Goal: Task Accomplishment & Management: Use online tool/utility

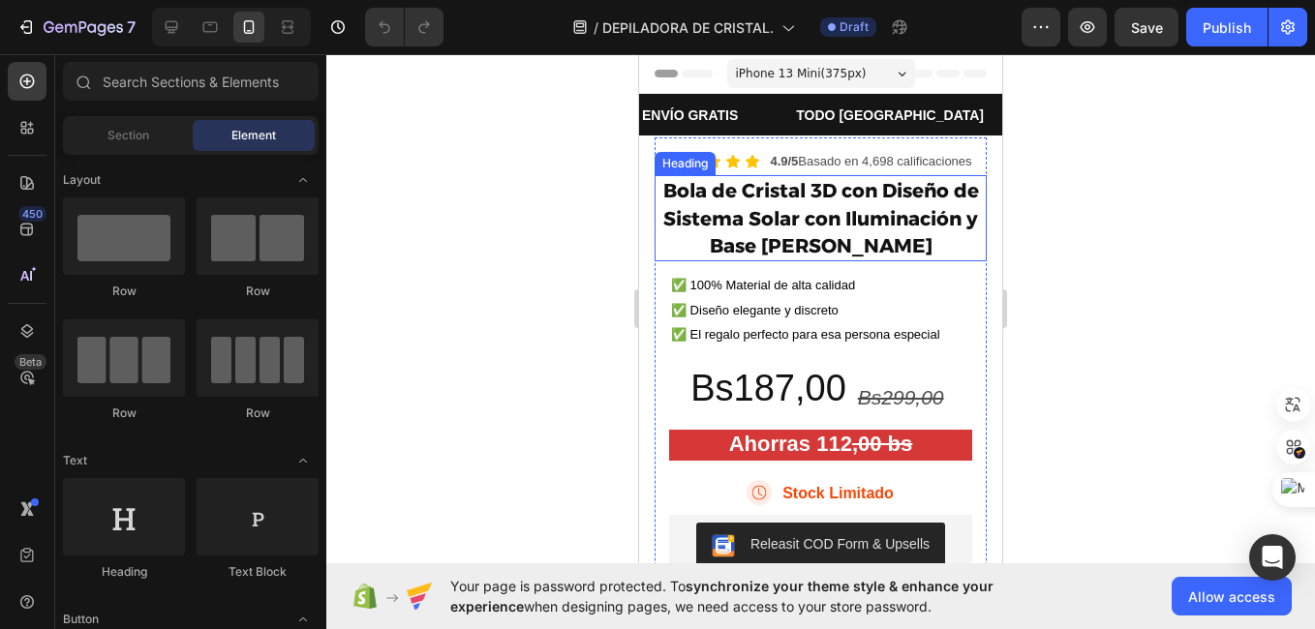
click at [755, 205] on h2 "Bola de Cristal 3D con Diseño de Sistema Solar con Iluminación y Base [PERSON_N…" at bounding box center [820, 218] width 332 height 86
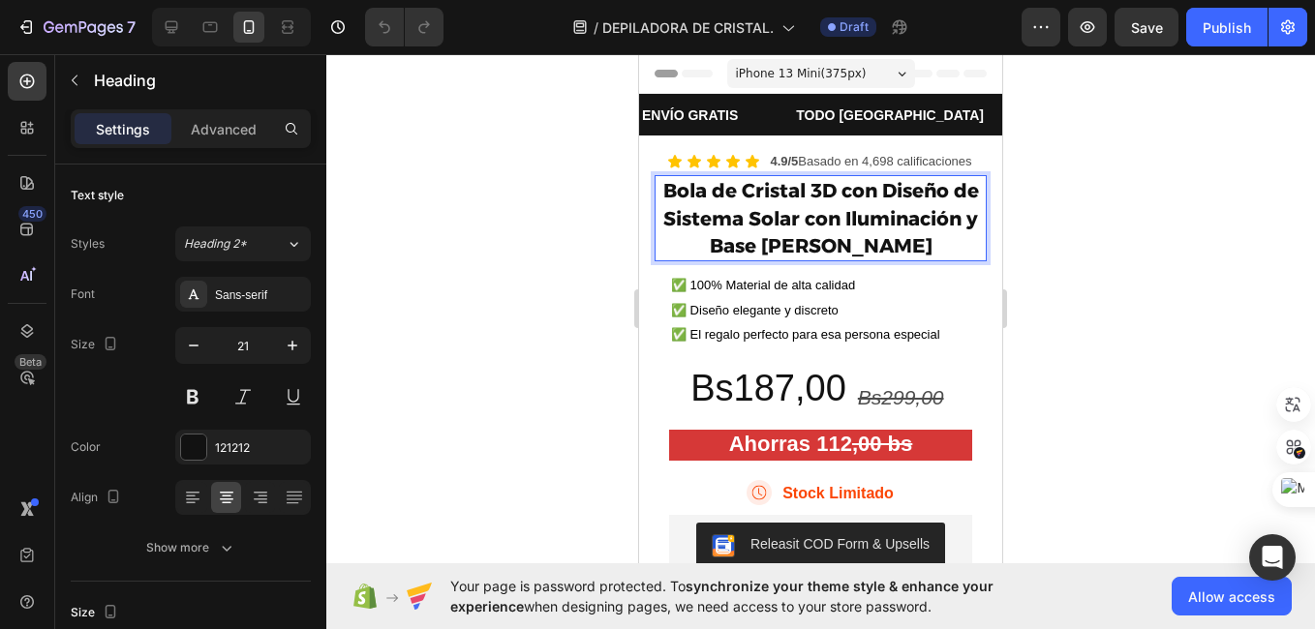
click at [755, 205] on p "Bola de Cristal 3D con Diseño de Sistema Solar con Iluminación y Base [PERSON_N…" at bounding box center [820, 218] width 328 height 82
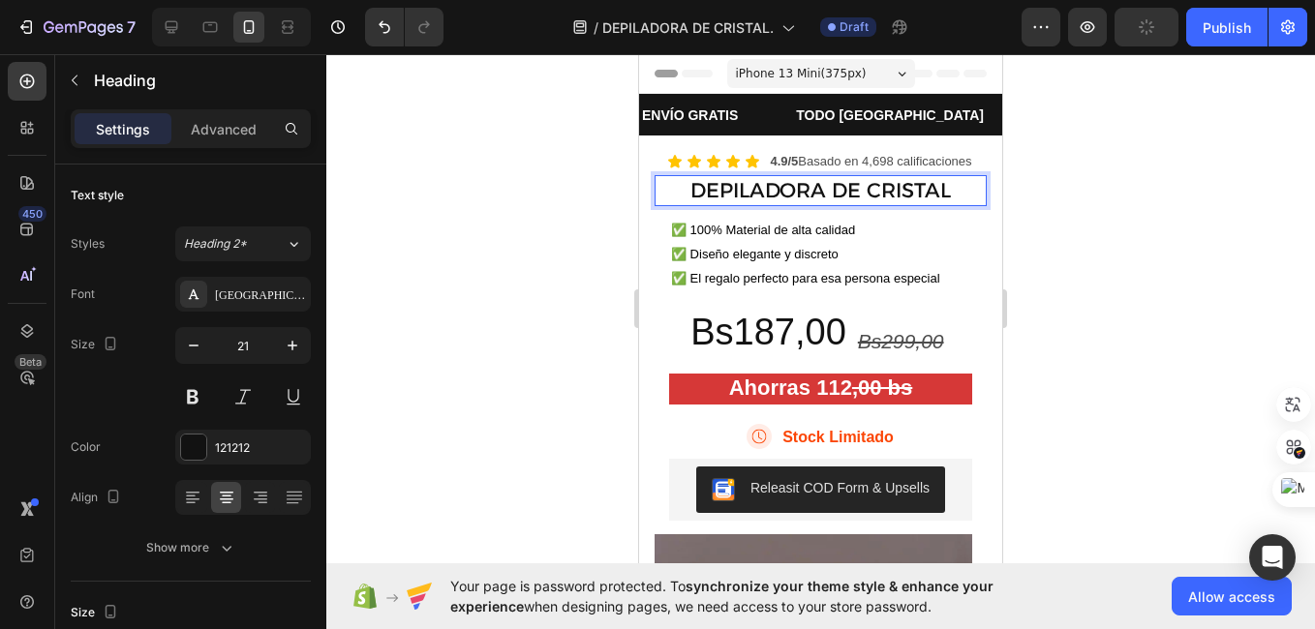
click at [540, 260] on div at bounding box center [820, 341] width 988 height 575
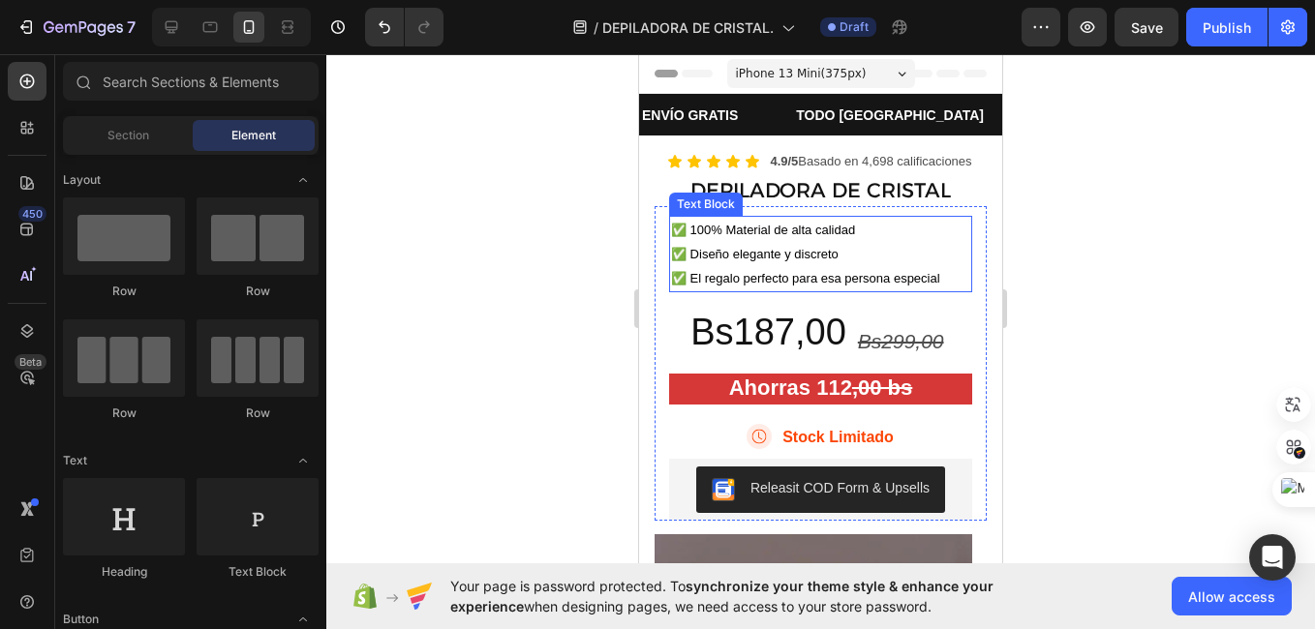
click at [712, 240] on p "✅ 100% Material de alta calidad ✅ Diseño elegante y discreto ✅ El regalo perfec…" at bounding box center [820, 255] width 299 height 74
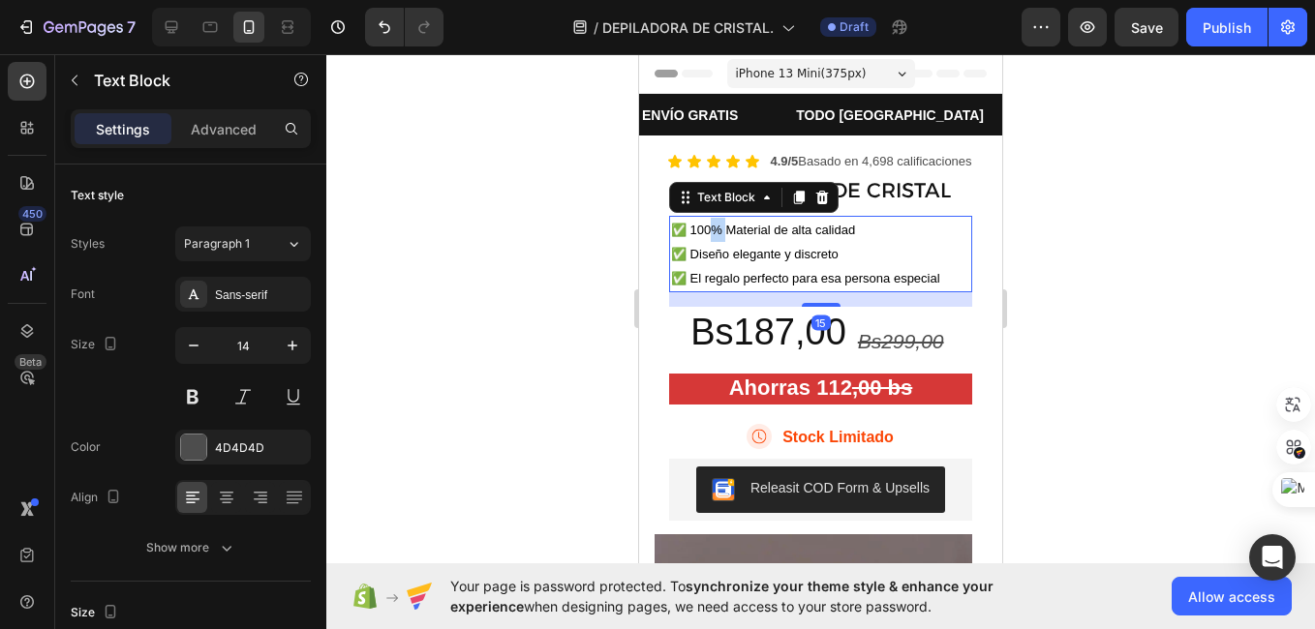
click at [712, 240] on p "✅ 100% Material de alta calidad ✅ Diseño elegante y discreto ✅ El regalo perfec…" at bounding box center [820, 255] width 299 height 74
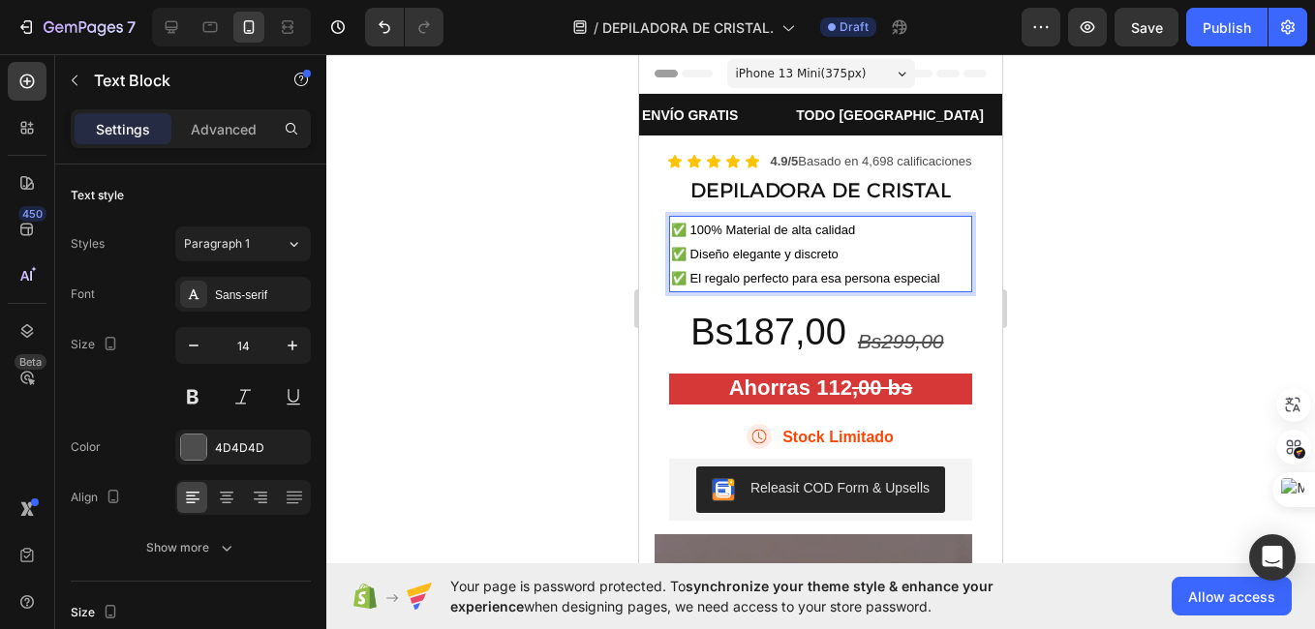
click at [897, 276] on span "✅ El regalo perfecto para esa persona especial" at bounding box center [805, 278] width 269 height 15
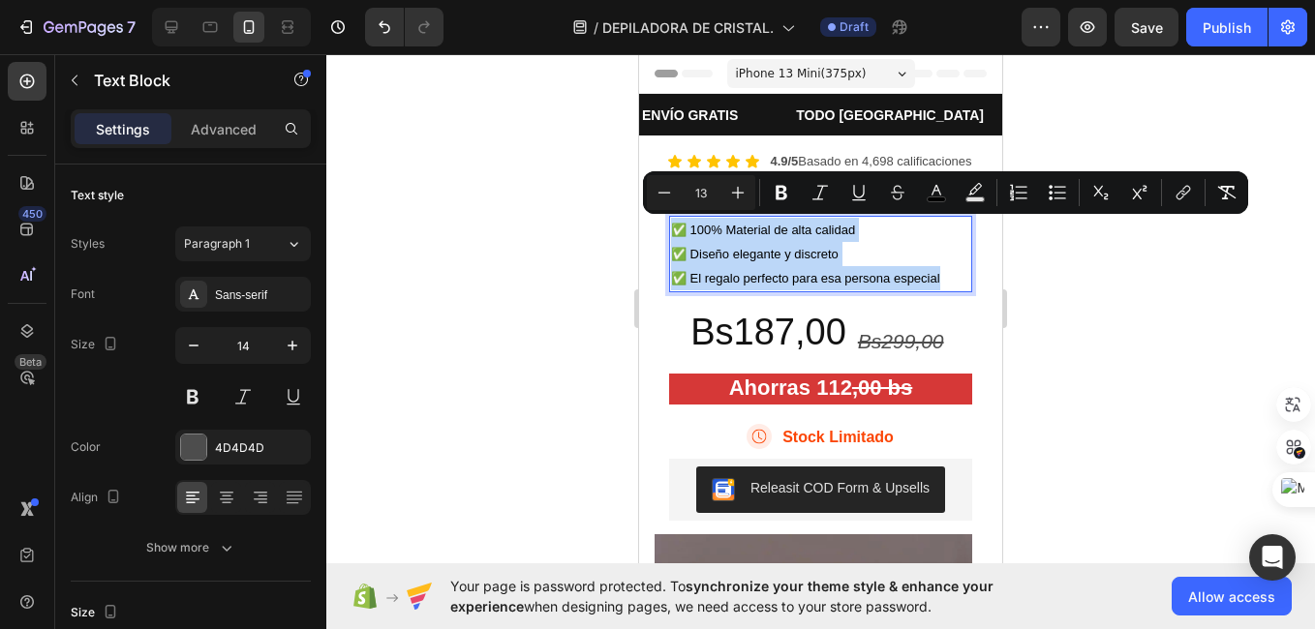
copy p "✅ 100% Material de alta calidad ✅ Diseño elegante y discreto ✅ El regalo perfec…"
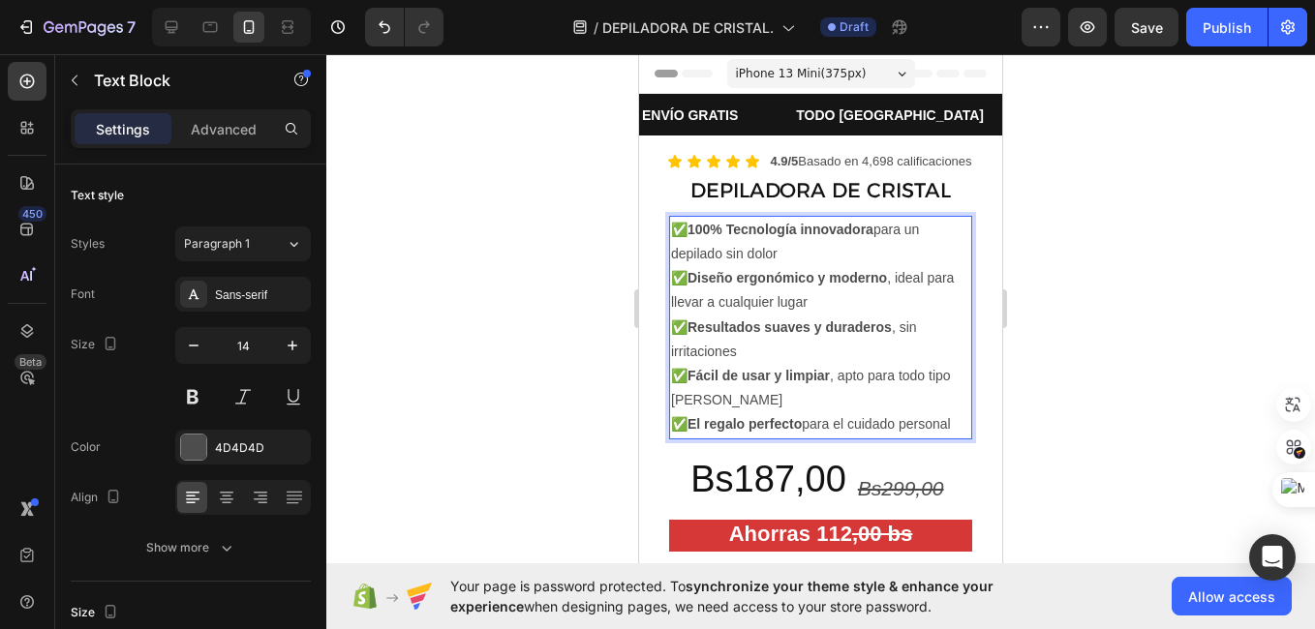
click at [513, 340] on div at bounding box center [820, 341] width 988 height 575
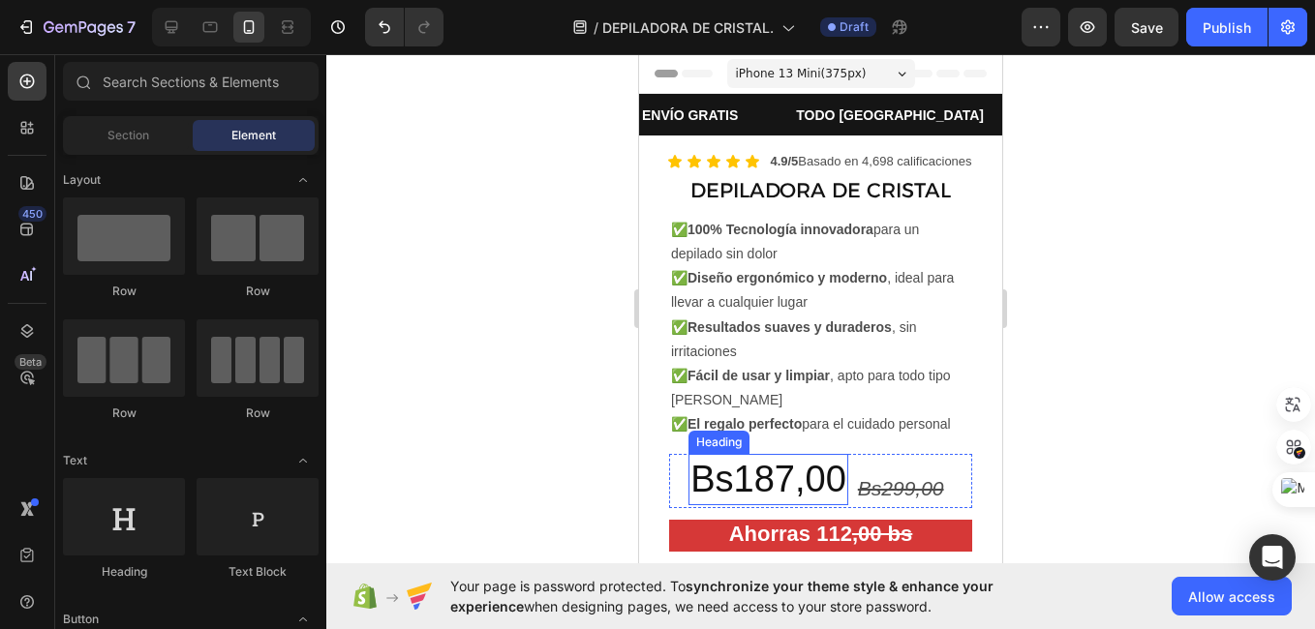
click at [763, 495] on h2 "Bs187,00" at bounding box center [768, 479] width 160 height 51
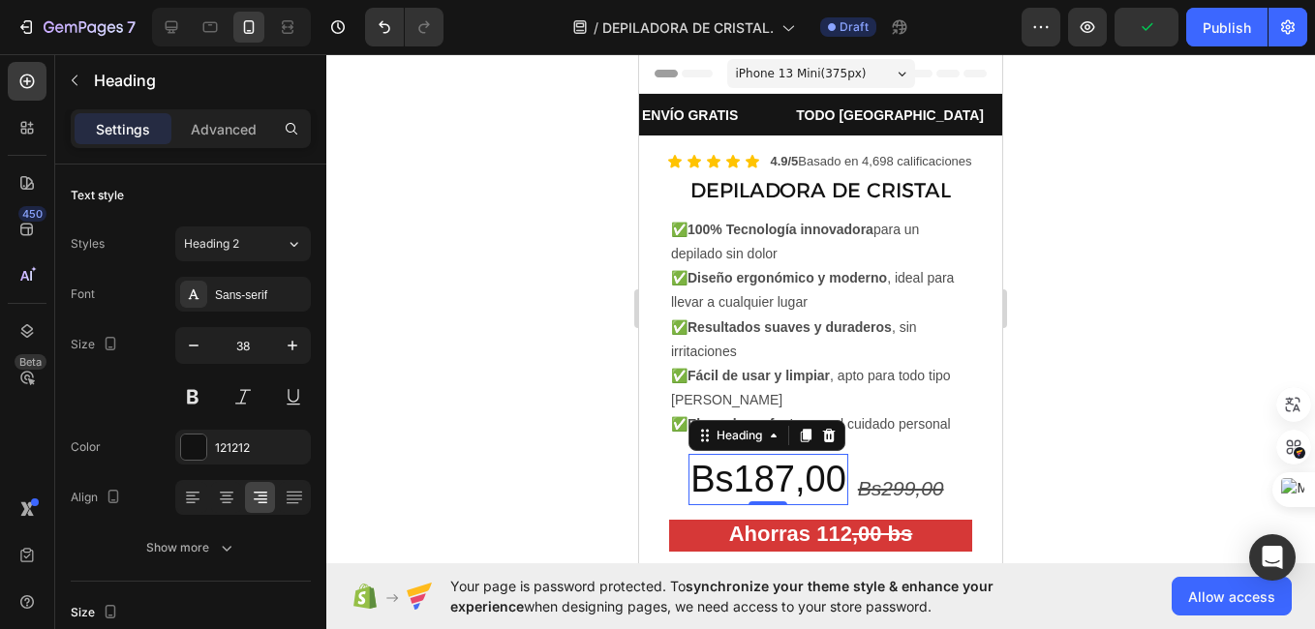
click at [779, 500] on h2 "Bs187,00" at bounding box center [768, 479] width 160 height 51
click at [779, 500] on p "Bs187,00" at bounding box center [768, 479] width 156 height 47
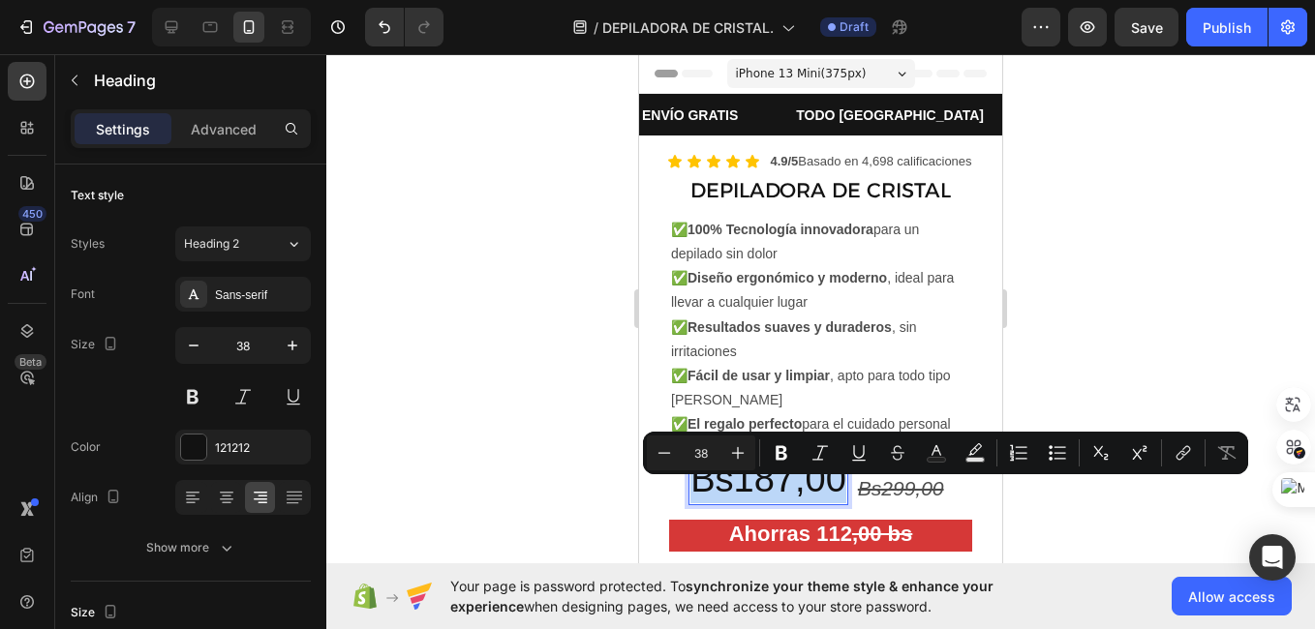
click at [779, 500] on p "Bs187,00" at bounding box center [768, 479] width 156 height 47
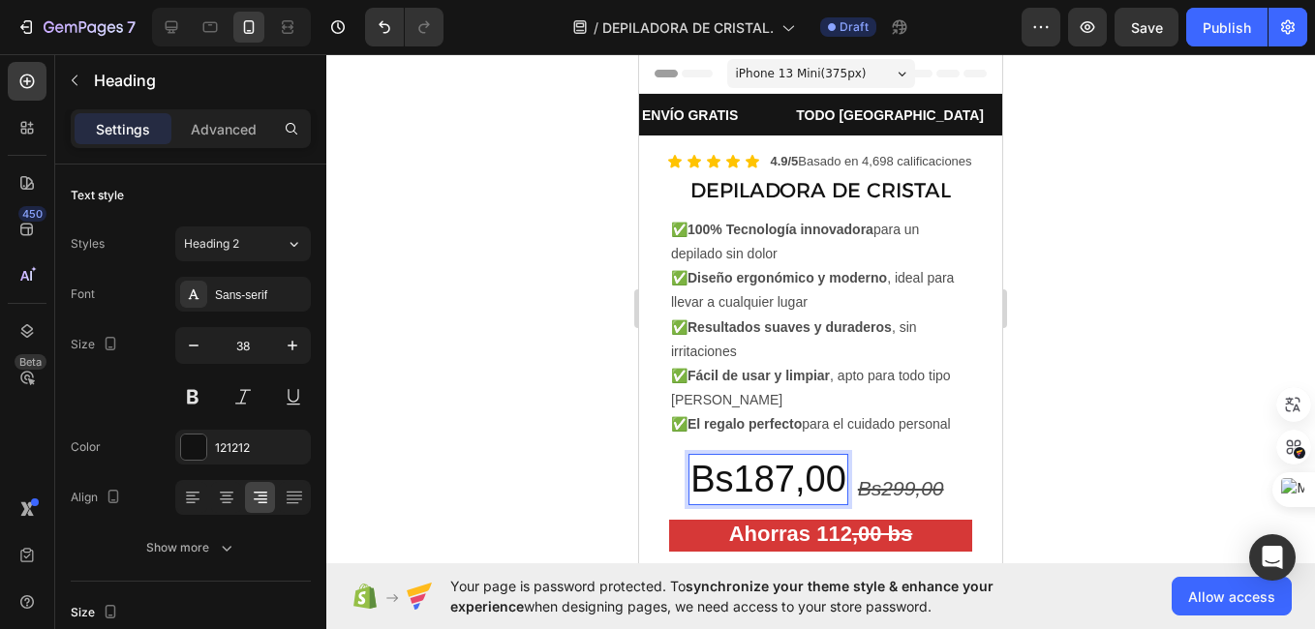
click at [779, 501] on p "Bs187,00" at bounding box center [768, 479] width 156 height 47
click at [883, 500] on s "Bs299,00" at bounding box center [901, 488] width 86 height 22
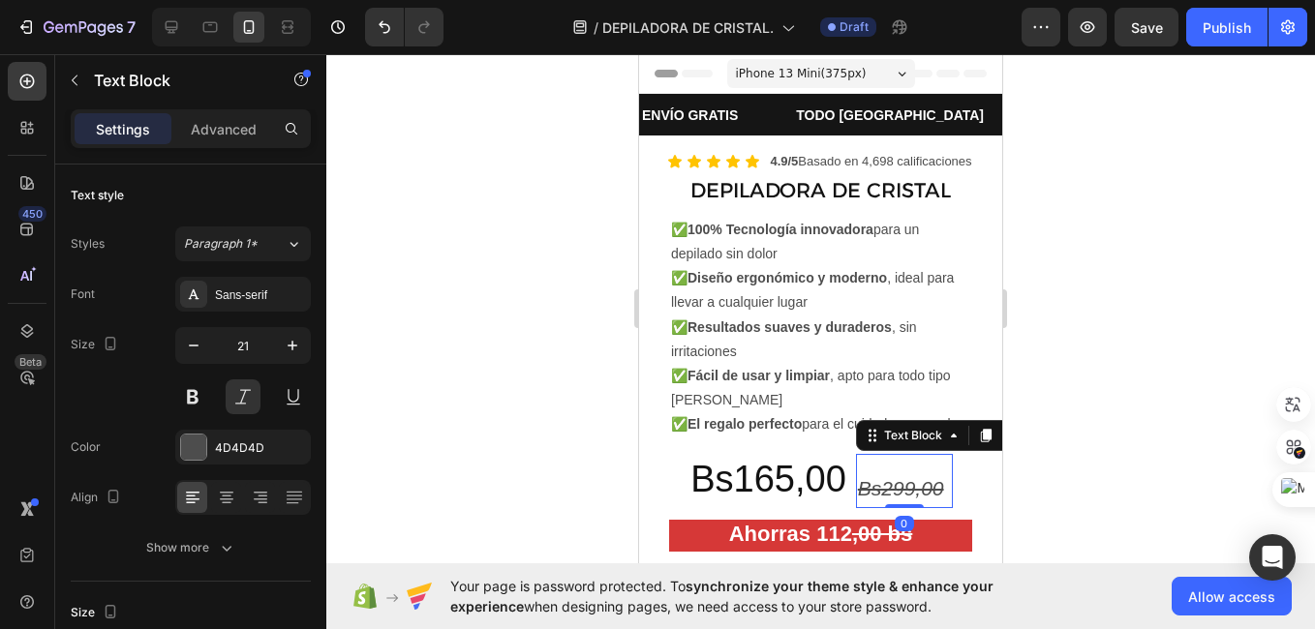
click at [883, 500] on s "Bs299,00" at bounding box center [901, 488] width 86 height 22
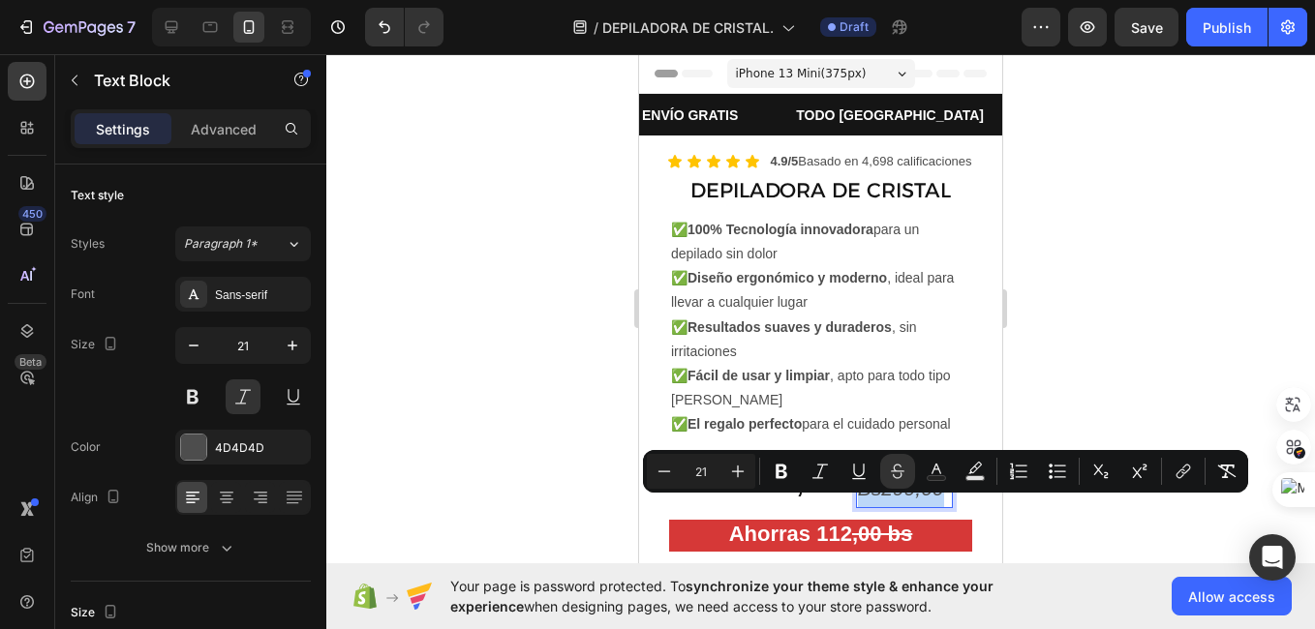
click at [893, 500] on s "Bs299,00" at bounding box center [901, 488] width 86 height 22
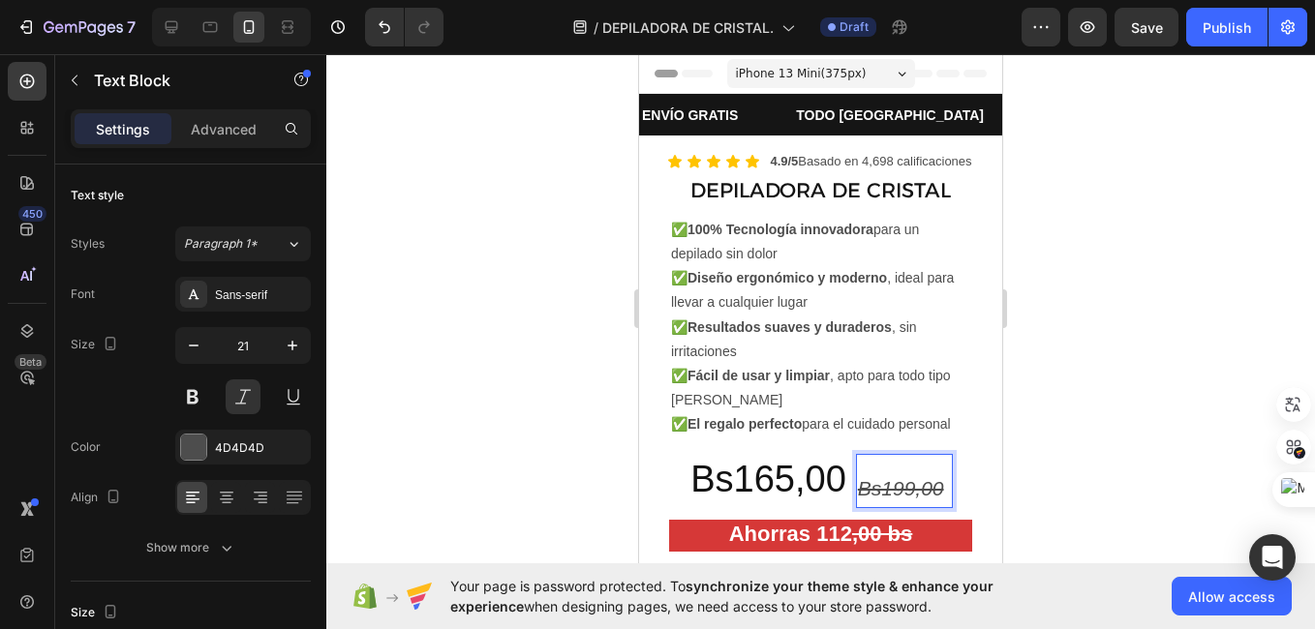
click at [536, 437] on div at bounding box center [820, 341] width 988 height 575
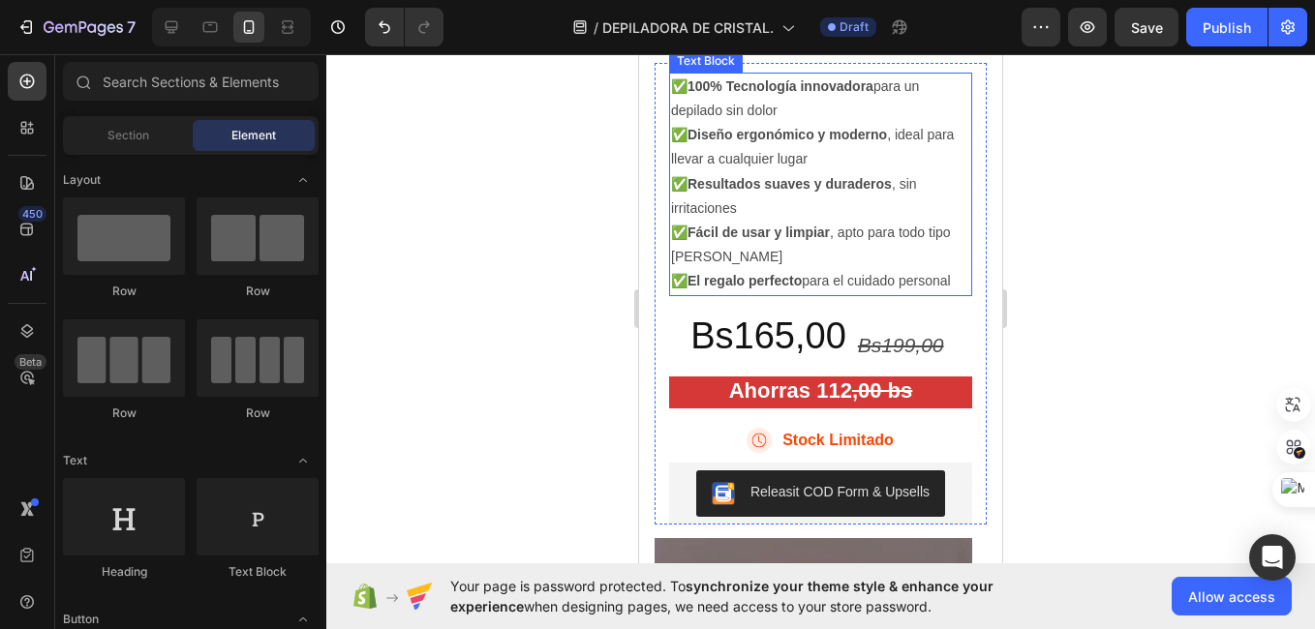
scroll to position [311, 0]
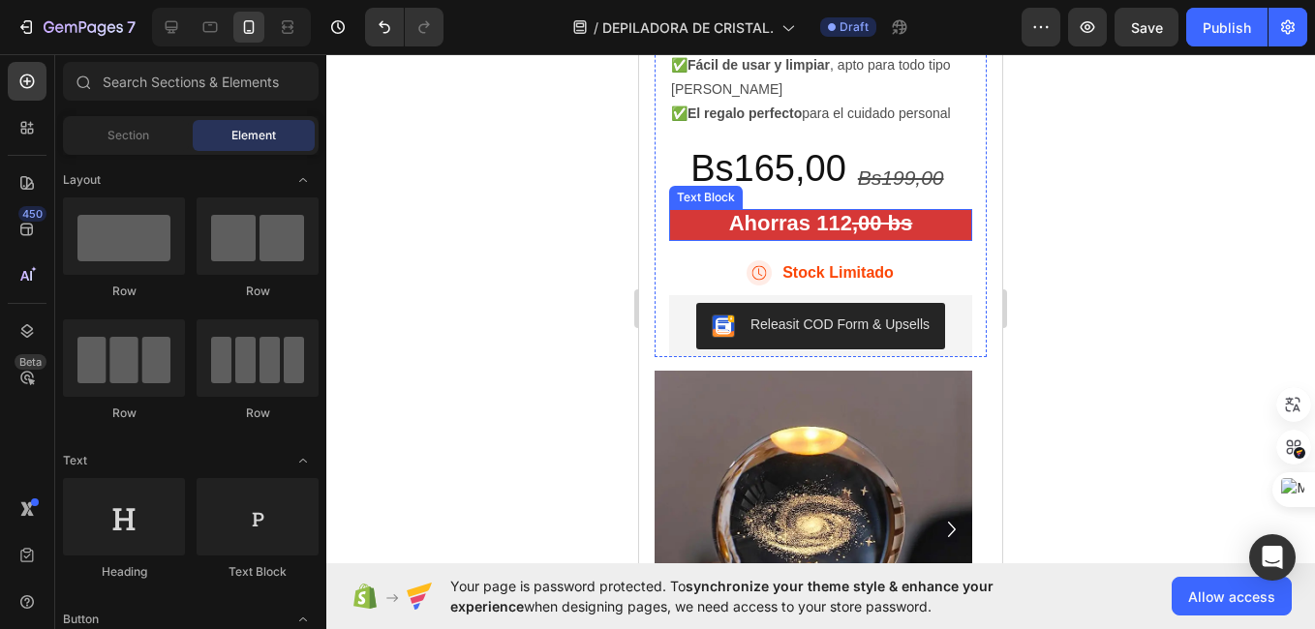
click at [839, 235] on strong "Ahorras 112" at bounding box center [790, 223] width 123 height 24
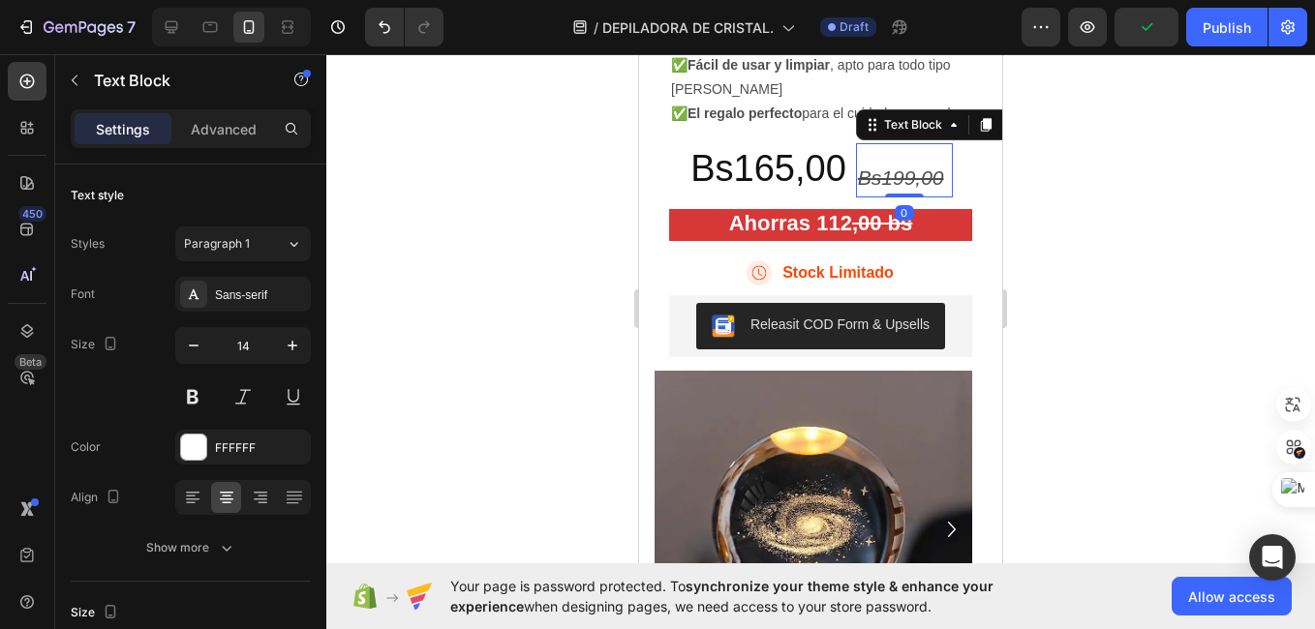
click at [893, 189] on s "Bs199,00" at bounding box center [901, 178] width 86 height 22
click at [886, 189] on s "Bs199,00" at bounding box center [901, 178] width 86 height 22
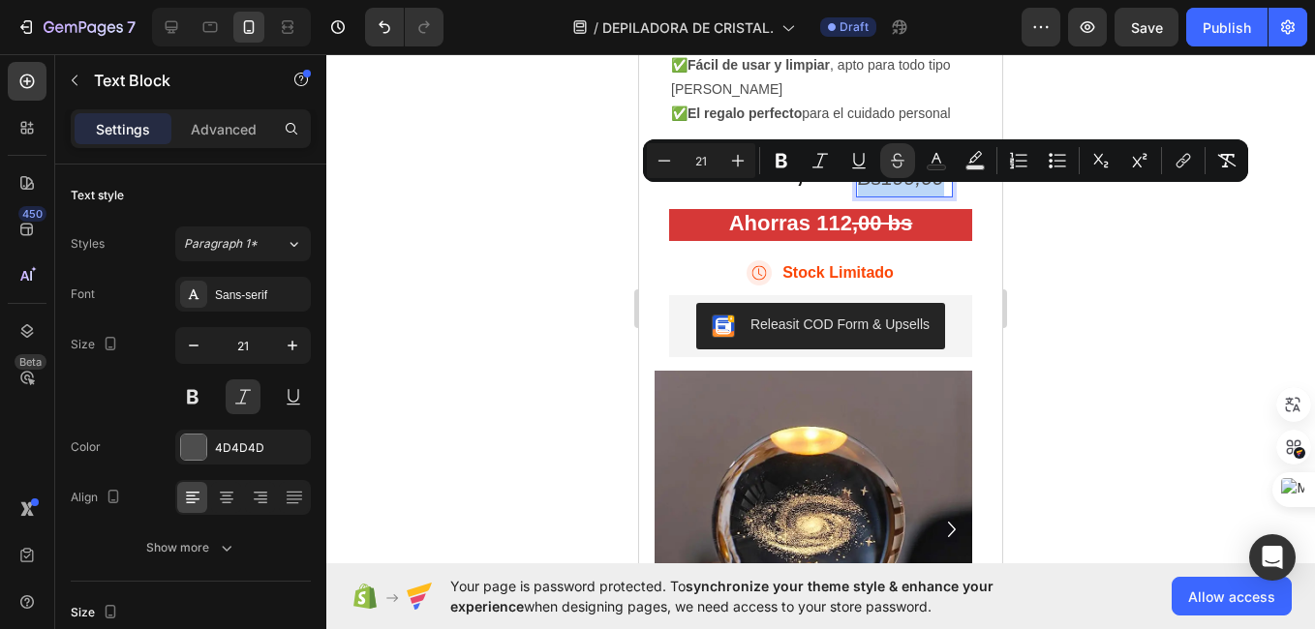
click at [886, 189] on s "Bs199,00" at bounding box center [901, 178] width 86 height 22
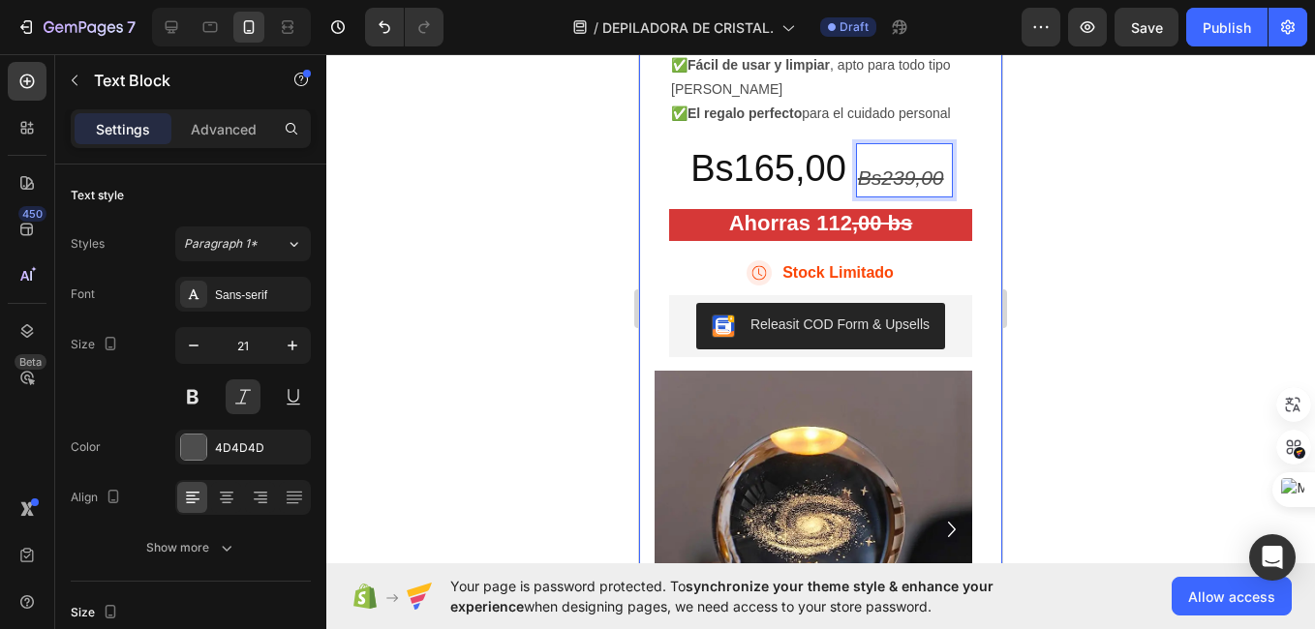
click at [1087, 218] on div at bounding box center [820, 341] width 988 height 575
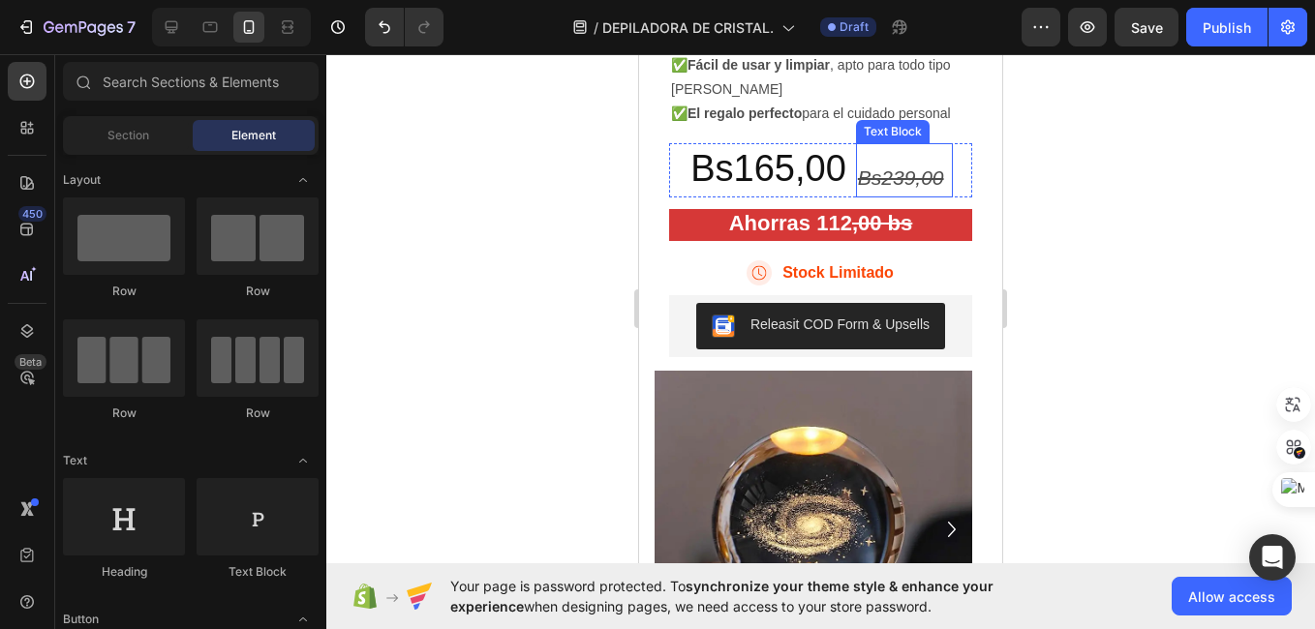
click at [890, 189] on s "Bs239,00" at bounding box center [901, 178] width 86 height 22
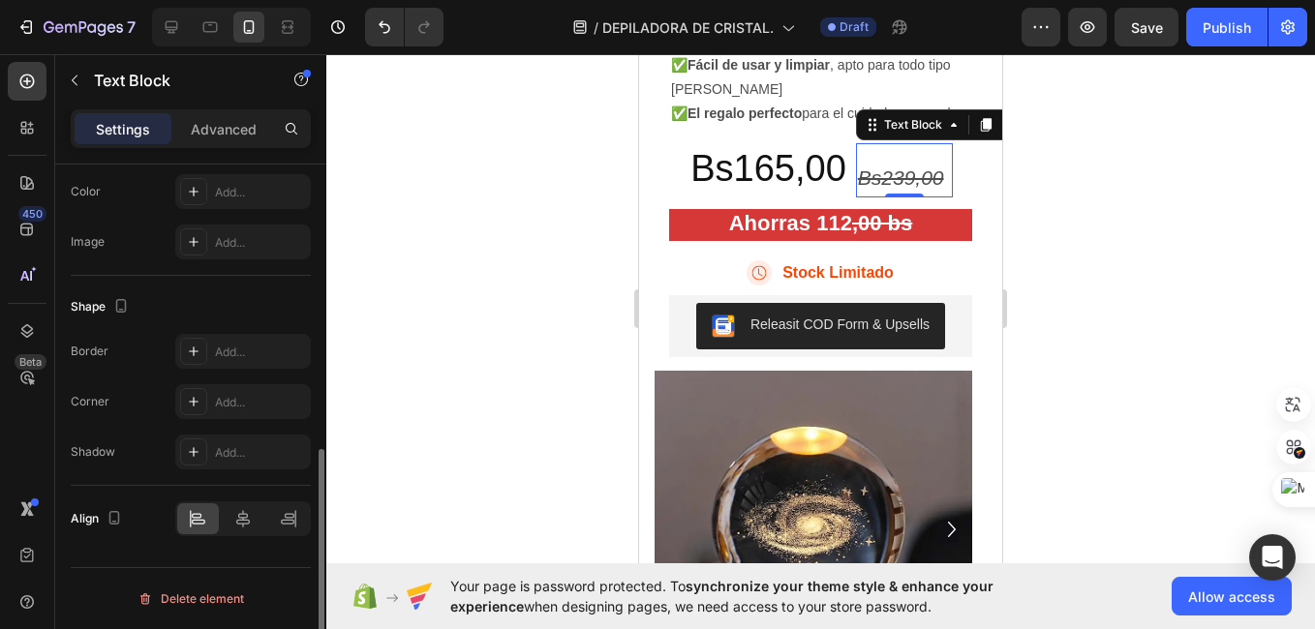
scroll to position [0, 0]
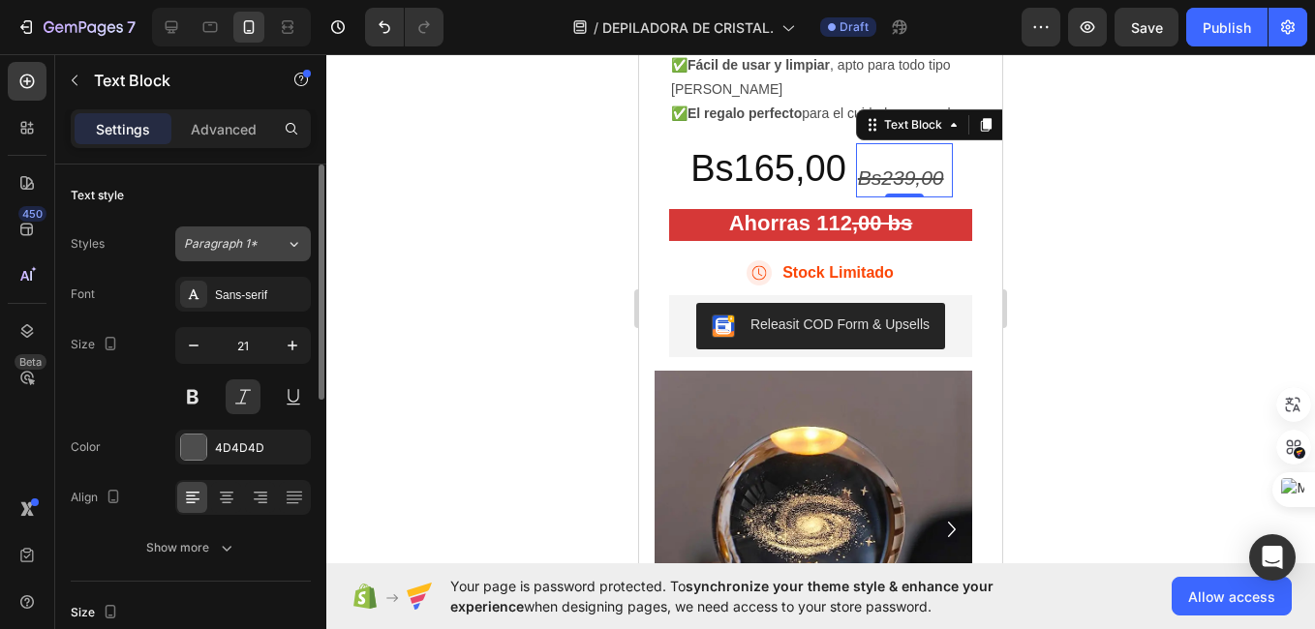
click at [285, 256] on button "Paragraph 1*" at bounding box center [243, 244] width 136 height 35
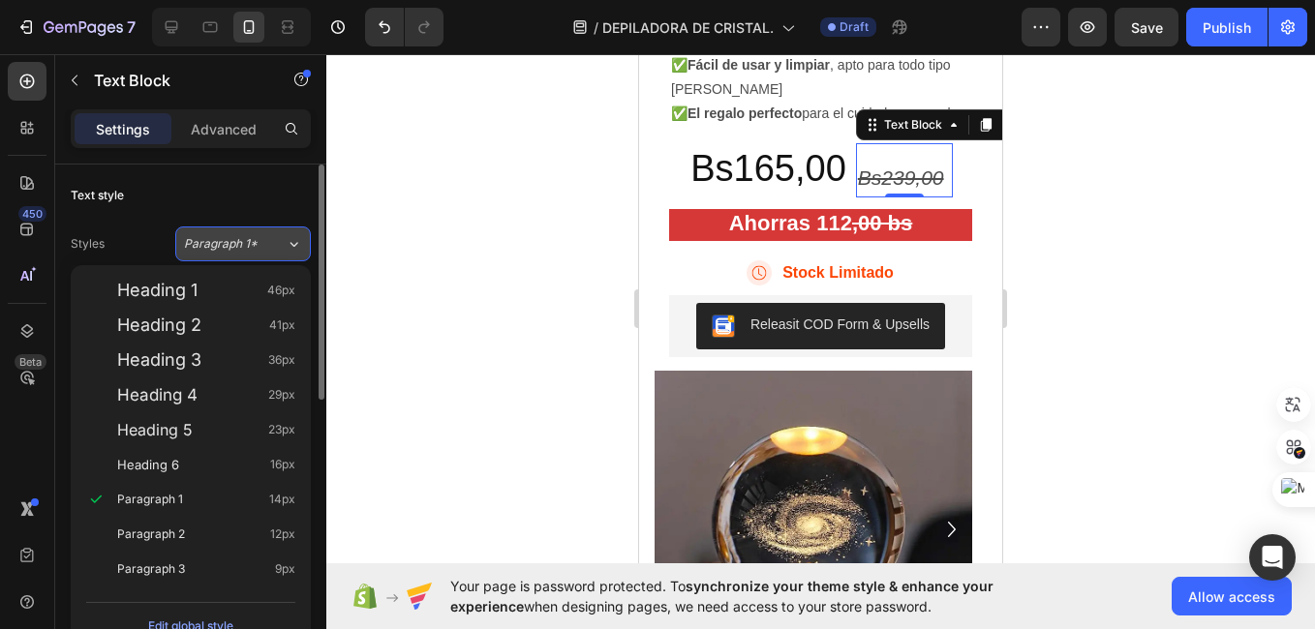
click at [285, 256] on button "Paragraph 1*" at bounding box center [243, 244] width 136 height 35
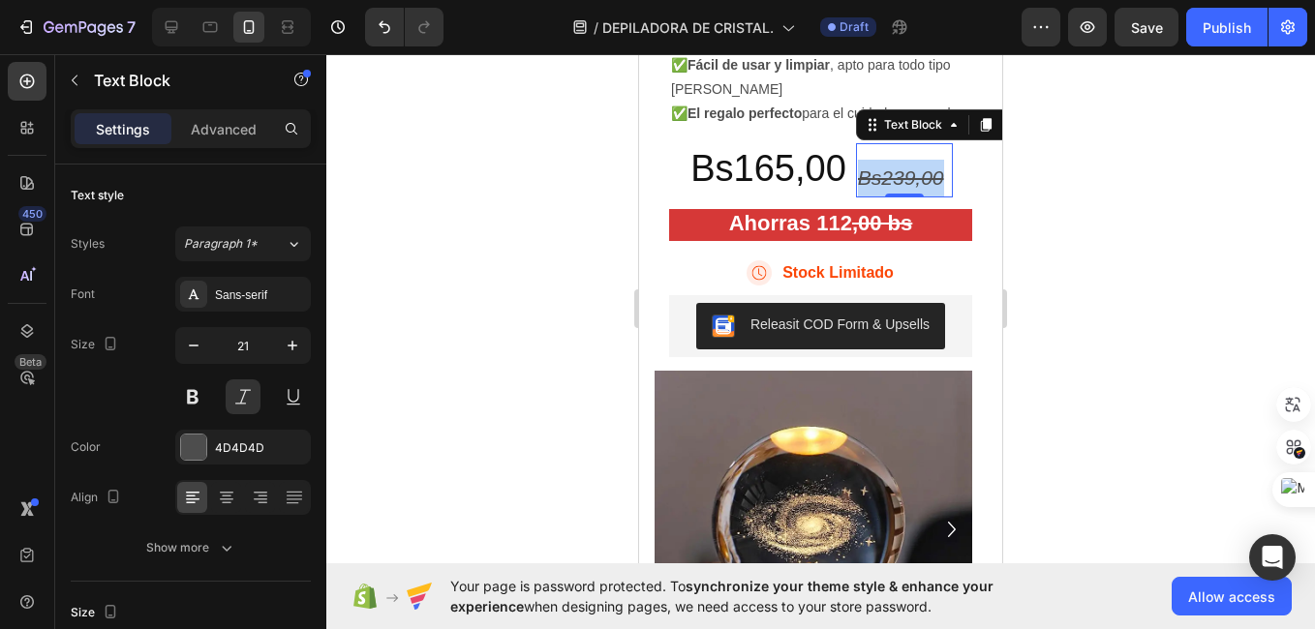
click at [902, 189] on s "Bs239,00" at bounding box center [901, 178] width 86 height 22
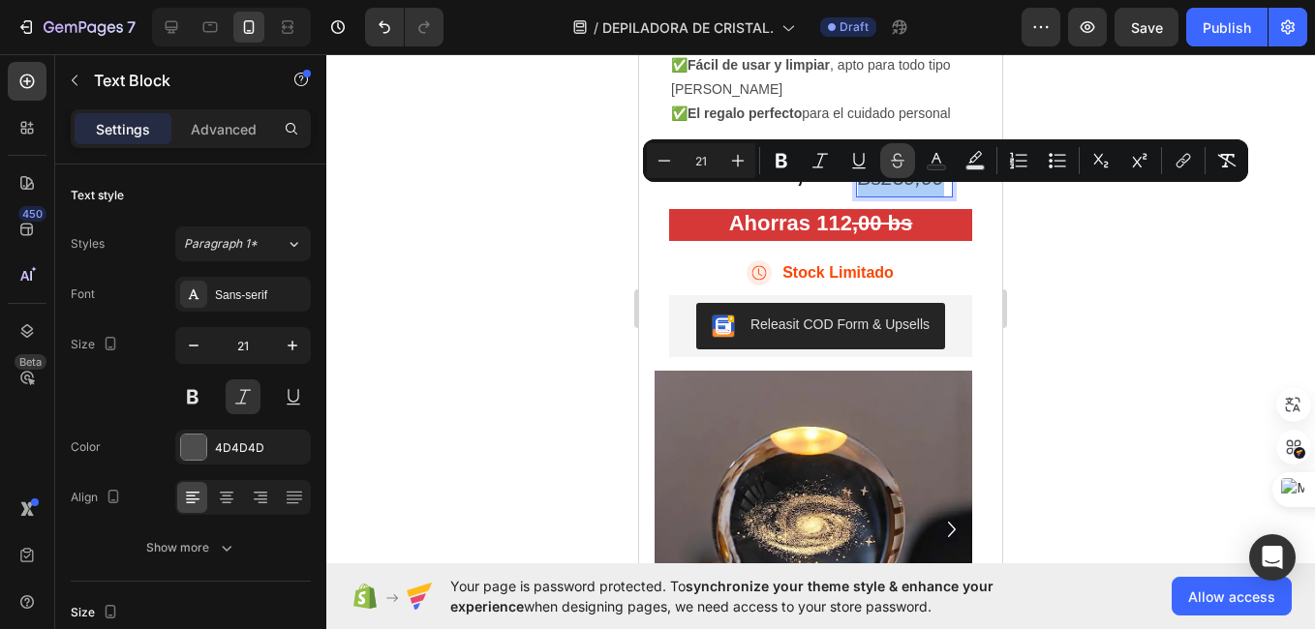
click at [894, 161] on icon "Editor contextual toolbar" at bounding box center [898, 157] width 14 height 8
click at [916, 197] on p "Bs239,00" at bounding box center [904, 178] width 93 height 37
drag, startPoint x: 939, startPoint y: 199, endPoint x: 902, endPoint y: 205, distance: 37.2
click at [902, 197] on p "Bs239,00" at bounding box center [904, 178] width 93 height 37
click at [904, 189] on span "Bs239,00" at bounding box center [901, 178] width 86 height 22
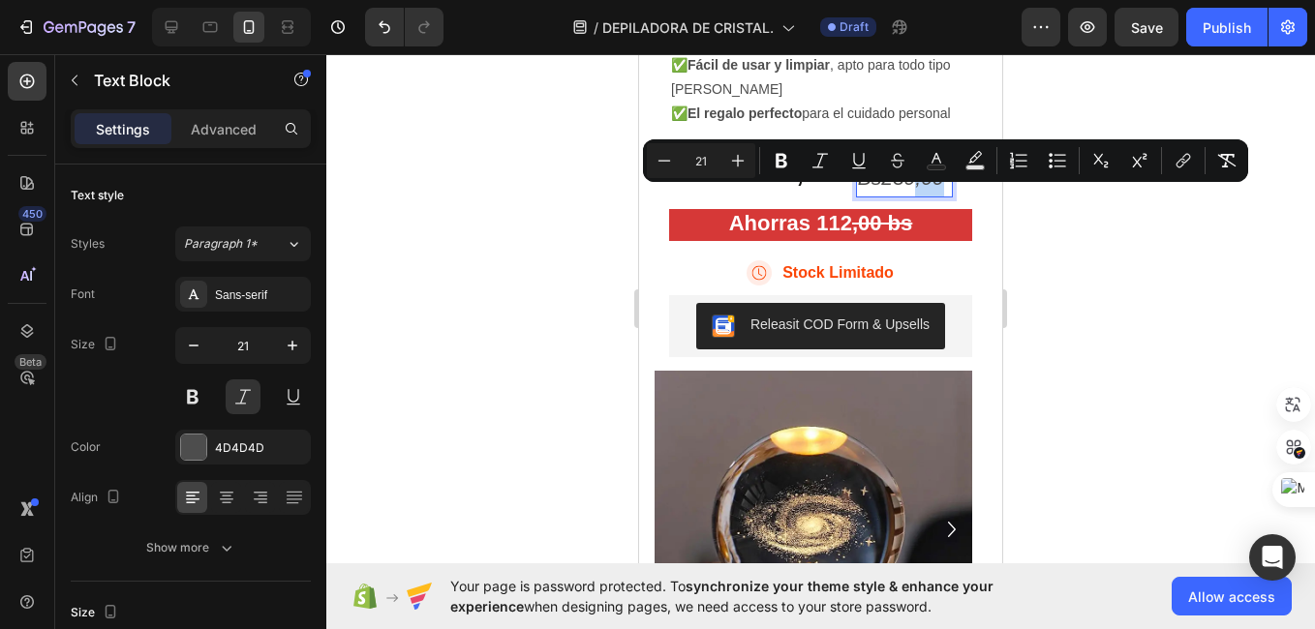
click at [908, 189] on span "Bs239,00" at bounding box center [901, 178] width 86 height 22
drag, startPoint x: 938, startPoint y: 202, endPoint x: 854, endPoint y: 218, distance: 85.6
click at [858, 197] on p "Bs230,00" at bounding box center [904, 178] width 93 height 37
click at [911, 189] on span "Bs230,00" at bounding box center [901, 178] width 86 height 22
drag, startPoint x: 936, startPoint y: 200, endPoint x: 874, endPoint y: 210, distance: 62.7
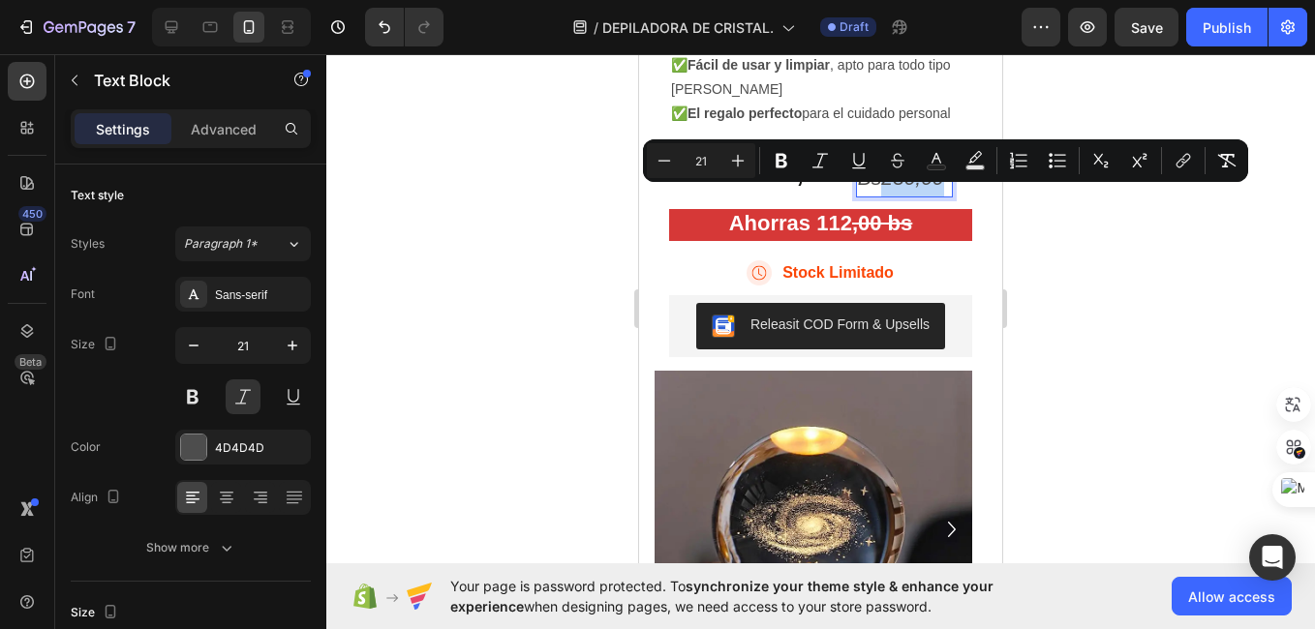
click at [874, 189] on span "Bs230,00" at bounding box center [901, 178] width 86 height 22
click at [891, 152] on icon "Editor contextual toolbar" at bounding box center [897, 160] width 19 height 19
click at [1056, 243] on div at bounding box center [820, 341] width 988 height 575
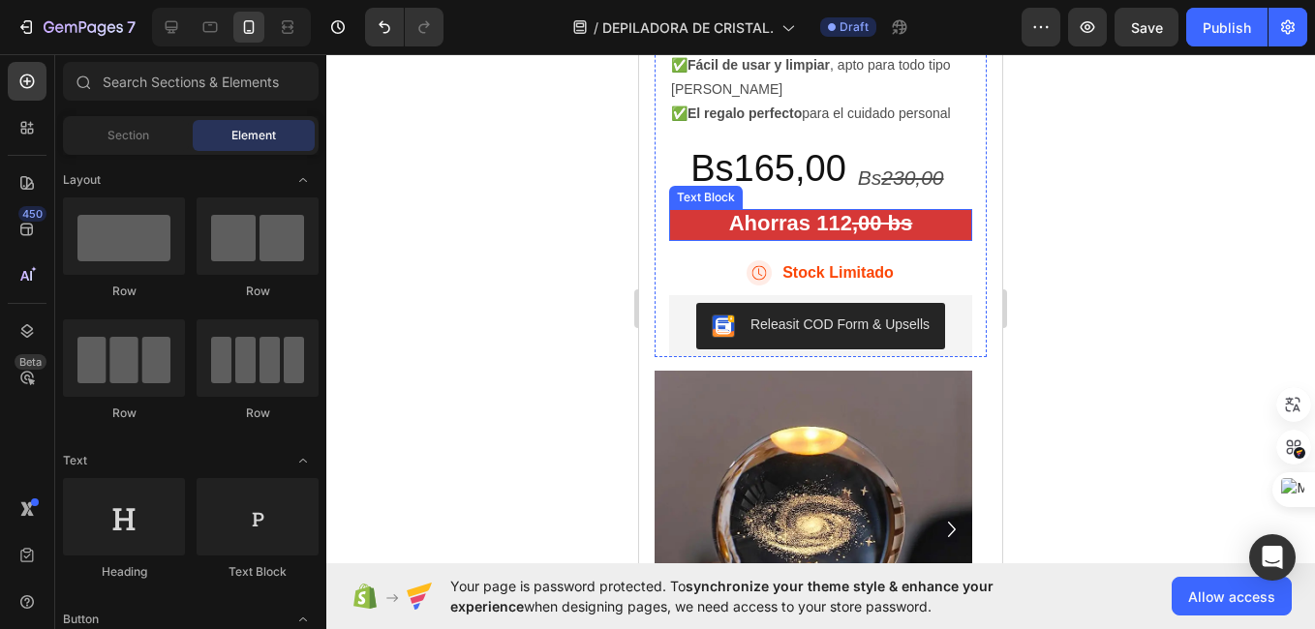
click at [838, 235] on strong "Ahorras 112" at bounding box center [790, 223] width 123 height 24
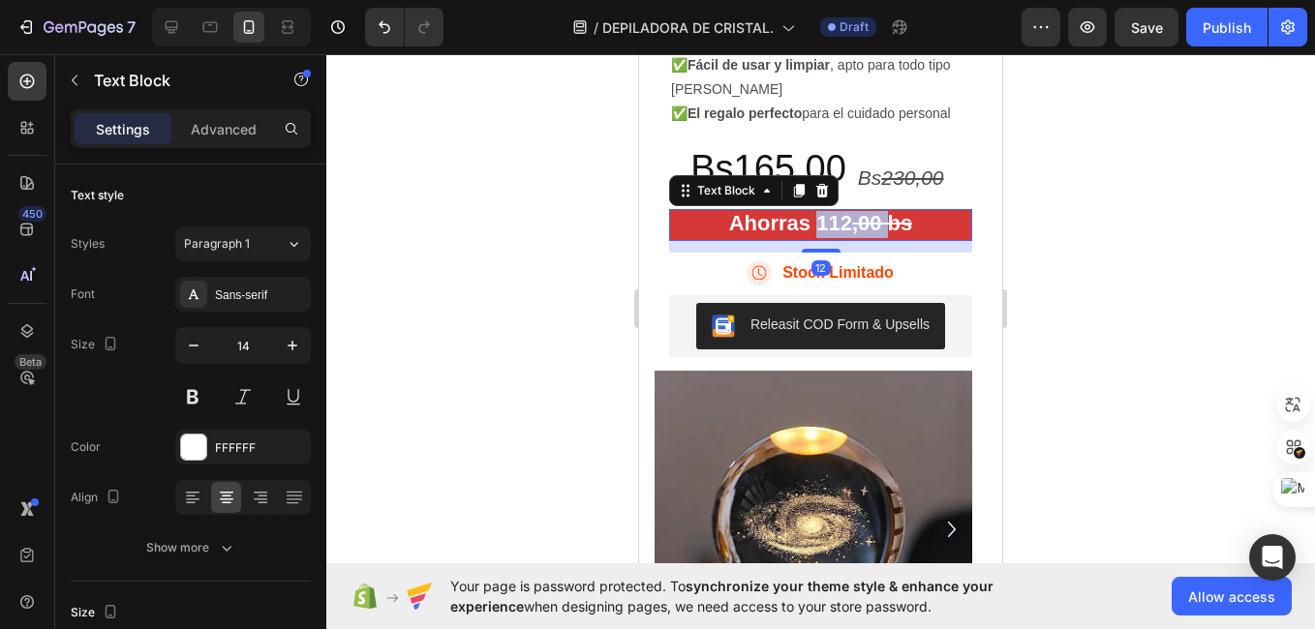
click at [838, 235] on strong "Ahorras 112" at bounding box center [790, 223] width 123 height 24
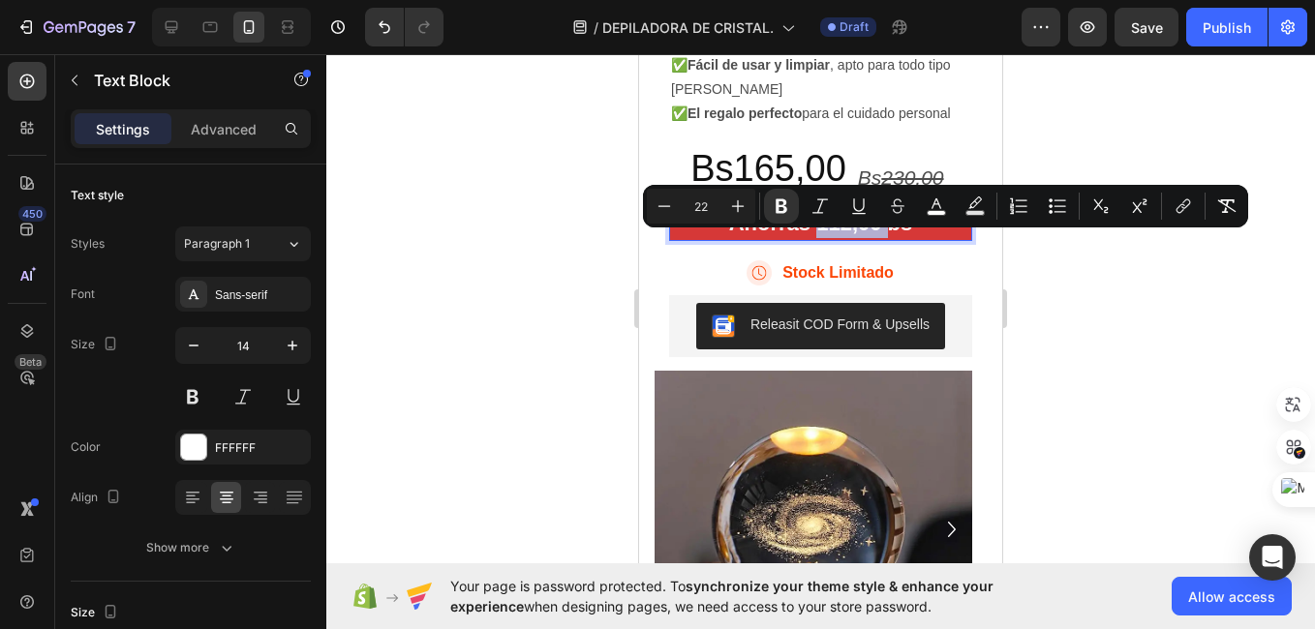
click at [838, 235] on strong "Ahorras 112" at bounding box center [790, 223] width 123 height 24
click at [837, 235] on strong "Ahorras 112" at bounding box center [790, 223] width 123 height 24
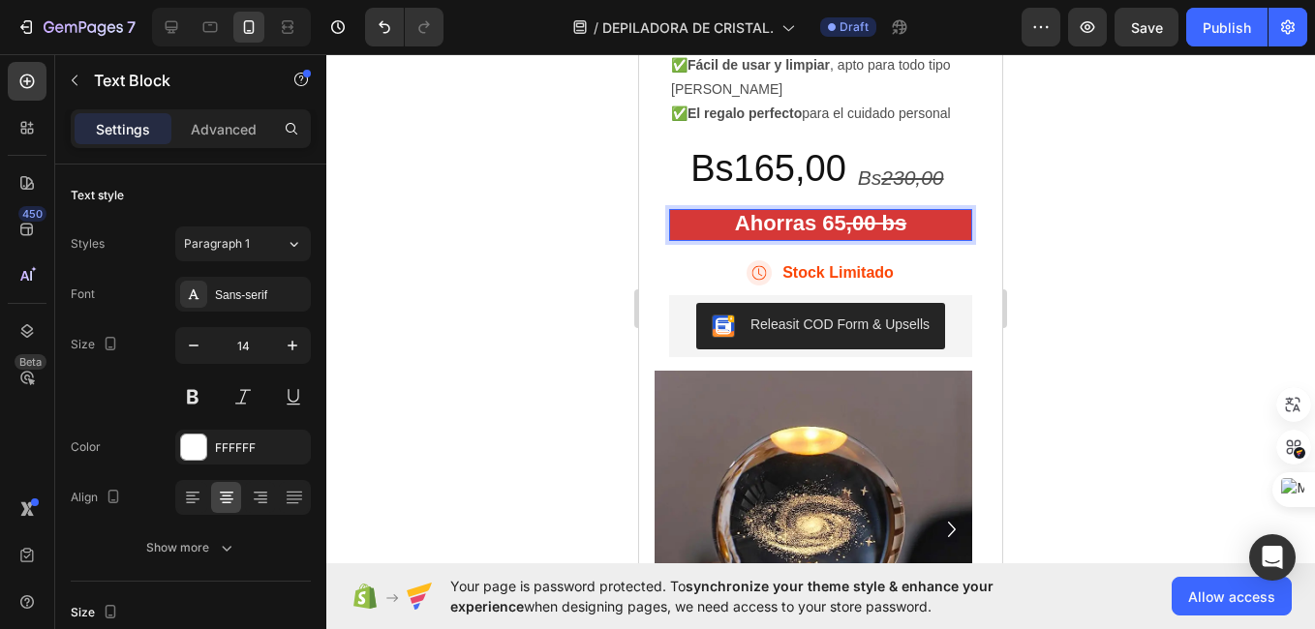
click at [447, 268] on div at bounding box center [820, 341] width 988 height 575
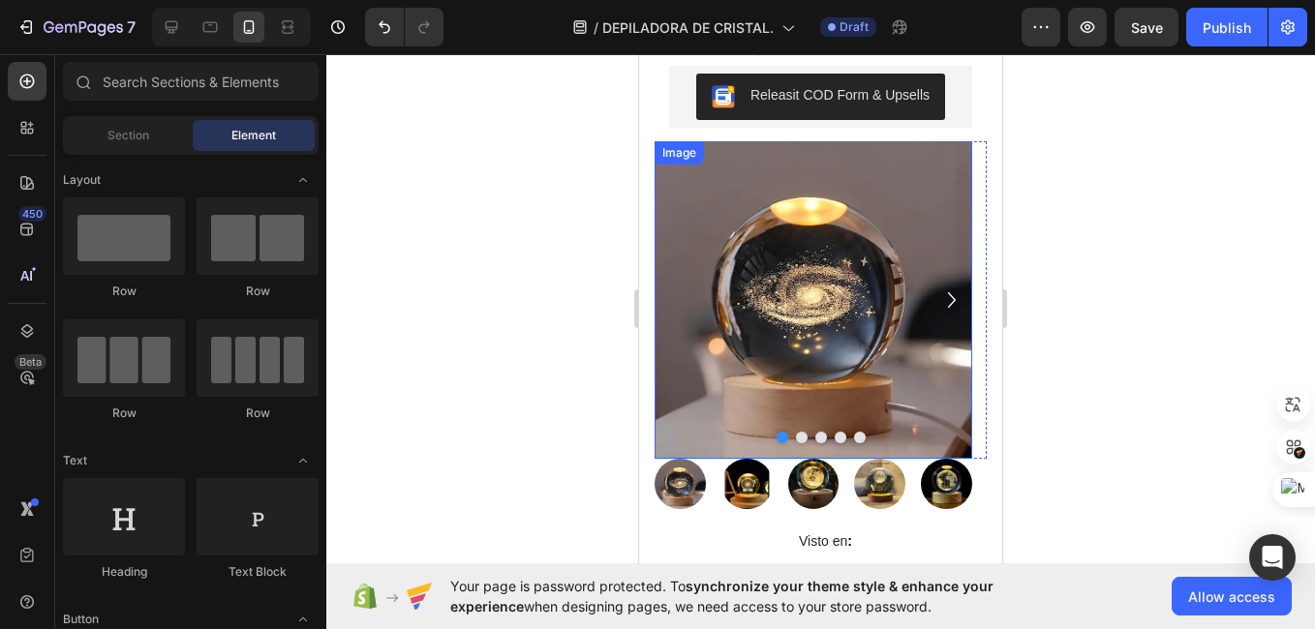
scroll to position [532, 0]
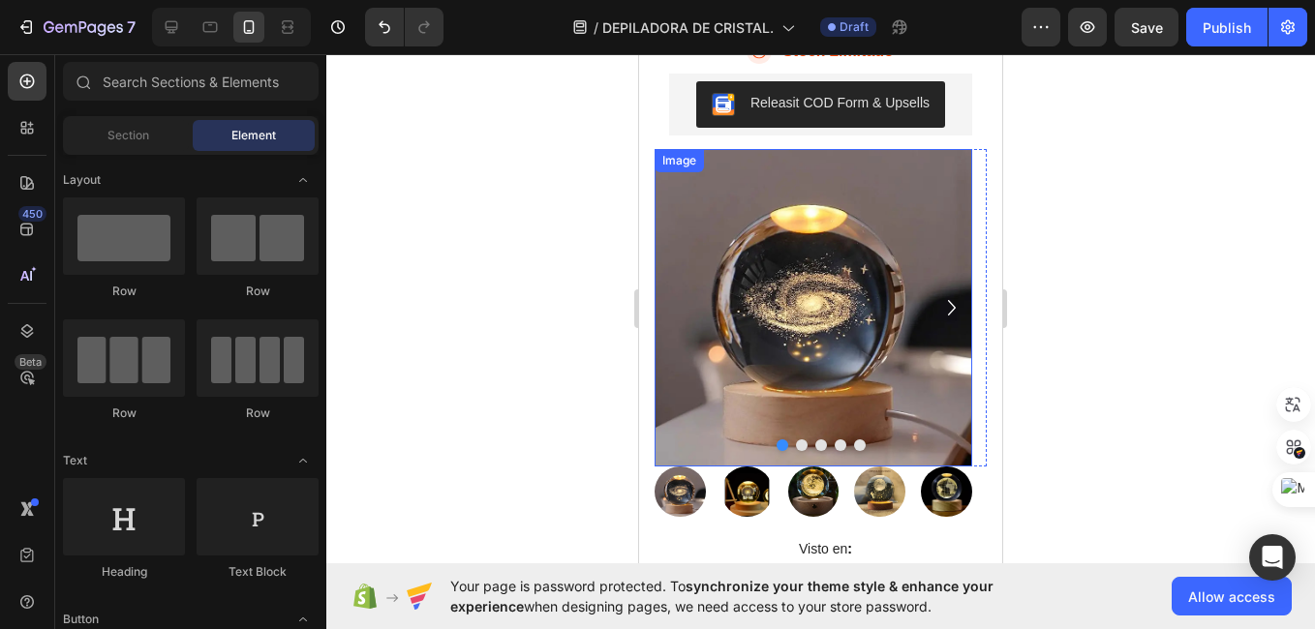
click at [752, 299] on img at bounding box center [813, 308] width 318 height 318
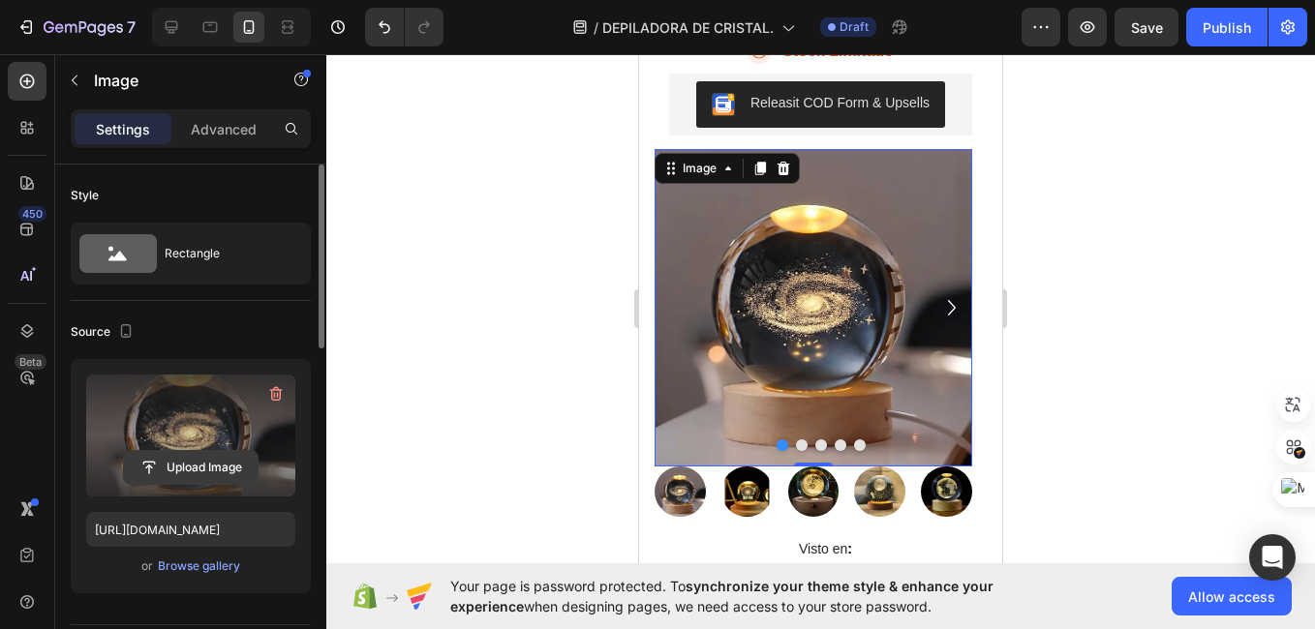
click at [197, 477] on input "file" at bounding box center [191, 467] width 134 height 33
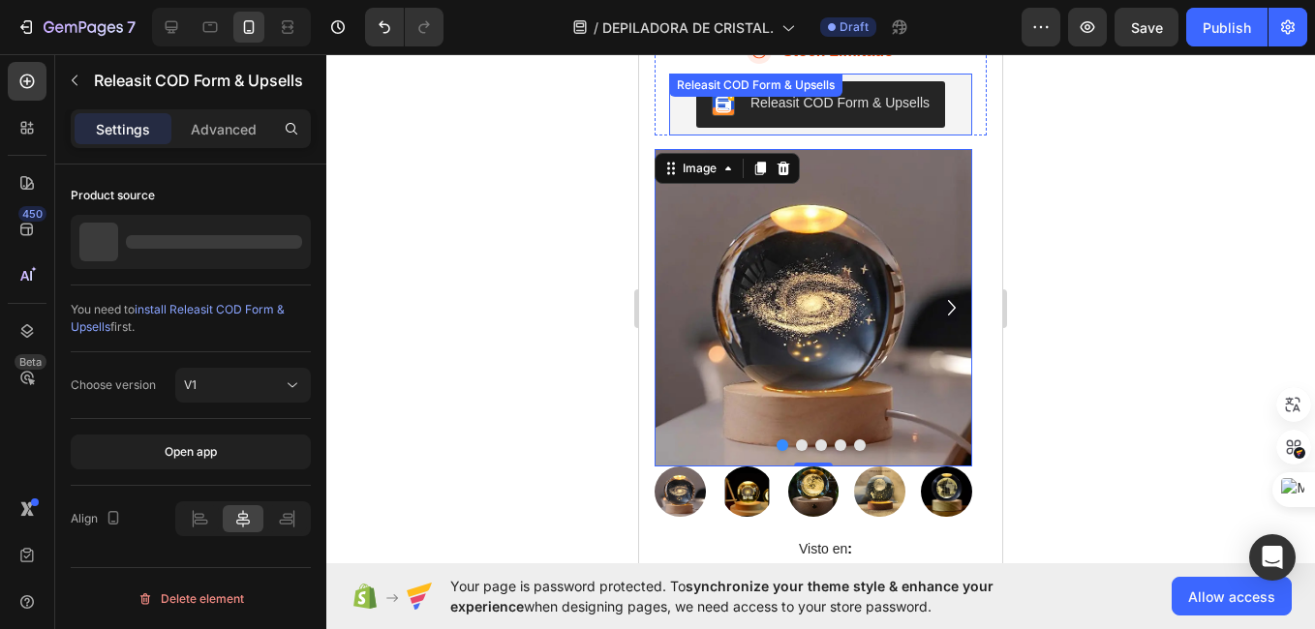
click at [723, 116] on img "Releasit COD Form & Upsells" at bounding box center [723, 104] width 23 height 23
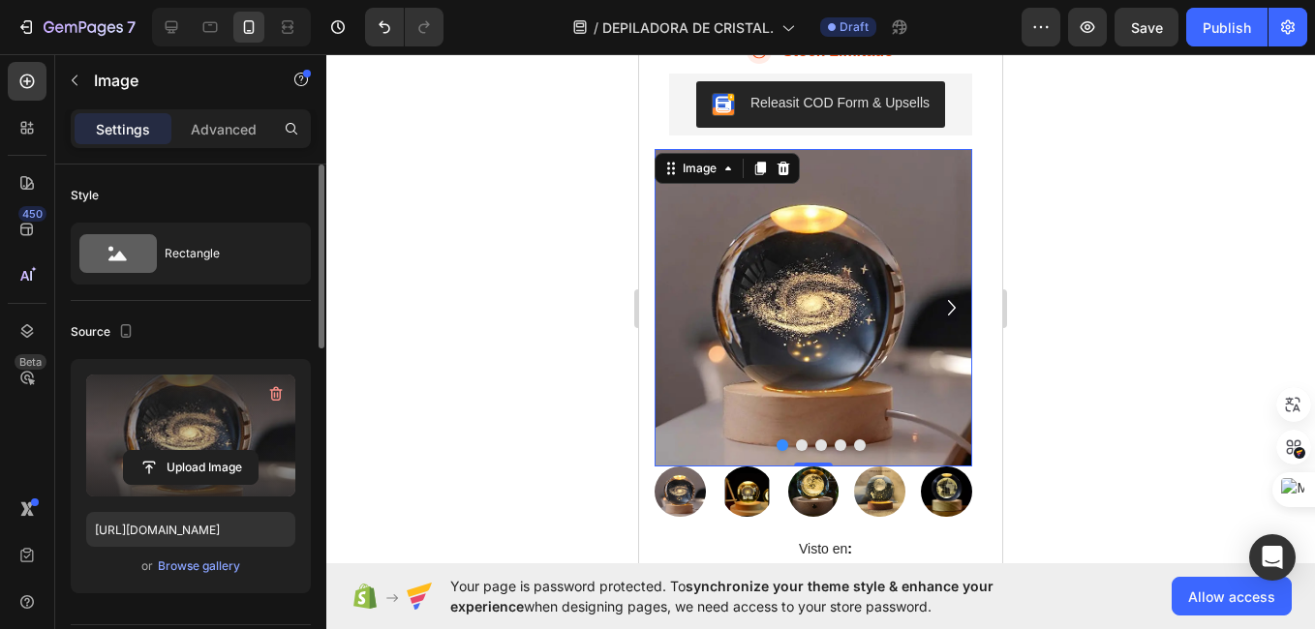
drag, startPoint x: 276, startPoint y: 392, endPoint x: 210, endPoint y: 417, distance: 70.5
click at [210, 417] on div "Upload Image" at bounding box center [190, 436] width 209 height 122
click at [175, 469] on input "file" at bounding box center [191, 467] width 134 height 33
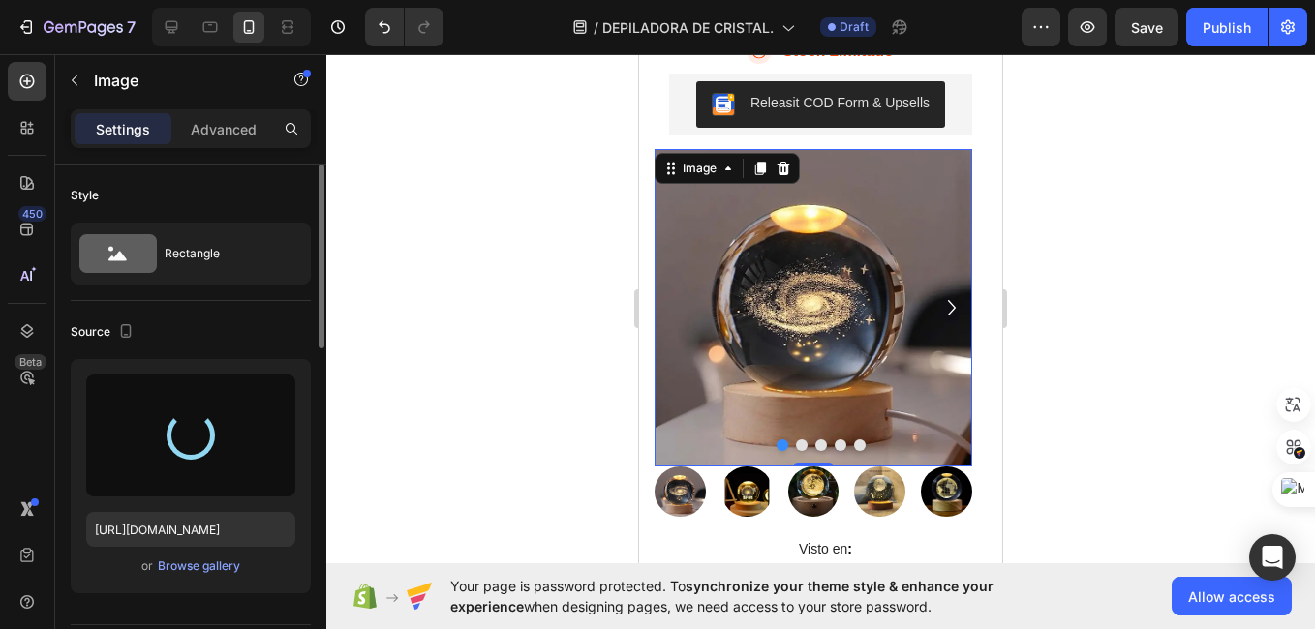
type input "[URL][DOMAIN_NAME]"
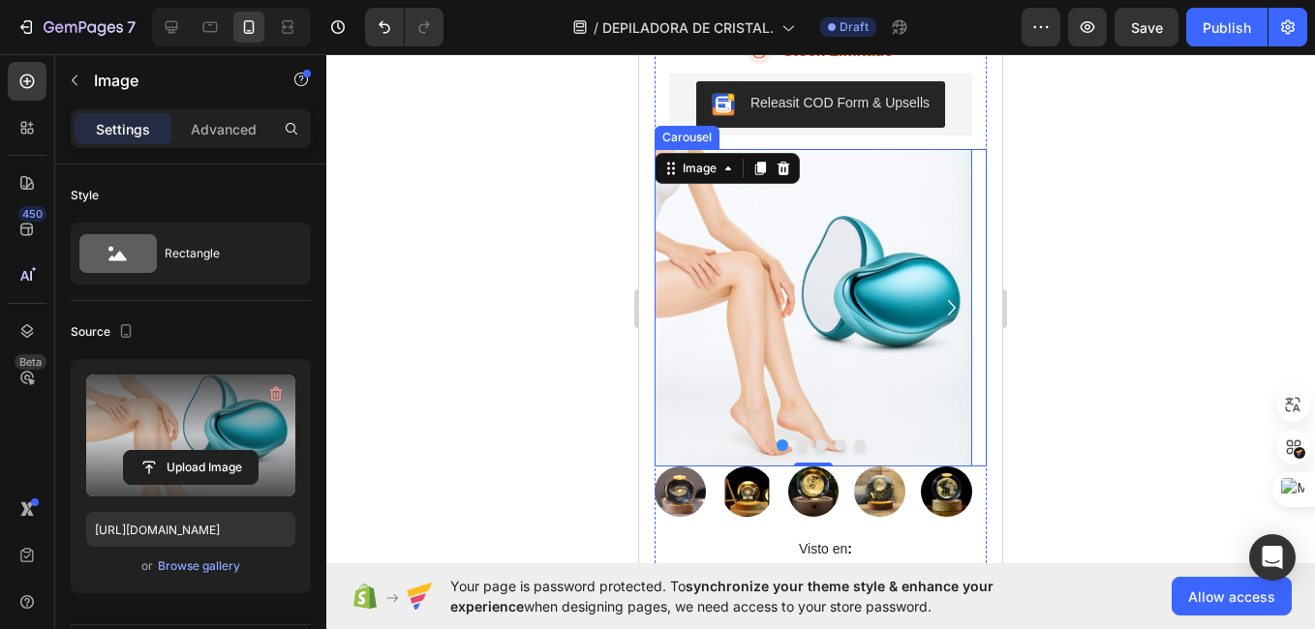
click at [938, 327] on icon "Carousel Next Arrow" at bounding box center [951, 307] width 31 height 97
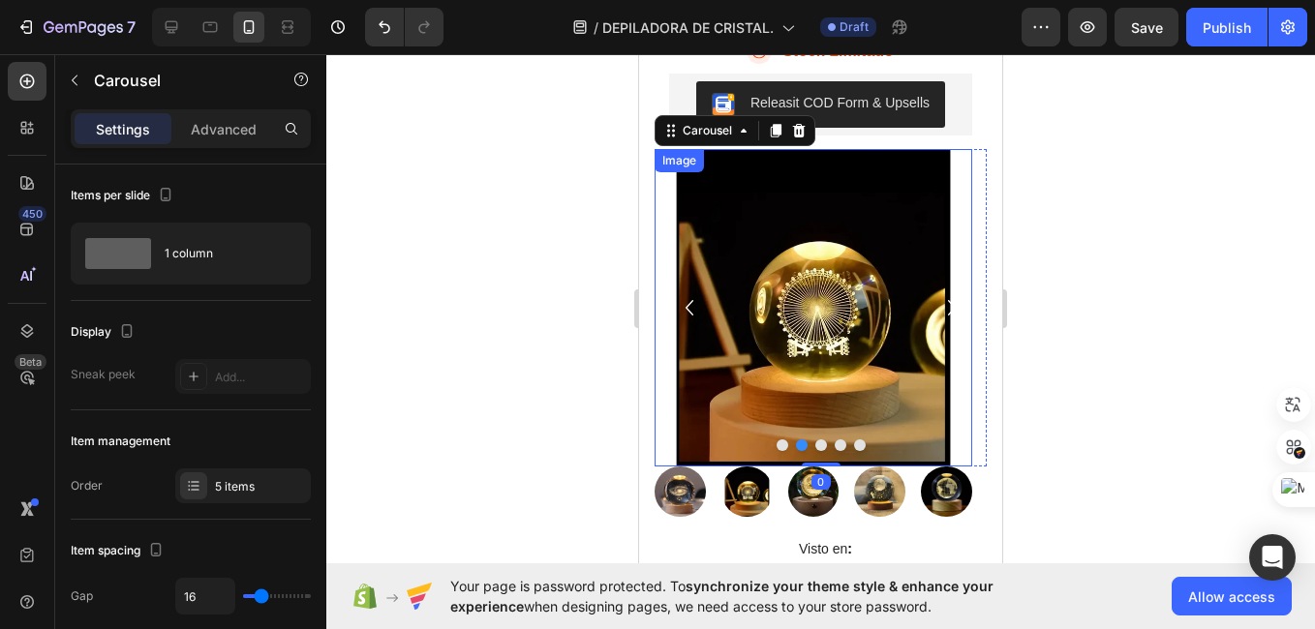
click at [804, 308] on img at bounding box center [813, 308] width 318 height 318
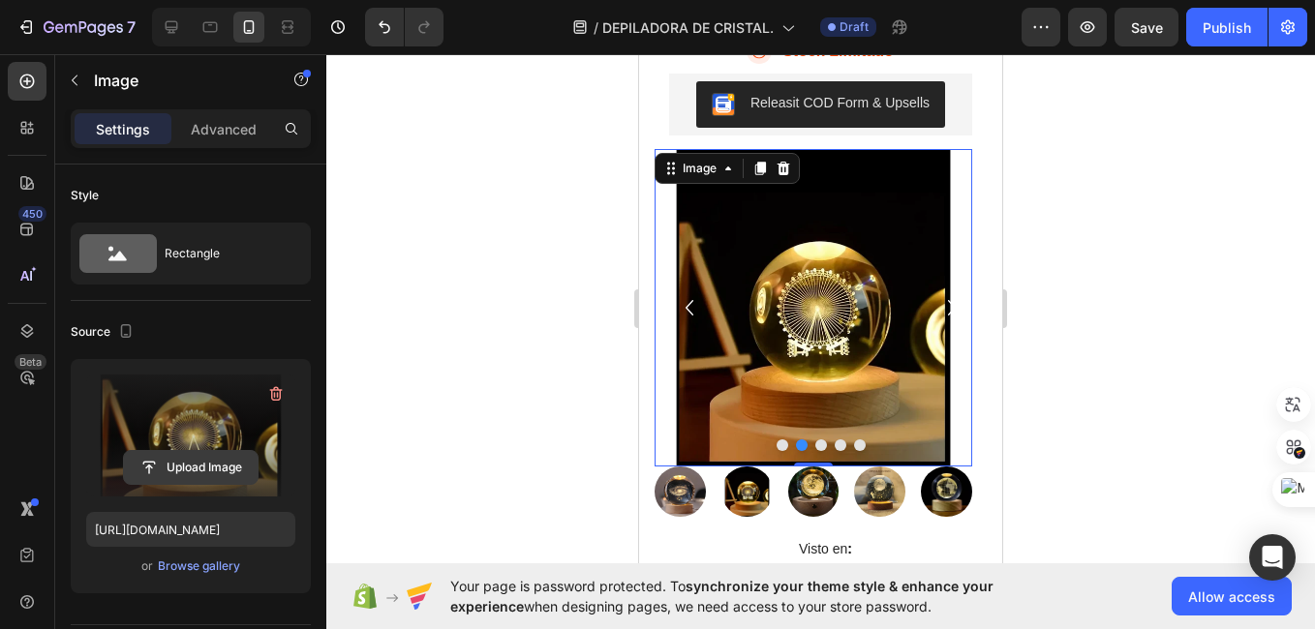
click at [200, 461] on input "file" at bounding box center [191, 467] width 134 height 33
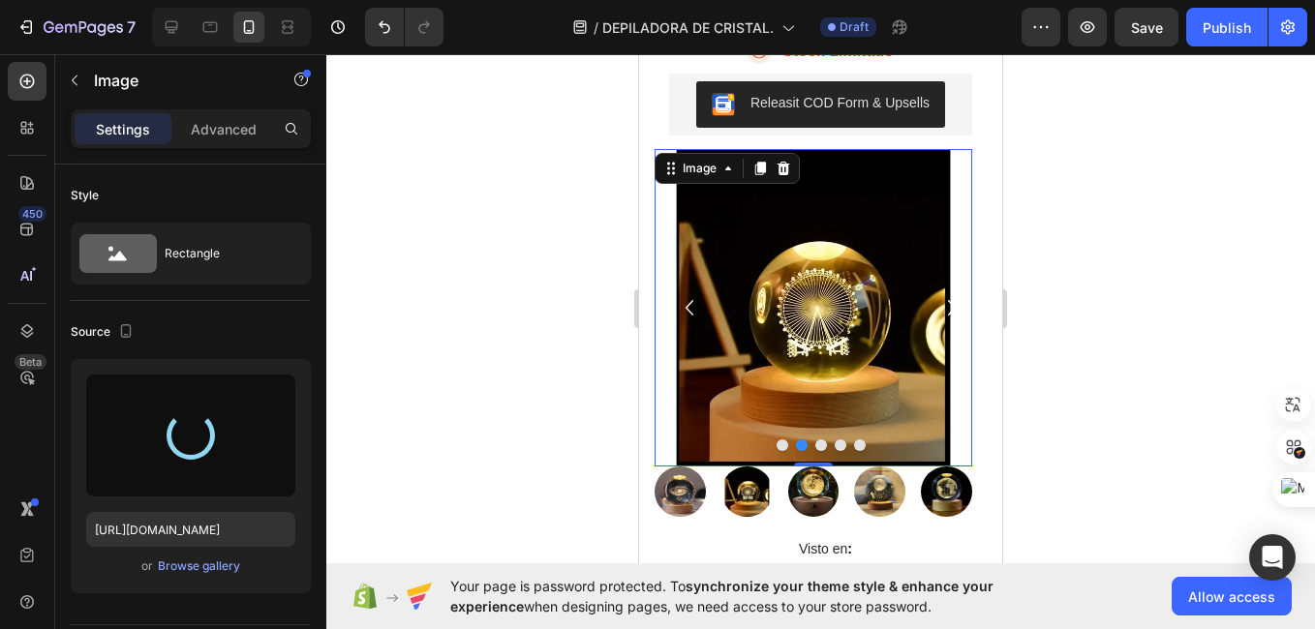
type input "[URL][DOMAIN_NAME]"
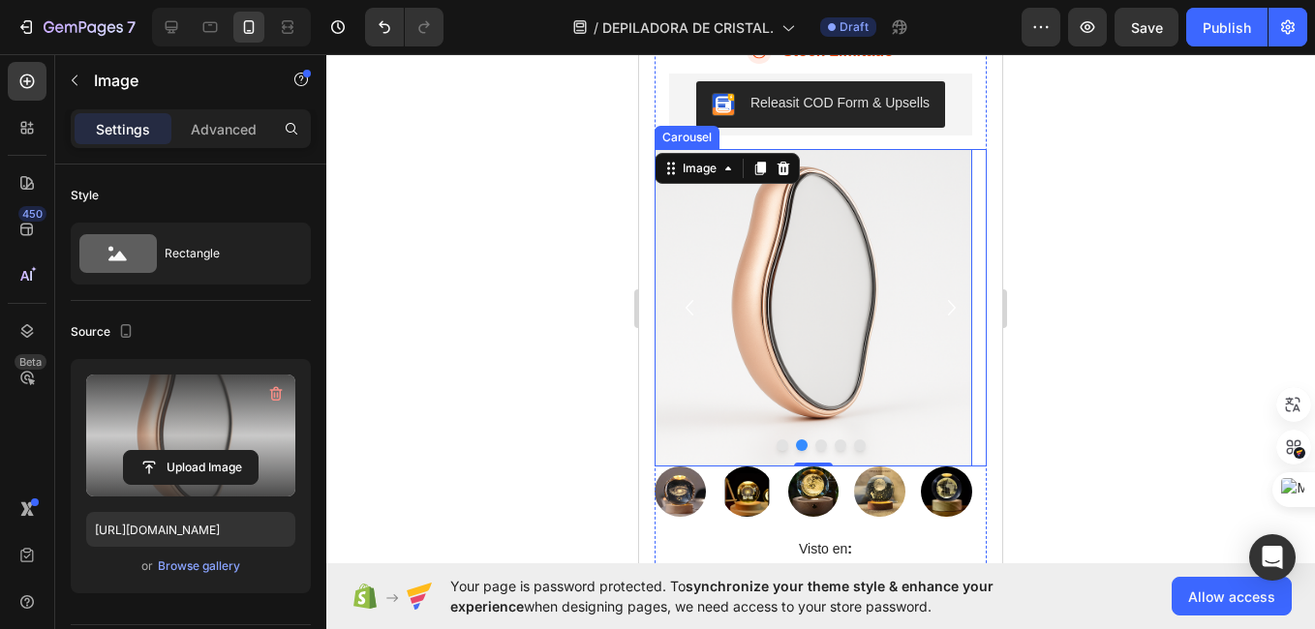
click at [824, 451] on div at bounding box center [820, 445] width 332 height 12
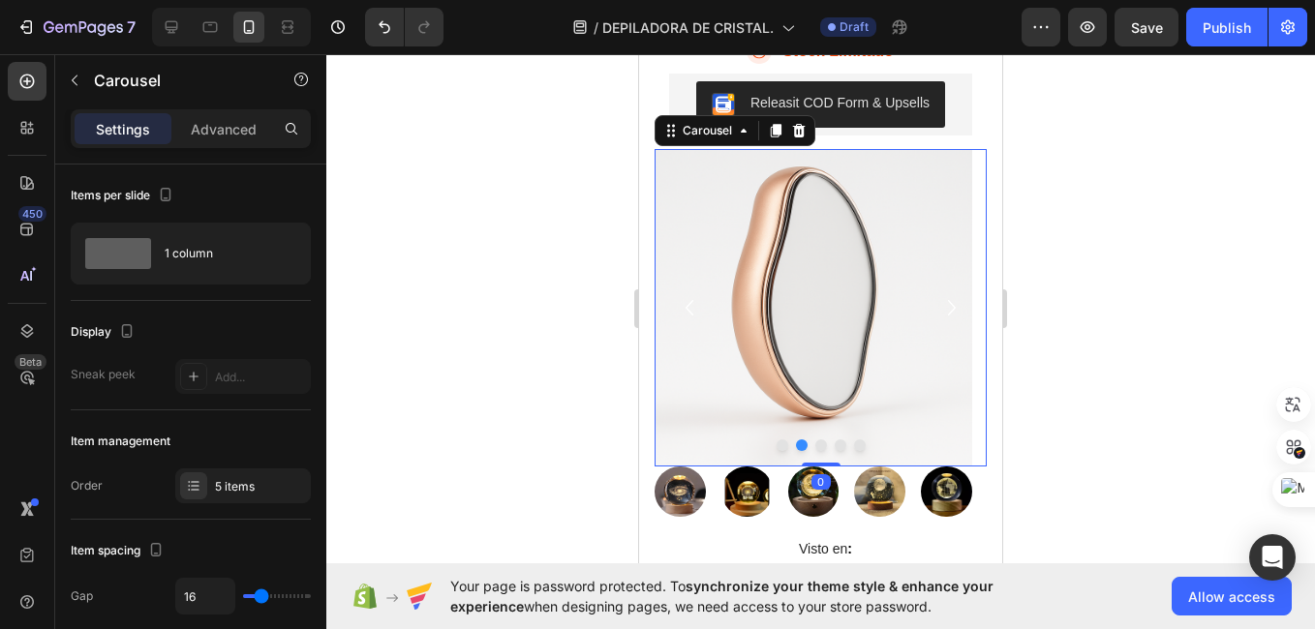
click at [815, 451] on button "Dot" at bounding box center [821, 445] width 12 height 12
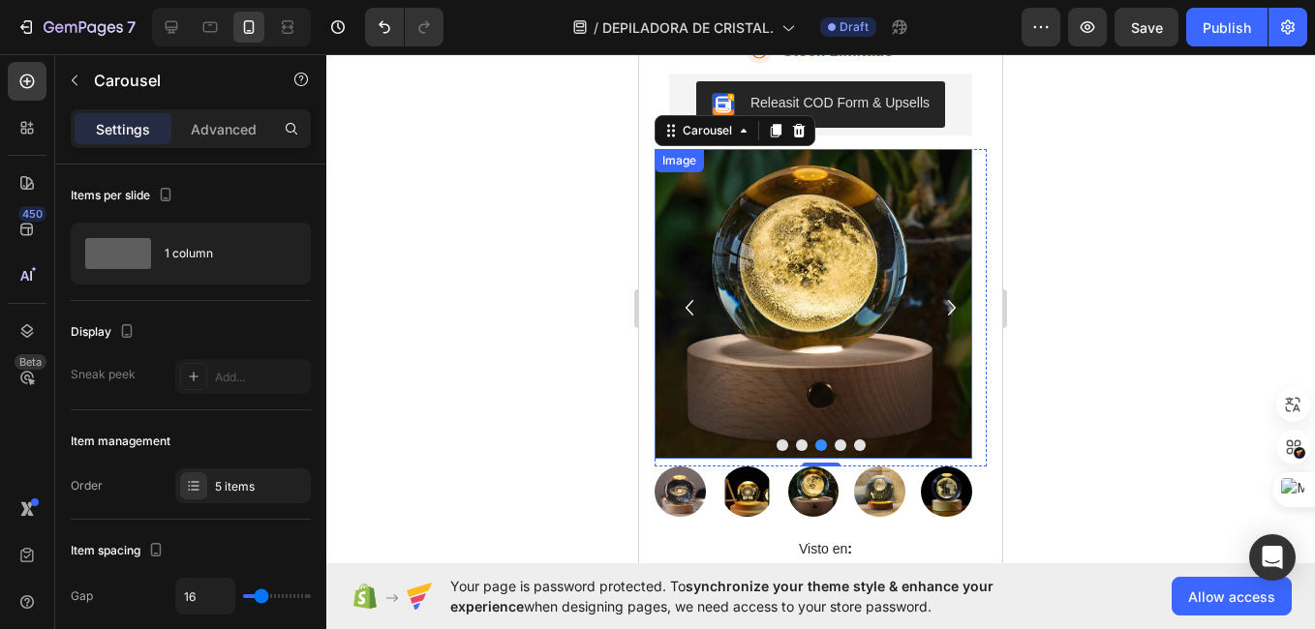
click at [823, 352] on img at bounding box center [813, 304] width 318 height 311
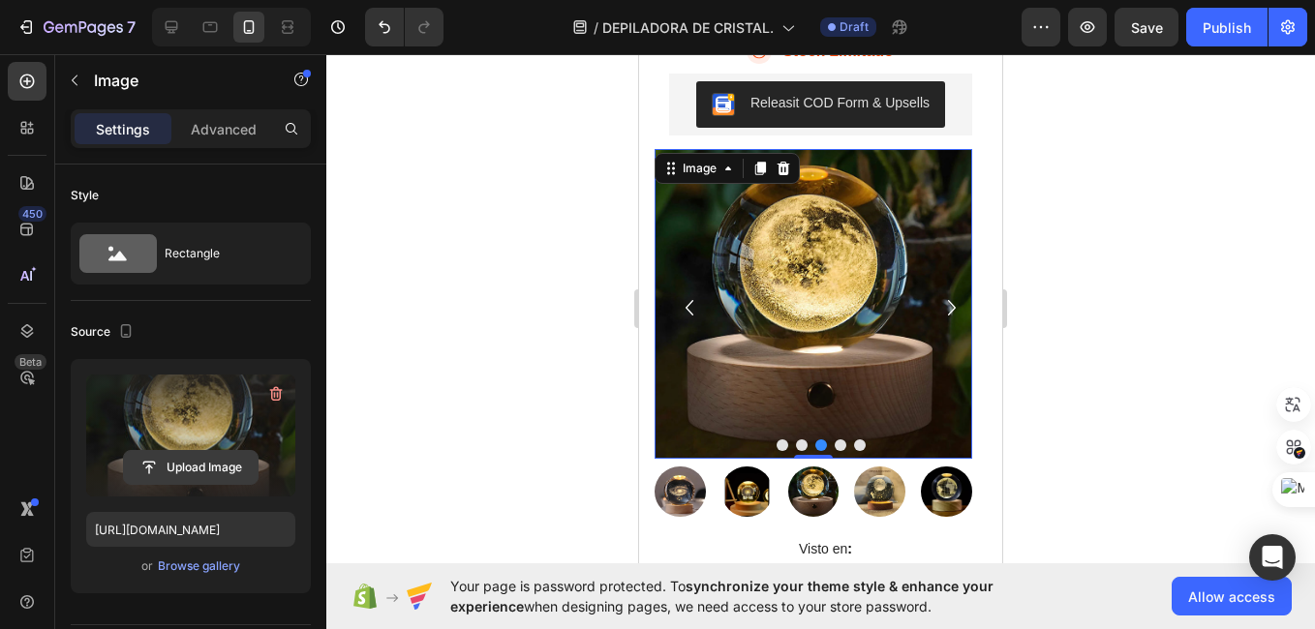
click at [155, 470] on input "file" at bounding box center [191, 467] width 134 height 33
click at [169, 463] on input "file" at bounding box center [191, 467] width 134 height 33
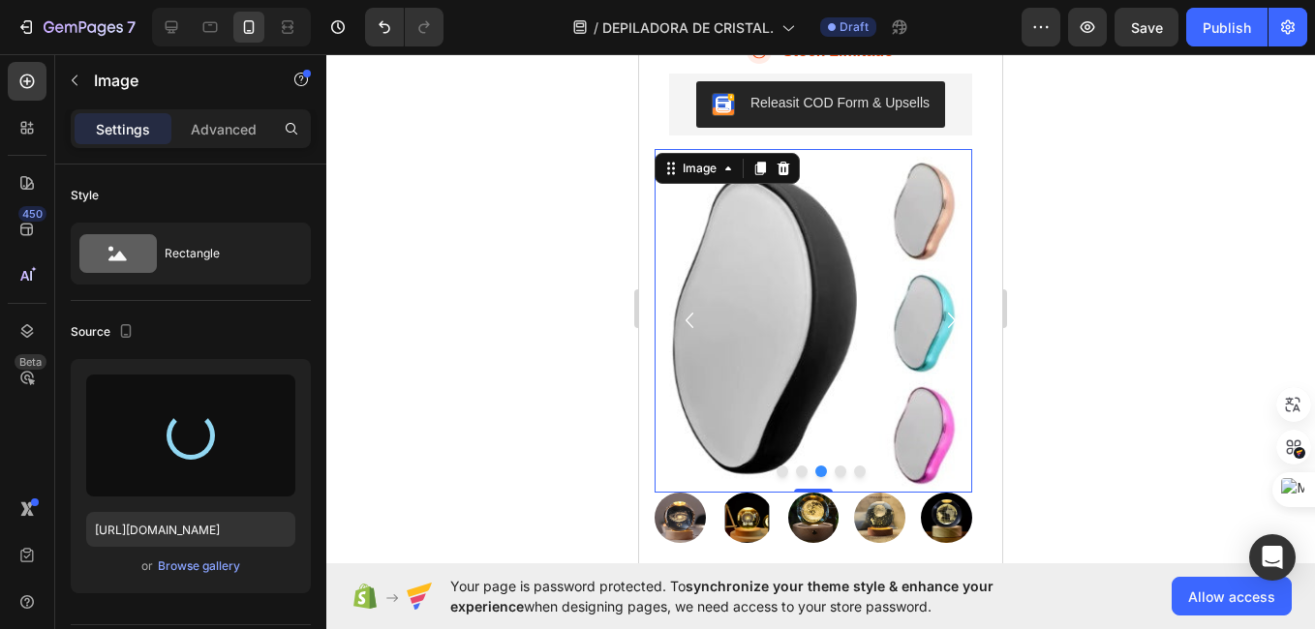
type input "[URL][DOMAIN_NAME]"
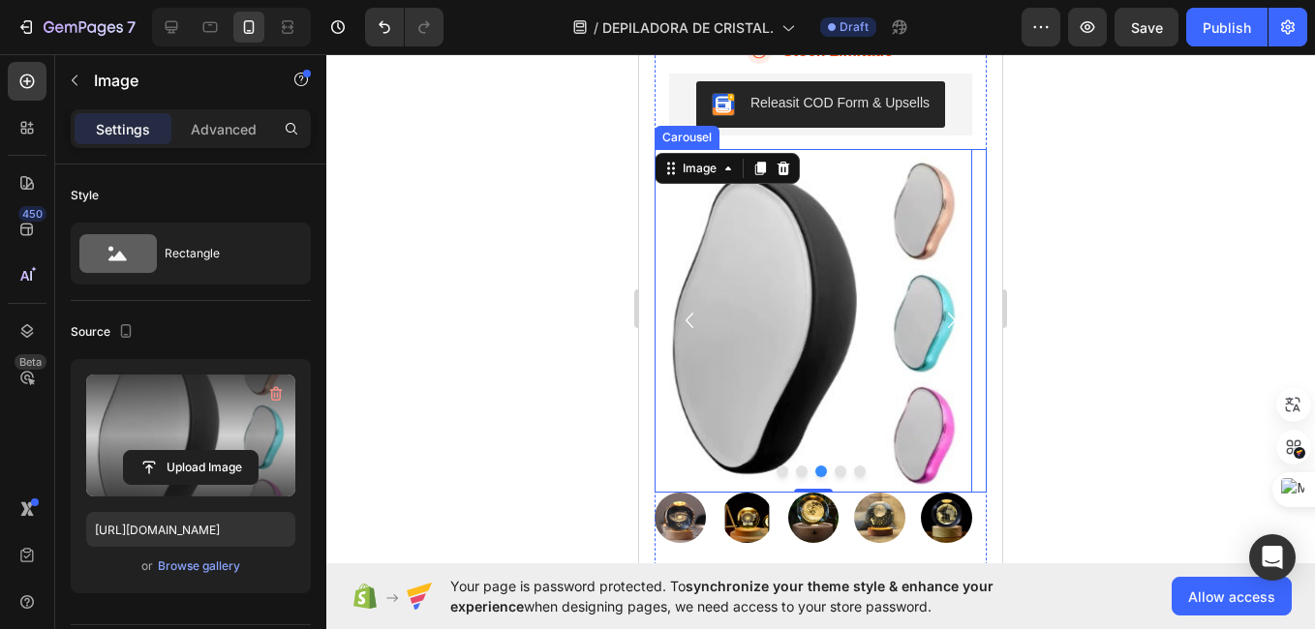
click at [694, 349] on icon "Carousel Back Arrow" at bounding box center [689, 320] width 31 height 97
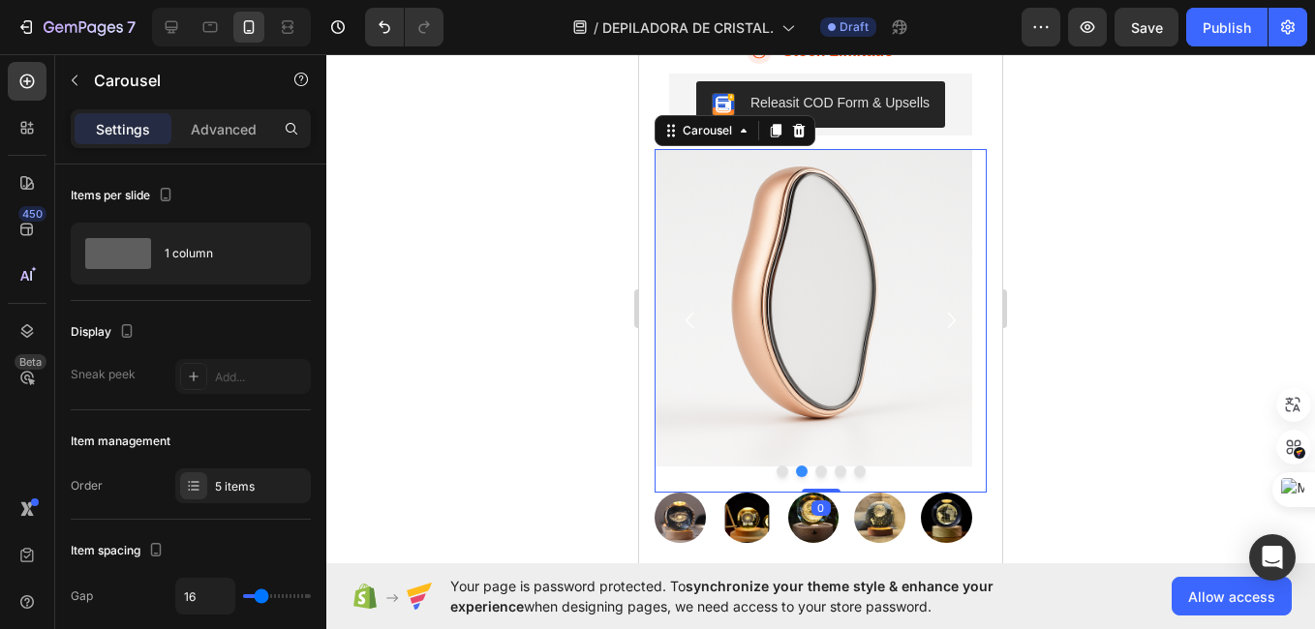
click at [694, 349] on icon "Carousel Back Arrow" at bounding box center [689, 320] width 31 height 97
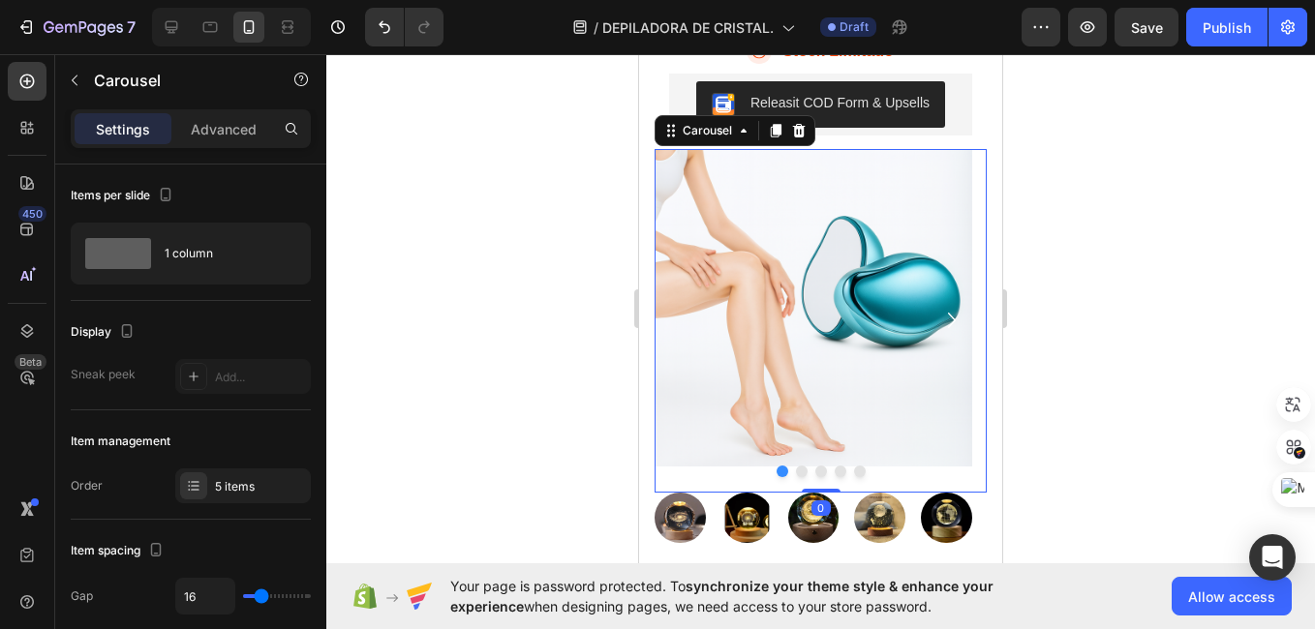
click at [694, 349] on img at bounding box center [813, 308] width 318 height 318
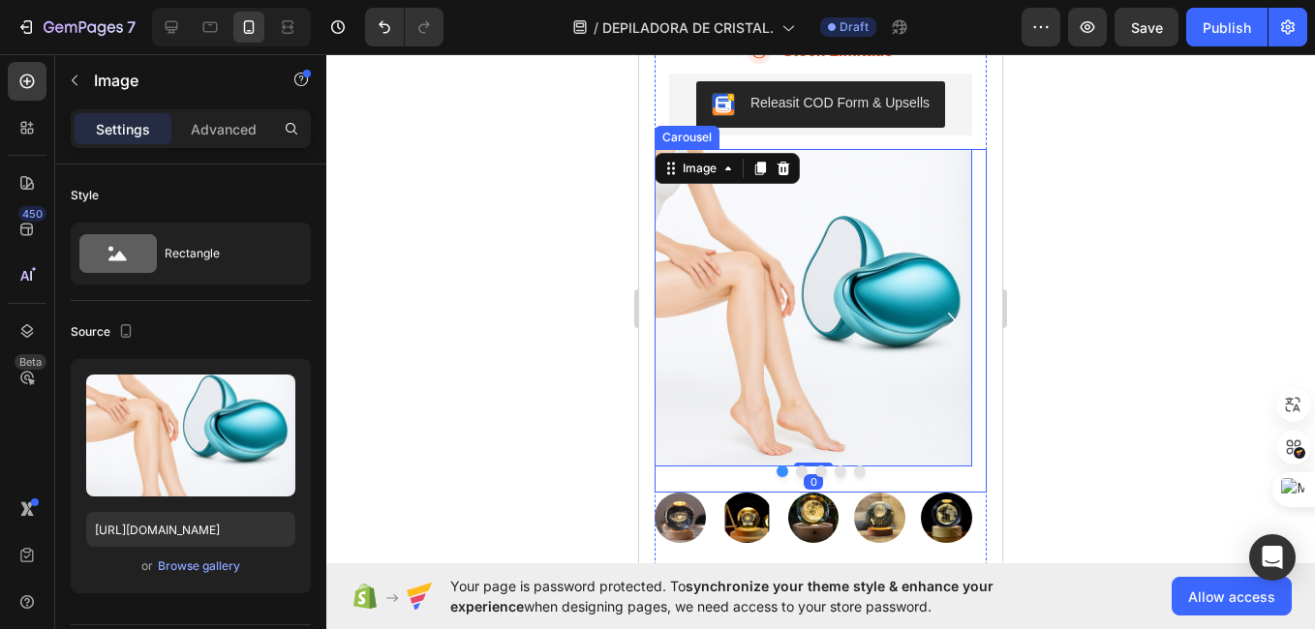
click at [937, 343] on icon "Carousel Next Arrow" at bounding box center [951, 320] width 31 height 97
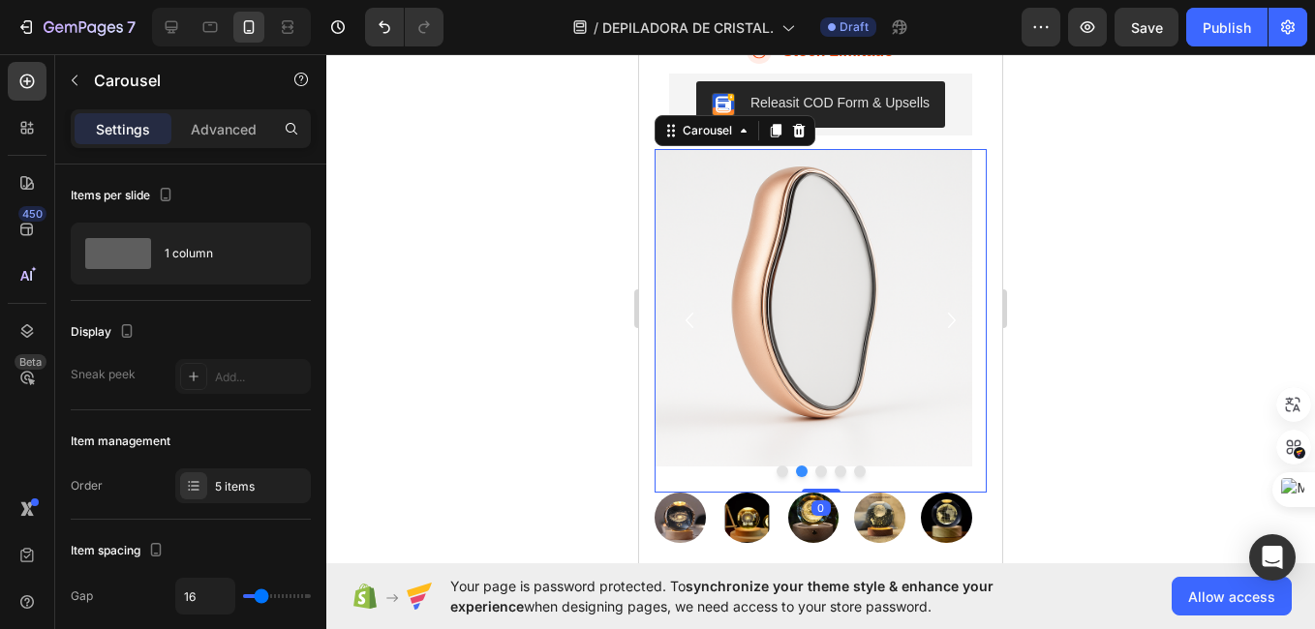
click at [937, 343] on icon "Carousel Next Arrow" at bounding box center [951, 320] width 31 height 97
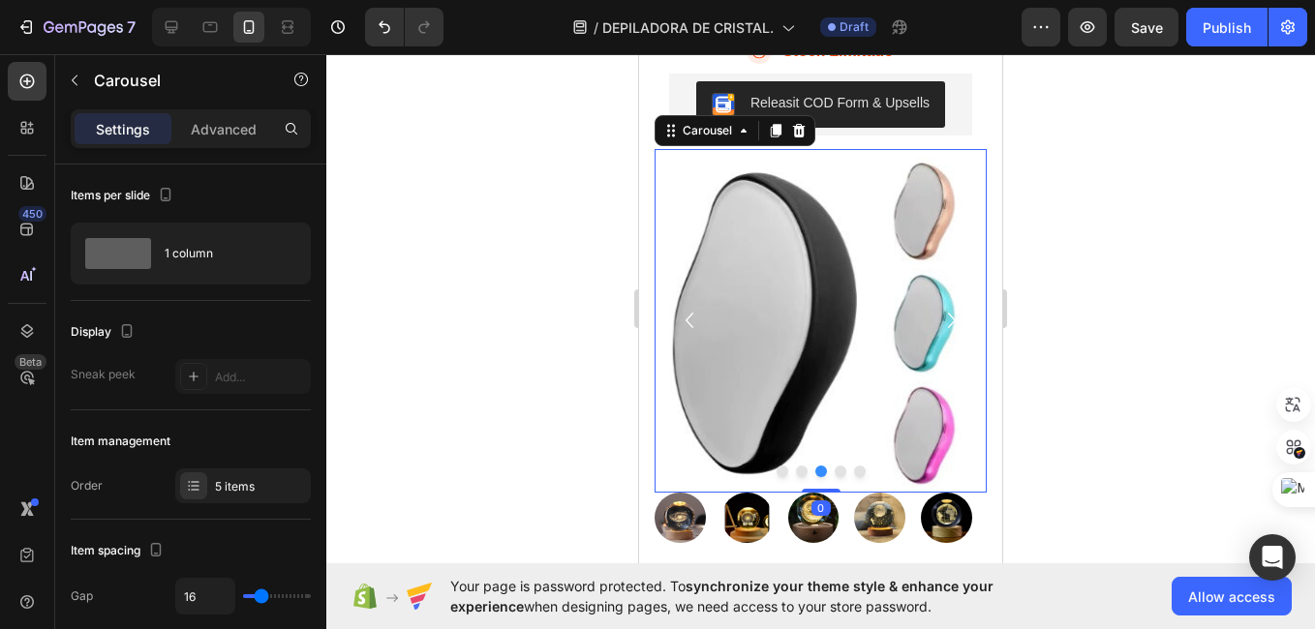
click at [937, 343] on icon "Carousel Next Arrow" at bounding box center [951, 320] width 31 height 97
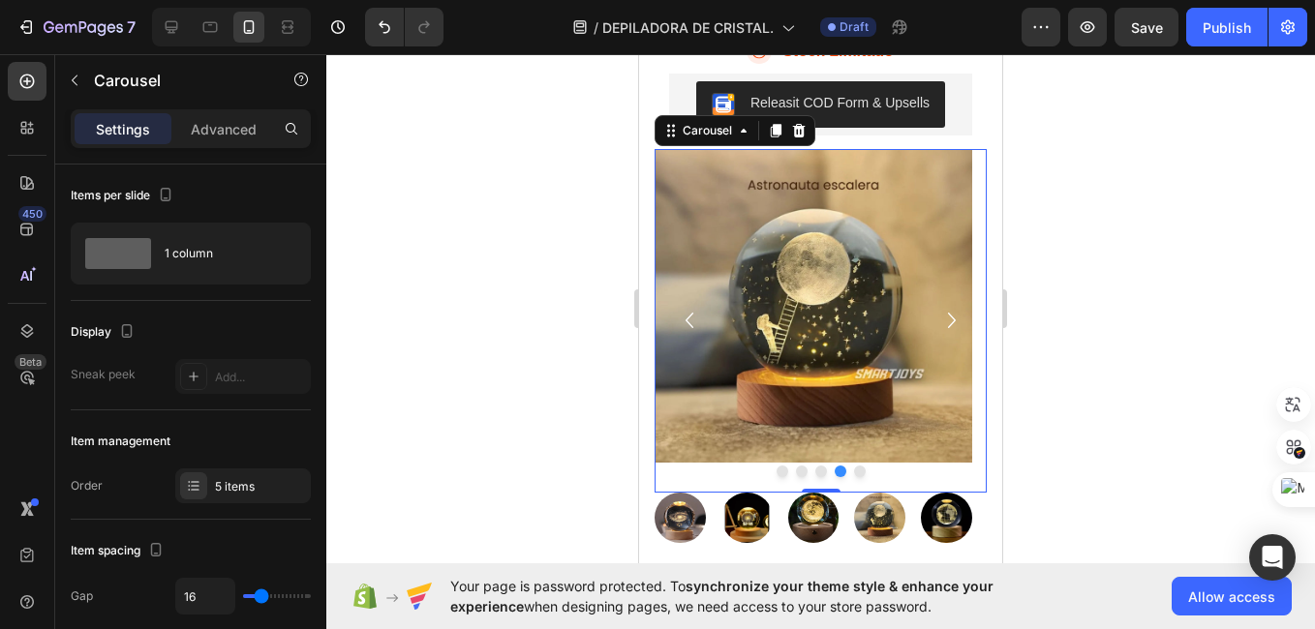
click at [937, 343] on icon "Carousel Next Arrow" at bounding box center [951, 320] width 31 height 97
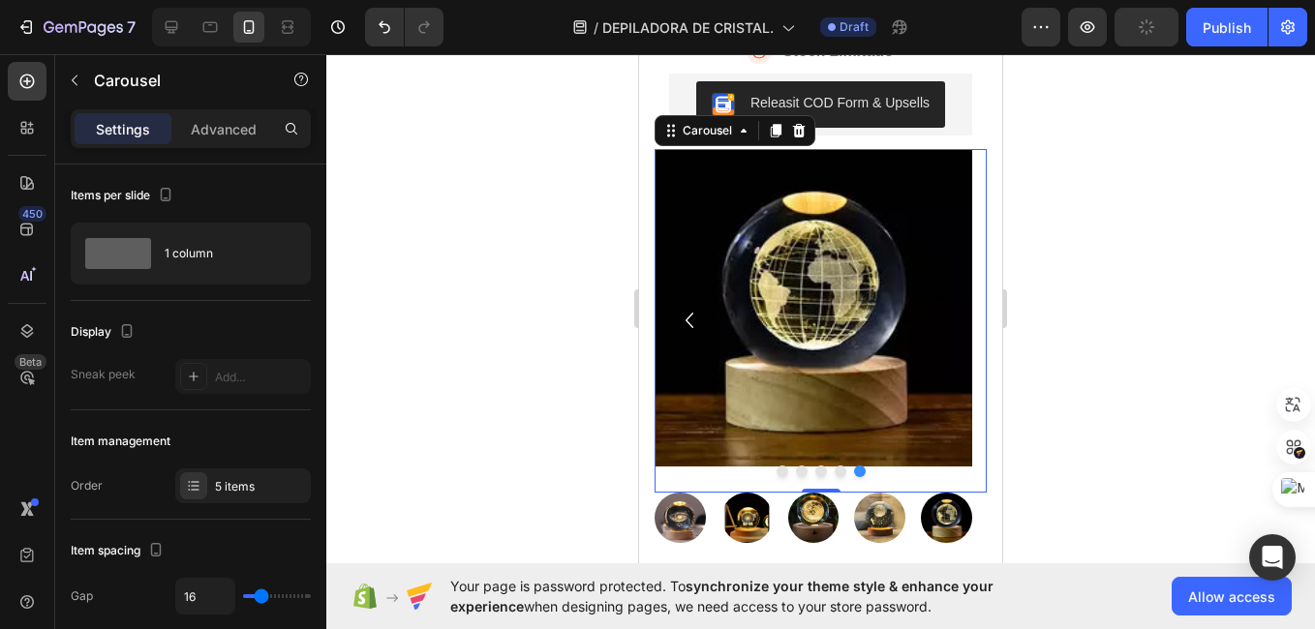
click at [937, 343] on img at bounding box center [813, 308] width 318 height 318
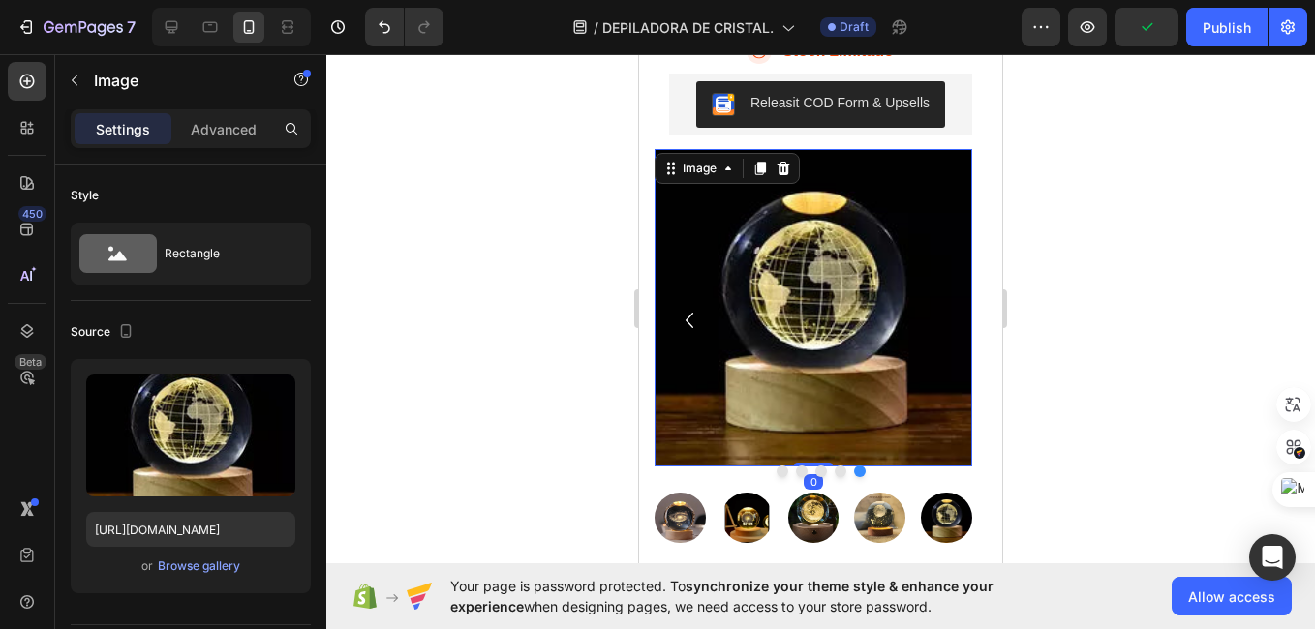
click at [937, 343] on img at bounding box center [813, 308] width 318 height 318
click at [689, 343] on icon "Carousel Back Arrow" at bounding box center [689, 320] width 31 height 97
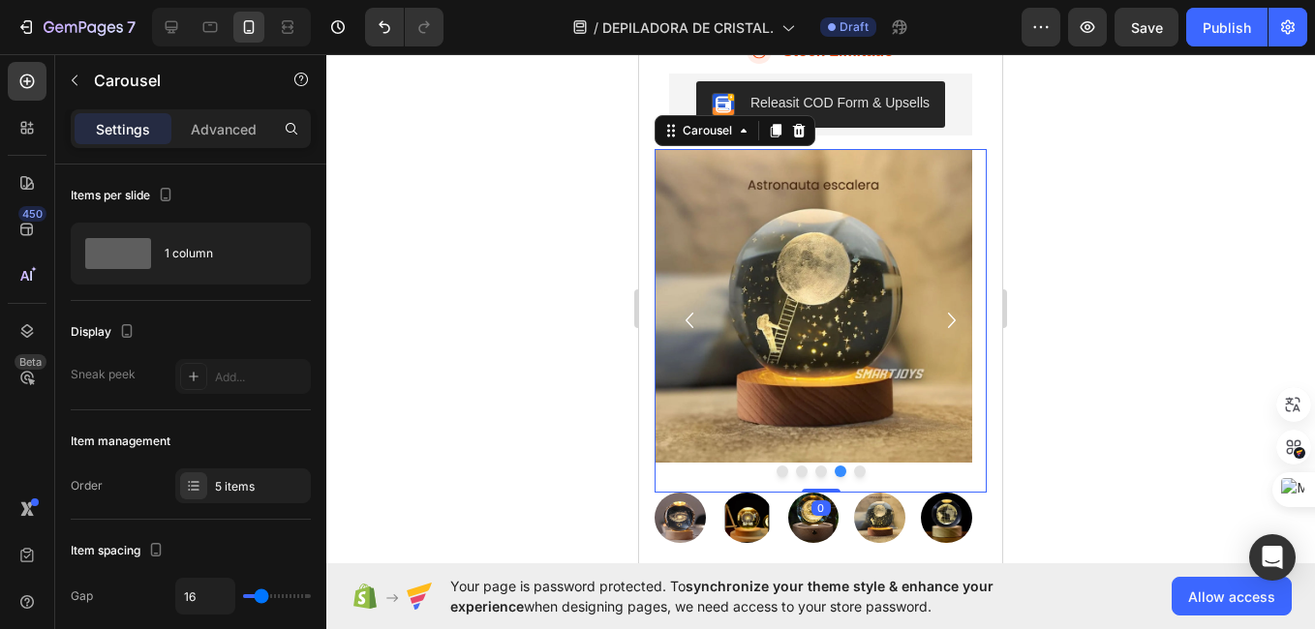
click at [689, 343] on icon "Carousel Back Arrow" at bounding box center [689, 320] width 31 height 97
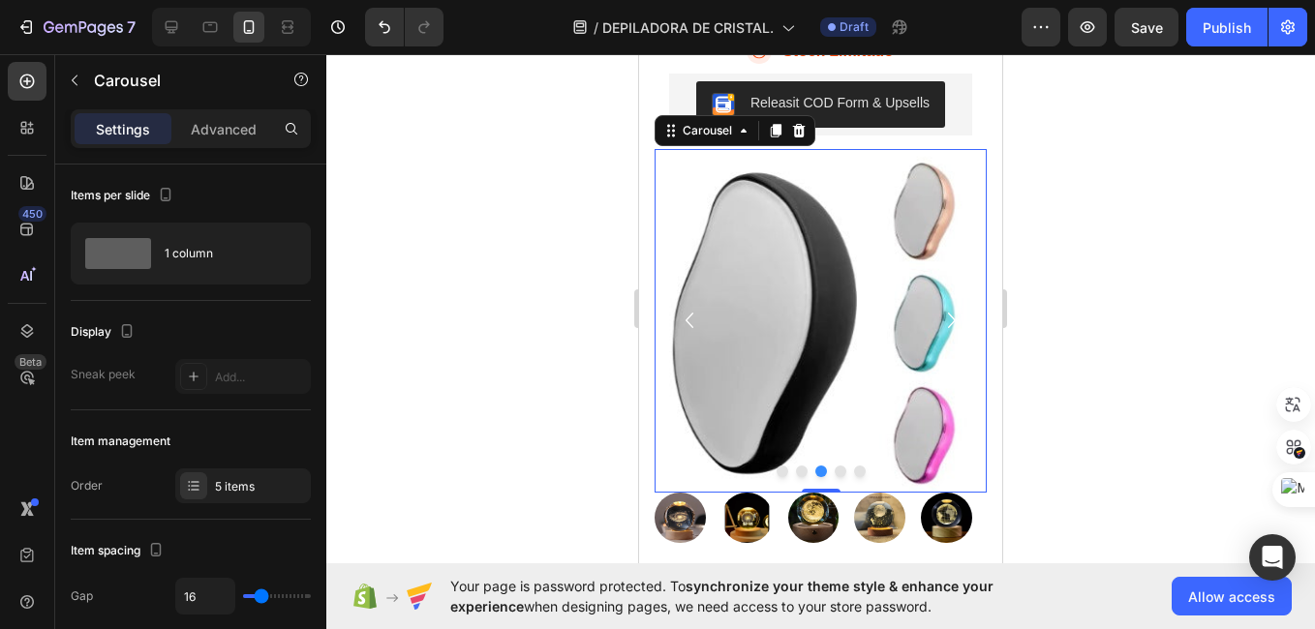
click at [951, 340] on icon "Carousel Next Arrow" at bounding box center [951, 320] width 31 height 97
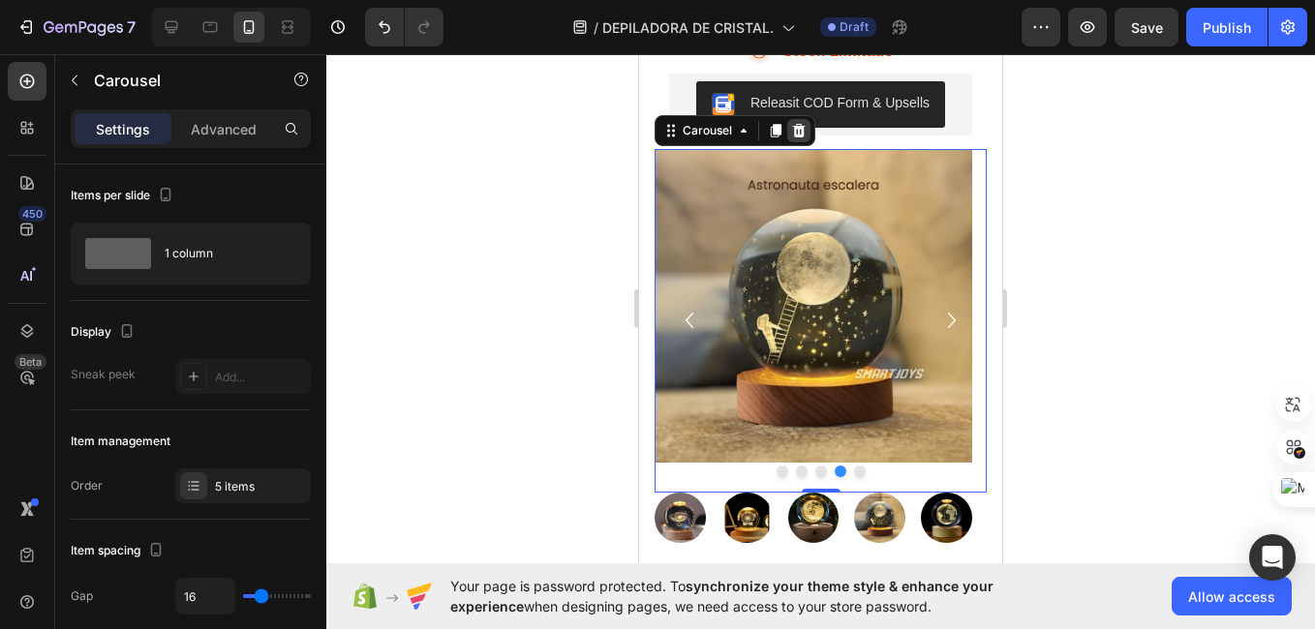
click at [803, 138] on icon at bounding box center [798, 130] width 15 height 15
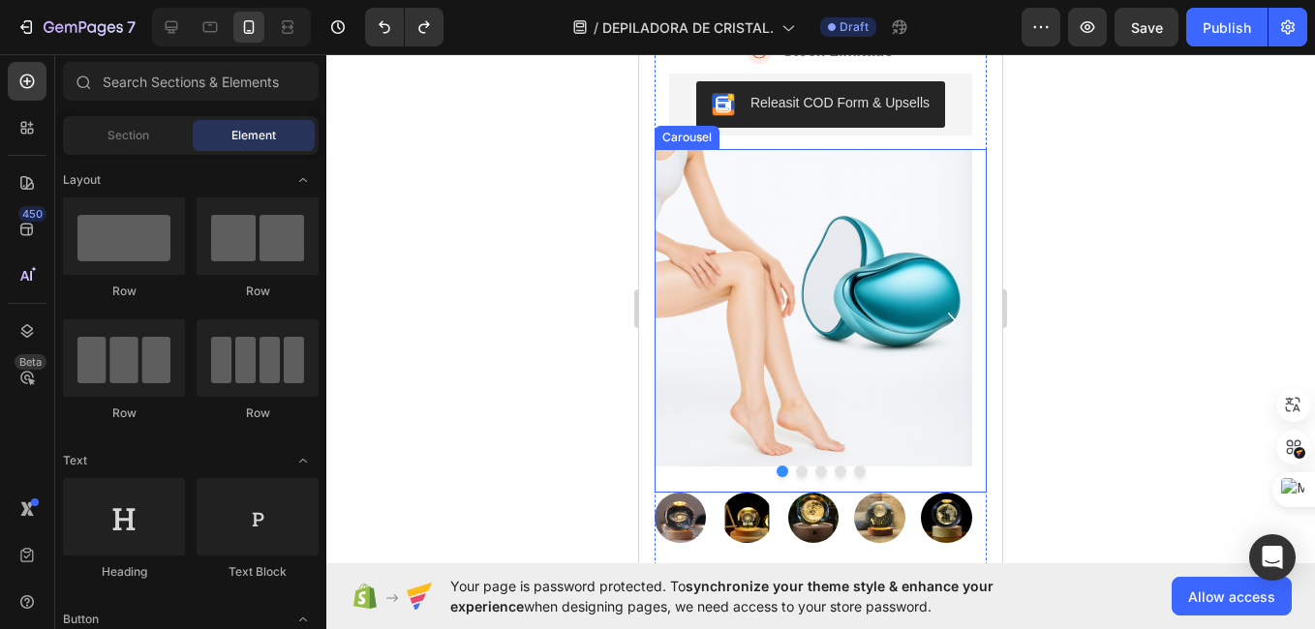
click at [944, 347] on icon "Carousel Next Arrow" at bounding box center [951, 320] width 31 height 97
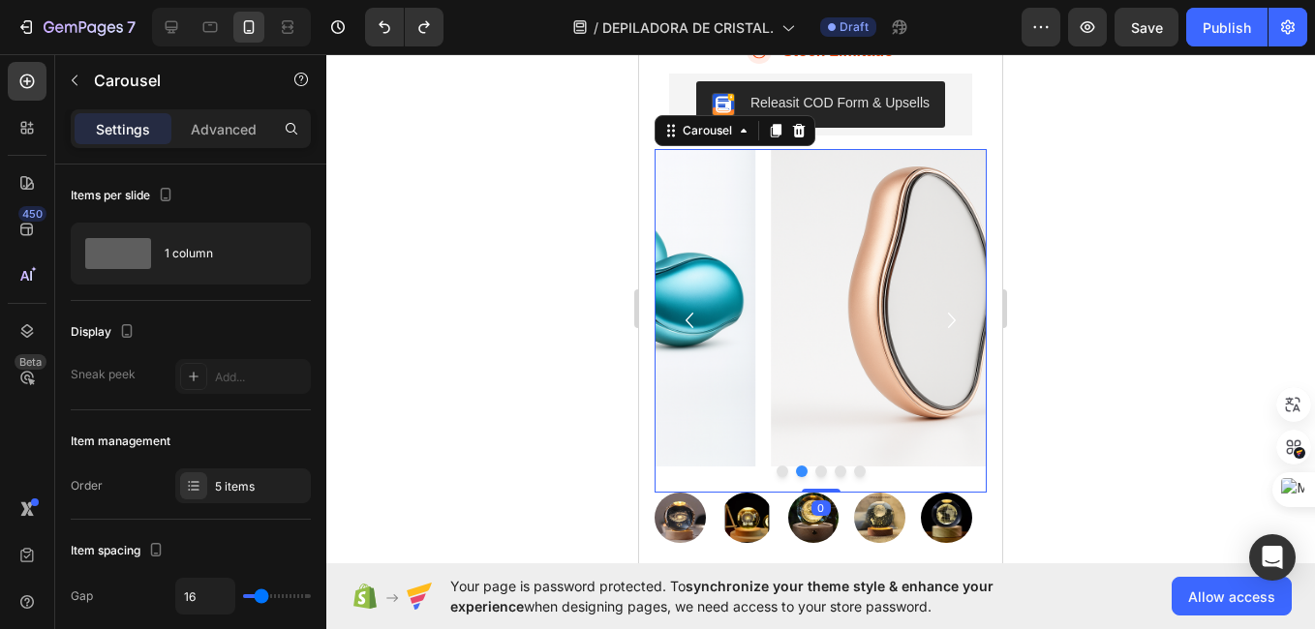
click at [944, 347] on icon "Carousel Next Arrow" at bounding box center [951, 320] width 31 height 97
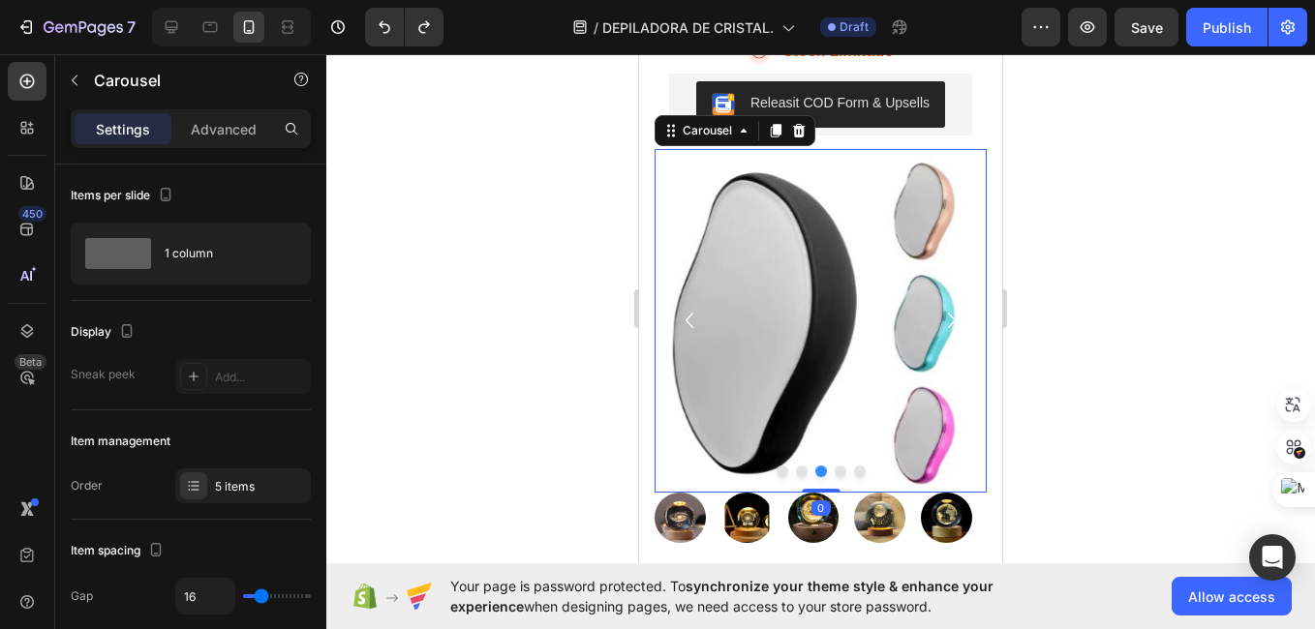
click at [944, 347] on icon "Carousel Next Arrow" at bounding box center [951, 320] width 31 height 97
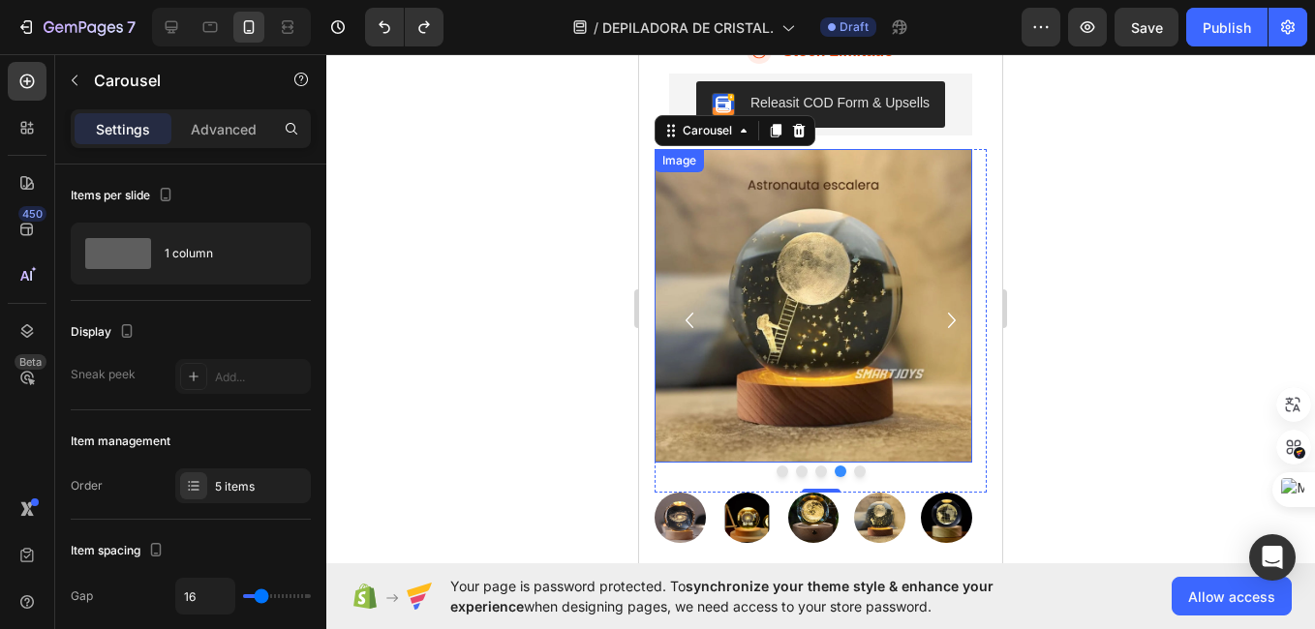
click at [816, 341] on img at bounding box center [813, 306] width 318 height 315
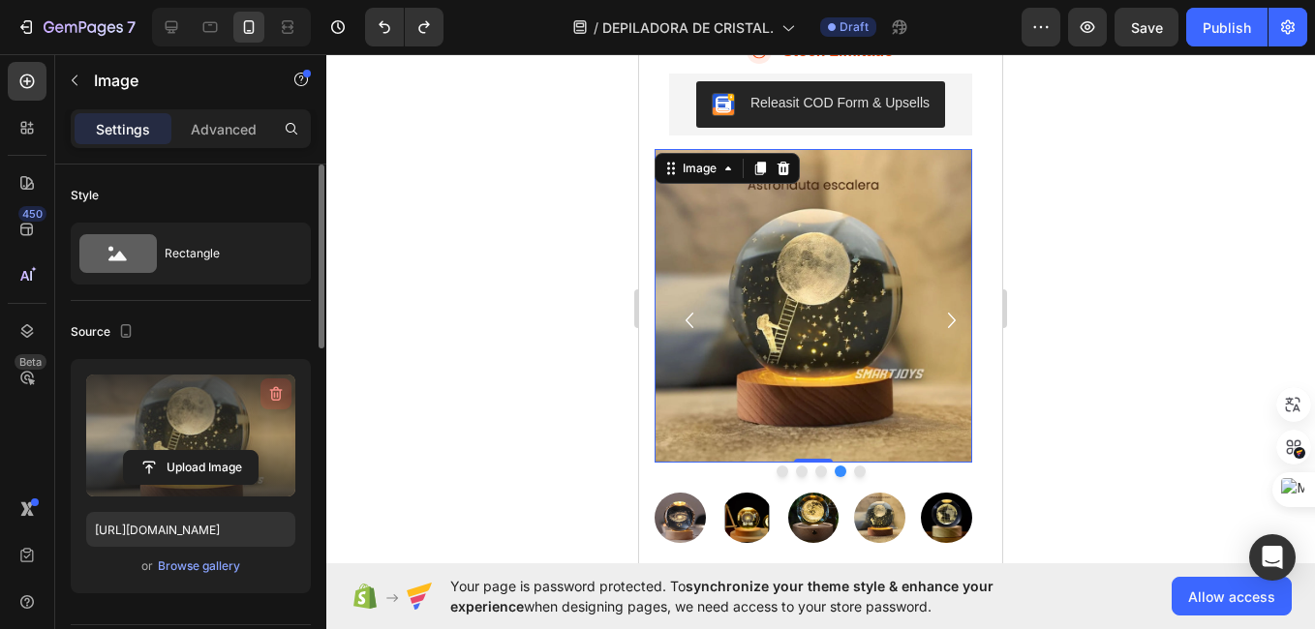
click at [278, 394] on icon "button" at bounding box center [278, 395] width 2 height 6
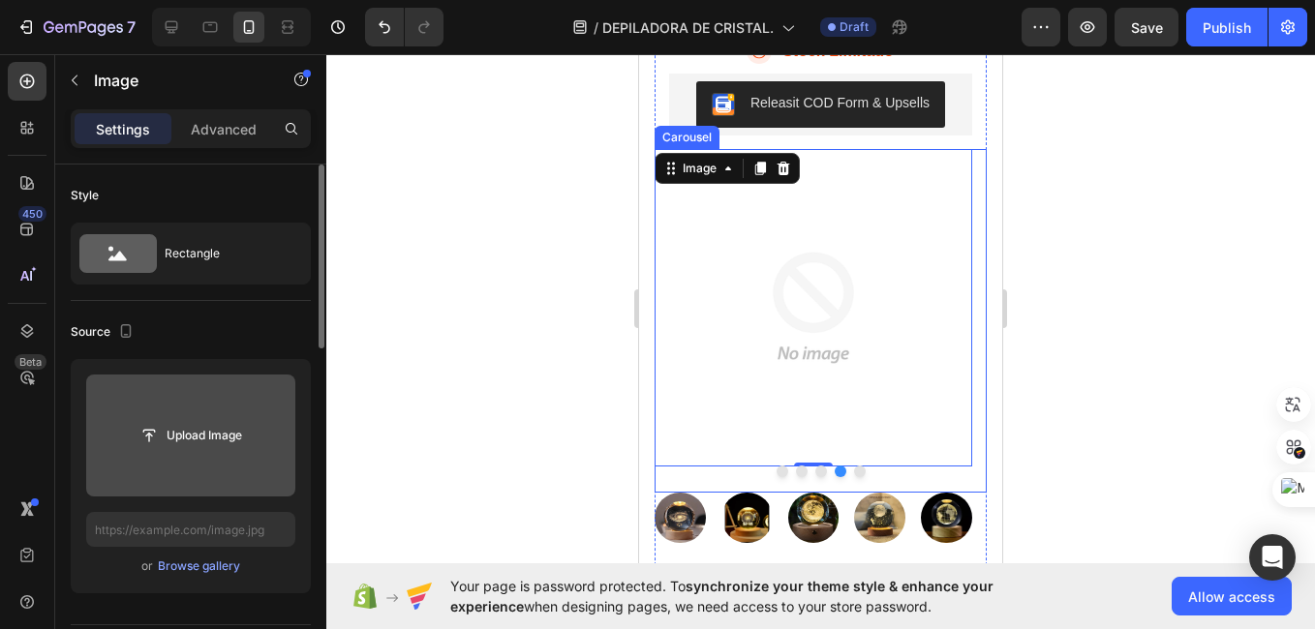
click at [854, 477] on button "Dot" at bounding box center [860, 472] width 12 height 12
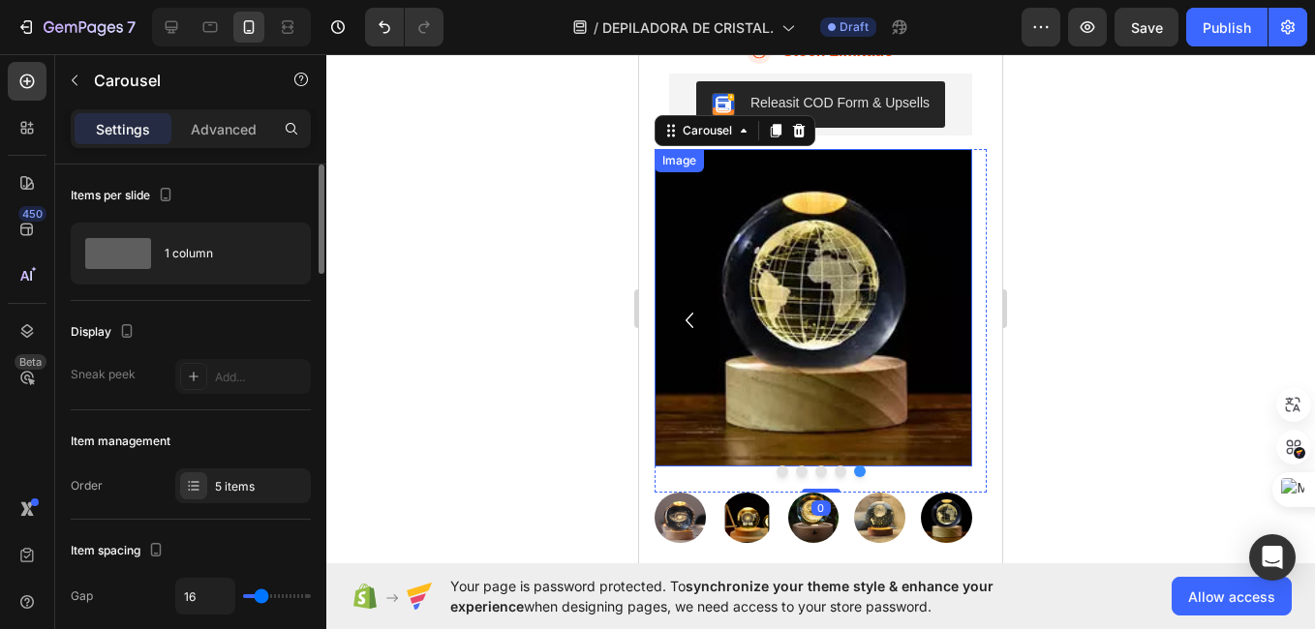
click at [837, 349] on img at bounding box center [813, 308] width 318 height 318
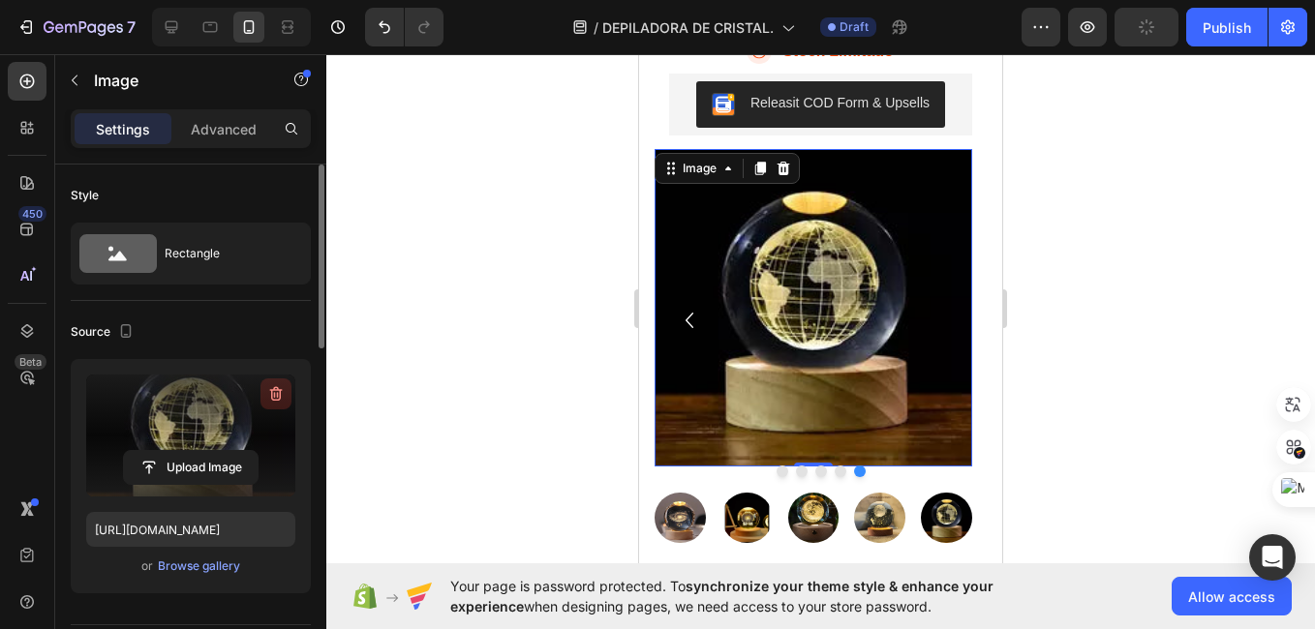
click at [271, 389] on icon "button" at bounding box center [275, 393] width 19 height 19
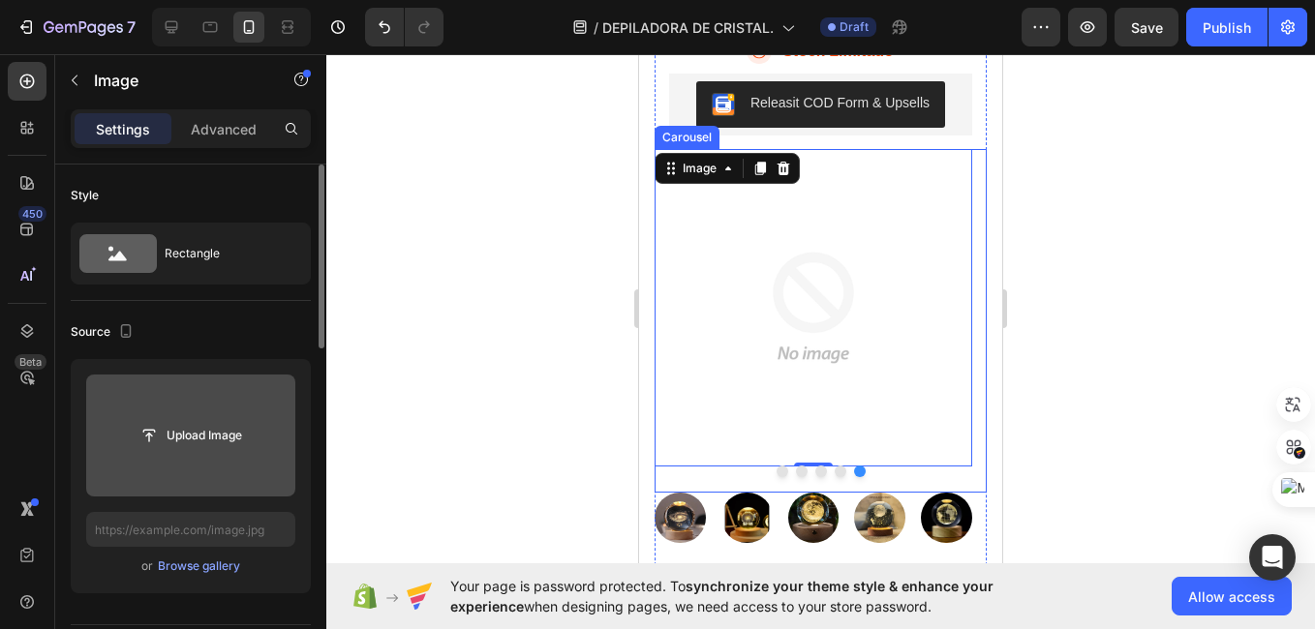
click at [815, 477] on button "Dot" at bounding box center [821, 472] width 12 height 12
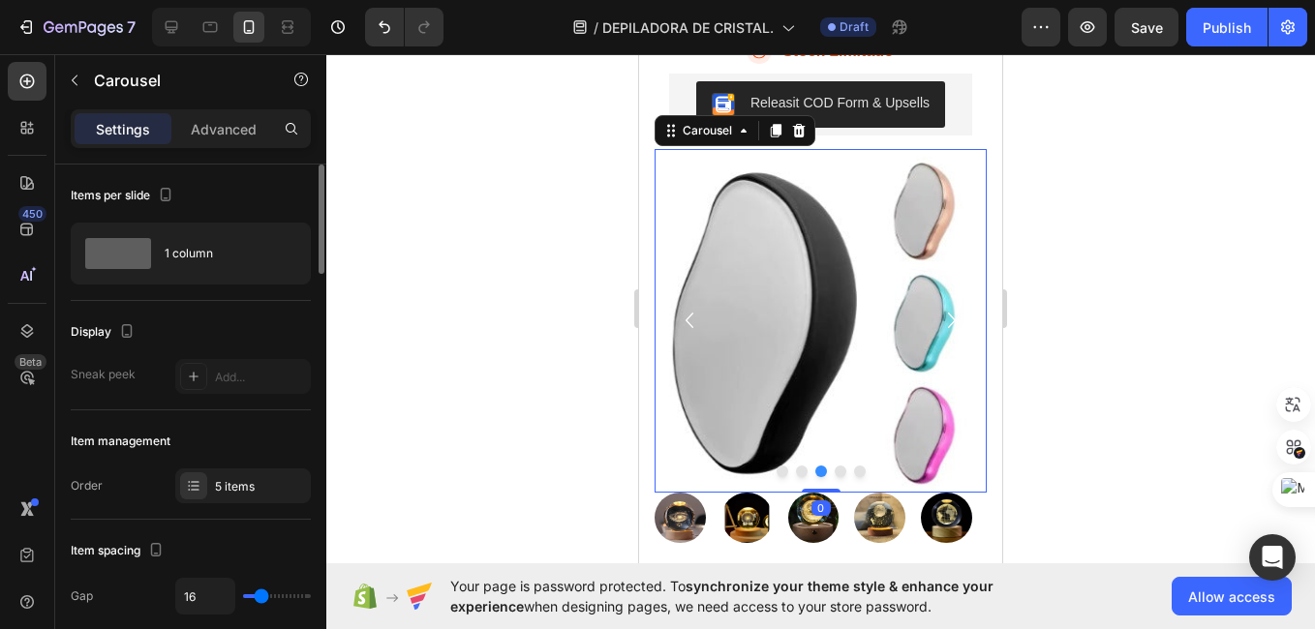
click at [825, 477] on div at bounding box center [820, 472] width 332 height 12
click at [834, 477] on button "Dot" at bounding box center [840, 472] width 12 height 12
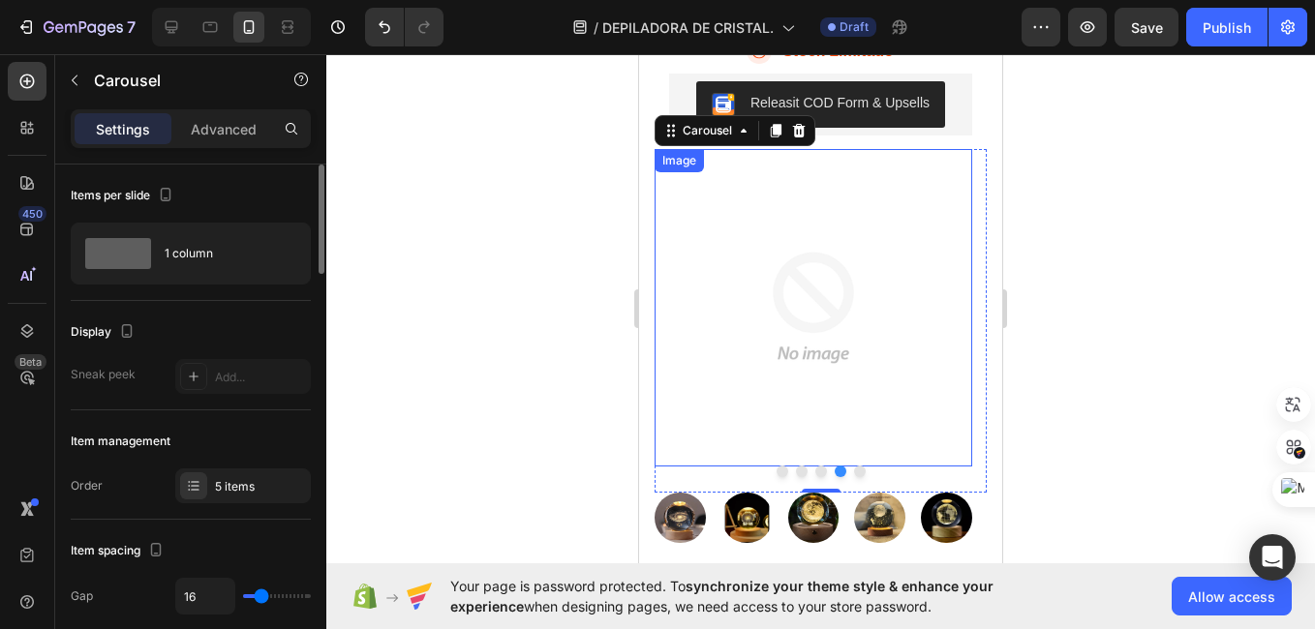
click at [791, 441] on img at bounding box center [813, 308] width 318 height 318
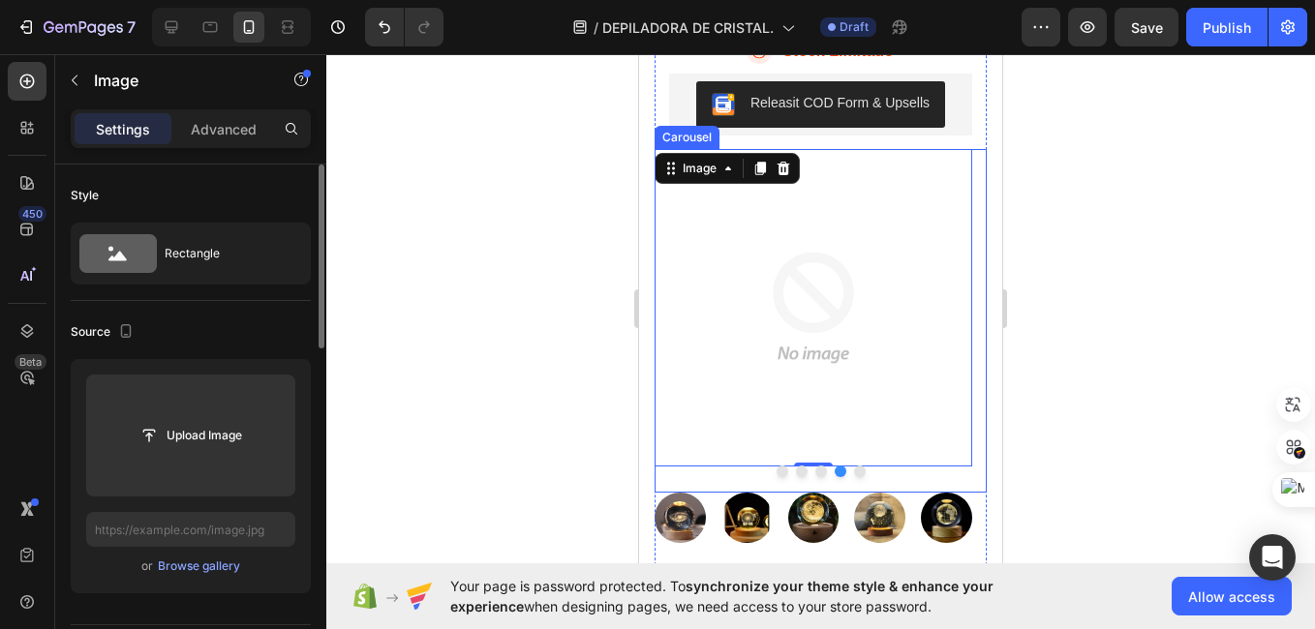
click at [770, 477] on div at bounding box center [820, 472] width 332 height 12
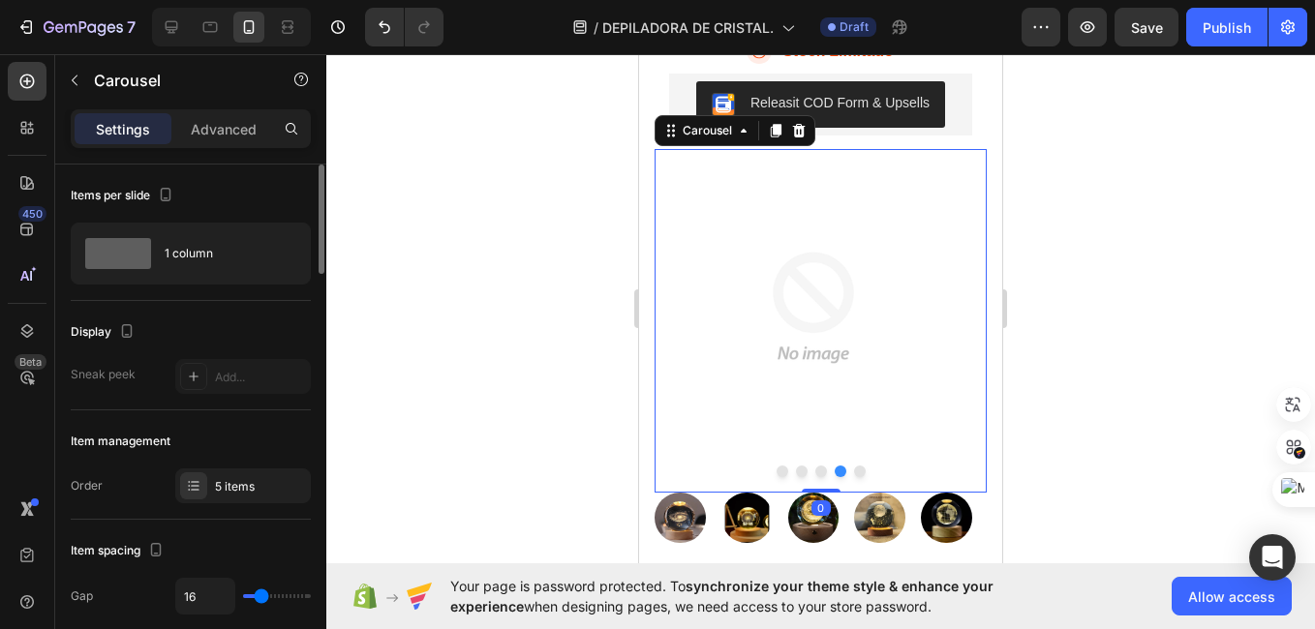
click at [776, 477] on button "Dot" at bounding box center [782, 472] width 12 height 12
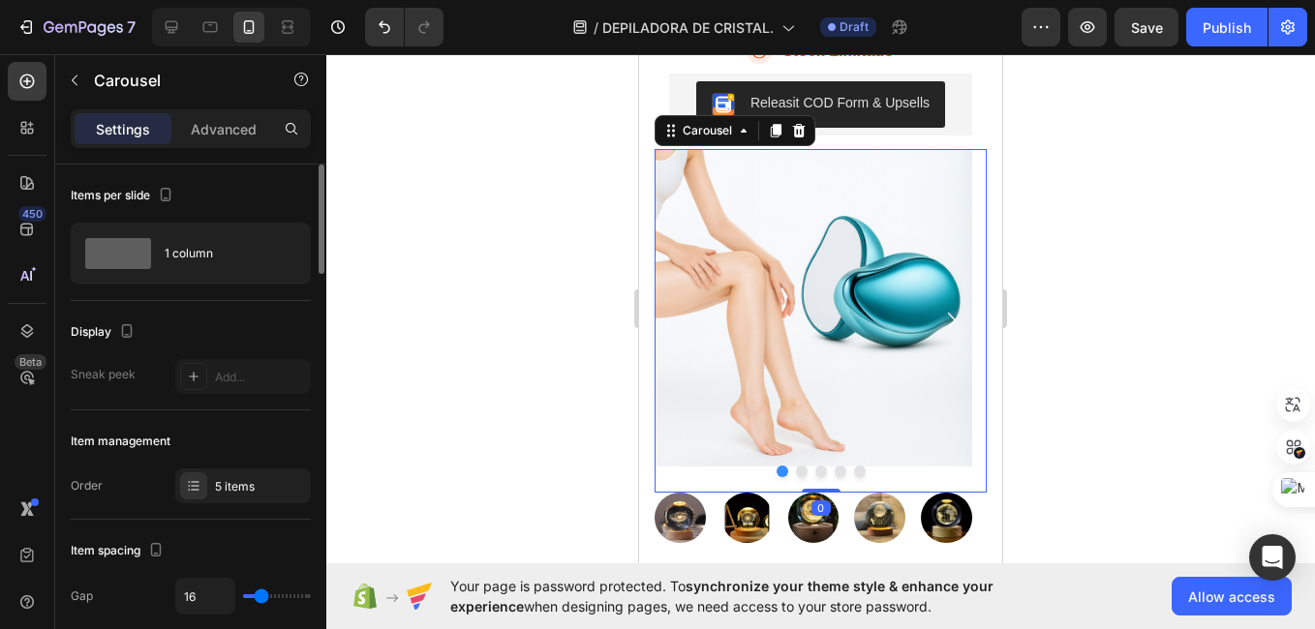
click at [796, 477] on button "Dot" at bounding box center [802, 472] width 12 height 12
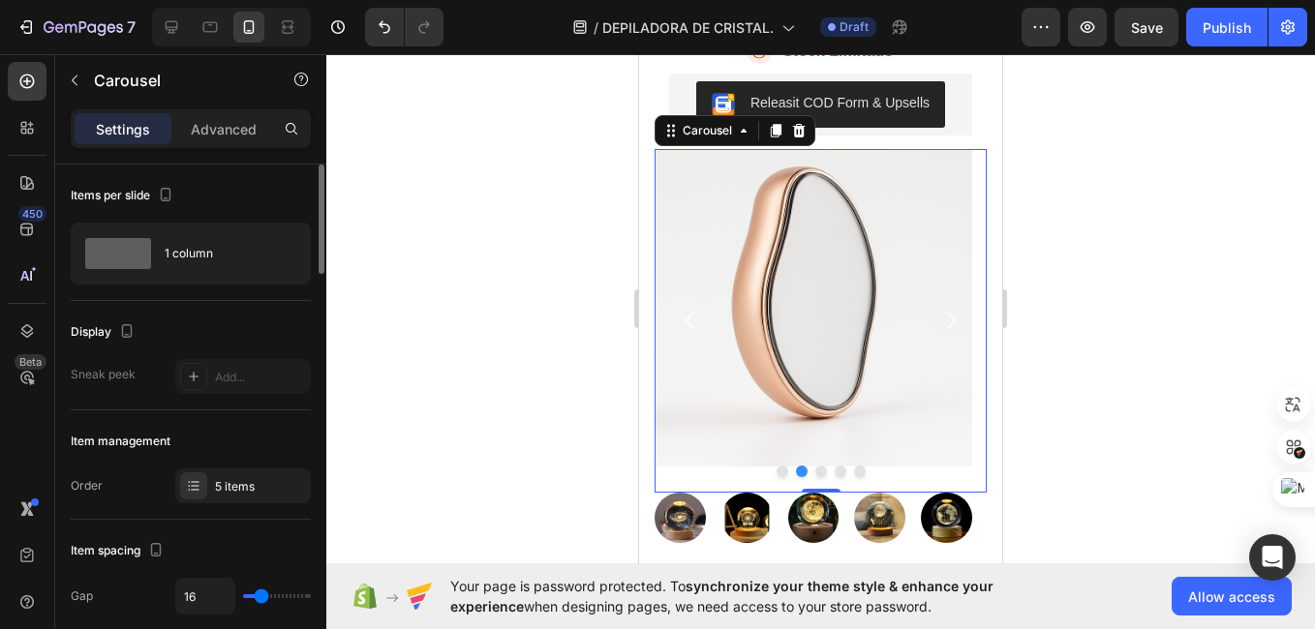
click at [815, 477] on button "Dot" at bounding box center [821, 472] width 12 height 12
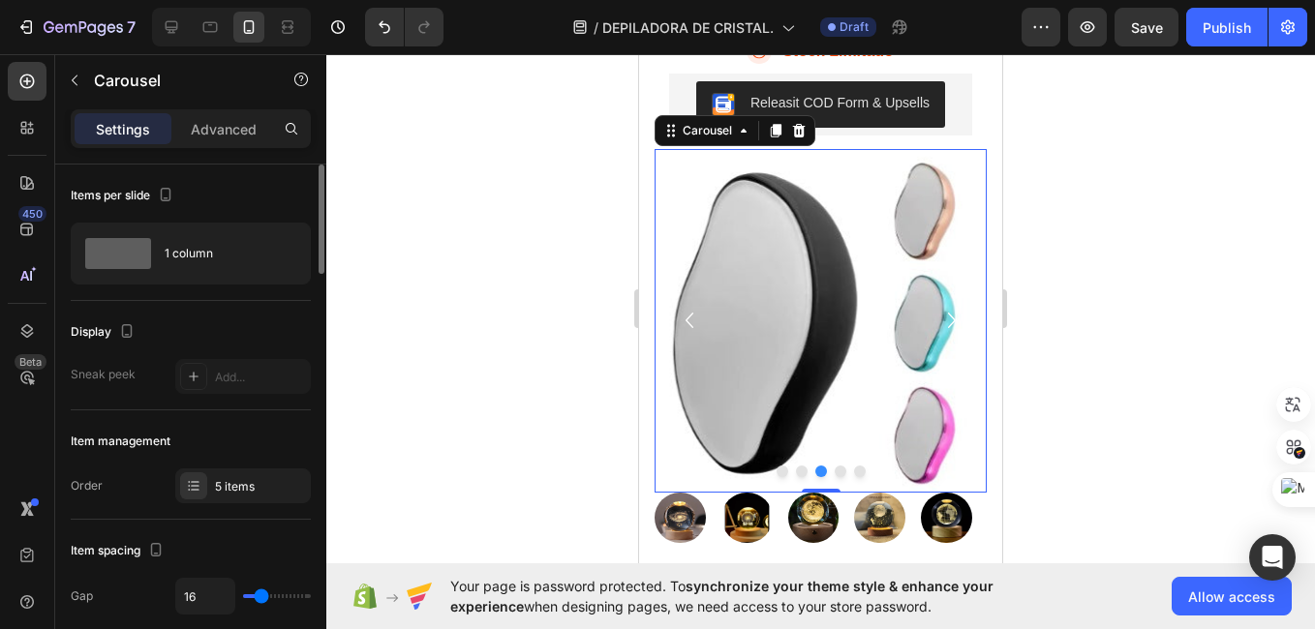
click at [834, 477] on button "Dot" at bounding box center [840, 472] width 12 height 12
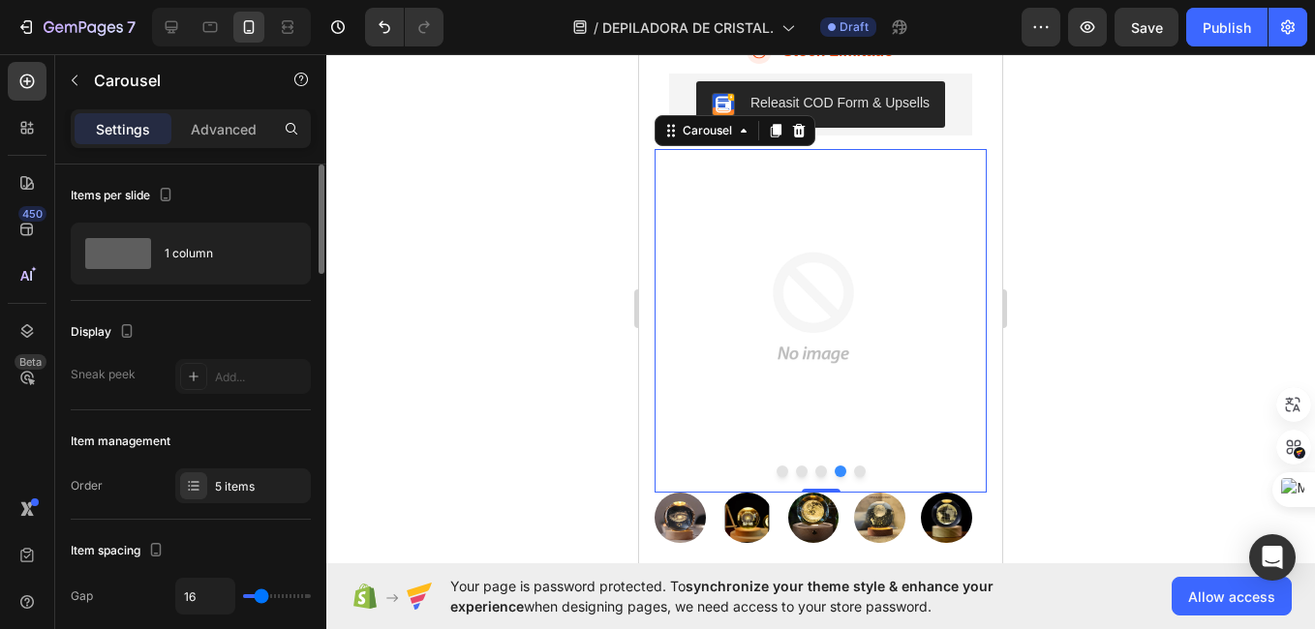
click at [668, 530] on img at bounding box center [683, 522] width 58 height 58
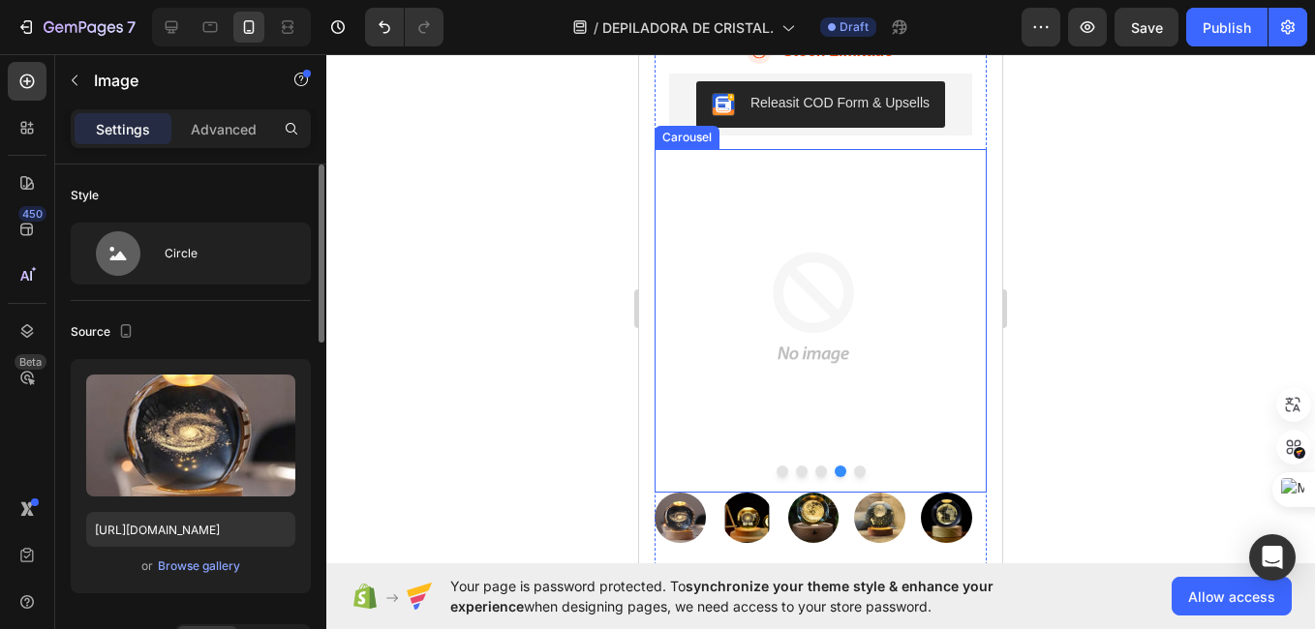
click at [776, 477] on button "Dot" at bounding box center [782, 472] width 12 height 12
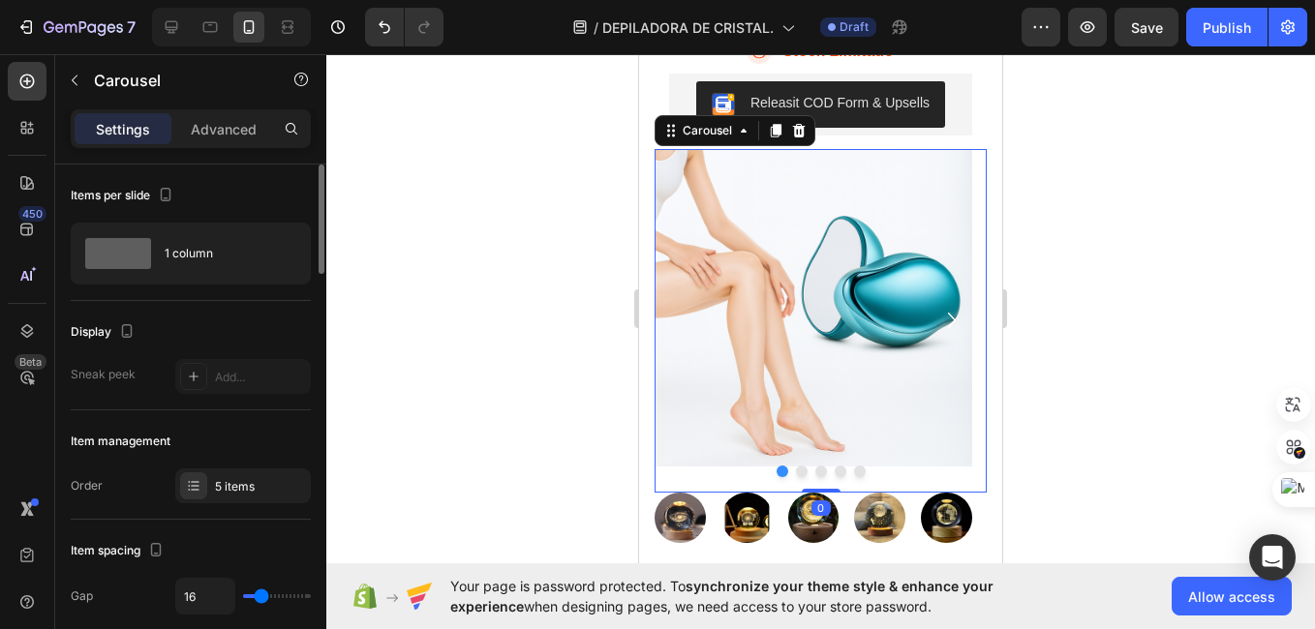
click at [796, 477] on button "Dot" at bounding box center [802, 472] width 12 height 12
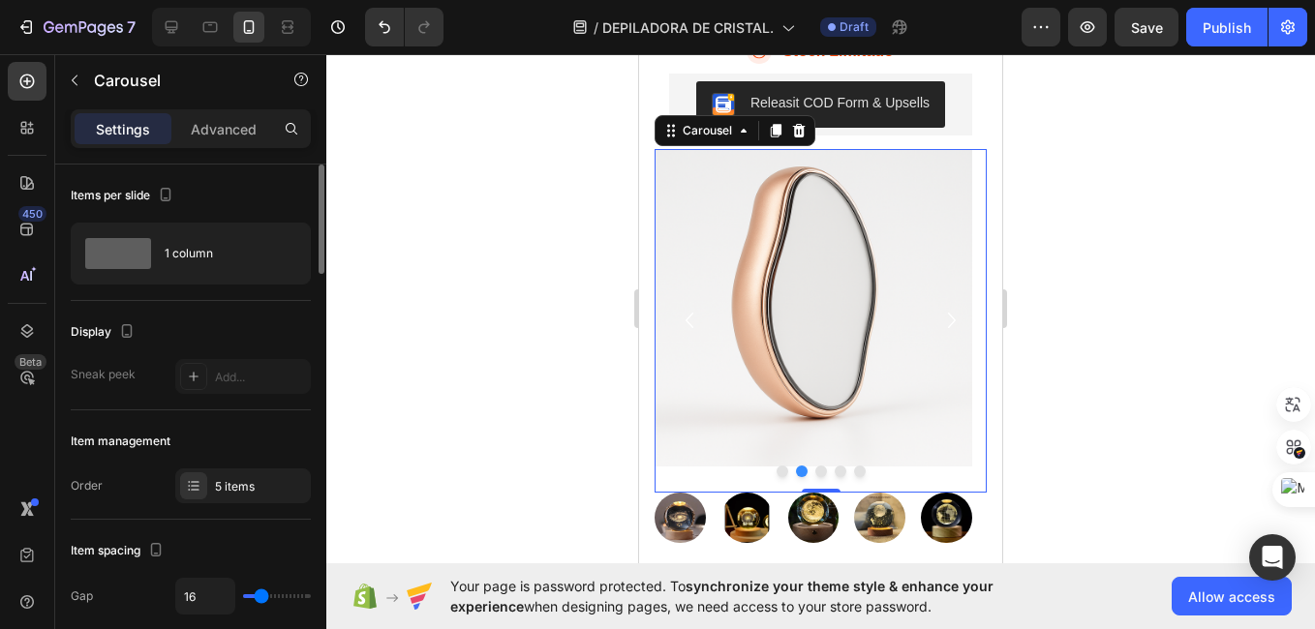
click at [815, 477] on button "Dot" at bounding box center [821, 472] width 12 height 12
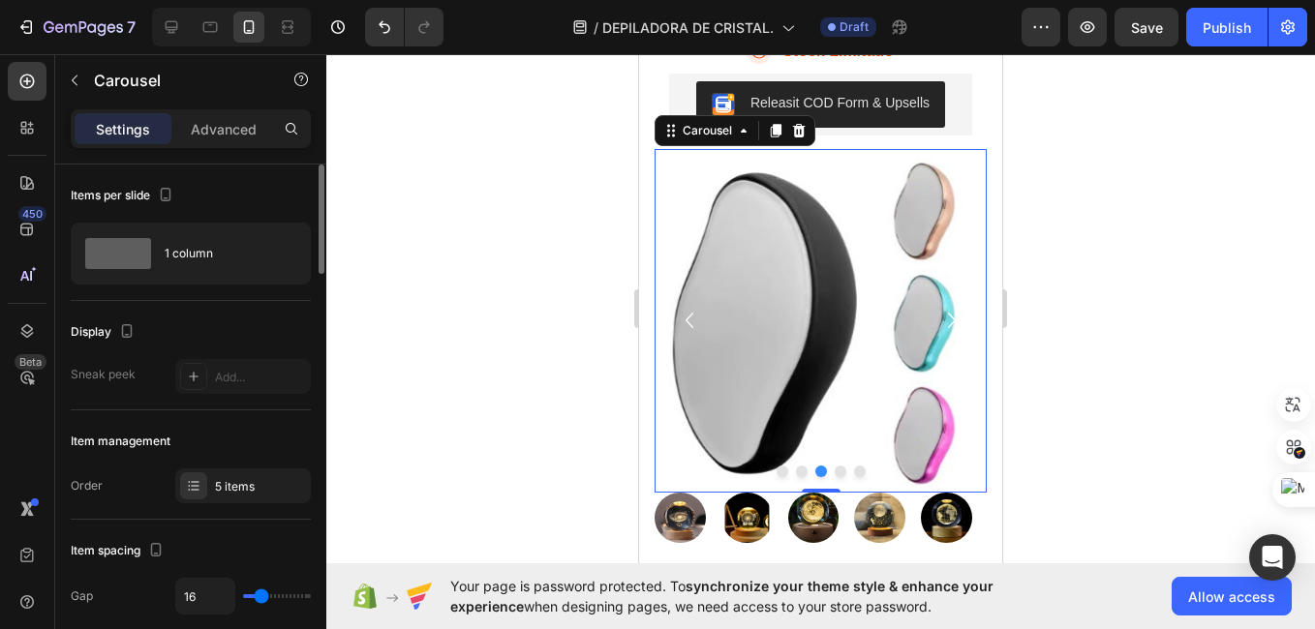
click at [834, 477] on button "Dot" at bounding box center [840, 472] width 12 height 12
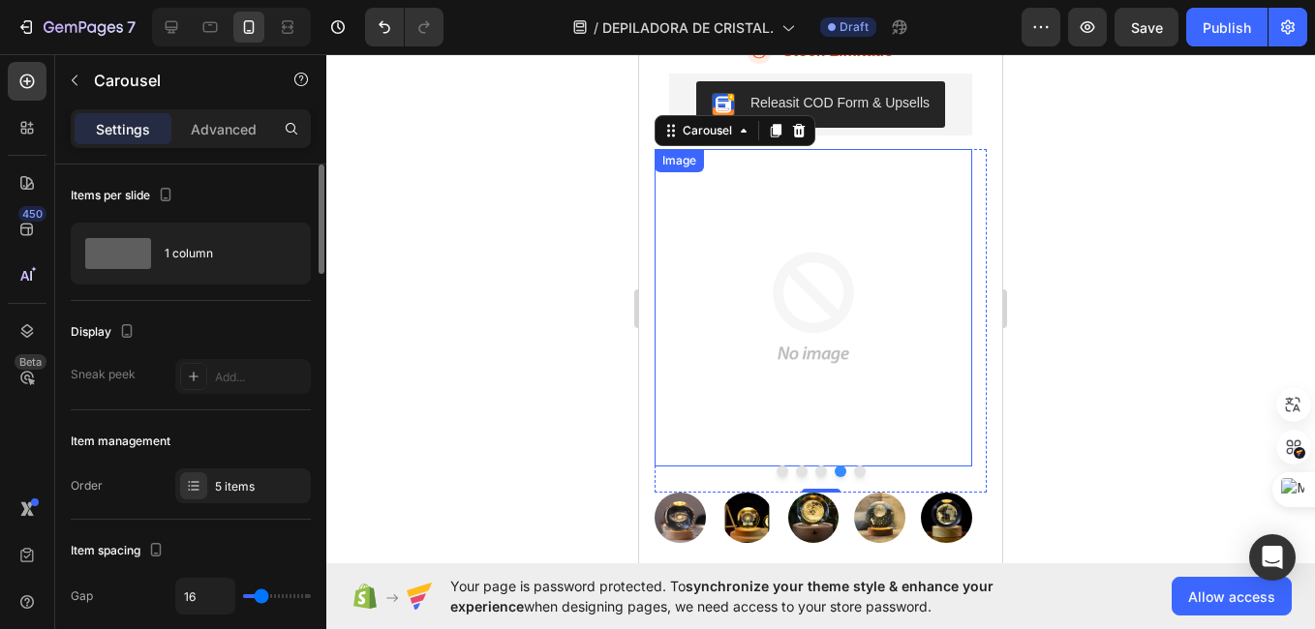
click at [758, 326] on img at bounding box center [813, 308] width 318 height 318
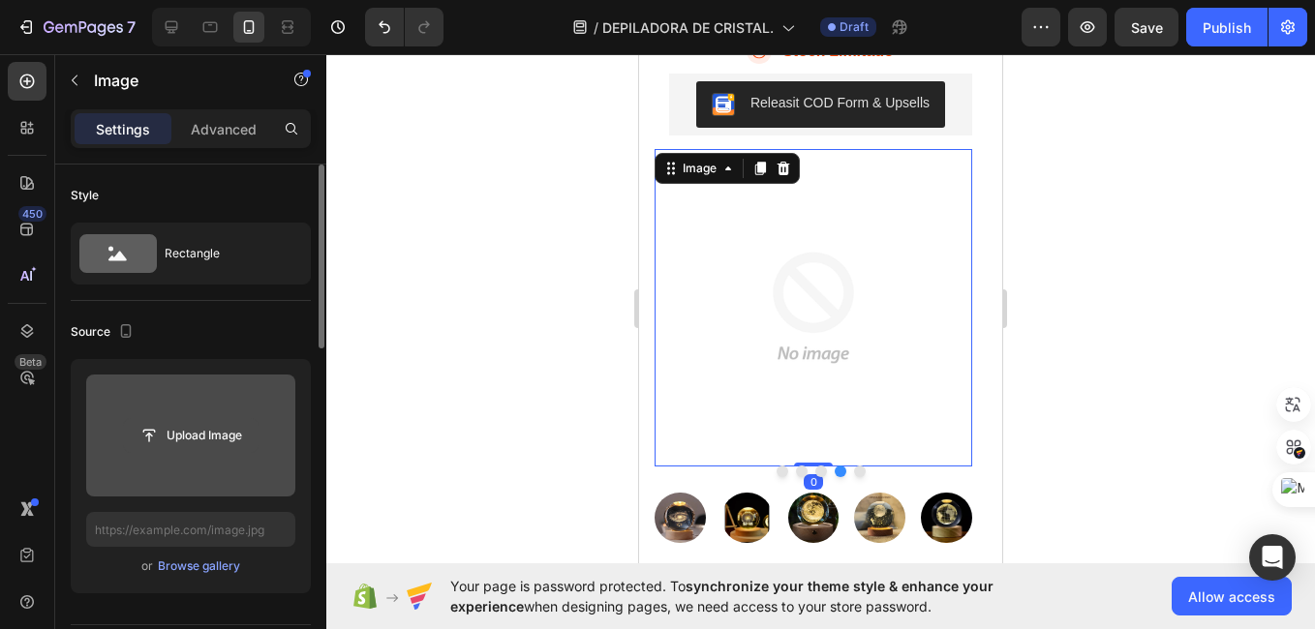
click at [136, 433] on input "file" at bounding box center [191, 435] width 134 height 33
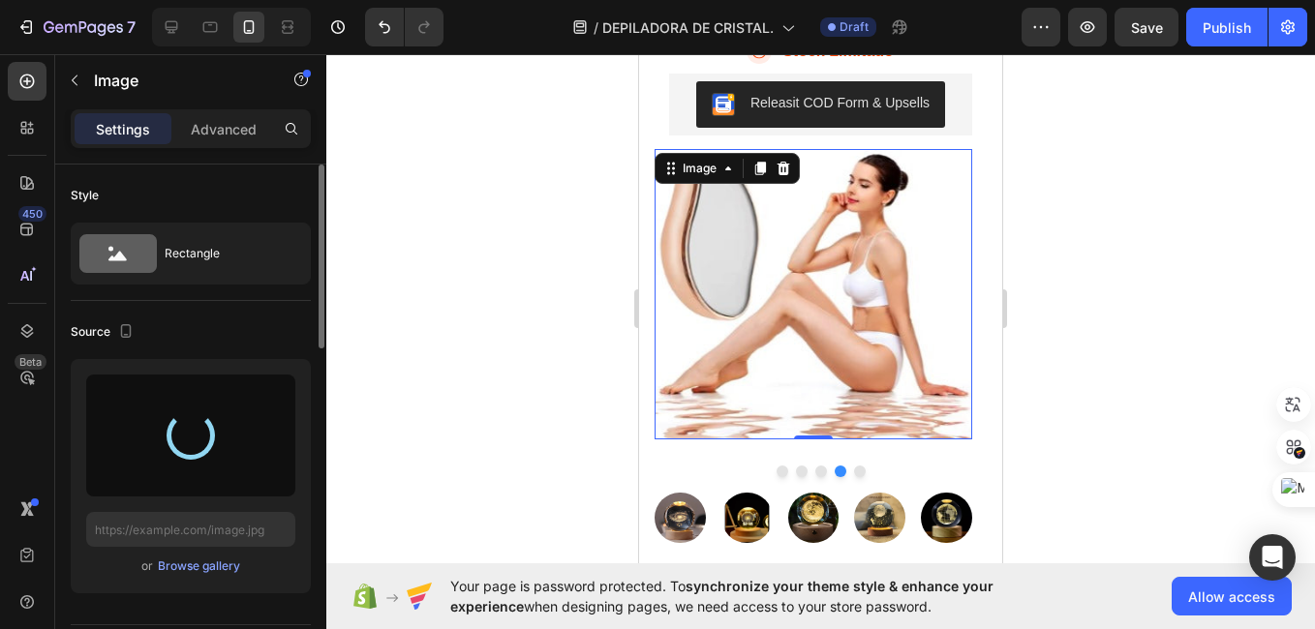
type input "[URL][DOMAIN_NAME]"
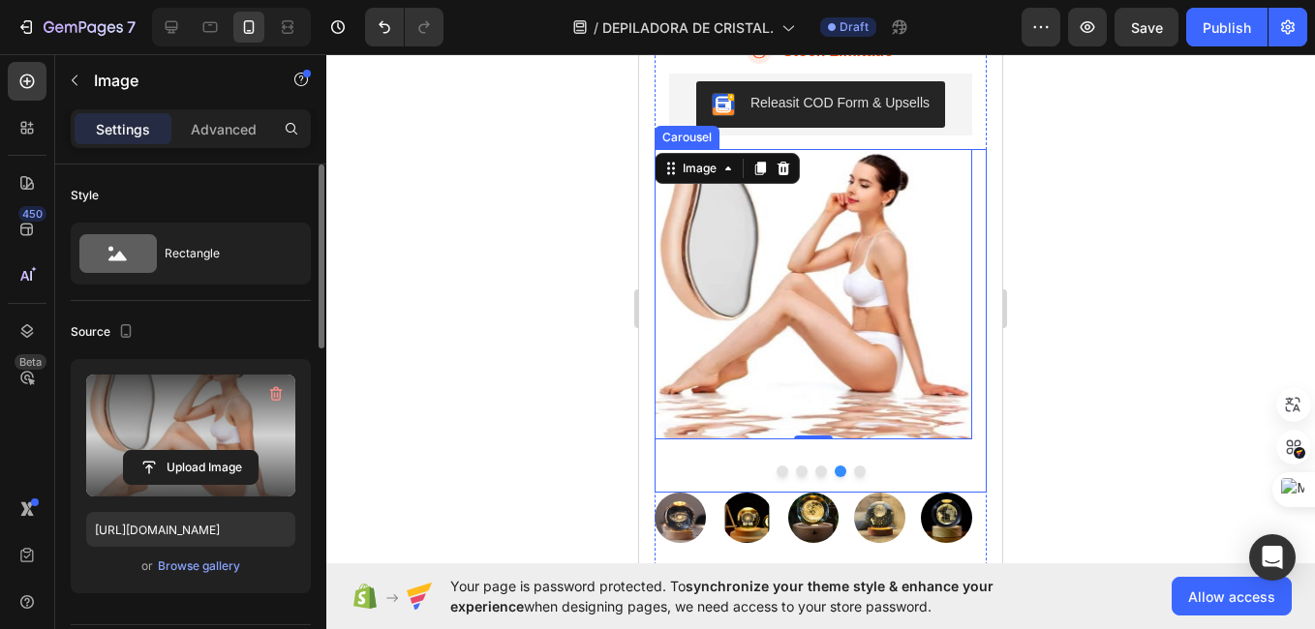
click at [854, 477] on button "Dot" at bounding box center [860, 472] width 12 height 12
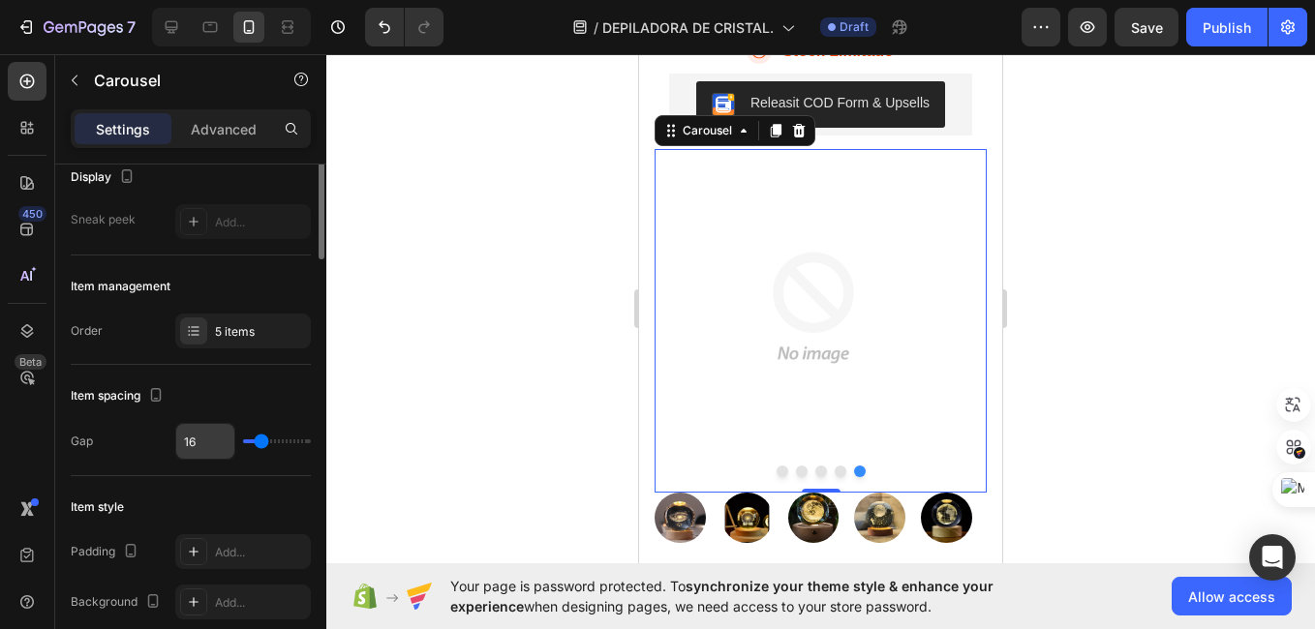
scroll to position [116, 0]
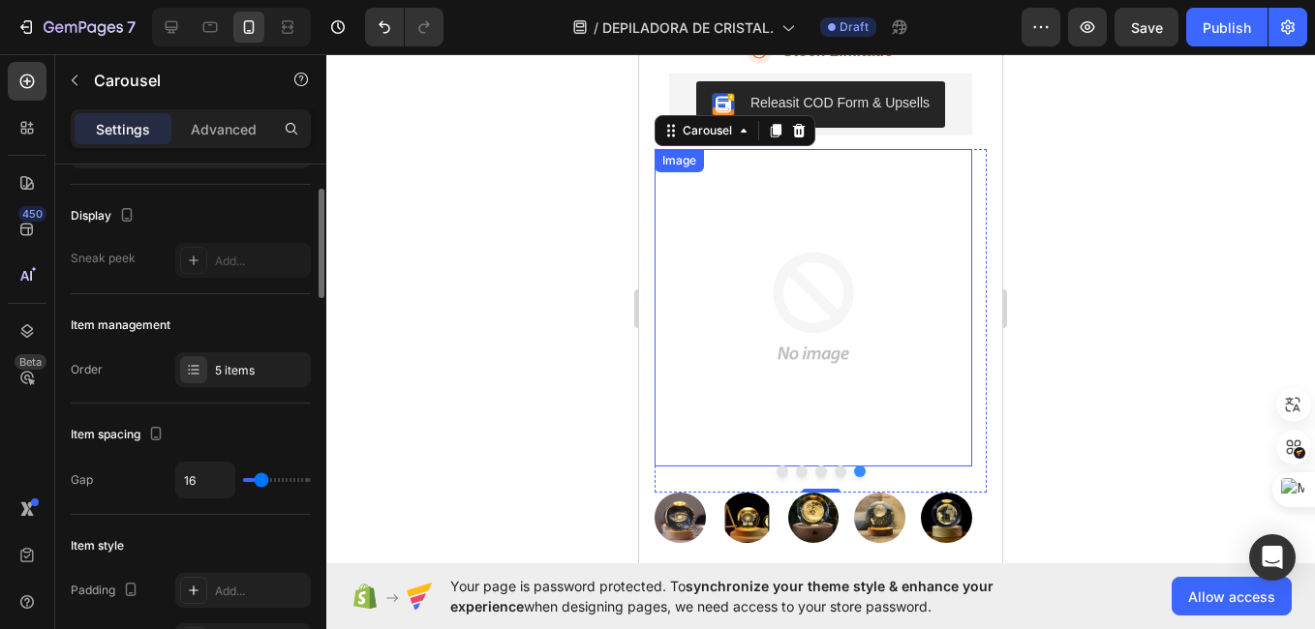
click at [689, 388] on img at bounding box center [813, 308] width 318 height 318
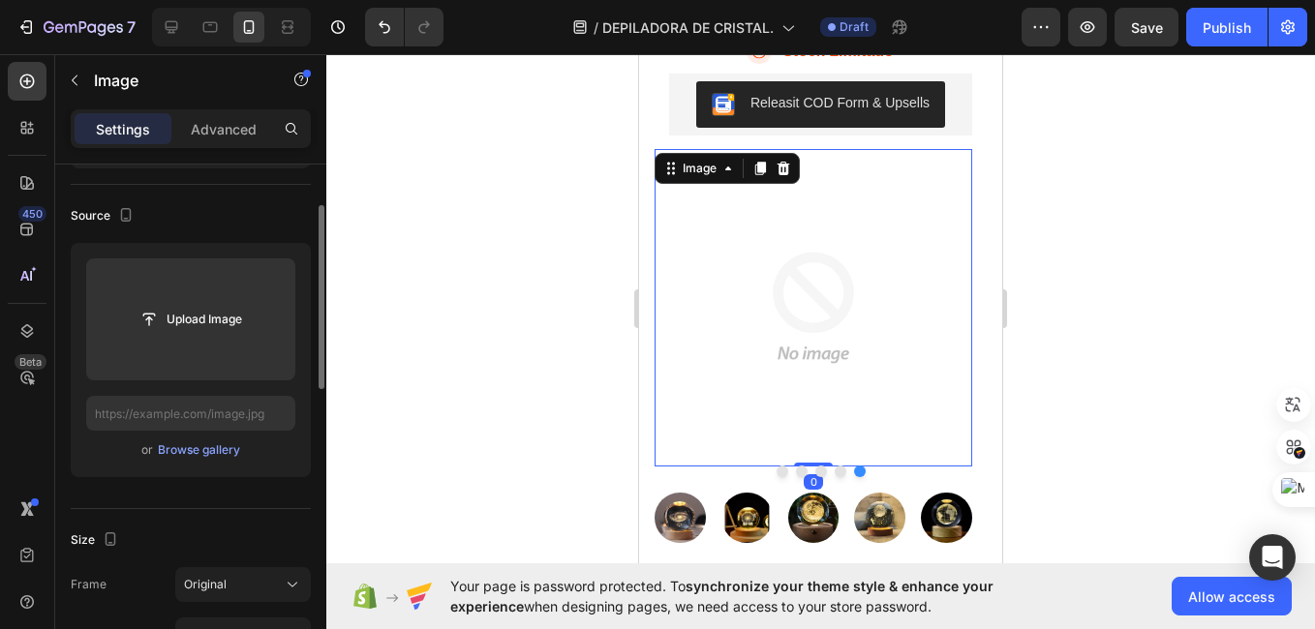
scroll to position [0, 0]
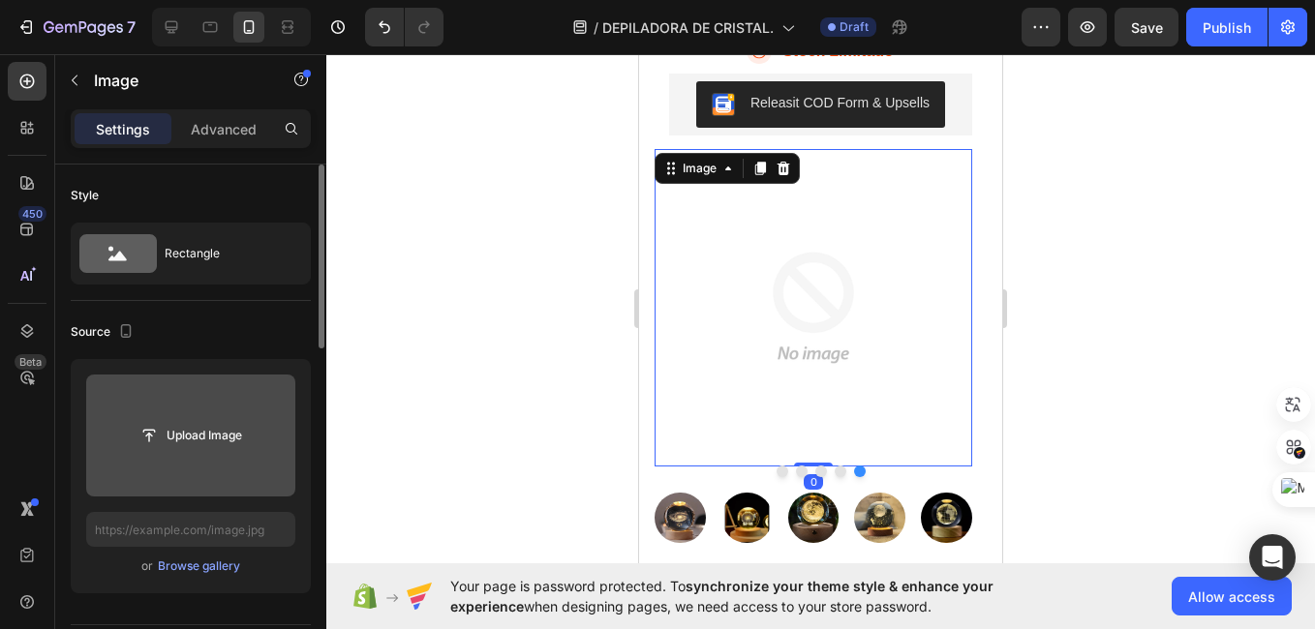
click at [136, 398] on input "file" at bounding box center [190, 436] width 209 height 122
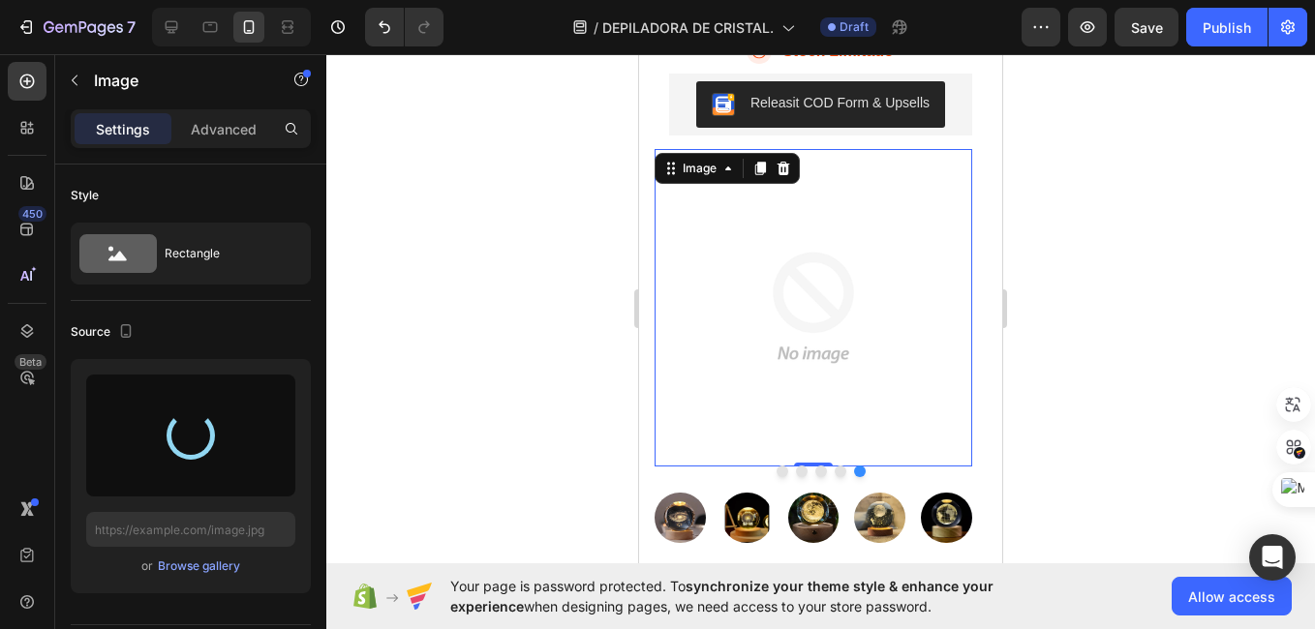
type input "[URL][DOMAIN_NAME]"
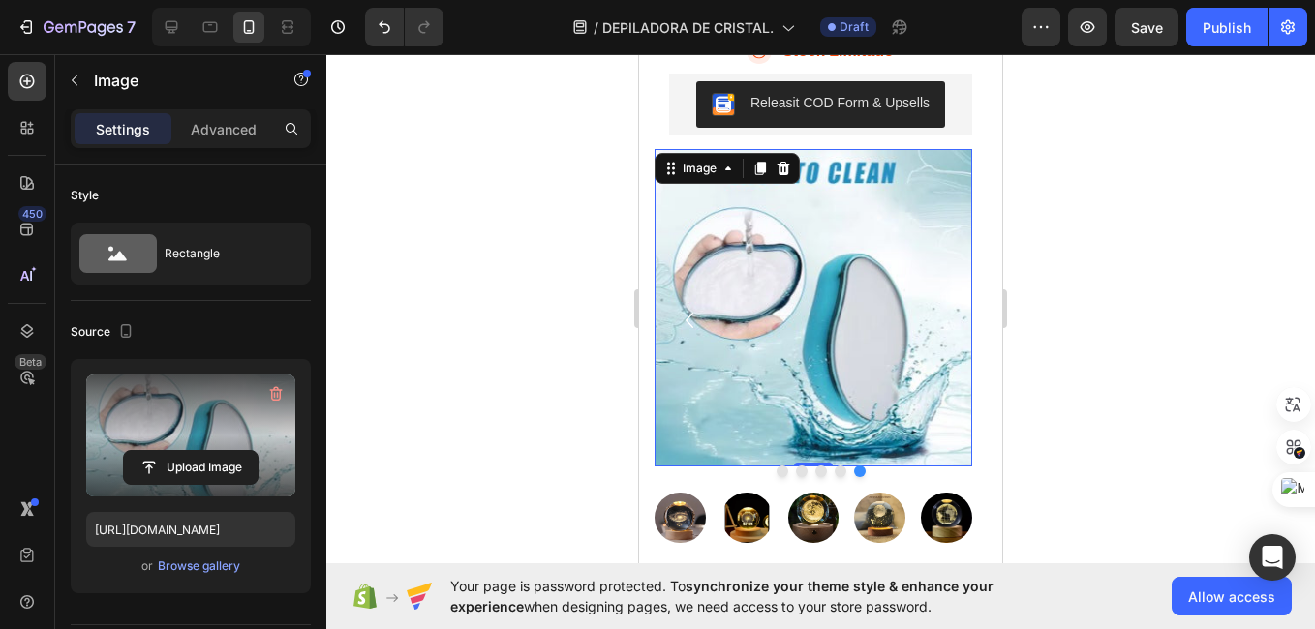
click at [696, 535] on img at bounding box center [683, 522] width 58 height 58
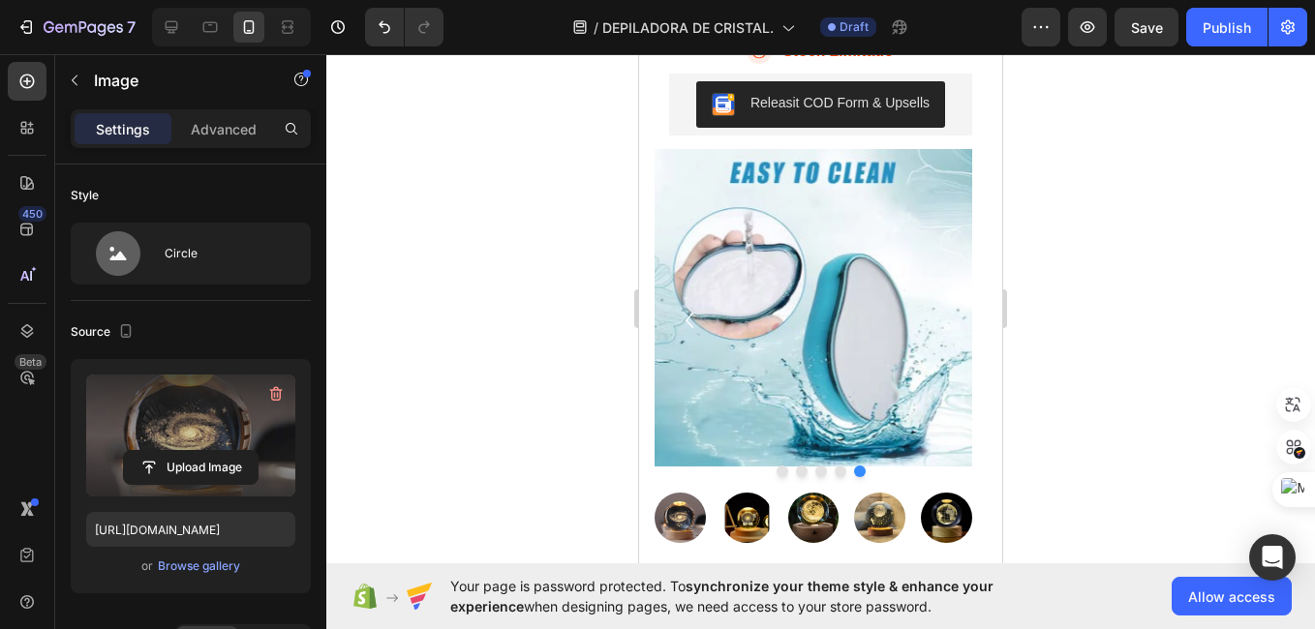
click at [197, 428] on label at bounding box center [190, 436] width 209 height 122
click at [197, 451] on input "file" at bounding box center [191, 467] width 134 height 33
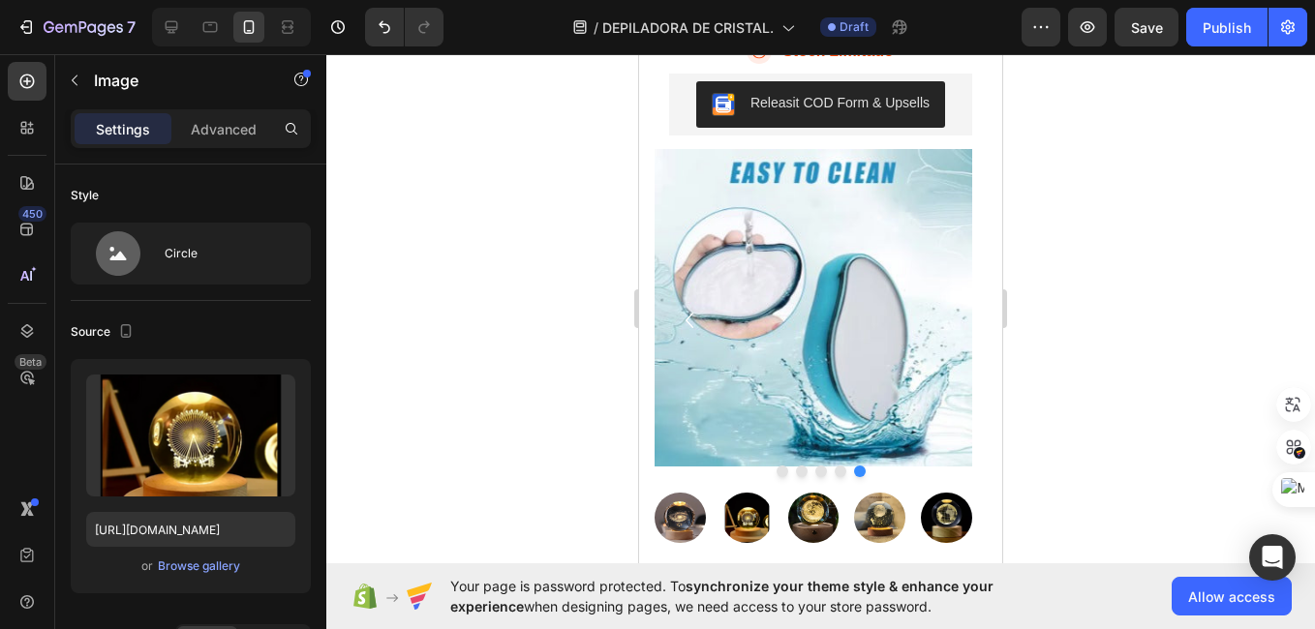
click at [750, 540] on img at bounding box center [748, 522] width 58 height 58
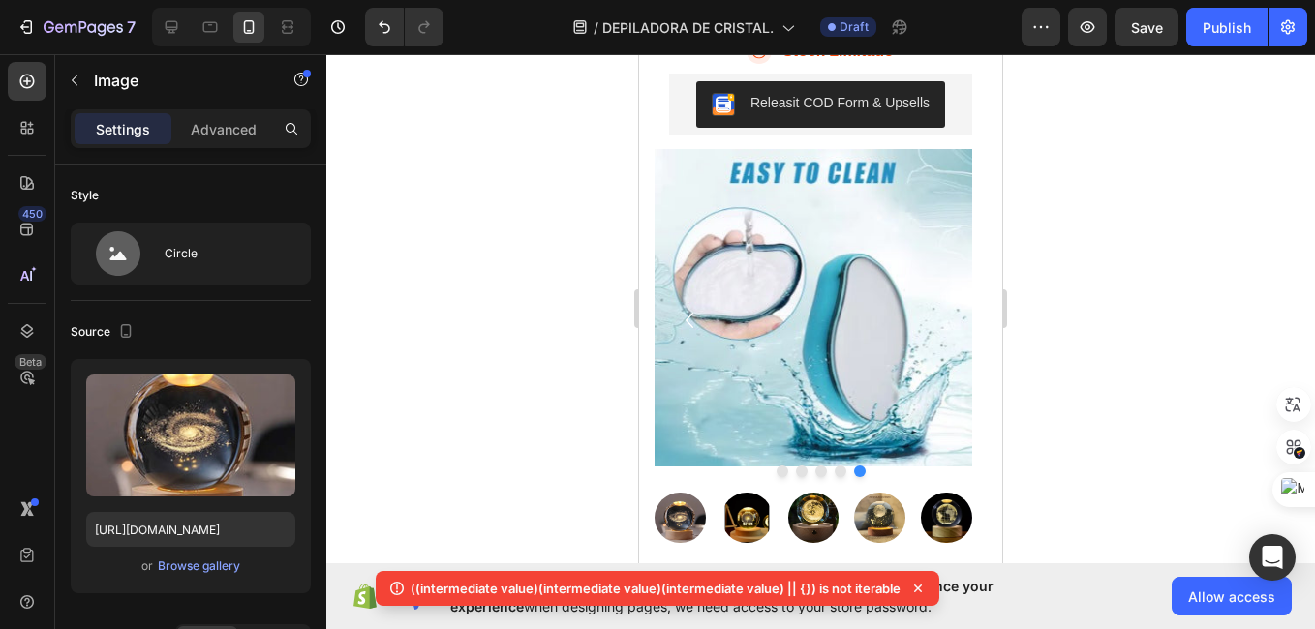
click at [694, 537] on img at bounding box center [683, 522] width 58 height 58
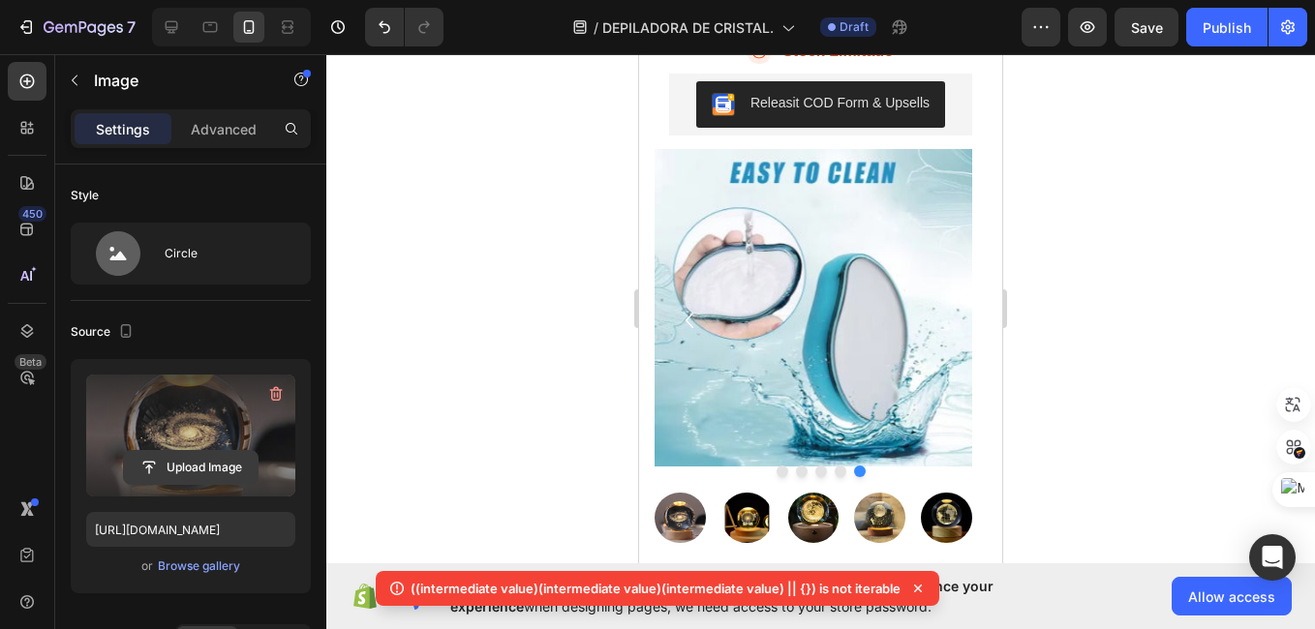
click at [158, 472] on input "file" at bounding box center [191, 467] width 134 height 33
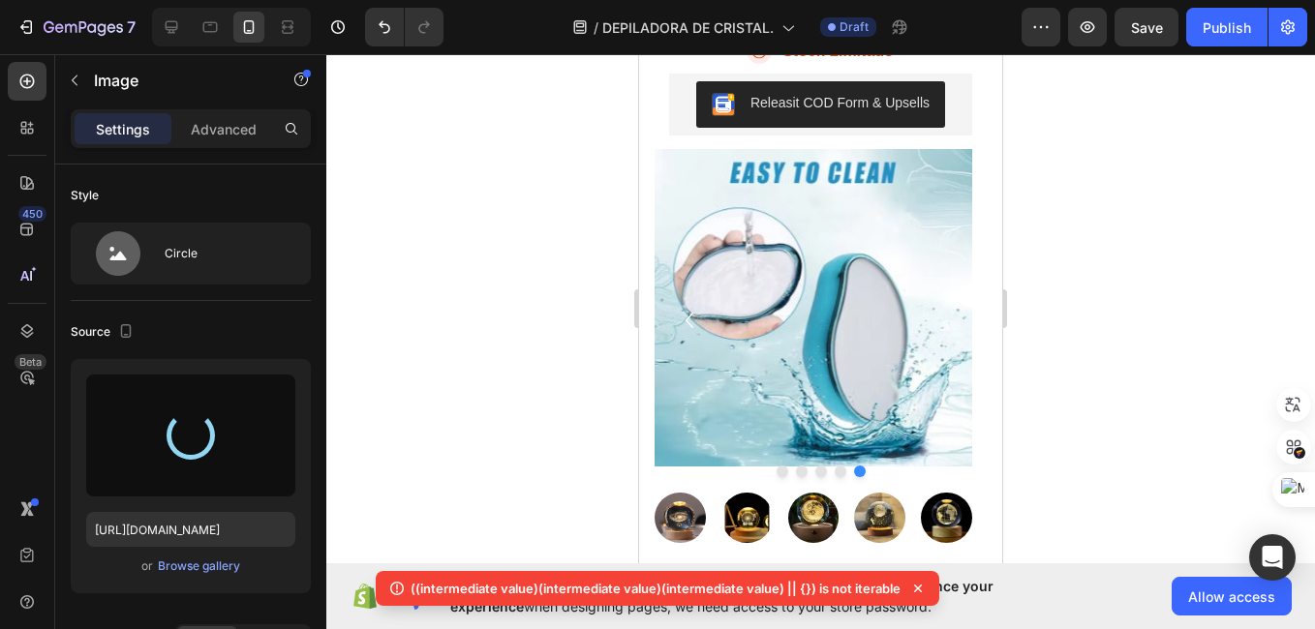
type input "[URL][DOMAIN_NAME]"
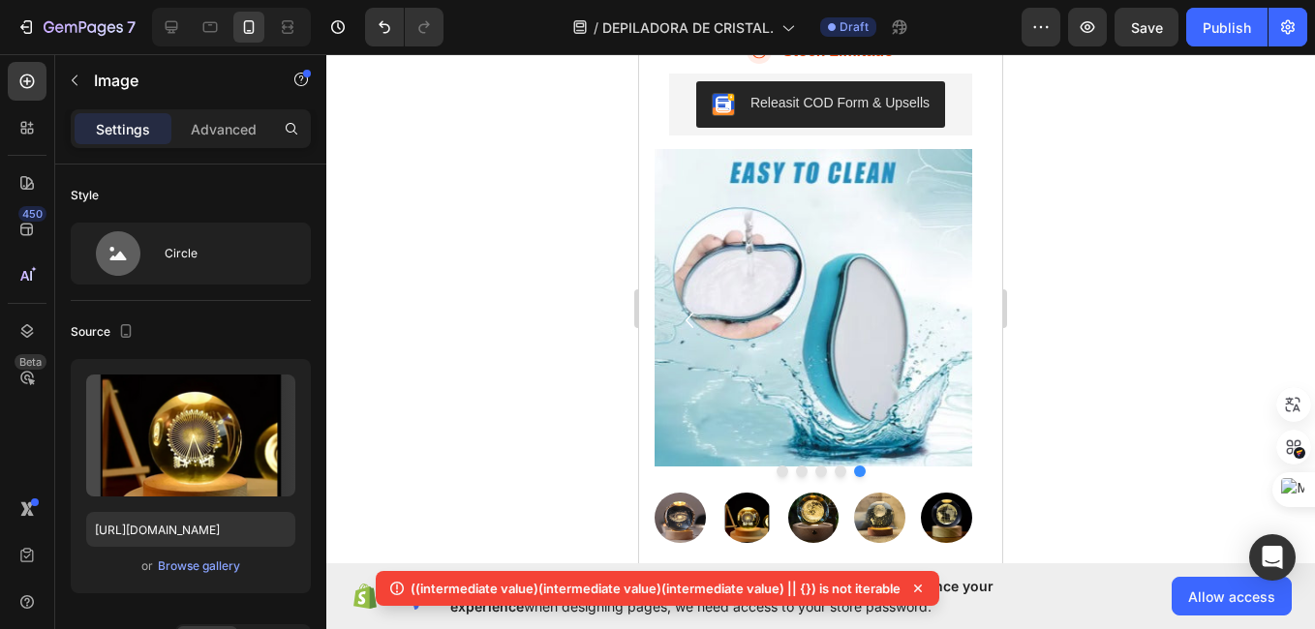
click at [754, 550] on img at bounding box center [748, 522] width 58 height 58
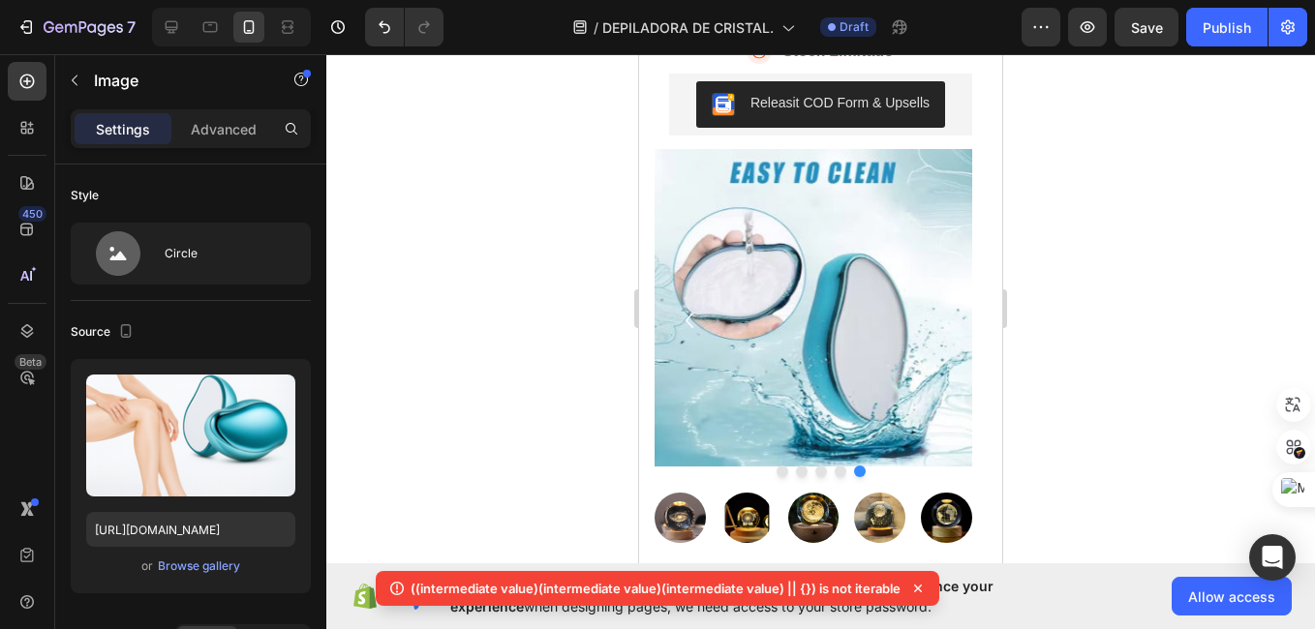
click at [676, 537] on img at bounding box center [683, 522] width 58 height 58
click at [918, 588] on icon at bounding box center [918, 589] width 8 height 8
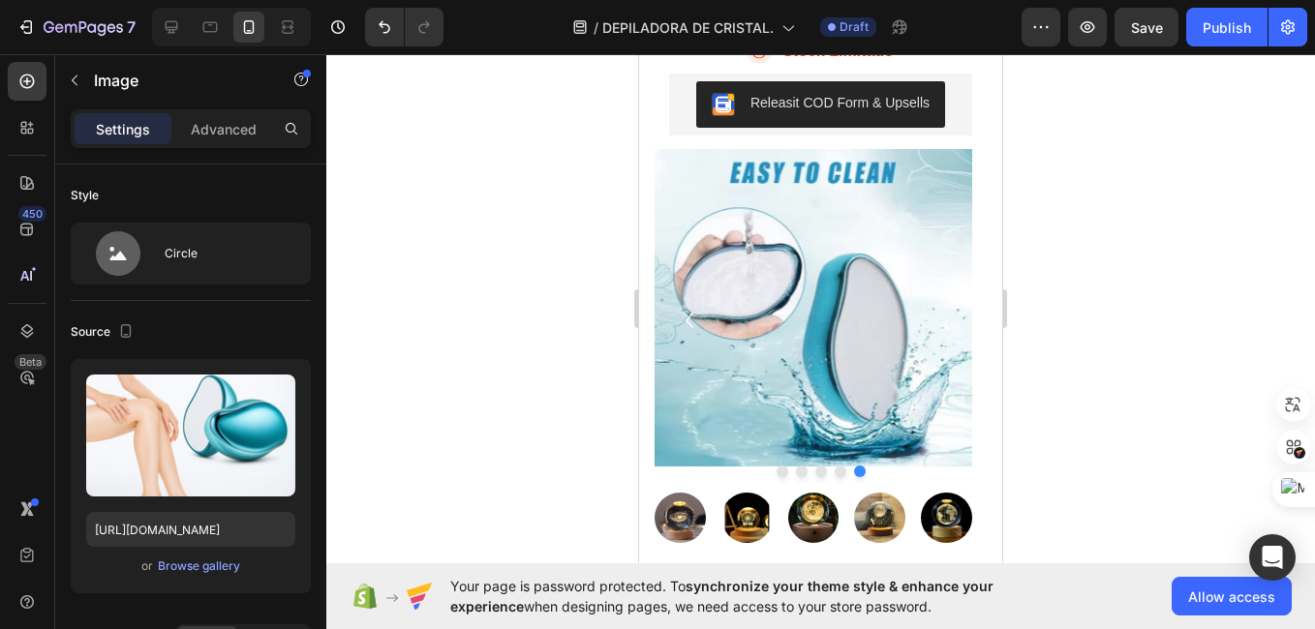
click at [676, 532] on img at bounding box center [683, 522] width 58 height 58
click at [734, 551] on img at bounding box center [748, 522] width 58 height 58
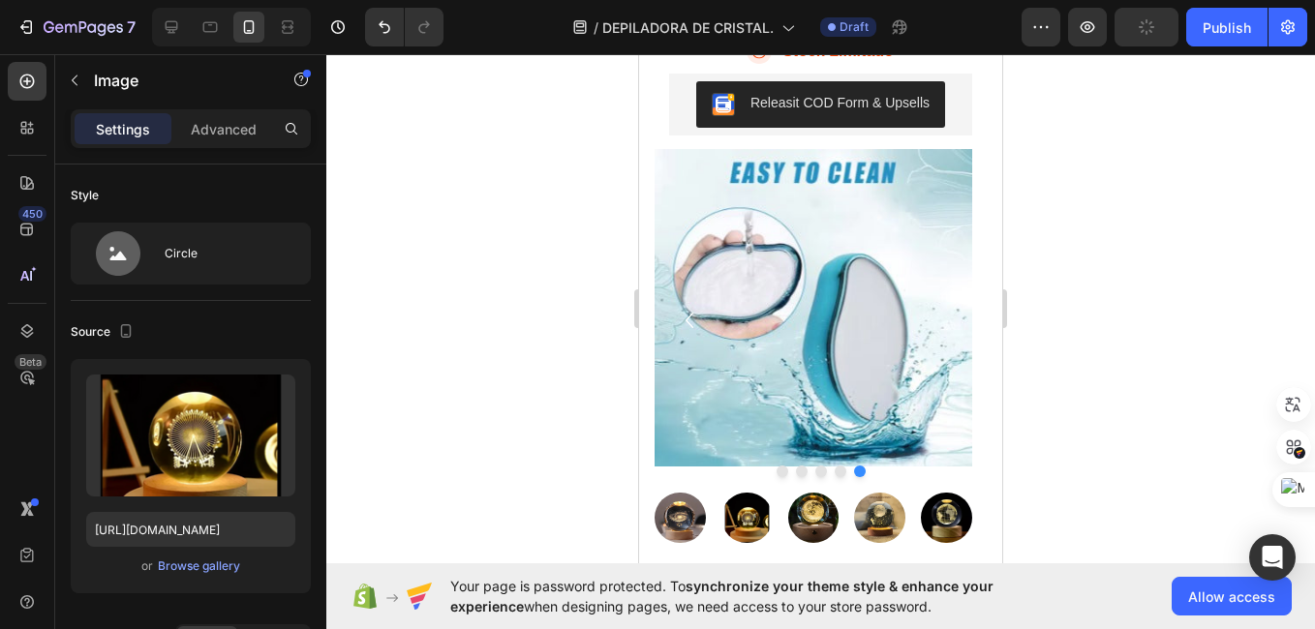
click at [684, 551] on img at bounding box center [683, 522] width 58 height 58
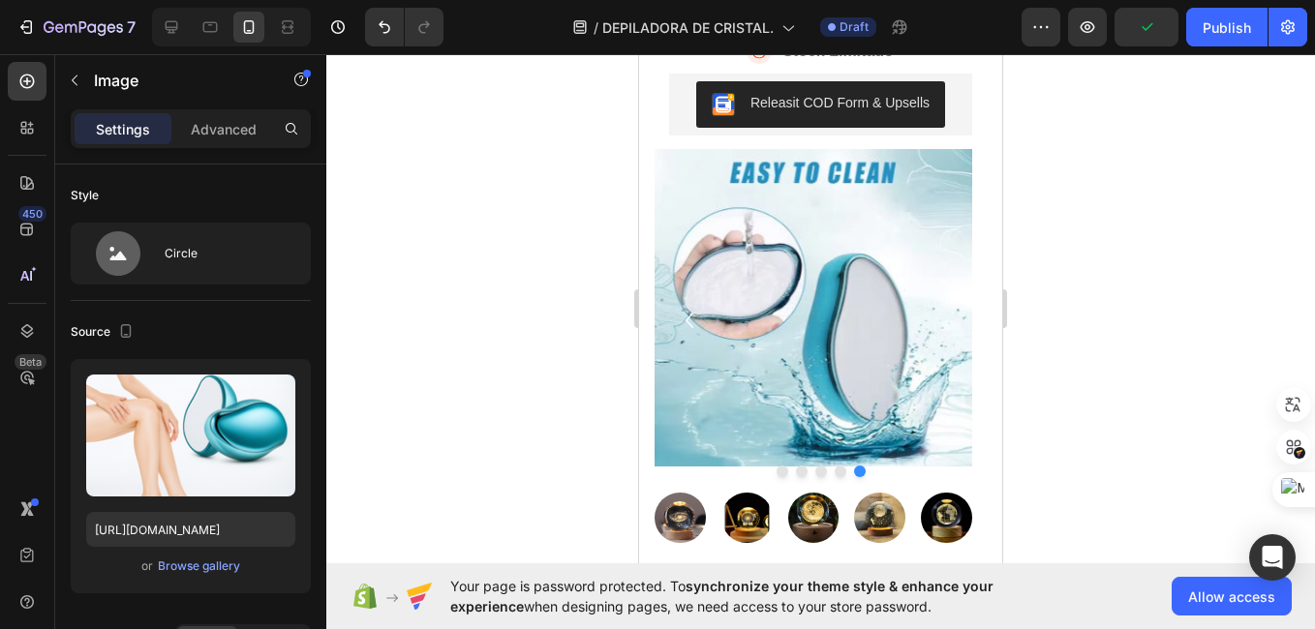
click at [748, 549] on img at bounding box center [748, 522] width 58 height 58
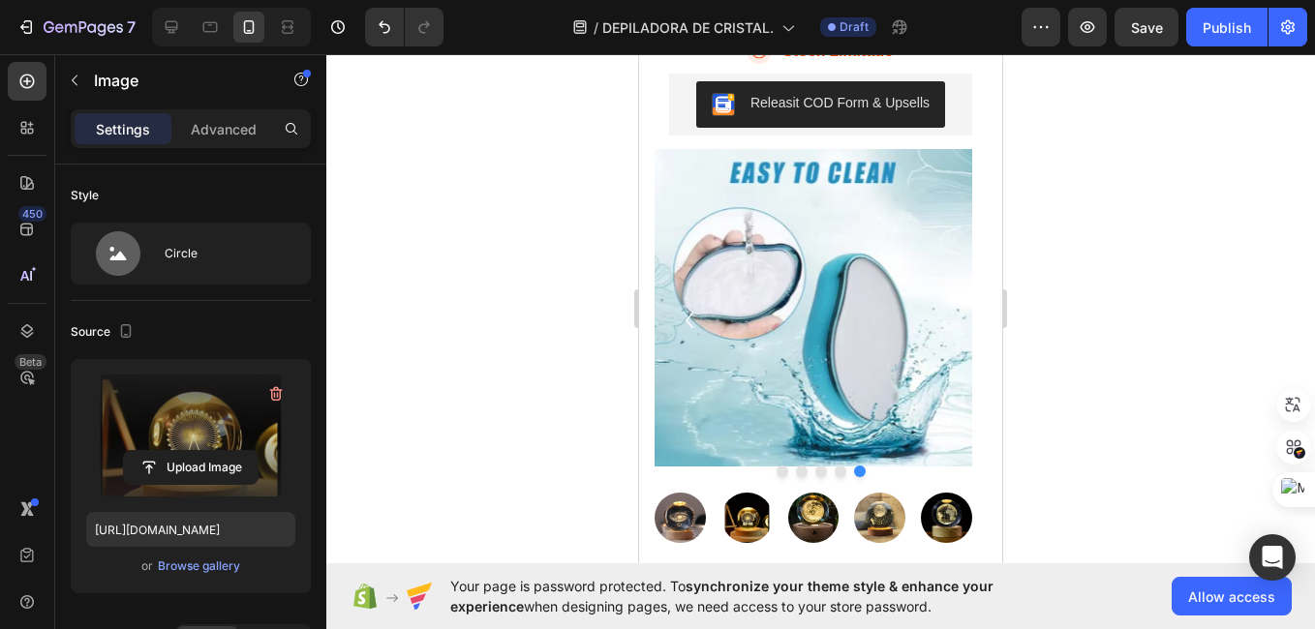
drag, startPoint x: 209, startPoint y: 436, endPoint x: 203, endPoint y: 445, distance: 11.3
click at [203, 445] on label at bounding box center [190, 436] width 209 height 122
click at [203, 451] on input "file" at bounding box center [191, 467] width 134 height 33
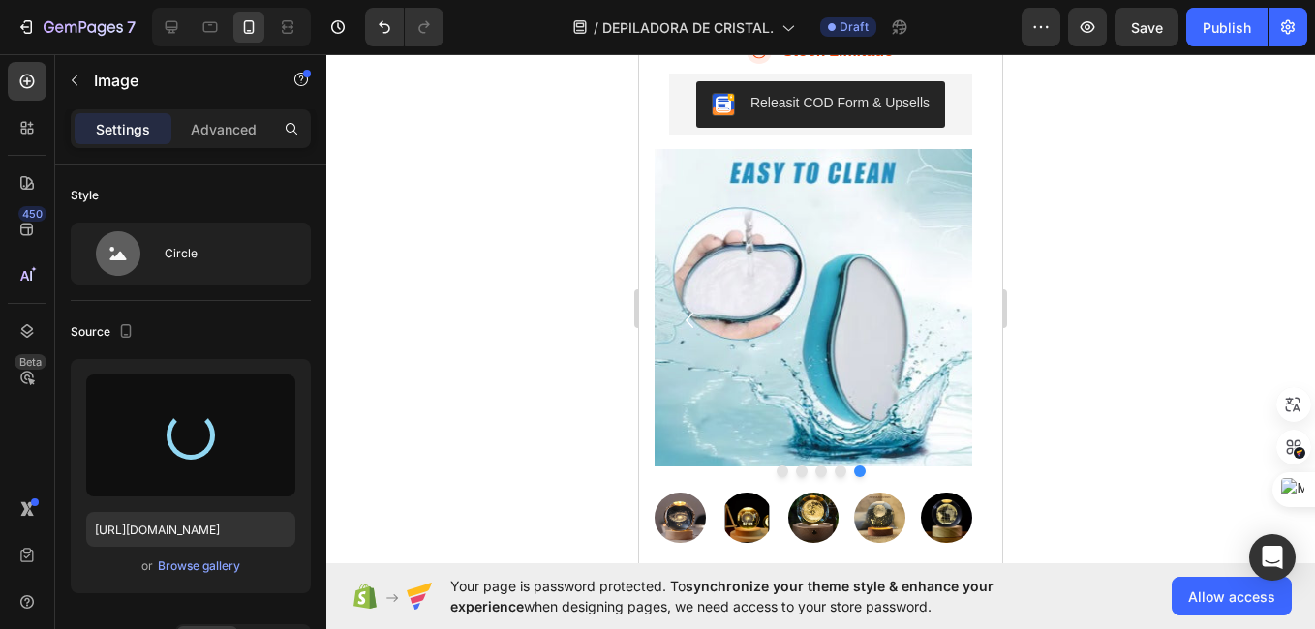
type input "[URL][DOMAIN_NAME]"
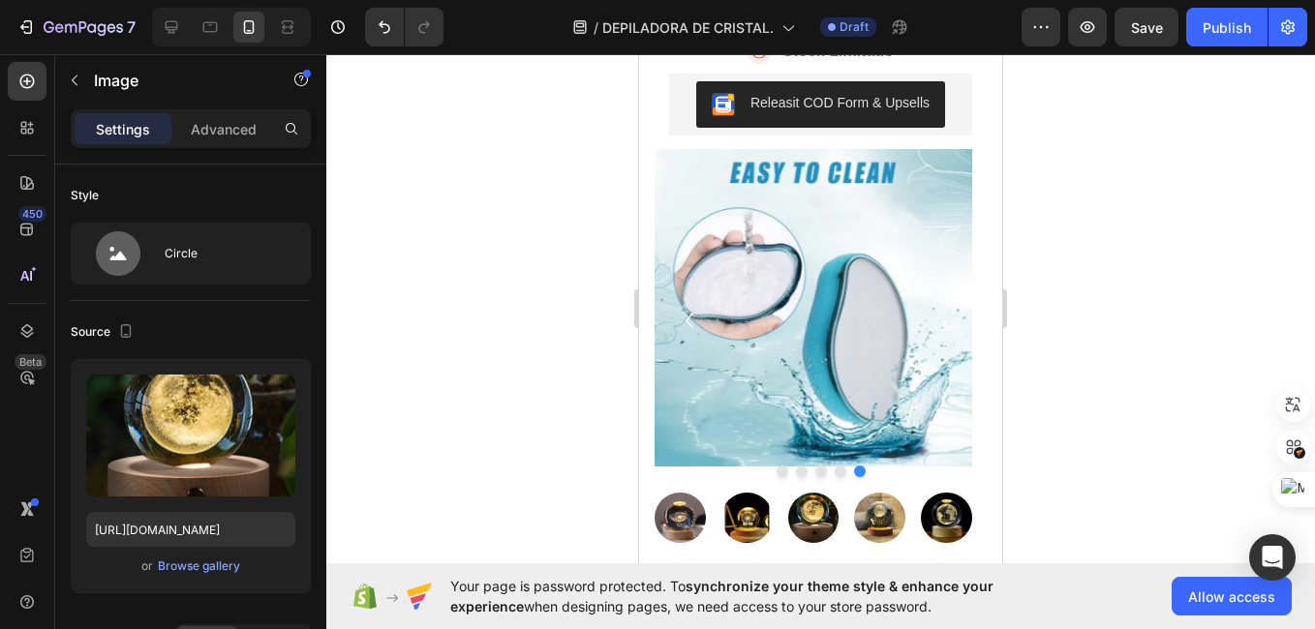
click at [816, 537] on img at bounding box center [813, 522] width 58 height 58
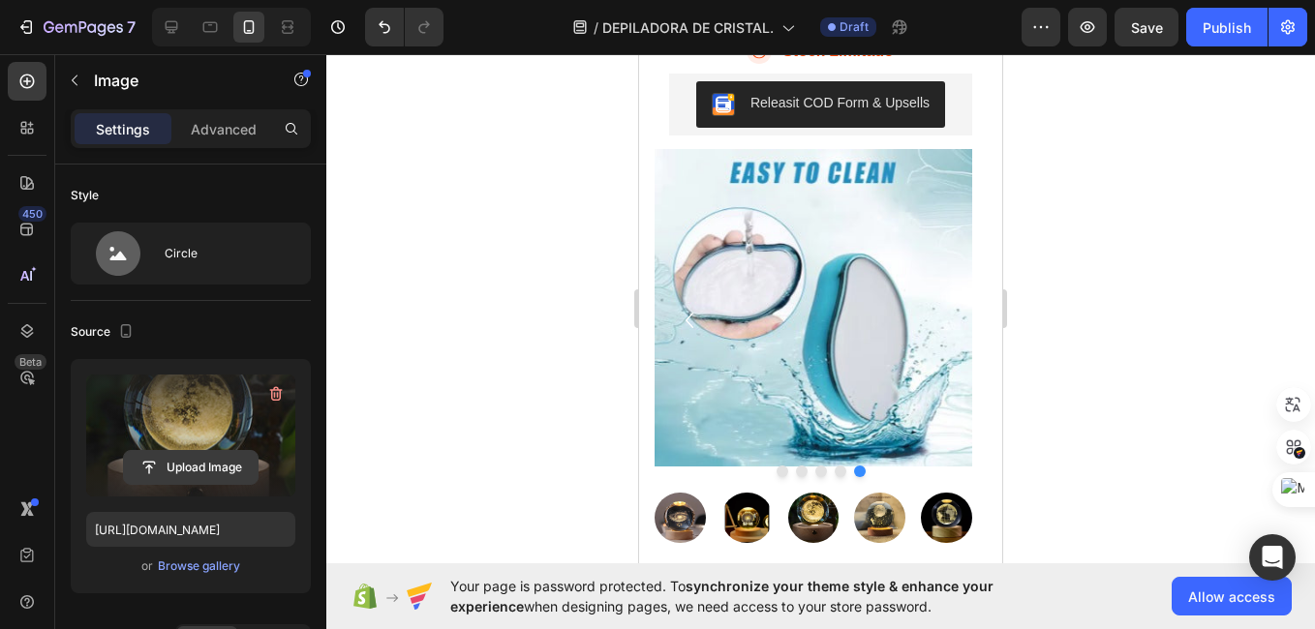
click at [187, 458] on input "file" at bounding box center [191, 467] width 134 height 33
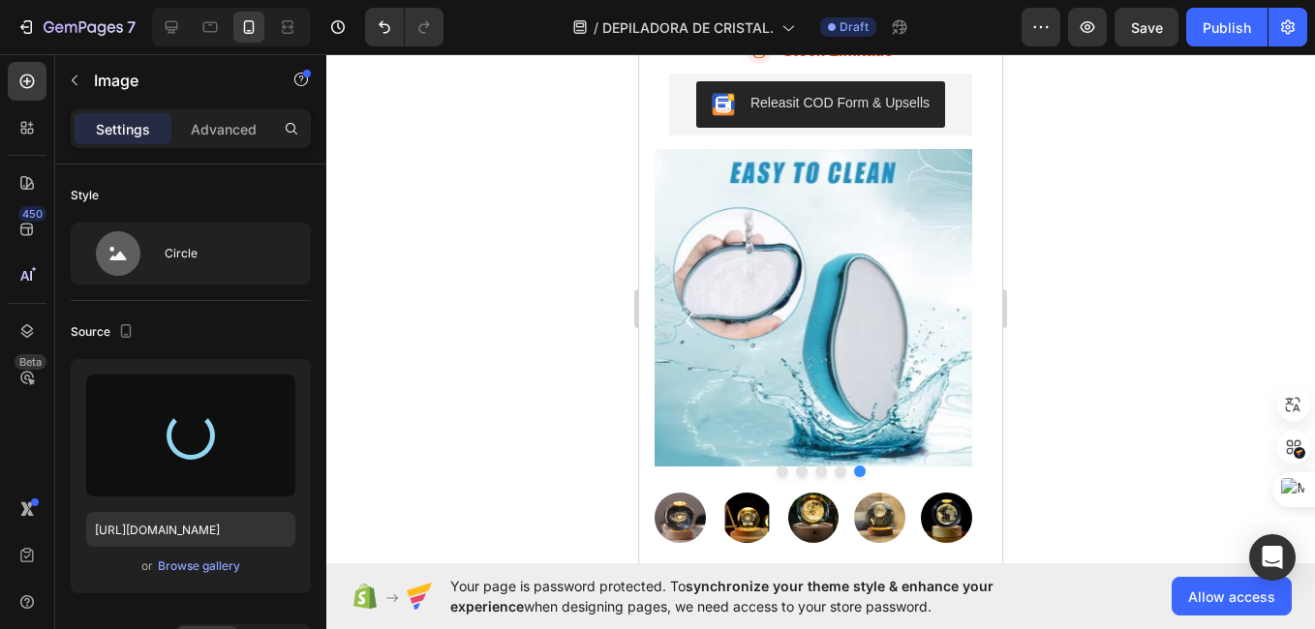
type input "[URL][DOMAIN_NAME]"
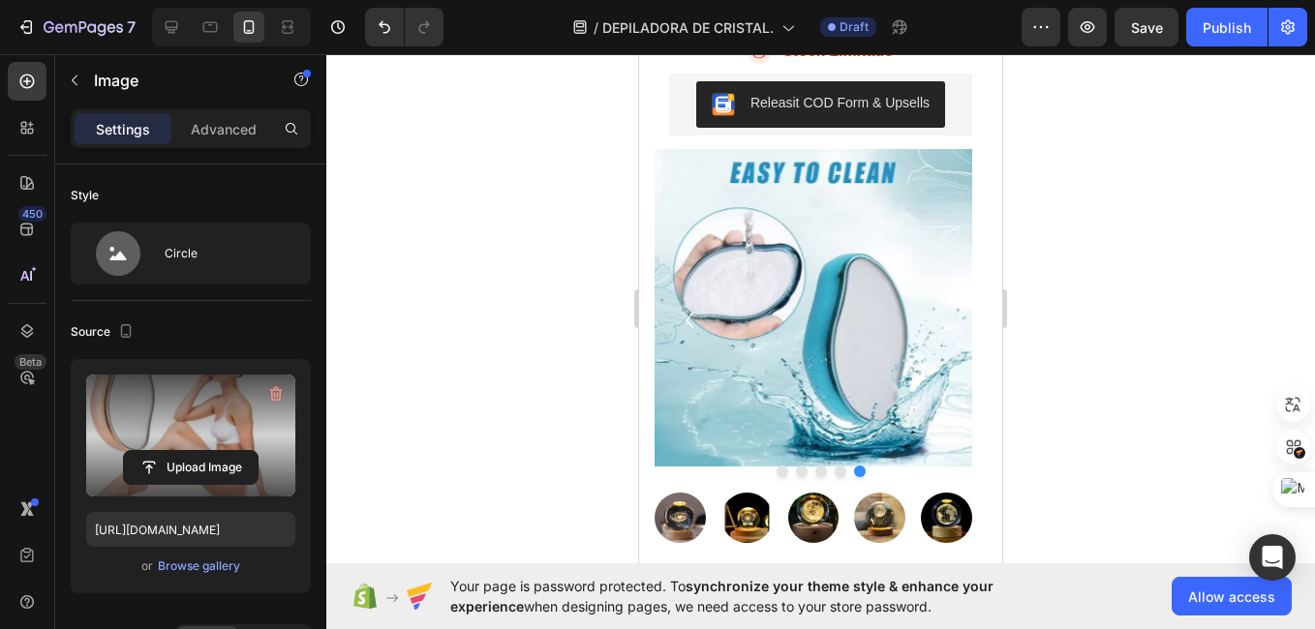
click at [883, 539] on img at bounding box center [878, 522] width 58 height 58
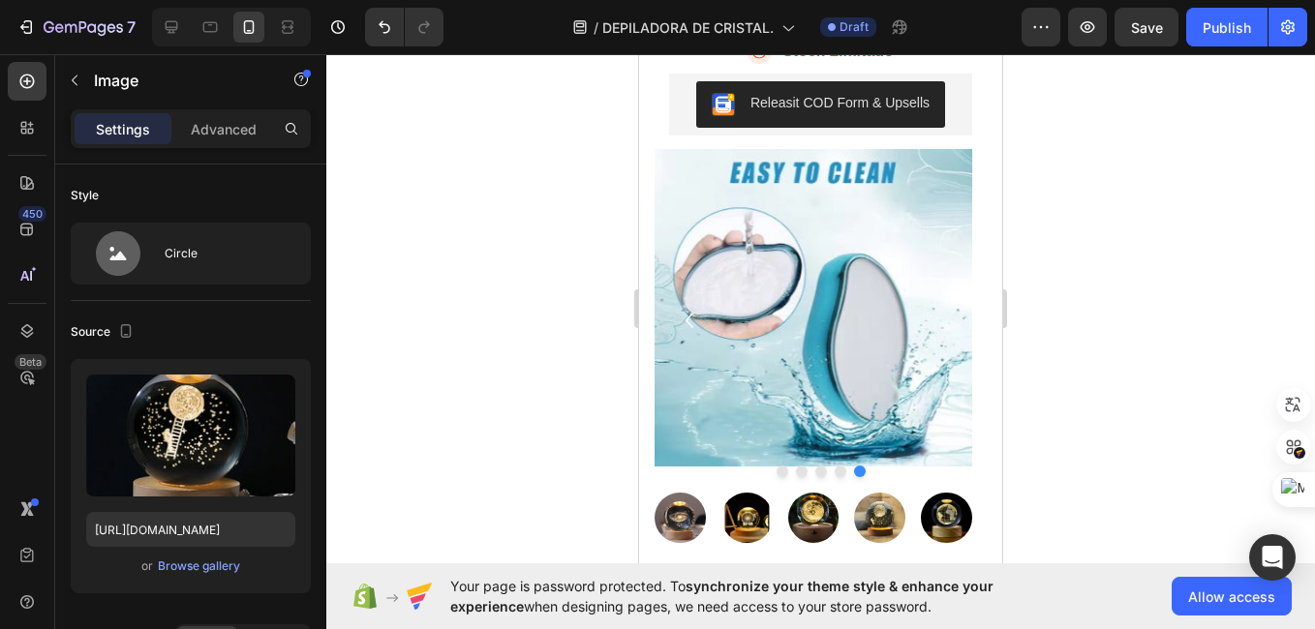
click at [883, 539] on img at bounding box center [878, 522] width 58 height 58
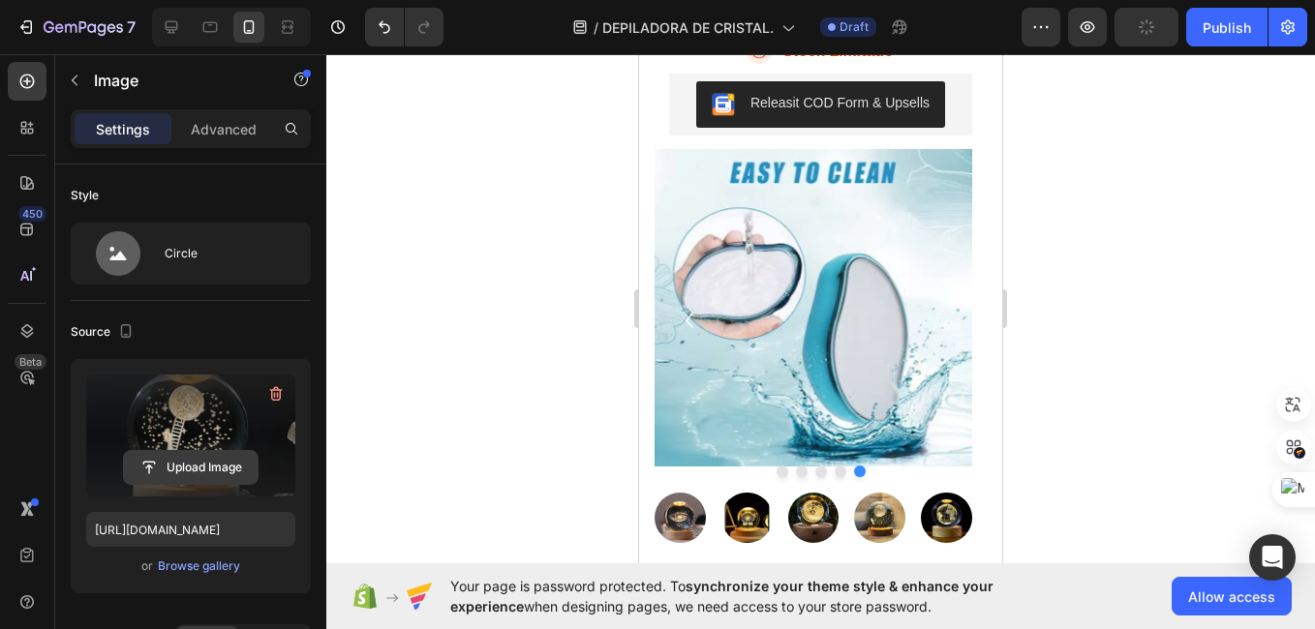
click at [186, 460] on input "file" at bounding box center [191, 467] width 134 height 33
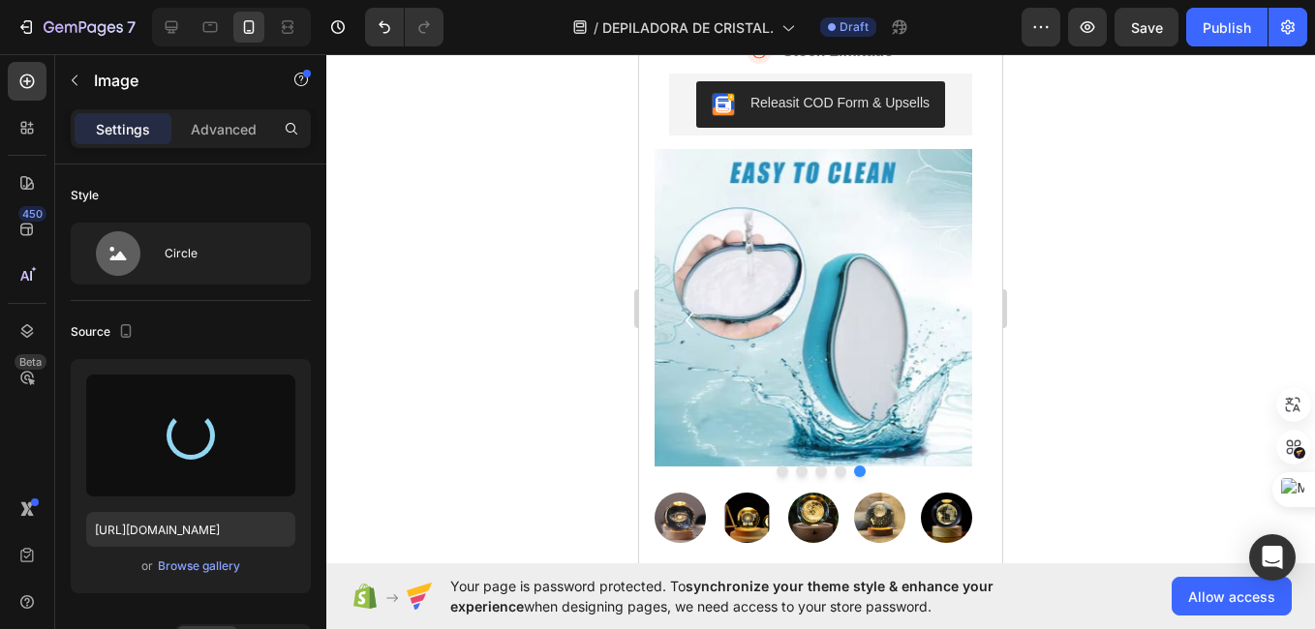
type input "[URL][DOMAIN_NAME]"
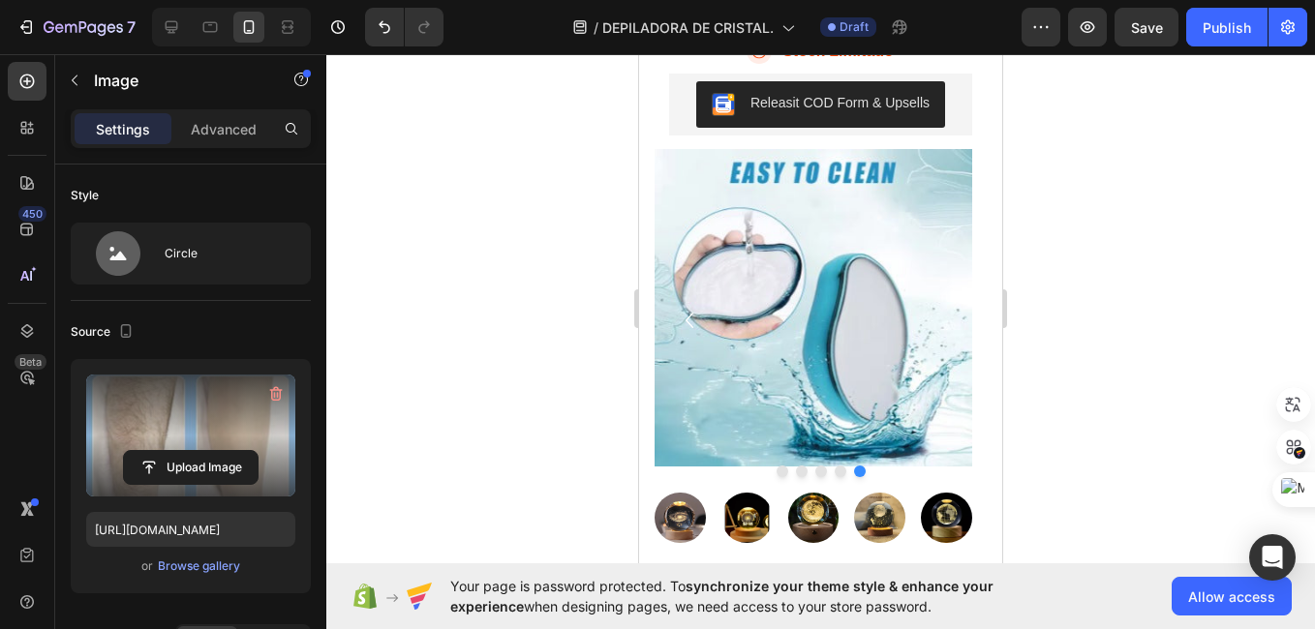
click at [943, 539] on img at bounding box center [943, 522] width 58 height 58
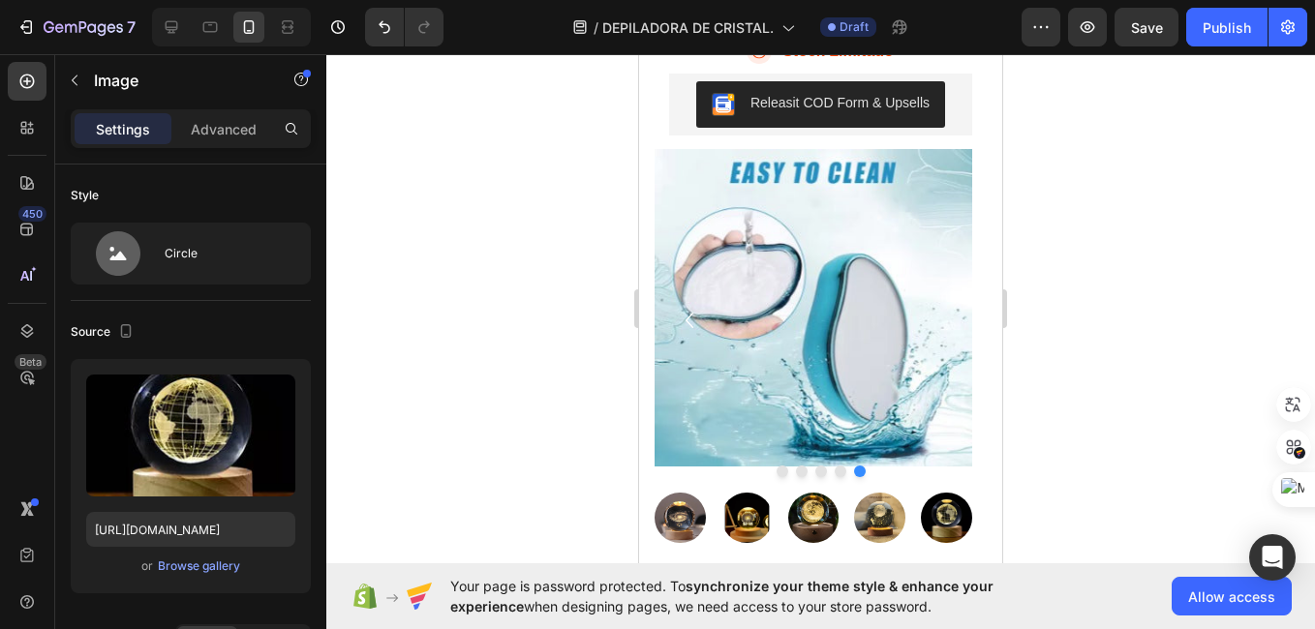
click at [943, 539] on img at bounding box center [943, 522] width 58 height 58
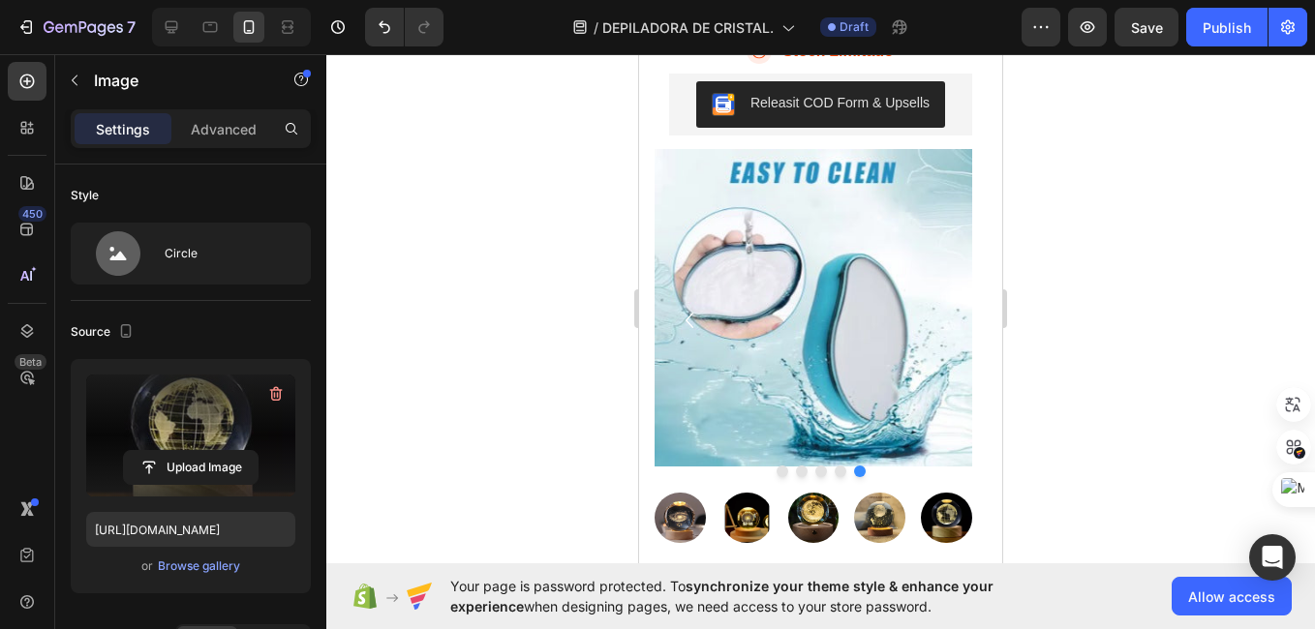
click at [202, 432] on label at bounding box center [190, 436] width 209 height 122
click at [202, 451] on input "file" at bounding box center [191, 467] width 134 height 33
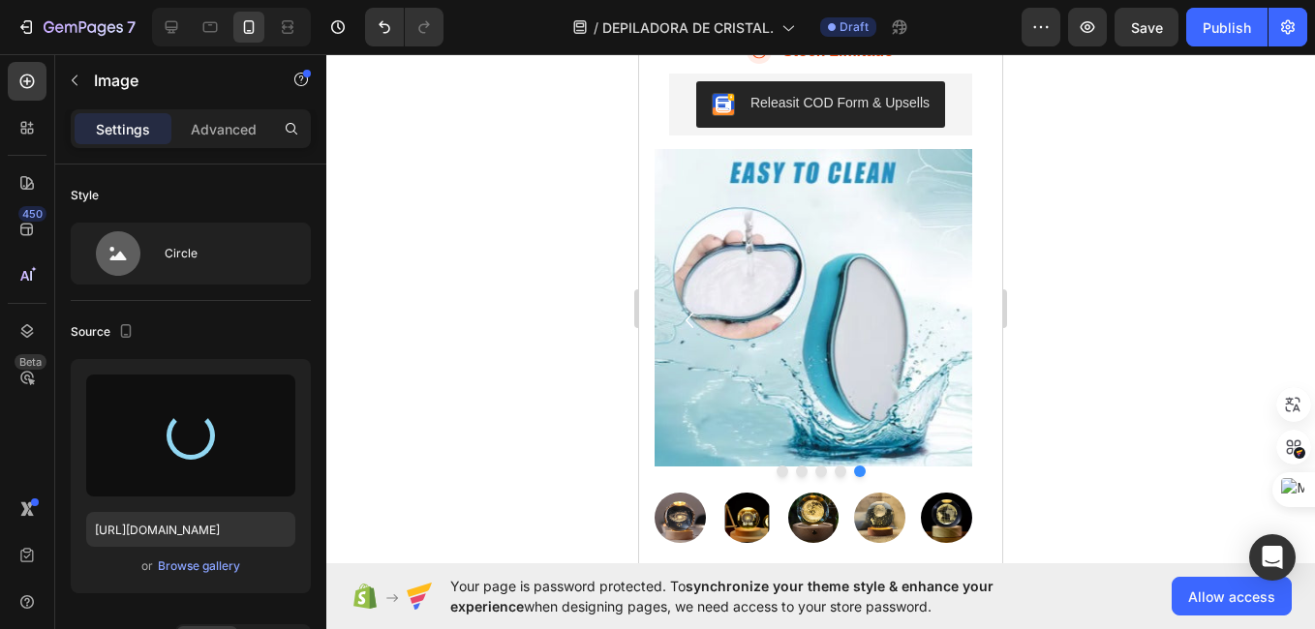
type input "[URL][DOMAIN_NAME]"
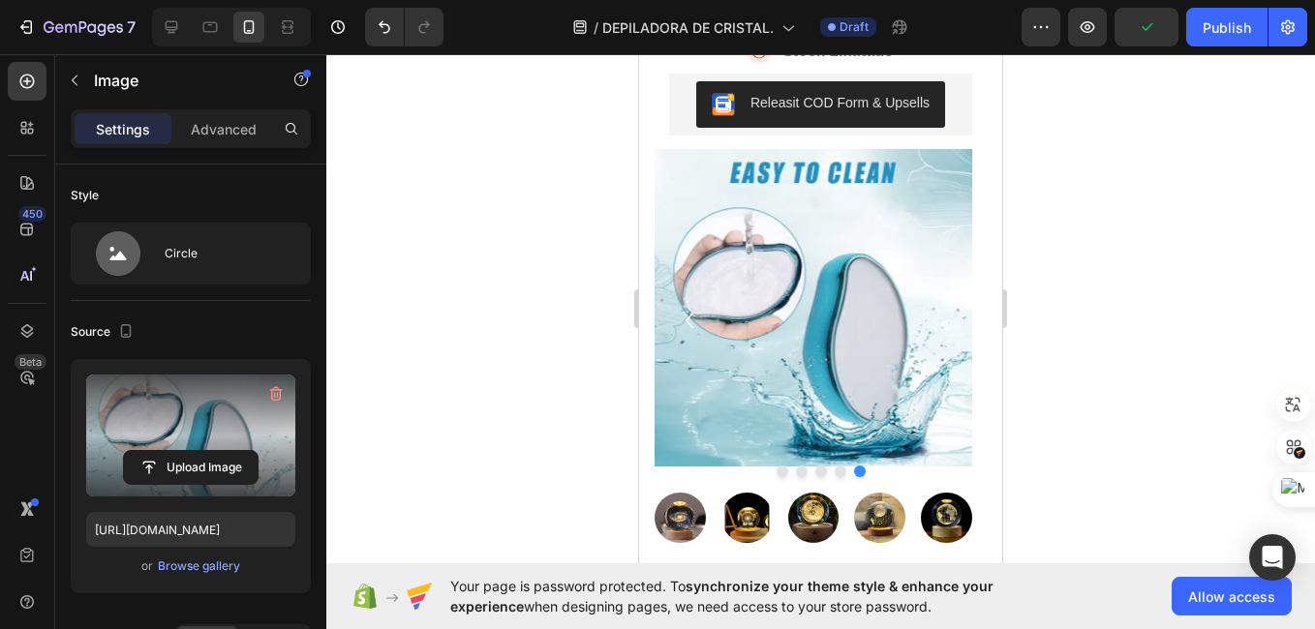
drag, startPoint x: 1127, startPoint y: 320, endPoint x: 550, endPoint y: 413, distance: 584.4
click at [550, 413] on div at bounding box center [820, 341] width 988 height 575
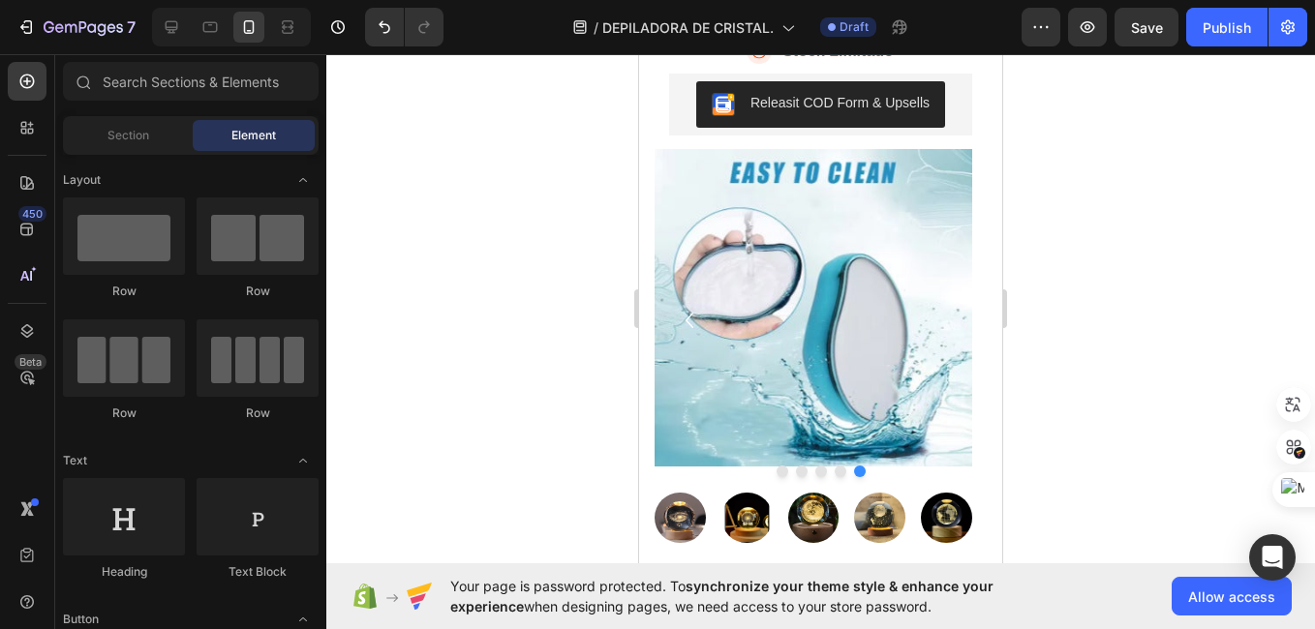
click at [485, 331] on div at bounding box center [820, 341] width 988 height 575
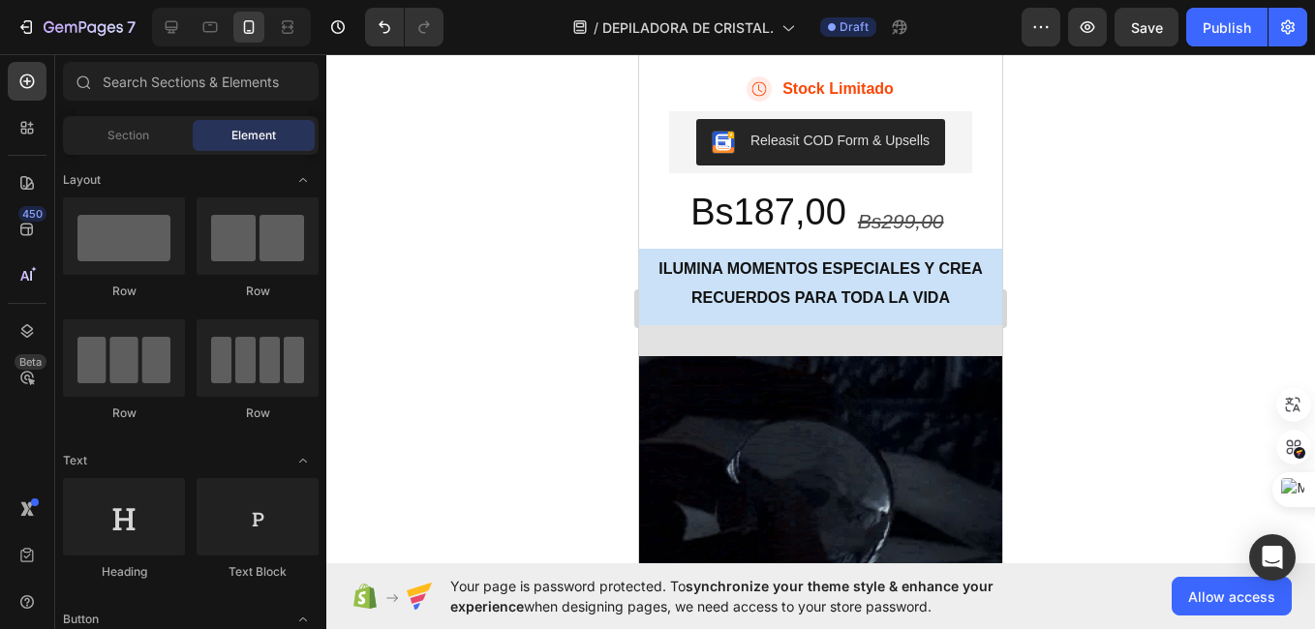
scroll to position [1136, 0]
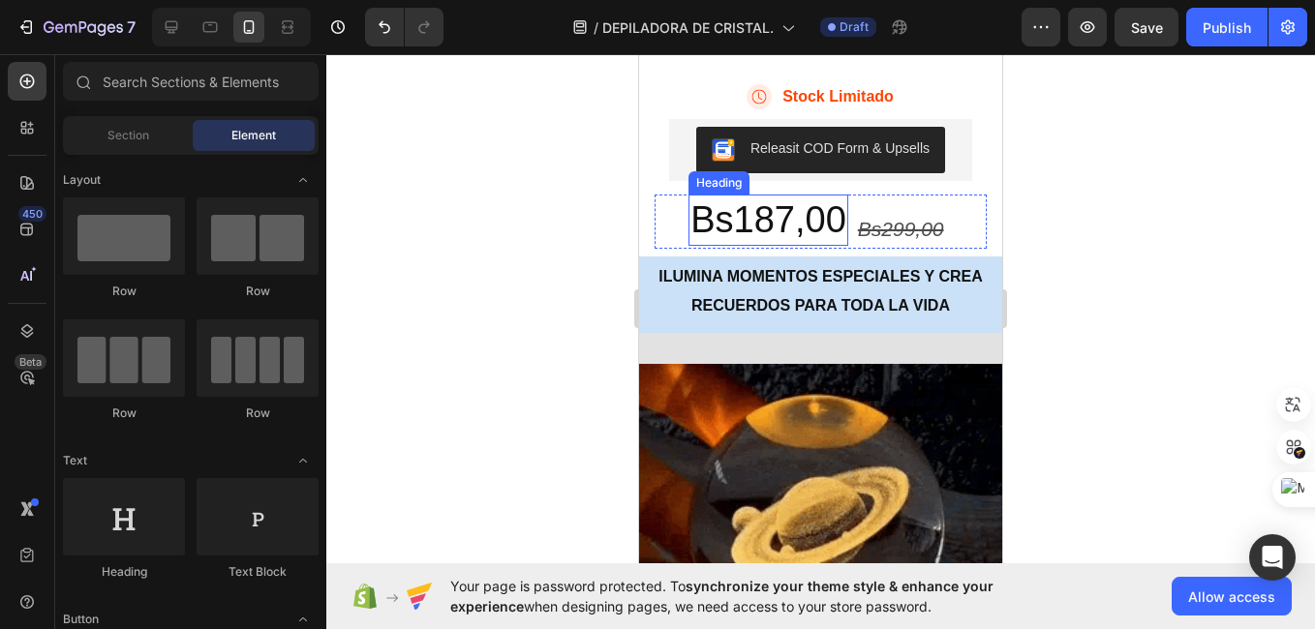
click at [774, 232] on h2 "Bs187,00" at bounding box center [768, 220] width 160 height 51
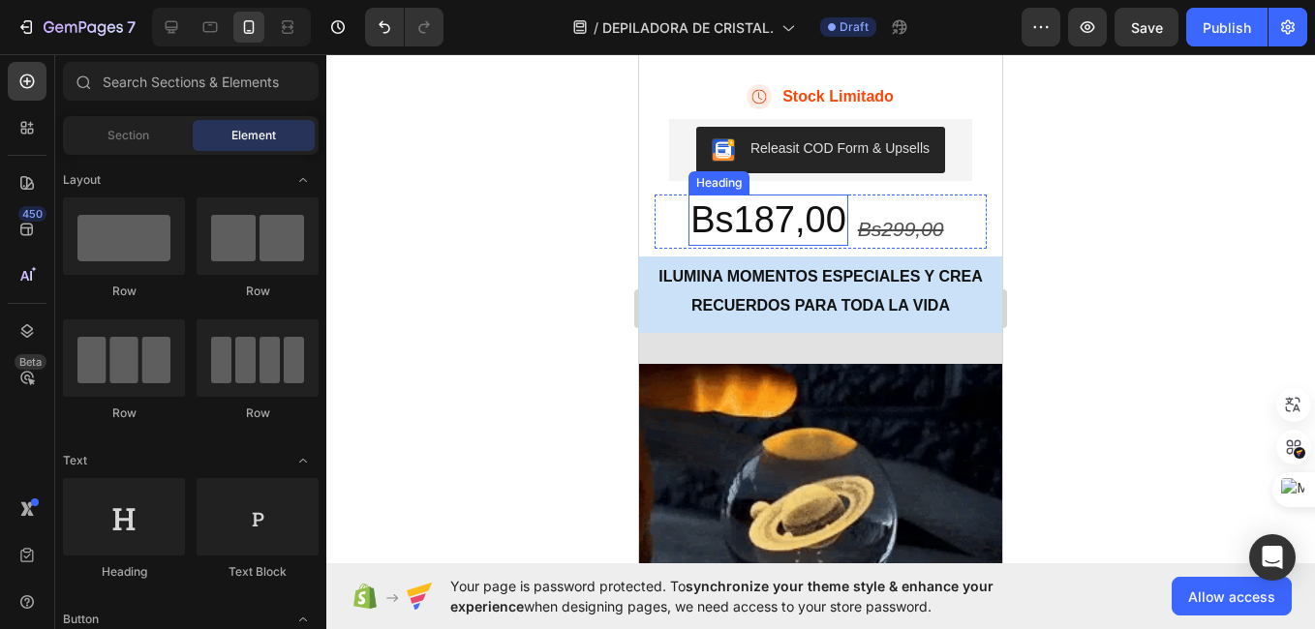
click at [774, 232] on h2 "Bs187,00" at bounding box center [768, 220] width 160 height 51
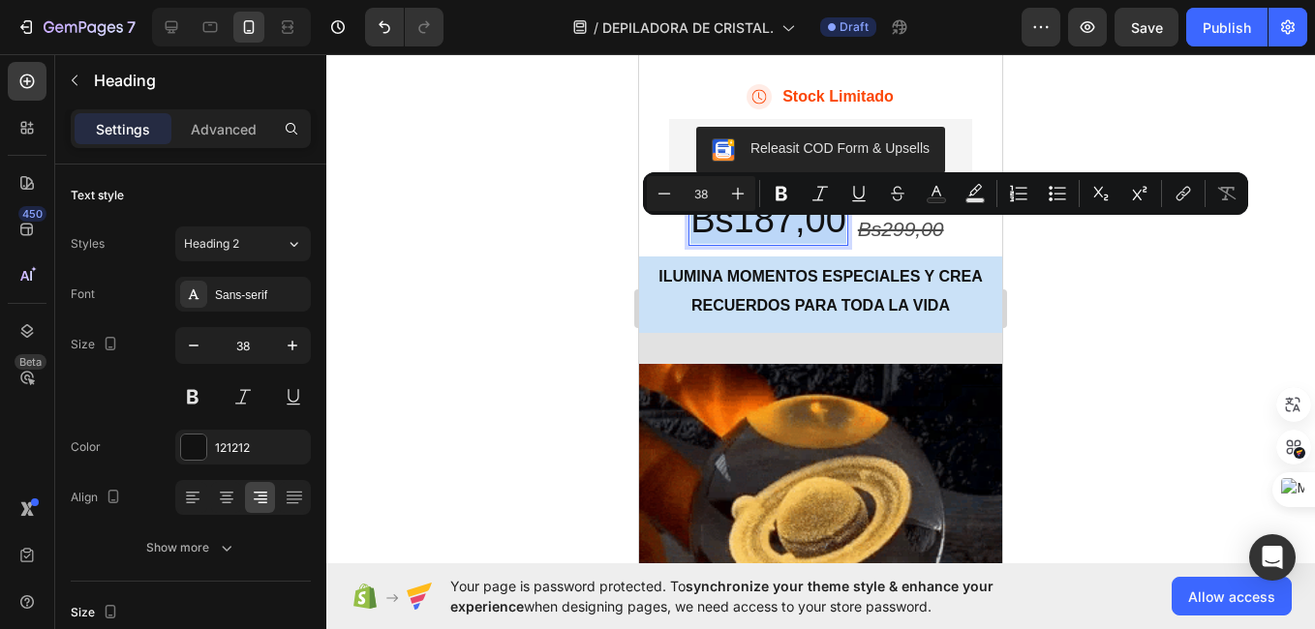
click at [782, 241] on p "Bs187,00" at bounding box center [768, 220] width 156 height 47
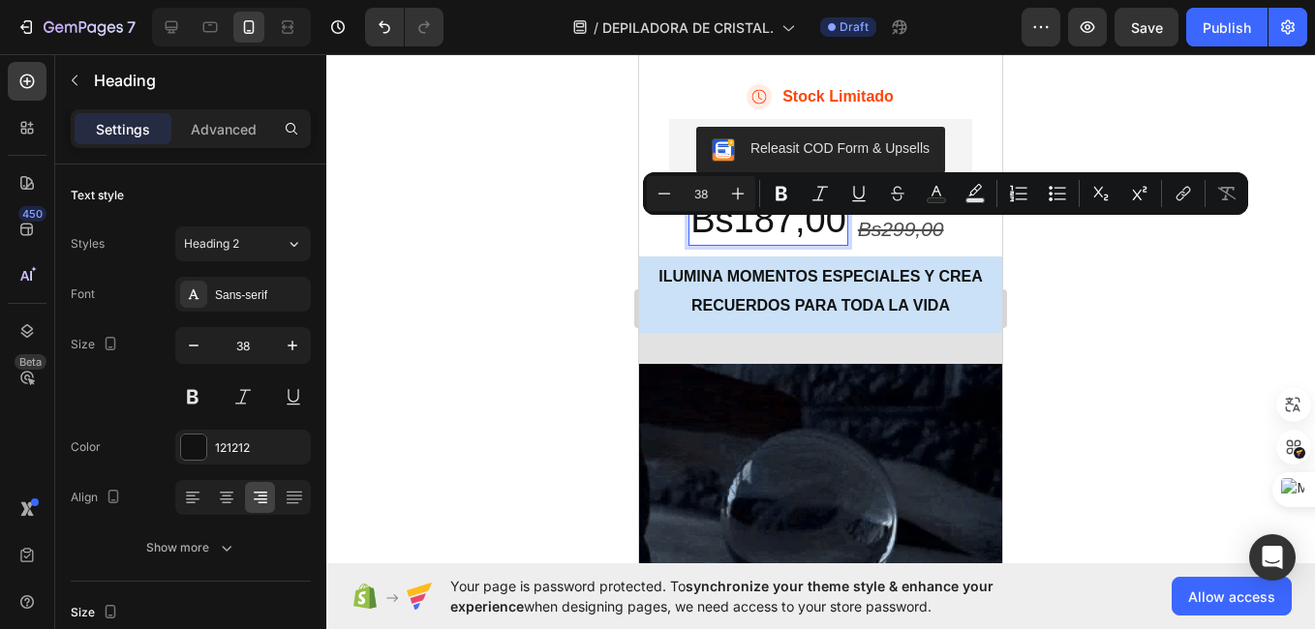
click at [782, 241] on p "Bs187,00" at bounding box center [768, 220] width 156 height 47
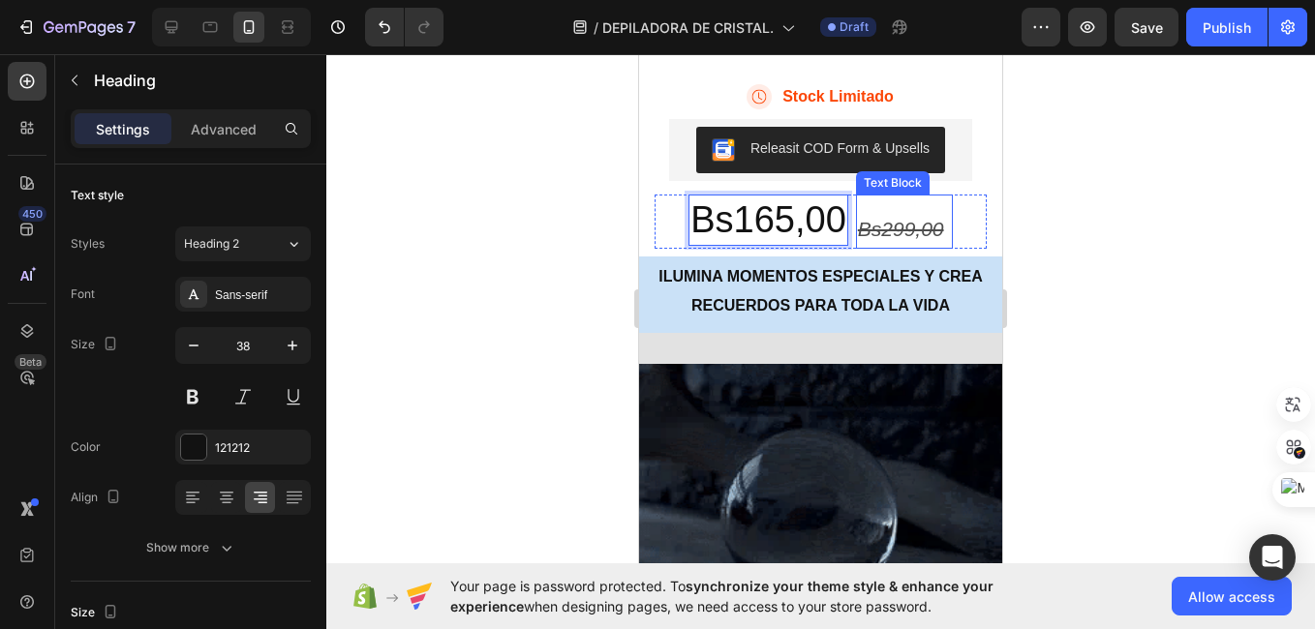
click at [898, 240] on s "Bs299,00" at bounding box center [901, 229] width 86 height 22
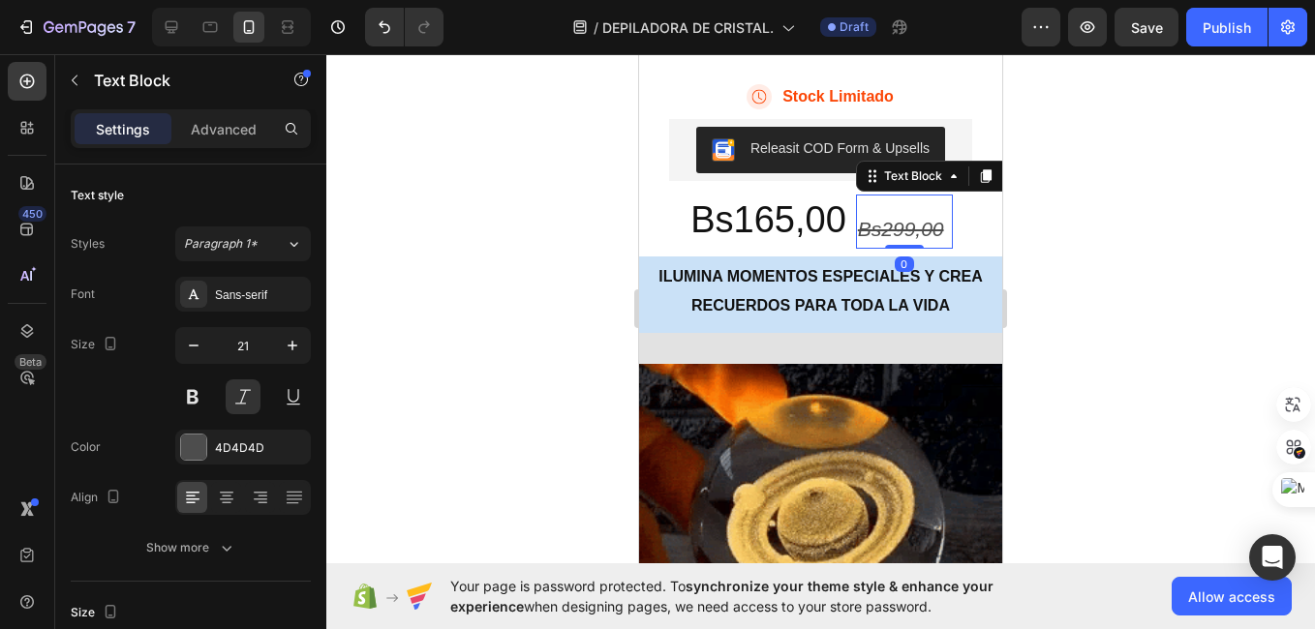
click at [898, 240] on s "Bs299,00" at bounding box center [901, 229] width 86 height 22
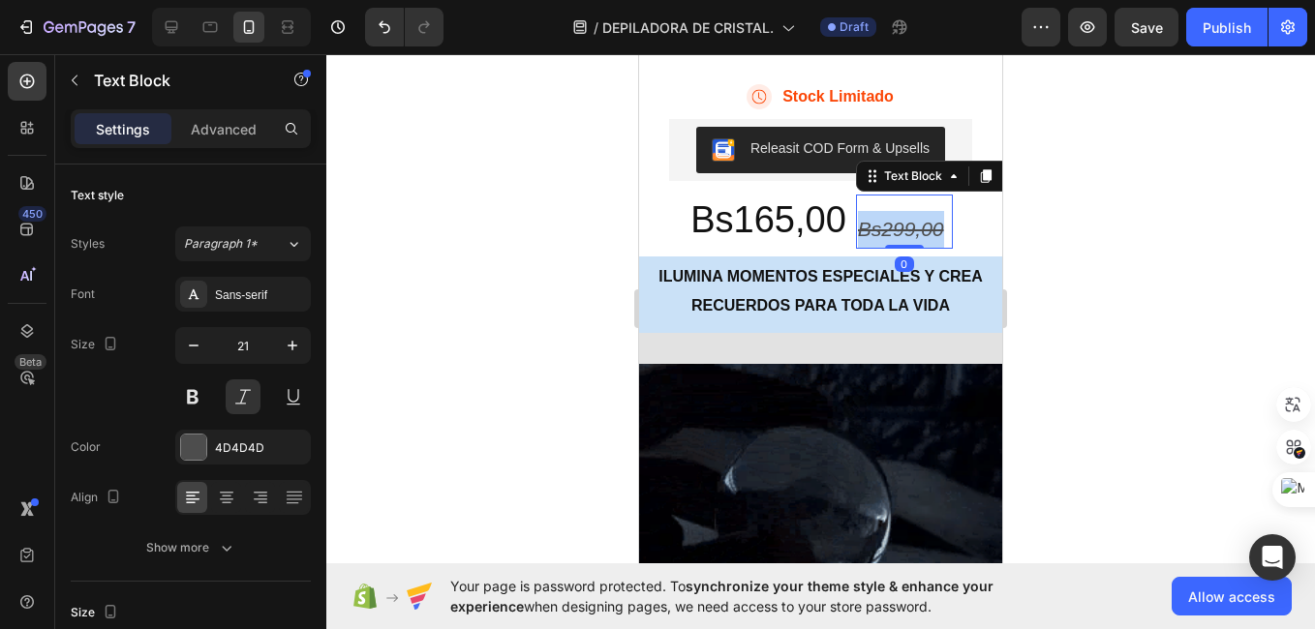
click at [898, 240] on s "Bs299,00" at bounding box center [901, 229] width 86 height 22
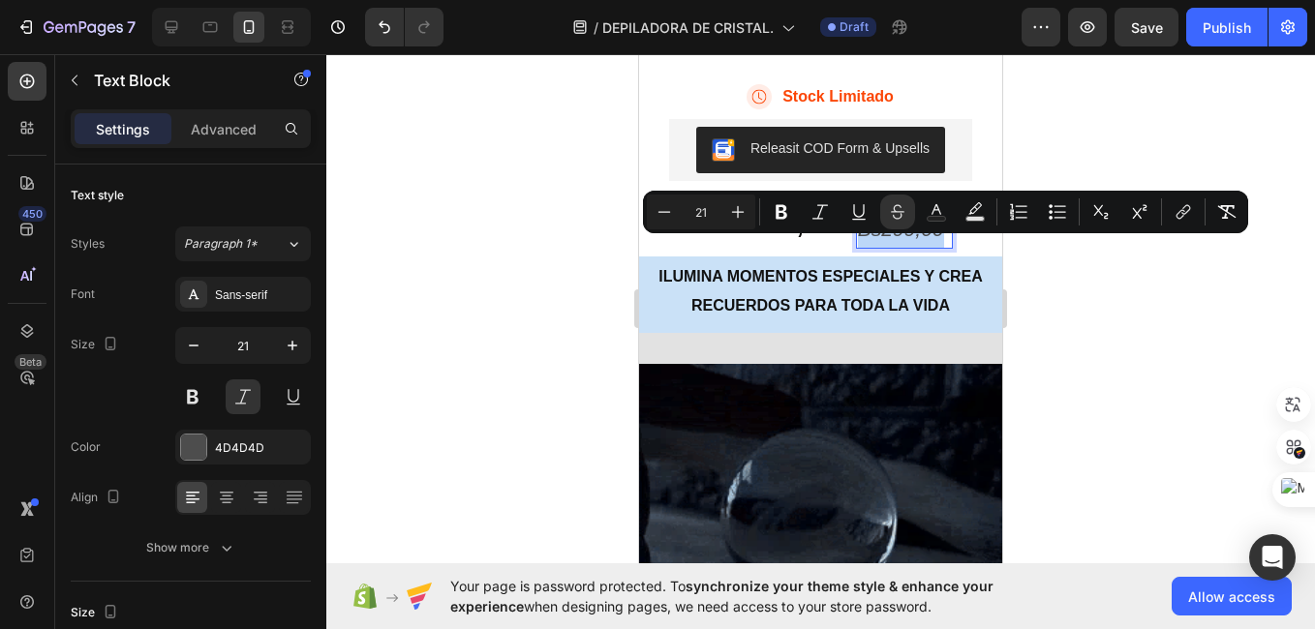
click at [898, 240] on s "Bs299,00" at bounding box center [901, 229] width 86 height 22
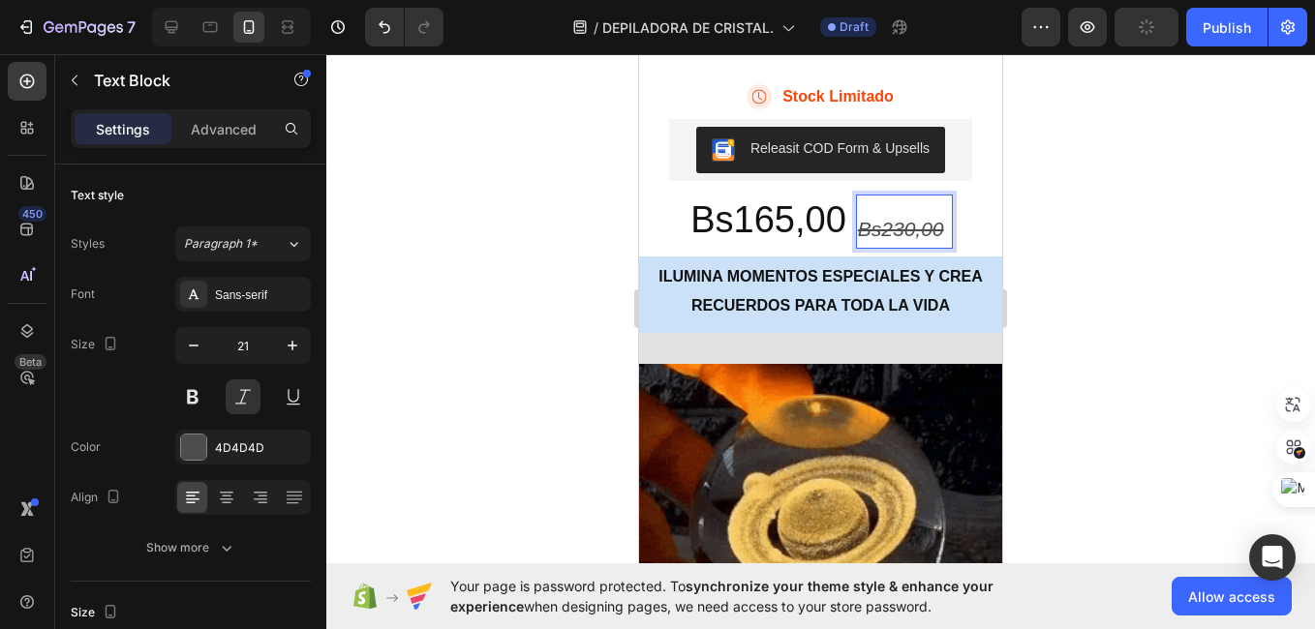
click at [1080, 307] on div at bounding box center [820, 341] width 988 height 575
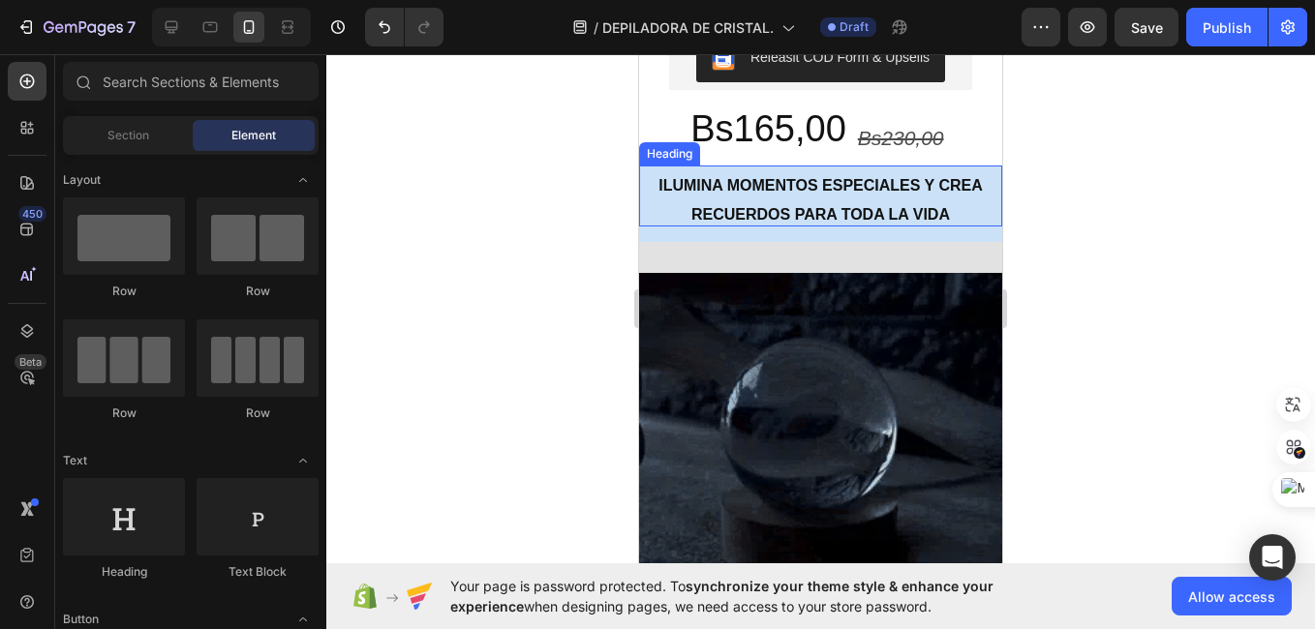
scroll to position [1212, 0]
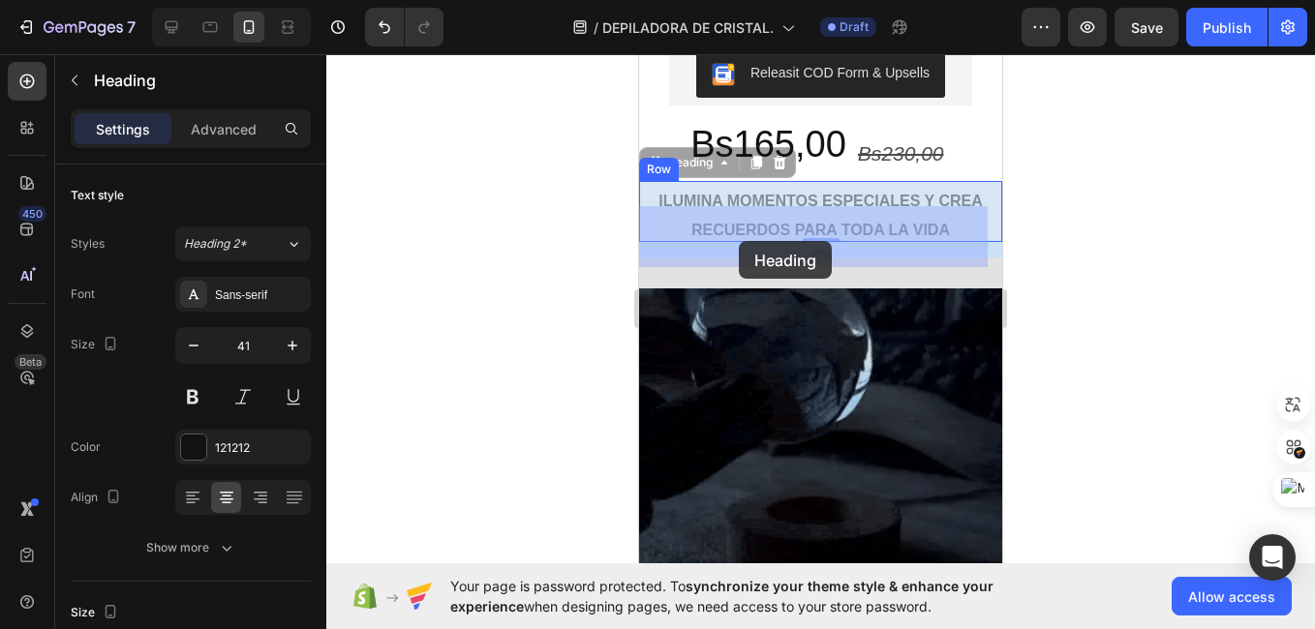
drag, startPoint x: 940, startPoint y: 252, endPoint x: 739, endPoint y: 241, distance: 201.6
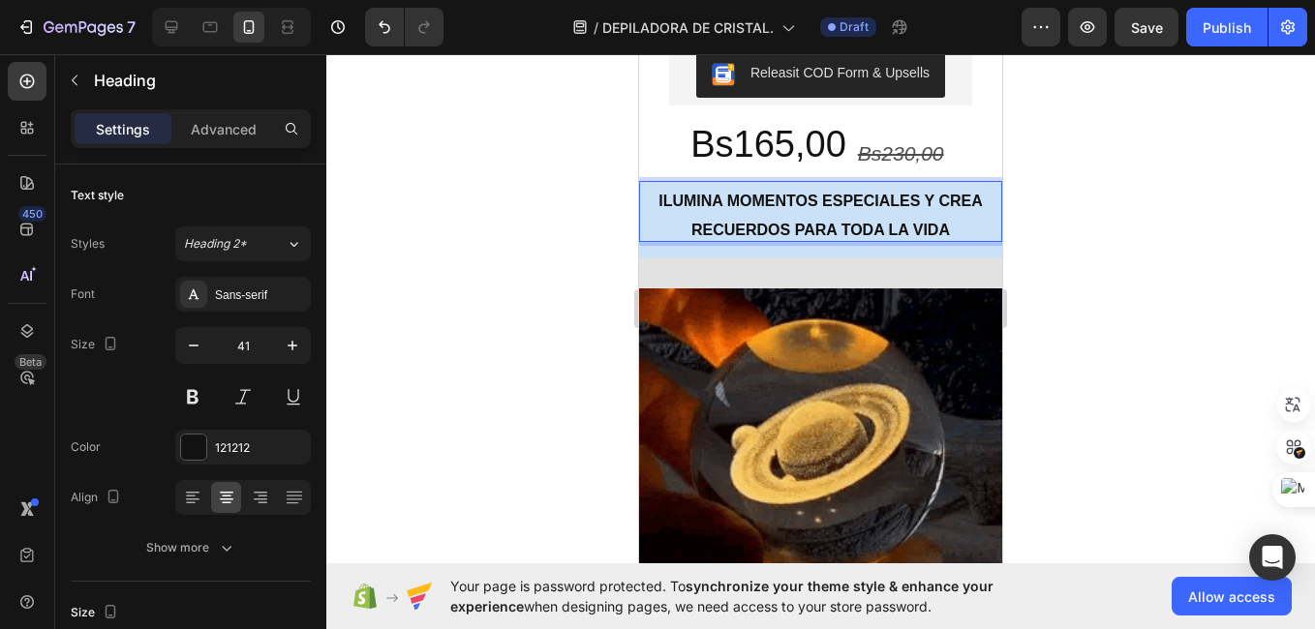
click at [902, 222] on strong "ILUMINA MOMENTOS ESPECIALES Y CREA RECUERDOS PARA TODA LA VIDA" at bounding box center [820, 215] width 324 height 45
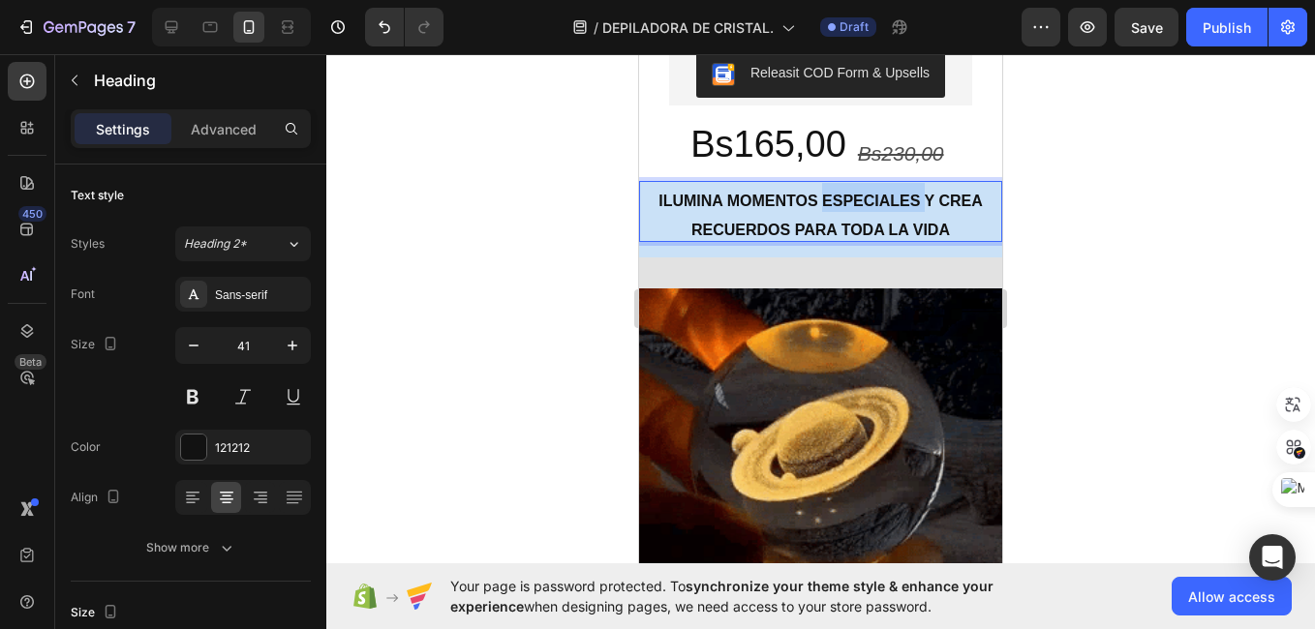
click at [902, 222] on strong "ILUMINA MOMENTOS ESPECIALES Y CREA RECUERDOS PARA TODA LA VIDA" at bounding box center [820, 215] width 324 height 45
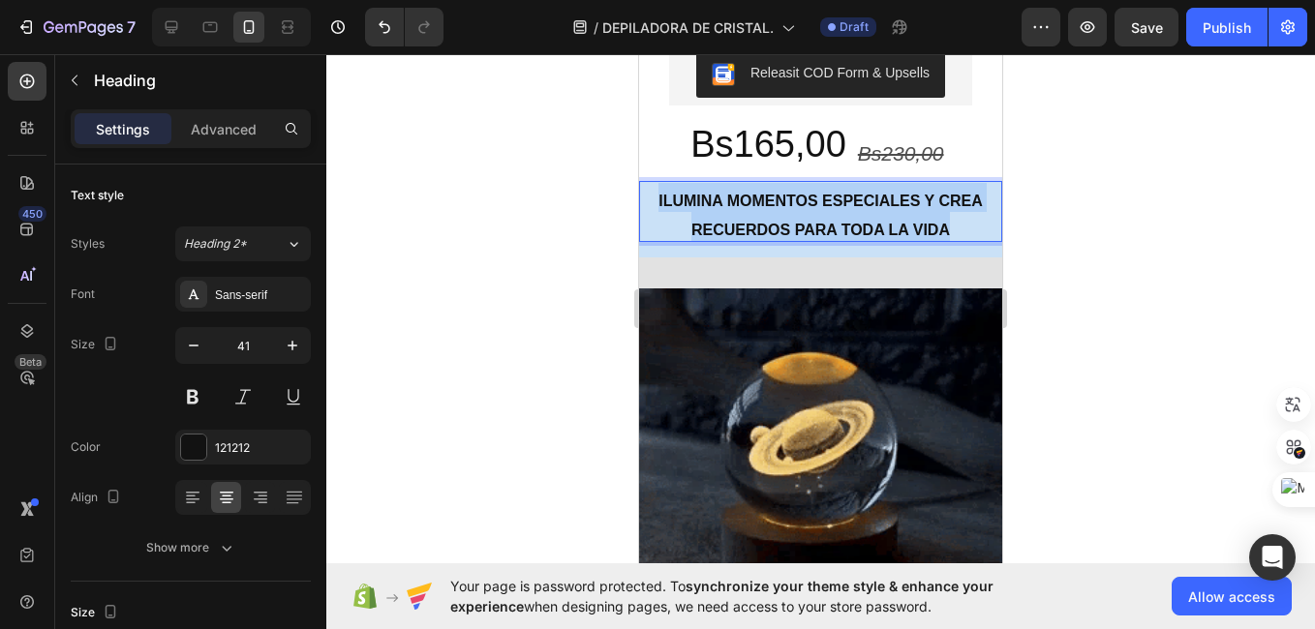
click at [902, 222] on strong "ILUMINA MOMENTOS ESPECIALES Y CREA RECUERDOS PARA TODA LA VIDA" at bounding box center [820, 215] width 324 height 45
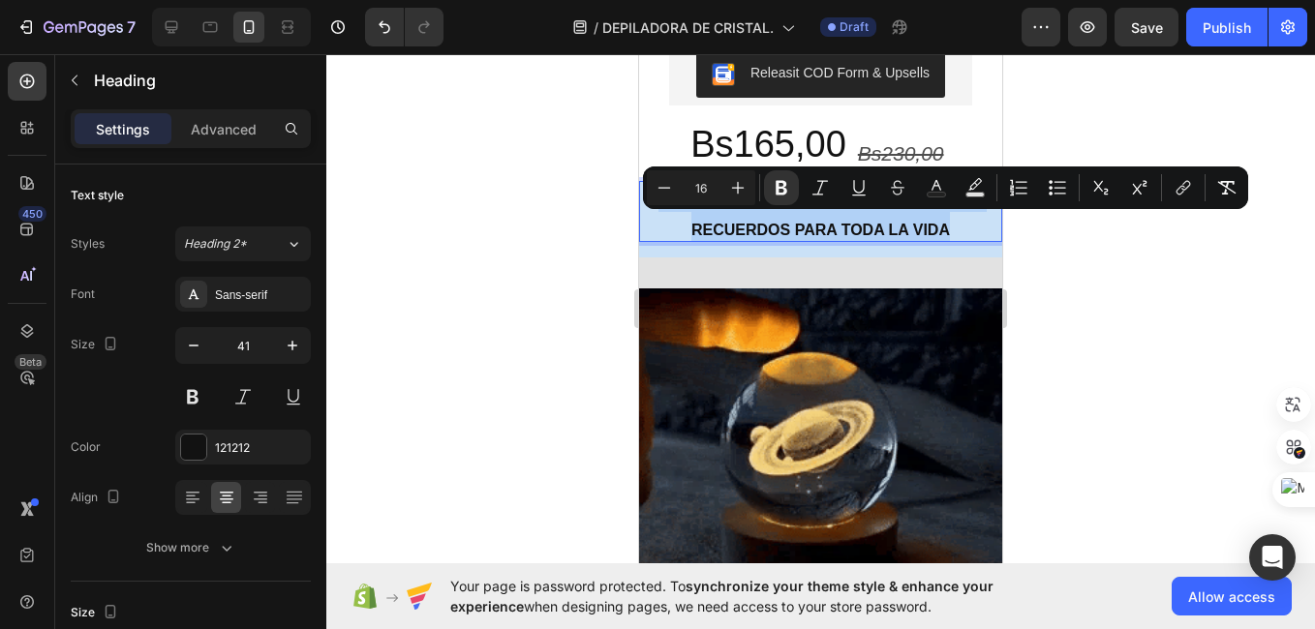
click at [902, 222] on strong "ILUMINA MOMENTOS ESPECIALES Y CREA RECUERDOS PARA TODA LA VIDA" at bounding box center [820, 215] width 324 height 45
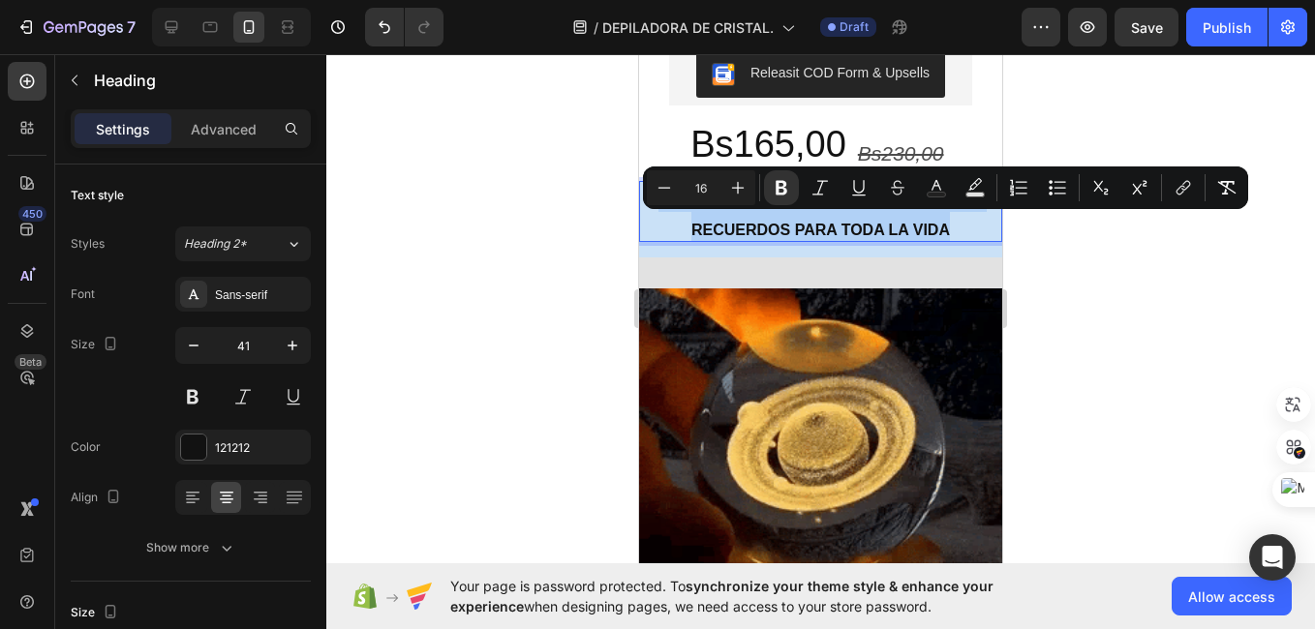
click at [831, 239] on p "ILUMINA MOMENTOS ESPECIALES Y CREA RECUERDOS PARA TODA LA VIDA" at bounding box center [820, 211] width 359 height 57
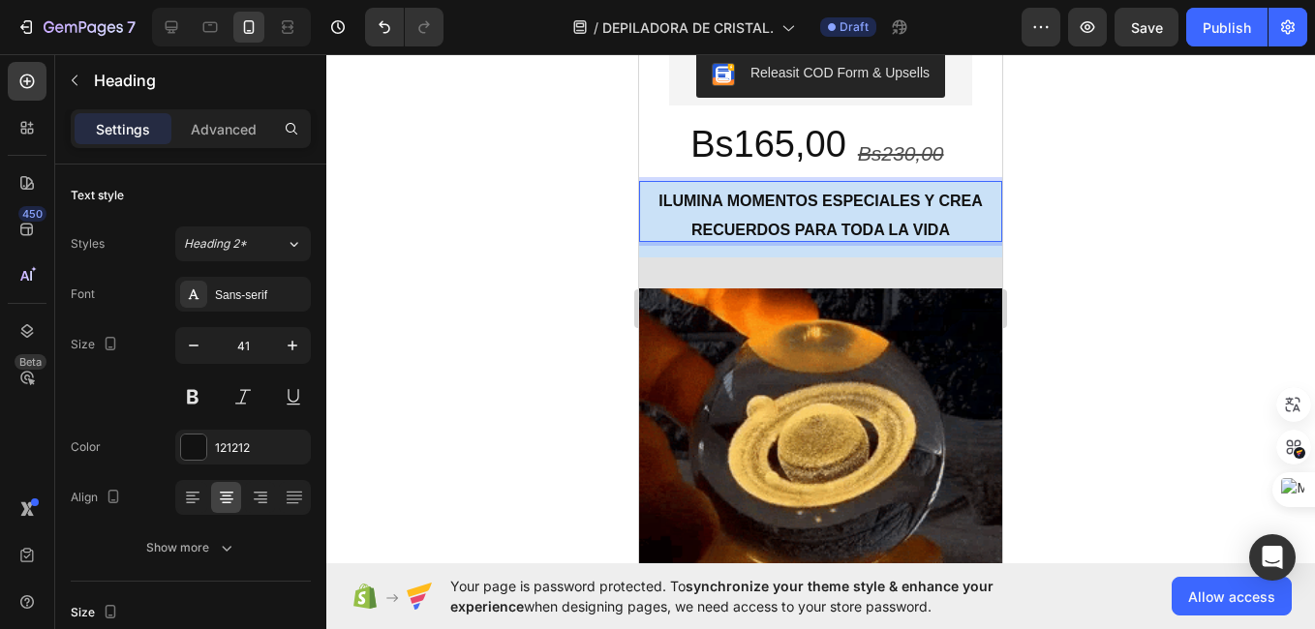
click at [831, 239] on p "ILUMINA MOMENTOS ESPECIALES Y CREA RECUERDOS PARA TODA LA VIDA" at bounding box center [820, 211] width 359 height 57
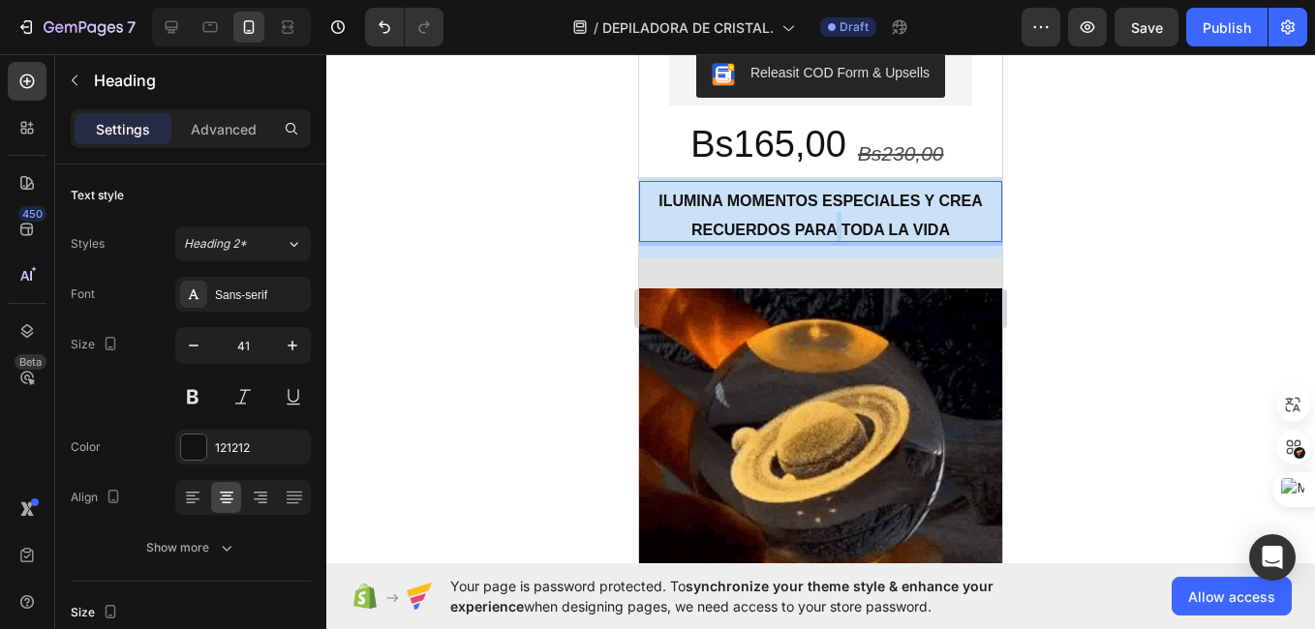
click at [831, 239] on p "ILUMINA MOMENTOS ESPECIALES Y CREA RECUERDOS PARA TODA LA VIDA" at bounding box center [820, 211] width 359 height 57
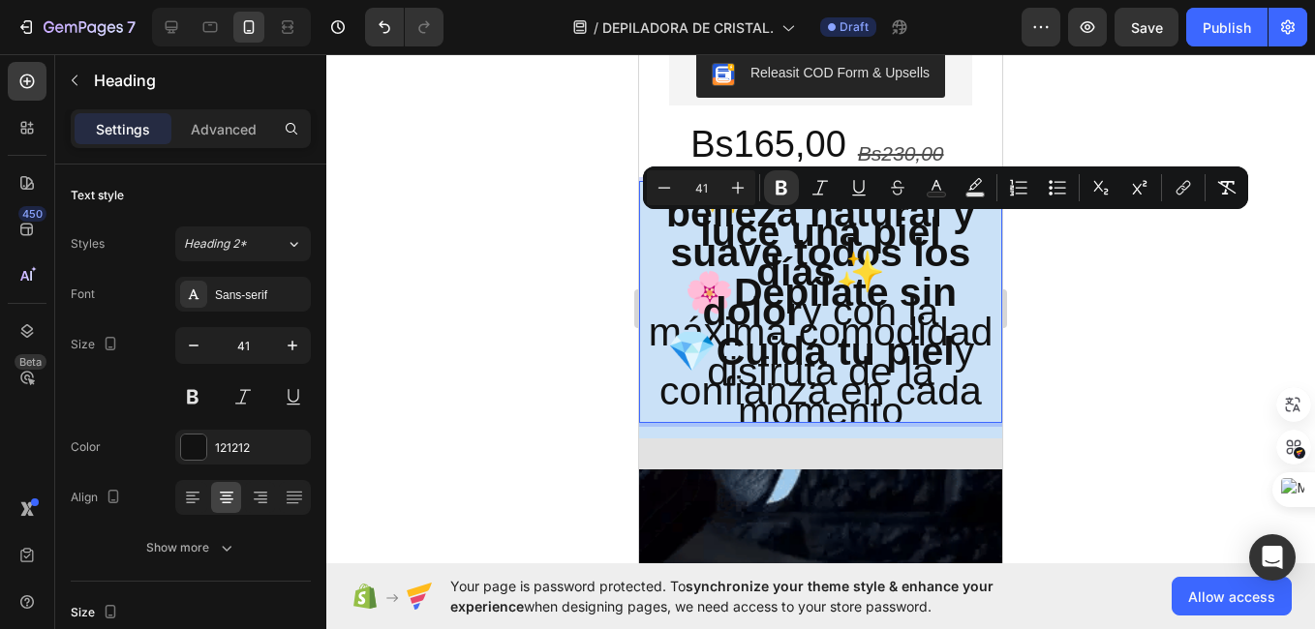
scroll to position [11, 0]
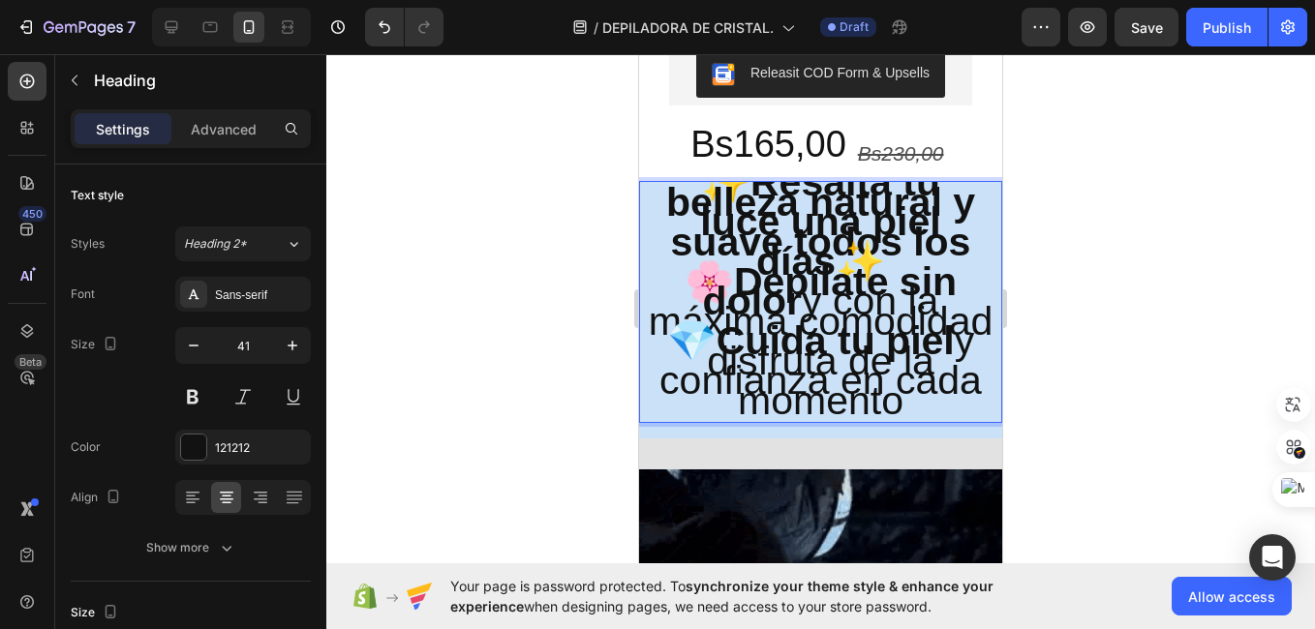
click at [831, 239] on strong "Resalta tu belleza natural y luce una piel suave todos los días" at bounding box center [820, 222] width 309 height 124
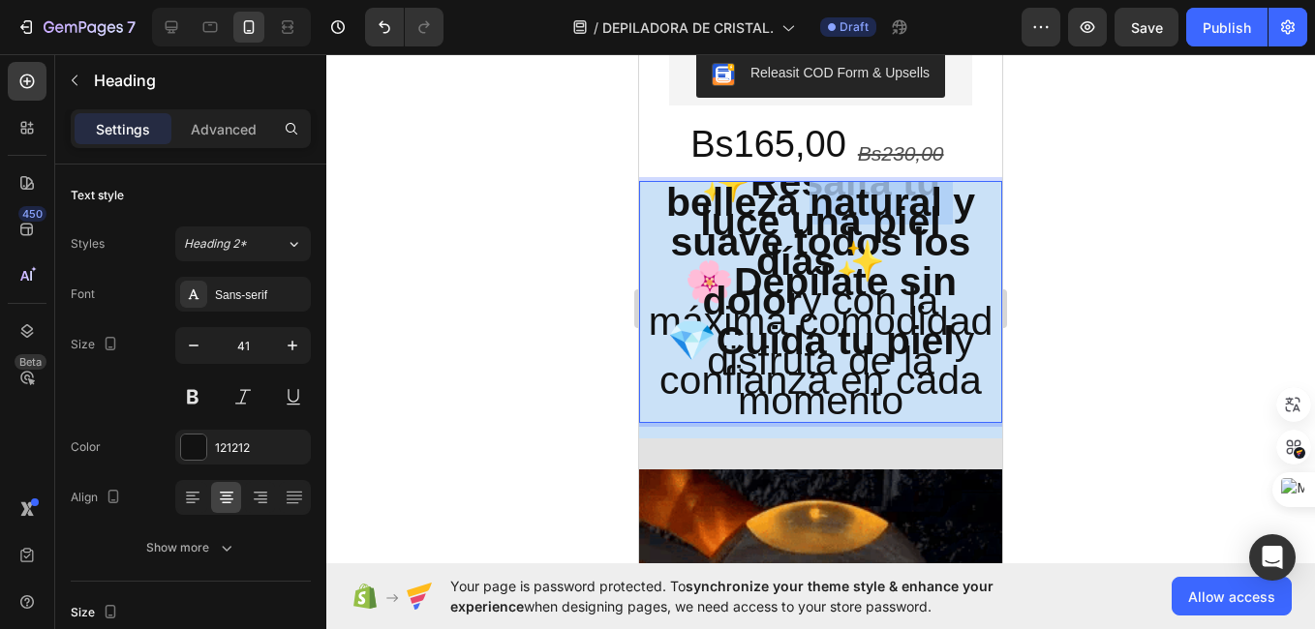
click at [831, 239] on strong "Resalta tu belleza natural y luce una piel suave todos los días" at bounding box center [820, 222] width 309 height 124
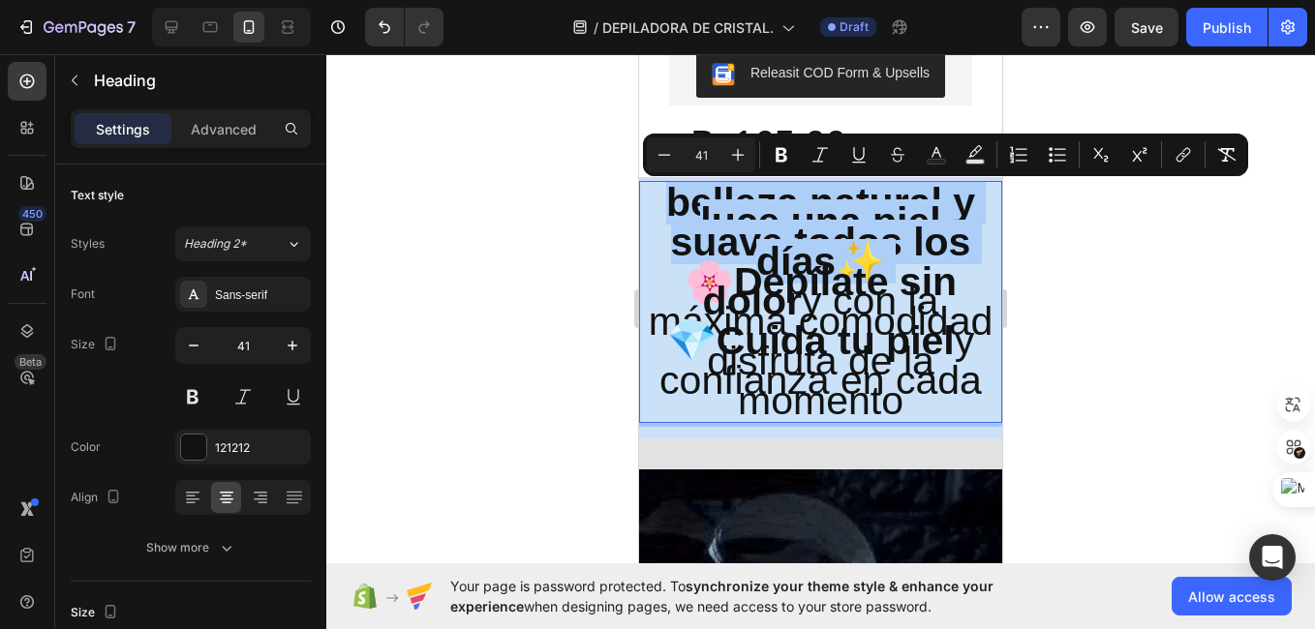
click at [1158, 318] on div at bounding box center [820, 341] width 988 height 575
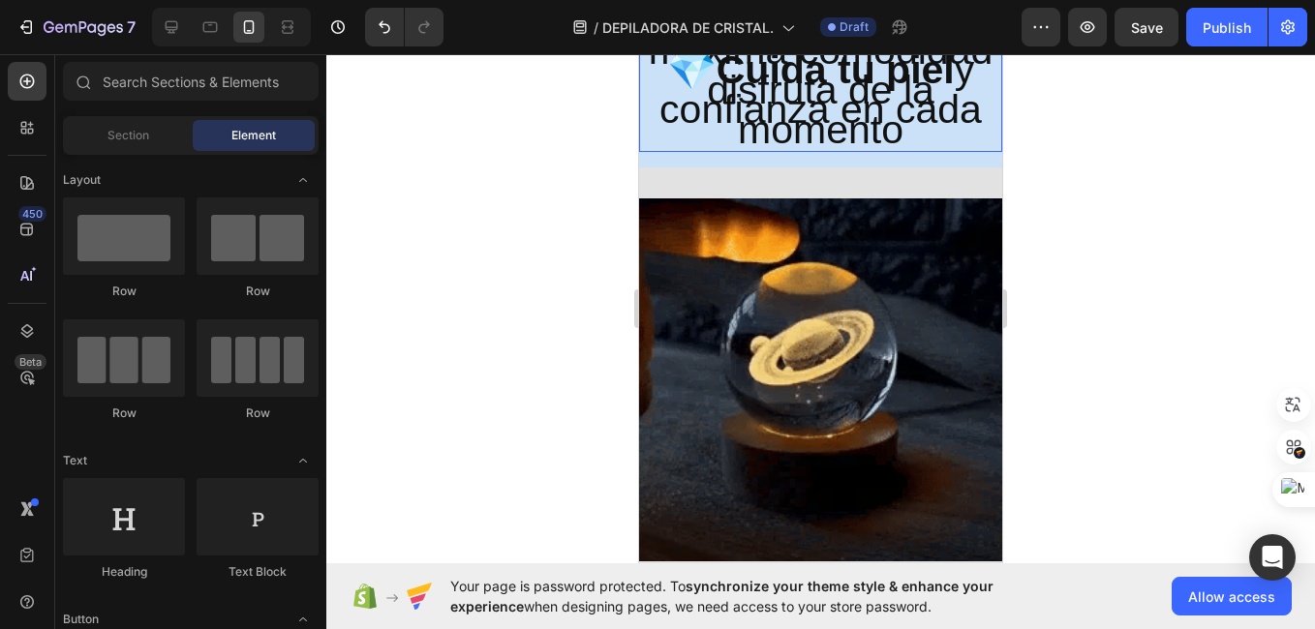
scroll to position [1167, 0]
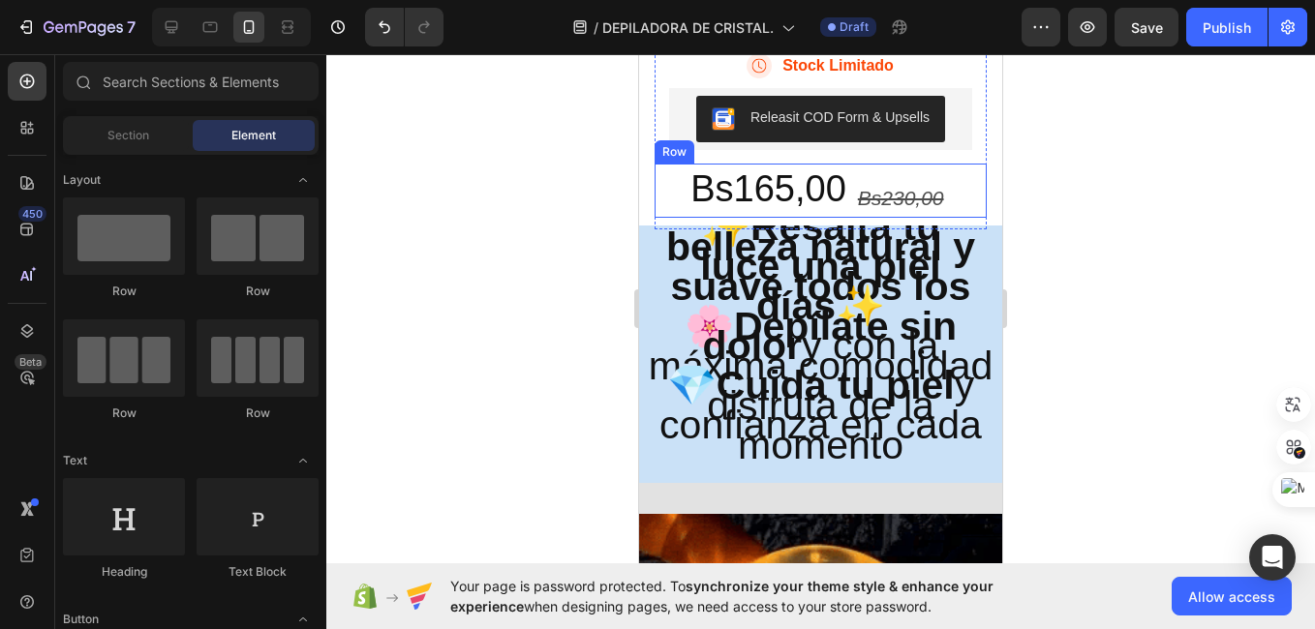
click at [841, 219] on div "Bs165,00 Heading Bs230,00 Text Block Row" at bounding box center [820, 191] width 332 height 55
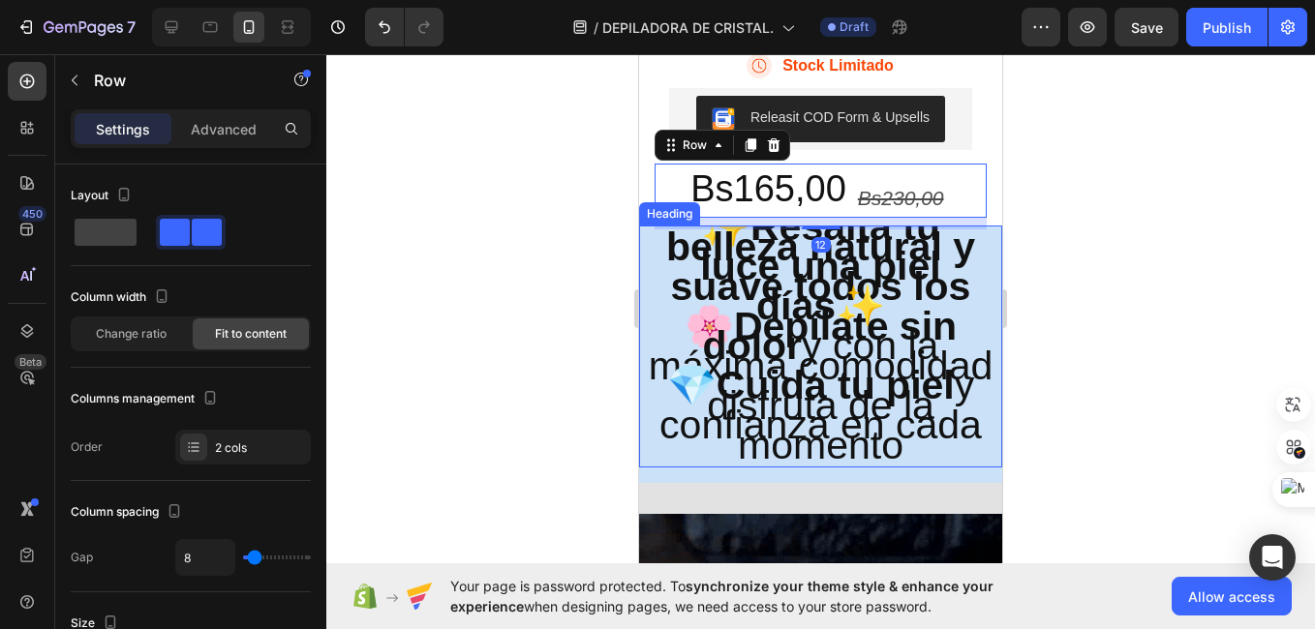
click at [852, 323] on p "✨ Resalta tu belleza natural y luce una piel suave todos los días ✨ 🌸 Depílate …" at bounding box center [820, 336] width 359 height 238
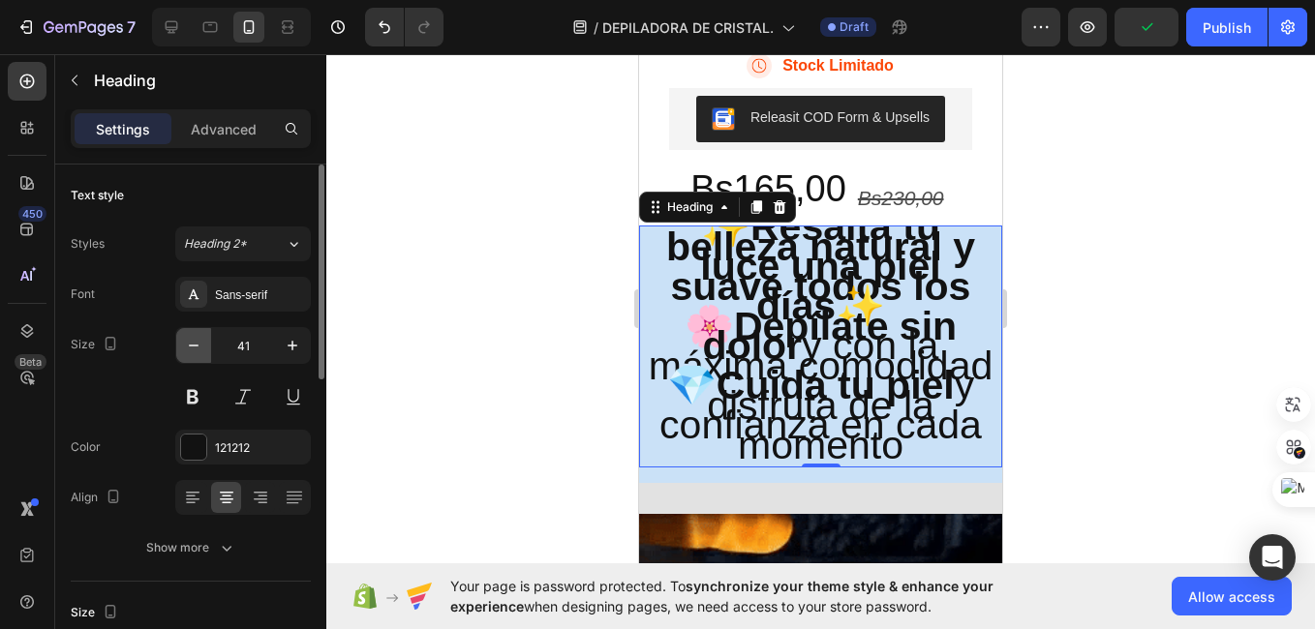
click at [193, 348] on icon "button" at bounding box center [193, 345] width 19 height 19
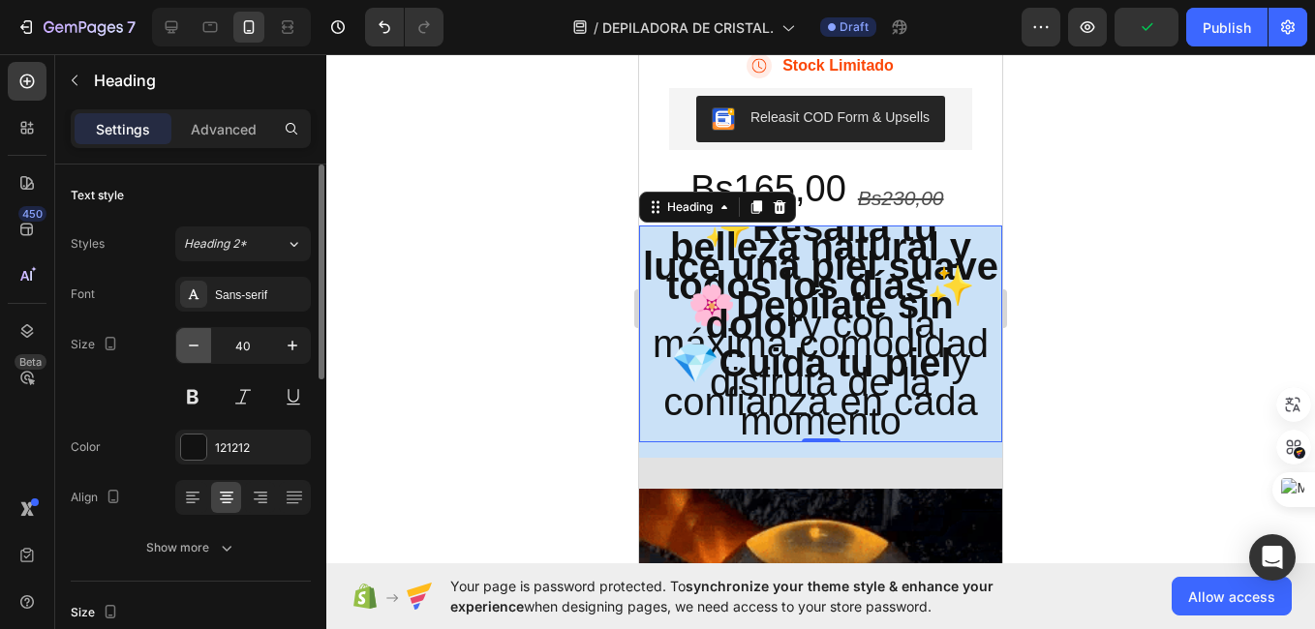
scroll to position [10, 0]
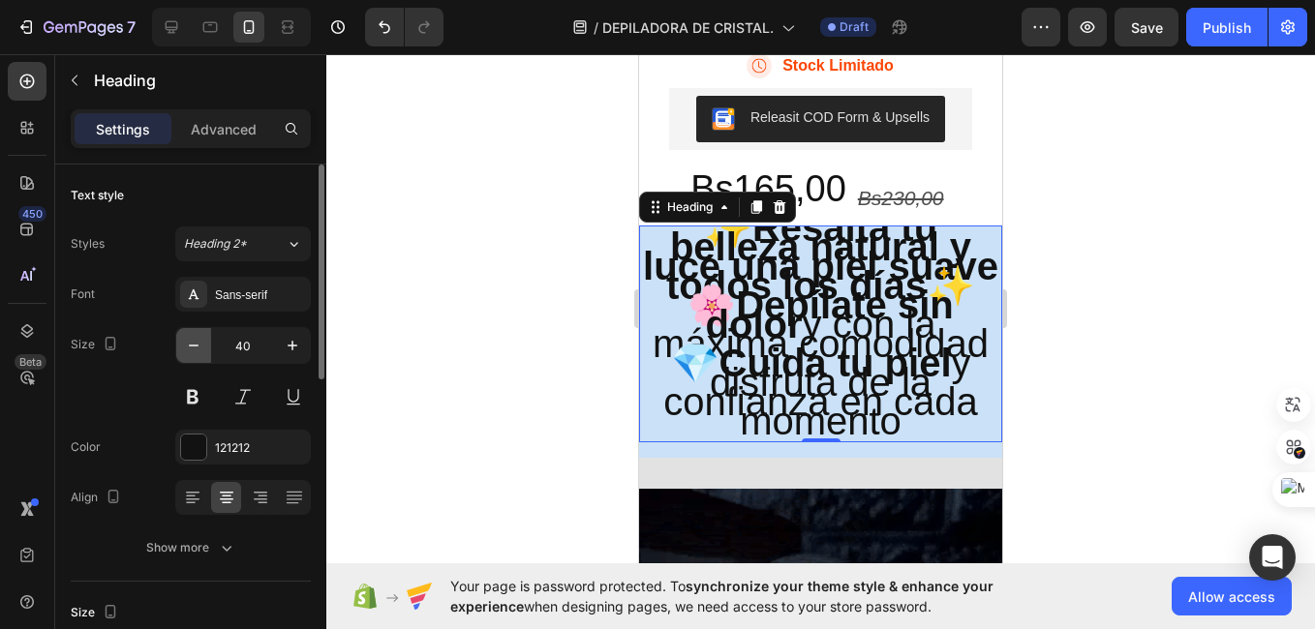
click at [193, 348] on icon "button" at bounding box center [193, 345] width 19 height 19
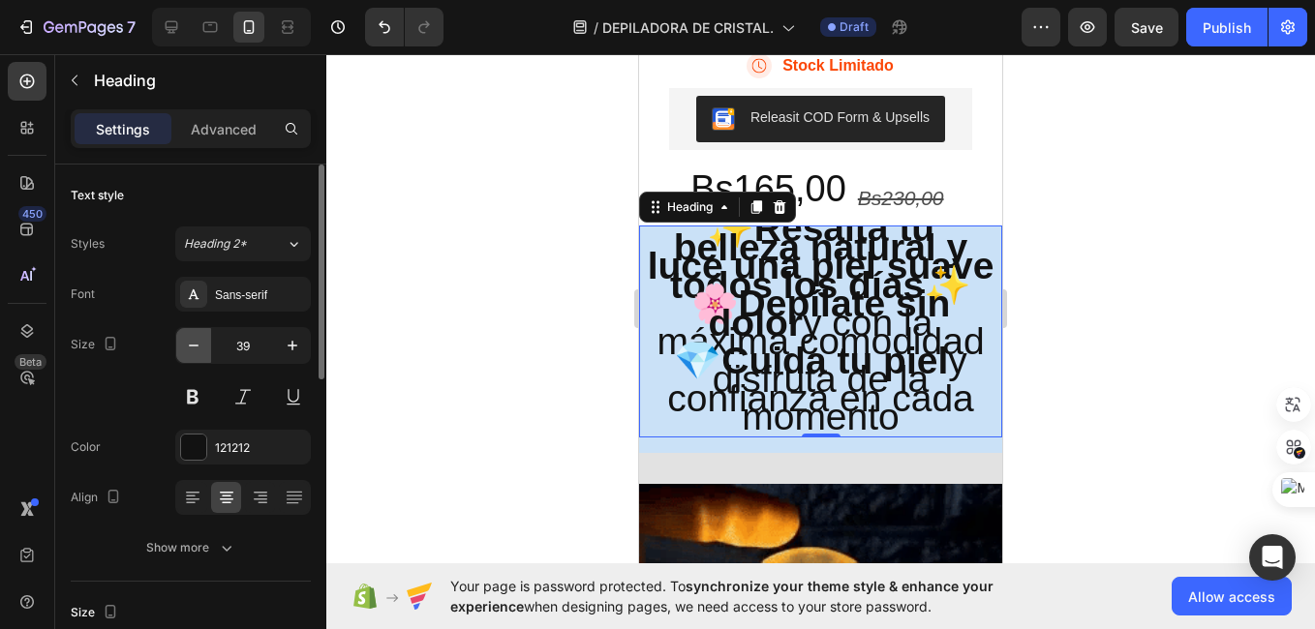
click at [193, 348] on icon "button" at bounding box center [193, 345] width 19 height 19
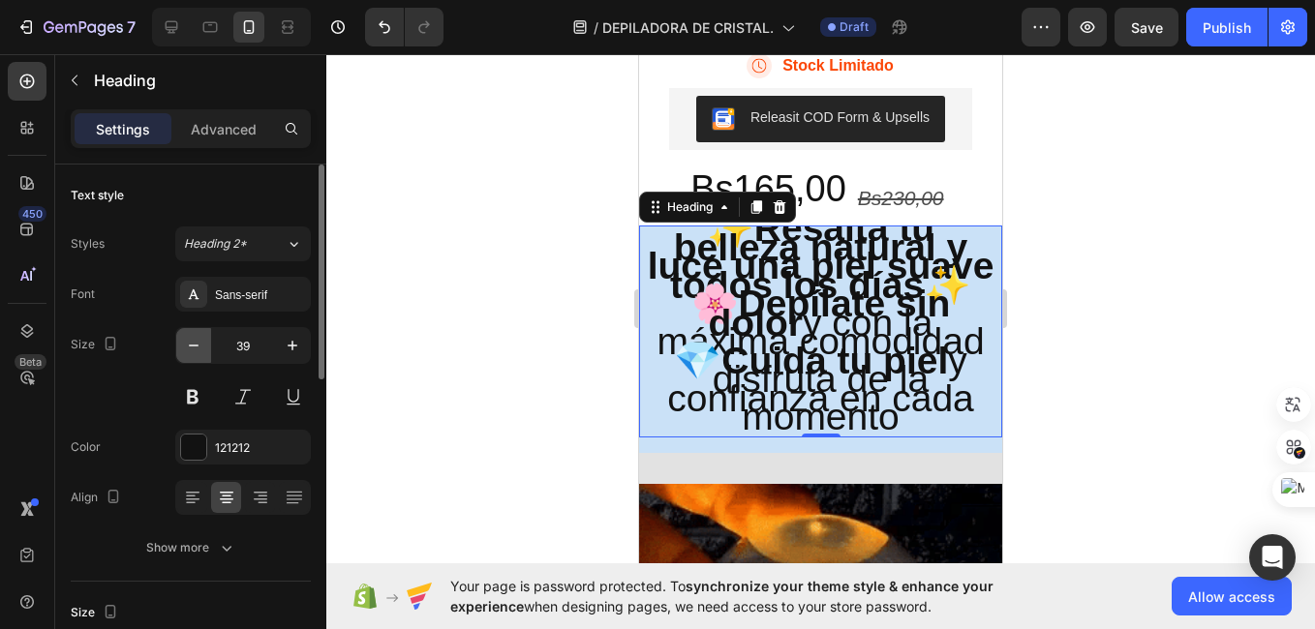
click at [193, 348] on icon "button" at bounding box center [193, 345] width 19 height 19
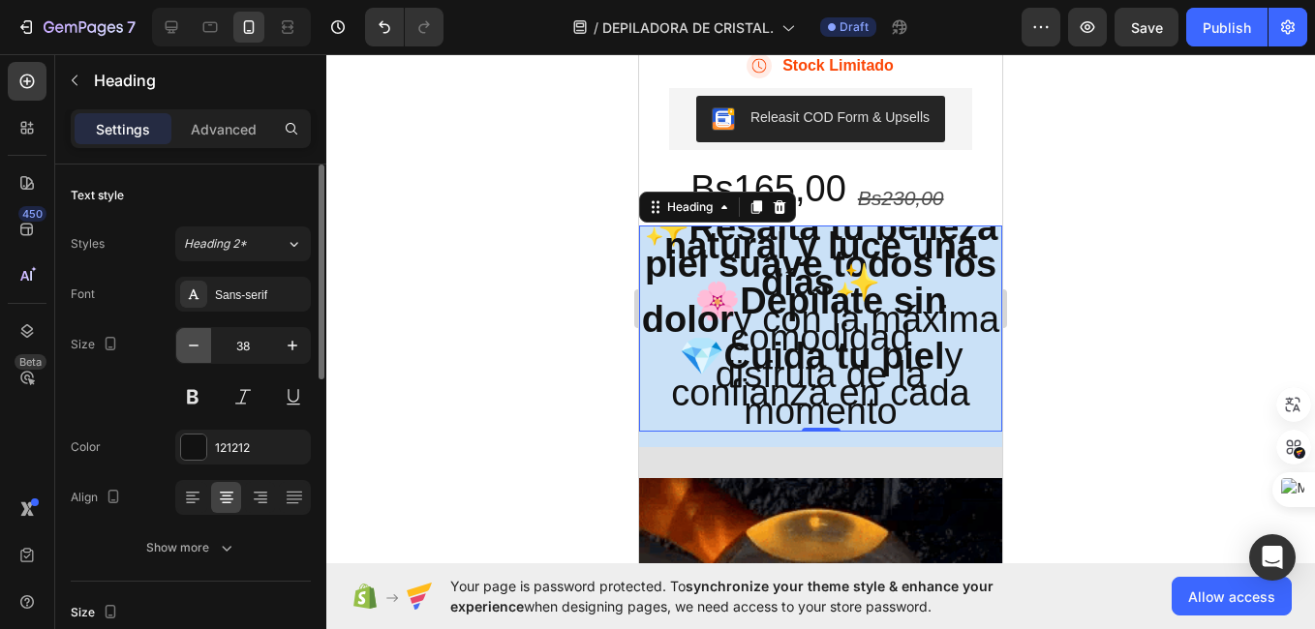
click at [193, 348] on icon "button" at bounding box center [193, 345] width 19 height 19
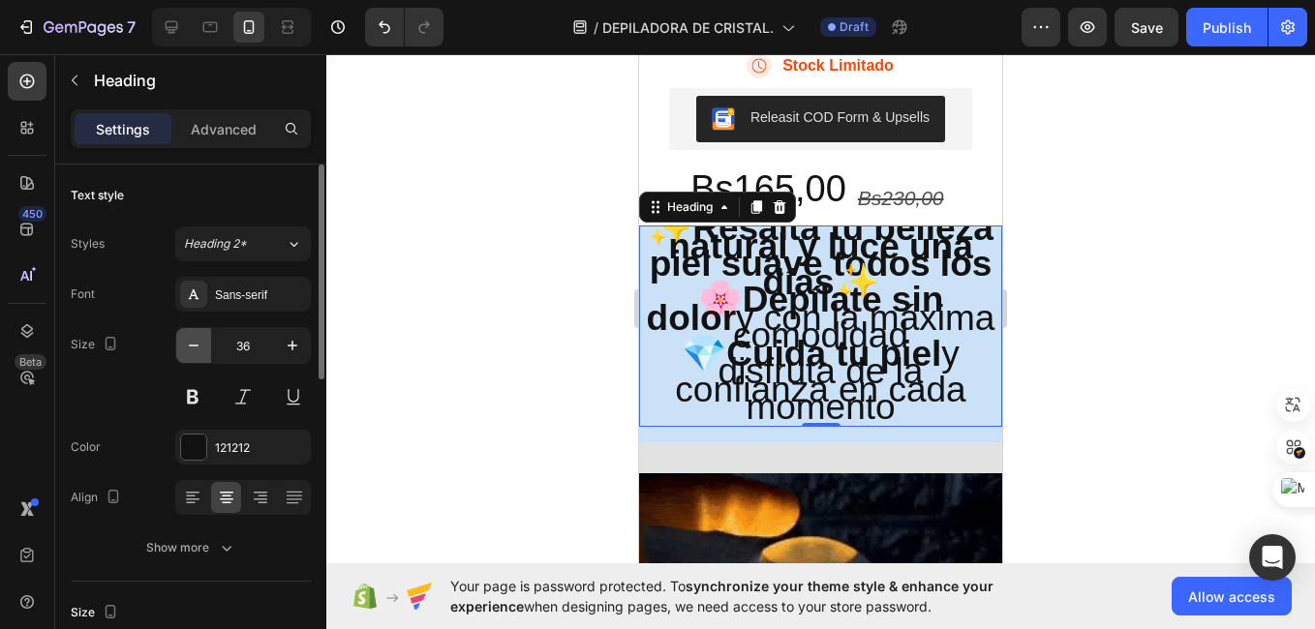
click at [193, 348] on icon "button" at bounding box center [193, 345] width 19 height 19
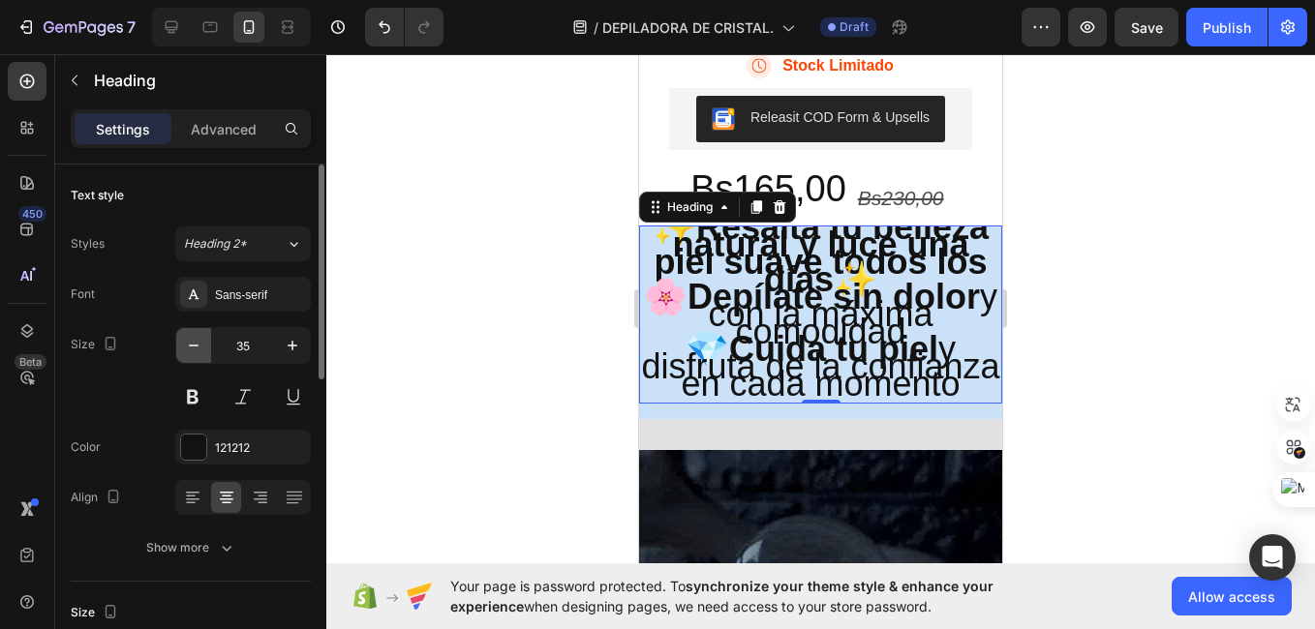
click at [193, 348] on icon "button" at bounding box center [193, 345] width 19 height 19
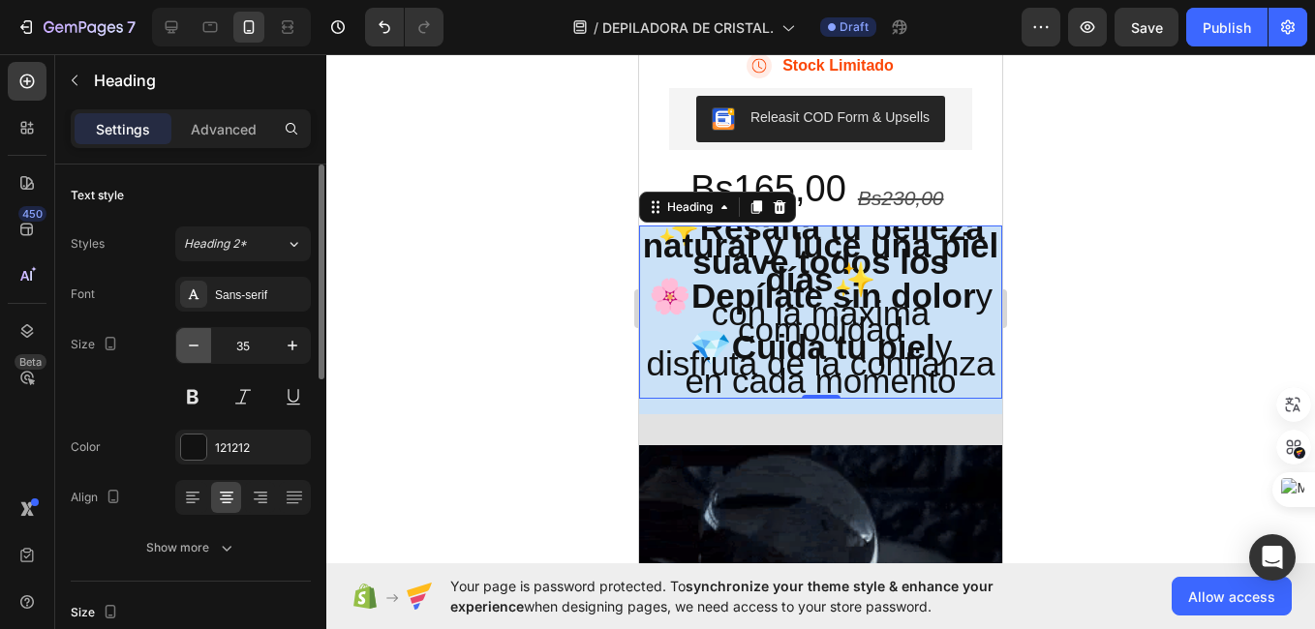
click at [193, 348] on icon "button" at bounding box center [193, 345] width 19 height 19
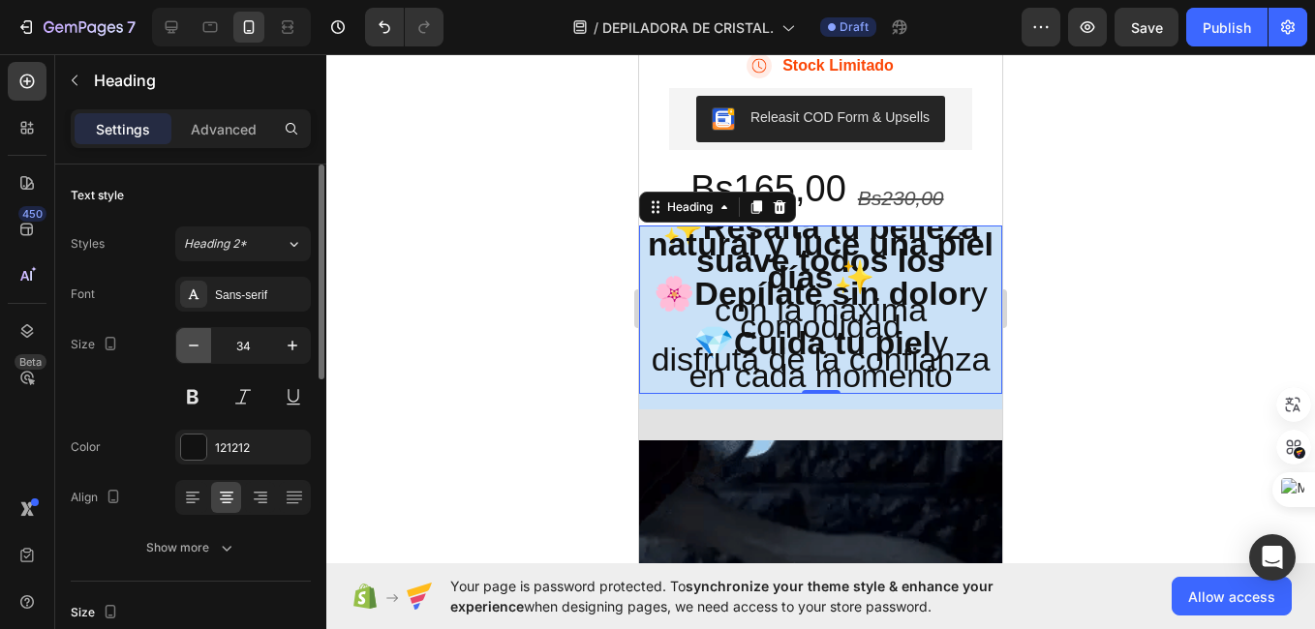
click at [193, 348] on icon "button" at bounding box center [193, 345] width 19 height 19
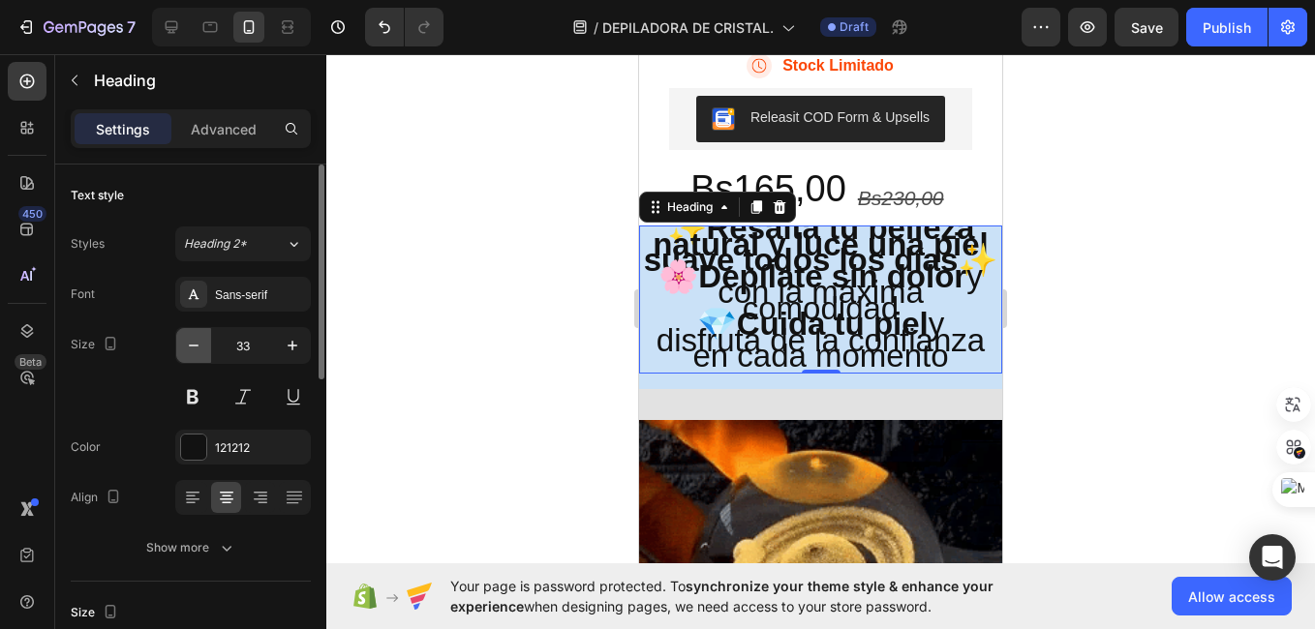
click at [193, 348] on icon "button" at bounding box center [193, 345] width 19 height 19
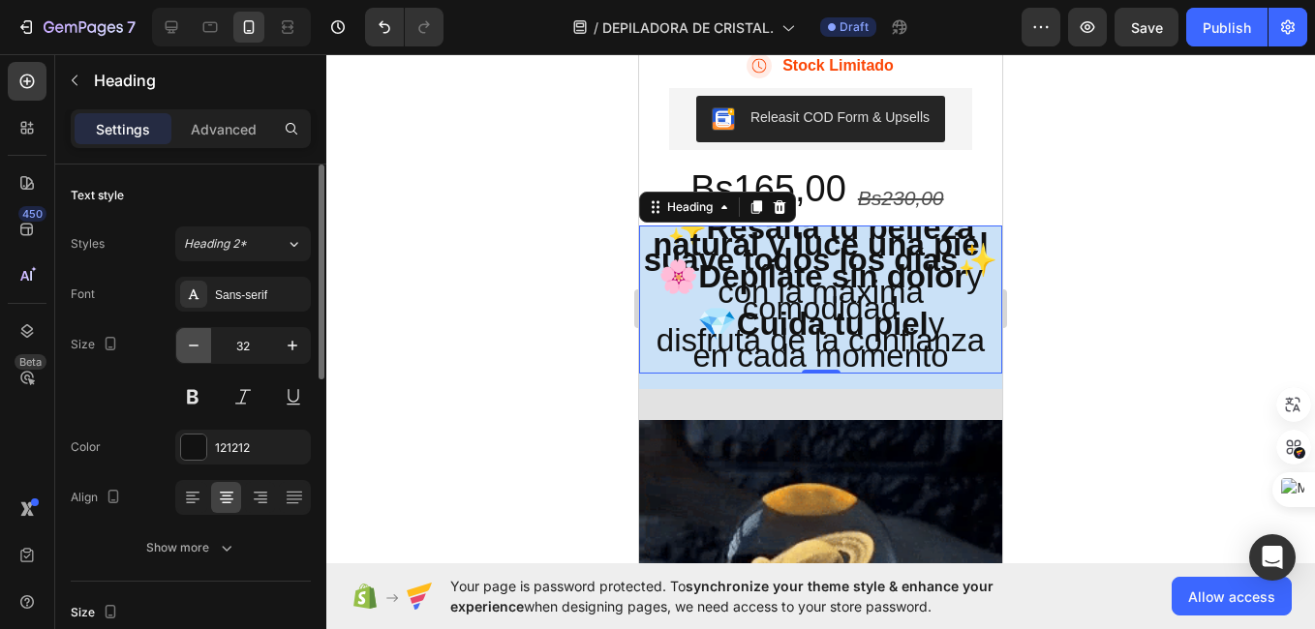
click at [193, 348] on icon "button" at bounding box center [193, 345] width 19 height 19
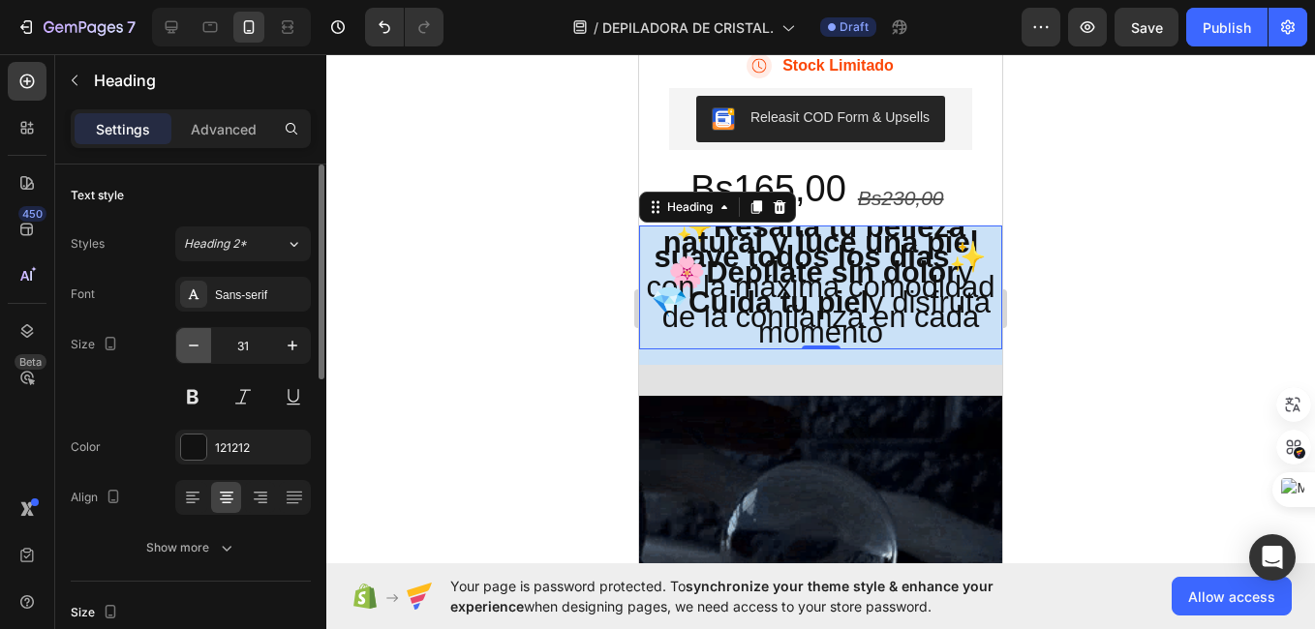
click at [193, 348] on icon "button" at bounding box center [193, 345] width 19 height 19
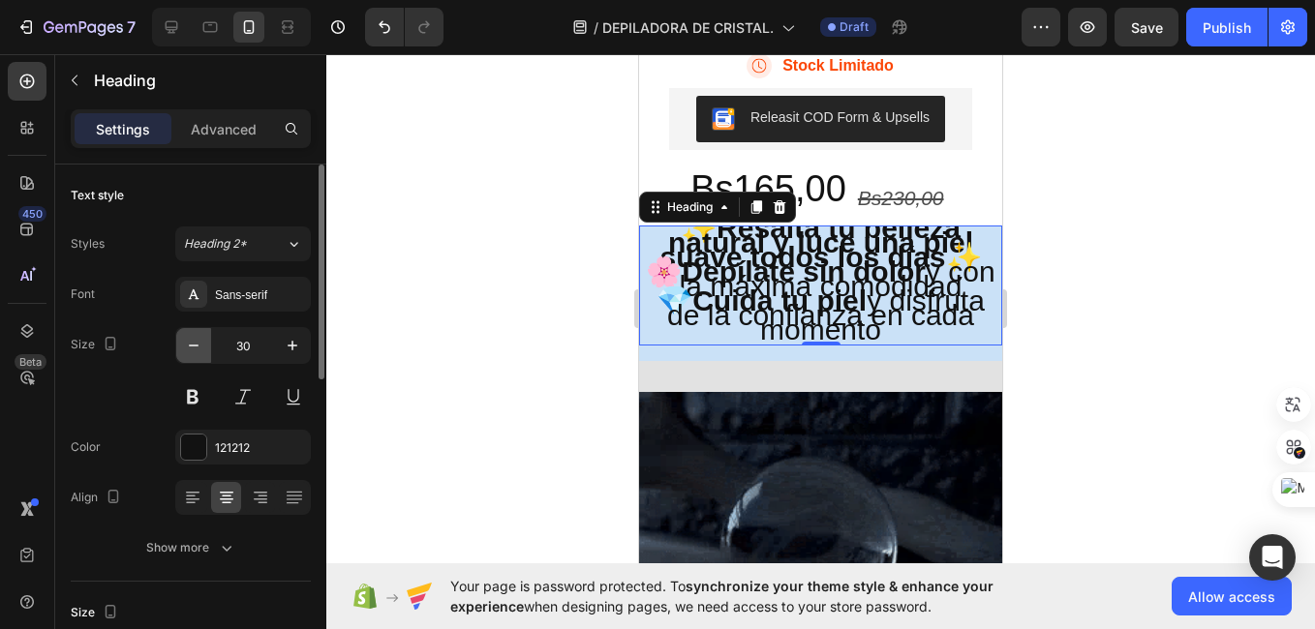
click at [193, 348] on icon "button" at bounding box center [193, 345] width 19 height 19
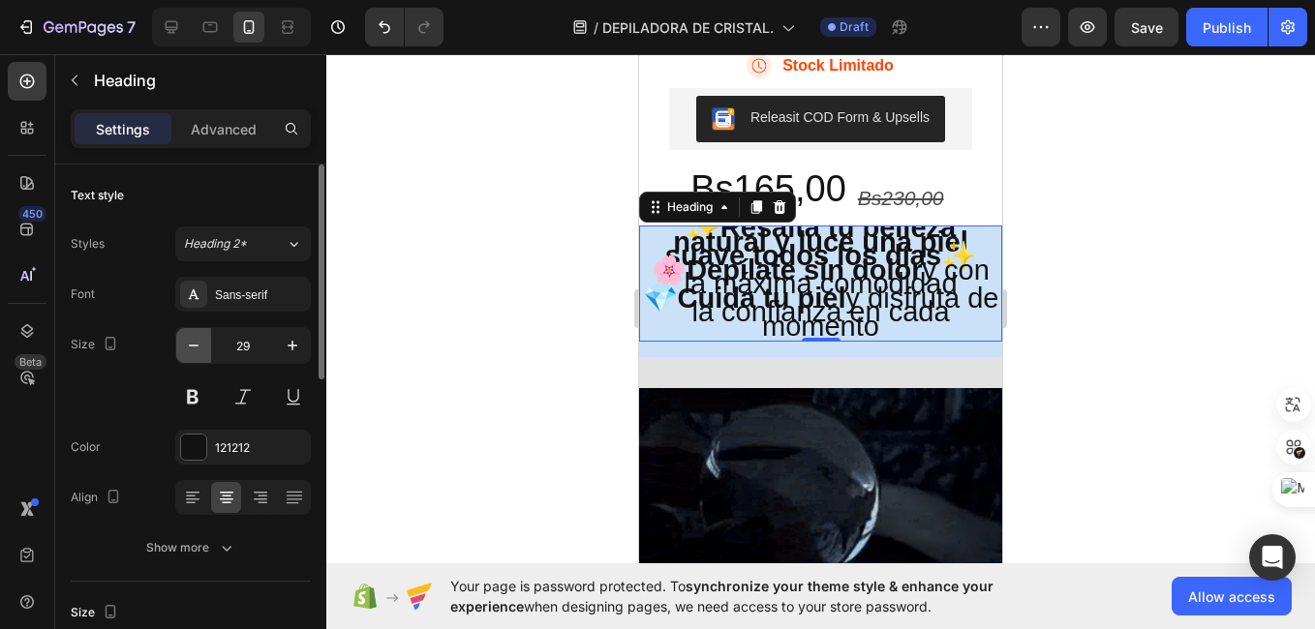
click at [193, 348] on icon "button" at bounding box center [193, 345] width 19 height 19
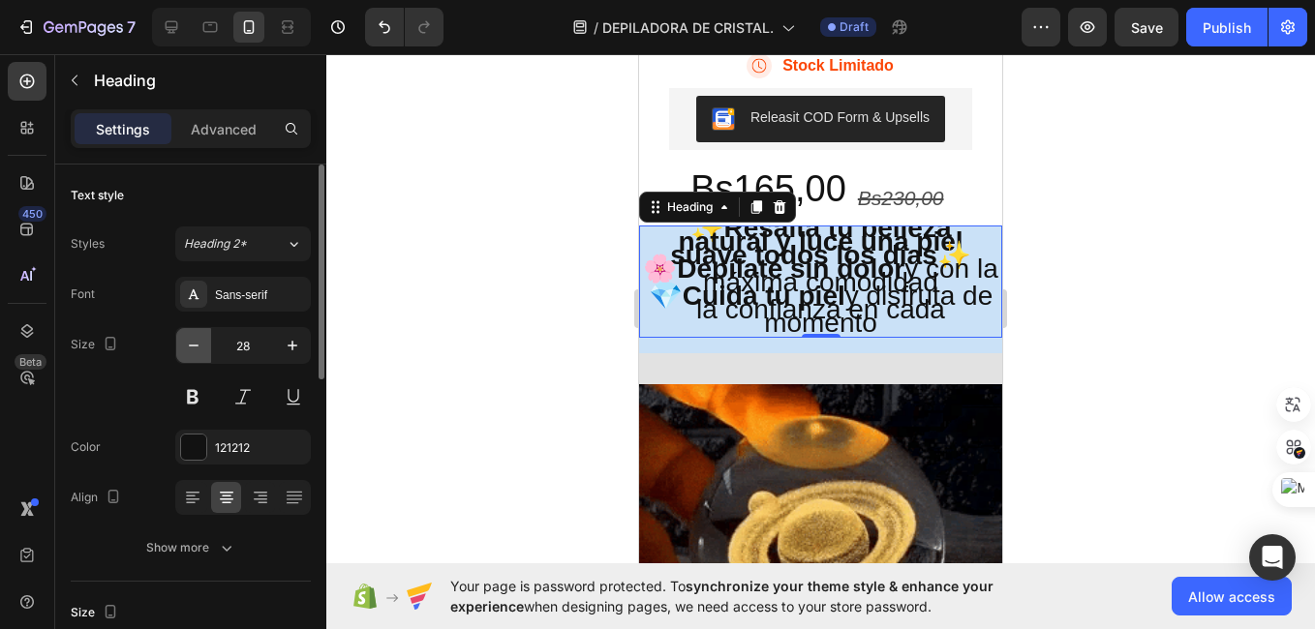
click at [193, 348] on icon "button" at bounding box center [193, 345] width 19 height 19
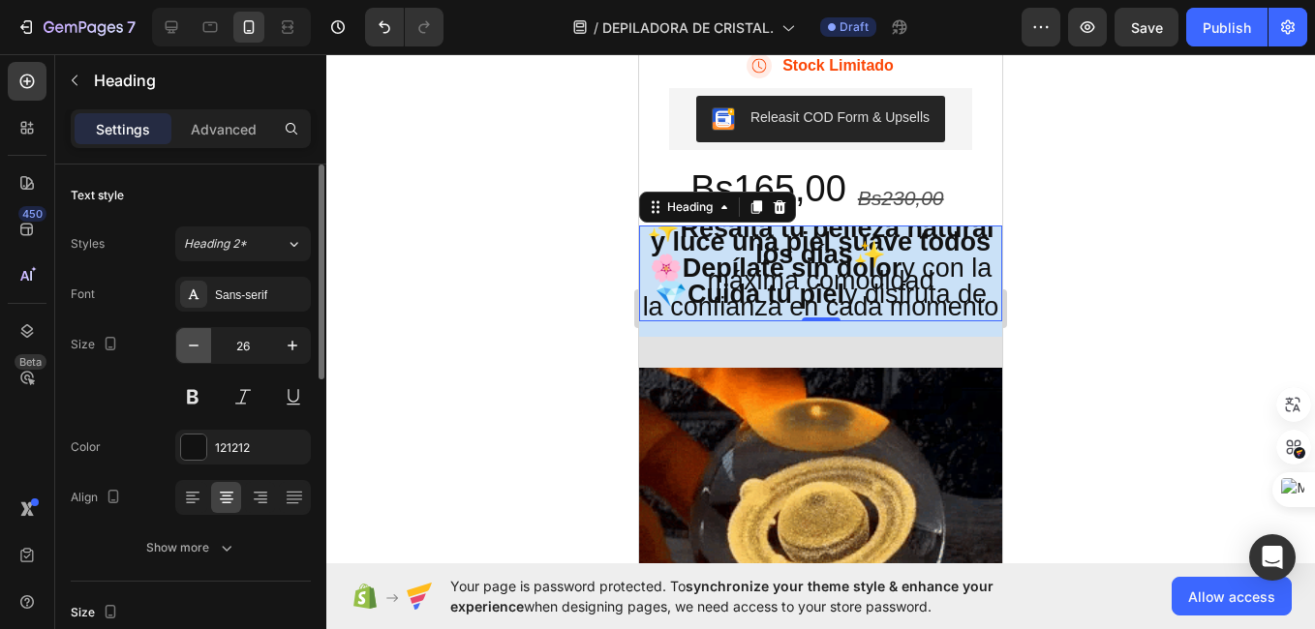
click at [193, 348] on icon "button" at bounding box center [193, 345] width 19 height 19
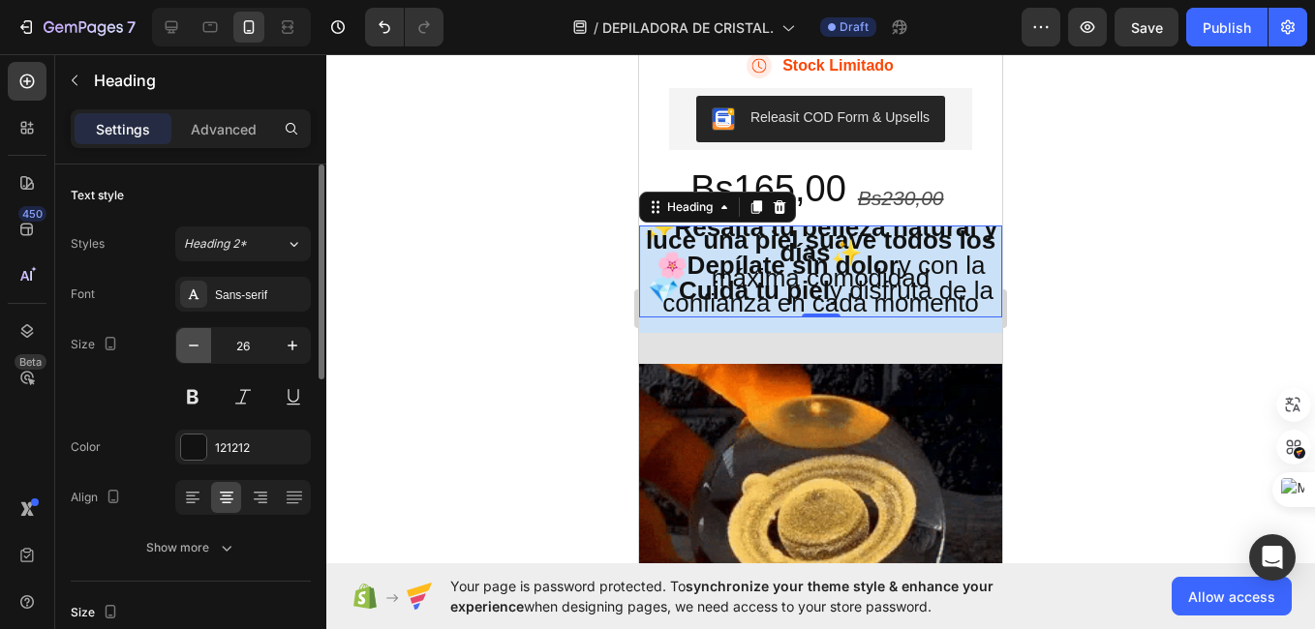
click at [193, 348] on icon "button" at bounding box center [193, 345] width 19 height 19
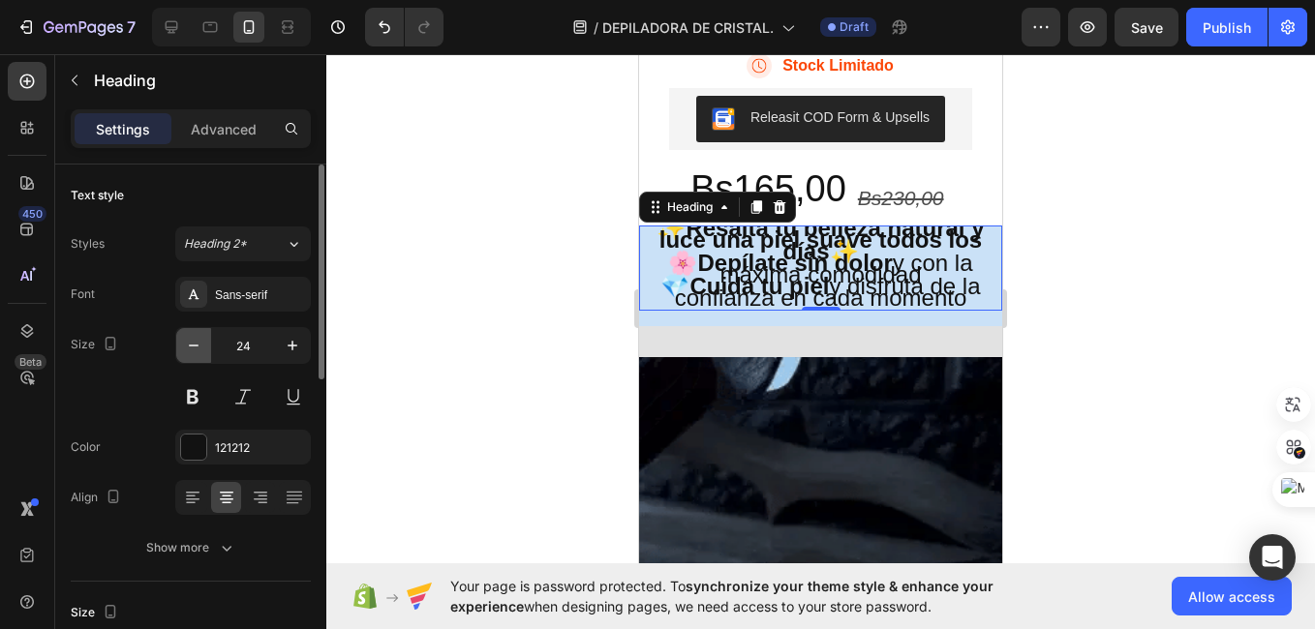
click at [193, 348] on icon "button" at bounding box center [193, 345] width 19 height 19
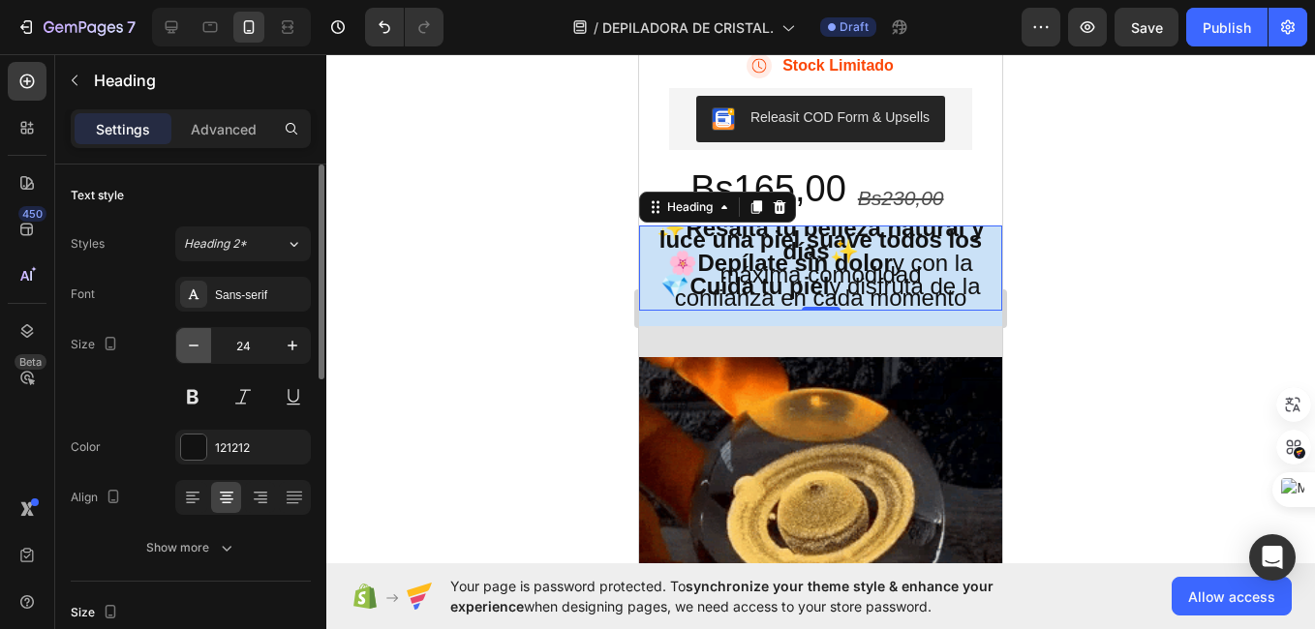
type input "23"
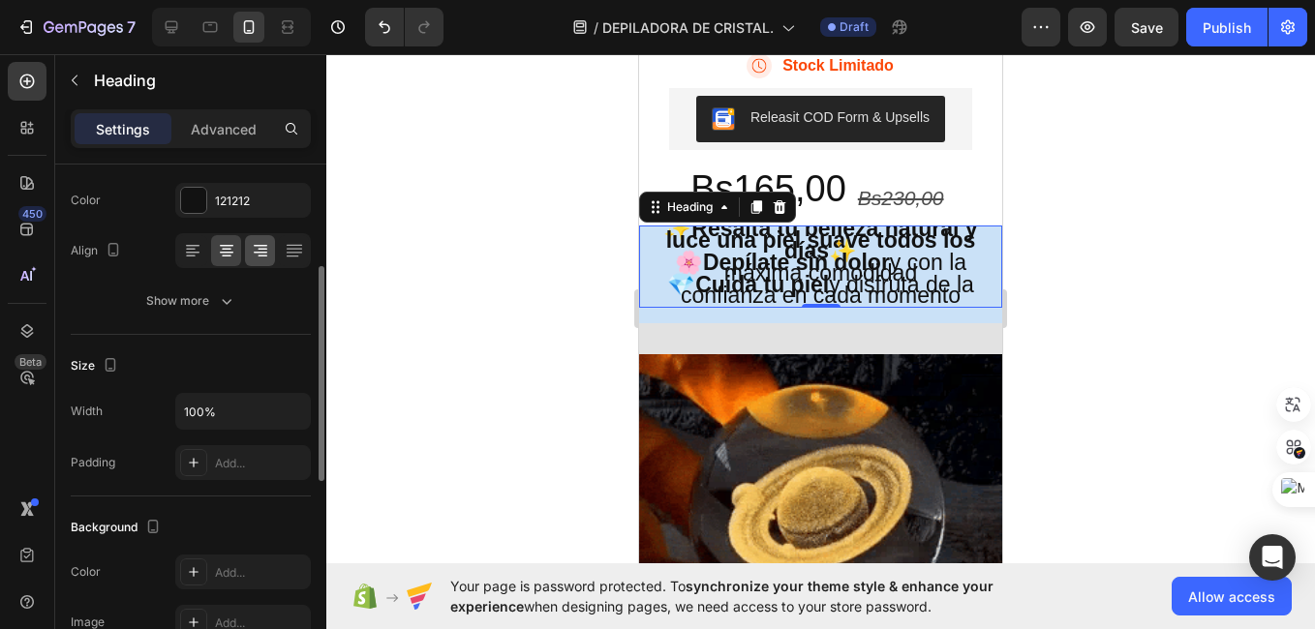
scroll to position [255, 0]
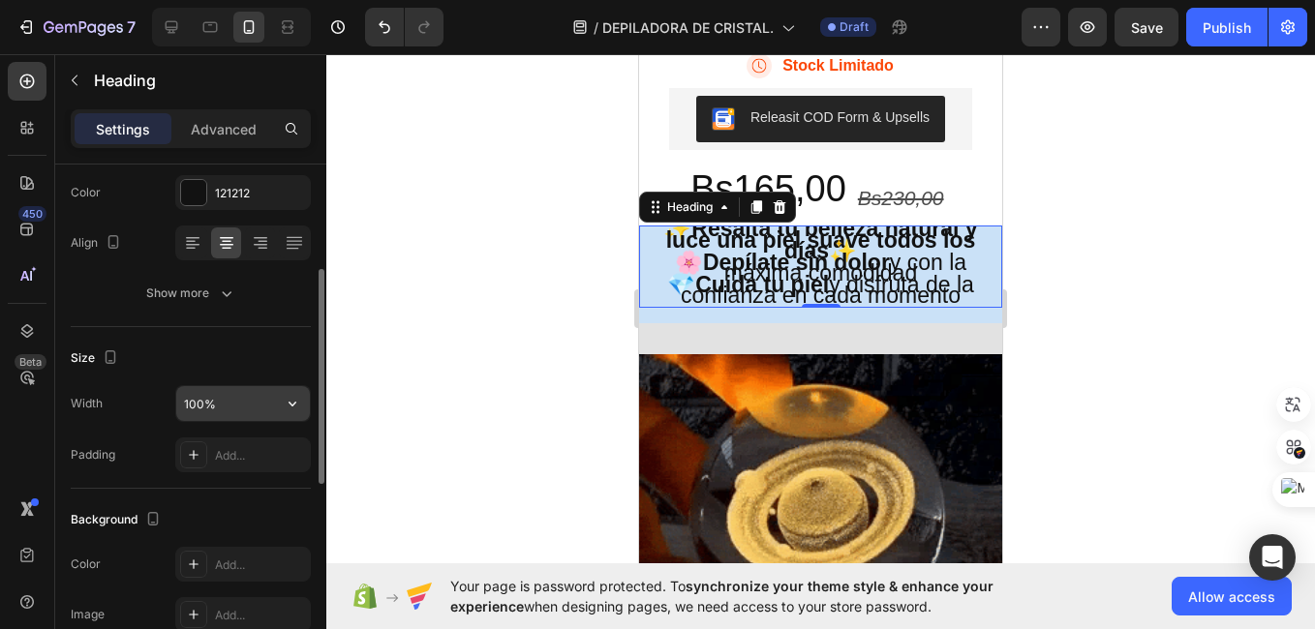
click at [216, 403] on input "100%" at bounding box center [243, 403] width 134 height 35
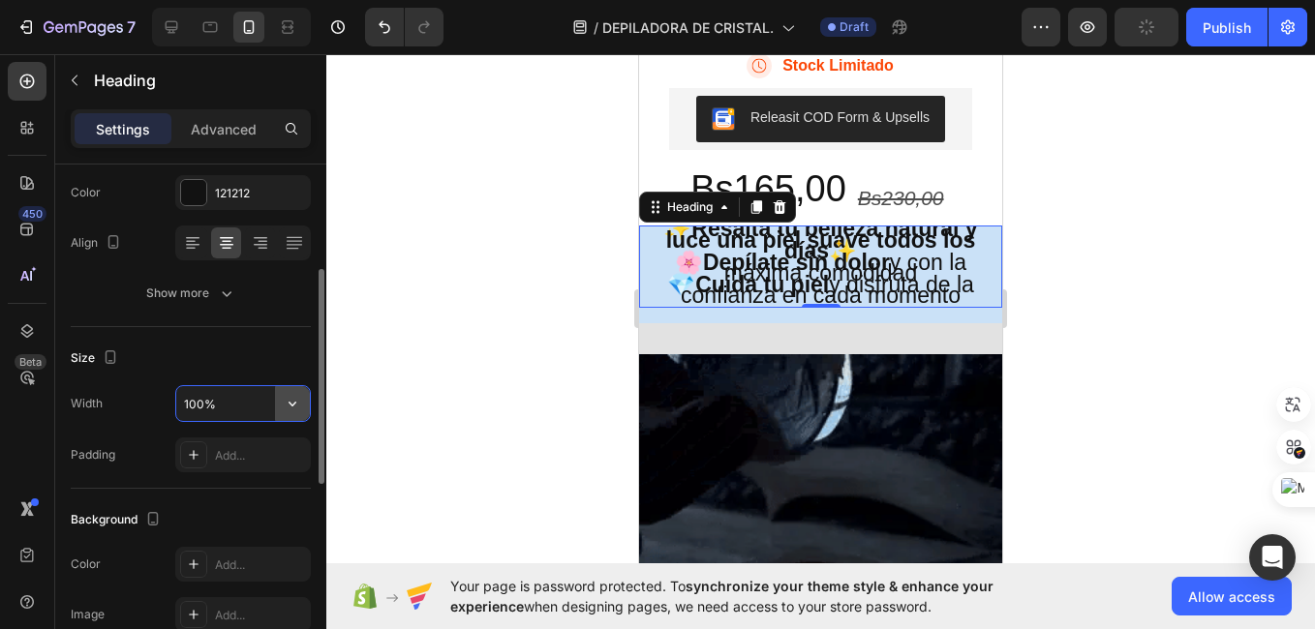
click at [294, 409] on icon "button" at bounding box center [292, 403] width 19 height 19
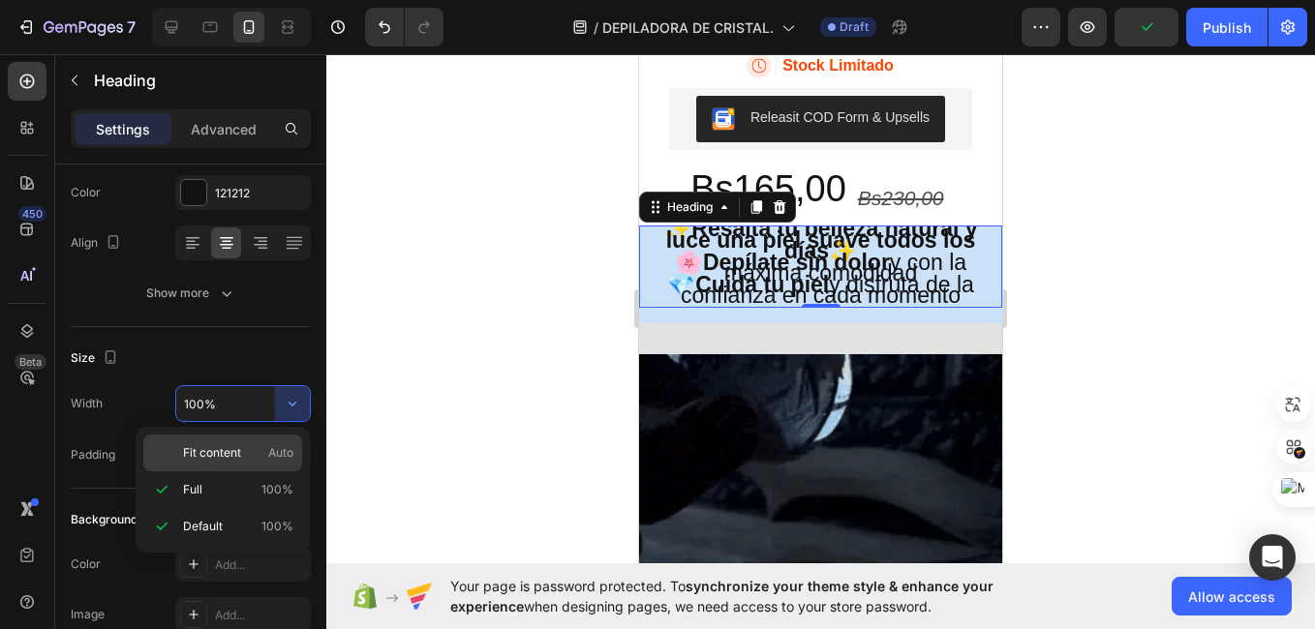
click at [227, 452] on span "Fit content" at bounding box center [212, 452] width 58 height 17
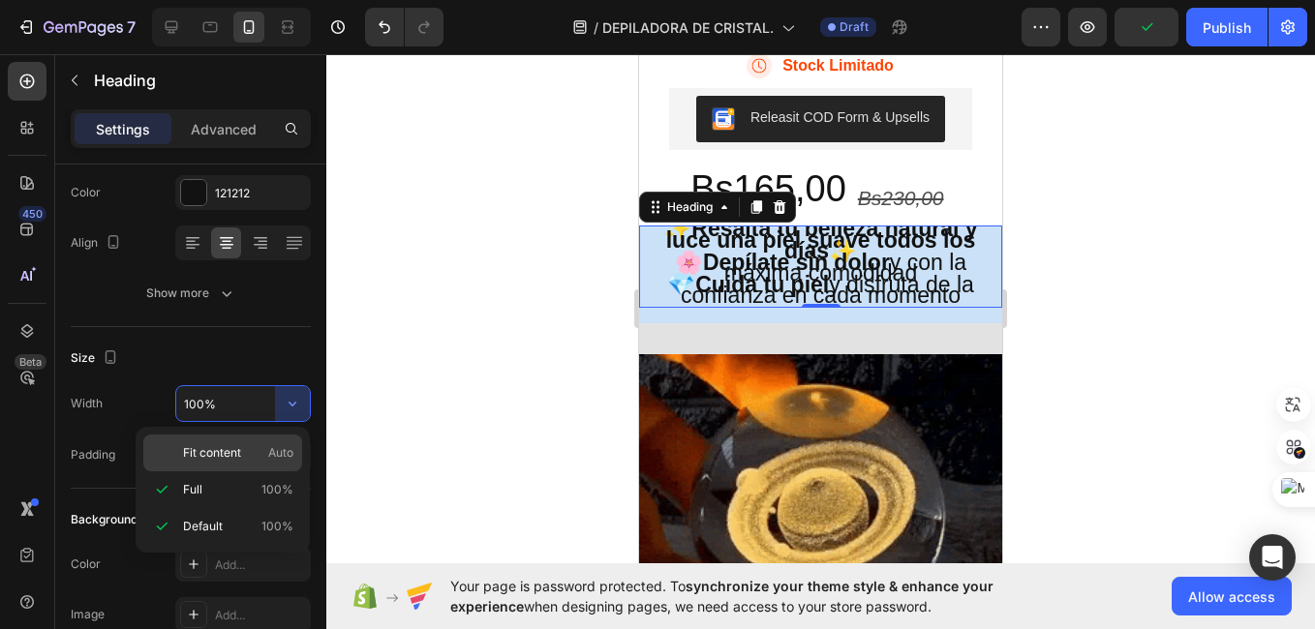
type input "Auto"
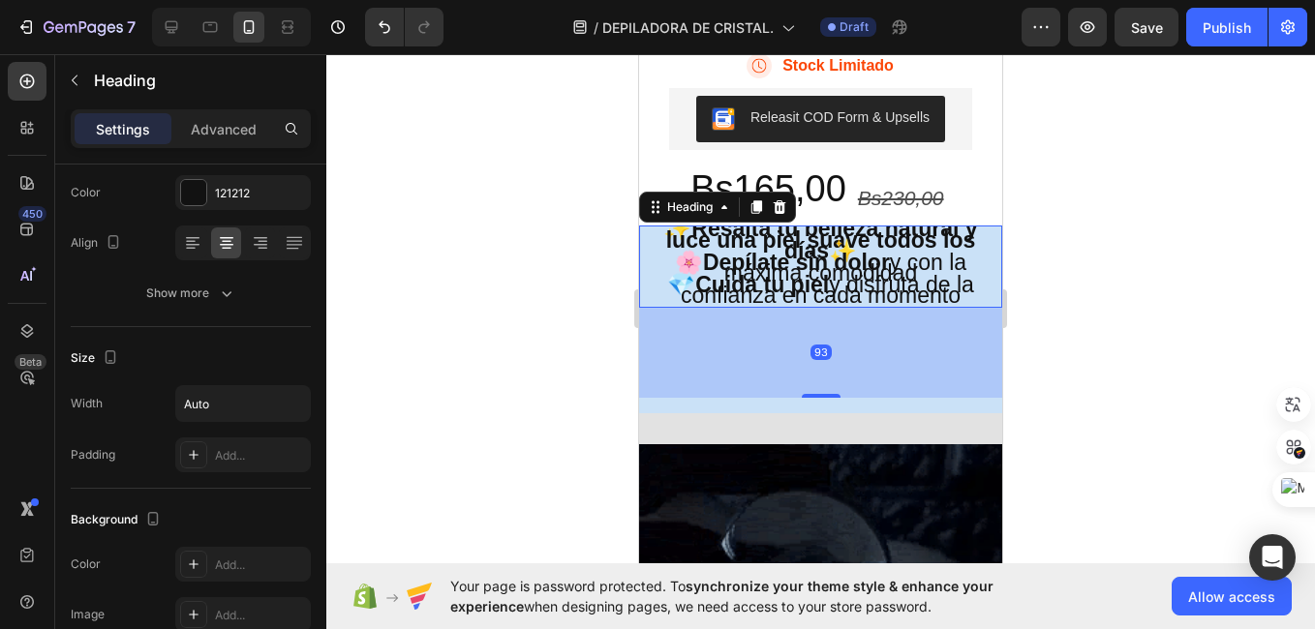
drag, startPoint x: 803, startPoint y: 326, endPoint x: 791, endPoint y: 416, distance: 90.9
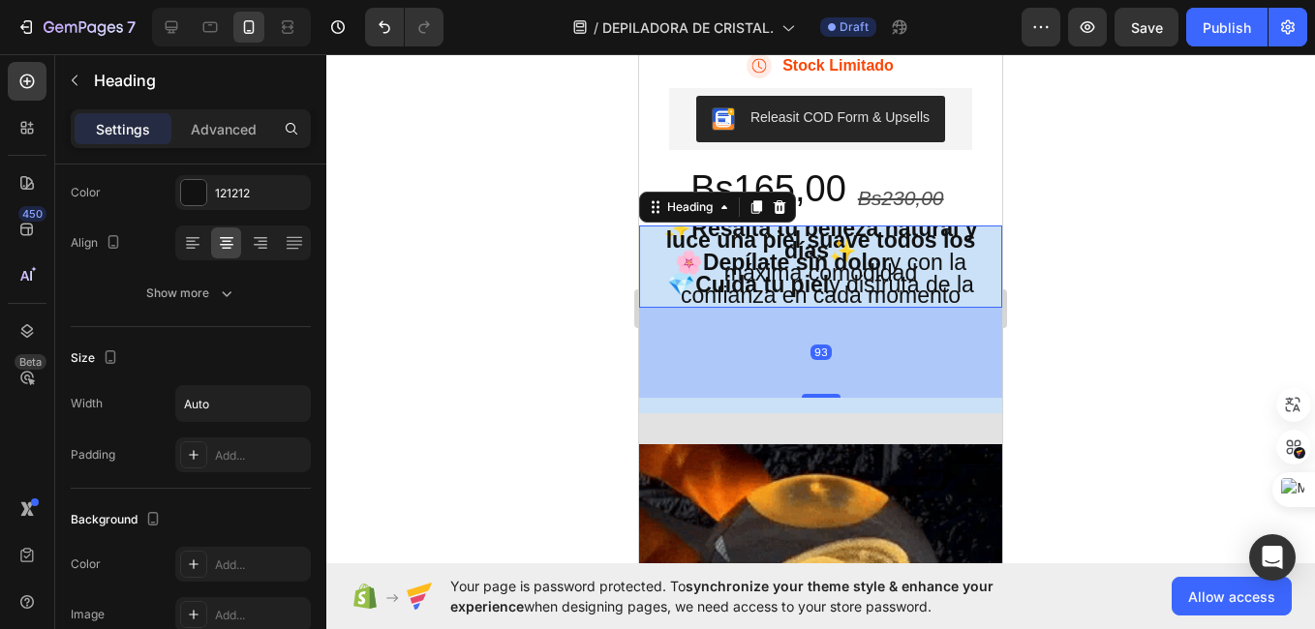
click at [791, 308] on div "93" at bounding box center [820, 308] width 363 height 0
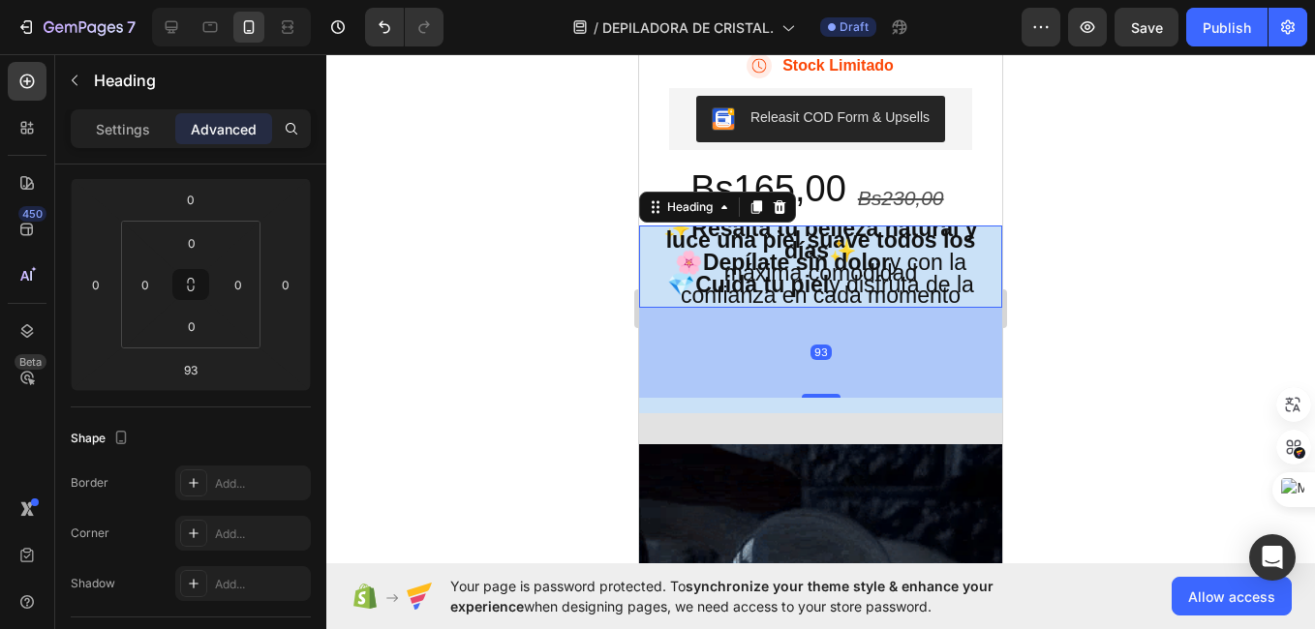
scroll to position [0, 0]
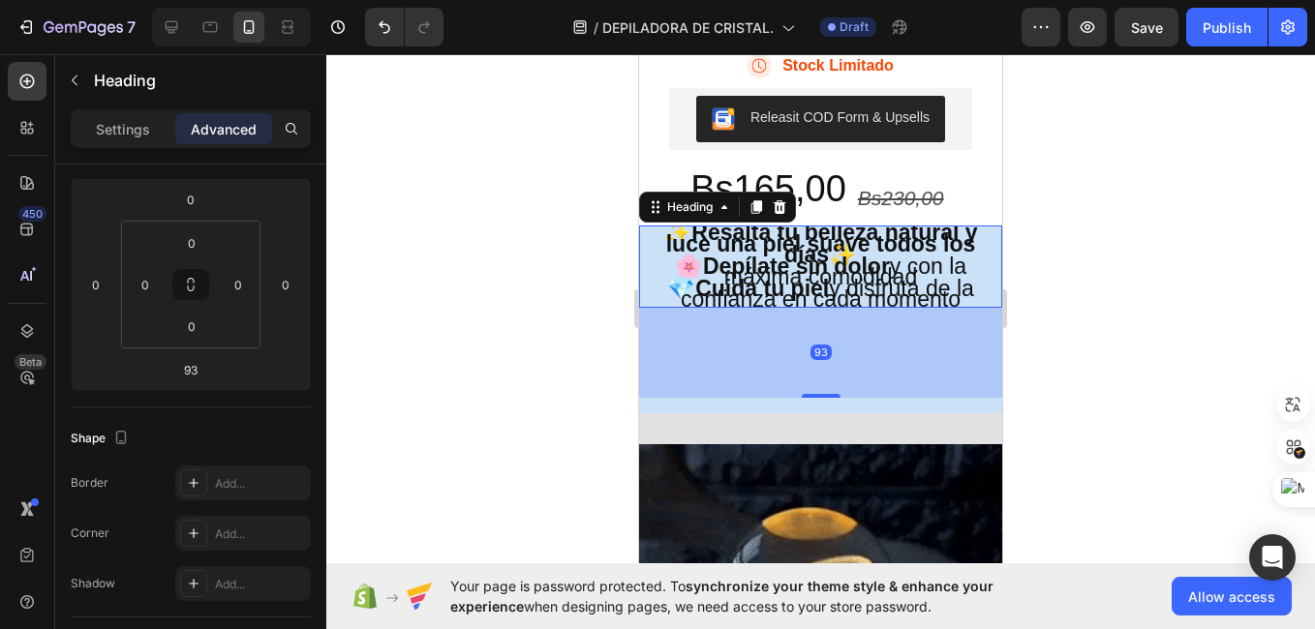
click at [1019, 318] on div at bounding box center [820, 341] width 988 height 575
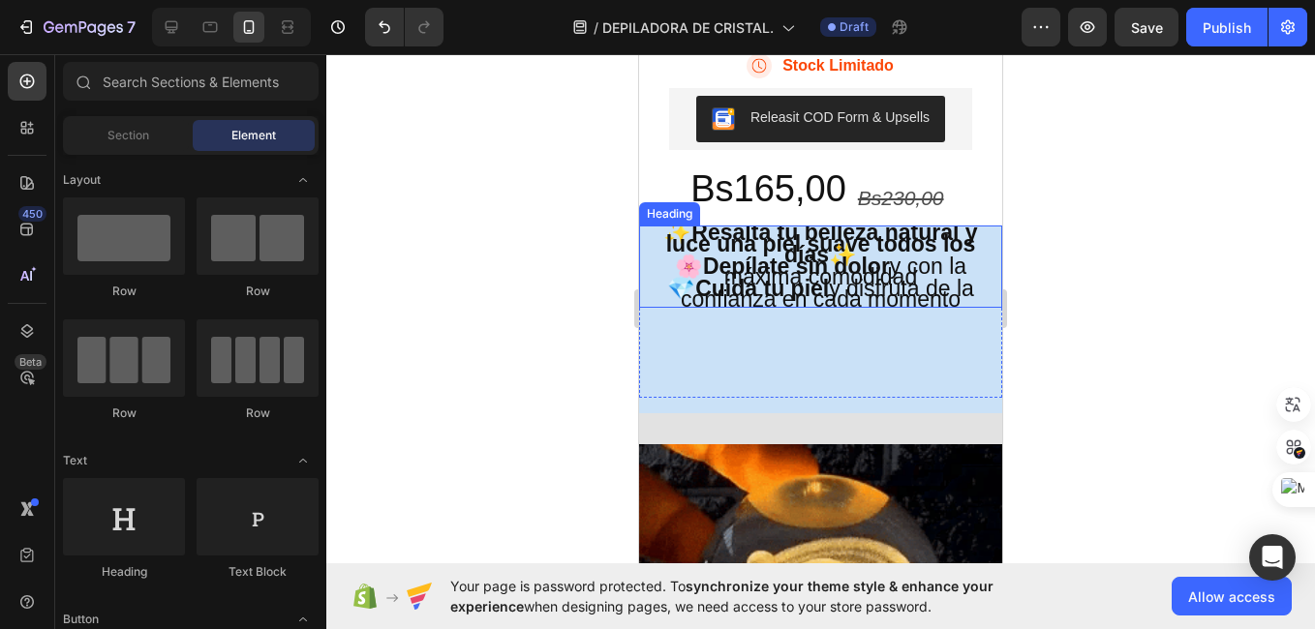
click at [639, 226] on span at bounding box center [639, 226] width 0 height 0
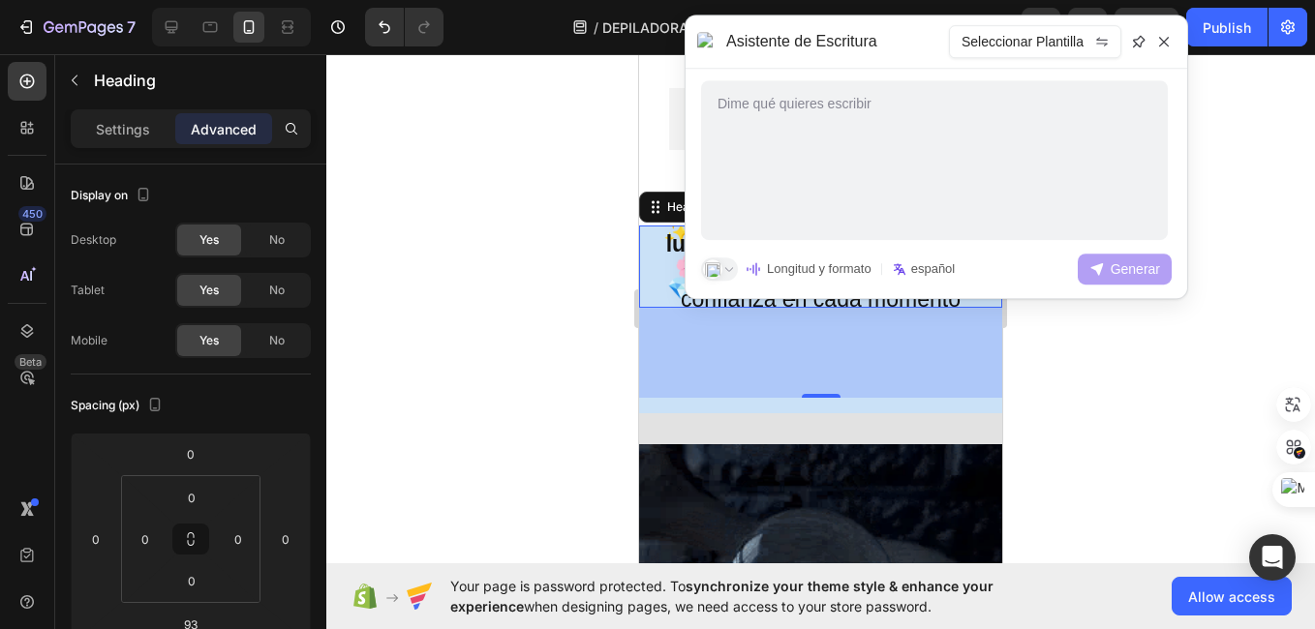
click at [695, 335] on div "93" at bounding box center [820, 353] width 363 height 90
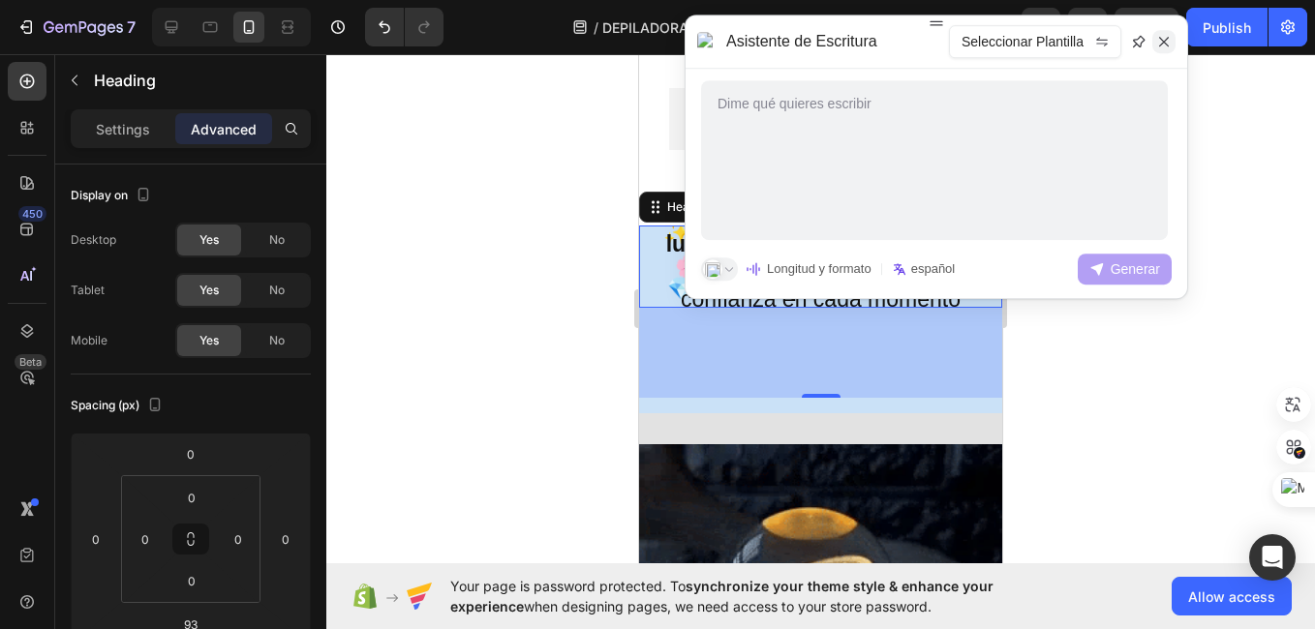
drag, startPoint x: 52, startPoint y: 279, endPoint x: 1164, endPoint y: 45, distance: 1135.5
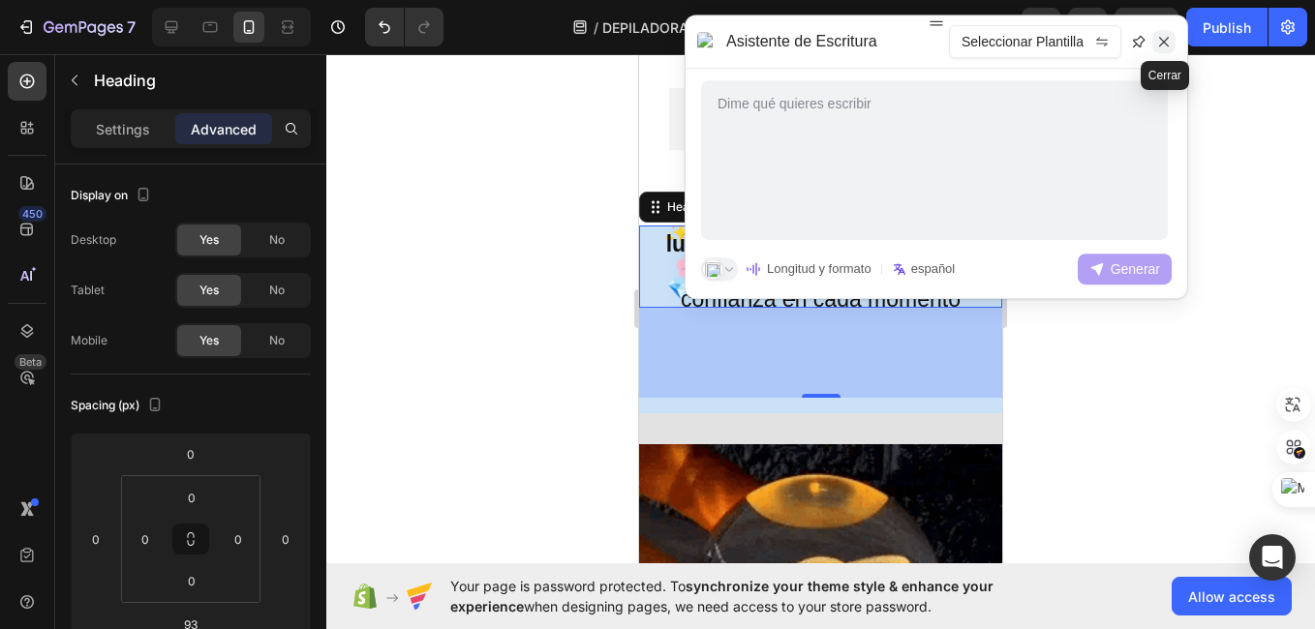
click at [1164, 44] on icon at bounding box center [1163, 41] width 15 height 15
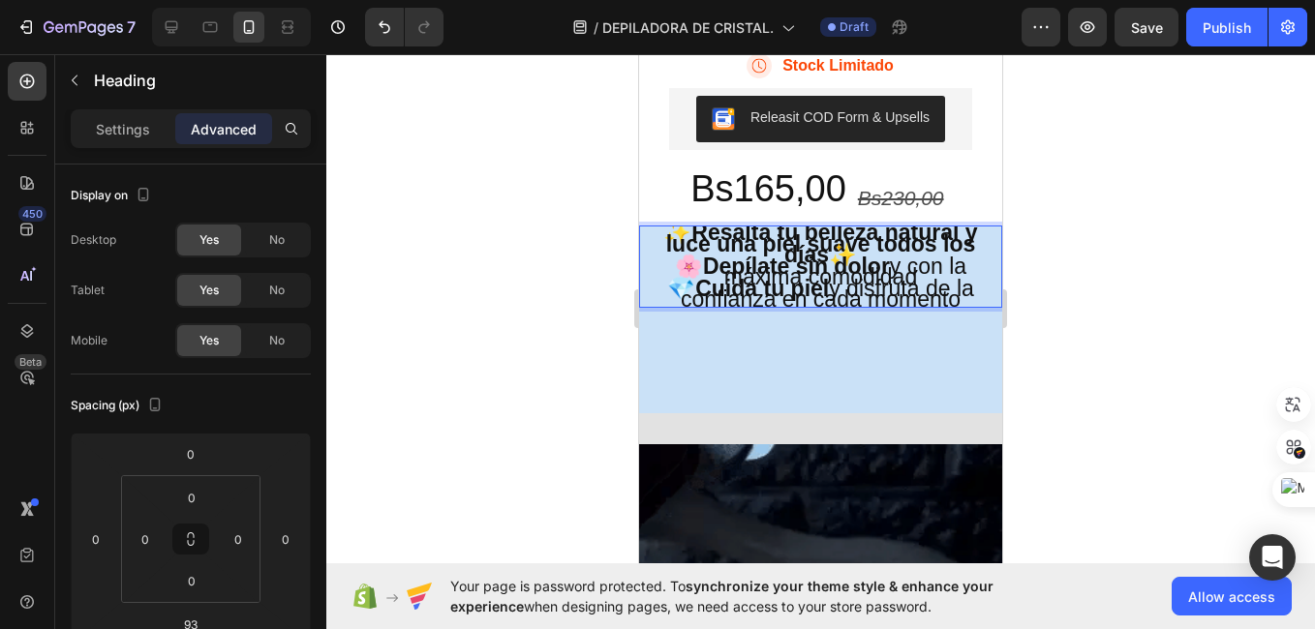
click at [891, 262] on strong "Resalta tu belleza natural y luce una piel suave todos los días" at bounding box center [822, 243] width 312 height 47
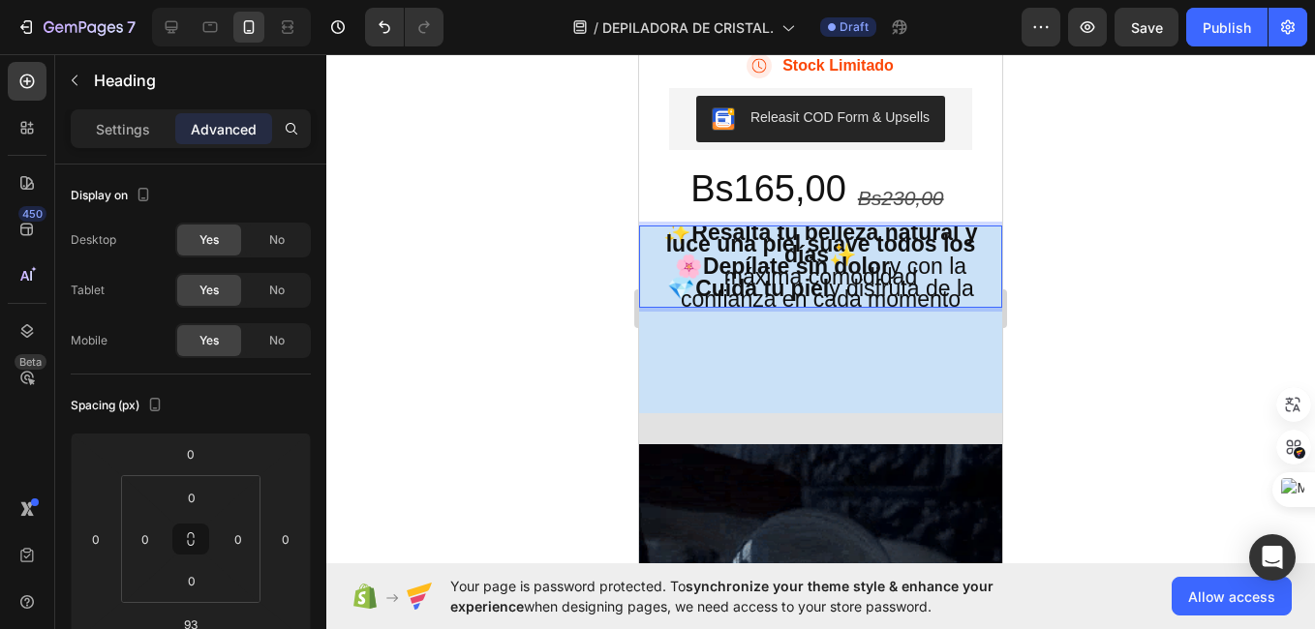
click at [891, 262] on strong "Resalta tu belleza natural y luce una piel suave todos los días" at bounding box center [822, 243] width 312 height 47
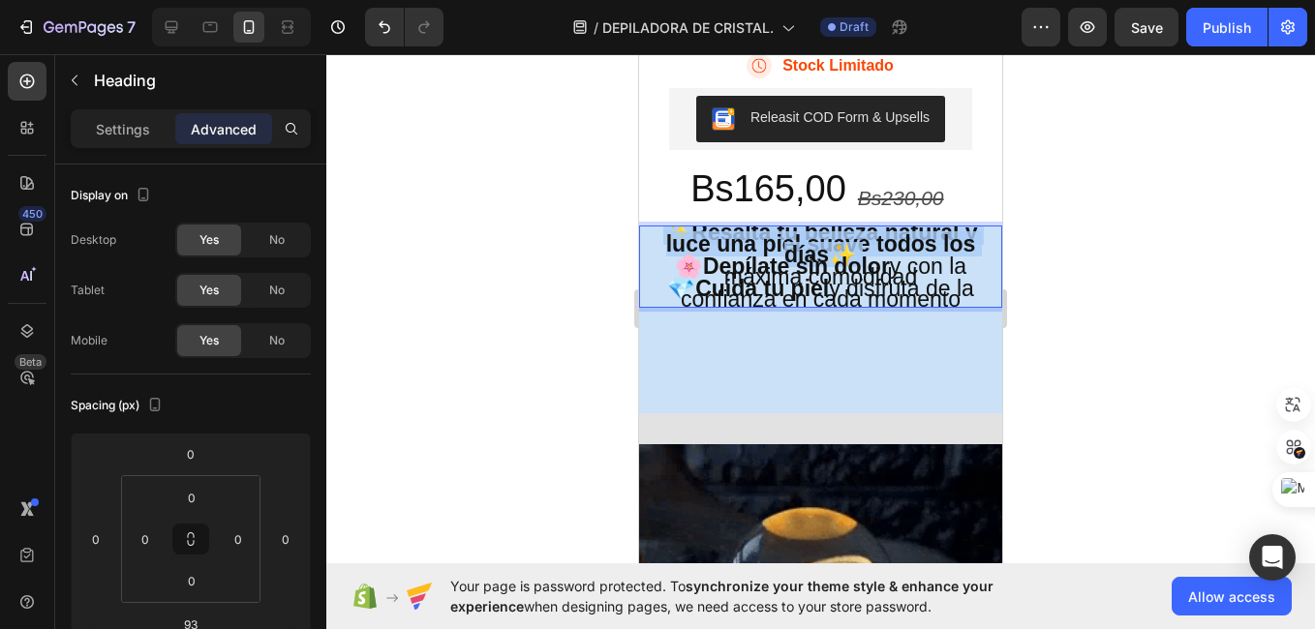
click at [891, 262] on strong "Resalta tu belleza natural y luce una piel suave todos los días" at bounding box center [822, 243] width 312 height 47
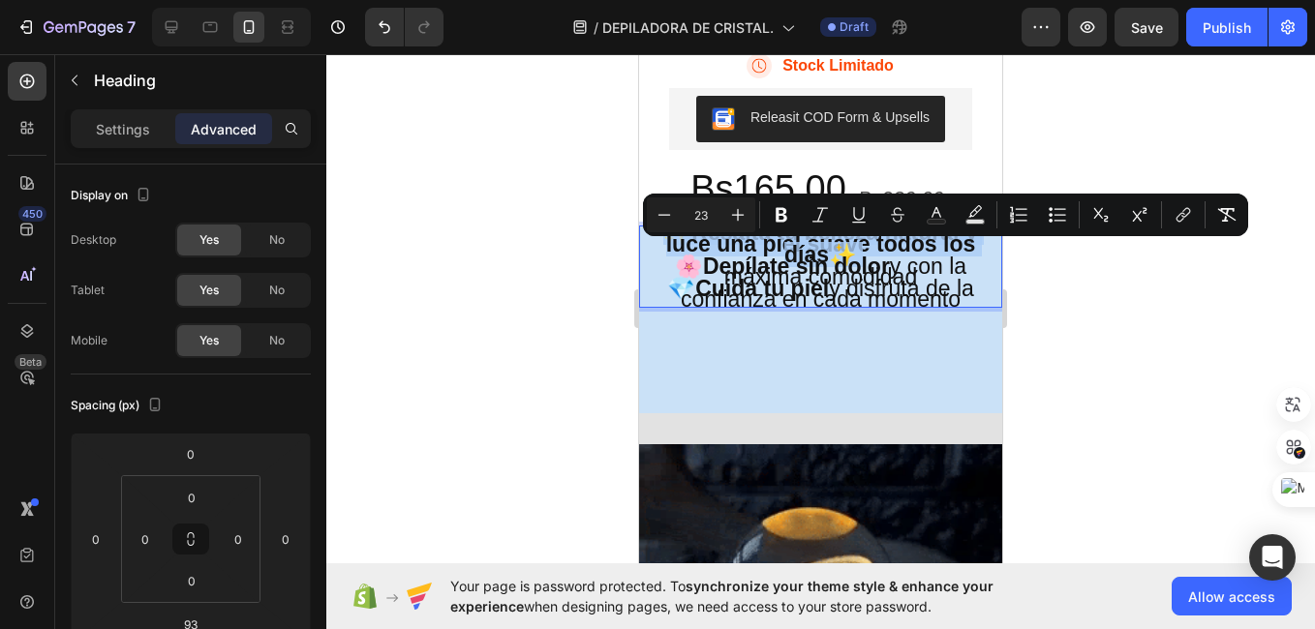
click at [891, 262] on strong "Resalta tu belleza natural y luce una piel suave todos los días" at bounding box center [822, 243] width 312 height 47
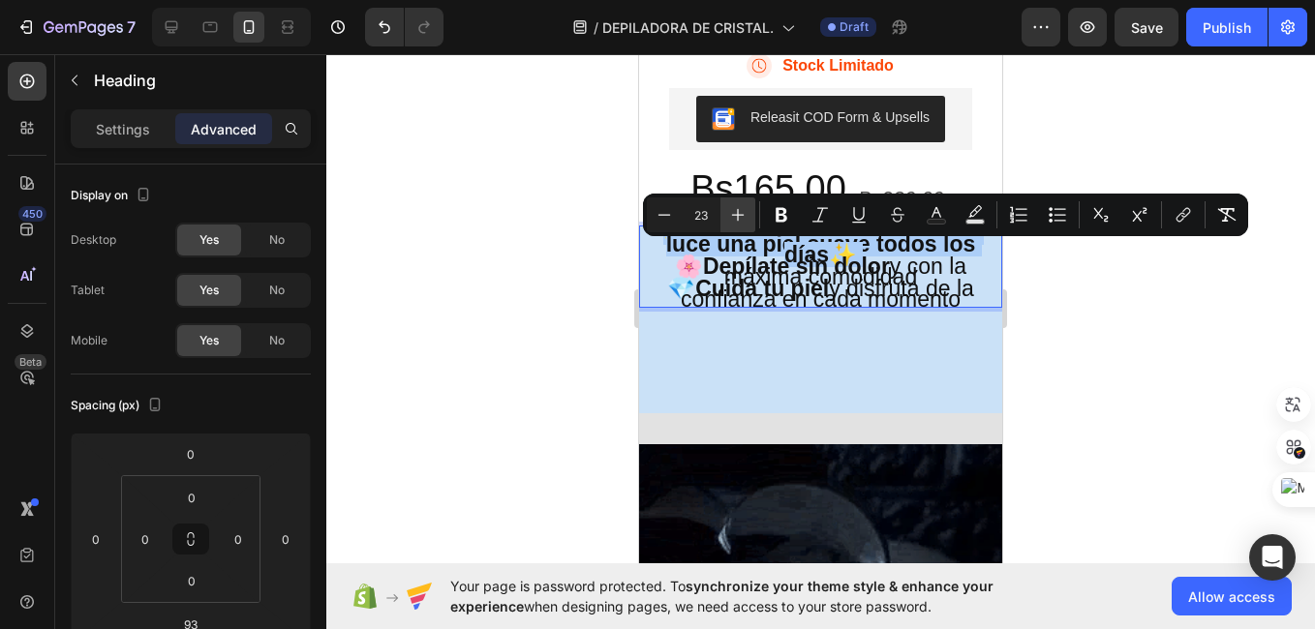
click at [740, 211] on icon "Editor contextual toolbar" at bounding box center [737, 214] width 19 height 19
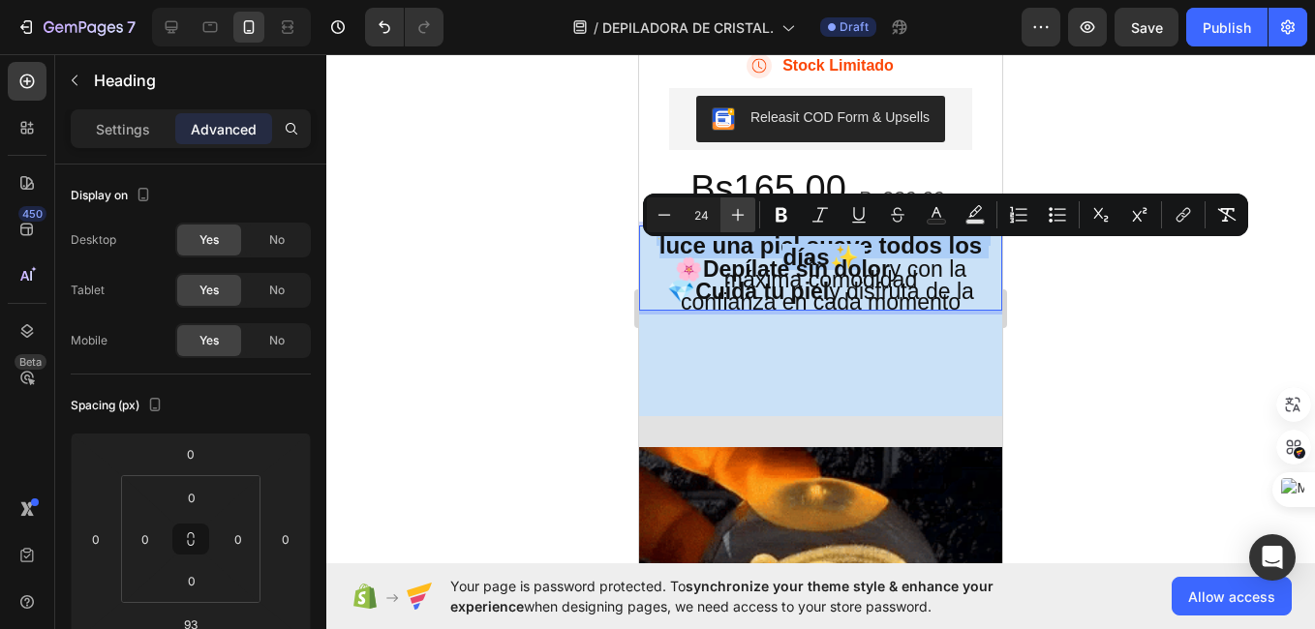
click at [740, 211] on icon "Editor contextual toolbar" at bounding box center [737, 214] width 19 height 19
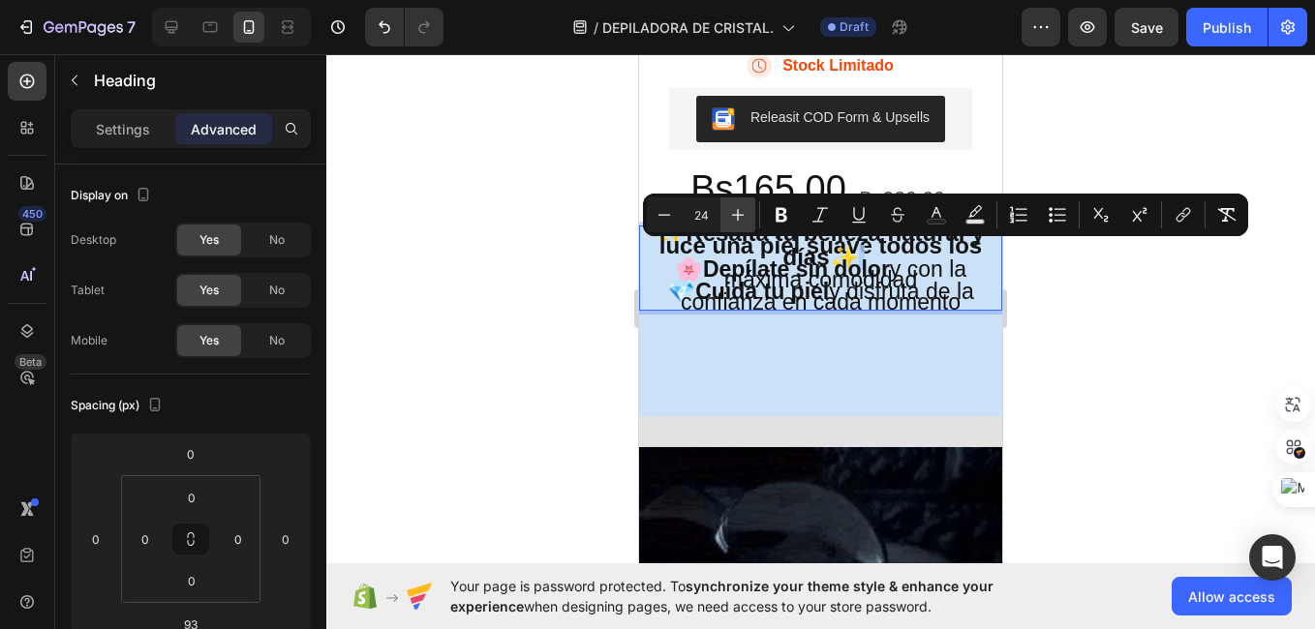
type input "25"
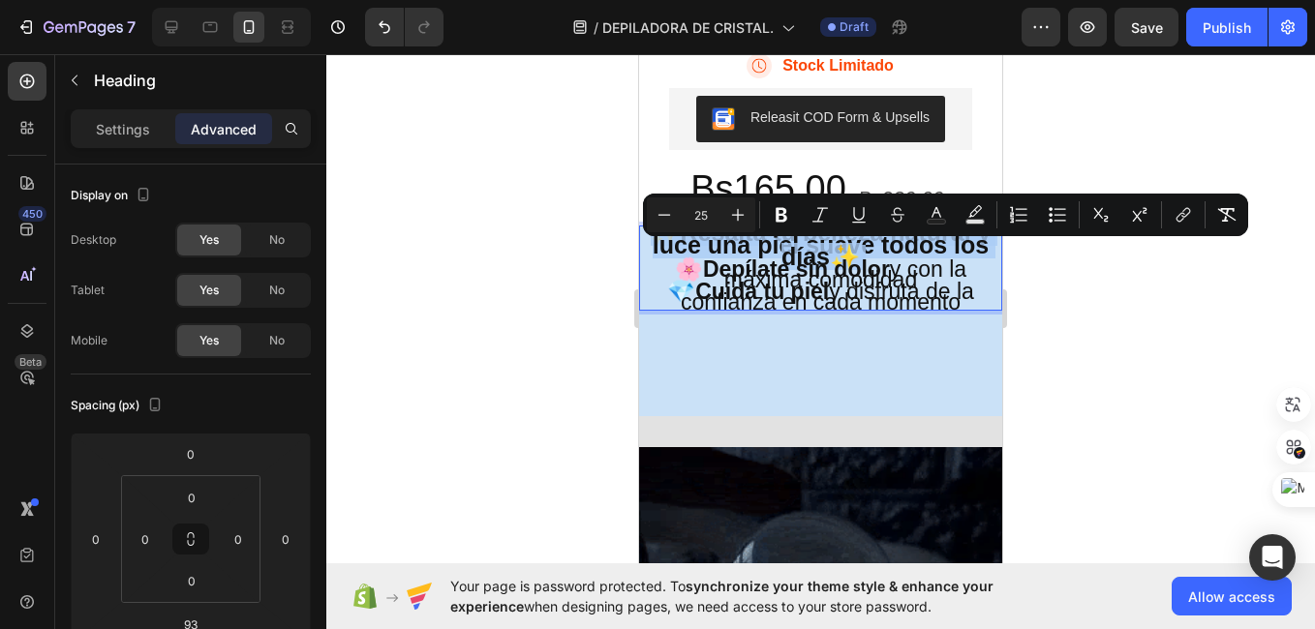
click at [736, 304] on strong "Cuida tu piel" at bounding box center [762, 291] width 134 height 25
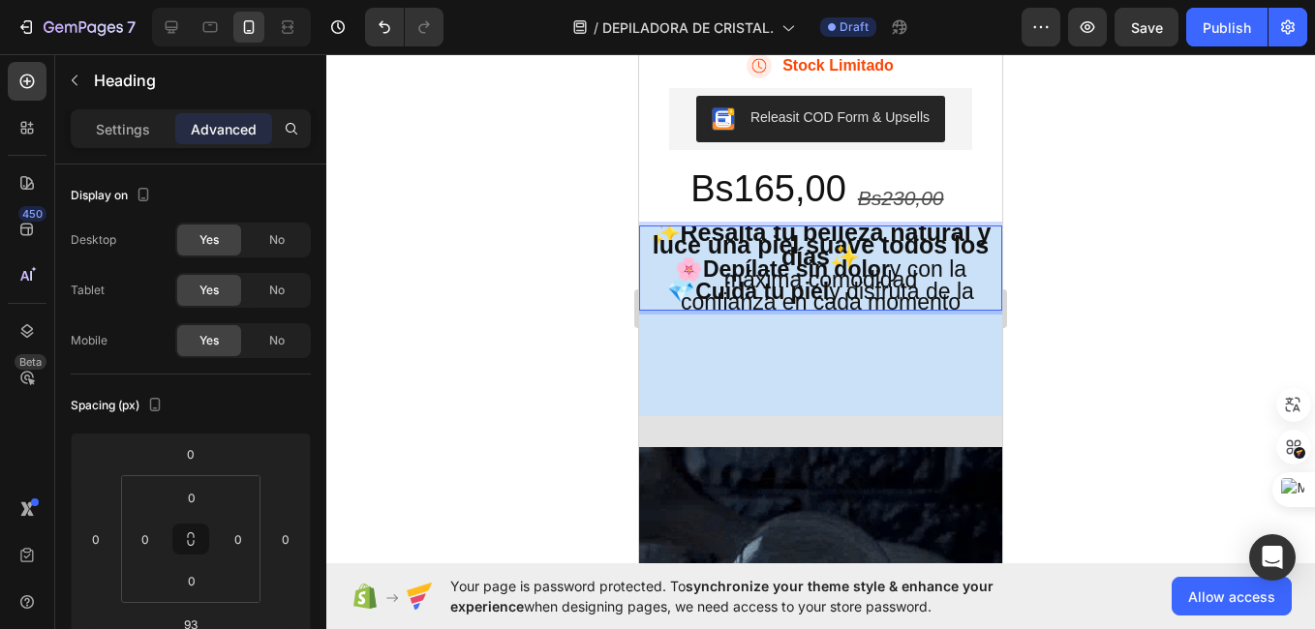
click at [736, 304] on strong "Cuida tu piel" at bounding box center [762, 291] width 134 height 25
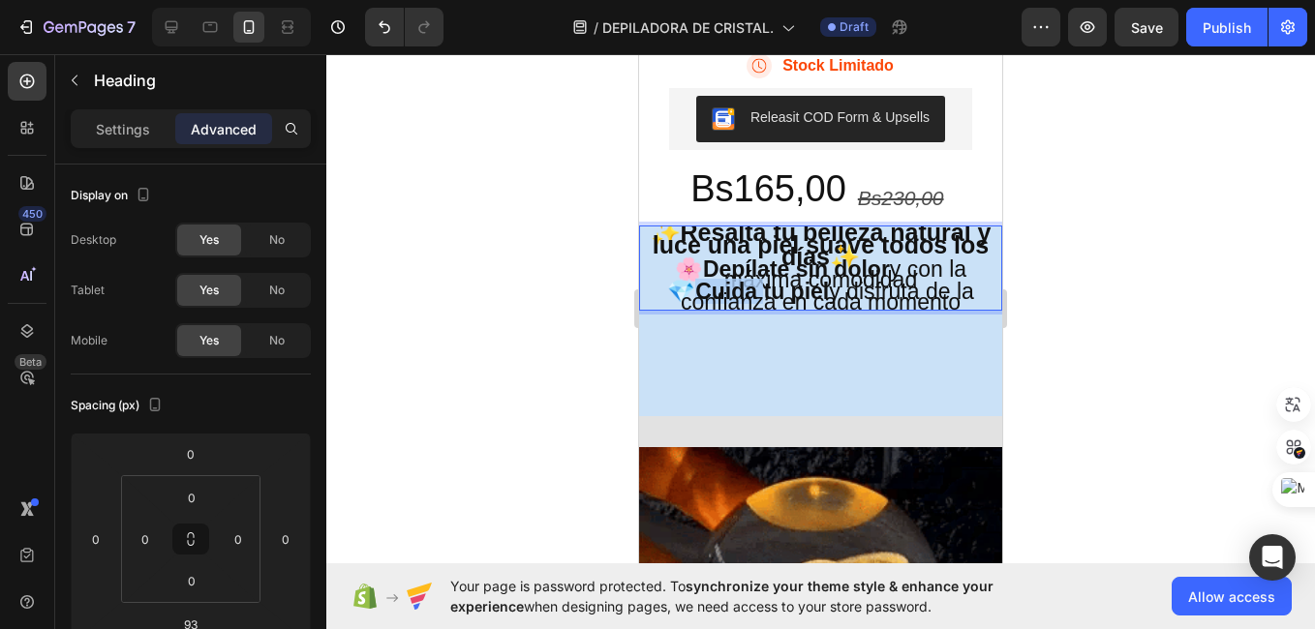
click at [736, 304] on strong "Cuida tu piel" at bounding box center [762, 291] width 134 height 25
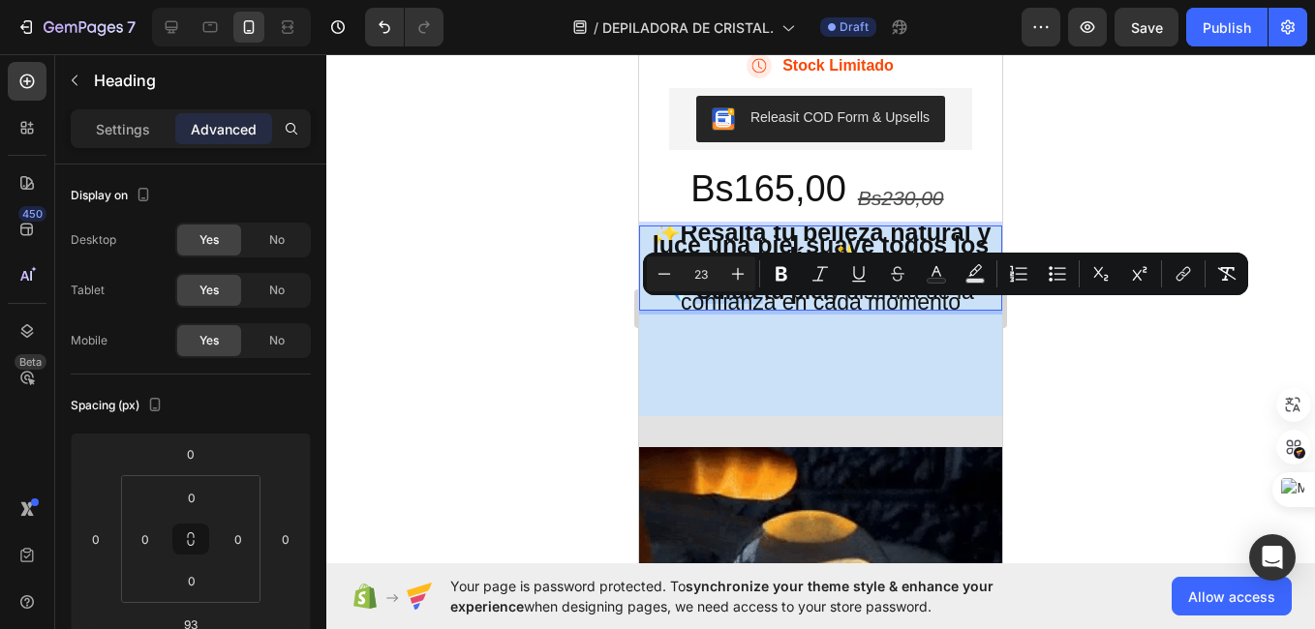
click at [736, 304] on strong "Cuida tu piel" at bounding box center [762, 291] width 134 height 25
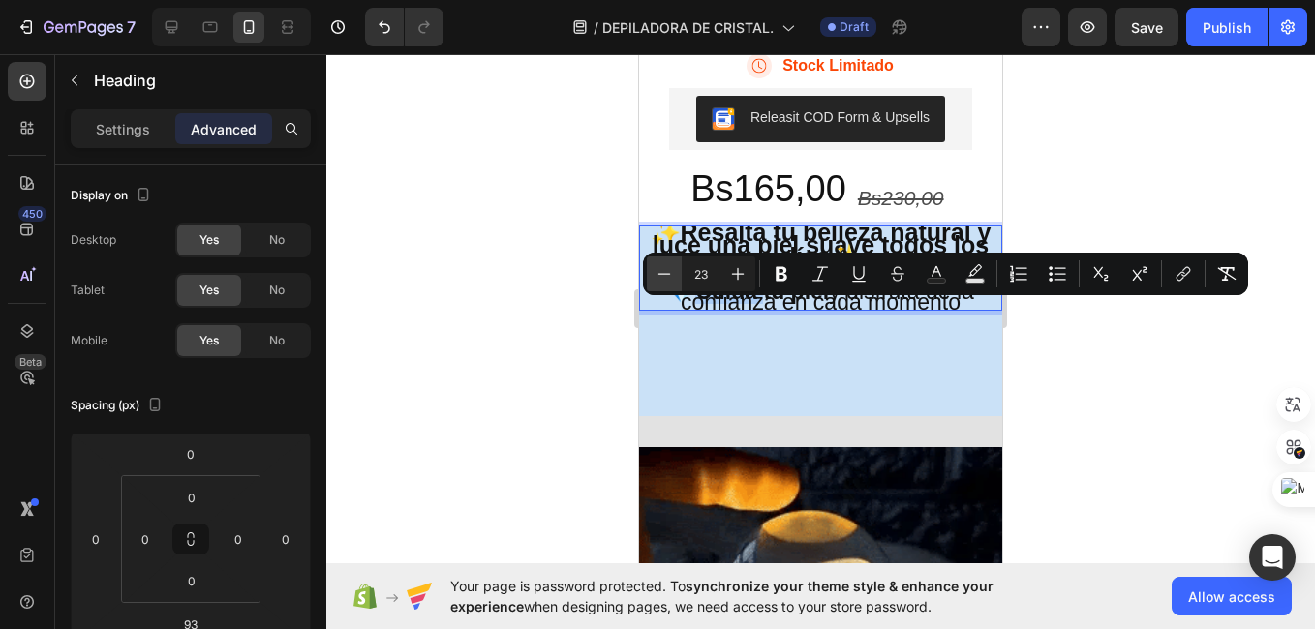
click at [661, 279] on icon "Editor contextual toolbar" at bounding box center [663, 273] width 19 height 19
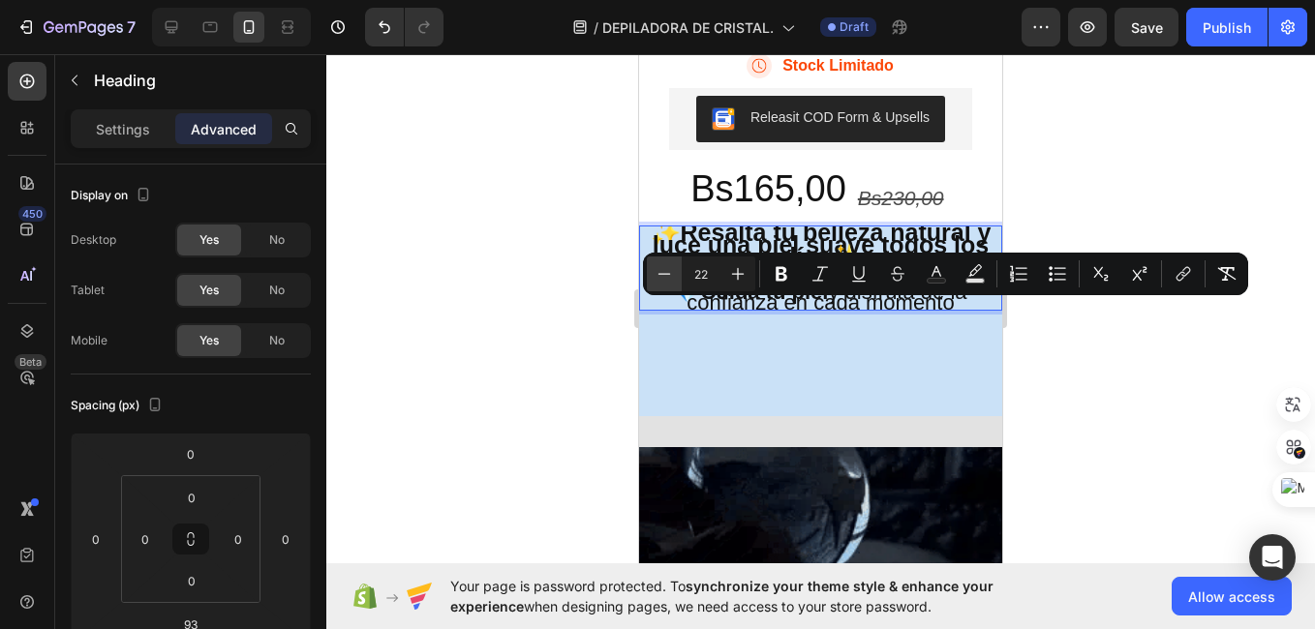
click at [661, 279] on icon "Editor contextual toolbar" at bounding box center [663, 273] width 19 height 19
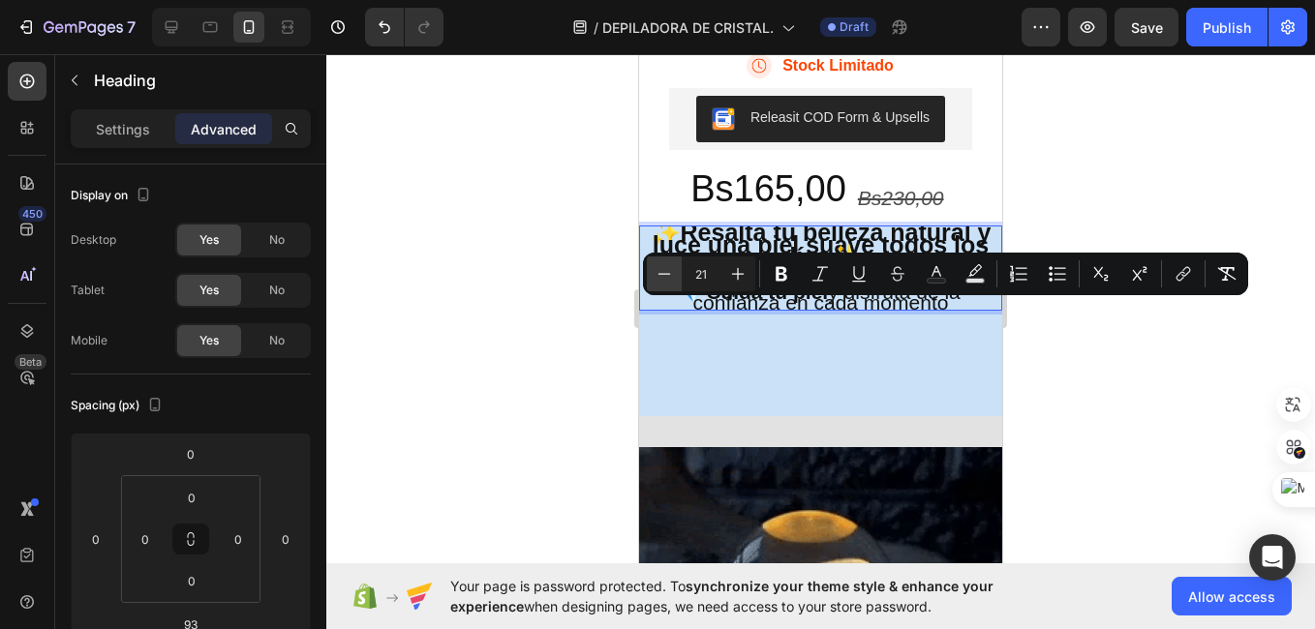
click at [661, 279] on icon "Editor contextual toolbar" at bounding box center [663, 273] width 19 height 19
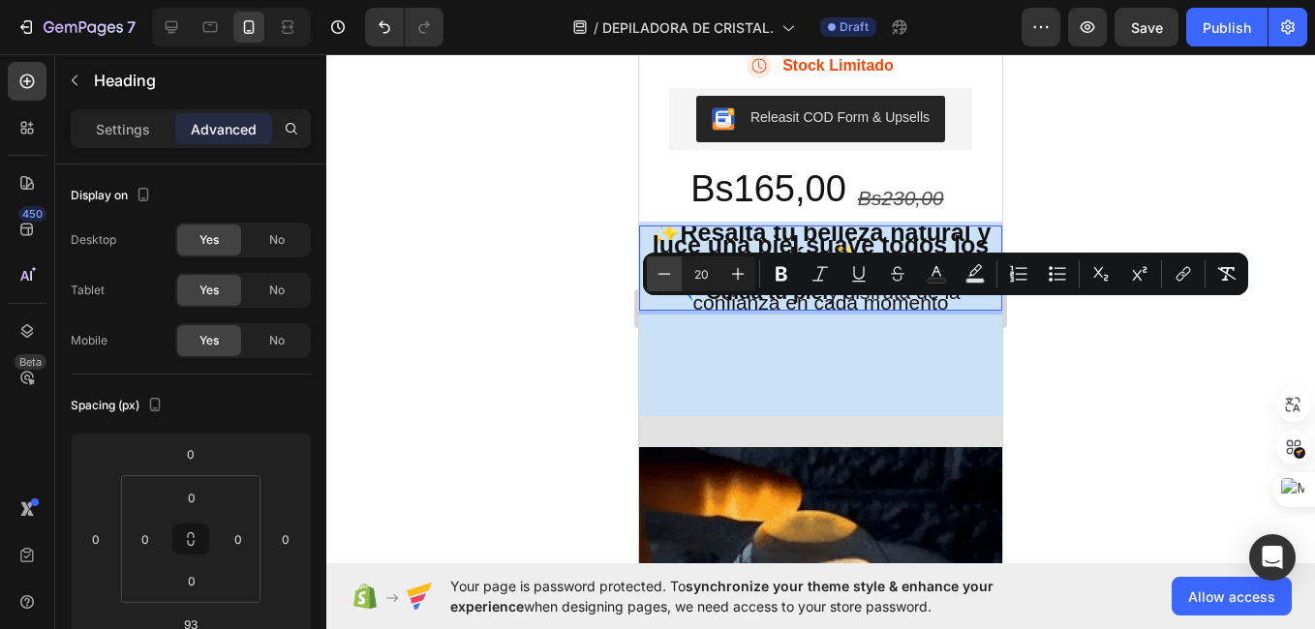
click at [661, 279] on icon "Editor contextual toolbar" at bounding box center [663, 273] width 19 height 19
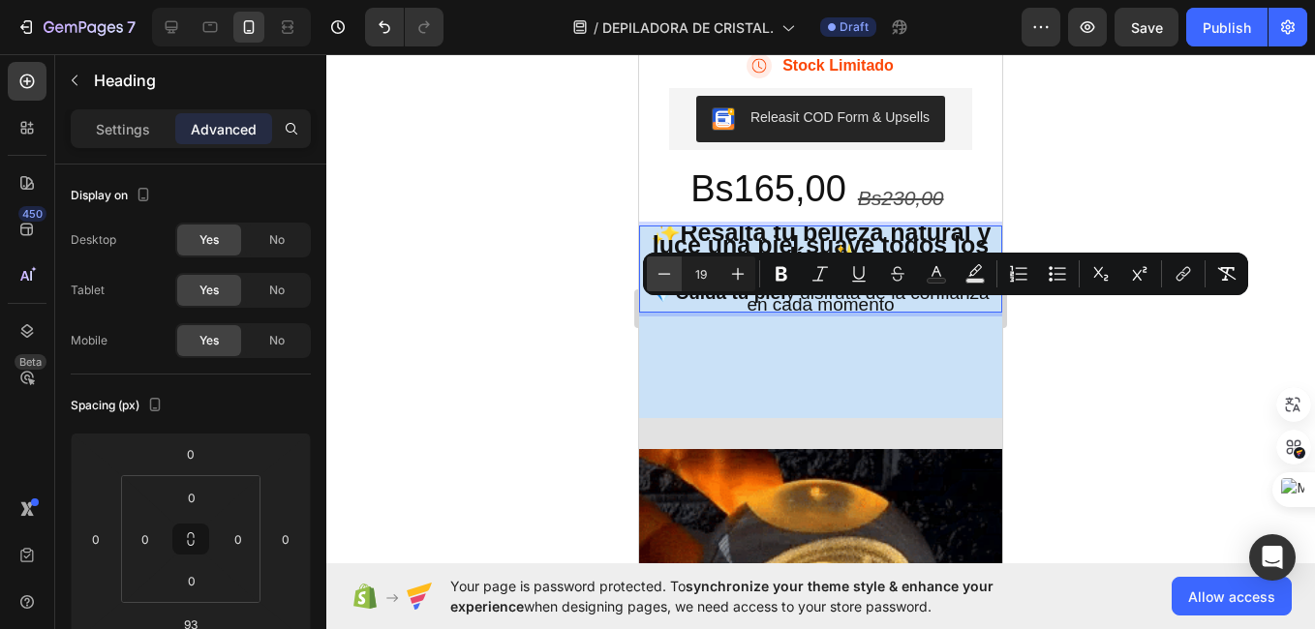
click at [661, 279] on icon "Editor contextual toolbar" at bounding box center [663, 273] width 19 height 19
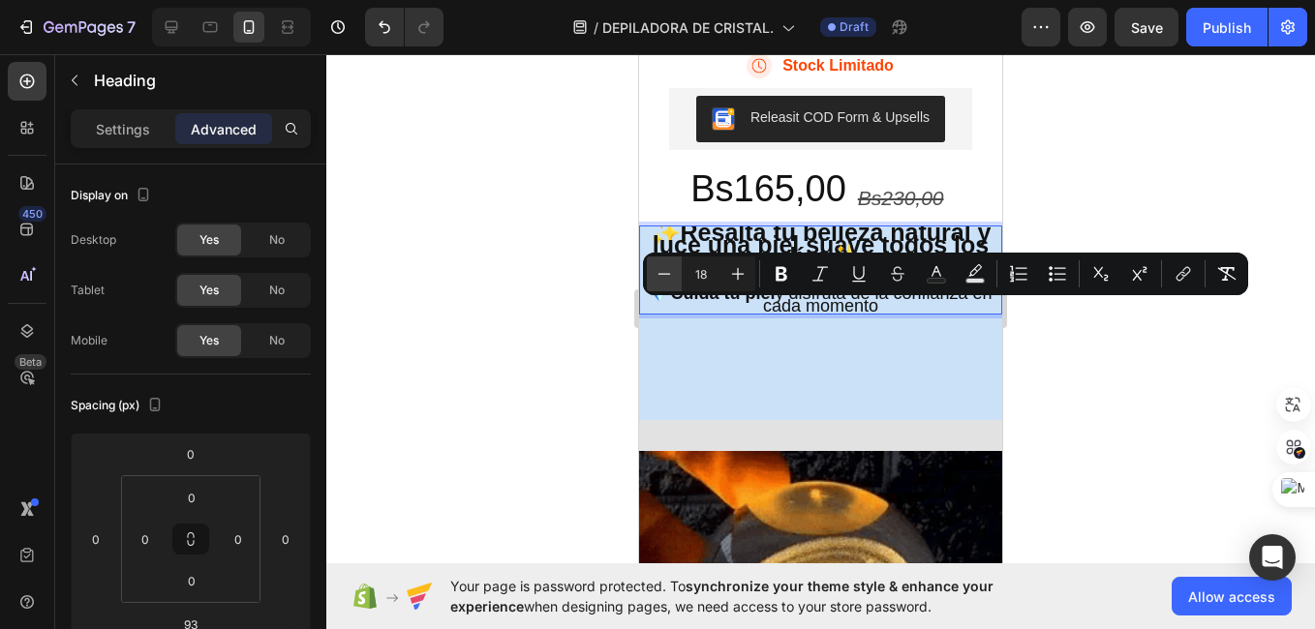
click at [661, 279] on icon "Editor contextual toolbar" at bounding box center [663, 273] width 19 height 19
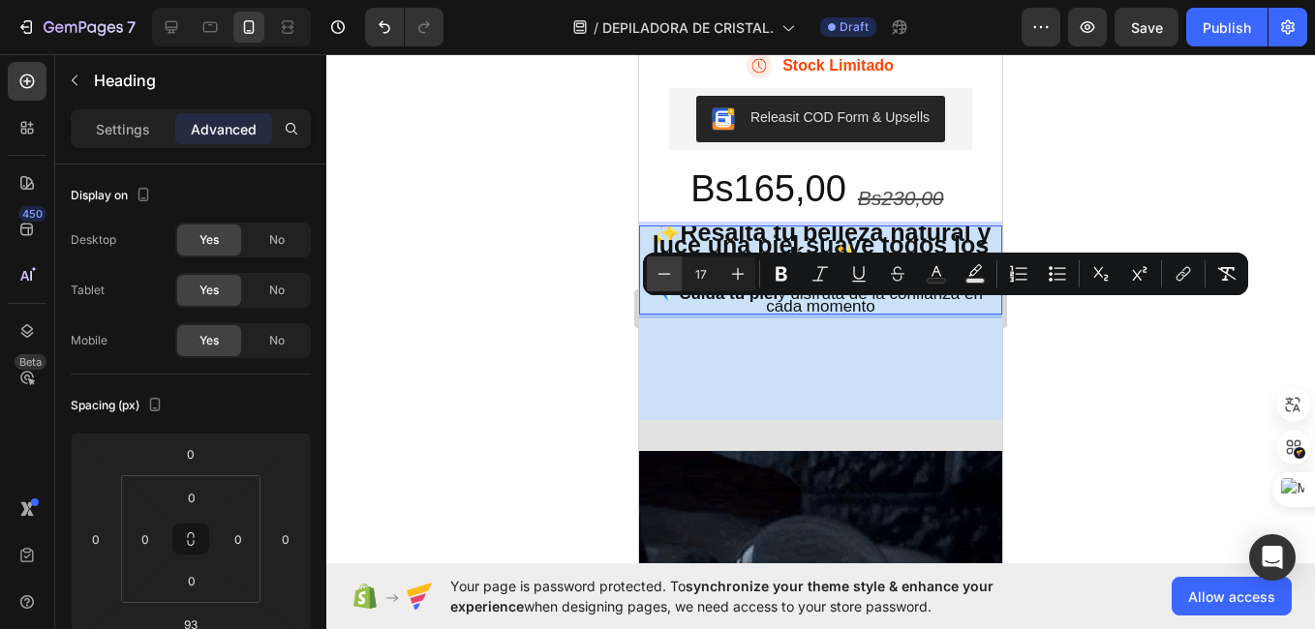
click at [661, 279] on icon "Editor contextual toolbar" at bounding box center [663, 273] width 19 height 19
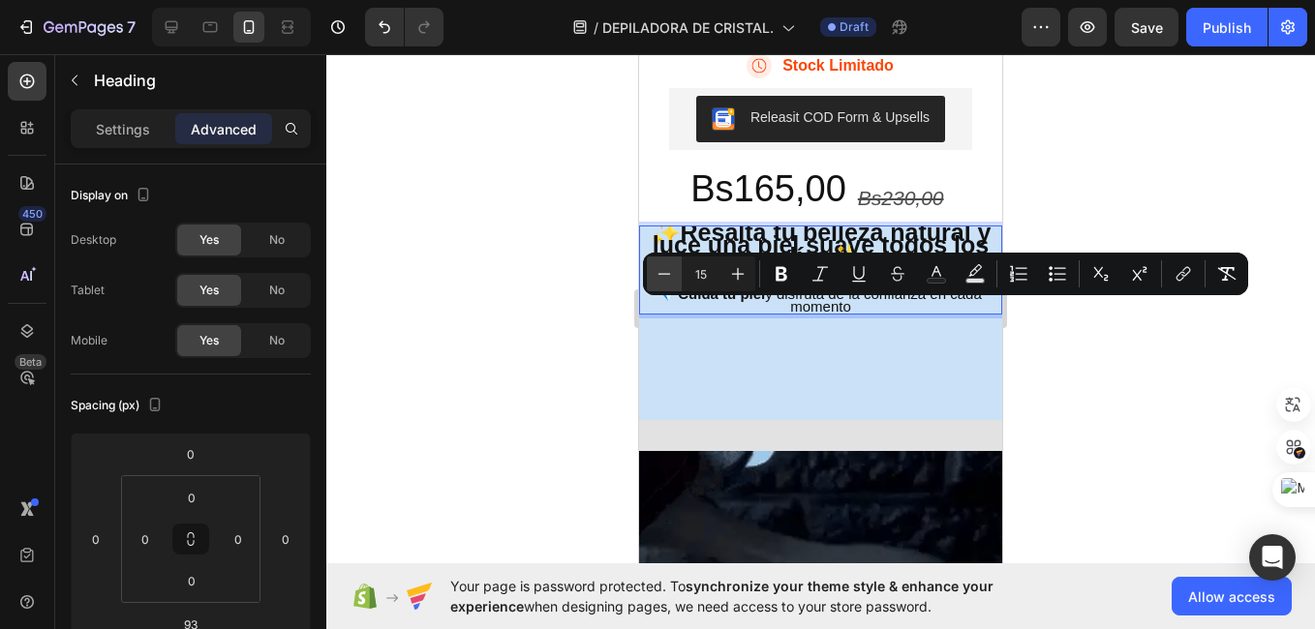
click at [661, 279] on icon "Editor contextual toolbar" at bounding box center [663, 273] width 19 height 19
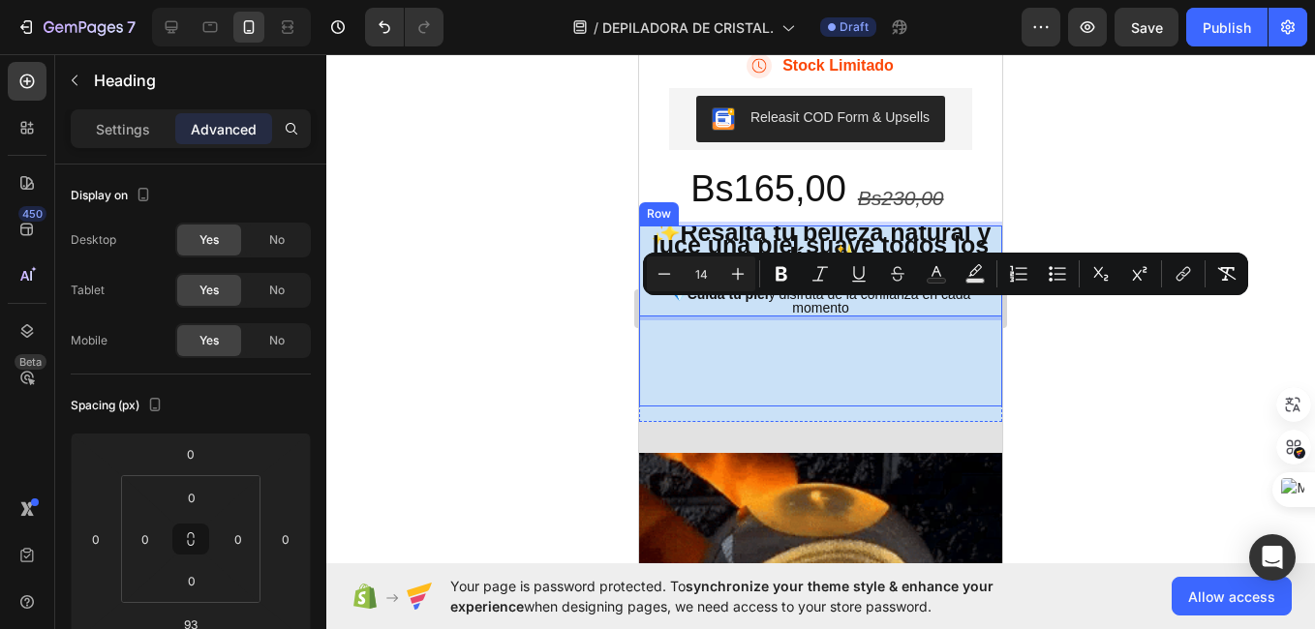
drag, startPoint x: 1300, startPoint y: 333, endPoint x: 851, endPoint y: 385, distance: 452.2
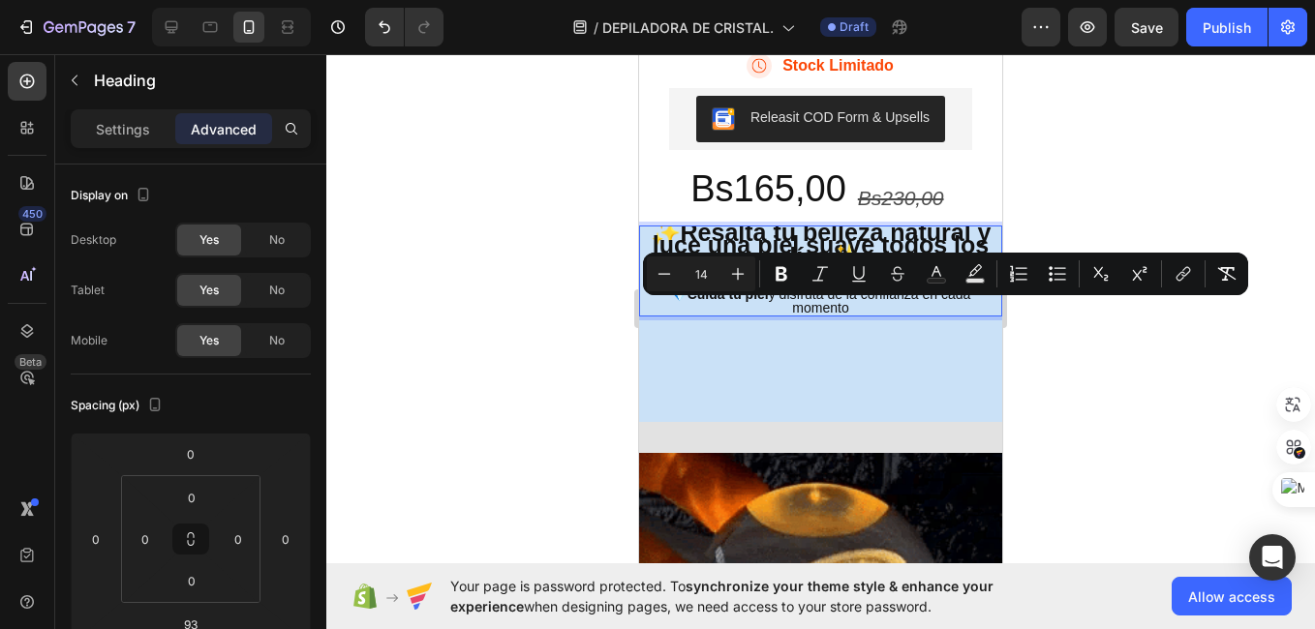
click at [866, 303] on p "✨ Resalta tu belleza natural y luce una piel suave todos los días ✨ 🌸 Depílate …" at bounding box center [820, 270] width 359 height 87
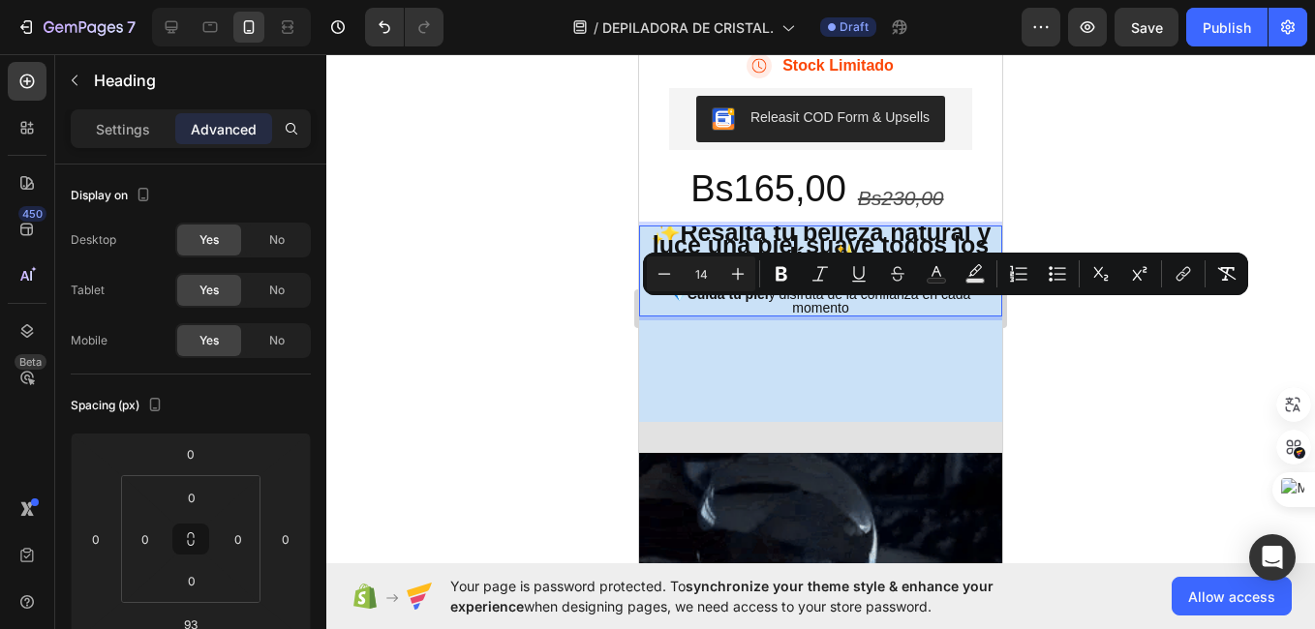
type input "23"
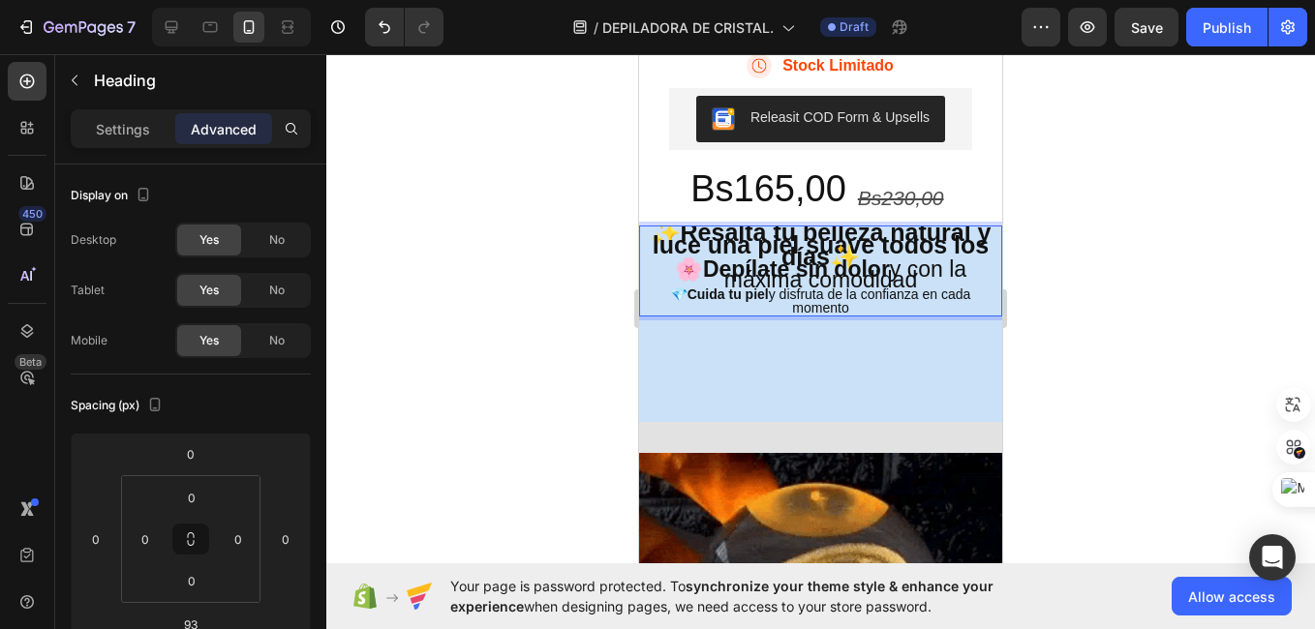
click at [866, 303] on p "✨ Resalta tu belleza natural y luce una piel suave todos los días ✨ 🌸 Depílate …" at bounding box center [820, 270] width 359 height 87
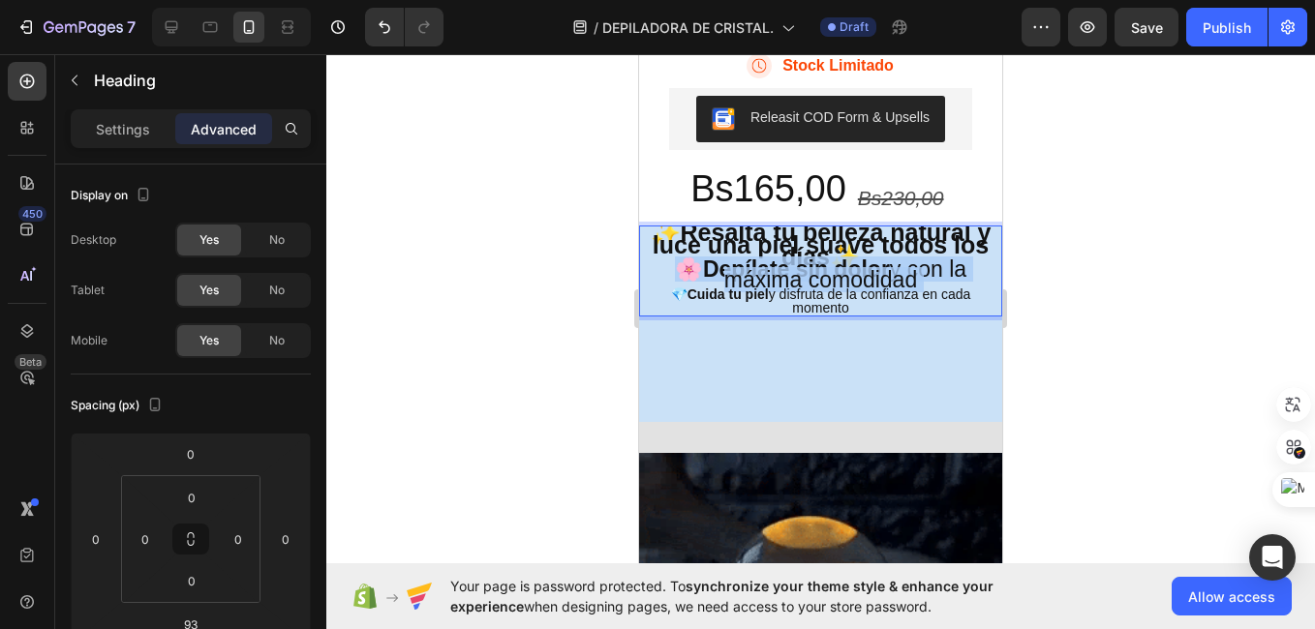
click at [866, 303] on p "✨ Resalta tu belleza natural y luce una piel suave todos los días ✨ 🌸 Depílate …" at bounding box center [820, 270] width 359 height 87
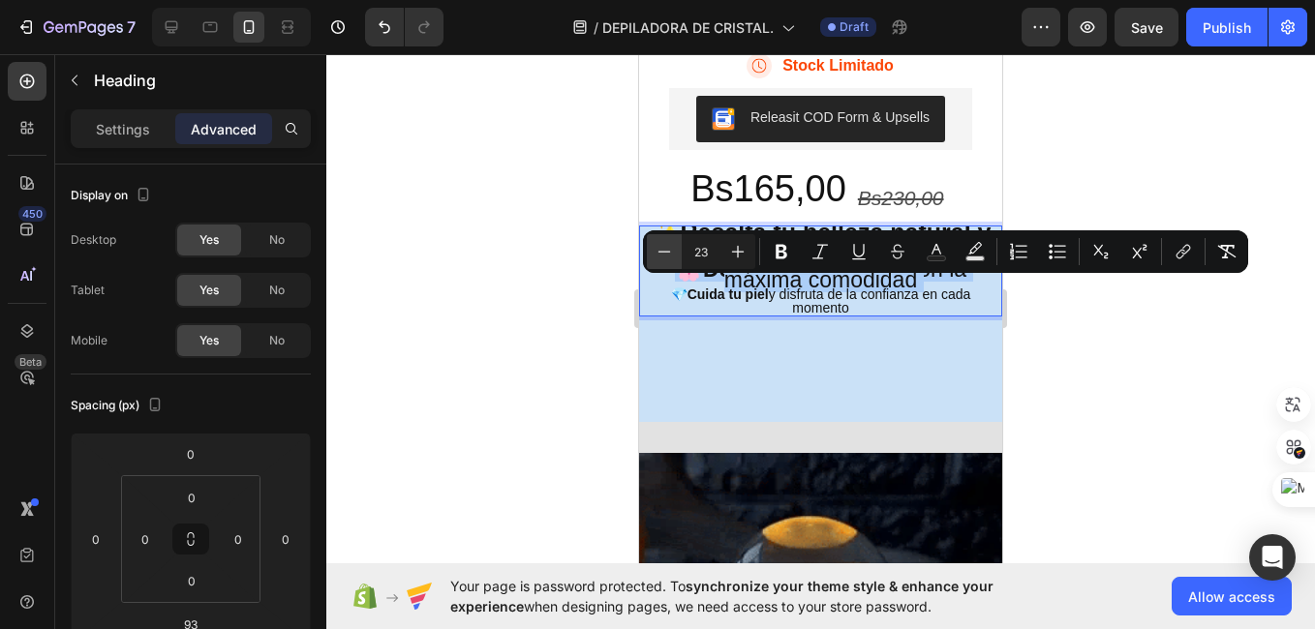
click at [665, 254] on icon "Editor contextual toolbar" at bounding box center [663, 251] width 19 height 19
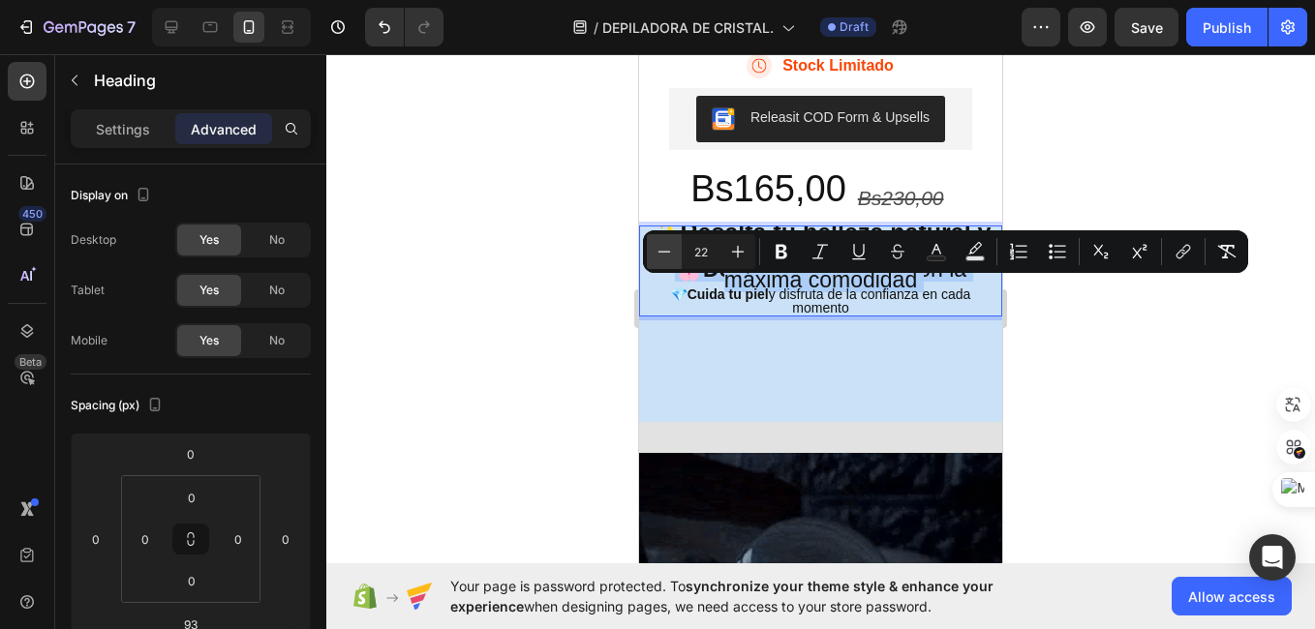
click at [665, 254] on icon "Editor contextual toolbar" at bounding box center [663, 251] width 19 height 19
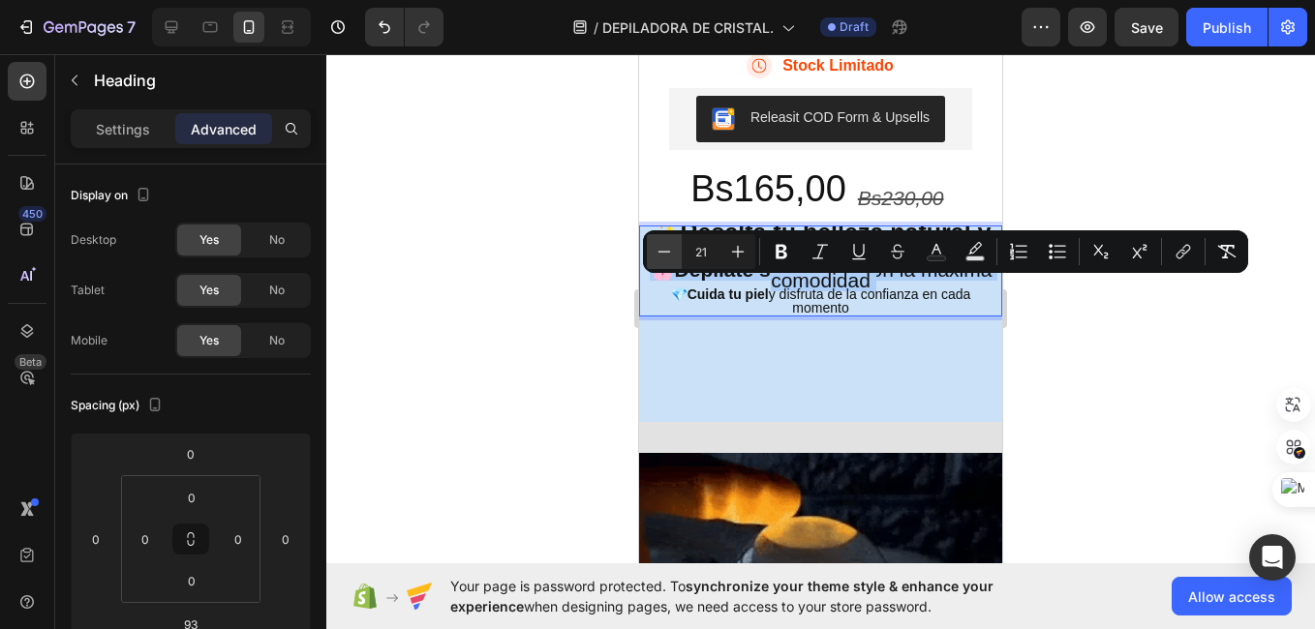
click at [665, 254] on icon "Editor contextual toolbar" at bounding box center [663, 251] width 19 height 19
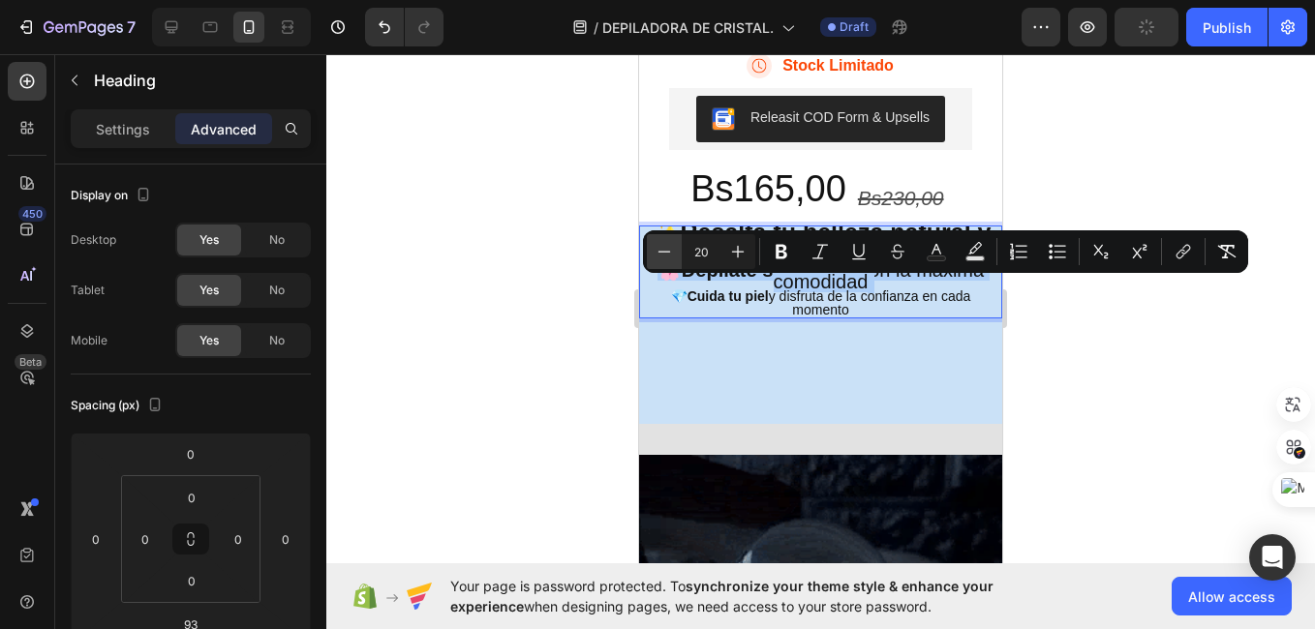
click at [665, 254] on icon "Editor contextual toolbar" at bounding box center [663, 251] width 19 height 19
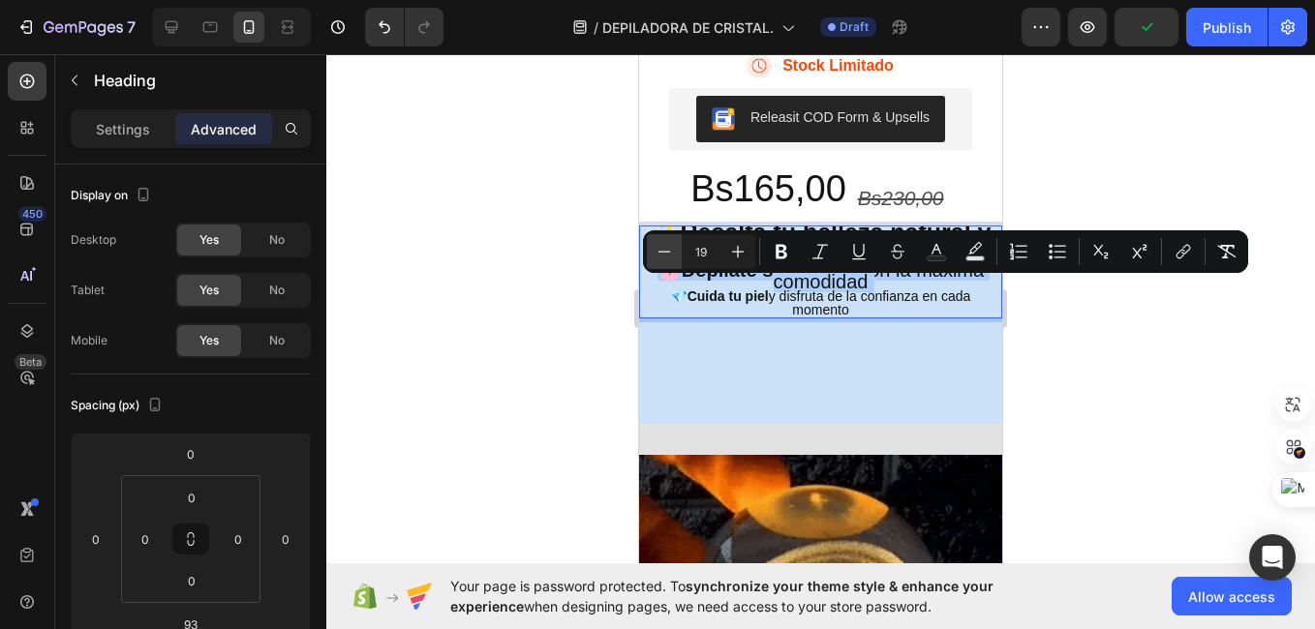
click at [665, 254] on icon "Editor contextual toolbar" at bounding box center [663, 251] width 19 height 19
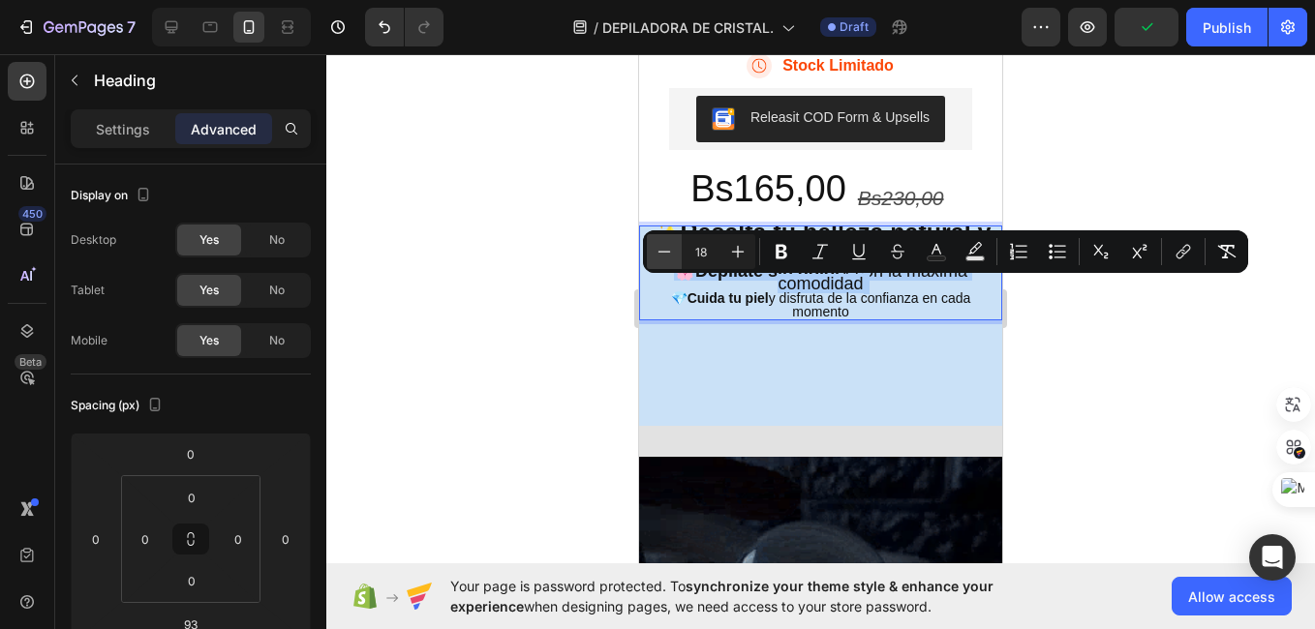
click at [665, 254] on icon "Editor contextual toolbar" at bounding box center [663, 251] width 19 height 19
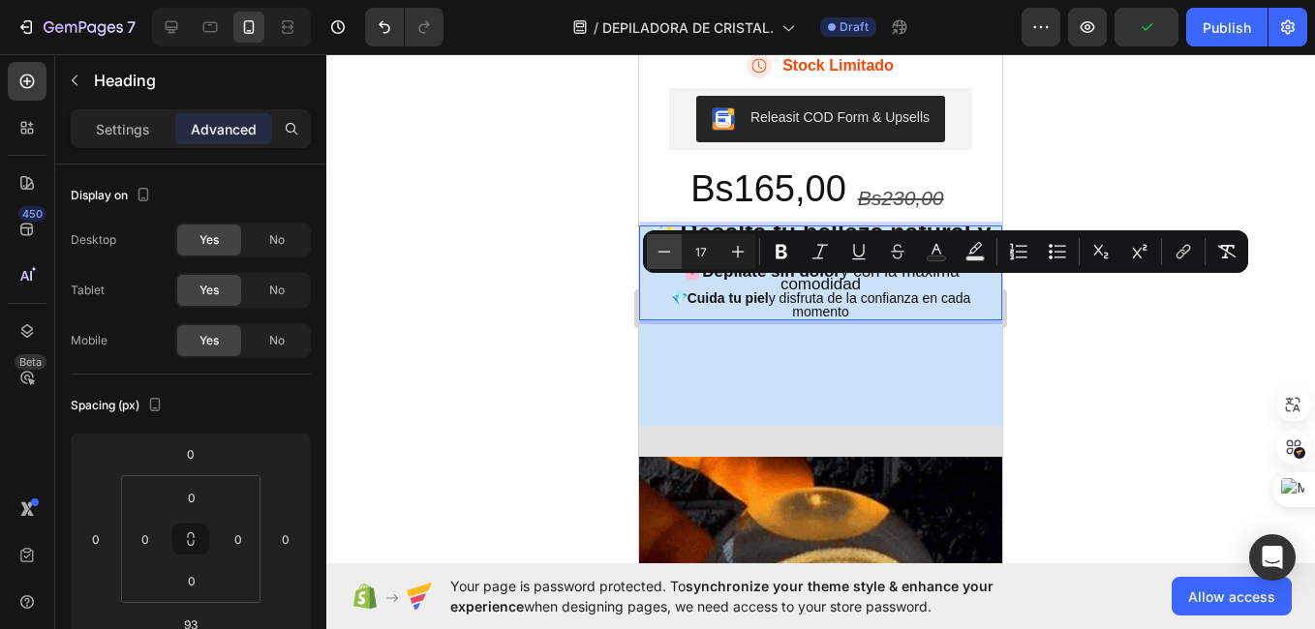
click at [665, 254] on icon "Editor contextual toolbar" at bounding box center [663, 251] width 19 height 19
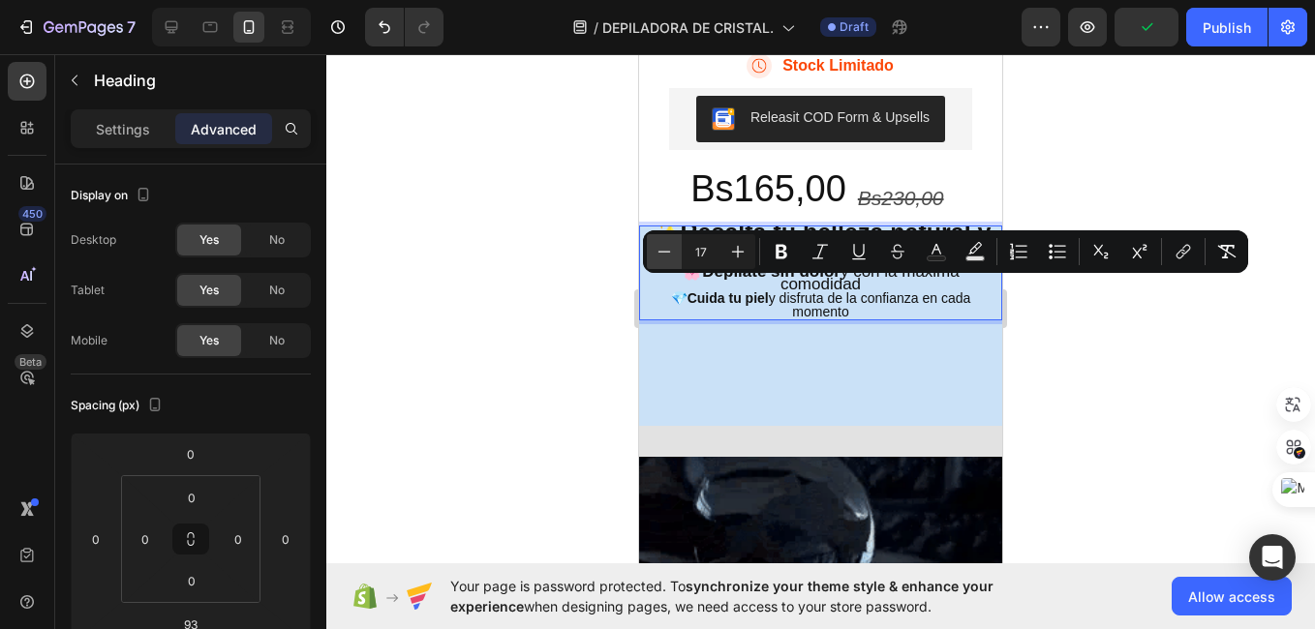
type input "16"
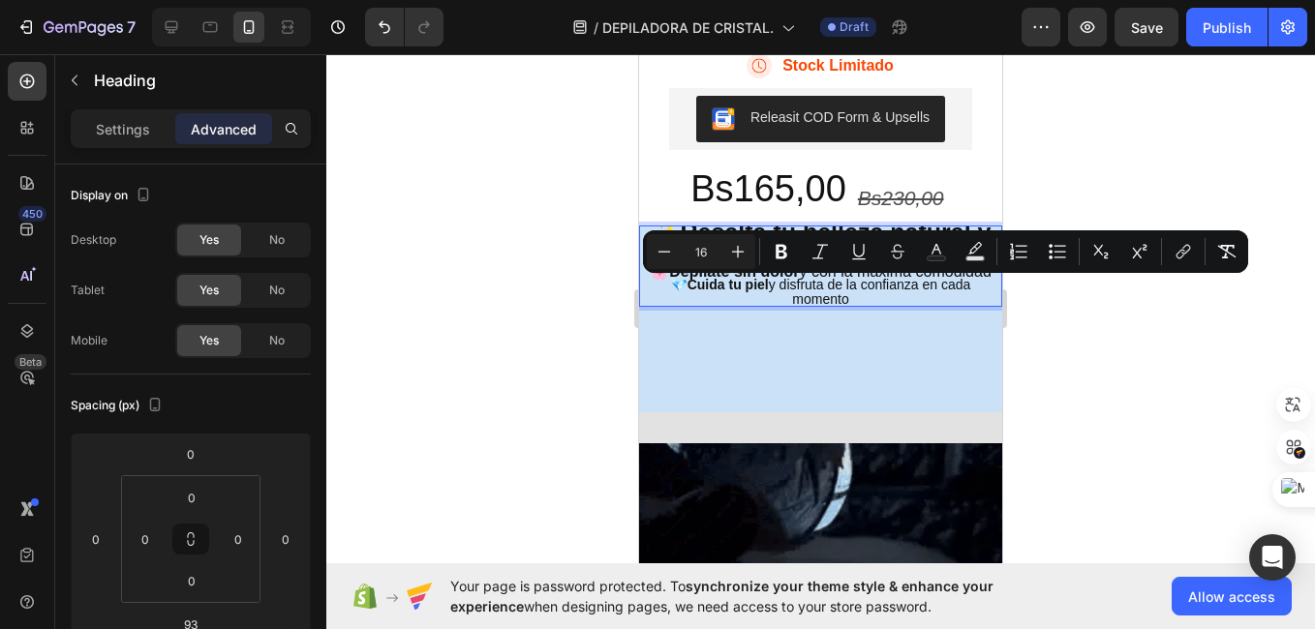
click at [1114, 332] on div at bounding box center [820, 341] width 988 height 575
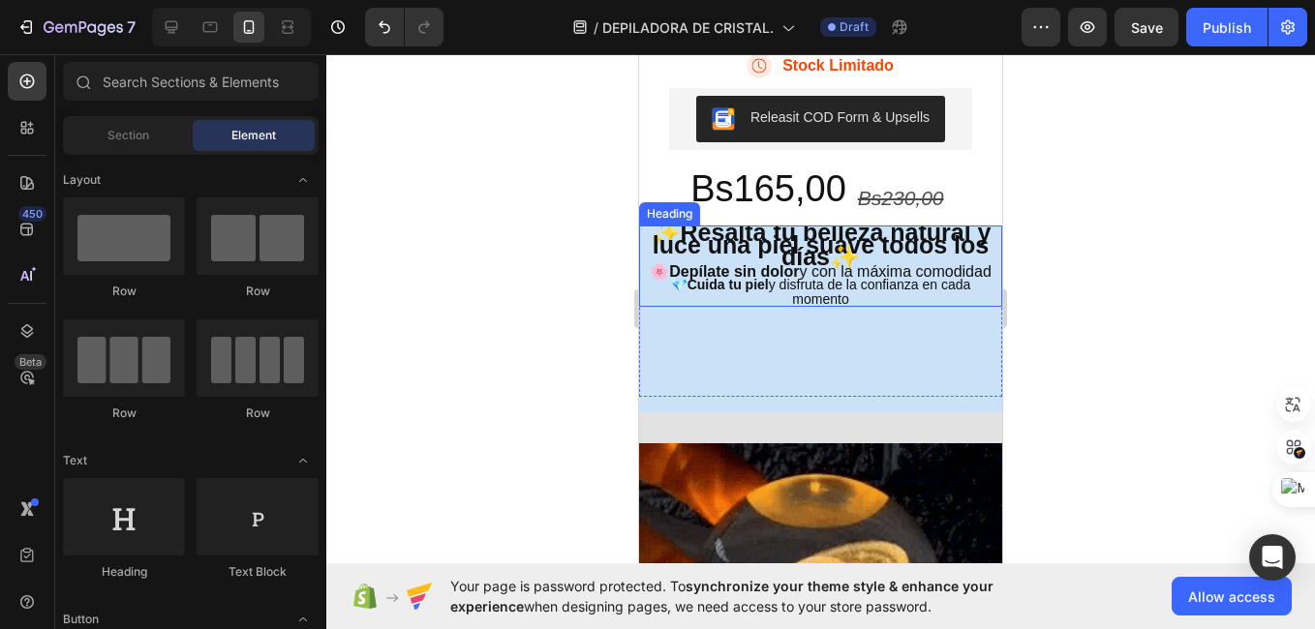
click at [945, 307] on span "💎 Cuida tu piel y disfruta de la confianza en cada momento" at bounding box center [821, 292] width 300 height 30
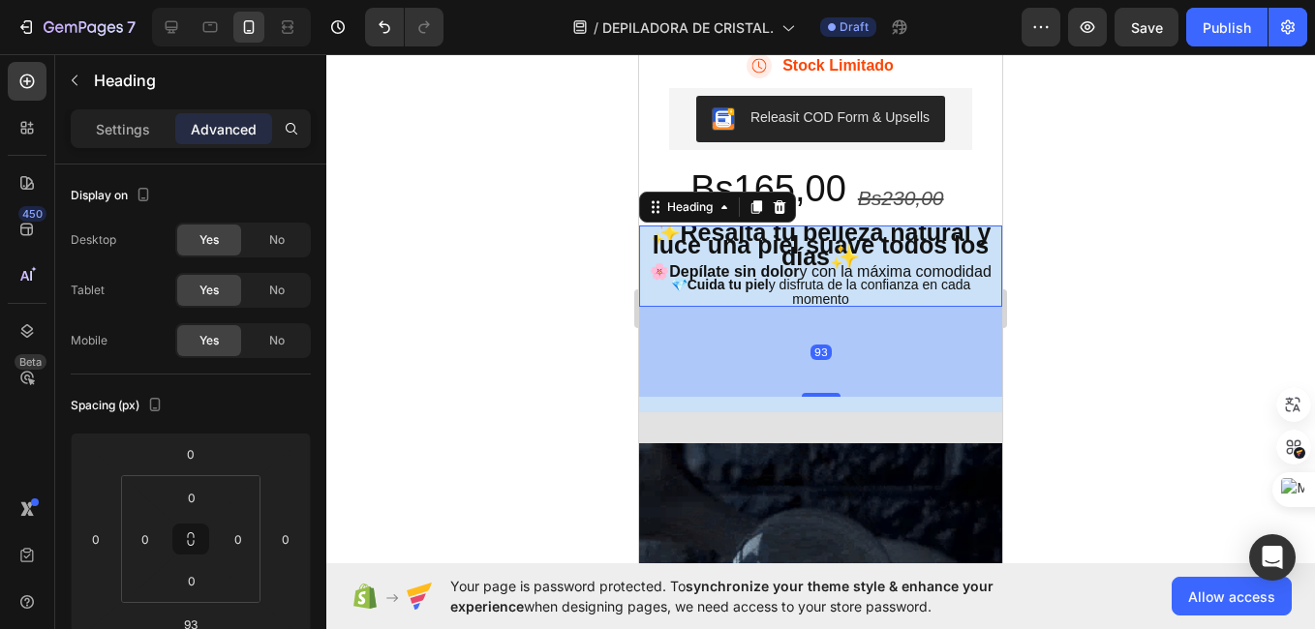
click at [828, 397] on div "93" at bounding box center [820, 352] width 363 height 90
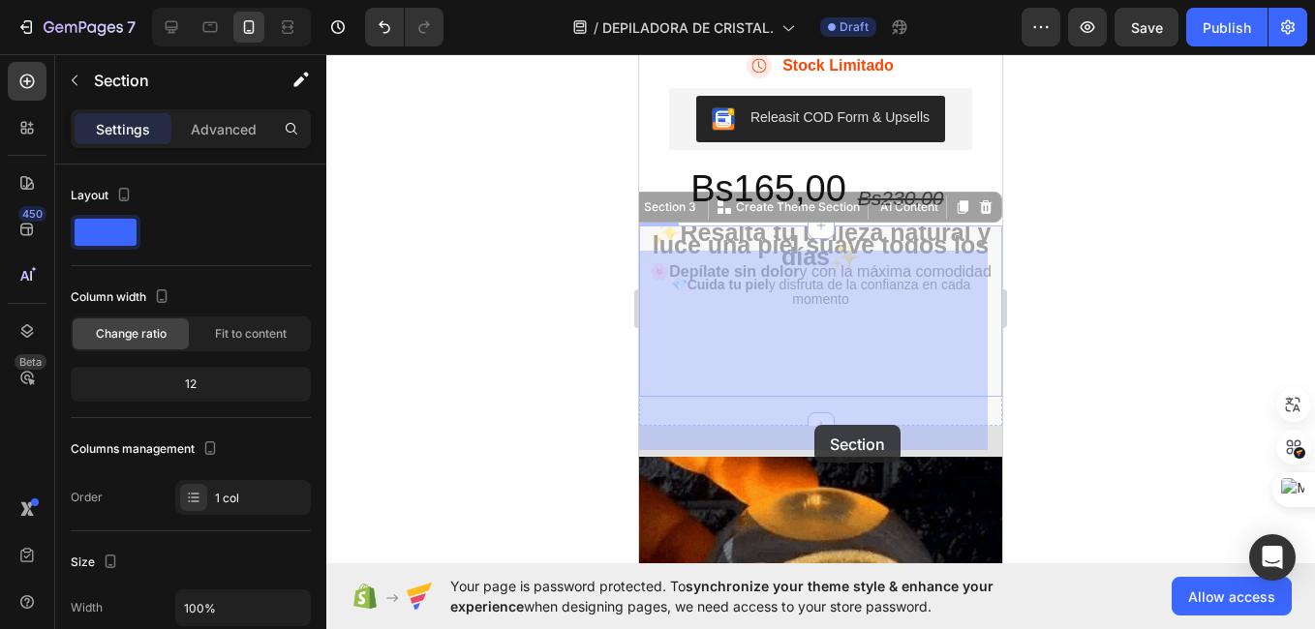
drag, startPoint x: 823, startPoint y: 437, endPoint x: 814, endPoint y: 425, distance: 14.5
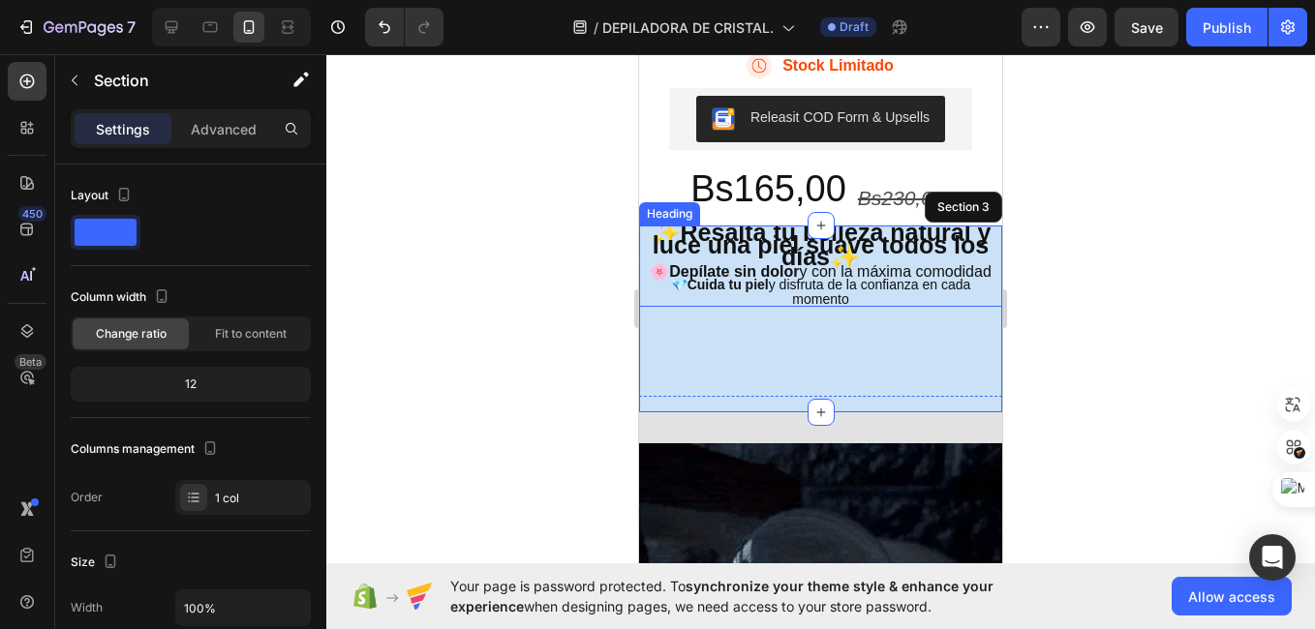
click at [811, 280] on span "🌸 Depílate sin dolor y con la máxima comodidad" at bounding box center [821, 271] width 342 height 16
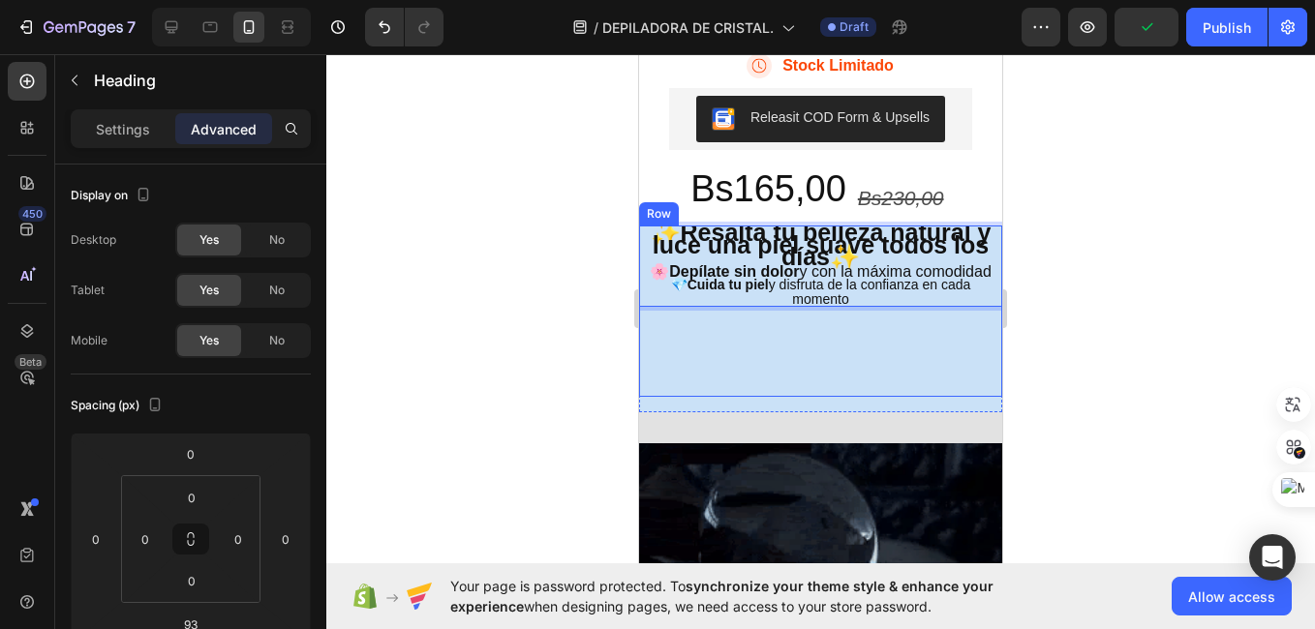
drag, startPoint x: 835, startPoint y: 337, endPoint x: 835, endPoint y: 373, distance: 35.8
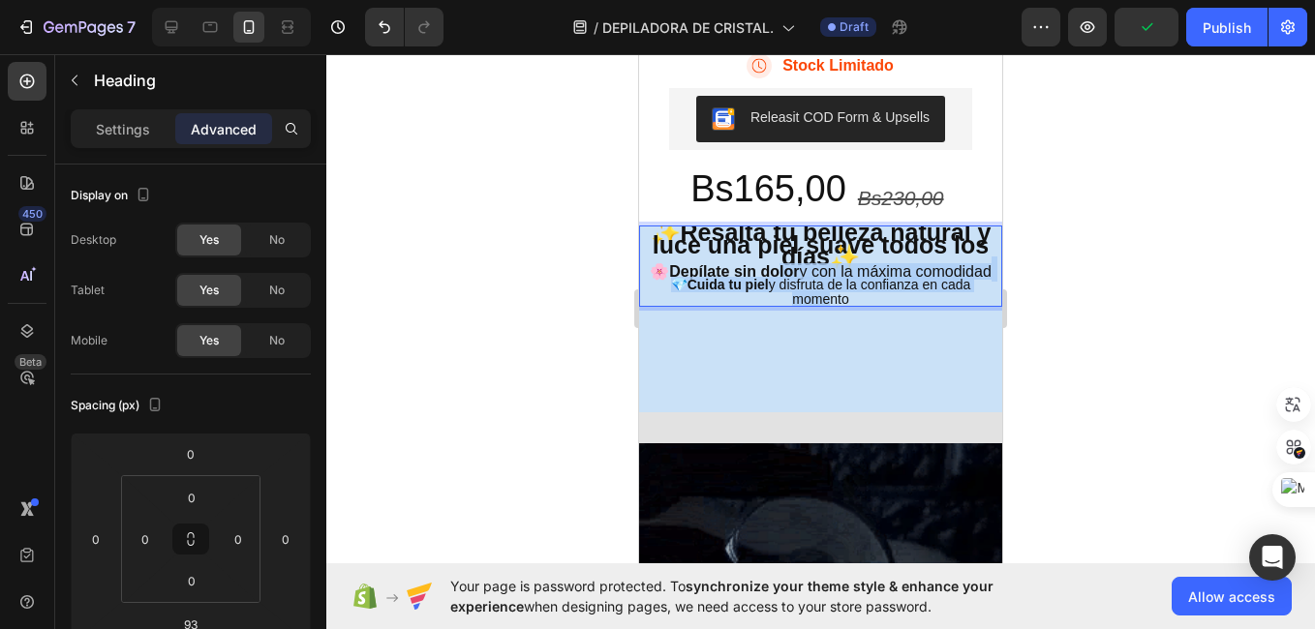
drag, startPoint x: 814, startPoint y: 293, endPoint x: 814, endPoint y: 338, distance: 44.5
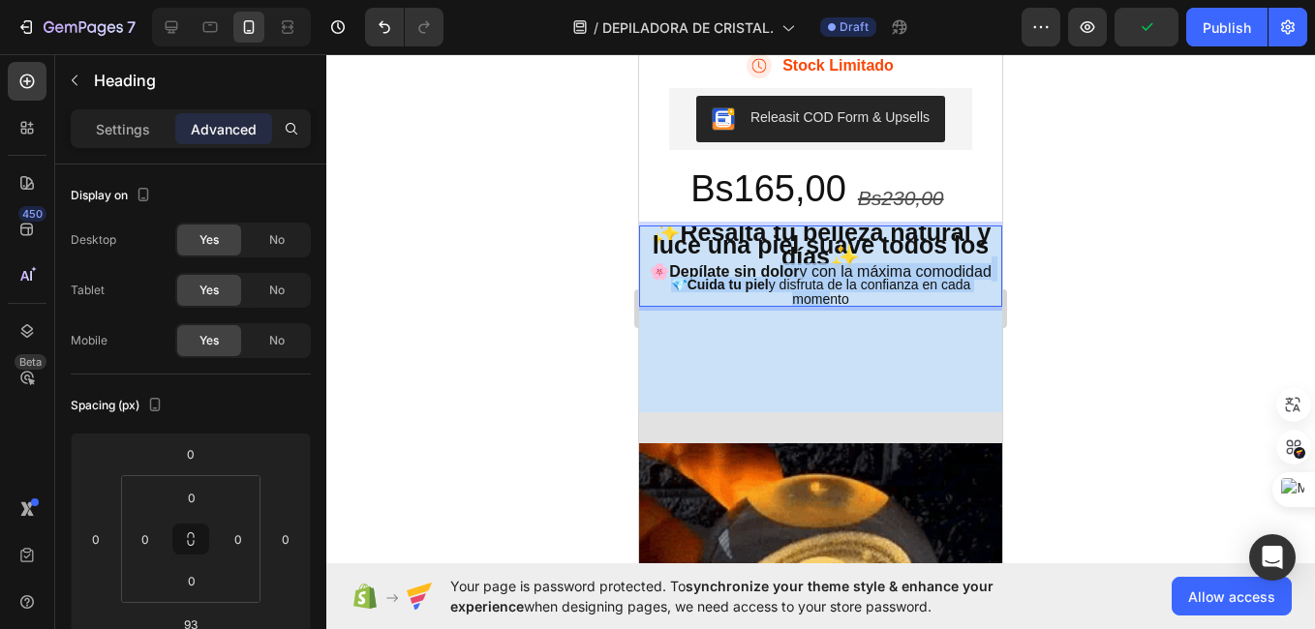
click at [814, 305] on p "✨ Resalta tu belleza natural y luce una piel suave todos los días ✨ 🌸 Depílate …" at bounding box center [820, 265] width 359 height 77
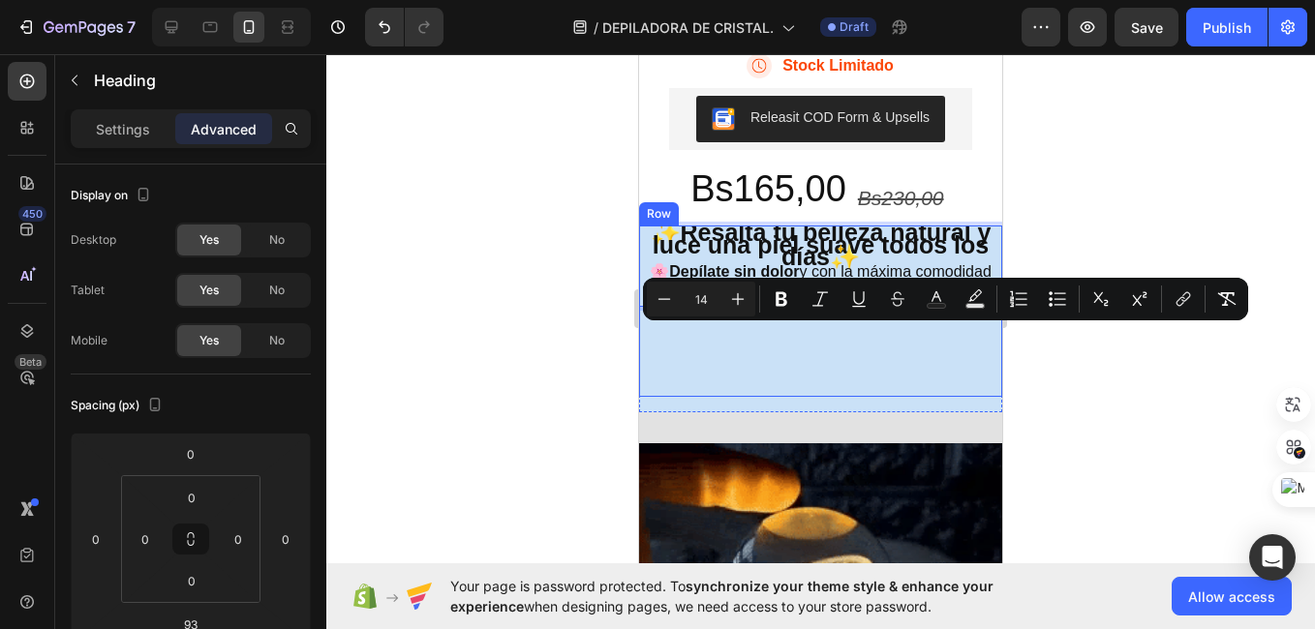
drag, startPoint x: 806, startPoint y: 342, endPoint x: 797, endPoint y: 359, distance: 19.9
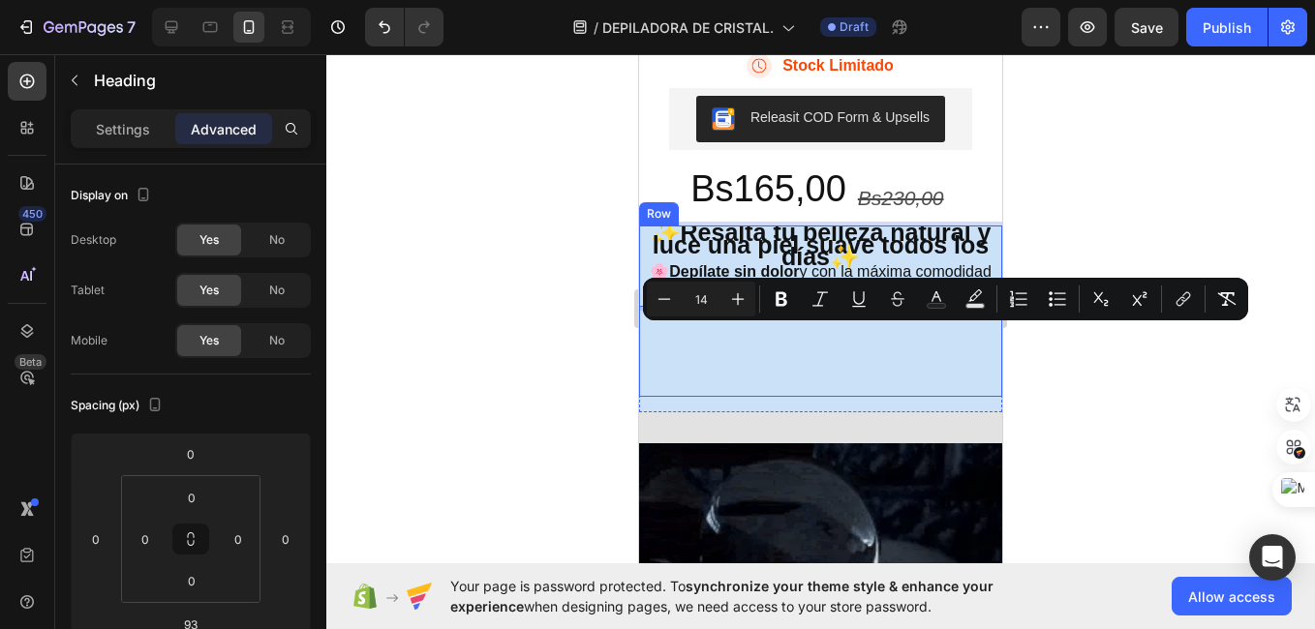
click at [797, 359] on div "✨ Resalta tu belleza natural y luce una piel suave todos los días ✨ 🌸 Depílate …" at bounding box center [820, 311] width 363 height 171
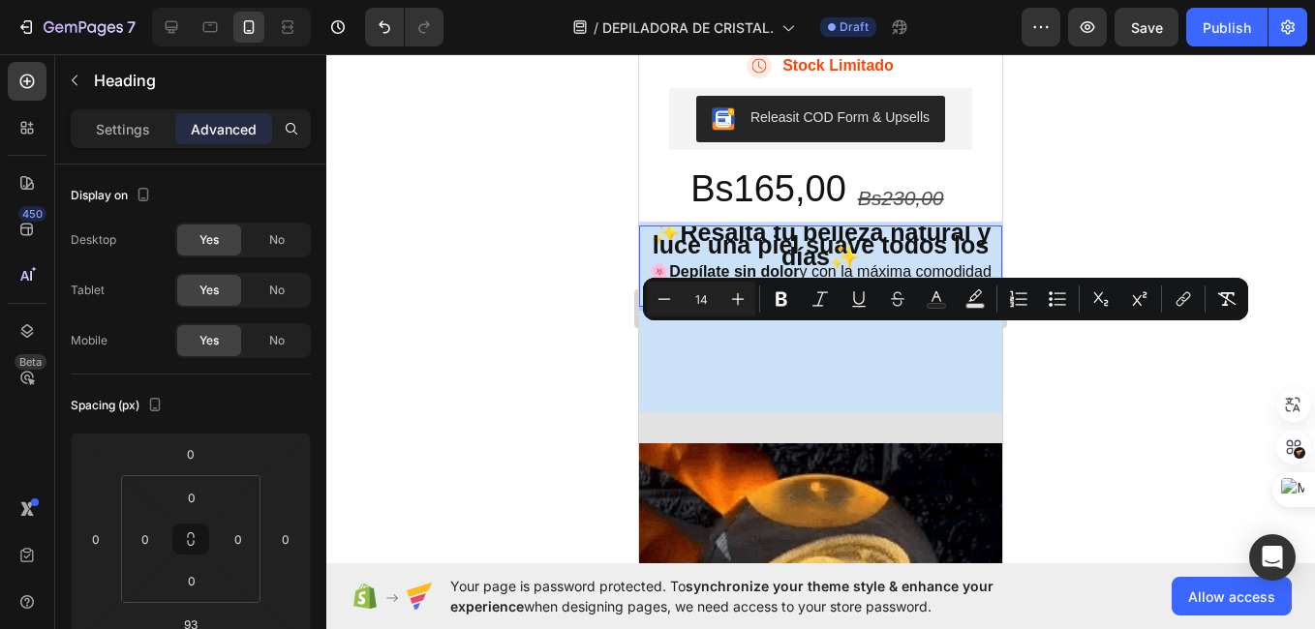
click at [772, 307] on h2 "✨ Resalta tu belleza natural y luce una piel suave todos los días ✨ 🌸 Depílate …" at bounding box center [820, 266] width 363 height 81
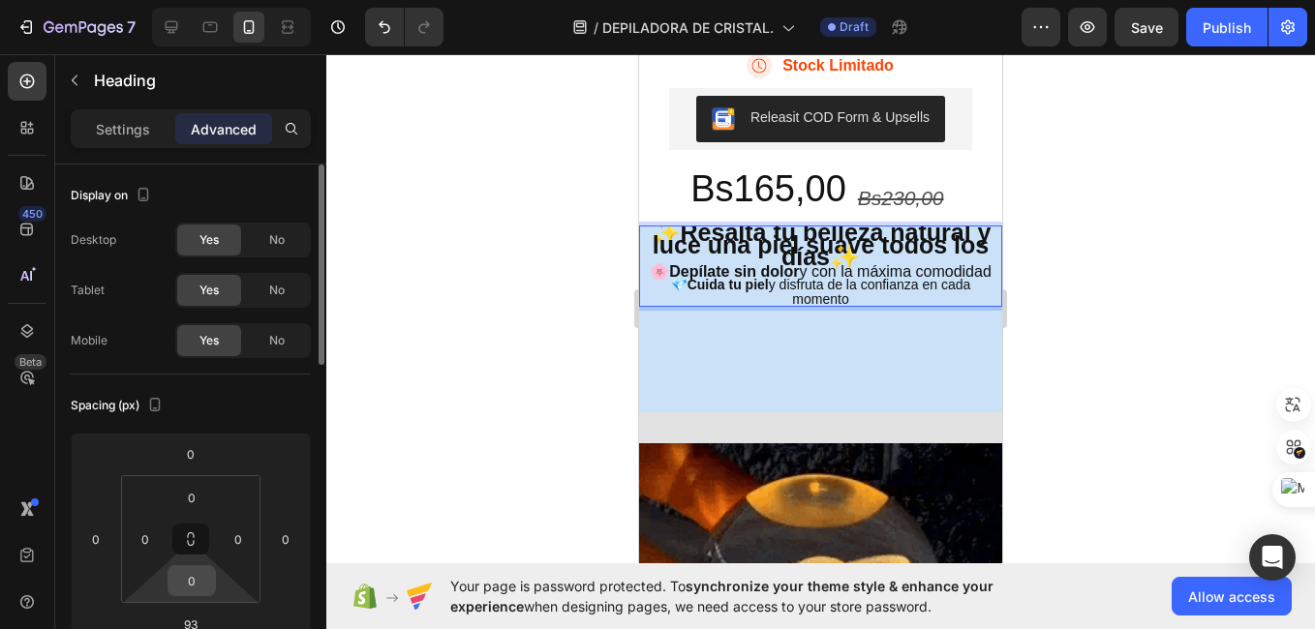
click at [198, 575] on input "0" at bounding box center [191, 580] width 39 height 29
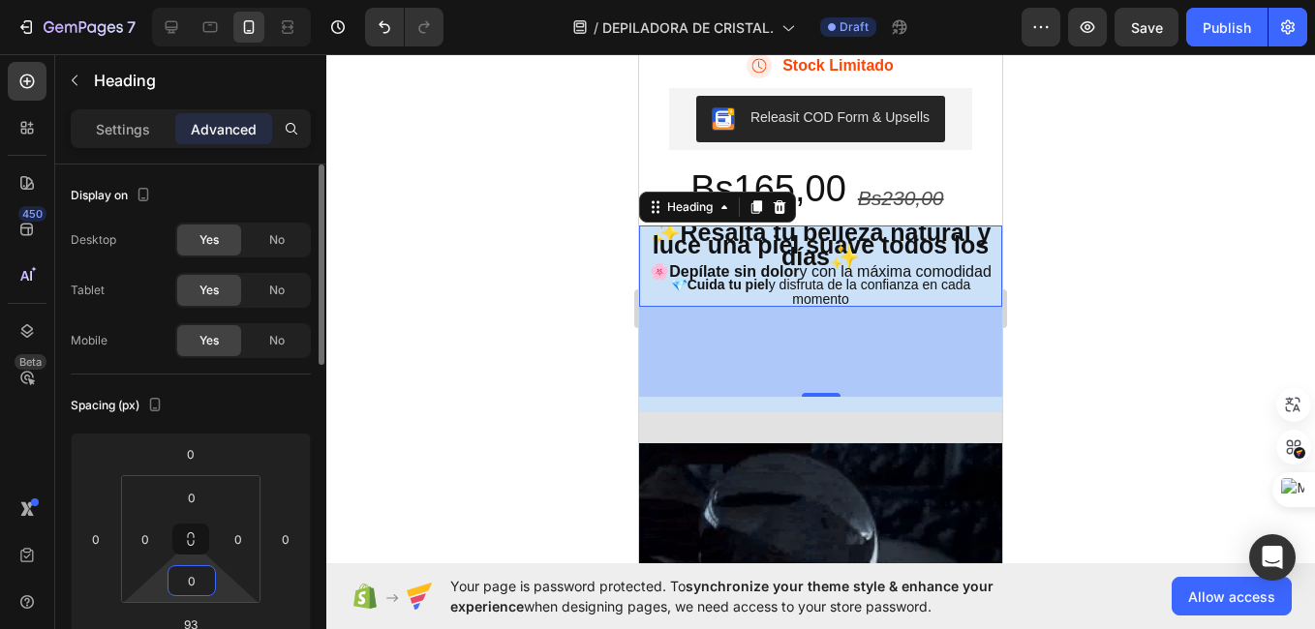
click at [198, 575] on input "0" at bounding box center [191, 580] width 39 height 29
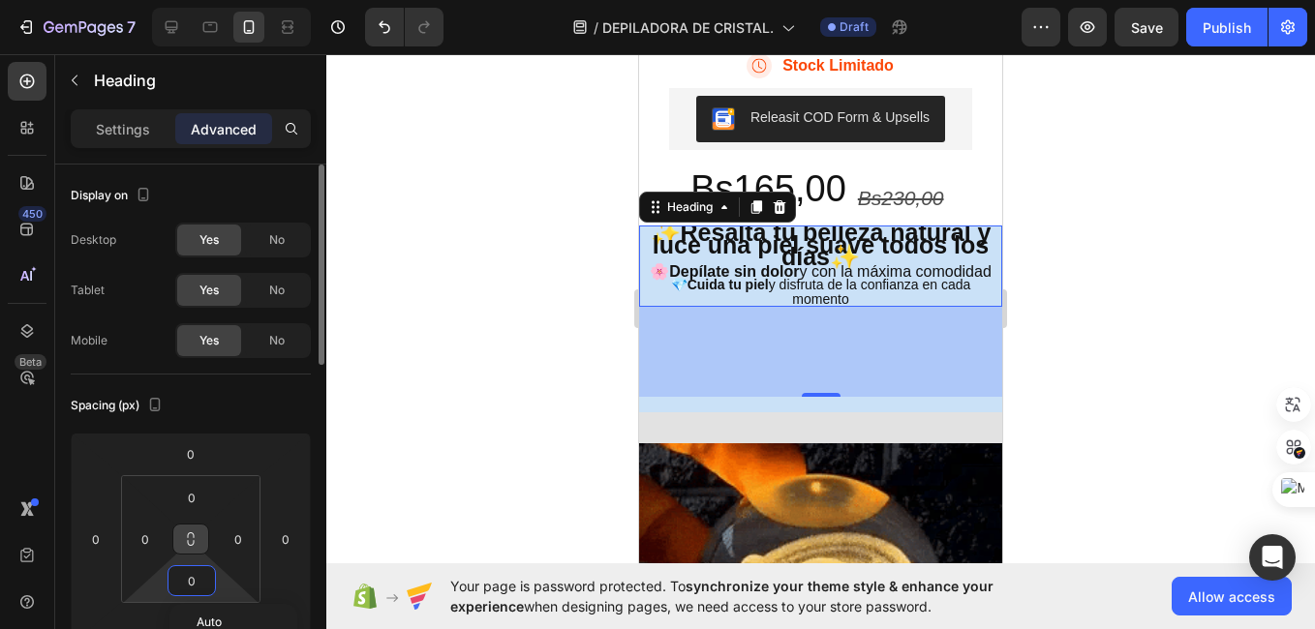
click at [182, 543] on button at bounding box center [190, 539] width 37 height 31
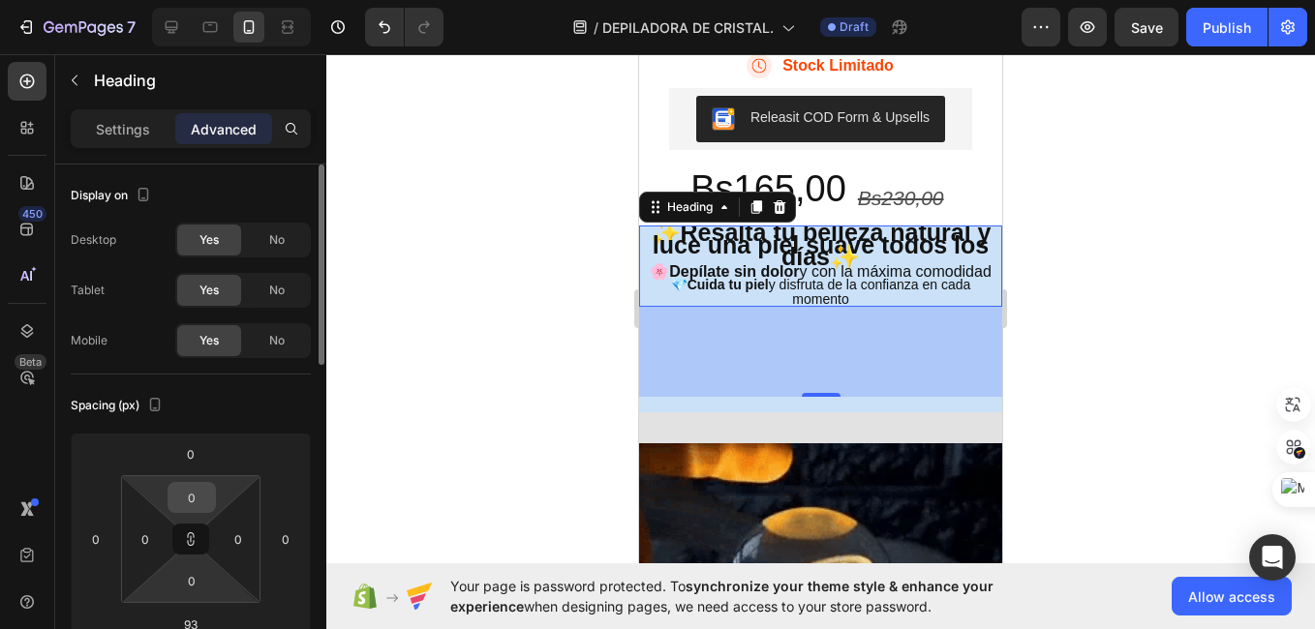
click at [186, 485] on input "0" at bounding box center [191, 497] width 39 height 29
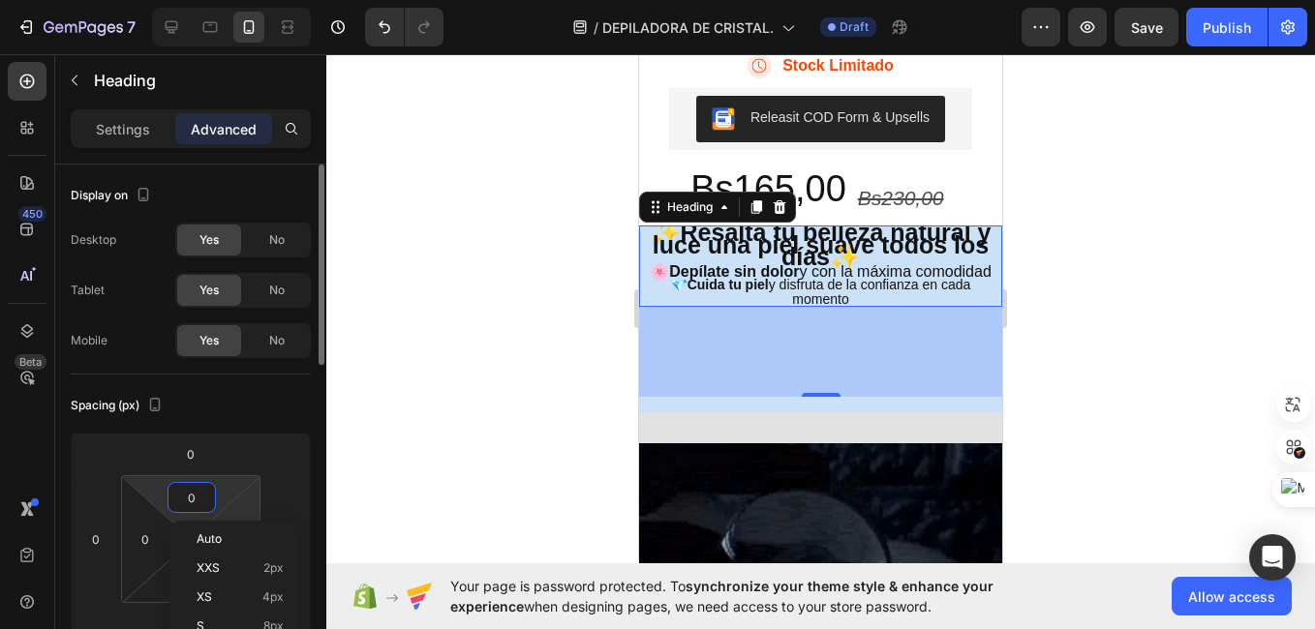
click at [240, 0] on html "7 / DEPILADORA DE CRISTAL. Draft Preview Save Publish 450 Beta Sections(18) Ele…" at bounding box center [657, 0] width 1315 height 0
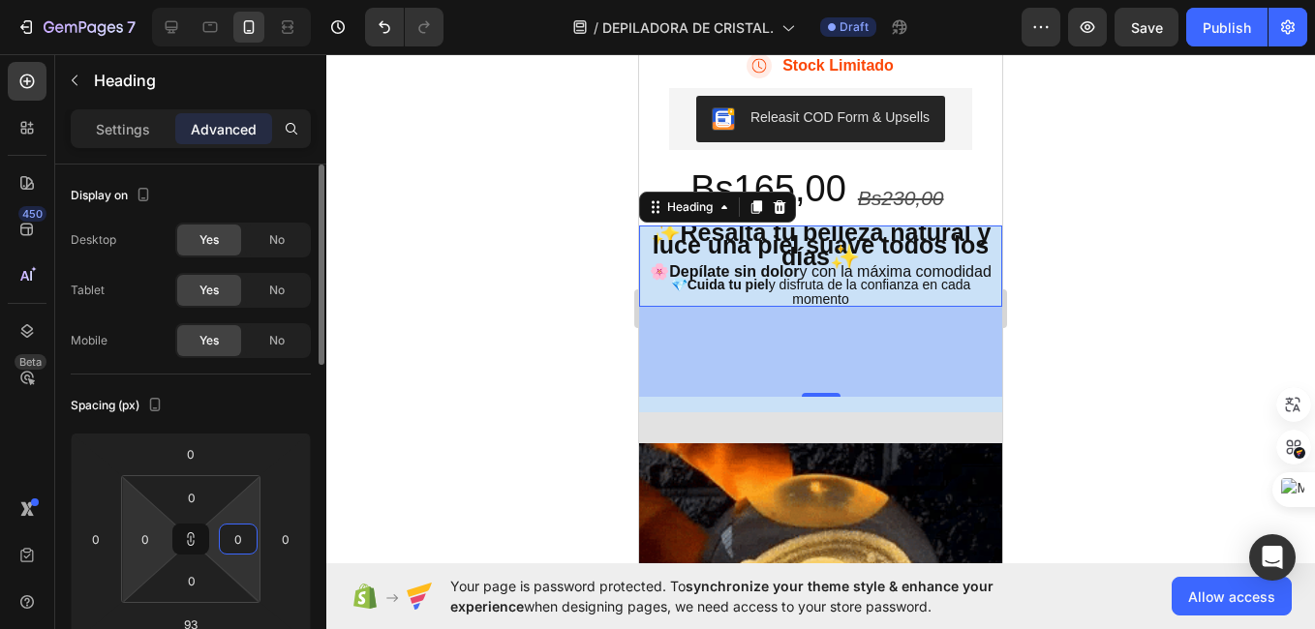
click at [126, 0] on html "7 / DEPILADORA DE CRISTAL. Draft Preview Save Publish 450 Beta Sections(18) Ele…" at bounding box center [657, 0] width 1315 height 0
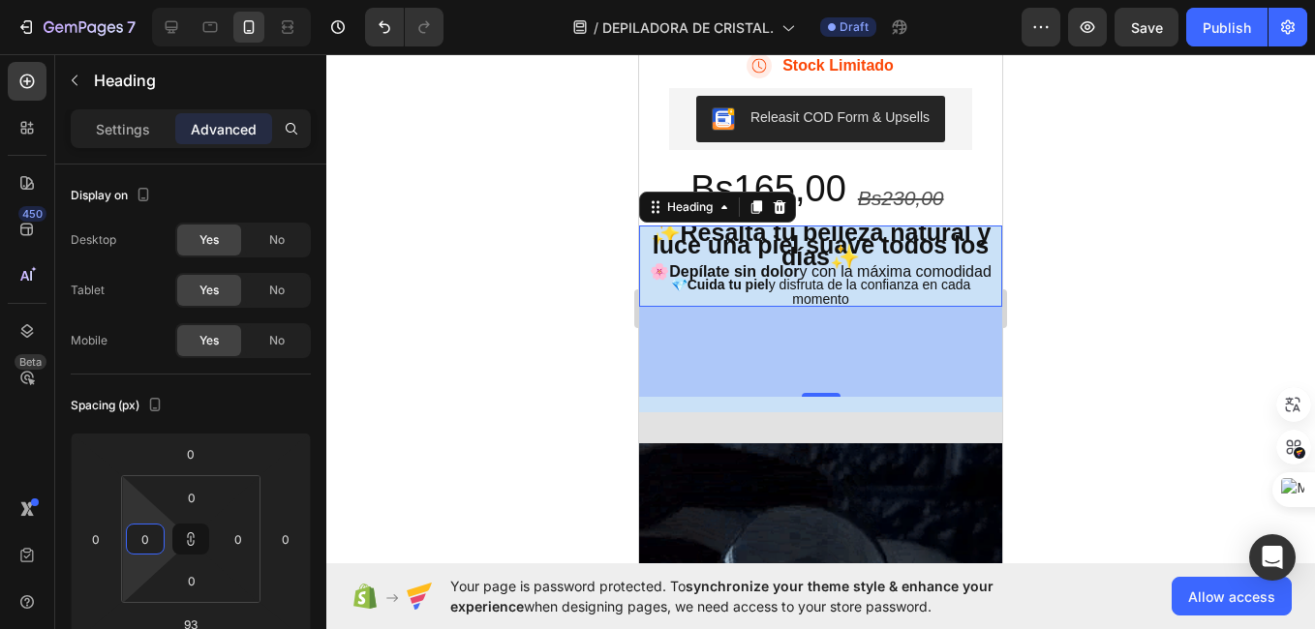
click at [491, 353] on div at bounding box center [820, 341] width 988 height 575
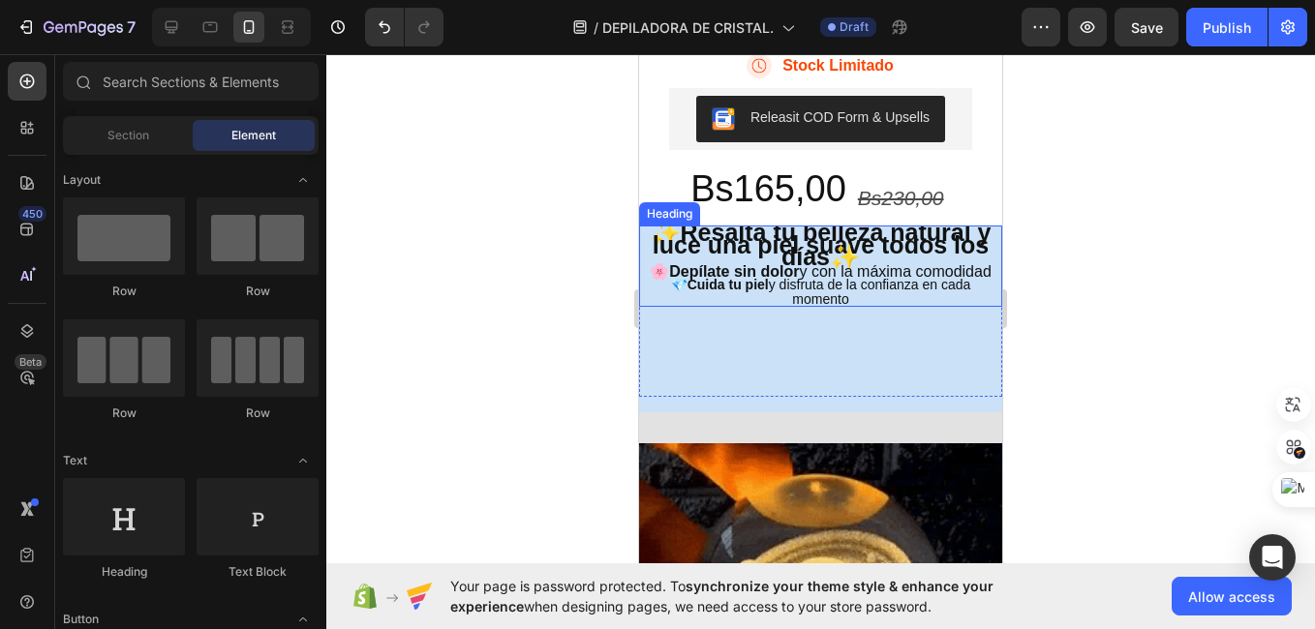
click at [801, 307] on span "💎 Cuida tu piel y disfruta de la confianza en cada momento" at bounding box center [821, 292] width 300 height 30
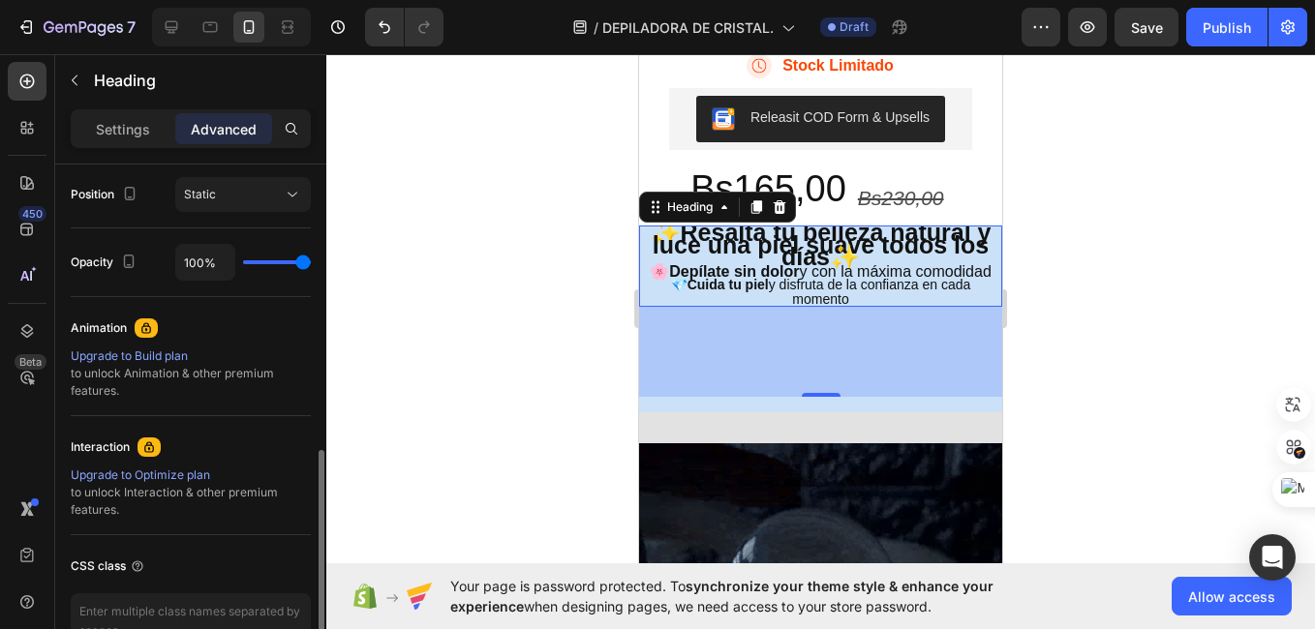
scroll to position [718, 0]
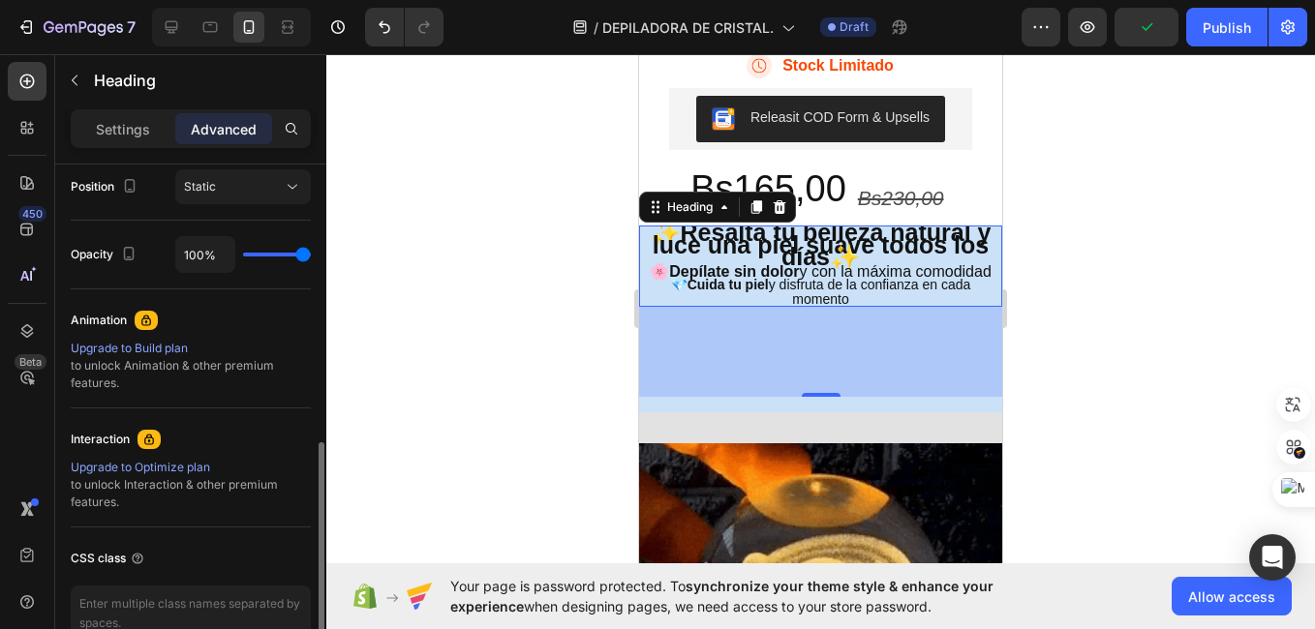
type input "78%"
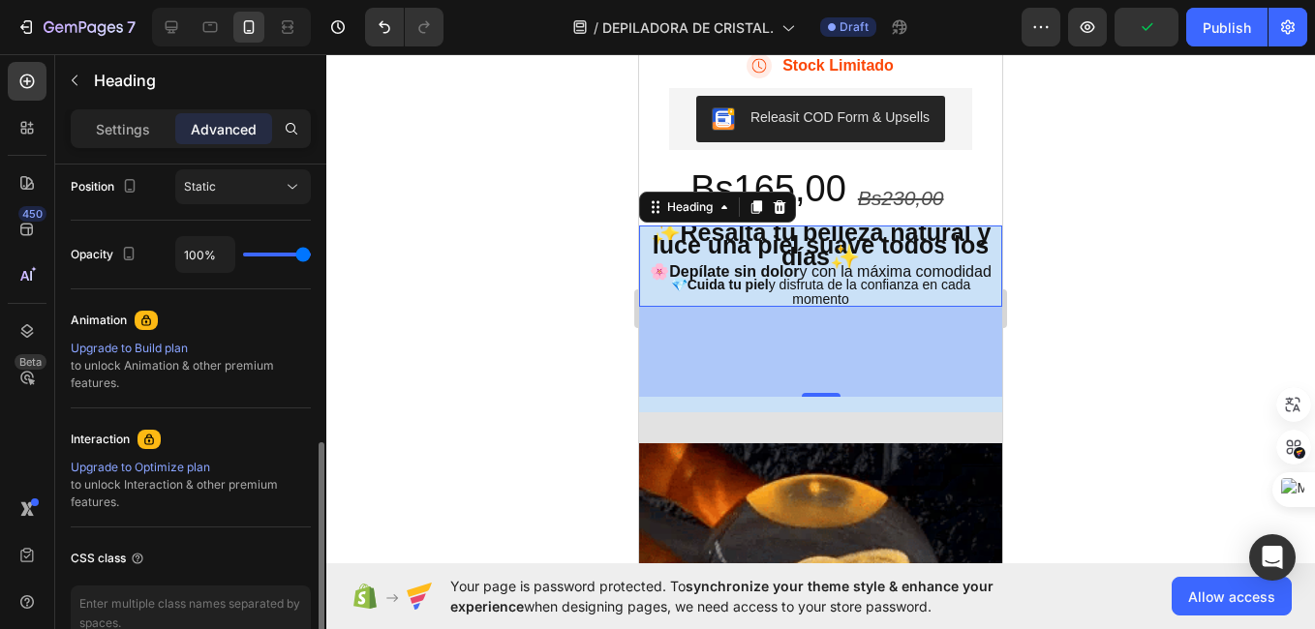
type input "78"
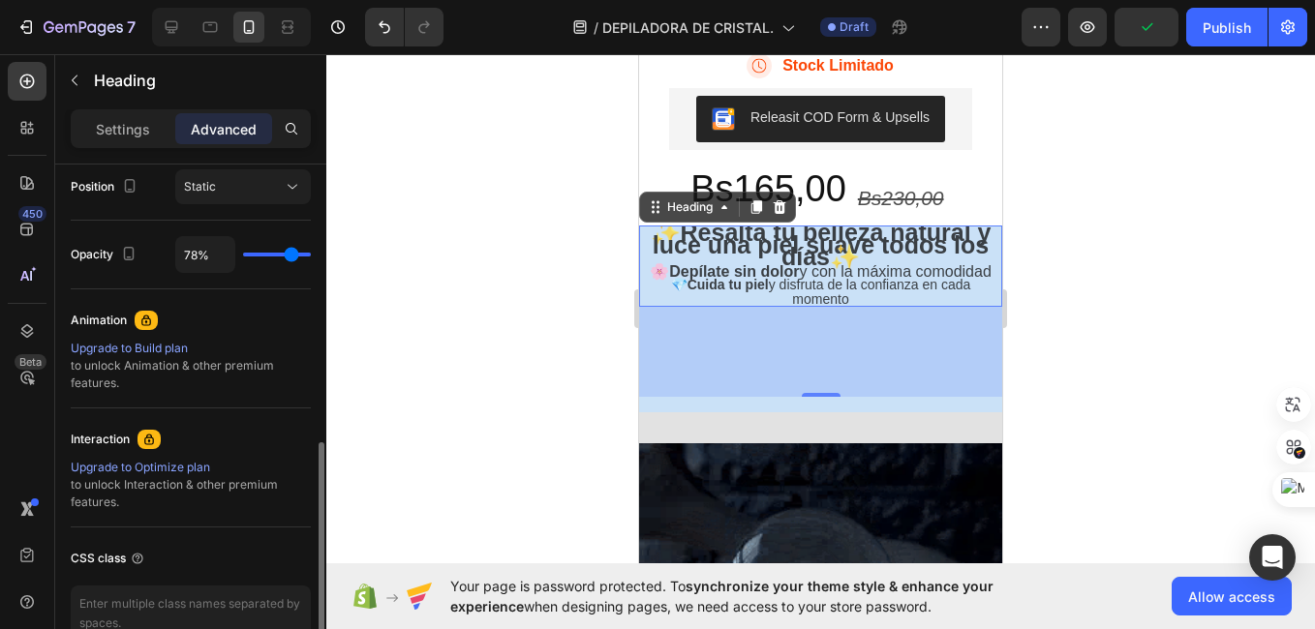
type input "74%"
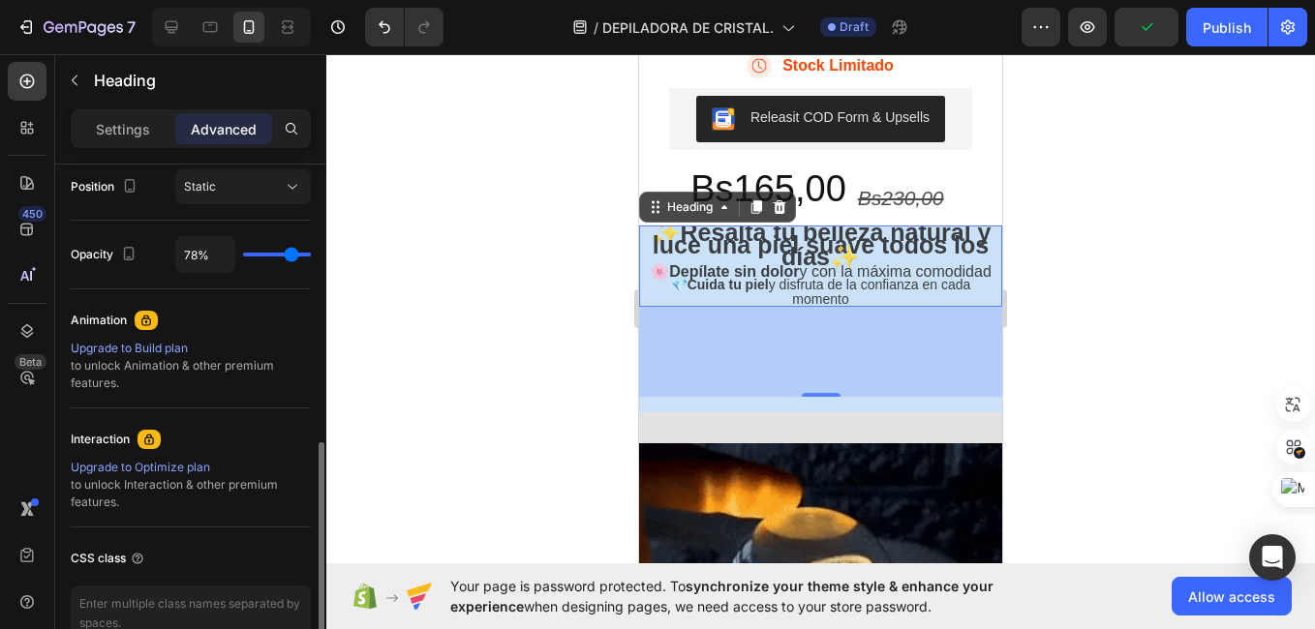
type input "74"
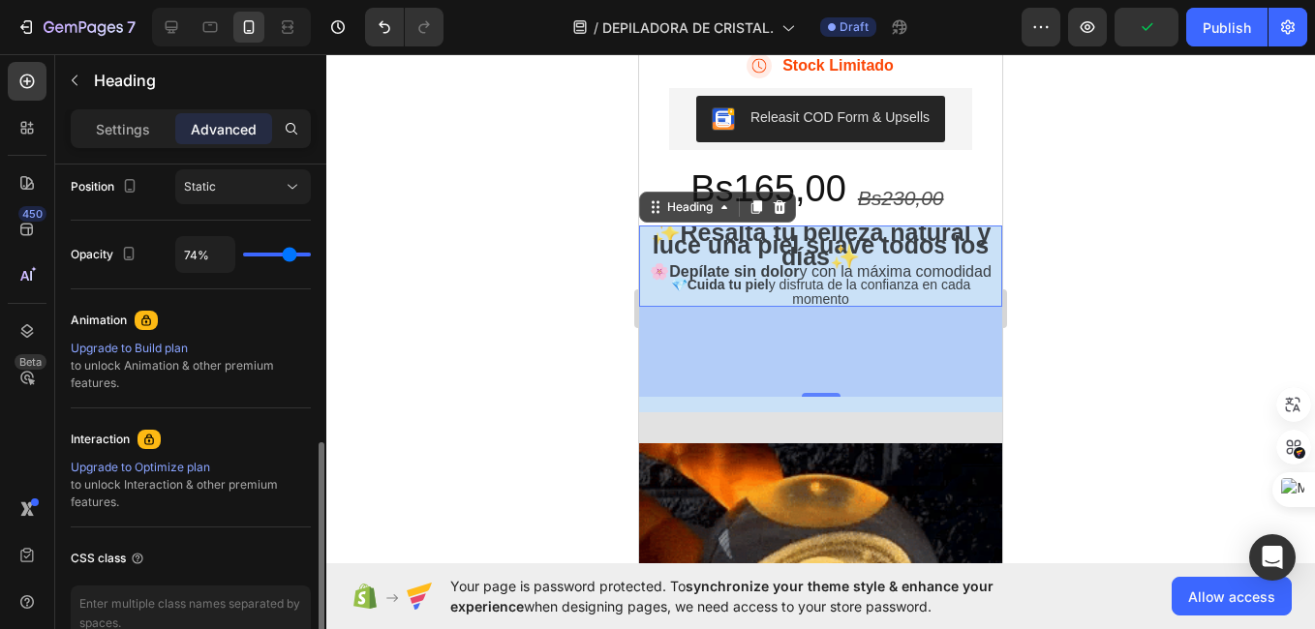
type input "69%"
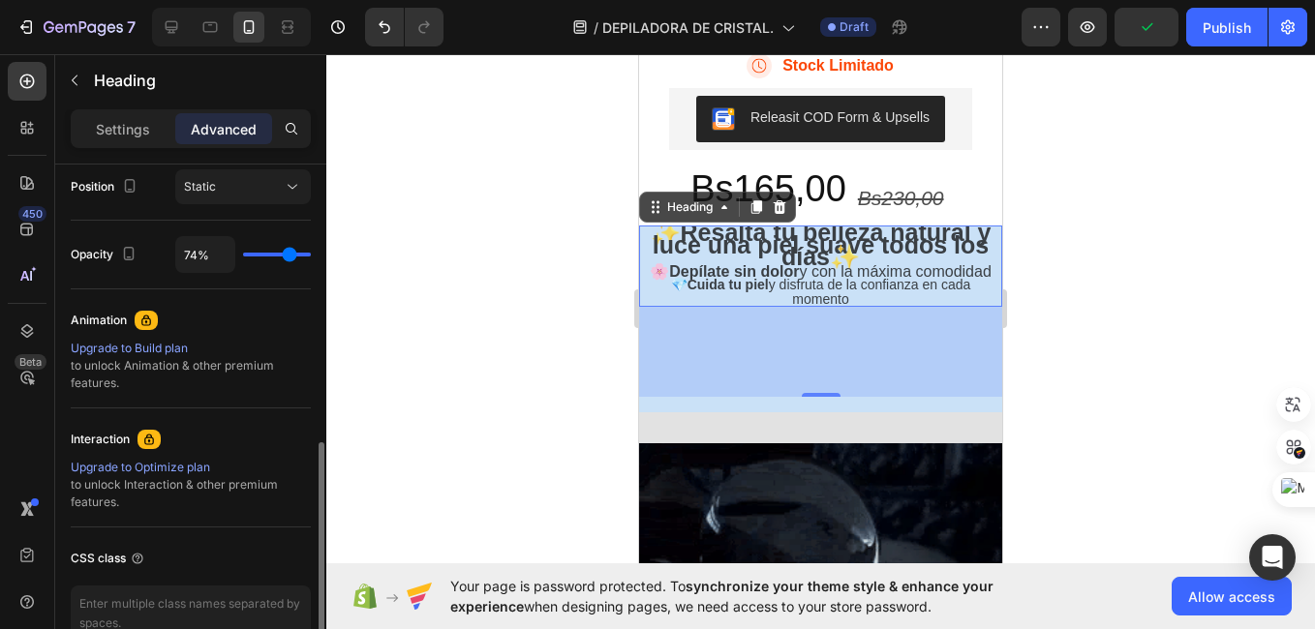
type input "69"
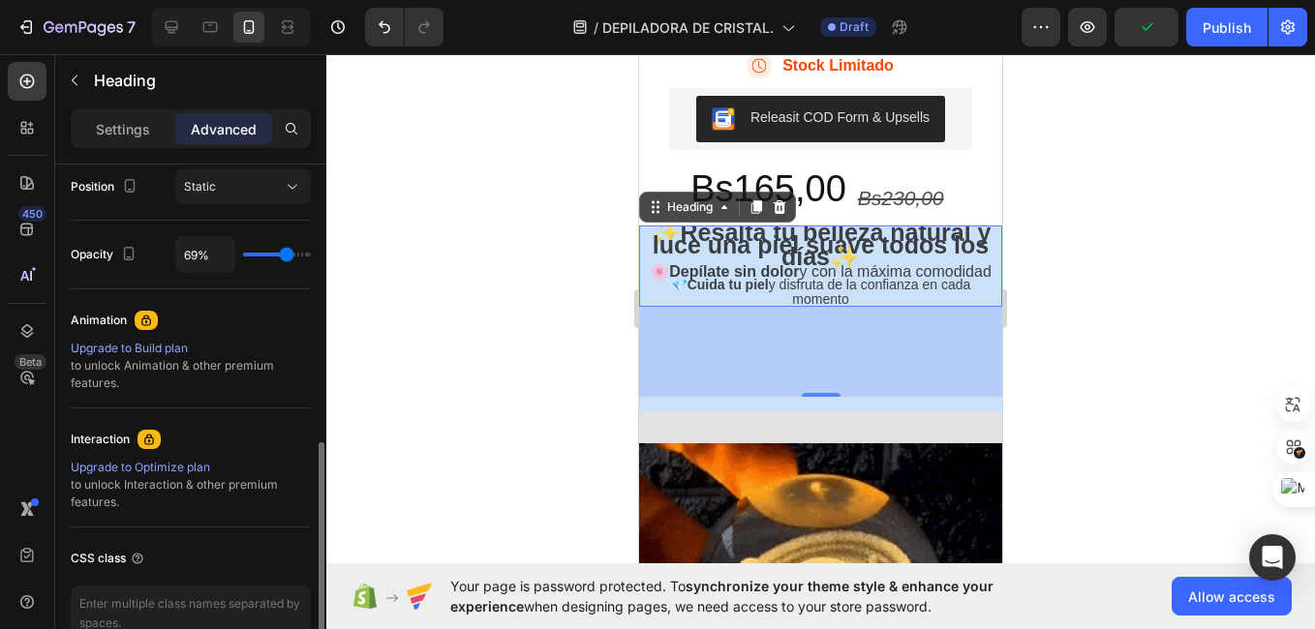
type input "67%"
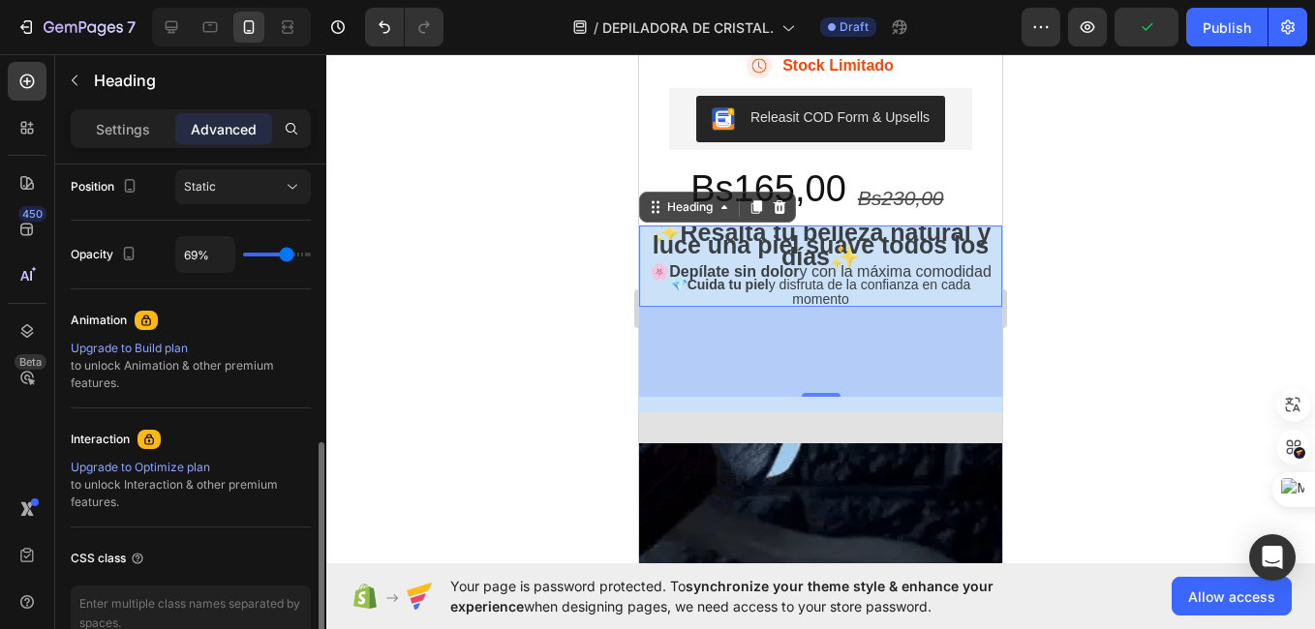
type input "67"
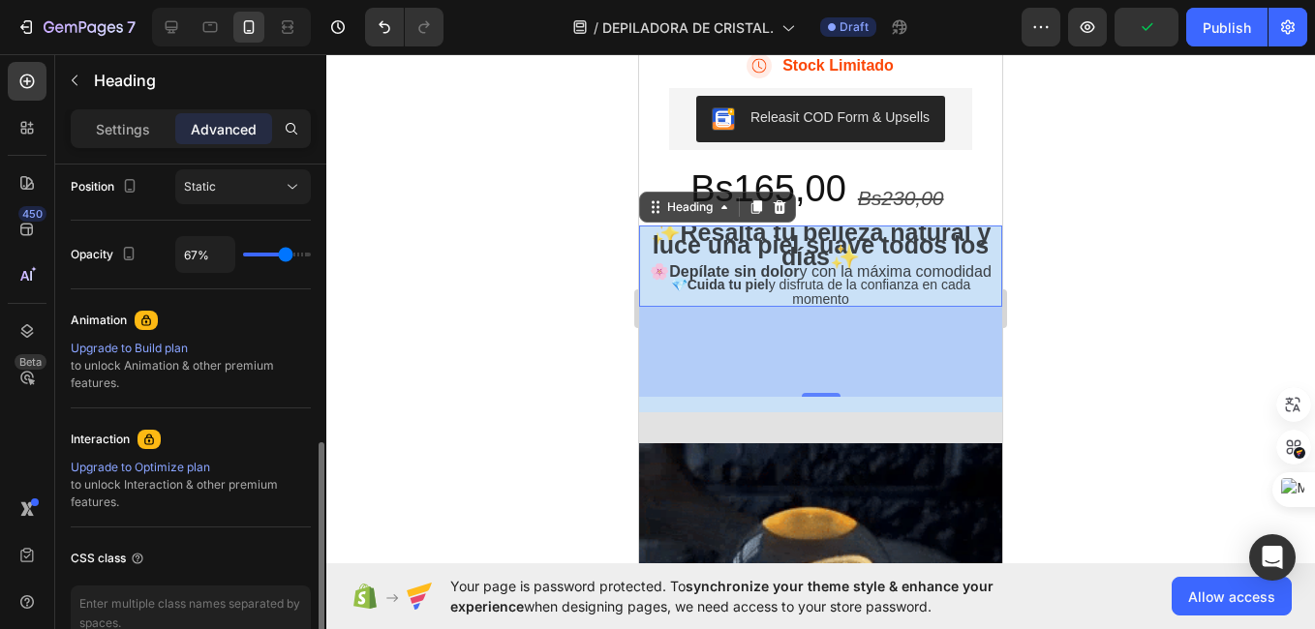
type input "63%"
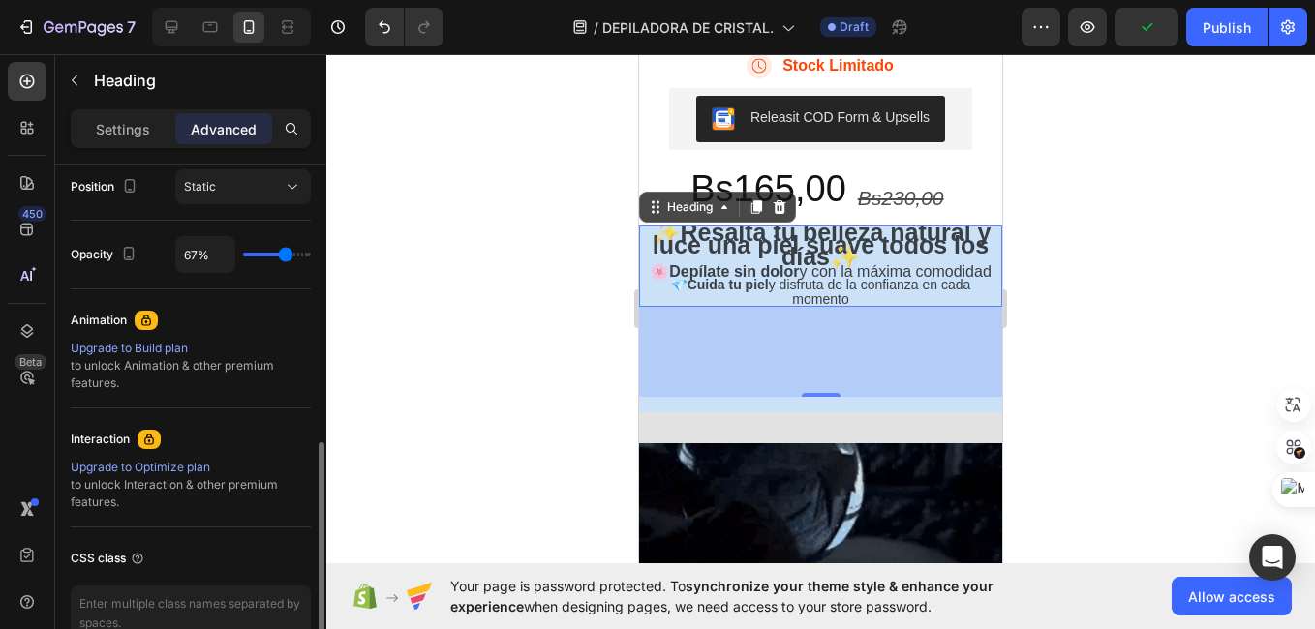
type input "63"
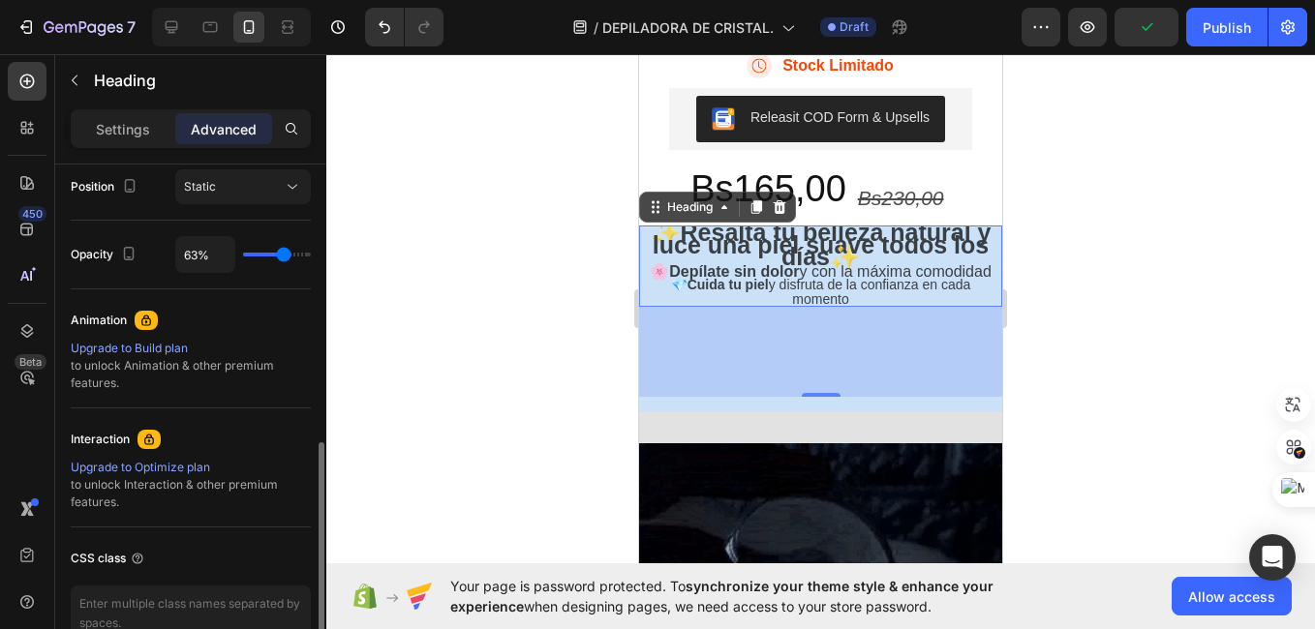
type input "61%"
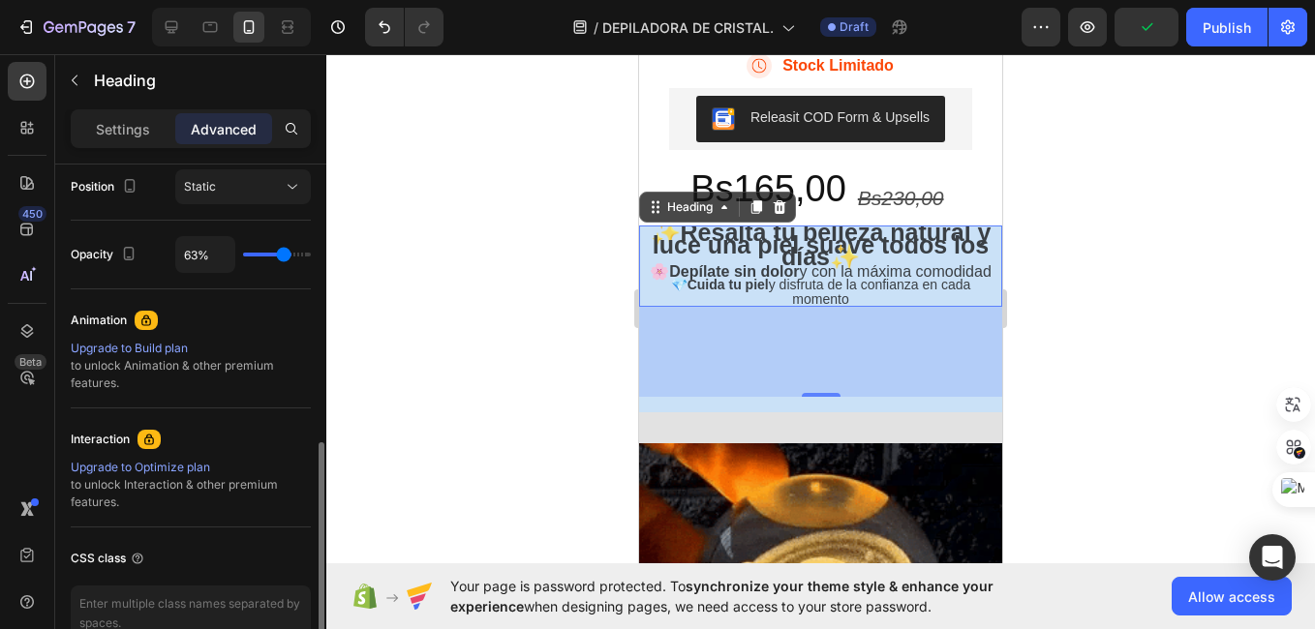
type input "61"
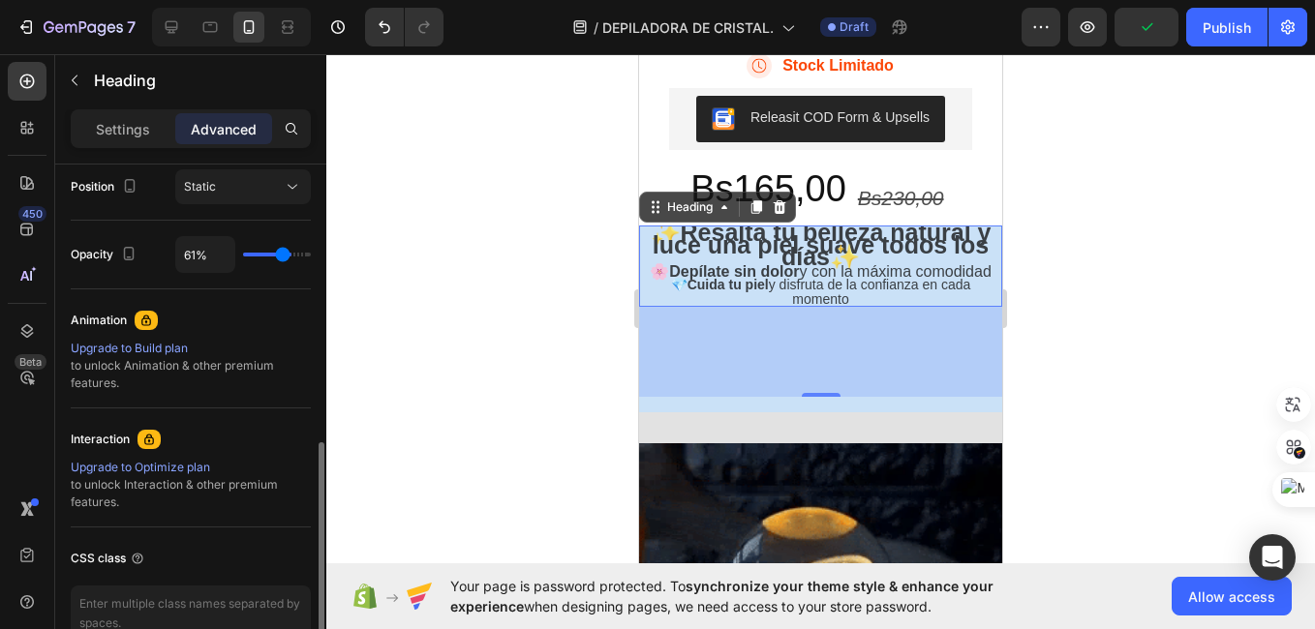
type input "59%"
type input "59"
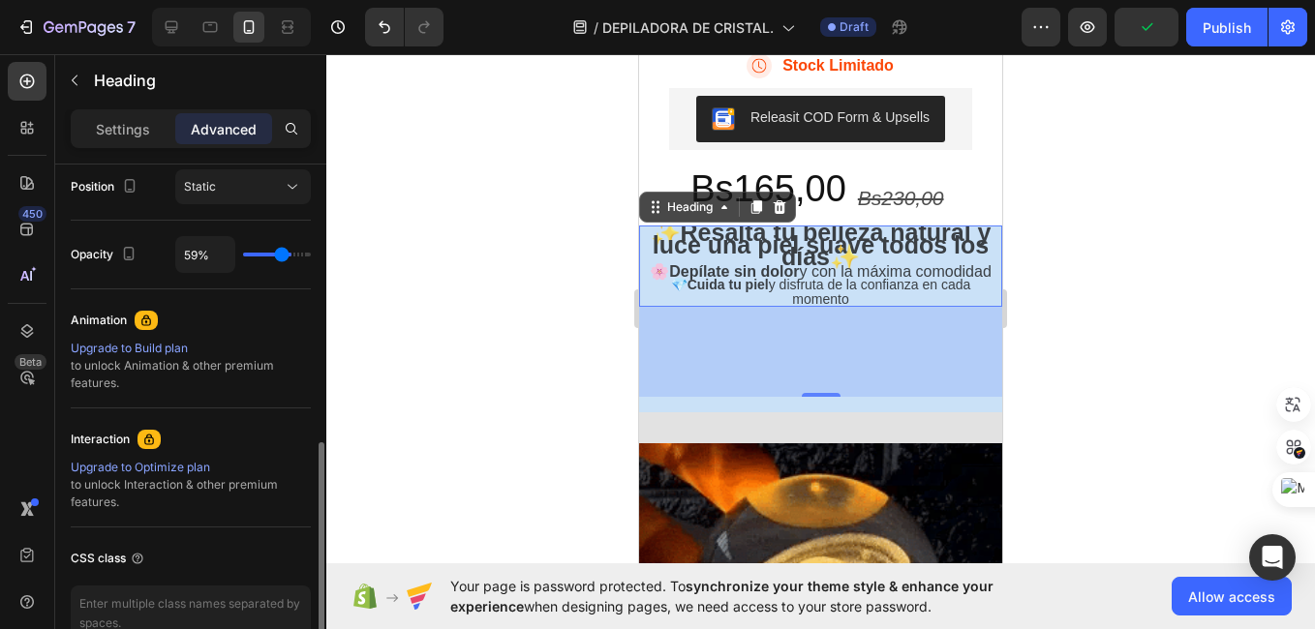
type input "57%"
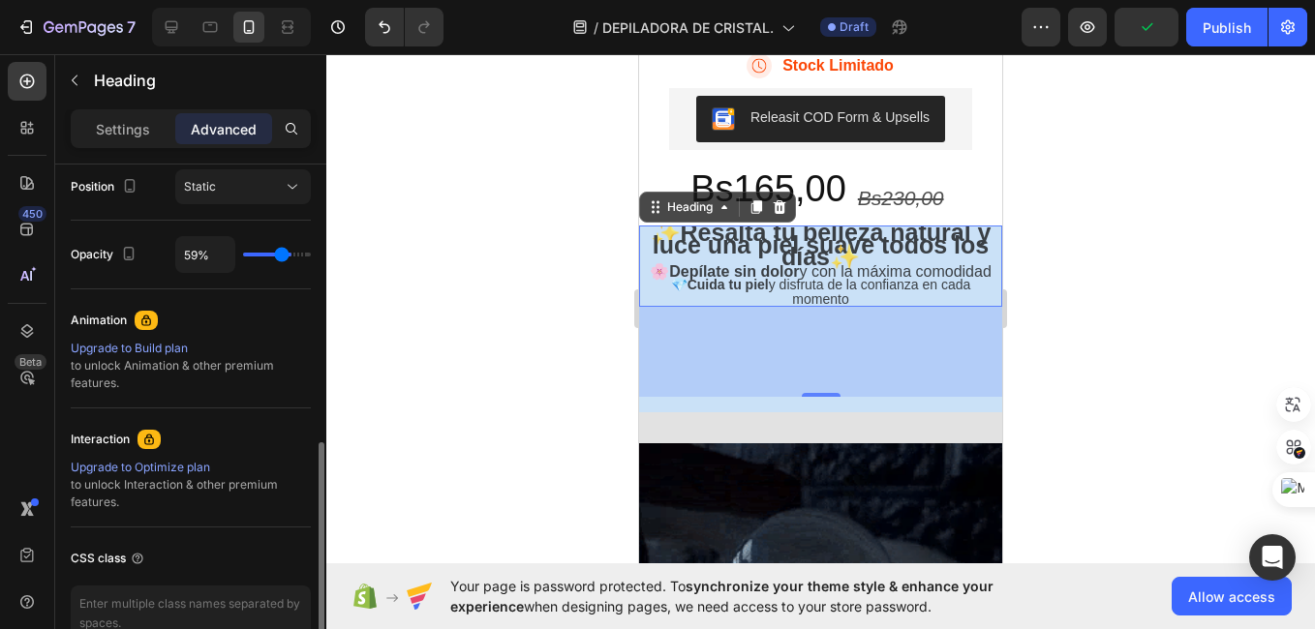
type input "57"
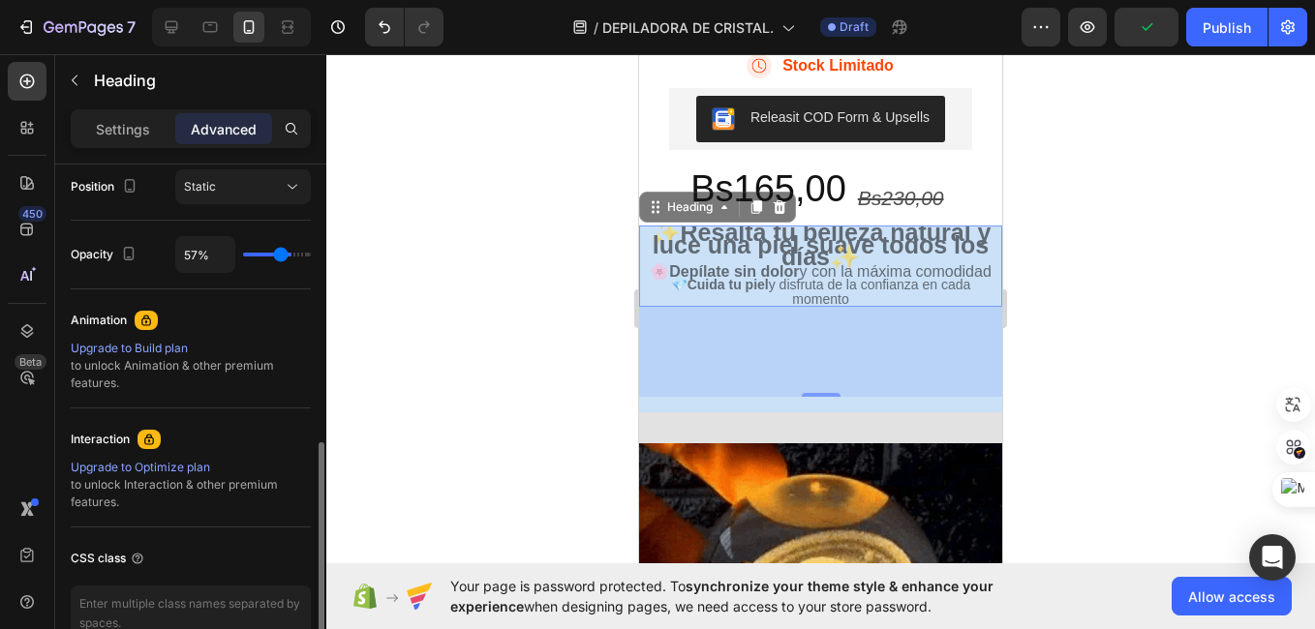
type input "56%"
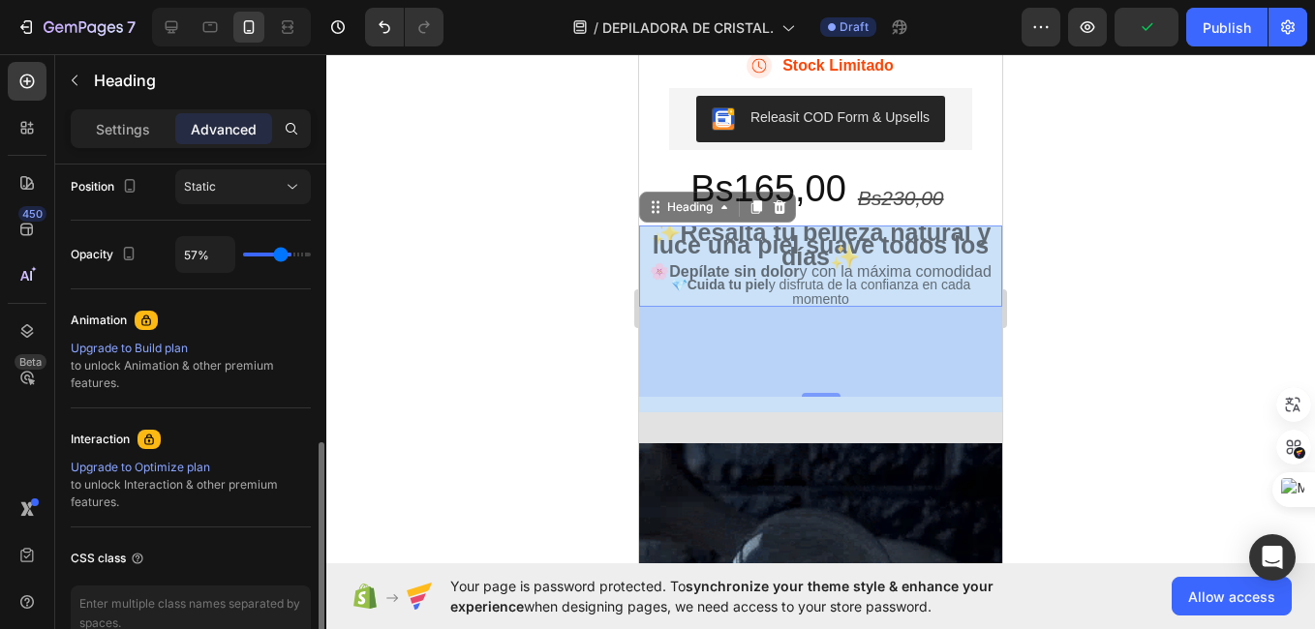
type input "56"
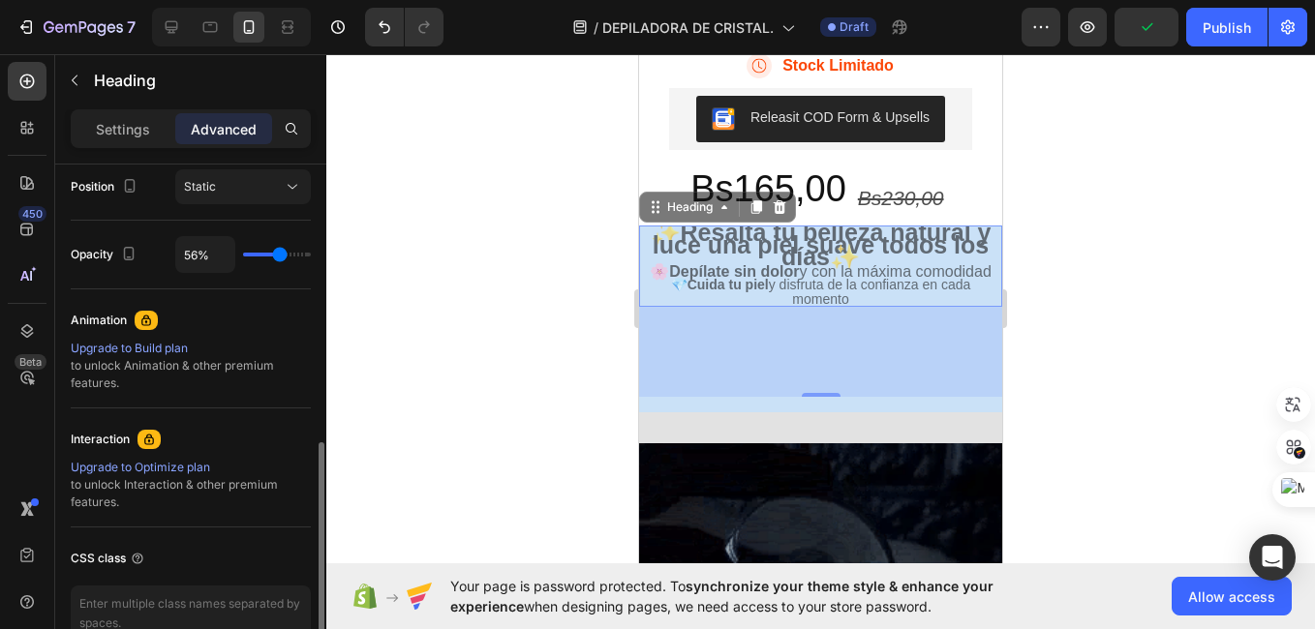
type input "48%"
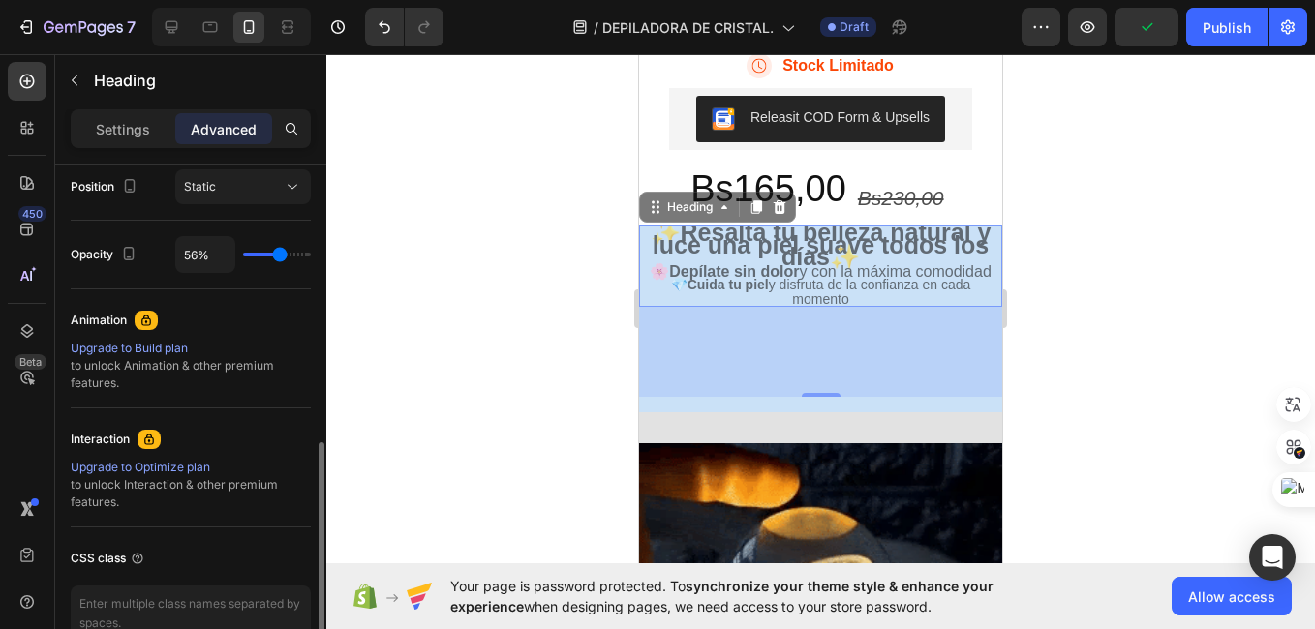
type input "48"
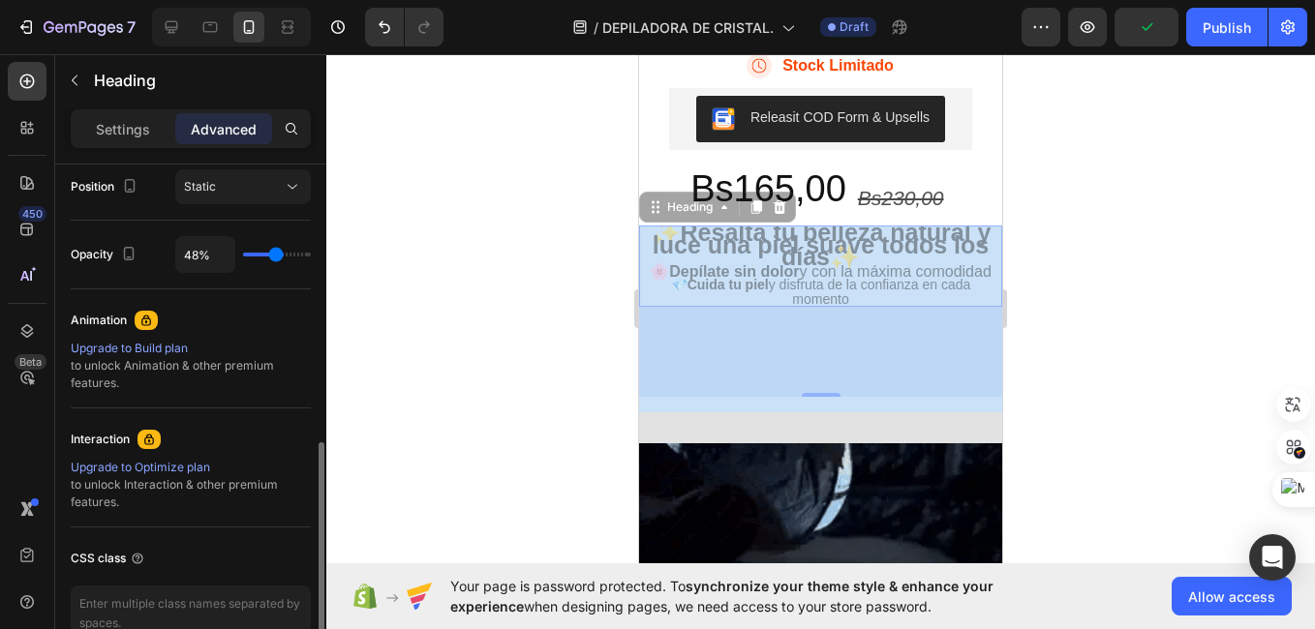
type input "39%"
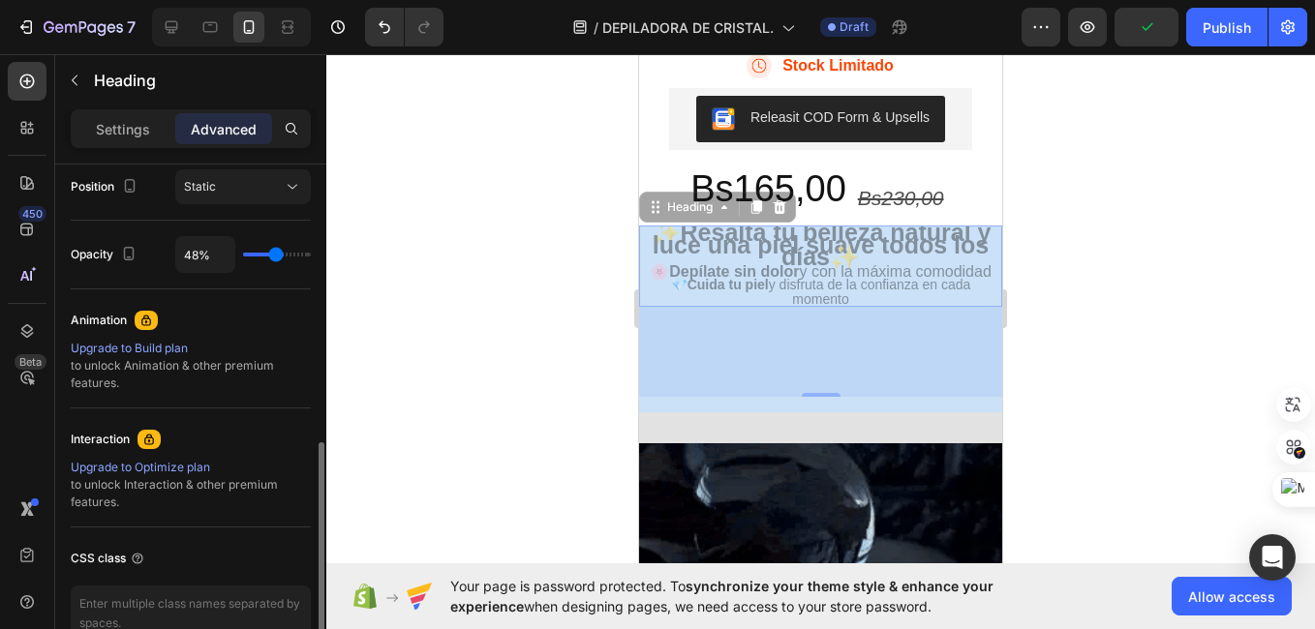
type input "39"
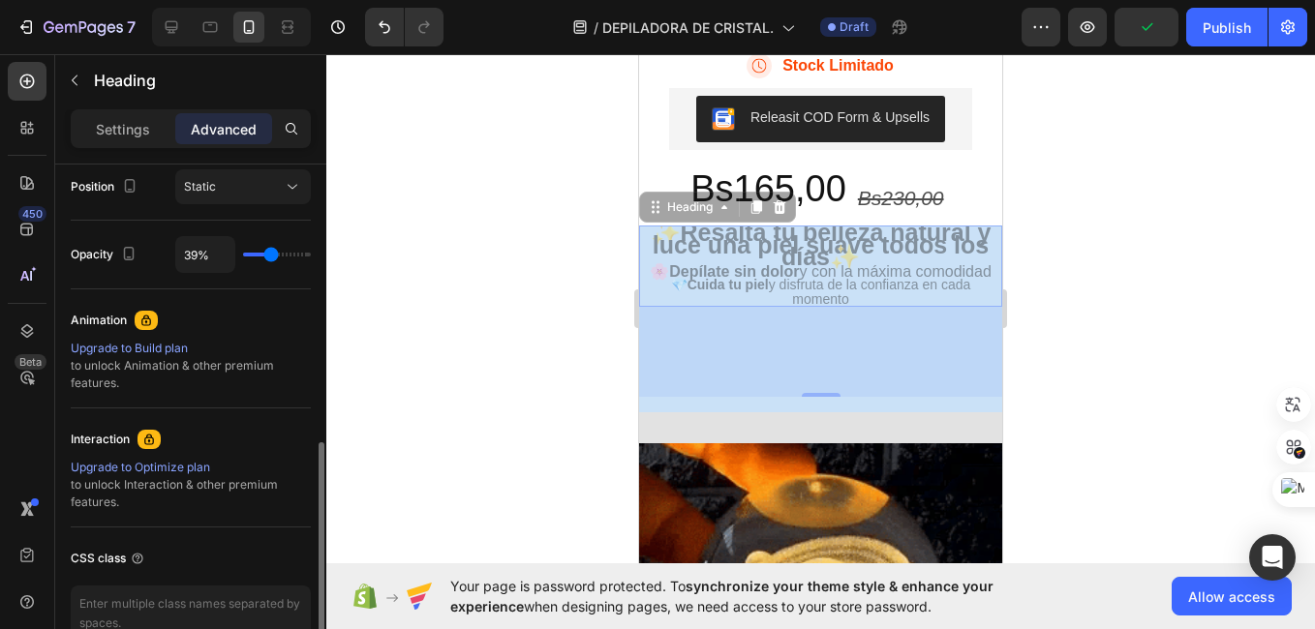
type input "37%"
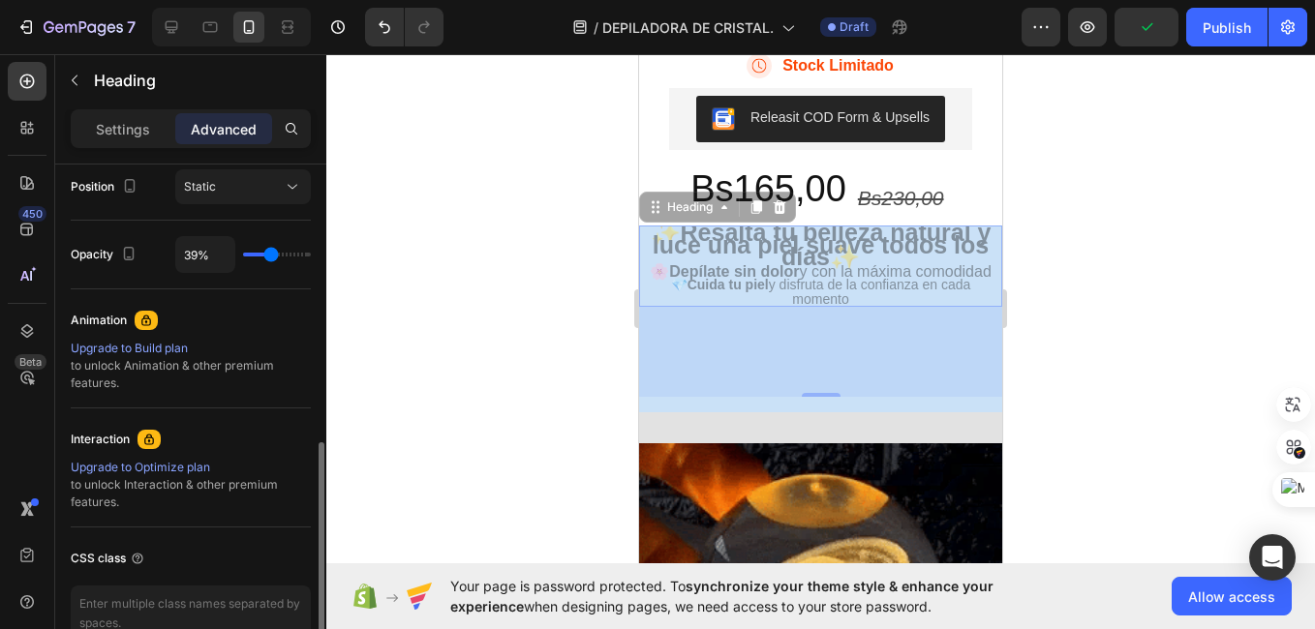
type input "37"
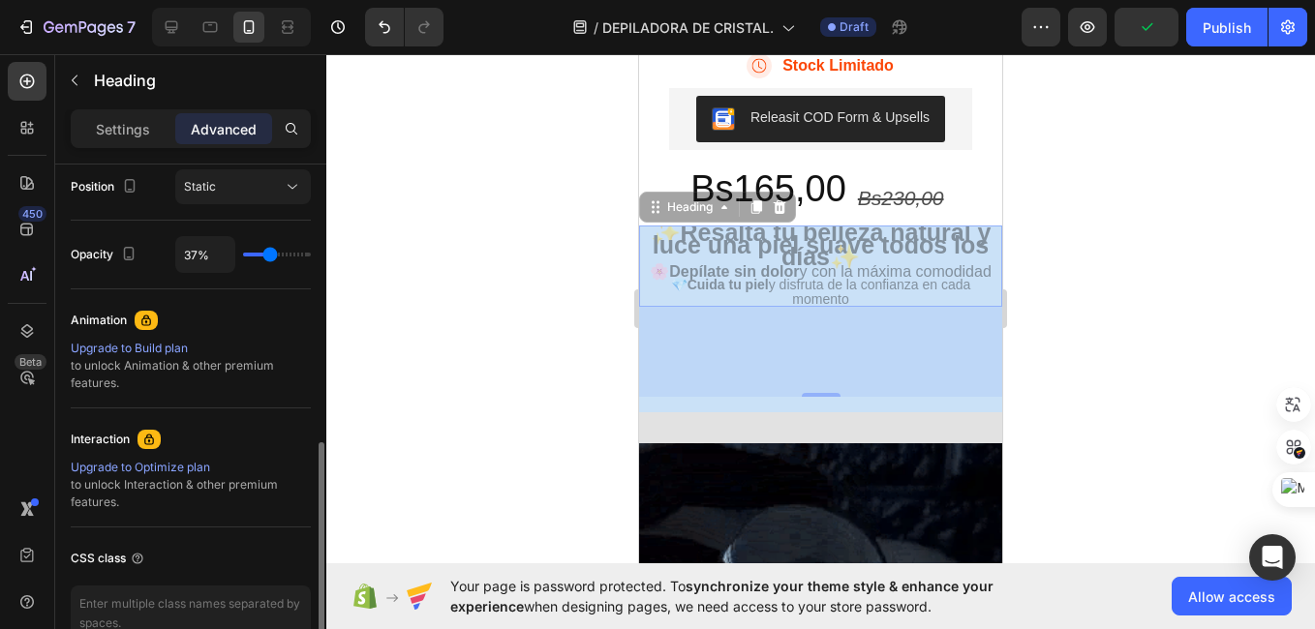
type input "35%"
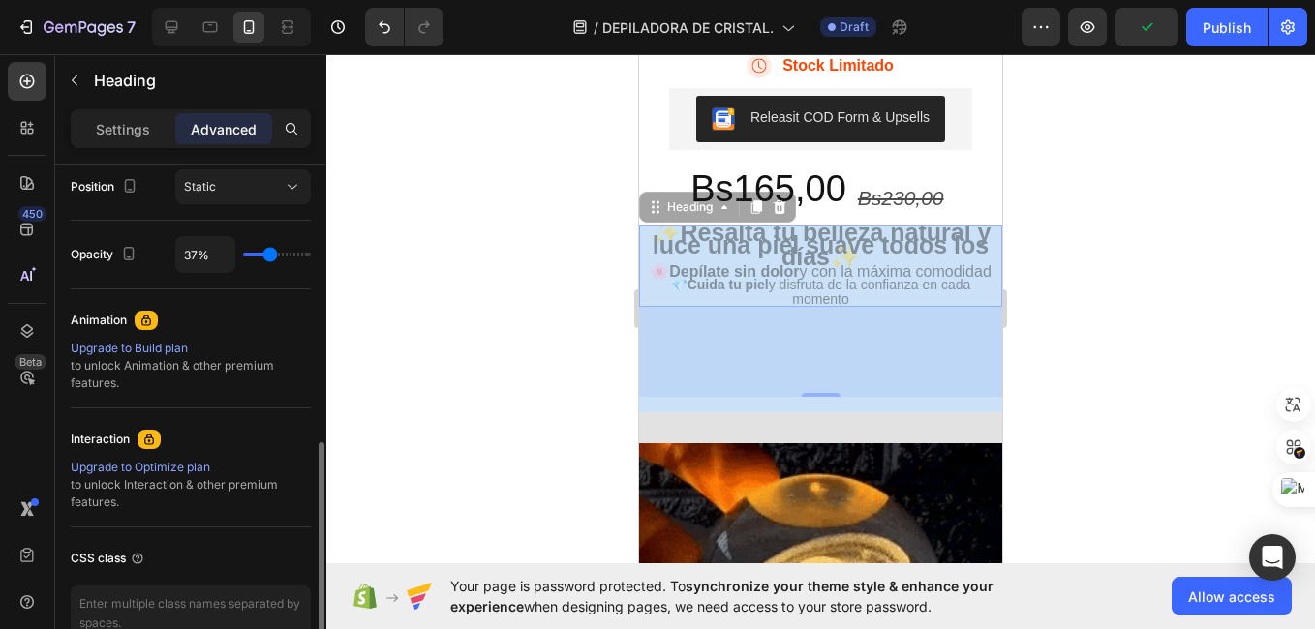
type input "35"
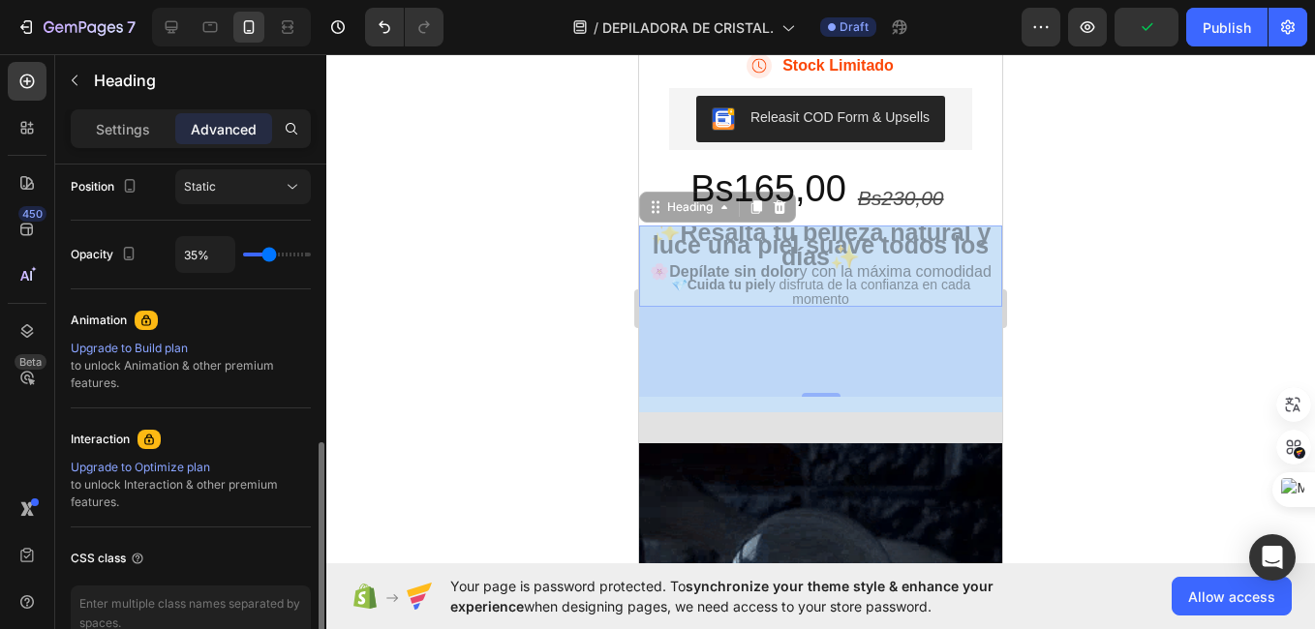
type input "33%"
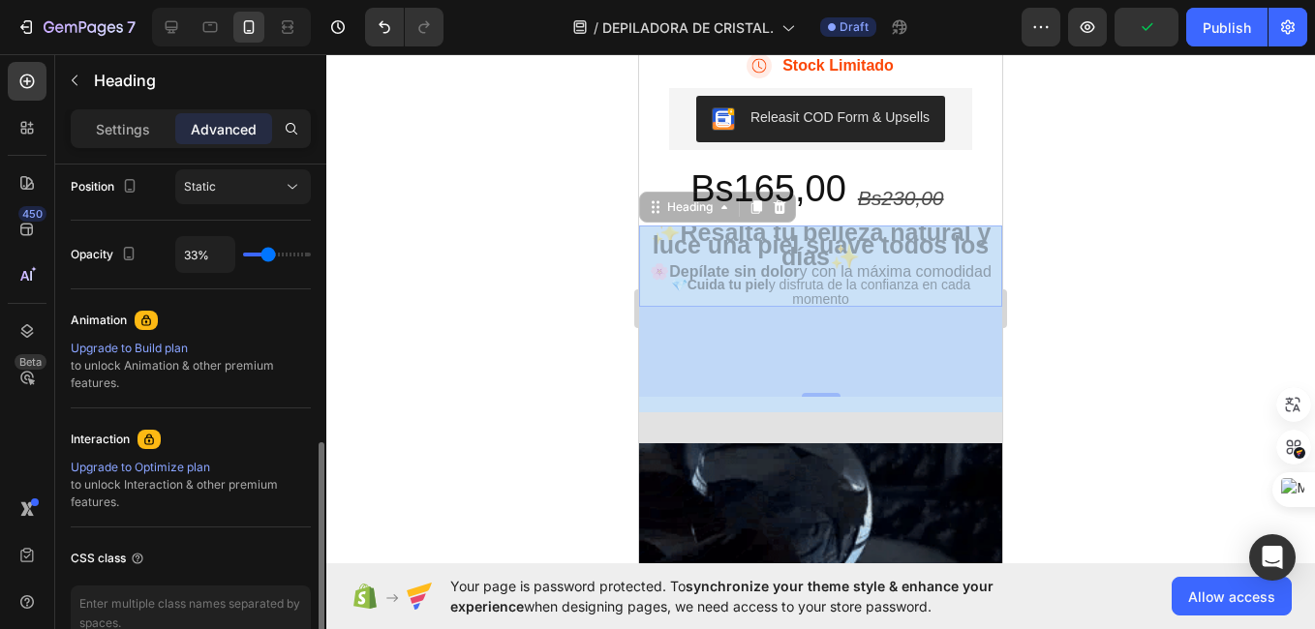
drag, startPoint x: 291, startPoint y: 256, endPoint x: 268, endPoint y: 258, distance: 23.4
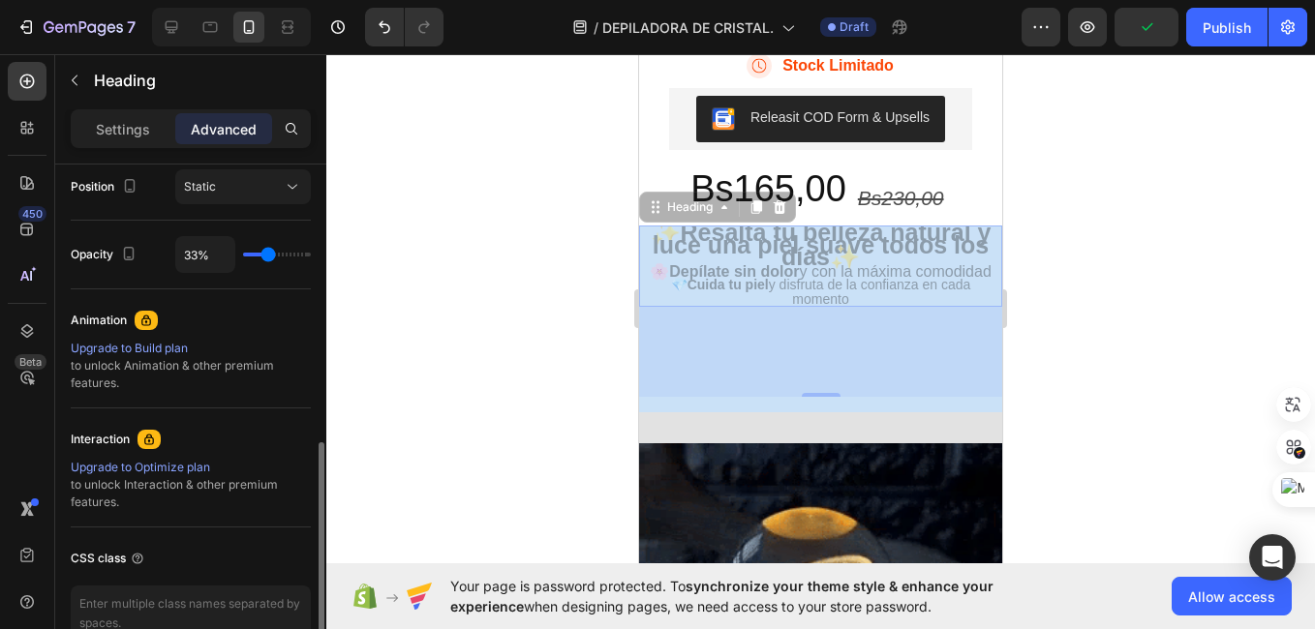
type input "33"
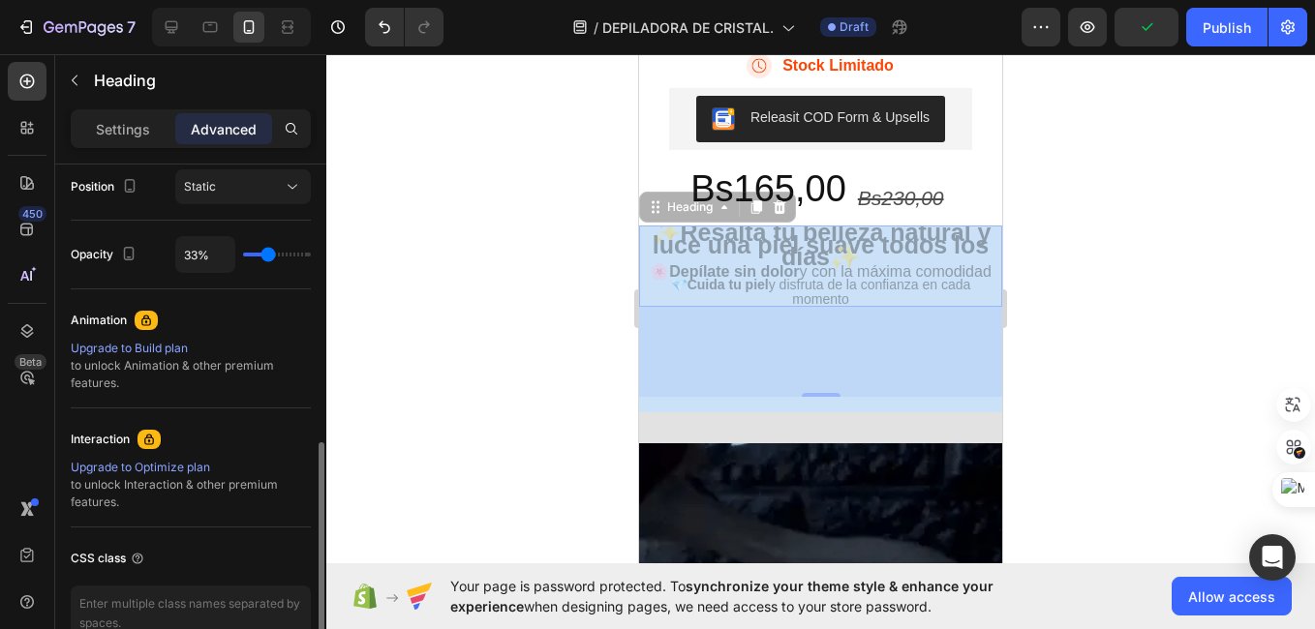
click at [268, 257] on input "range" at bounding box center [277, 255] width 68 height 4
type input "37%"
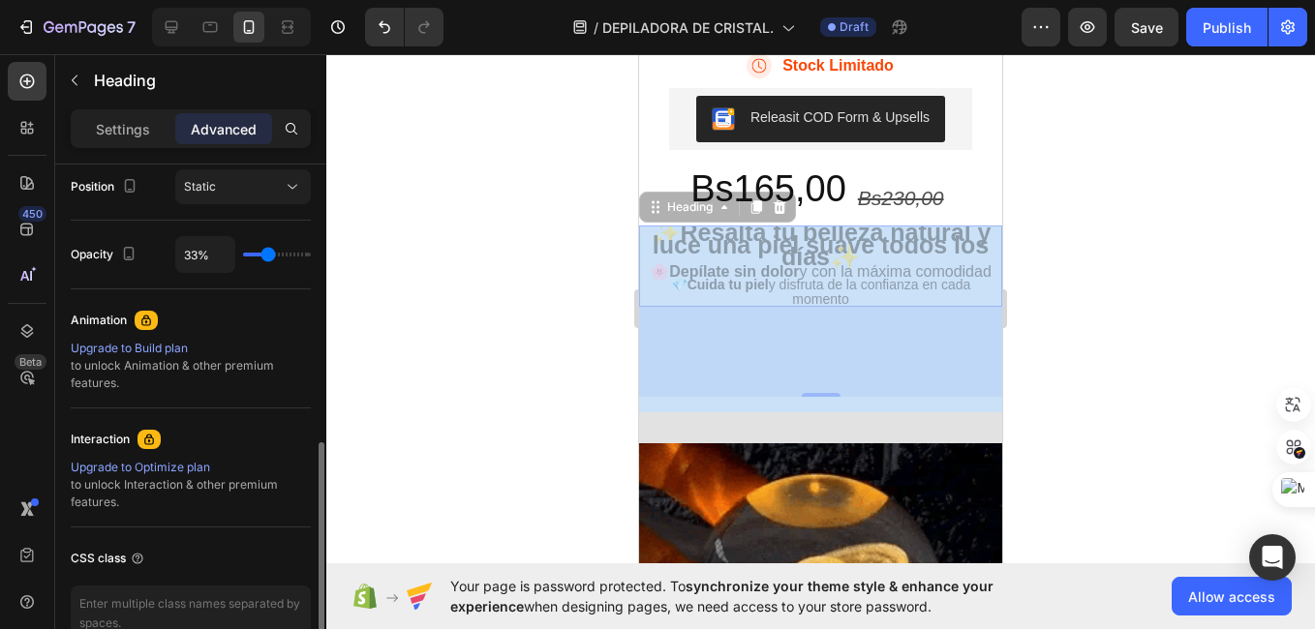
type input "37"
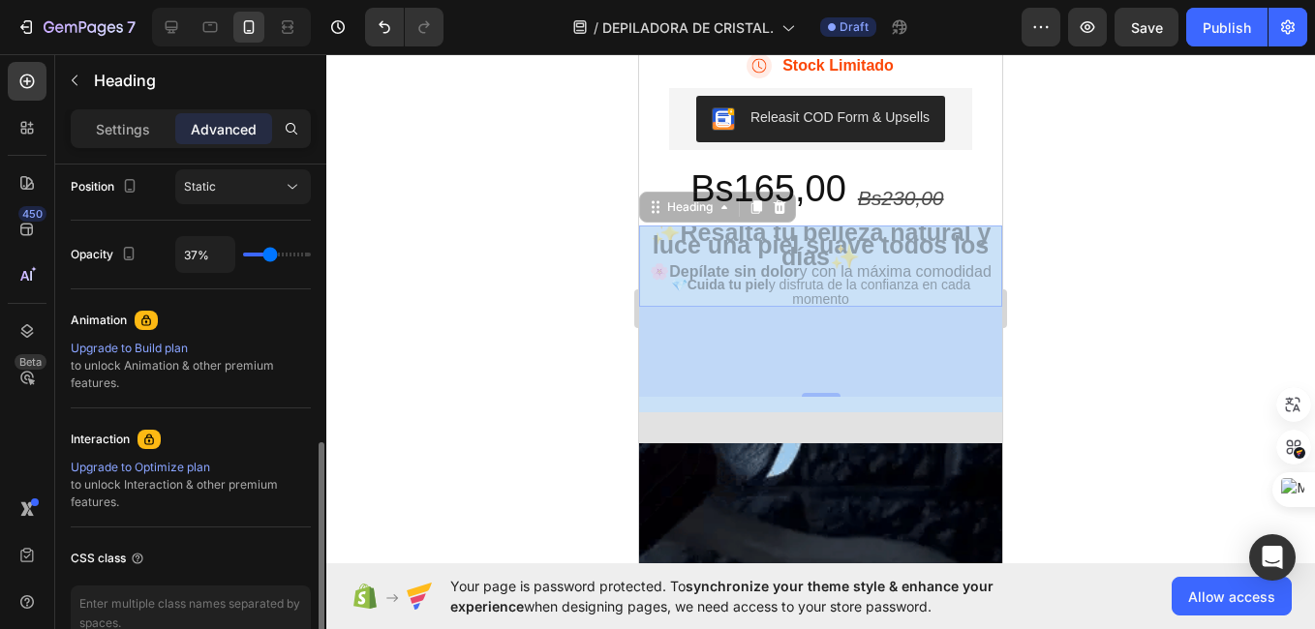
type input "50%"
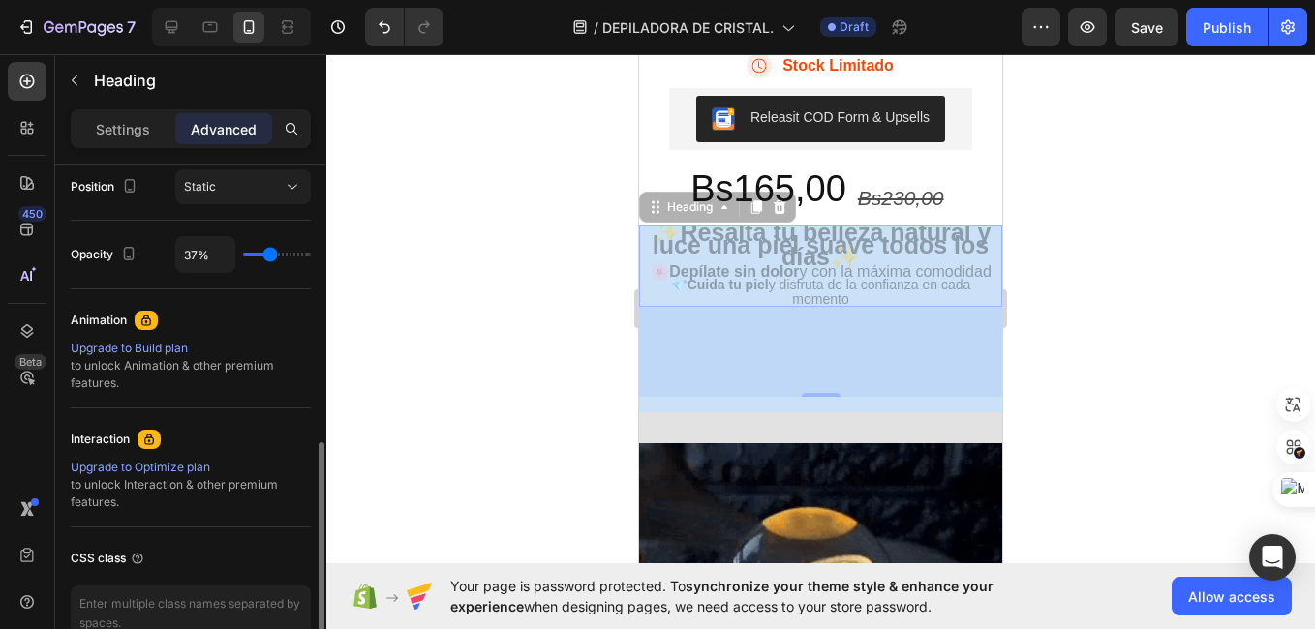
type input "50"
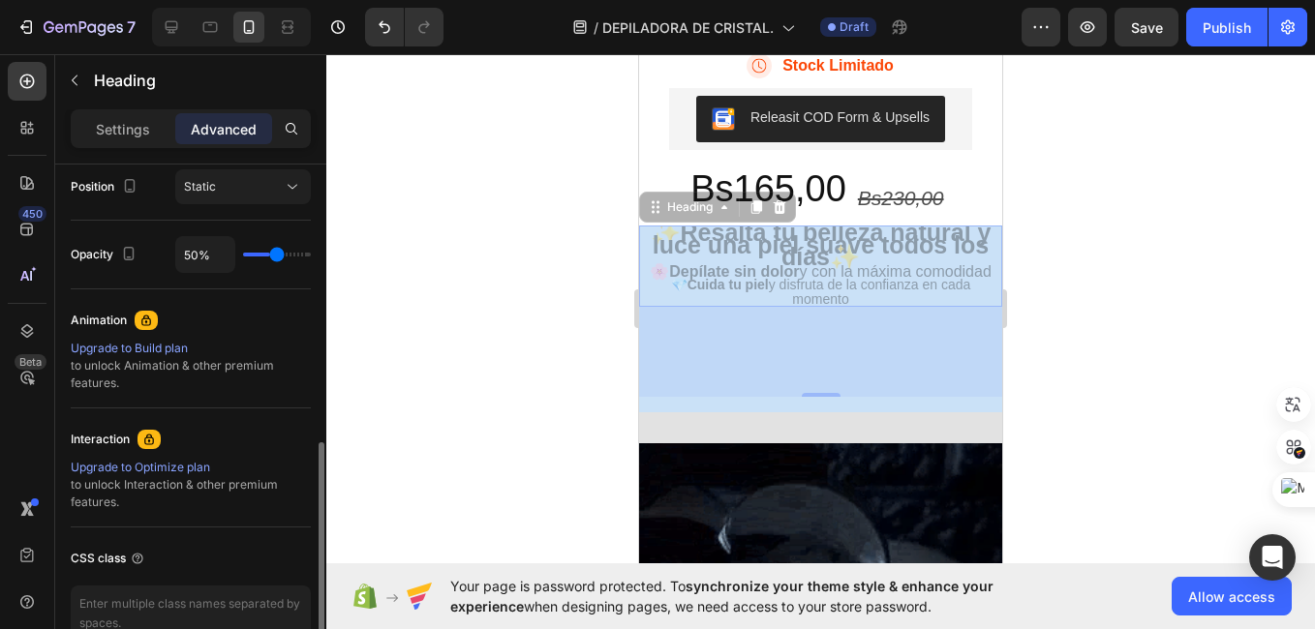
type input "52%"
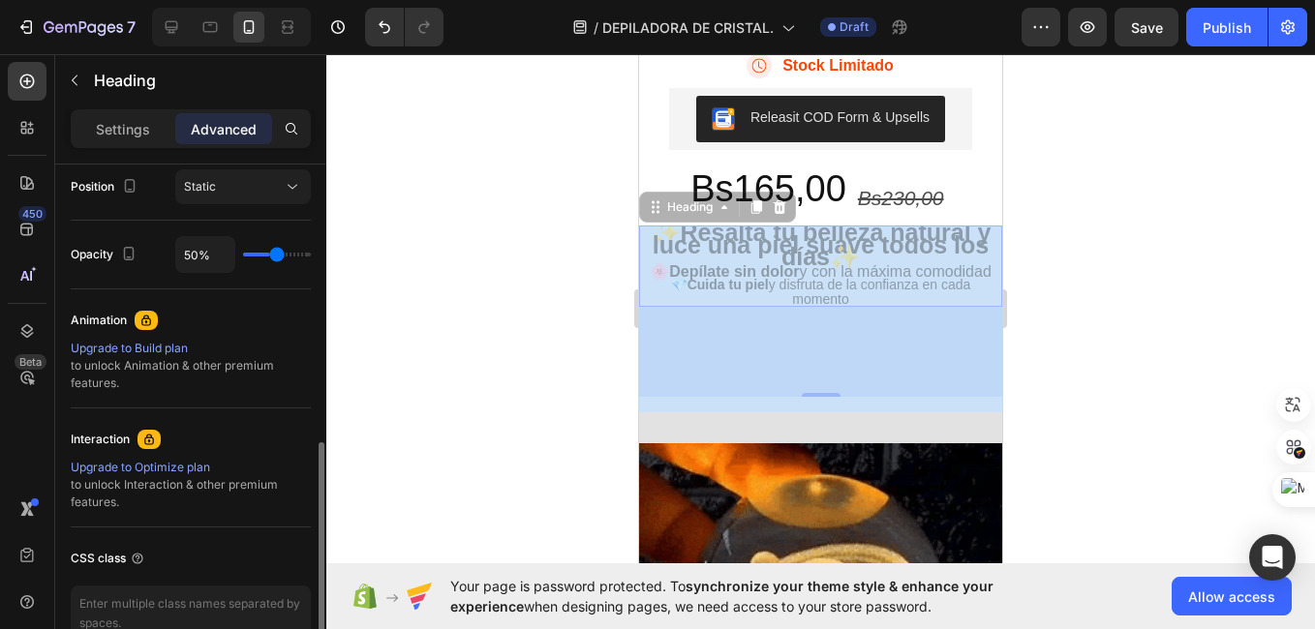
type input "52"
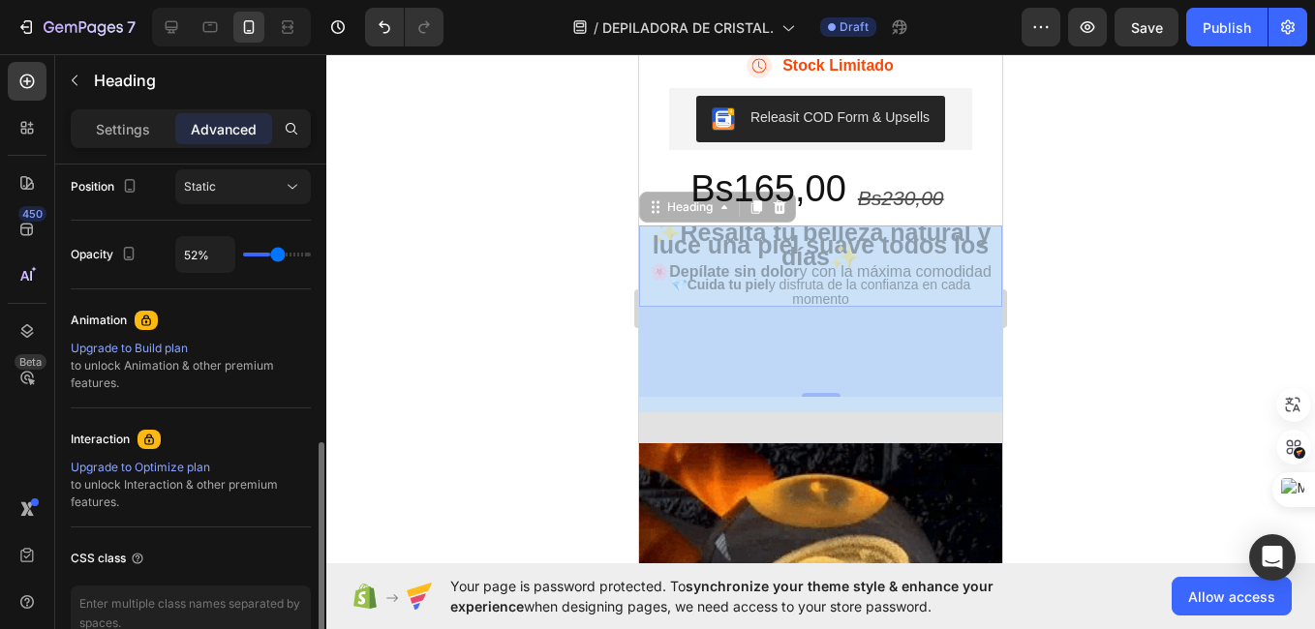
type input "56%"
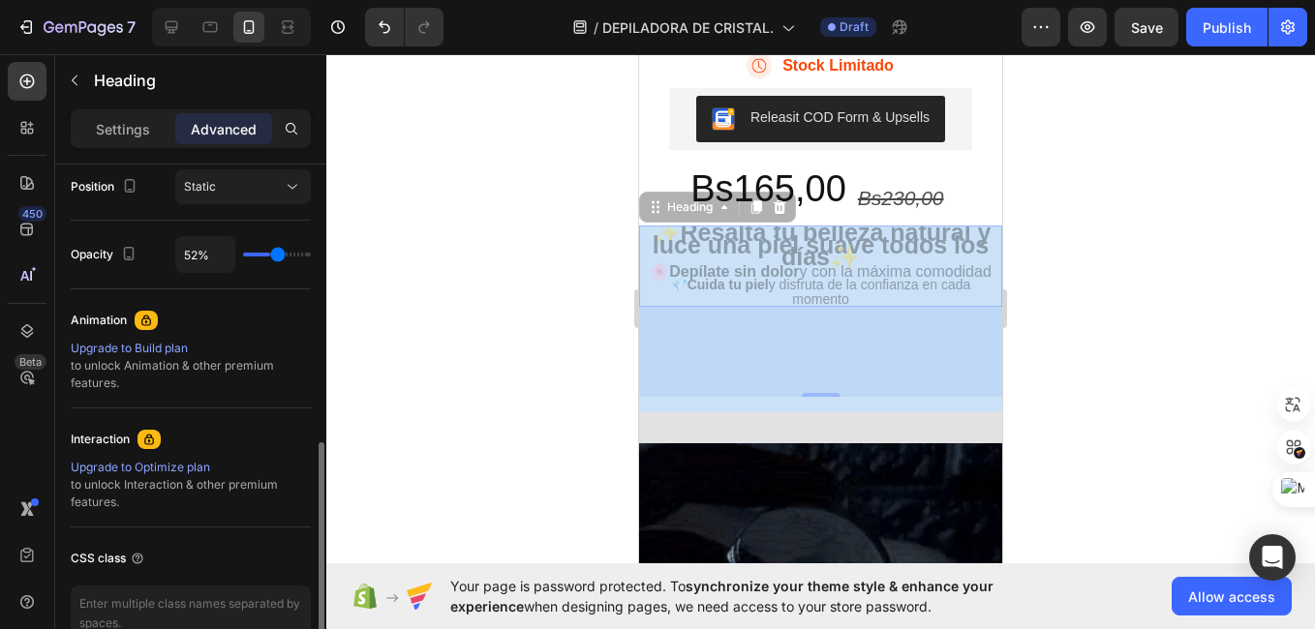
type input "56"
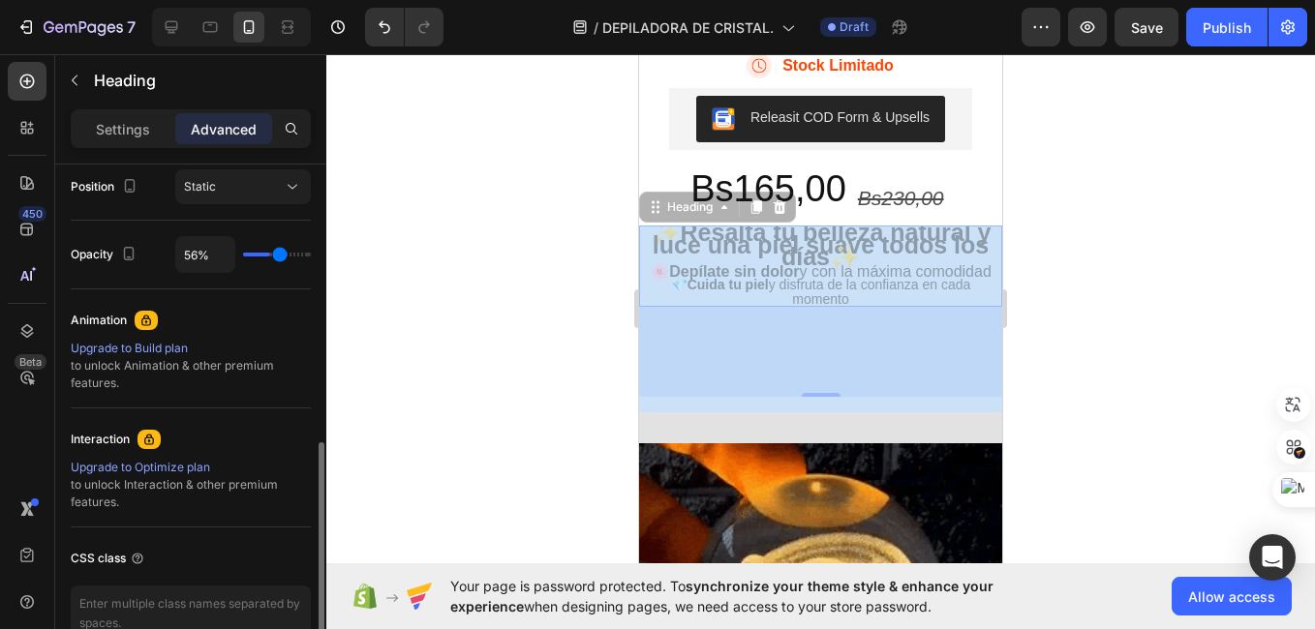
type input "59%"
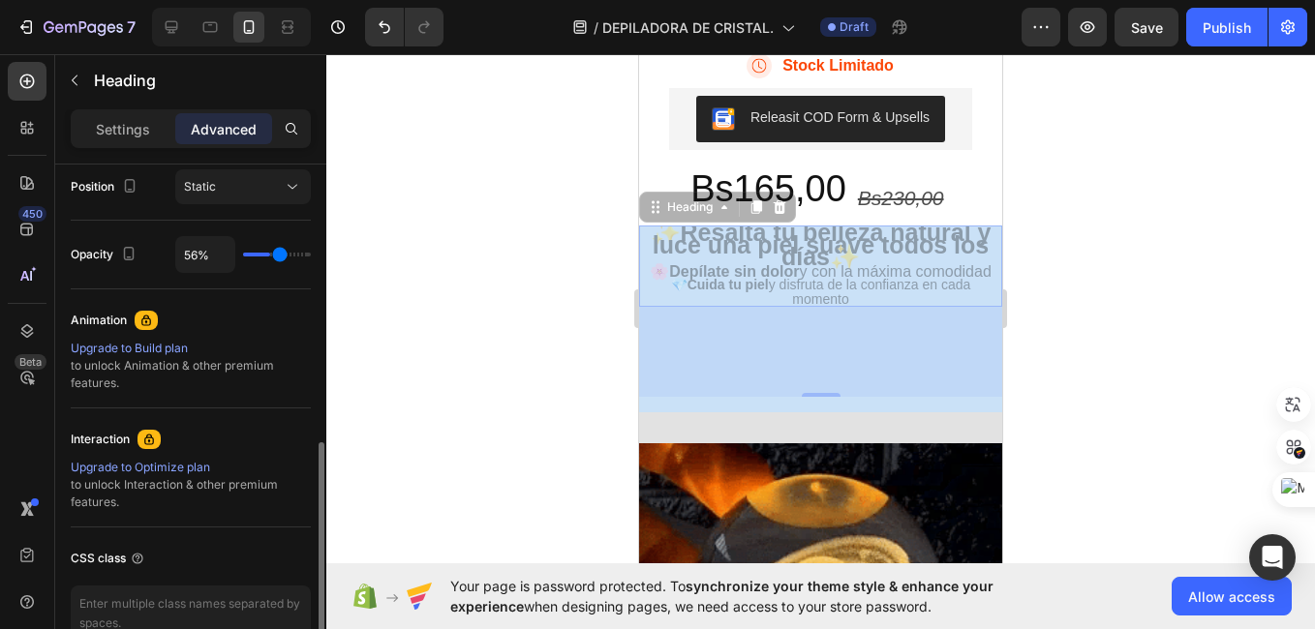
type input "59"
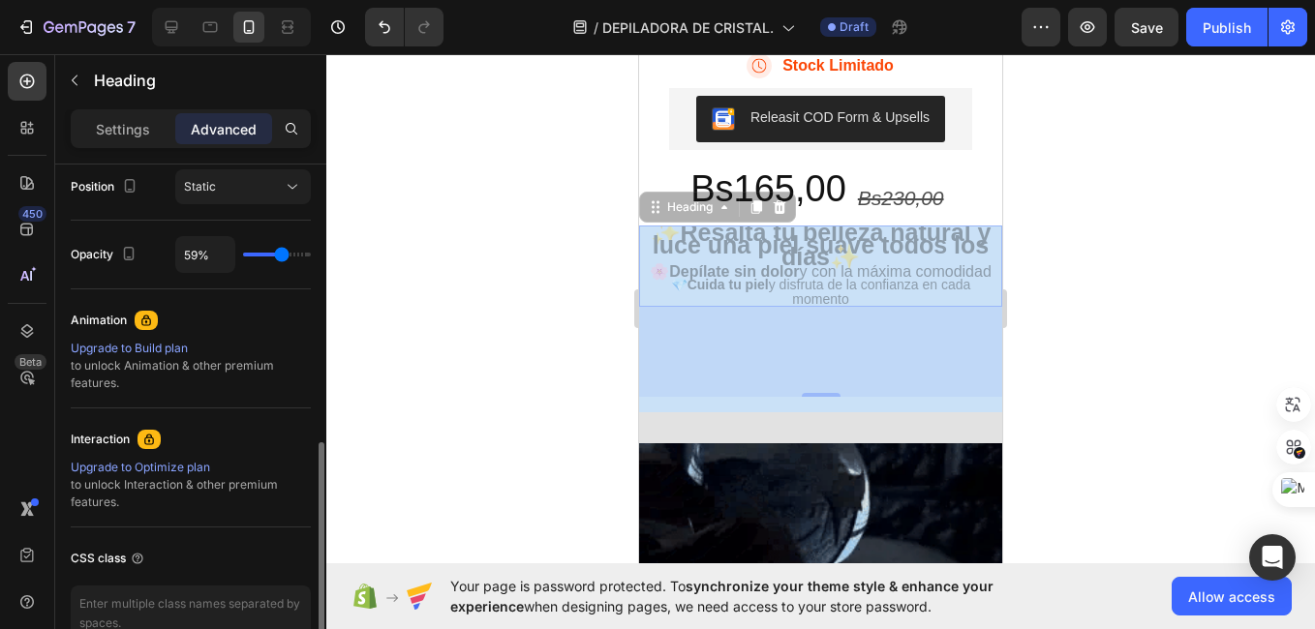
type input "61%"
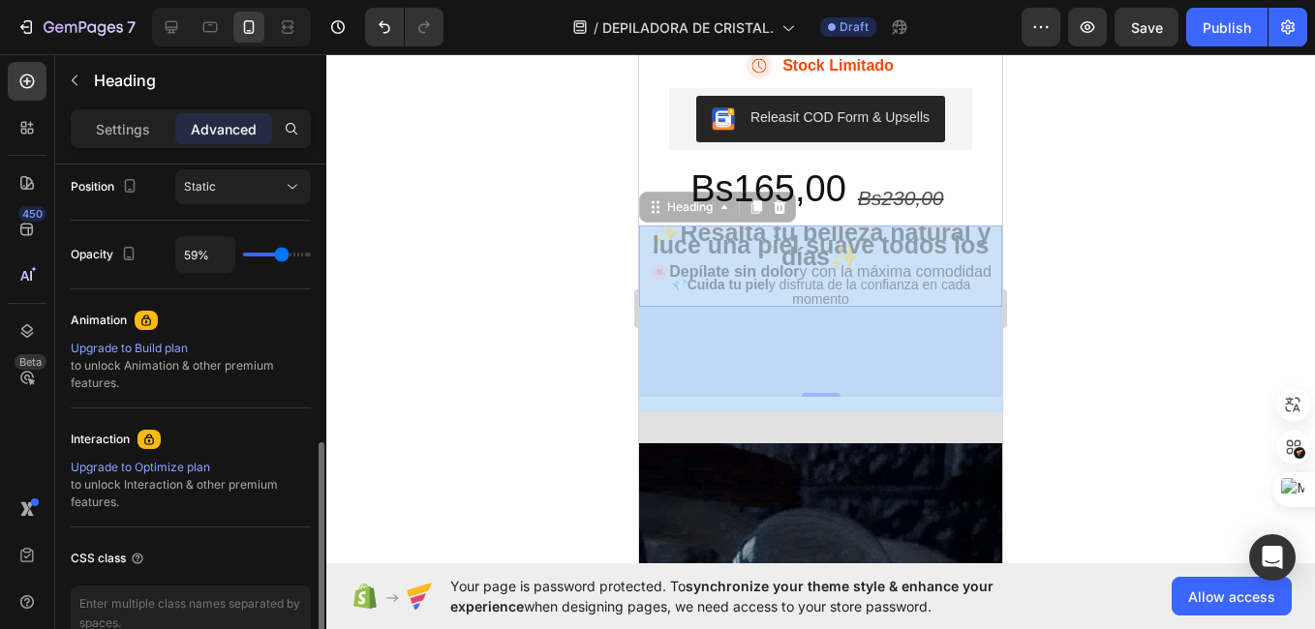
type input "61"
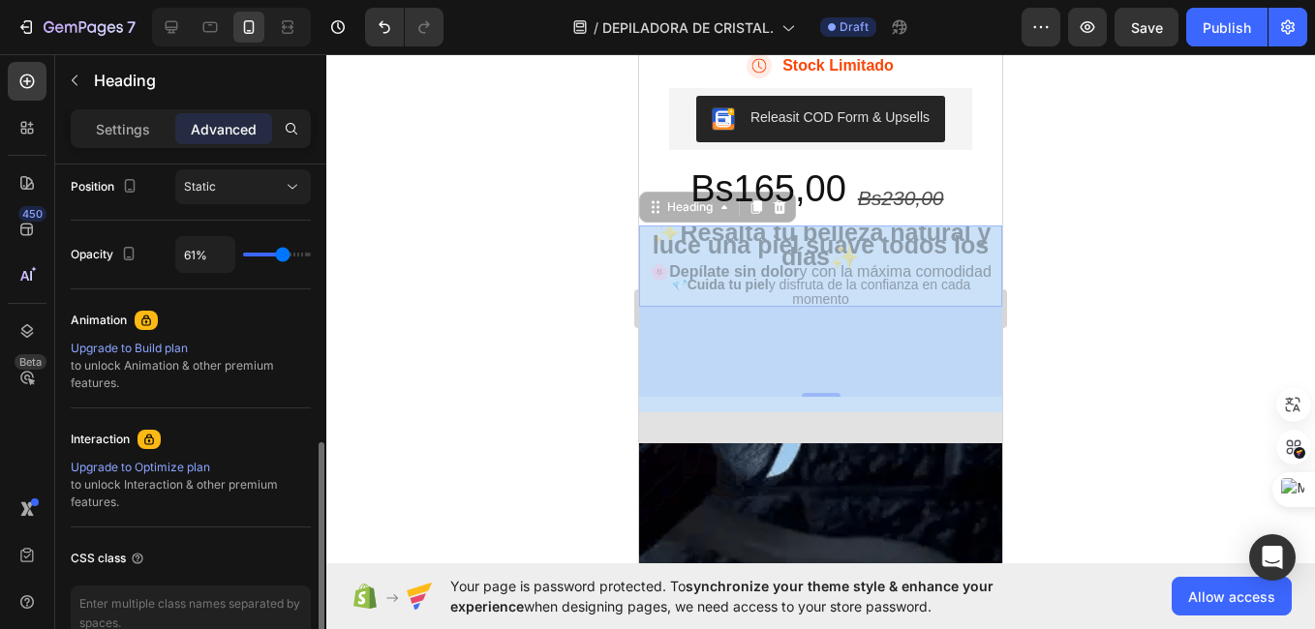
type input "63%"
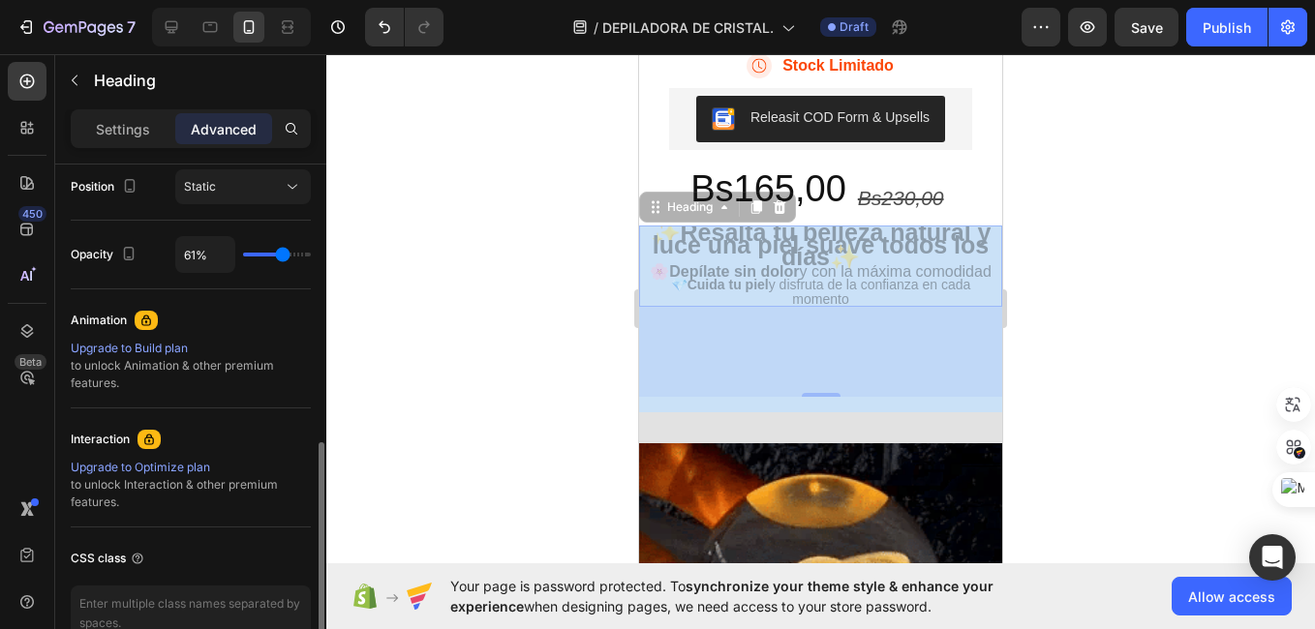
type input "63"
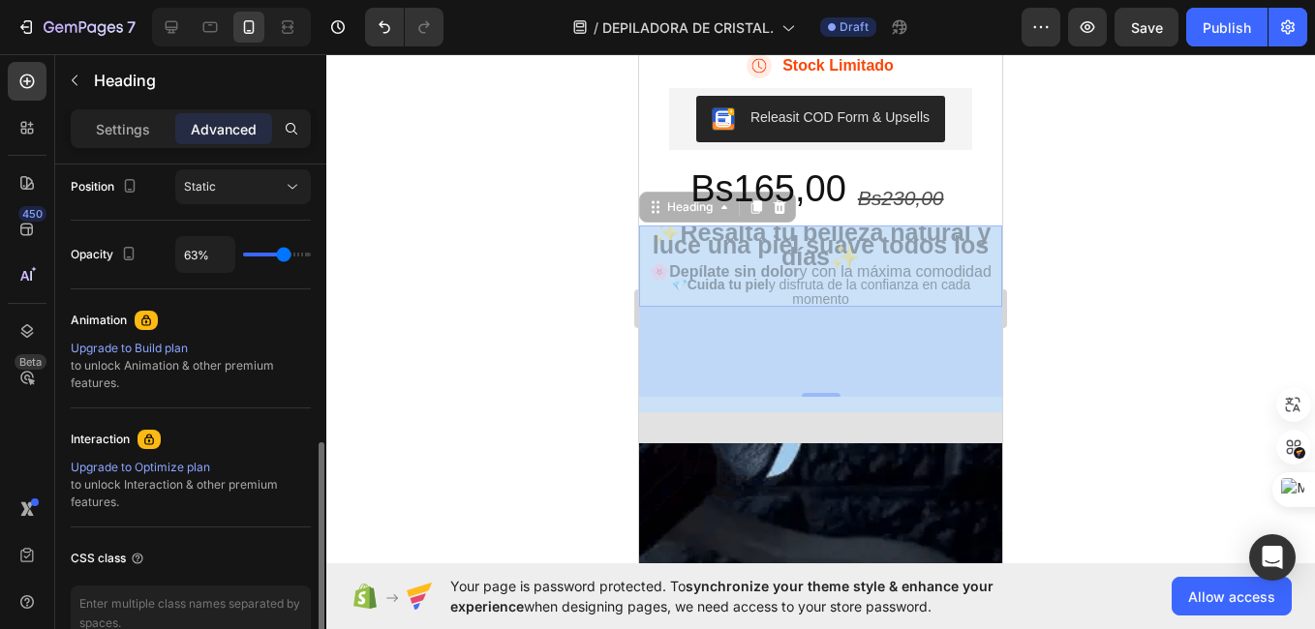
type input "65%"
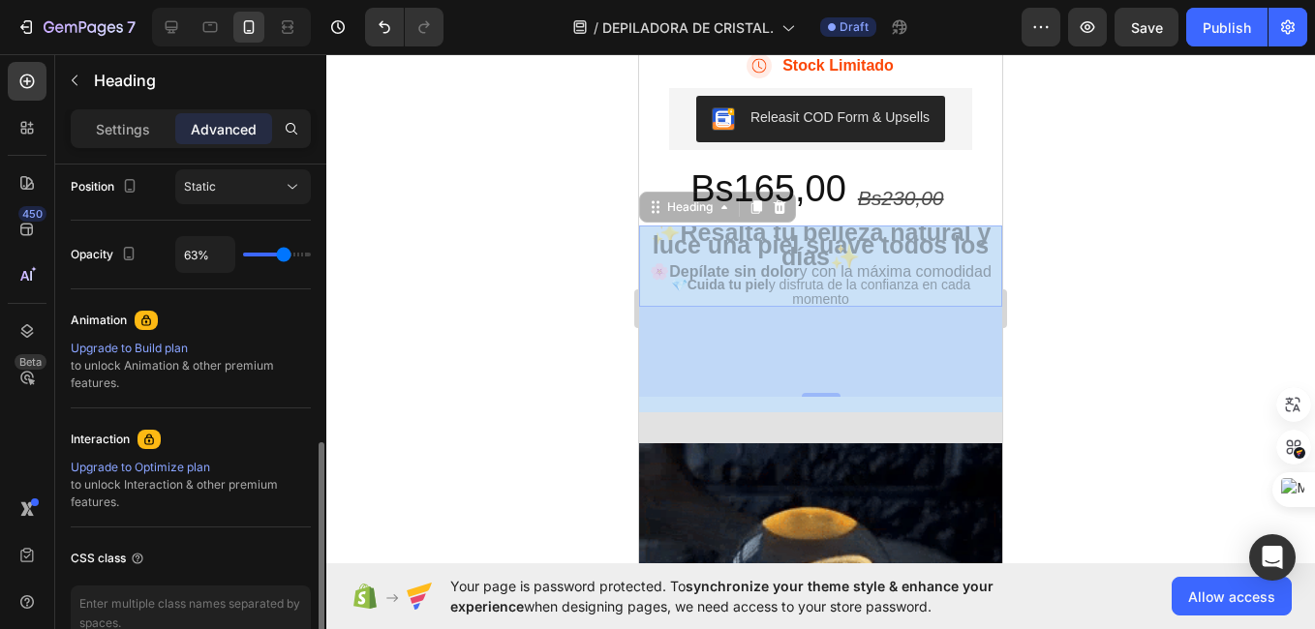
type input "65"
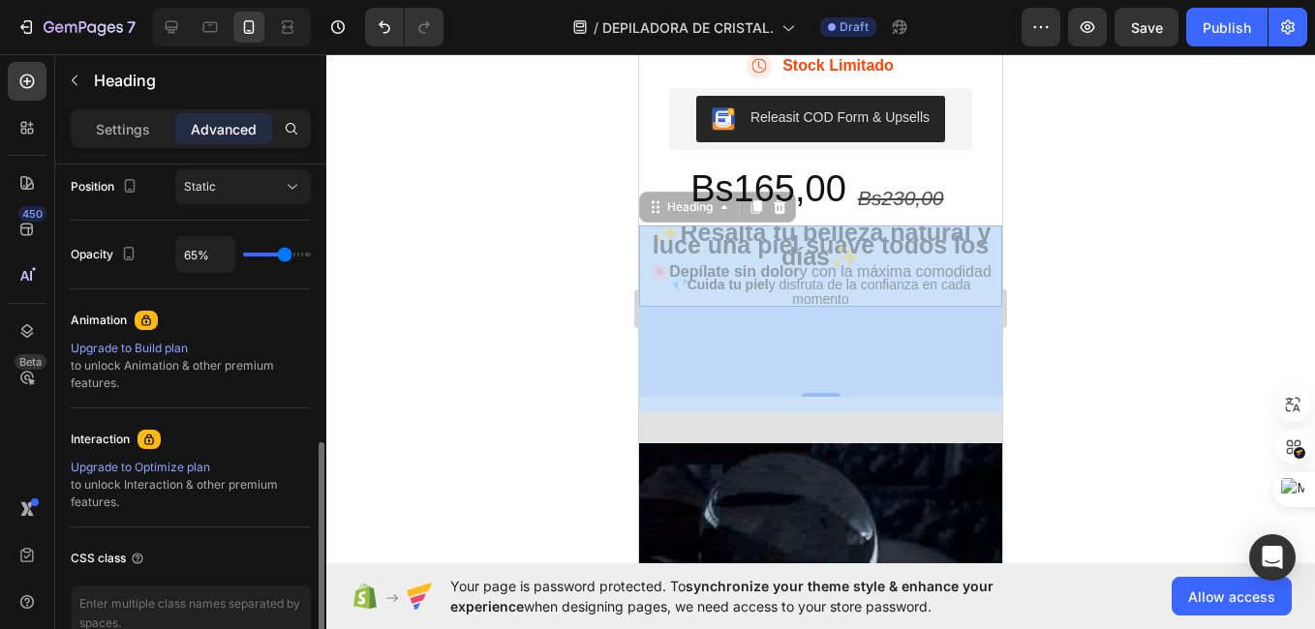
type input "67%"
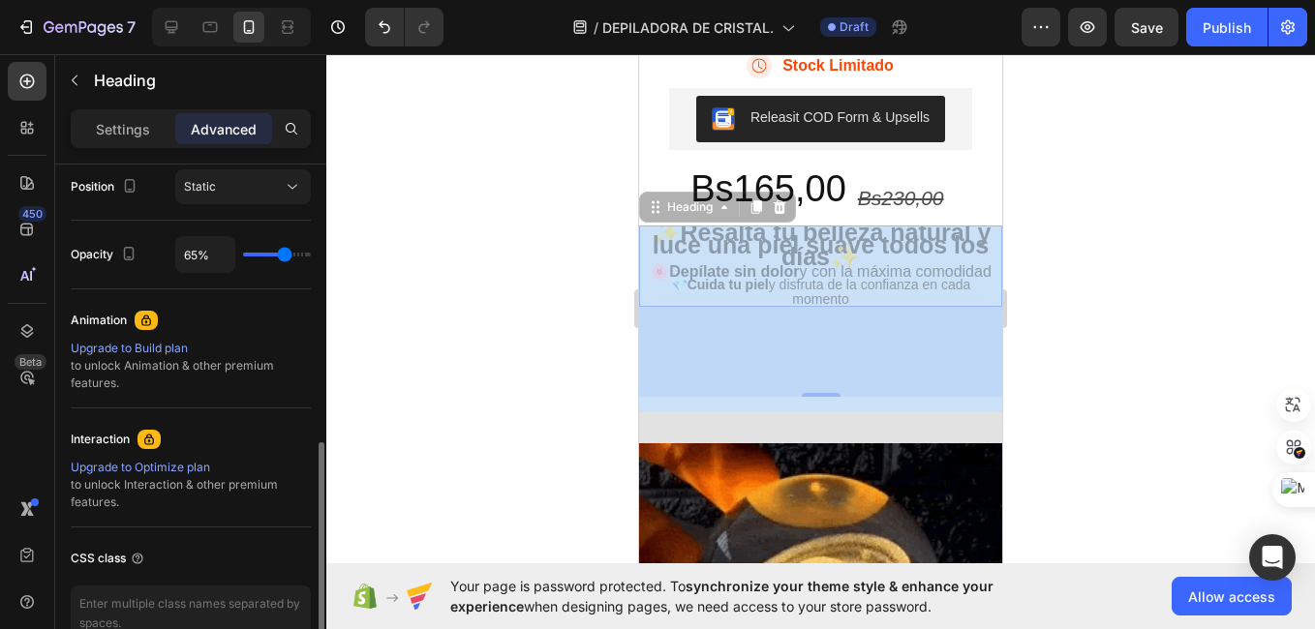
type input "67"
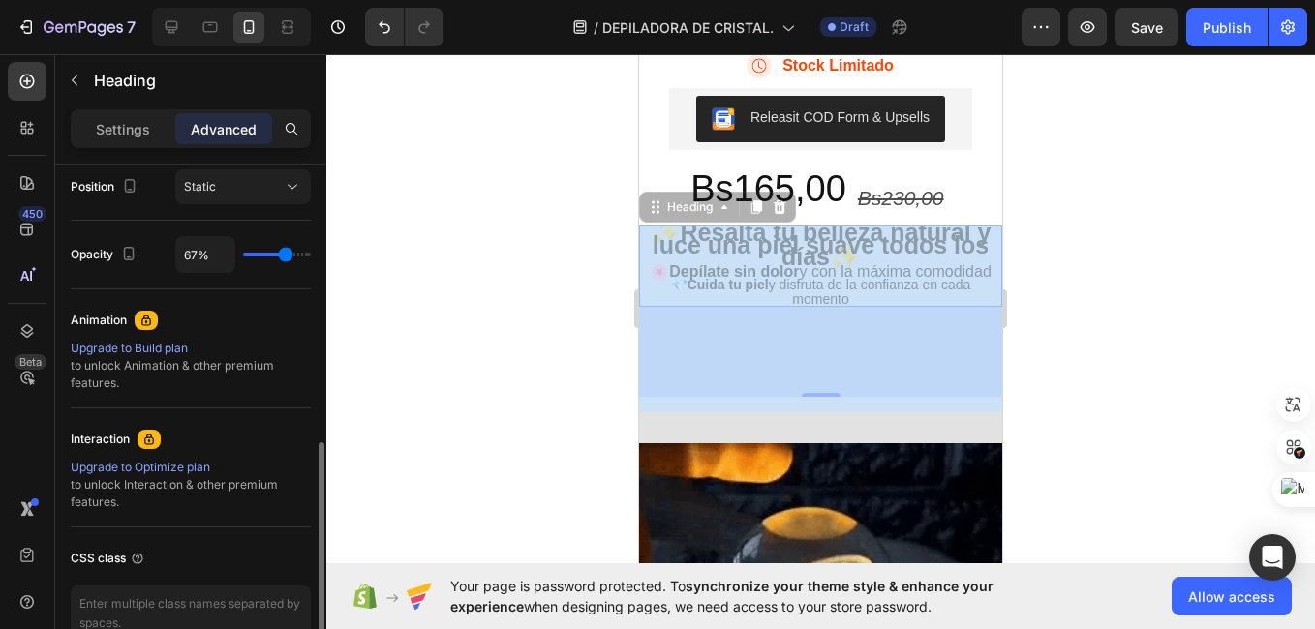
type input "69%"
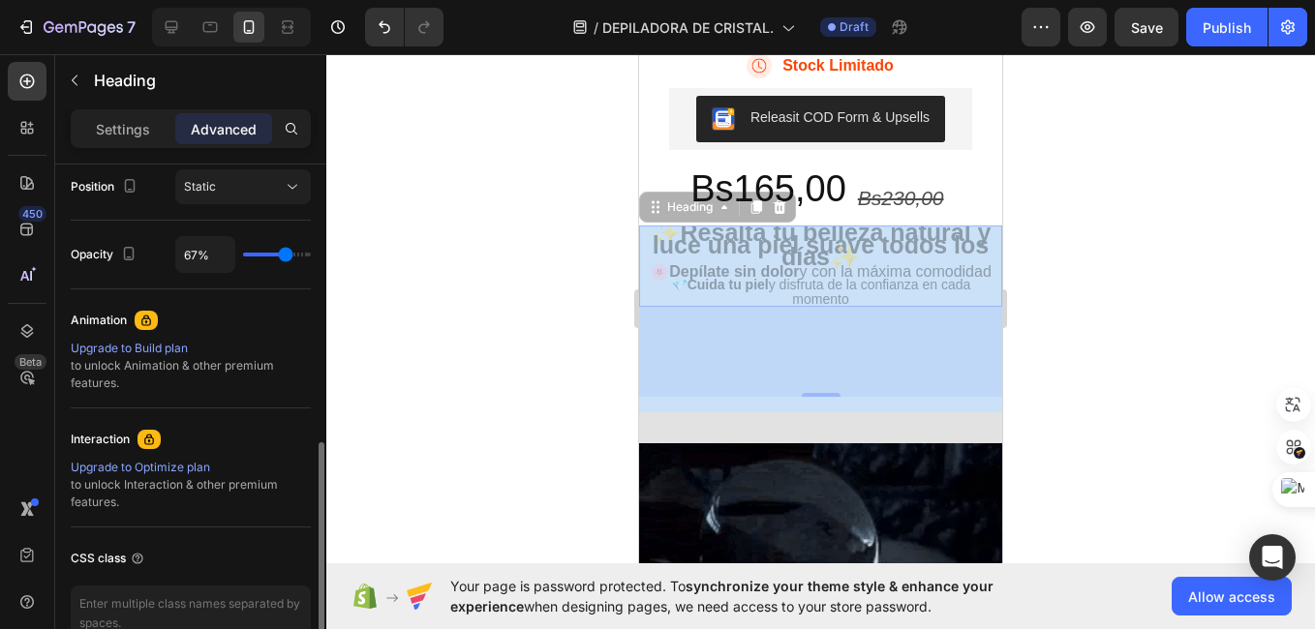
type input "69"
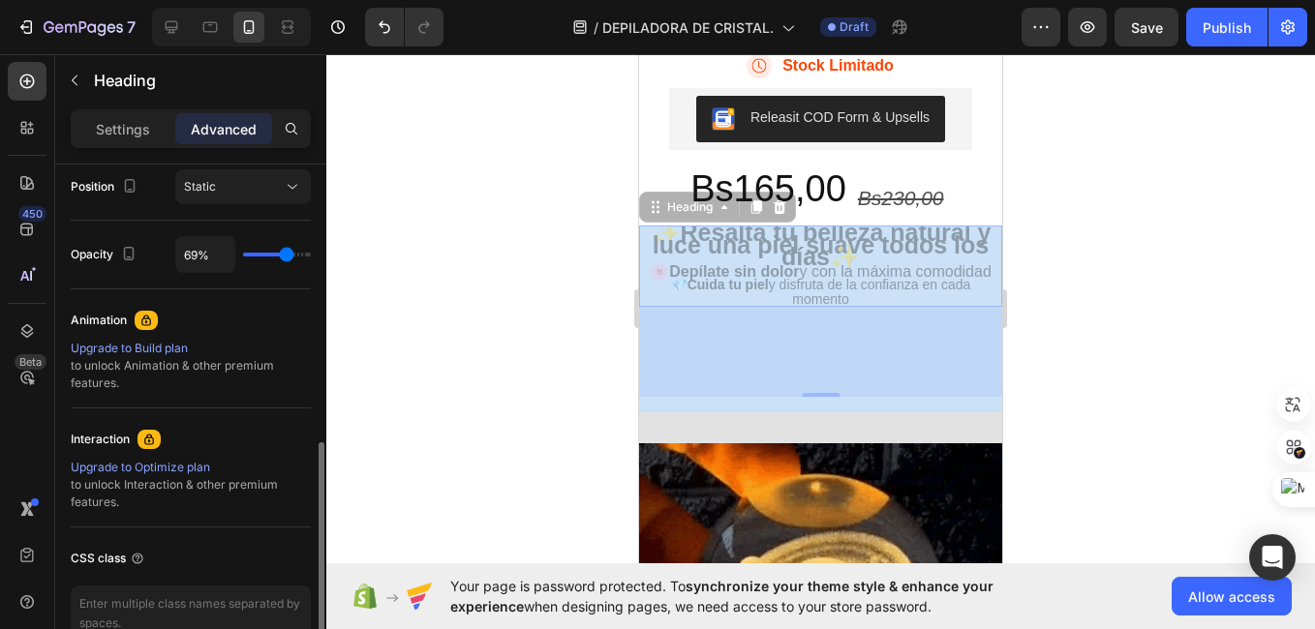
type input "70%"
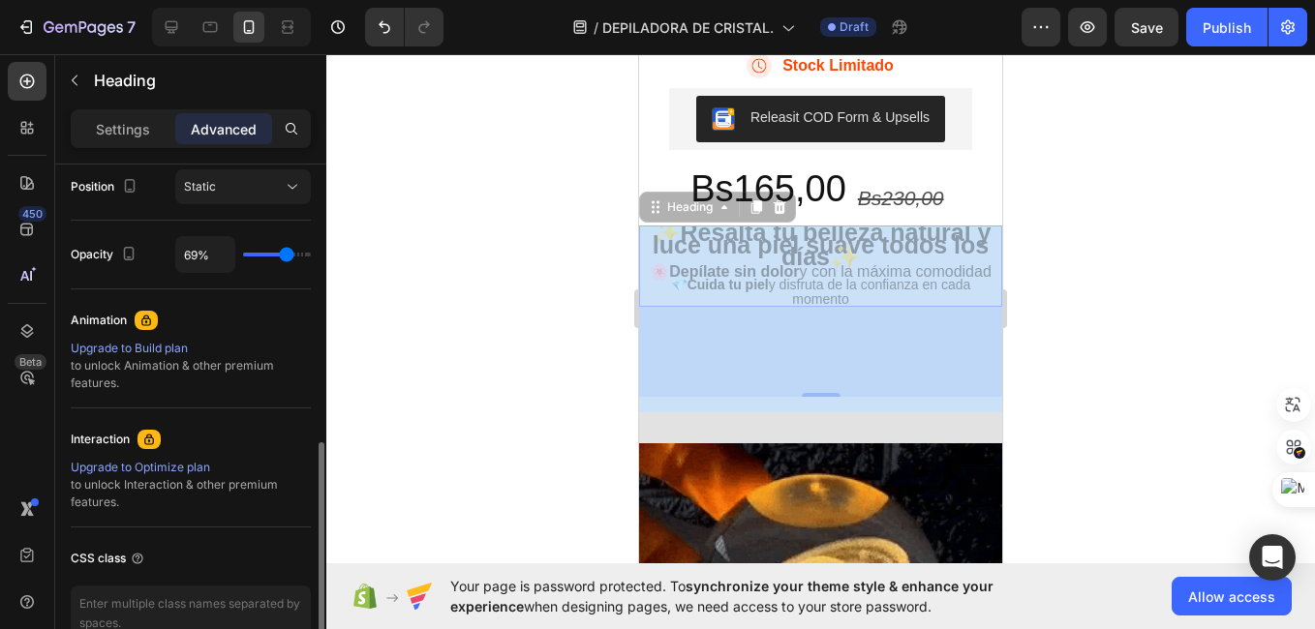
type input "70"
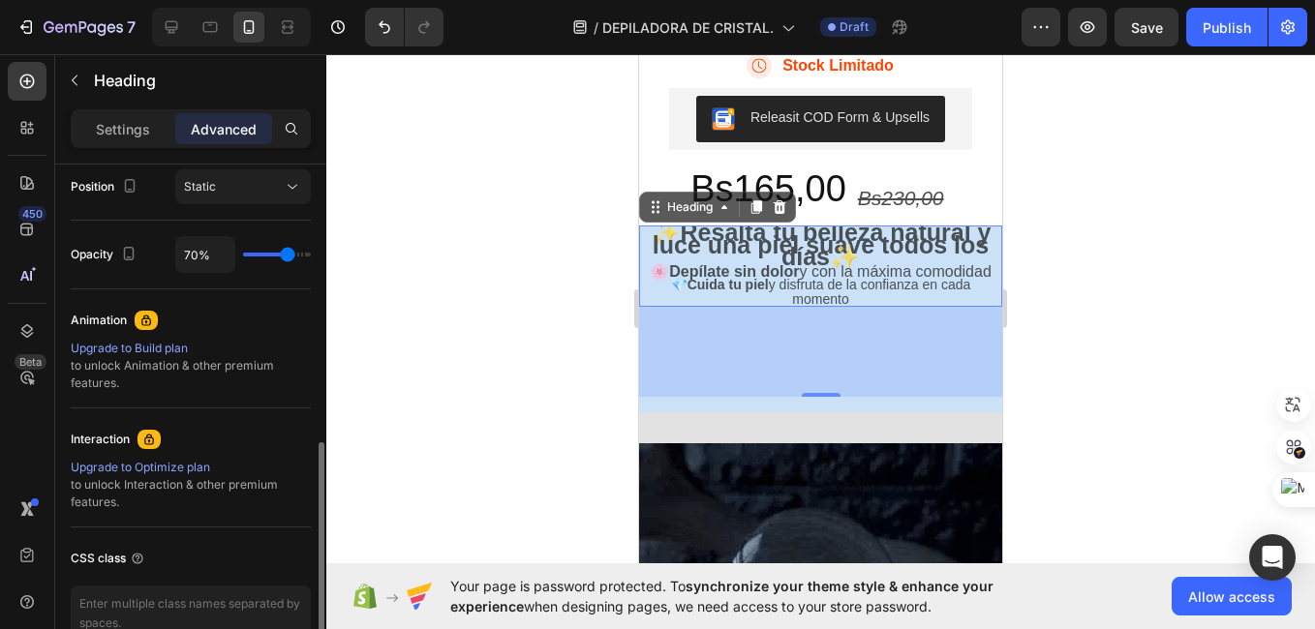
type input "74%"
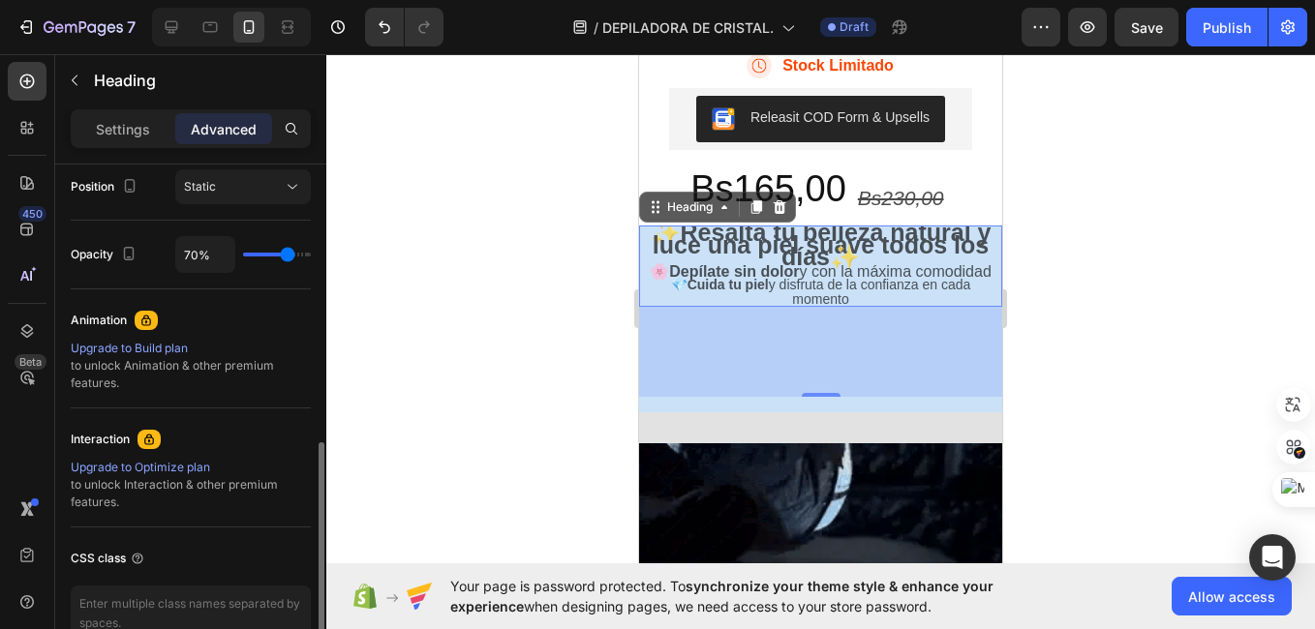
type input "74"
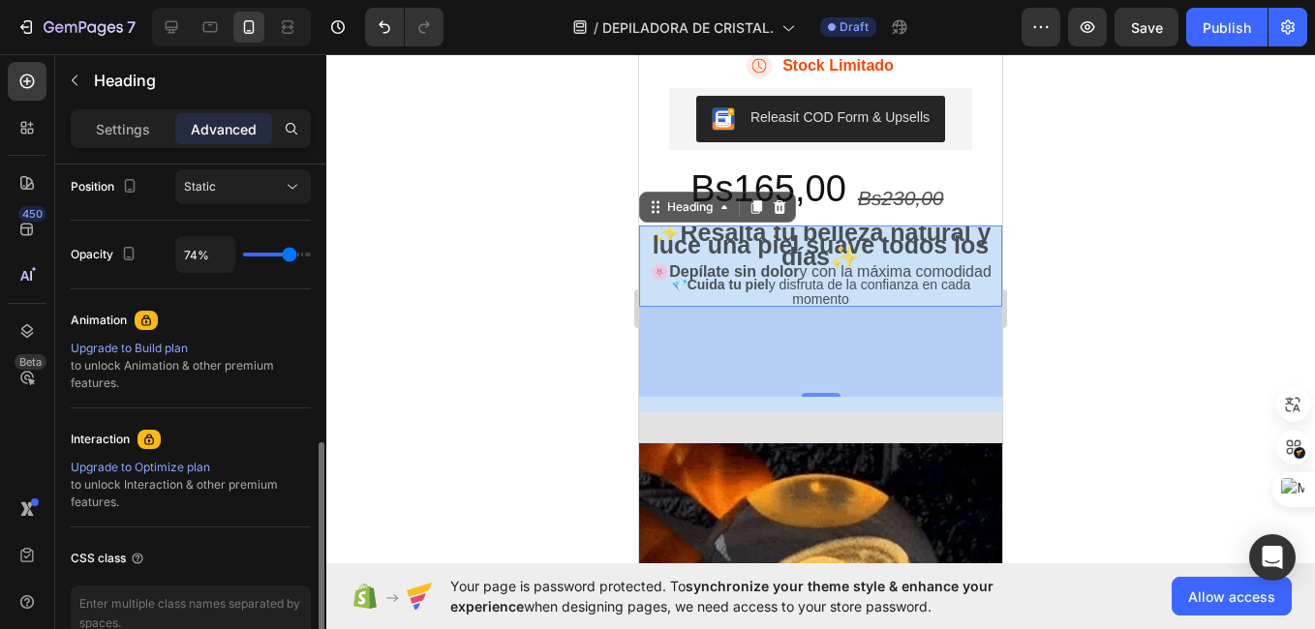
type input "80%"
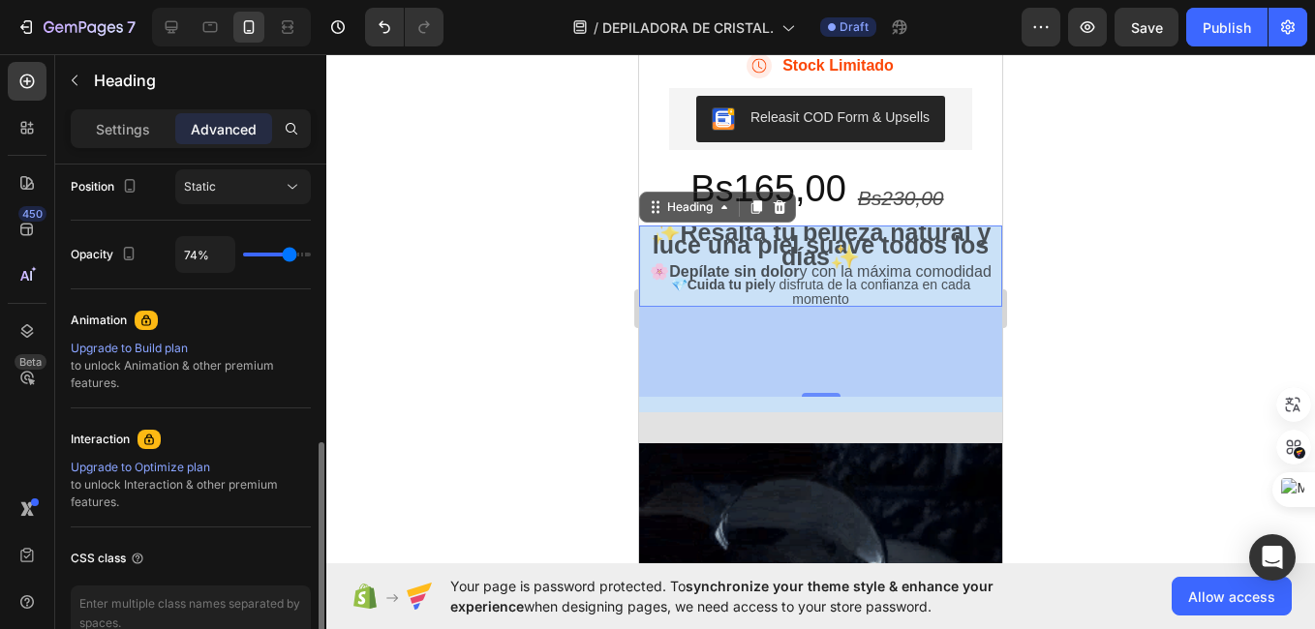
type input "80"
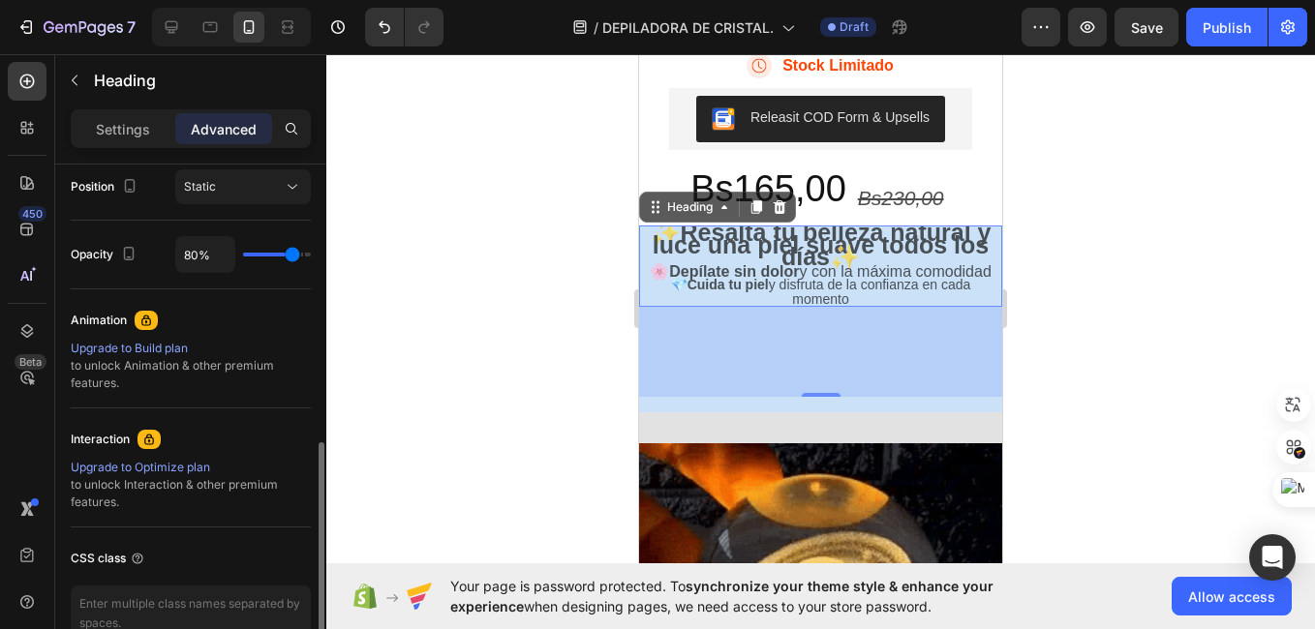
type input "81%"
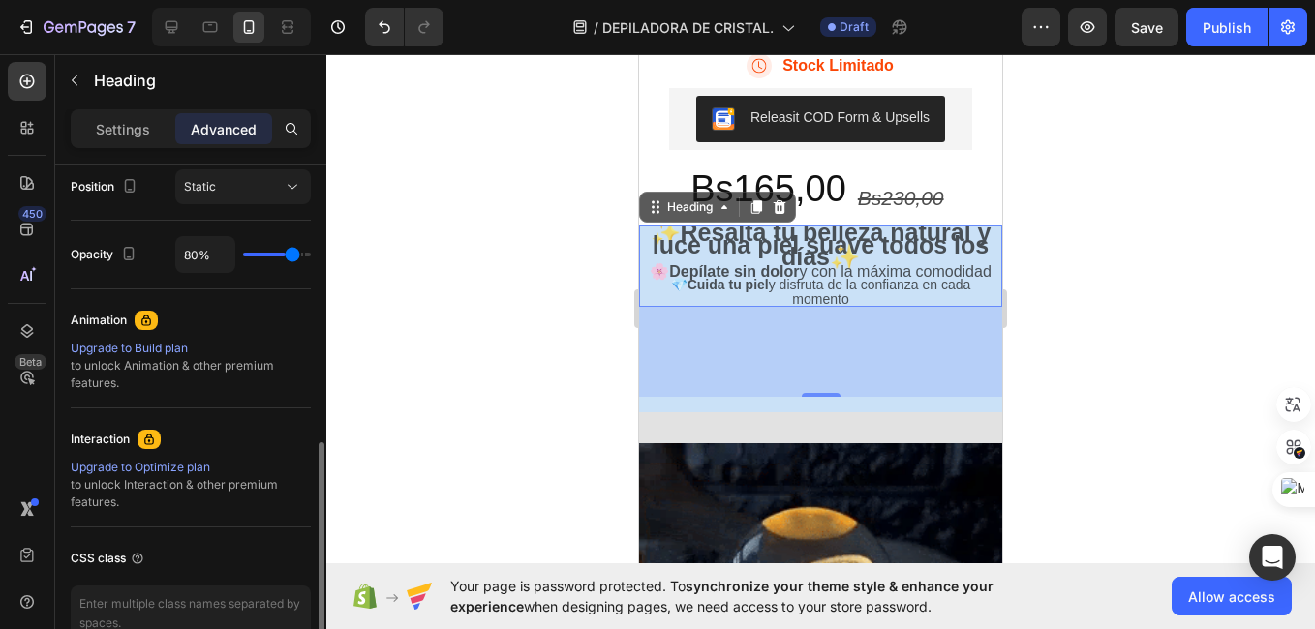
type input "81"
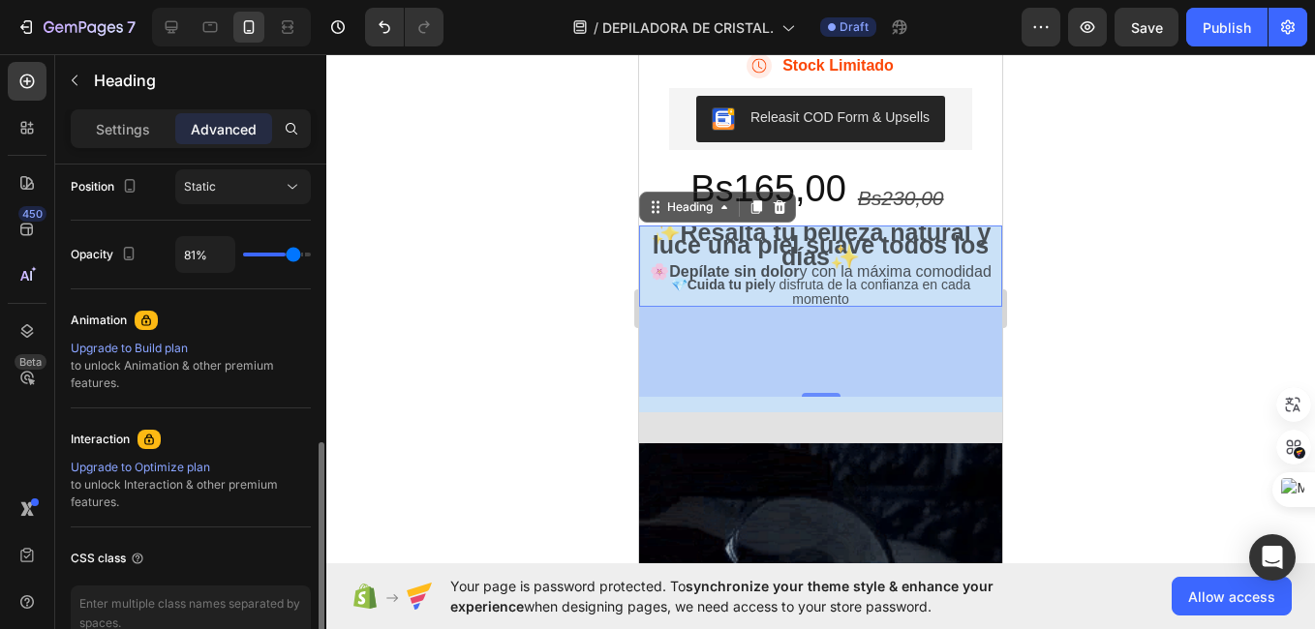
type input "87%"
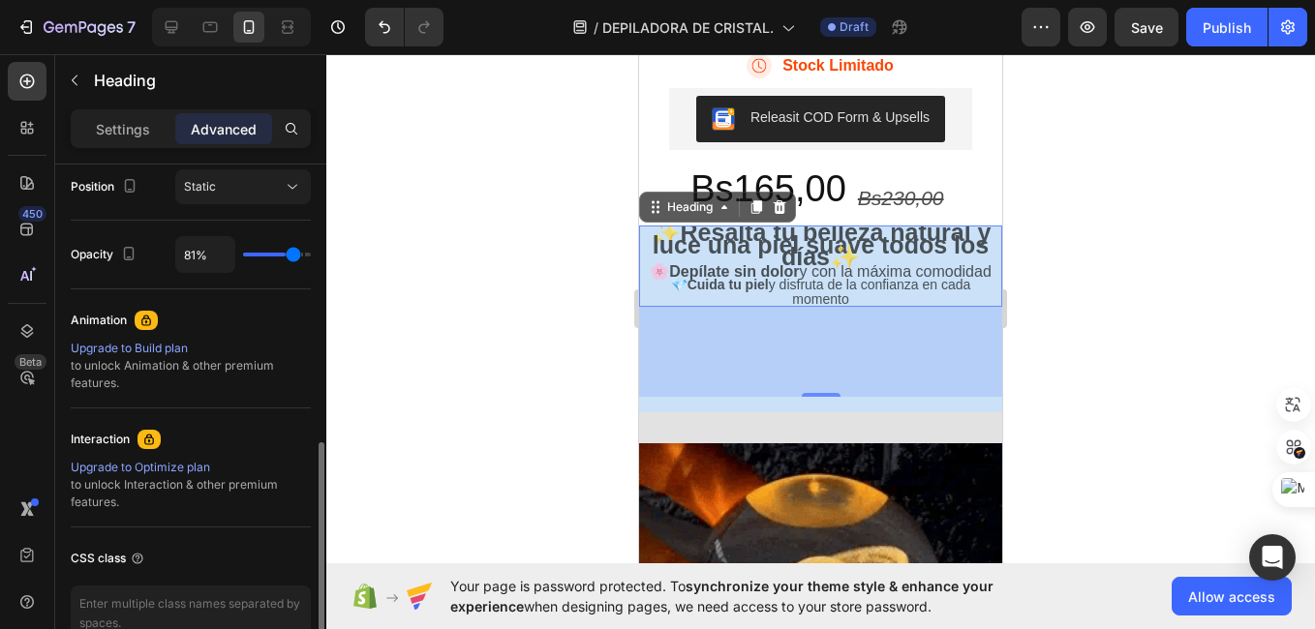
type input "87"
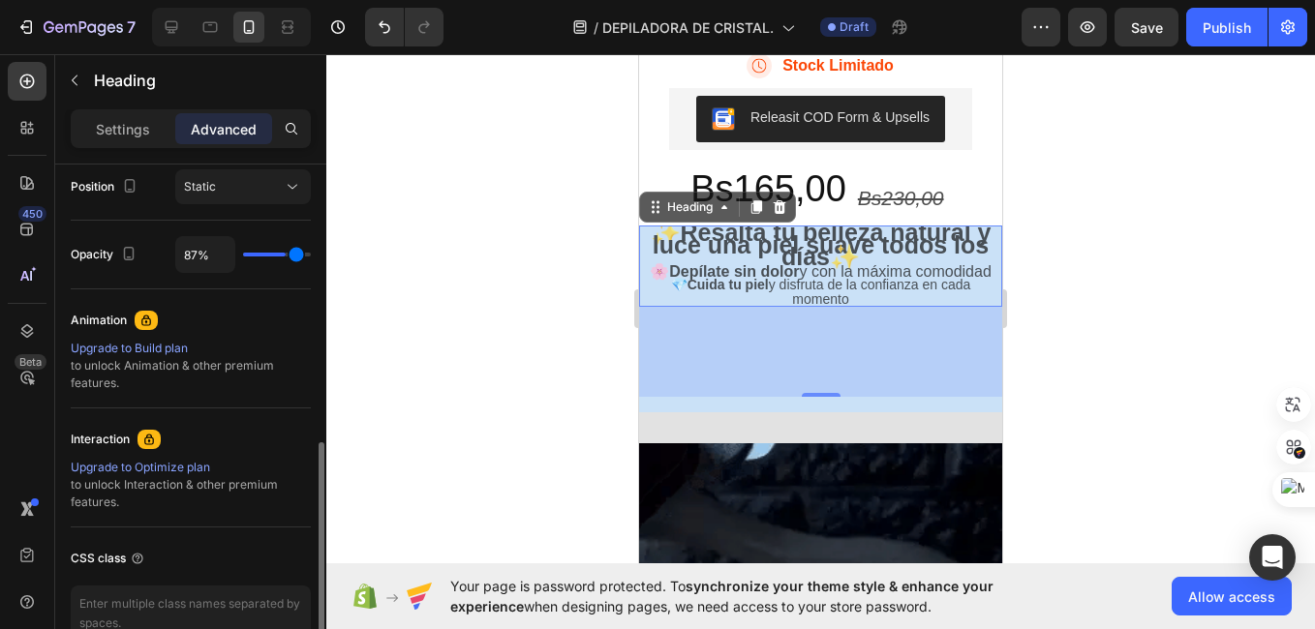
type input "89%"
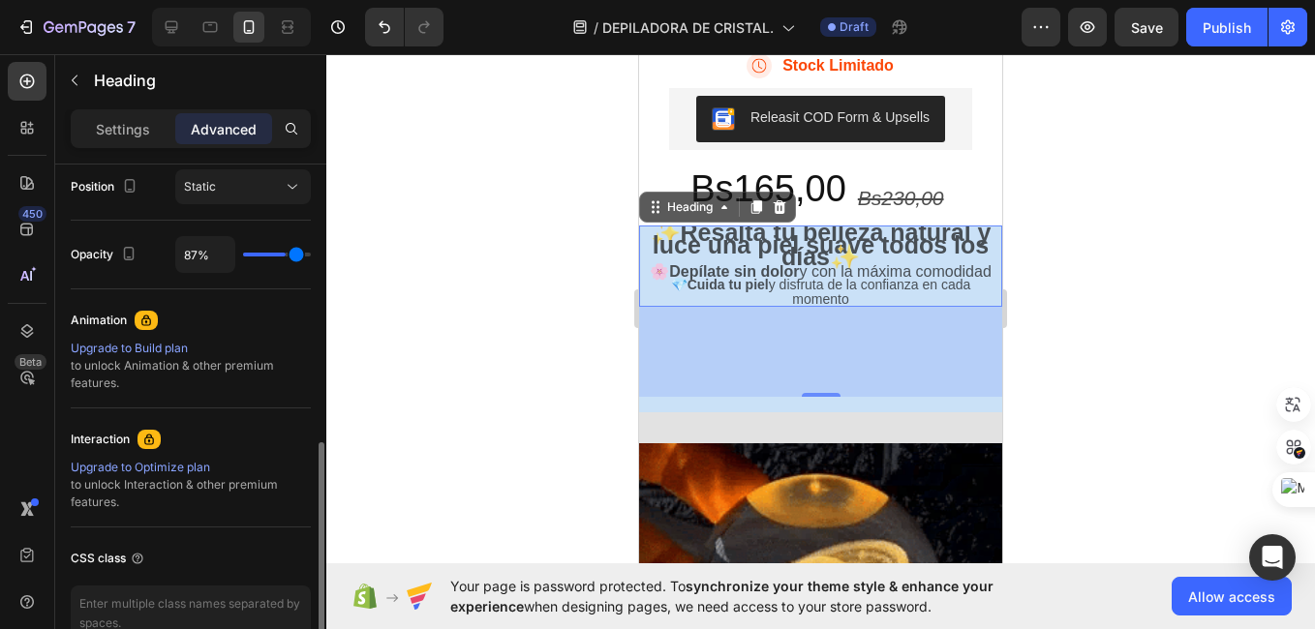
type input "89"
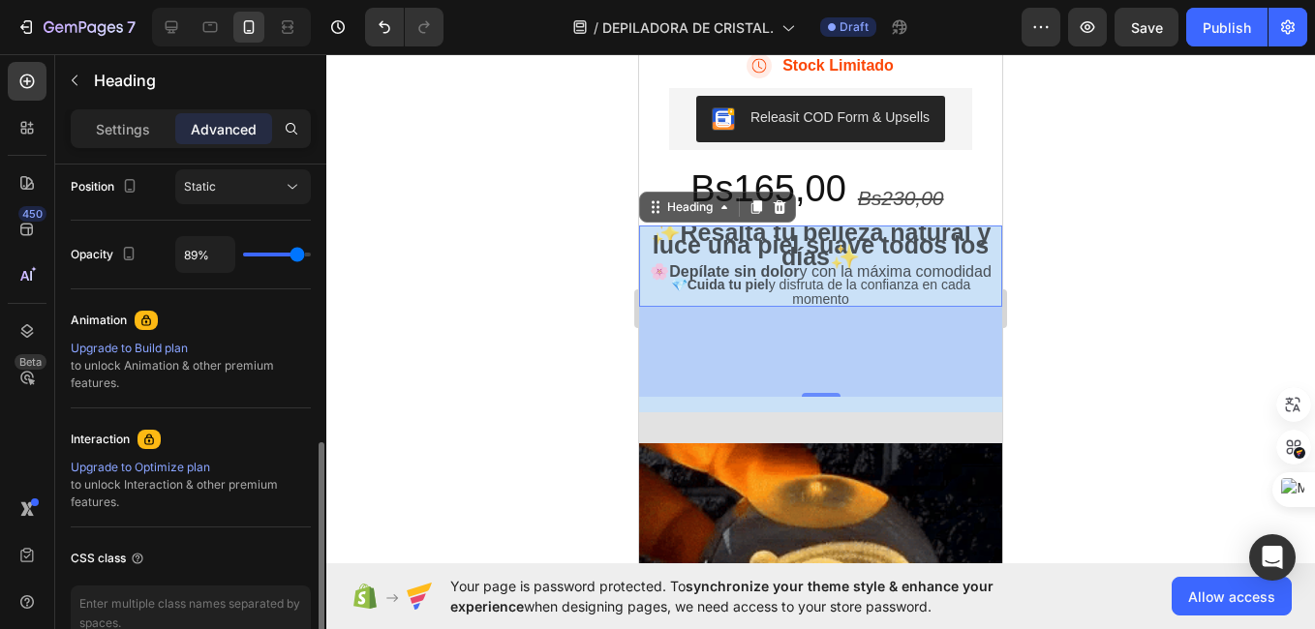
type input "91%"
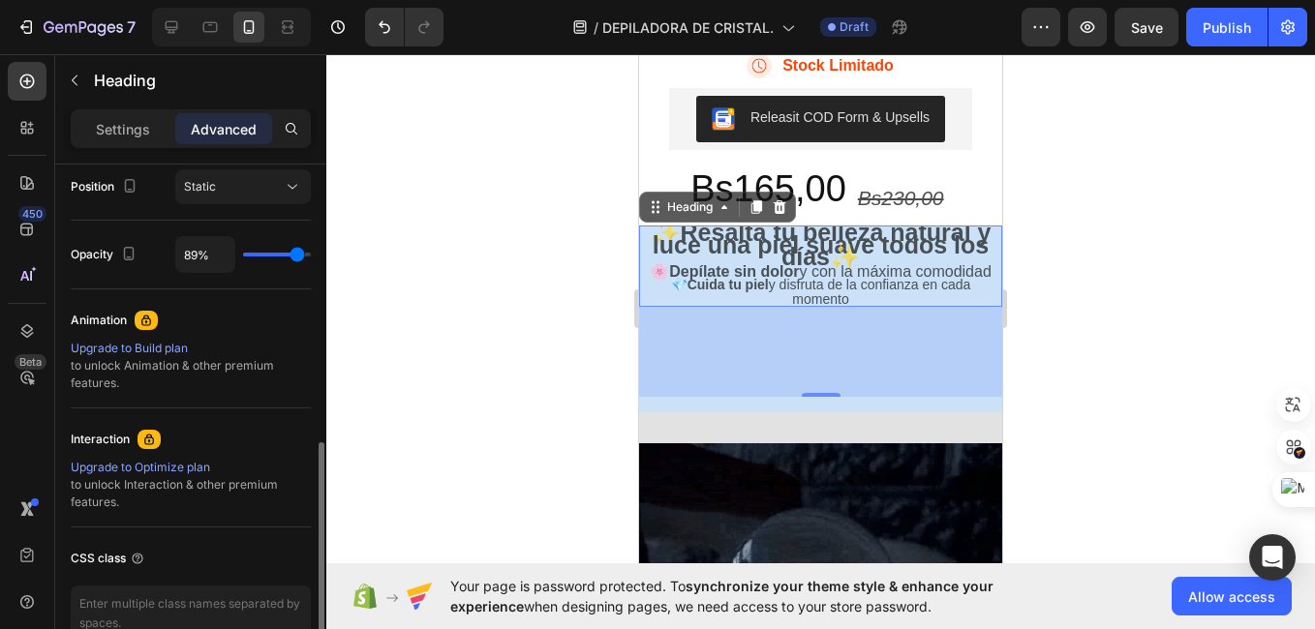
type input "91"
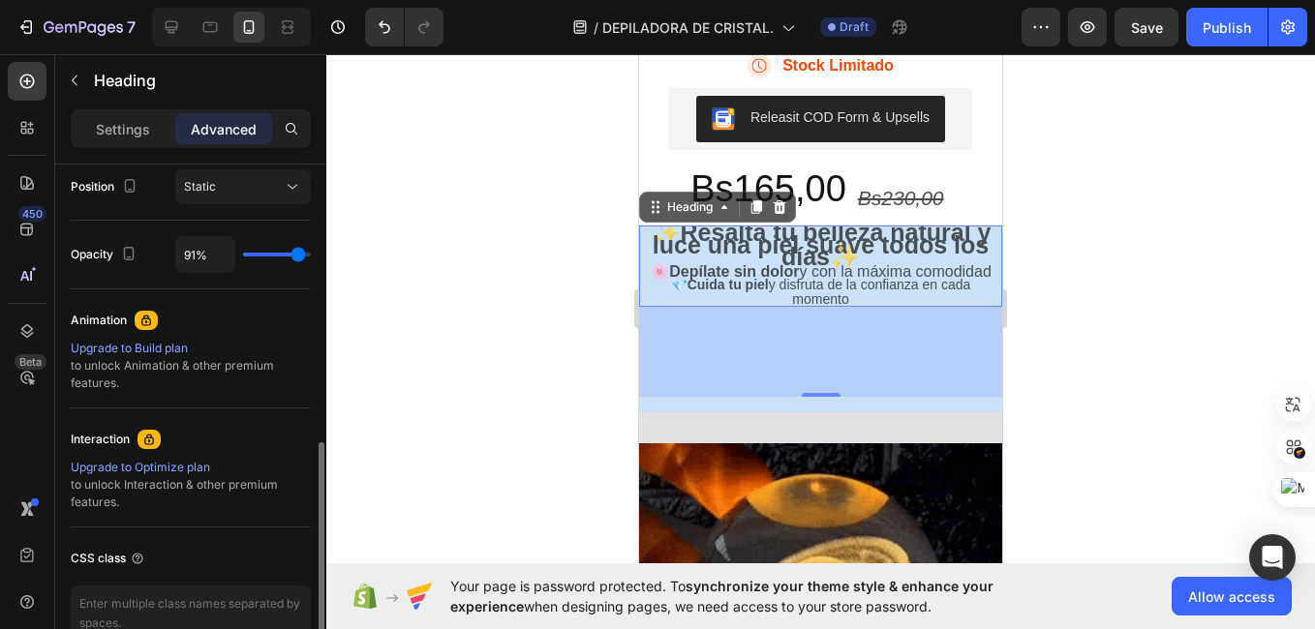
type input "93%"
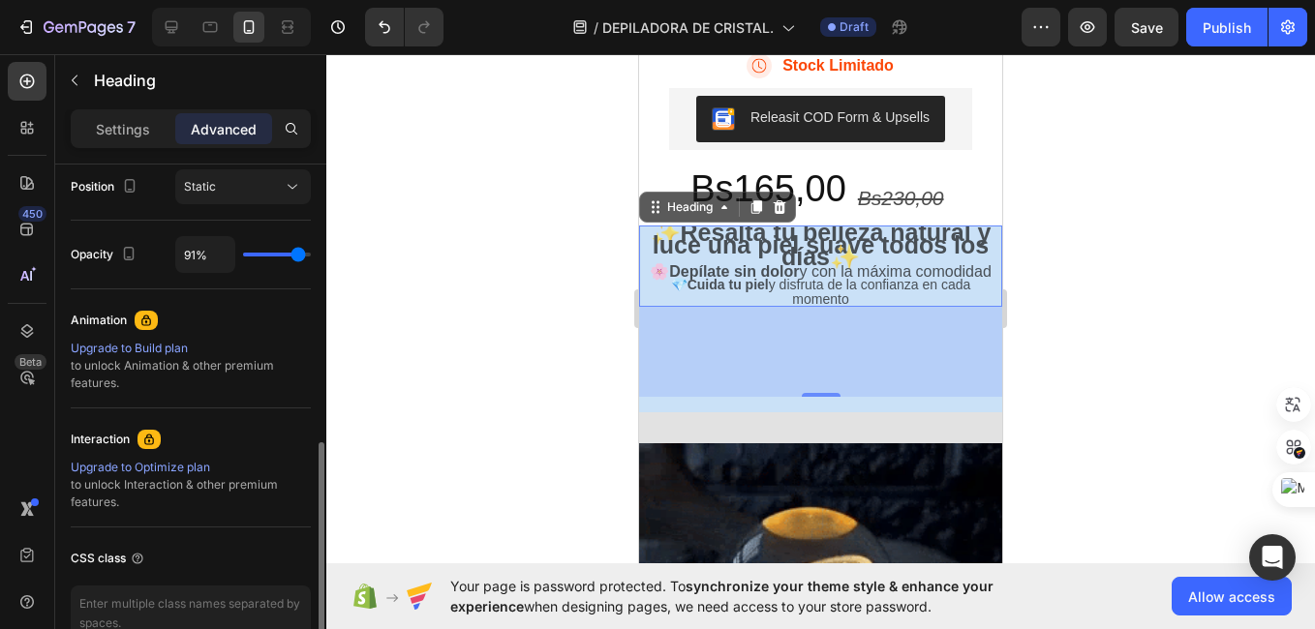
type input "93"
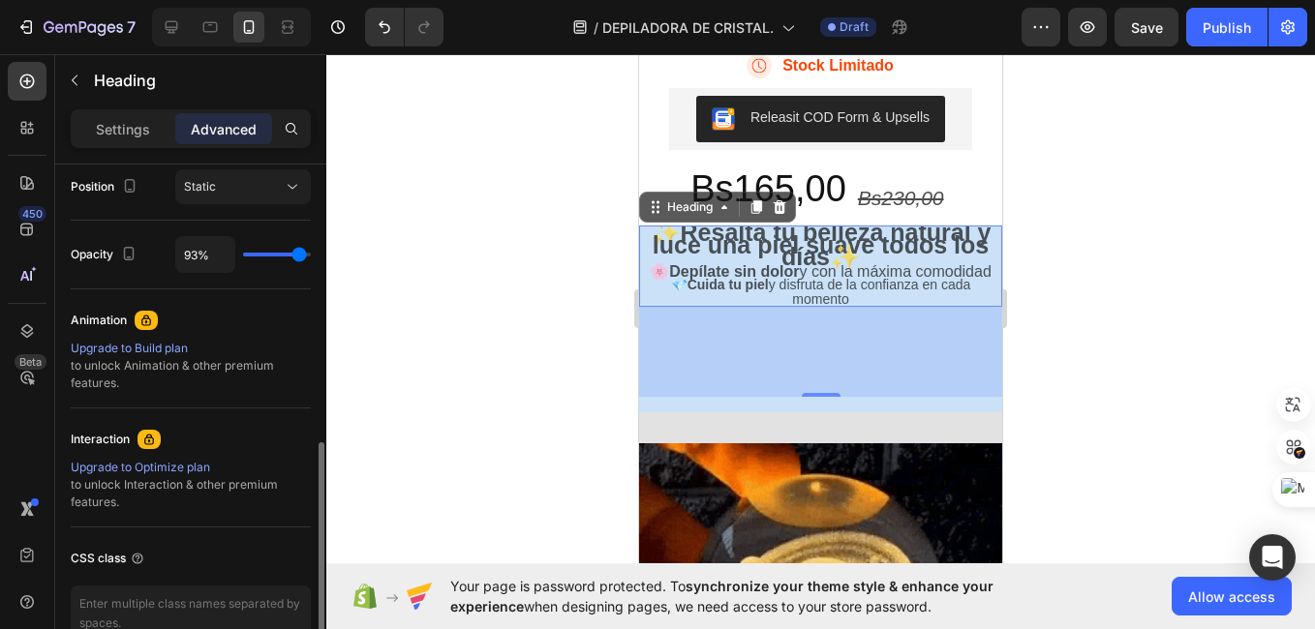
type input "94%"
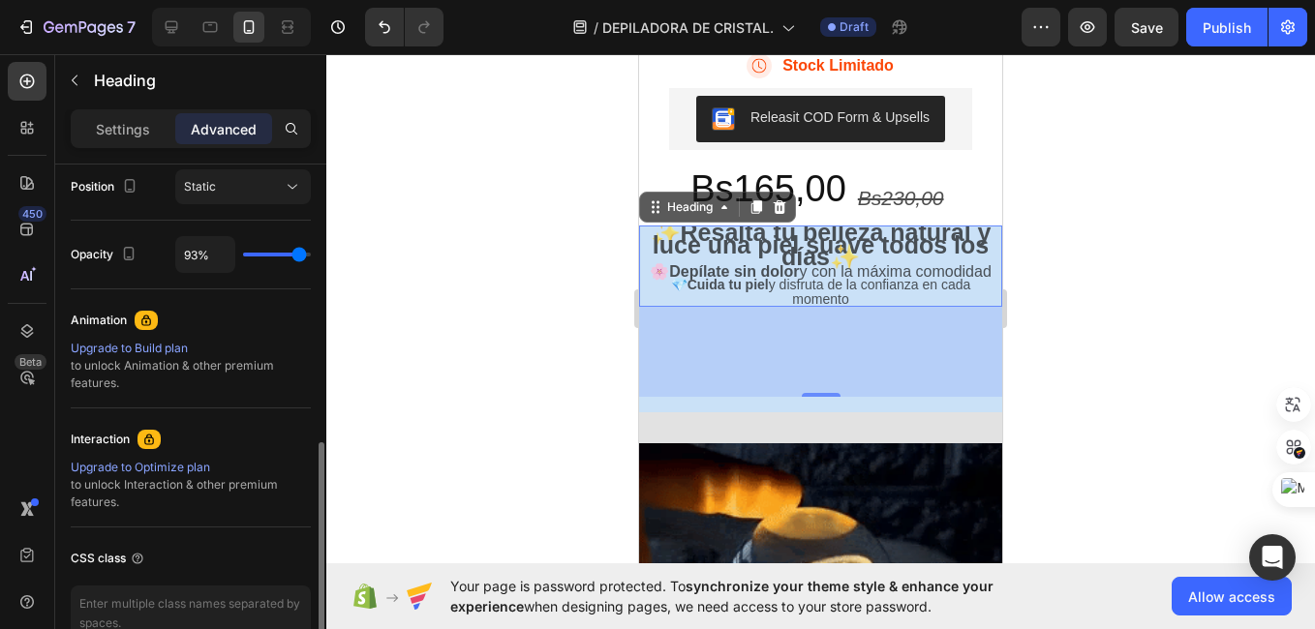
type input "94"
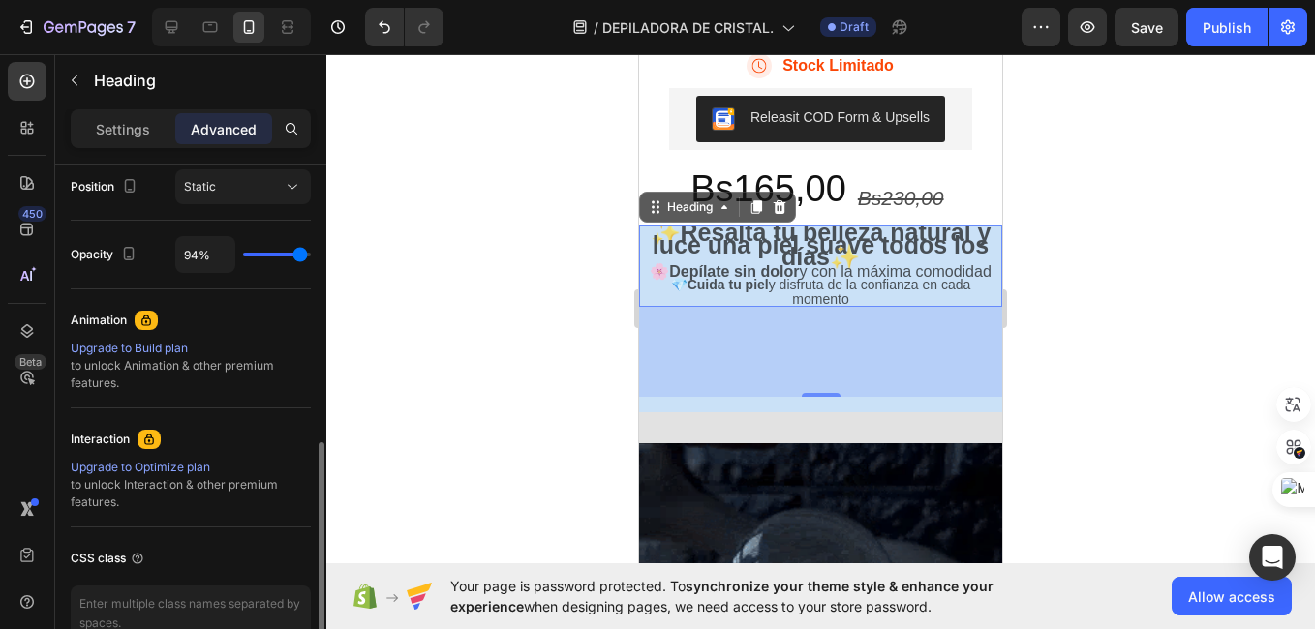
type input "96%"
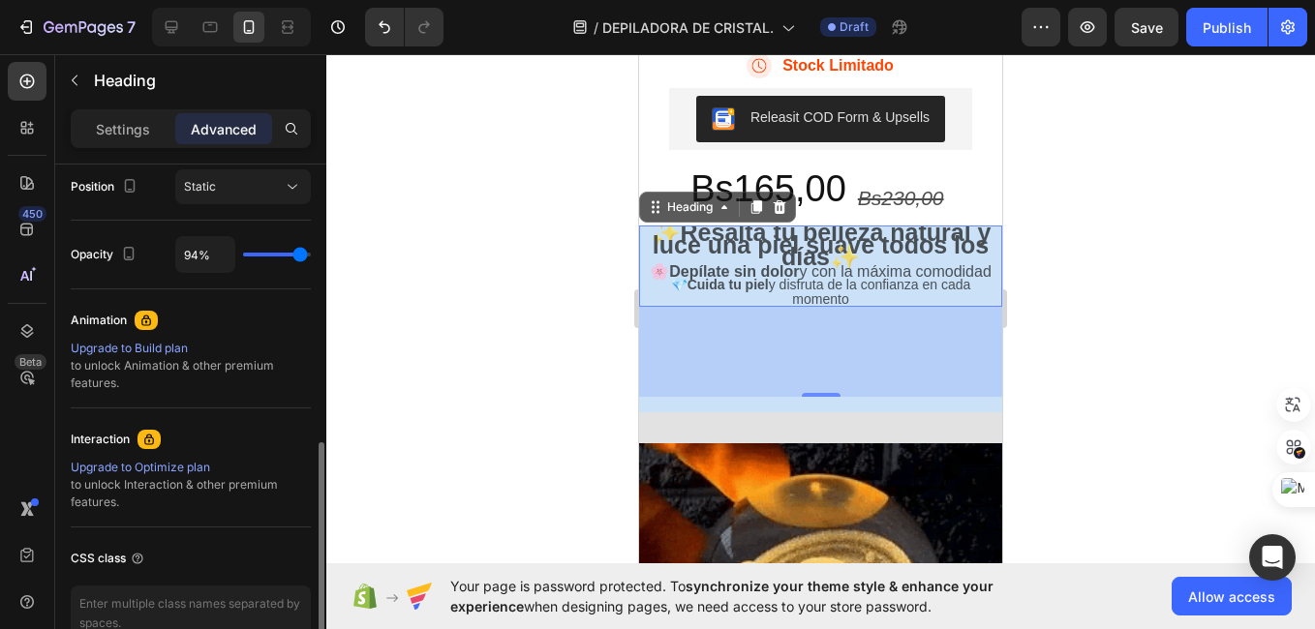
type input "96"
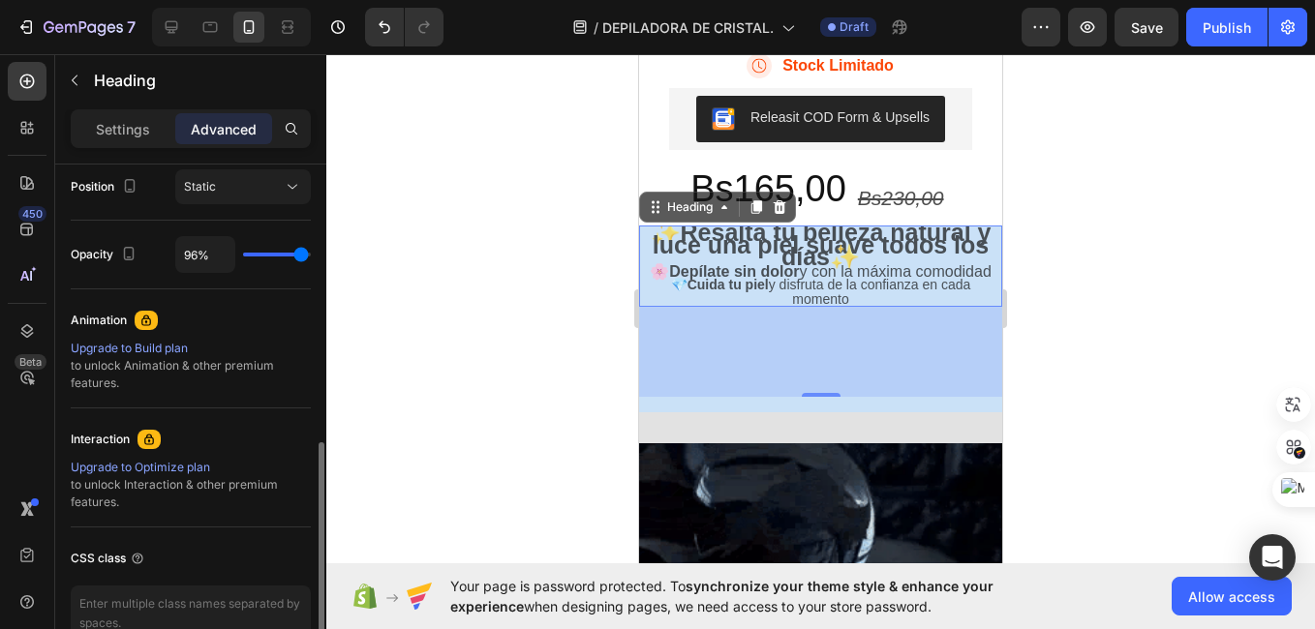
type input "100%"
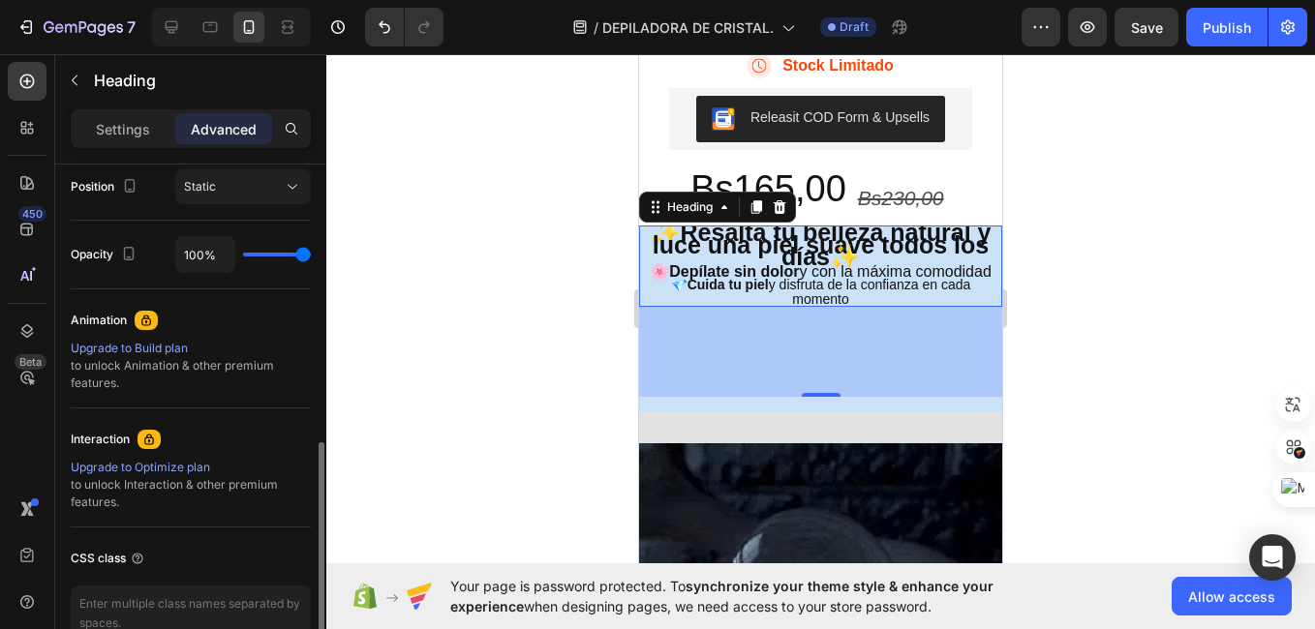
drag, startPoint x: 268, startPoint y: 258, endPoint x: 308, endPoint y: 250, distance: 40.6
type input "100"
click at [308, 253] on input "range" at bounding box center [277, 255] width 68 height 4
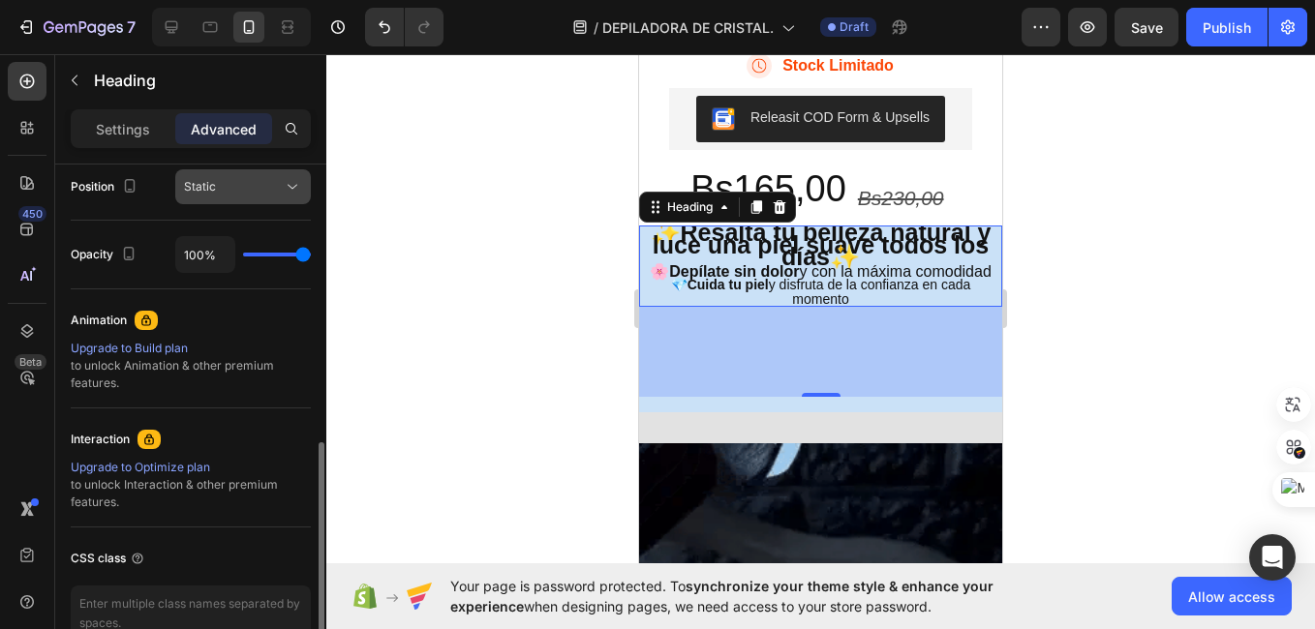
click at [290, 192] on icon at bounding box center [292, 186] width 19 height 19
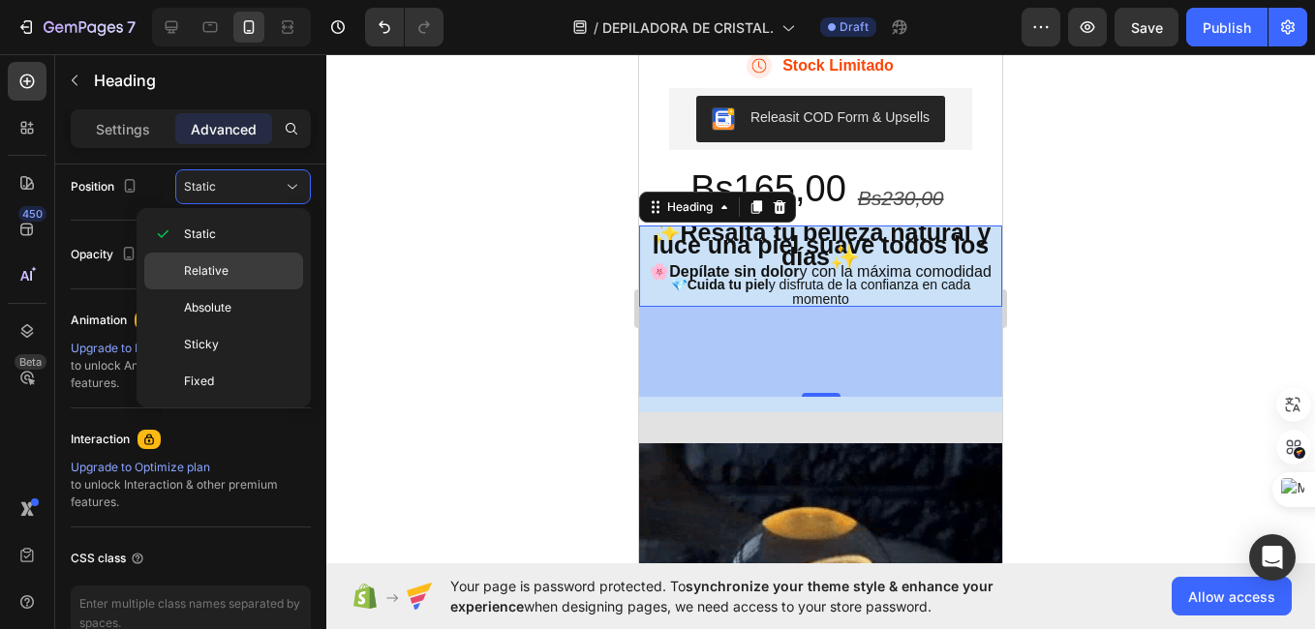
click at [241, 270] on p "Relative" at bounding box center [239, 270] width 110 height 17
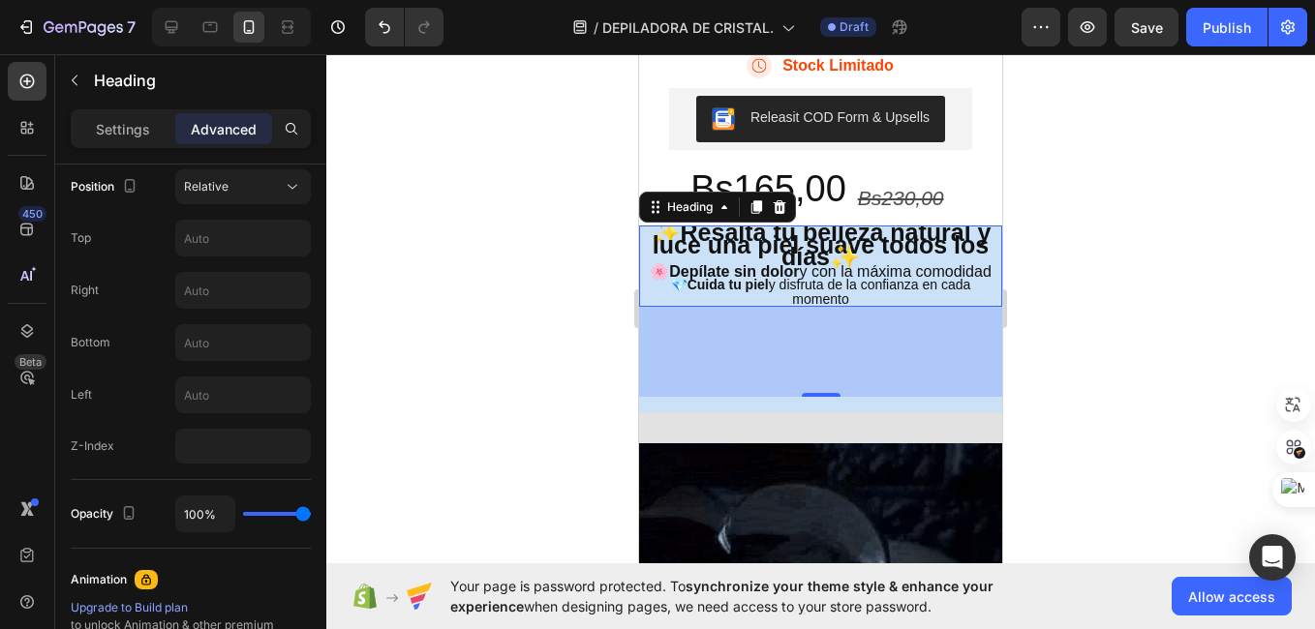
click at [420, 302] on div at bounding box center [820, 341] width 988 height 575
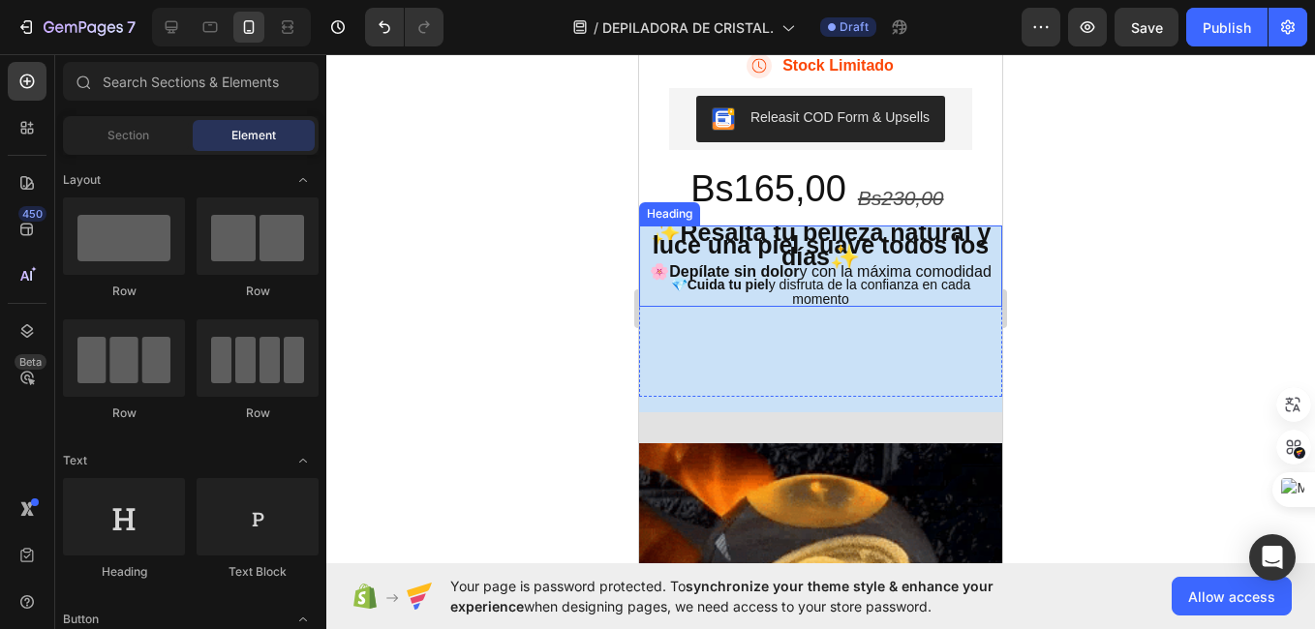
click at [758, 270] on strong "Resalta tu belleza natural y luce una piel suave todos los días" at bounding box center [821, 244] width 339 height 51
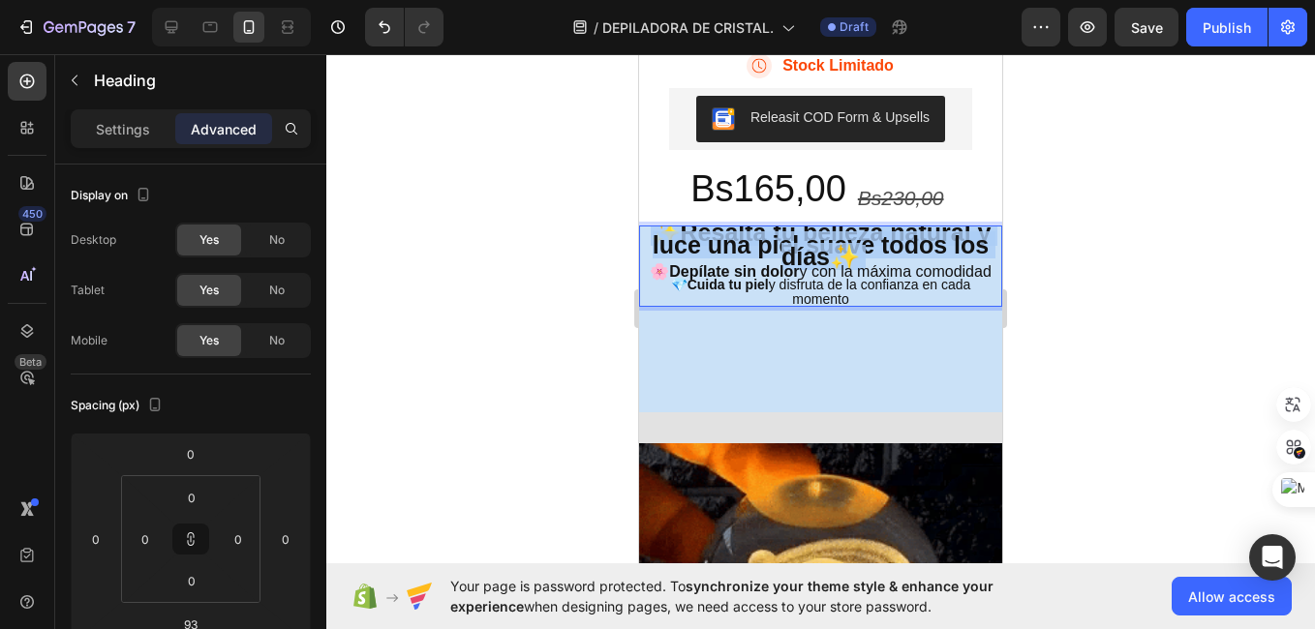
click at [758, 270] on strong "Resalta tu belleza natural y luce una piel suave todos los días" at bounding box center [821, 244] width 339 height 51
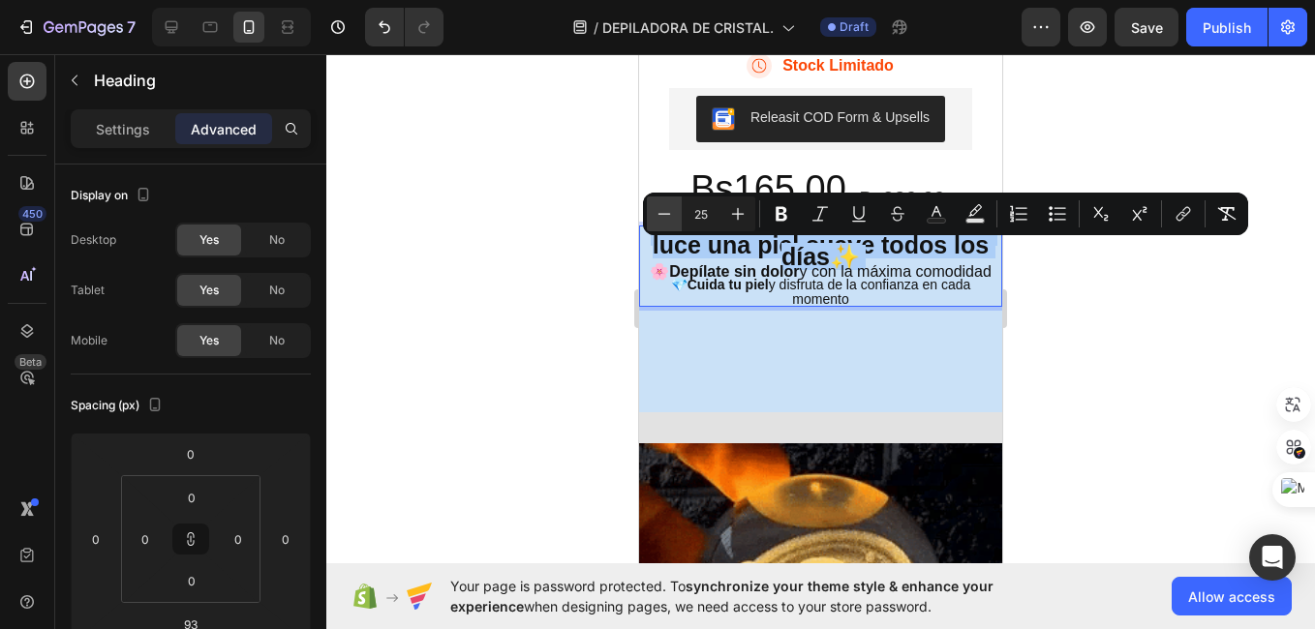
click at [667, 213] on icon "Editor contextual toolbar" at bounding box center [663, 213] width 19 height 19
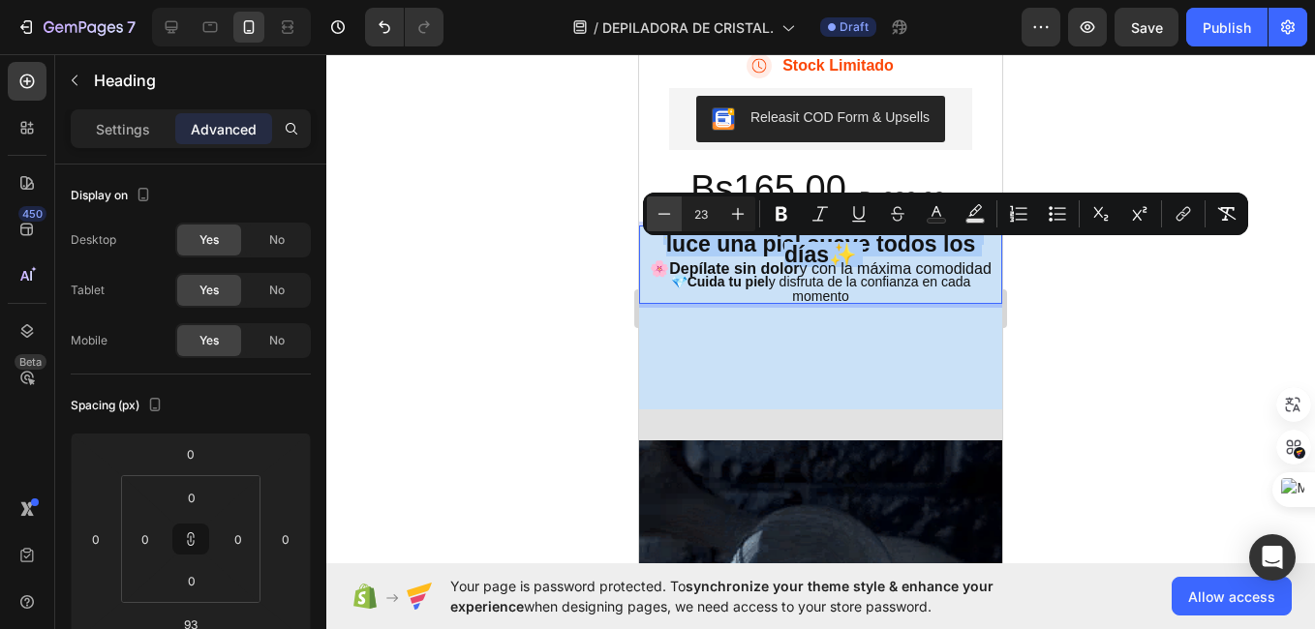
click at [667, 213] on icon "Editor contextual toolbar" at bounding box center [663, 213] width 19 height 19
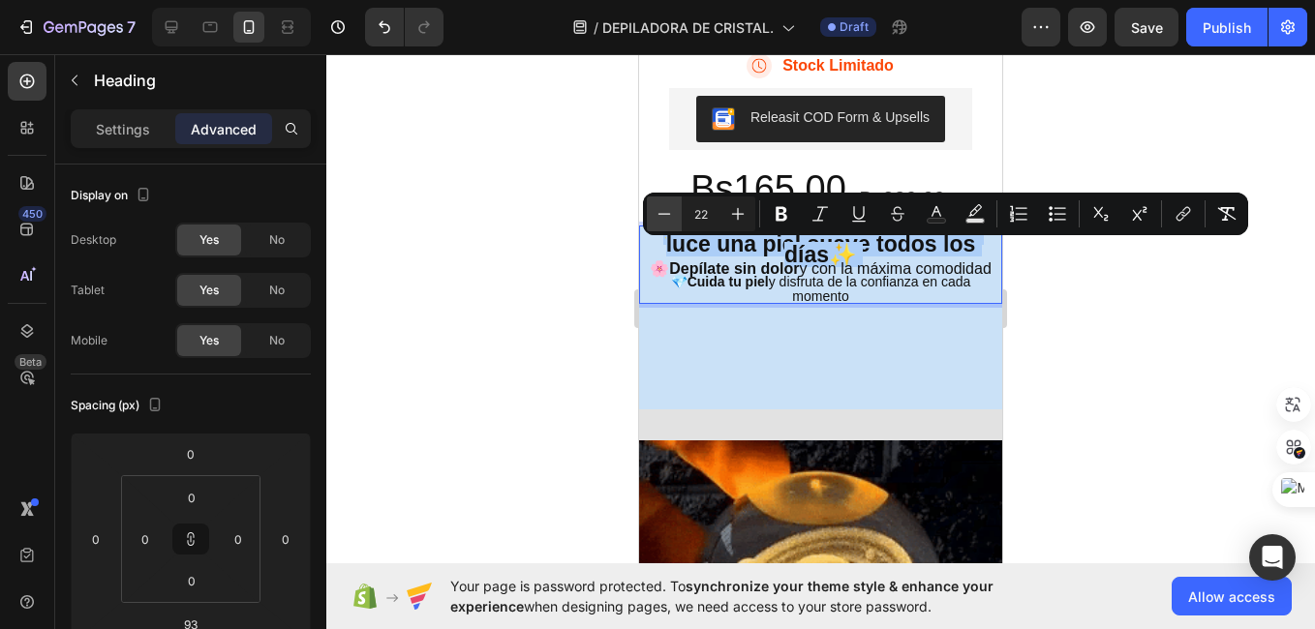
click at [667, 213] on icon "Editor contextual toolbar" at bounding box center [663, 213] width 19 height 19
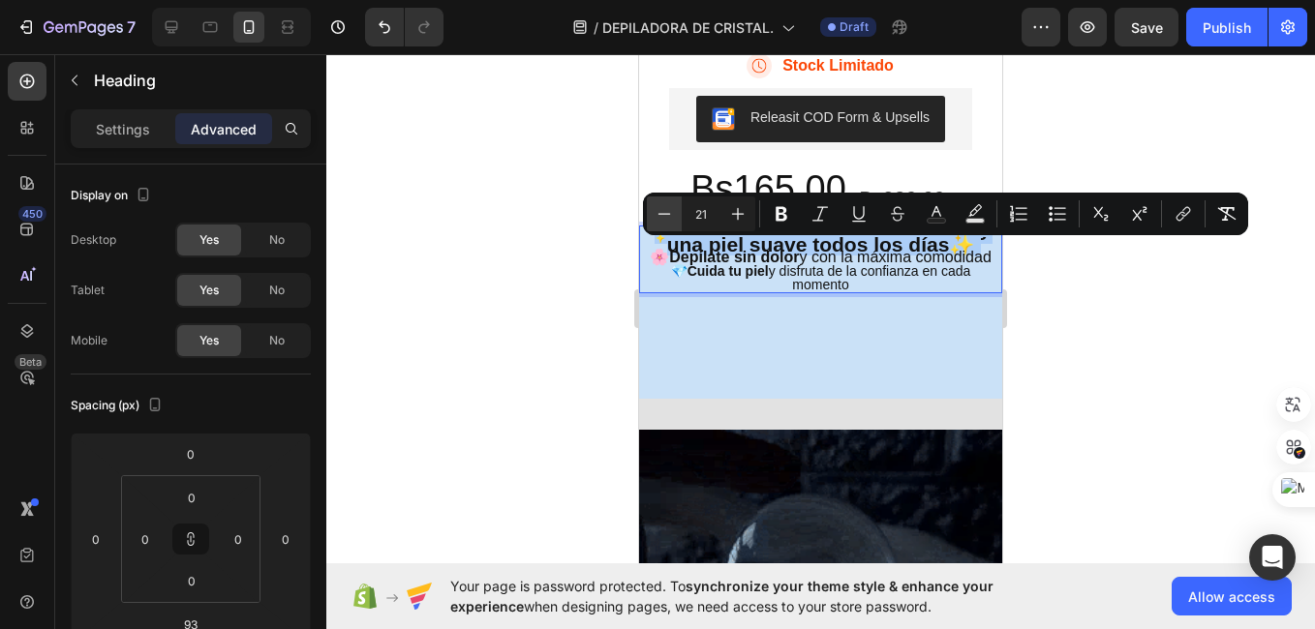
click at [667, 213] on icon "Editor contextual toolbar" at bounding box center [663, 213] width 19 height 19
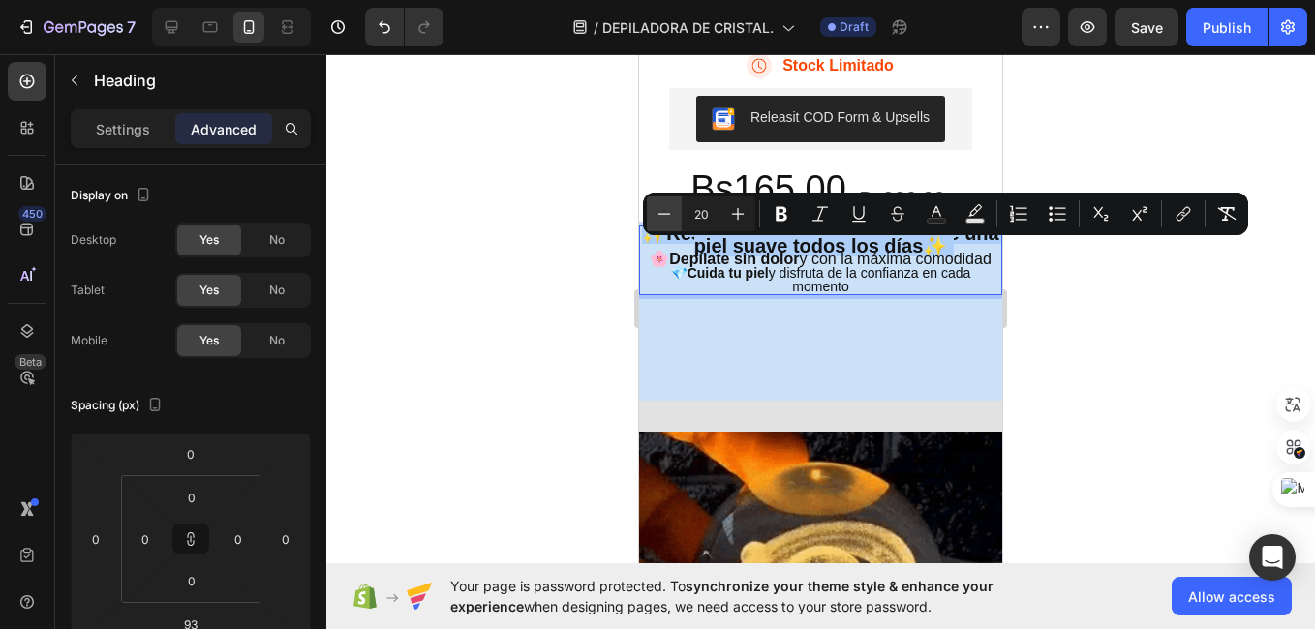
click at [667, 213] on icon "Editor contextual toolbar" at bounding box center [663, 213] width 19 height 19
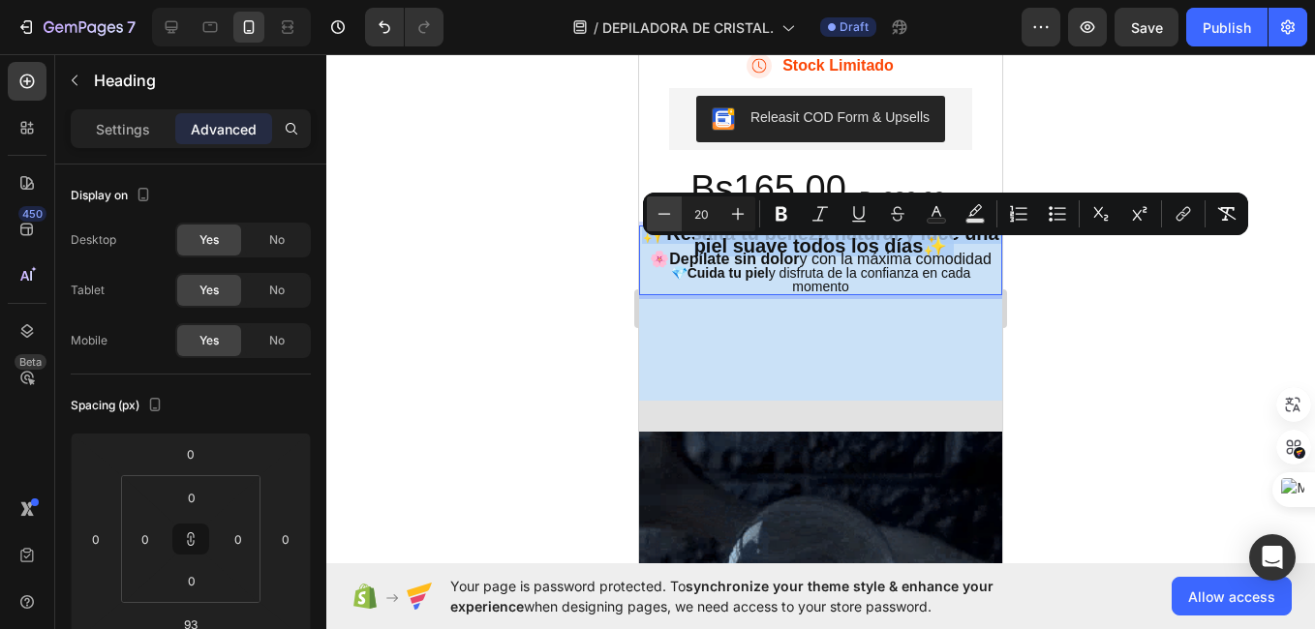
type input "19"
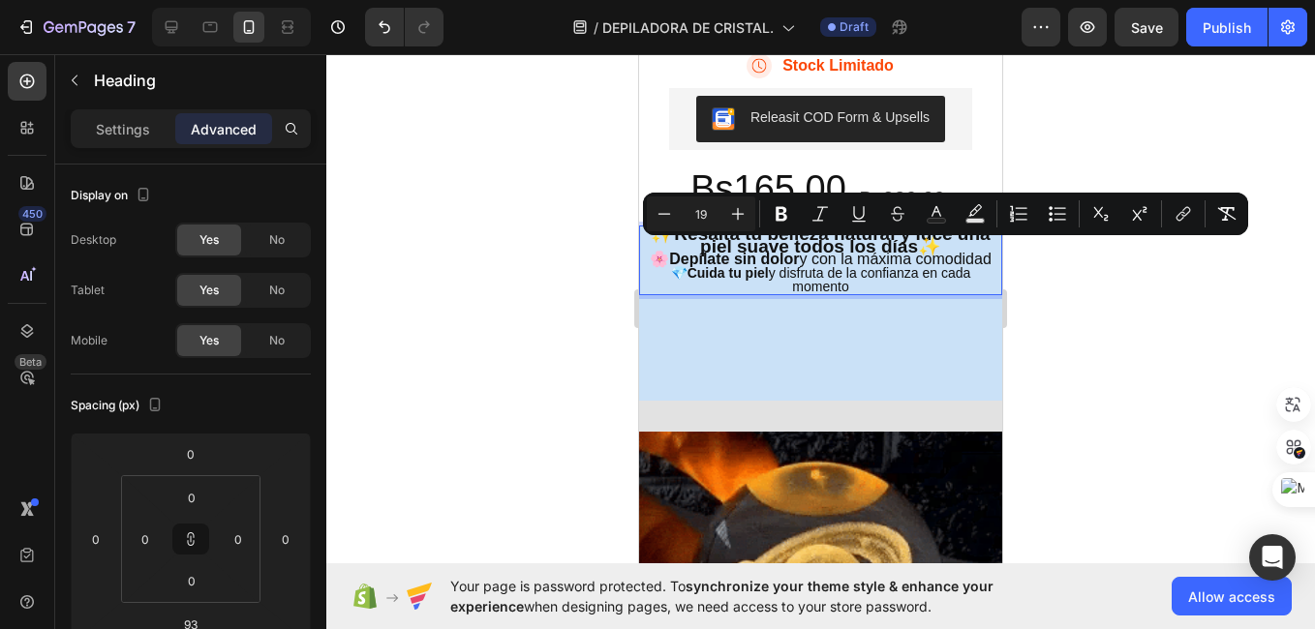
click at [783, 257] on strong "Resalta tu belleza natural y luce una piel suave todos los días" at bounding box center [832, 240] width 316 height 33
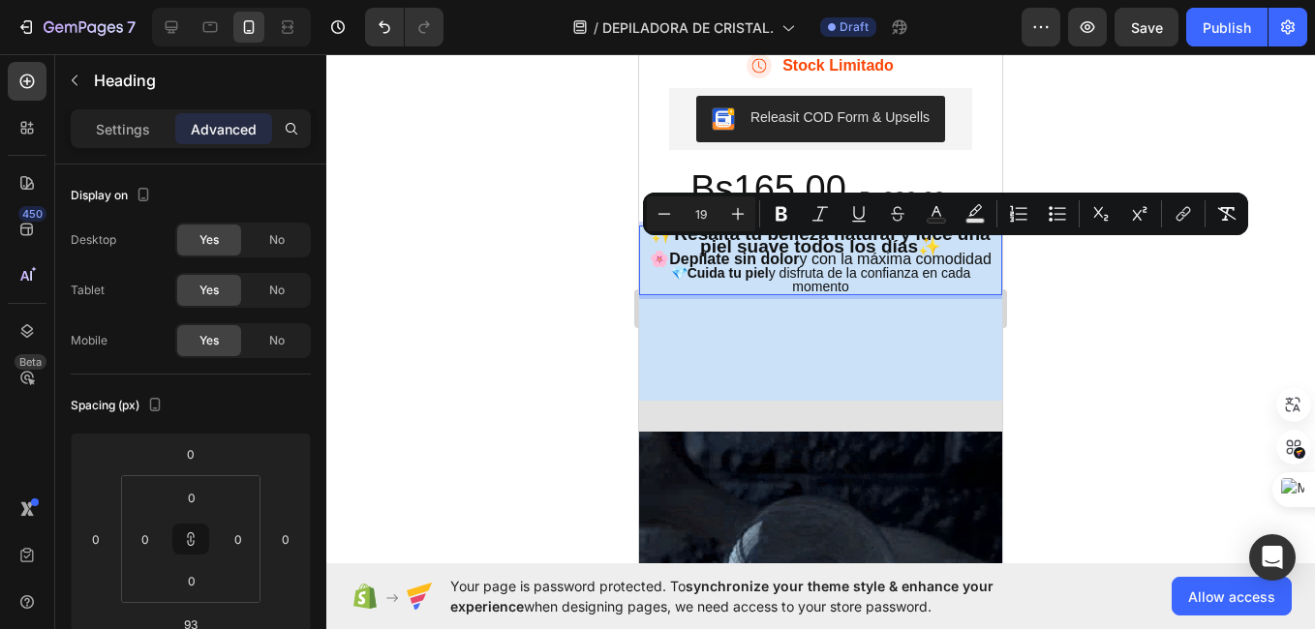
click at [783, 257] on strong "Resalta tu belleza natural y luce una piel suave todos los días" at bounding box center [832, 240] width 316 height 33
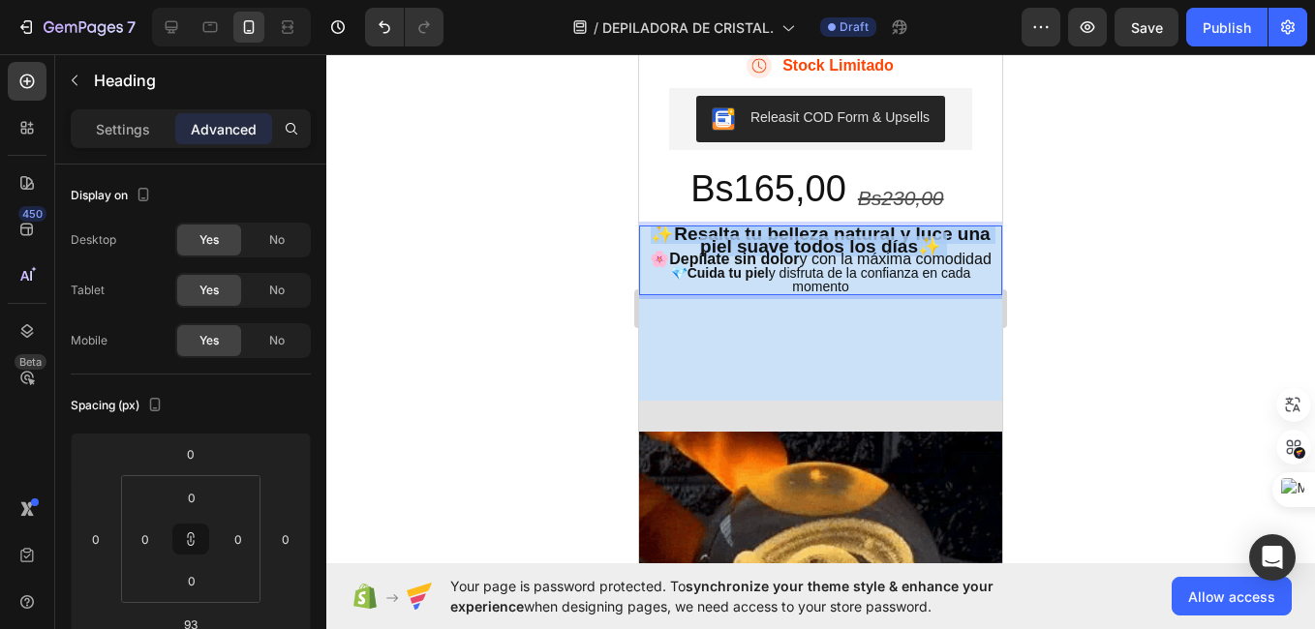
click at [783, 257] on strong "Resalta tu belleza natural y luce una piel suave todos los días" at bounding box center [832, 240] width 316 height 33
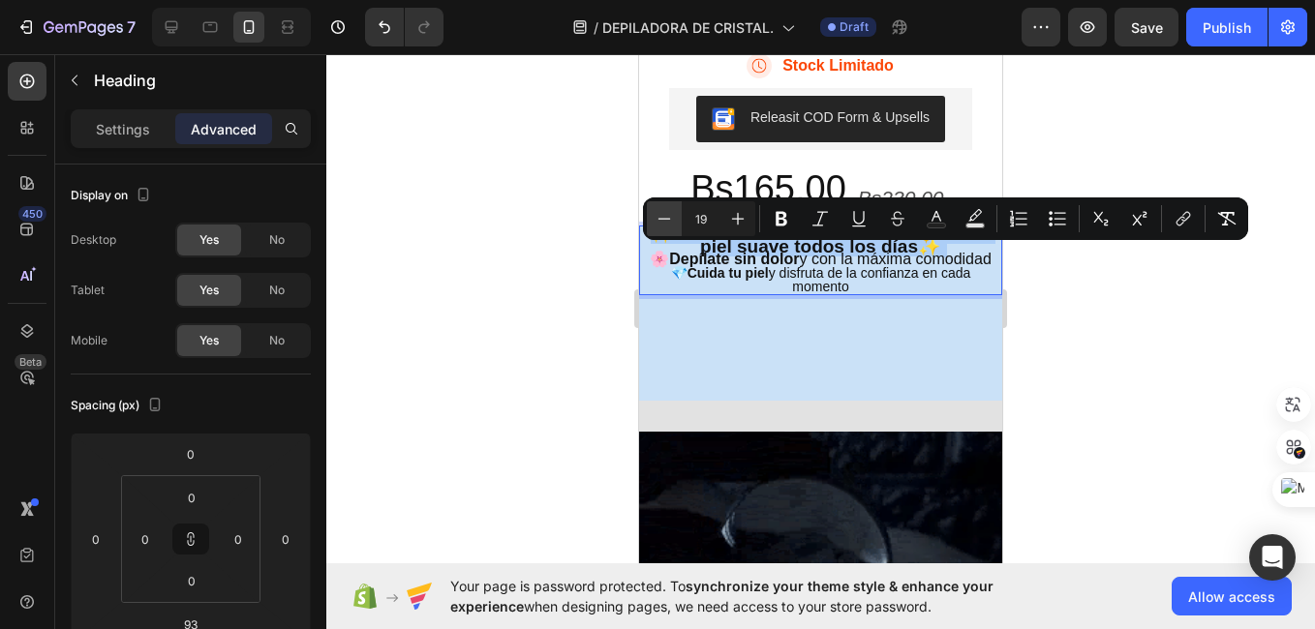
click at [667, 227] on icon "Editor contextual toolbar" at bounding box center [663, 218] width 19 height 19
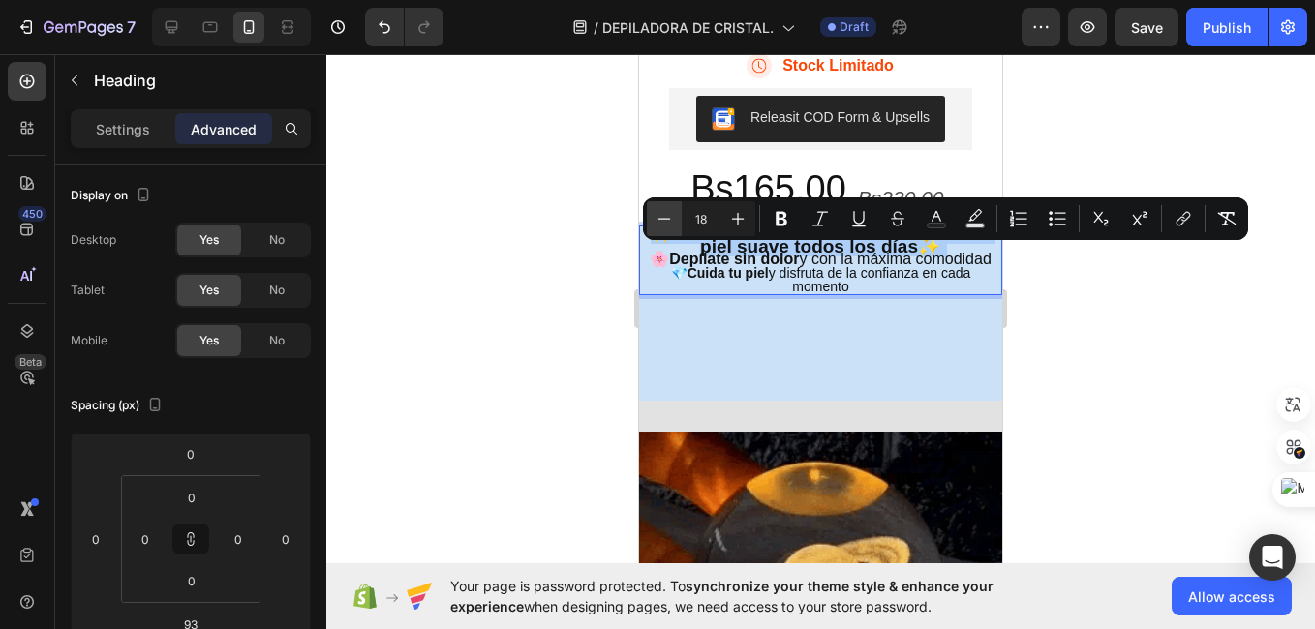
click at [667, 227] on icon "Editor contextual toolbar" at bounding box center [663, 218] width 19 height 19
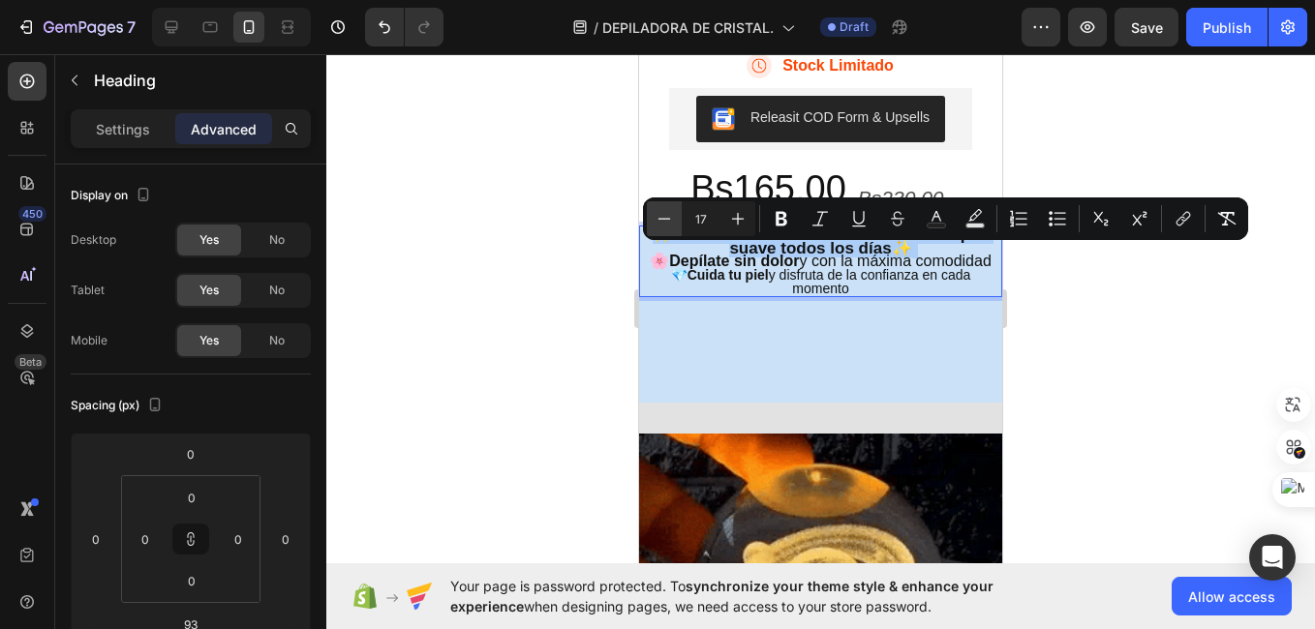
click at [667, 227] on icon "Editor contextual toolbar" at bounding box center [663, 218] width 19 height 19
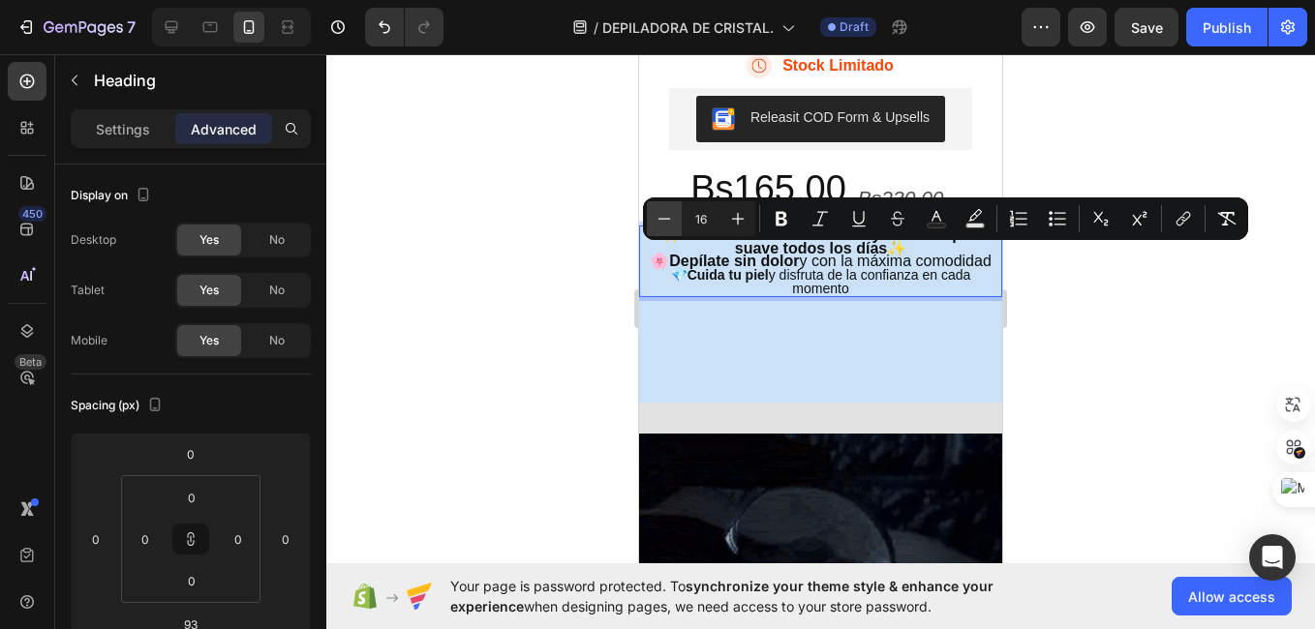
click at [667, 227] on icon "Editor contextual toolbar" at bounding box center [663, 218] width 19 height 19
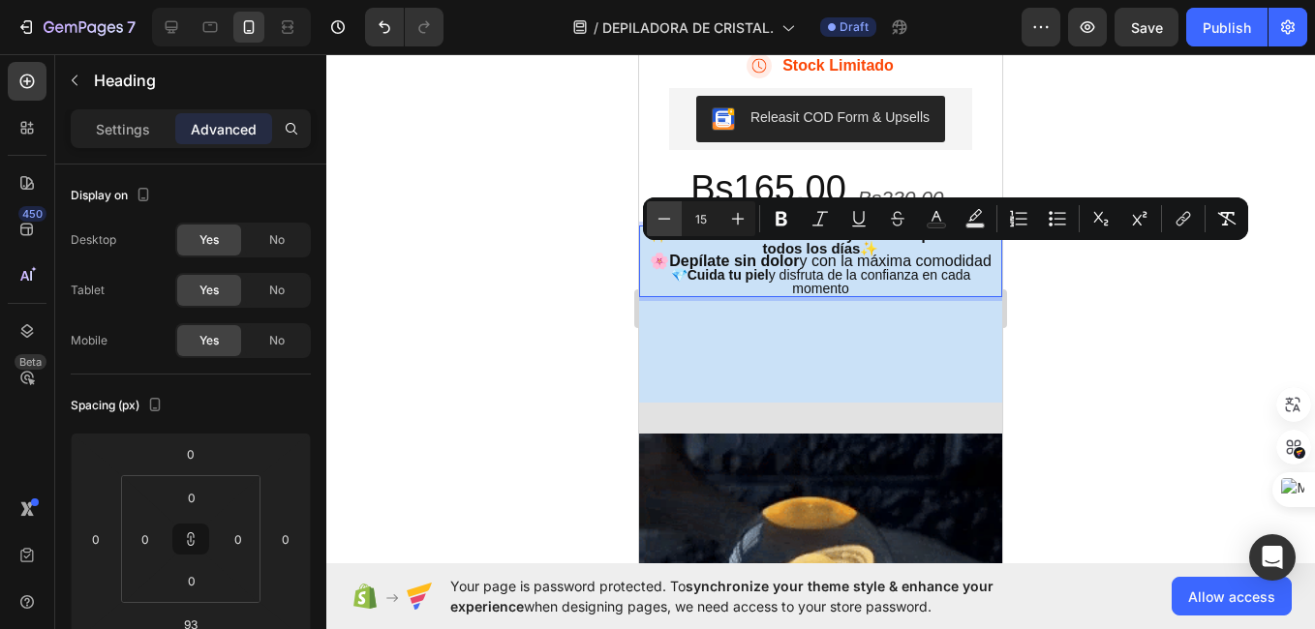
click at [667, 227] on icon "Editor contextual toolbar" at bounding box center [663, 218] width 19 height 19
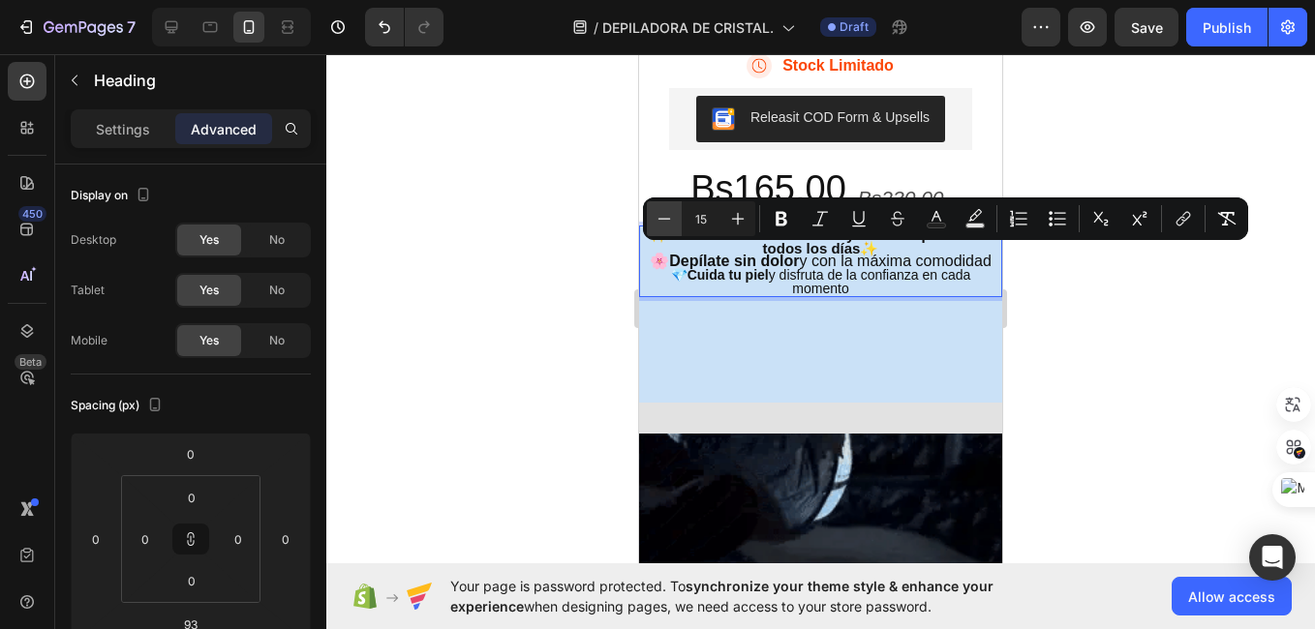
type input "14"
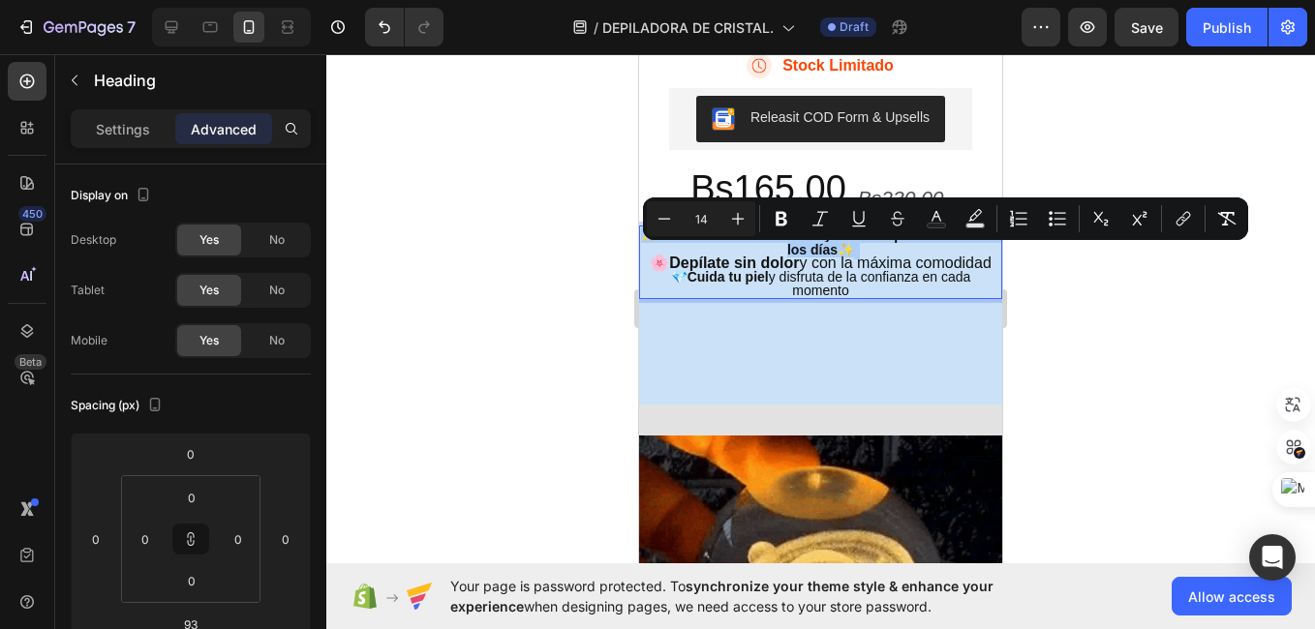
click at [1136, 326] on div at bounding box center [820, 341] width 988 height 575
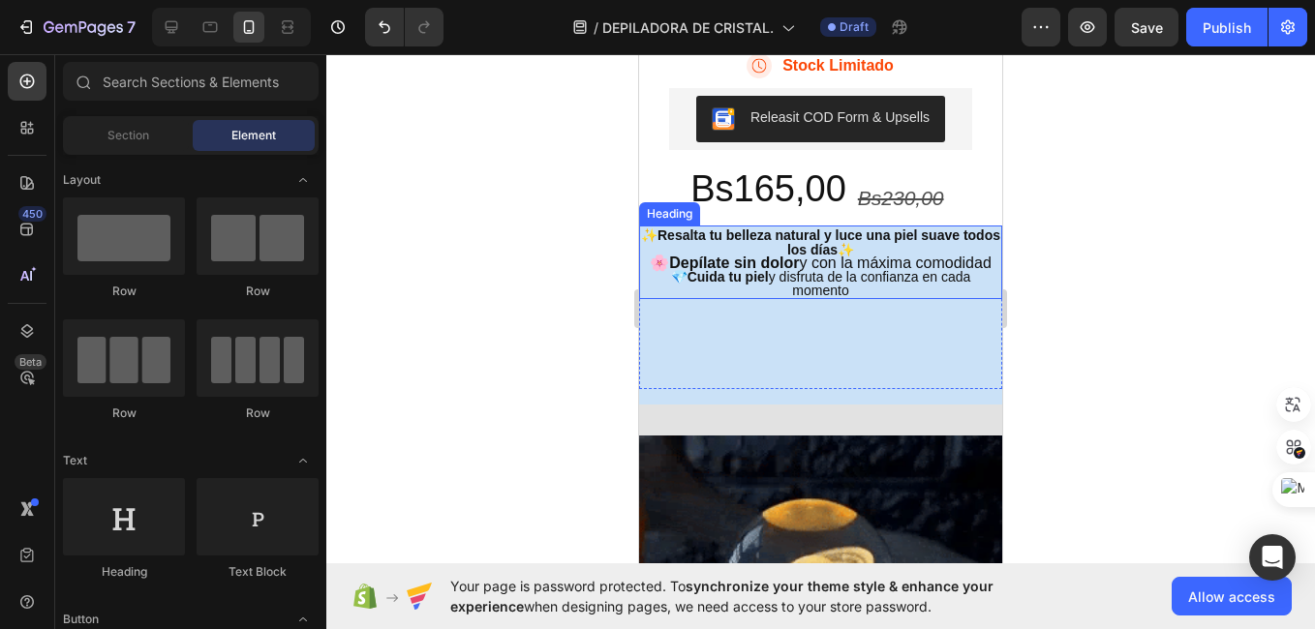
click at [841, 271] on span "🌸 Depílate sin dolor y con la máxima comodidad" at bounding box center [821, 263] width 342 height 16
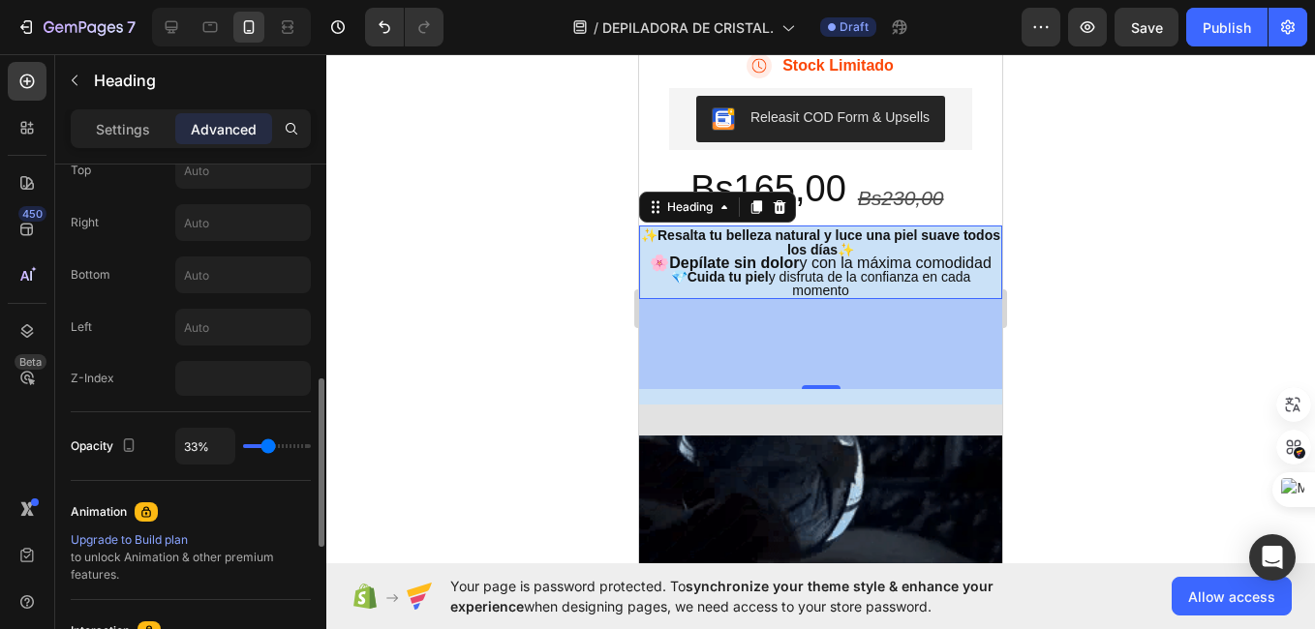
scroll to position [747, 0]
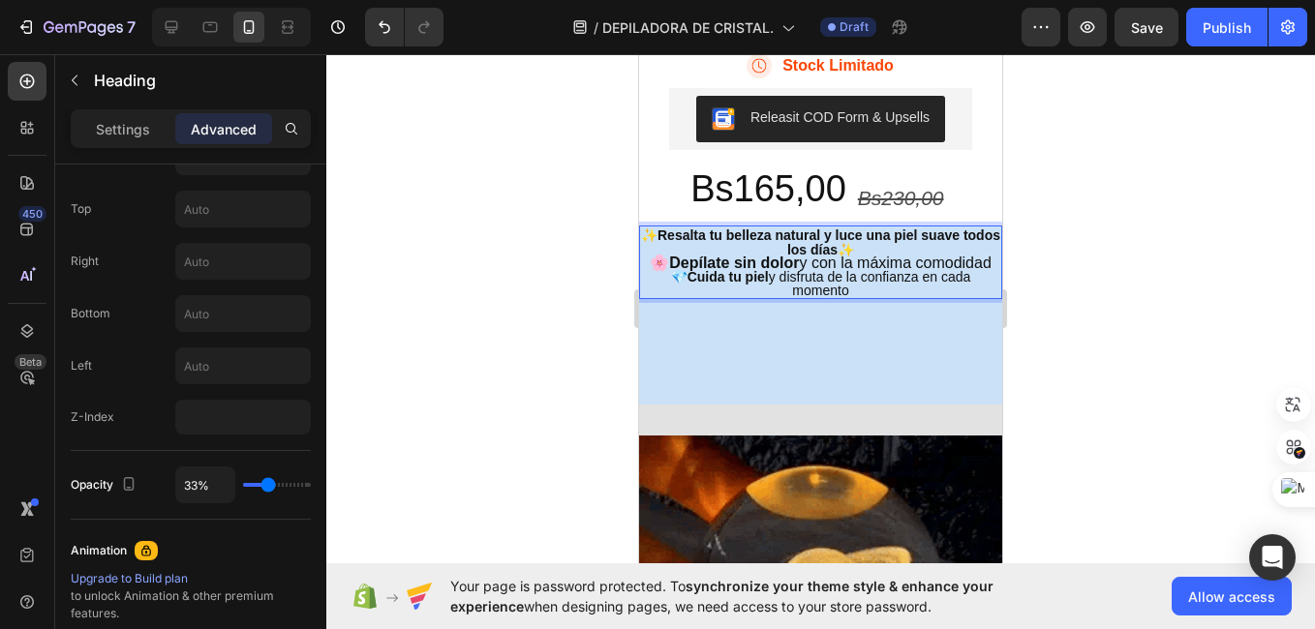
click at [845, 297] on p "✨ Resalta tu belleza natural y luce una piel suave todos los días ✨ 🌸 Depílate …" at bounding box center [820, 262] width 359 height 70
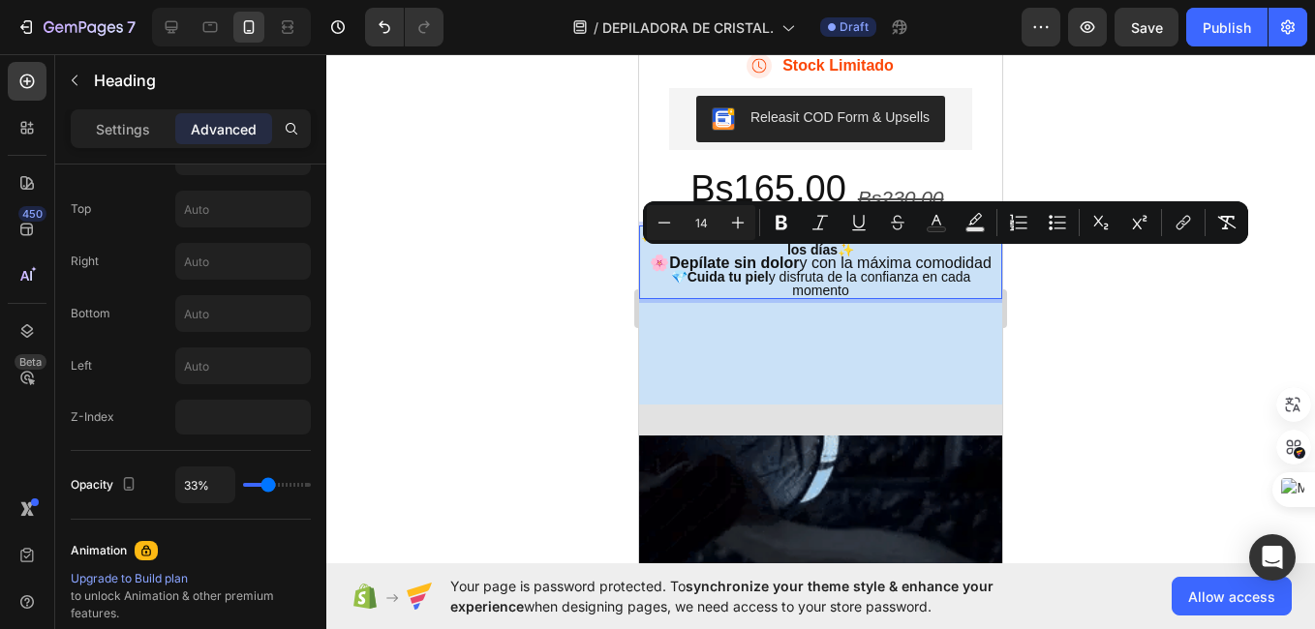
drag, startPoint x: 845, startPoint y: 328, endPoint x: 637, endPoint y: 251, distance: 222.1
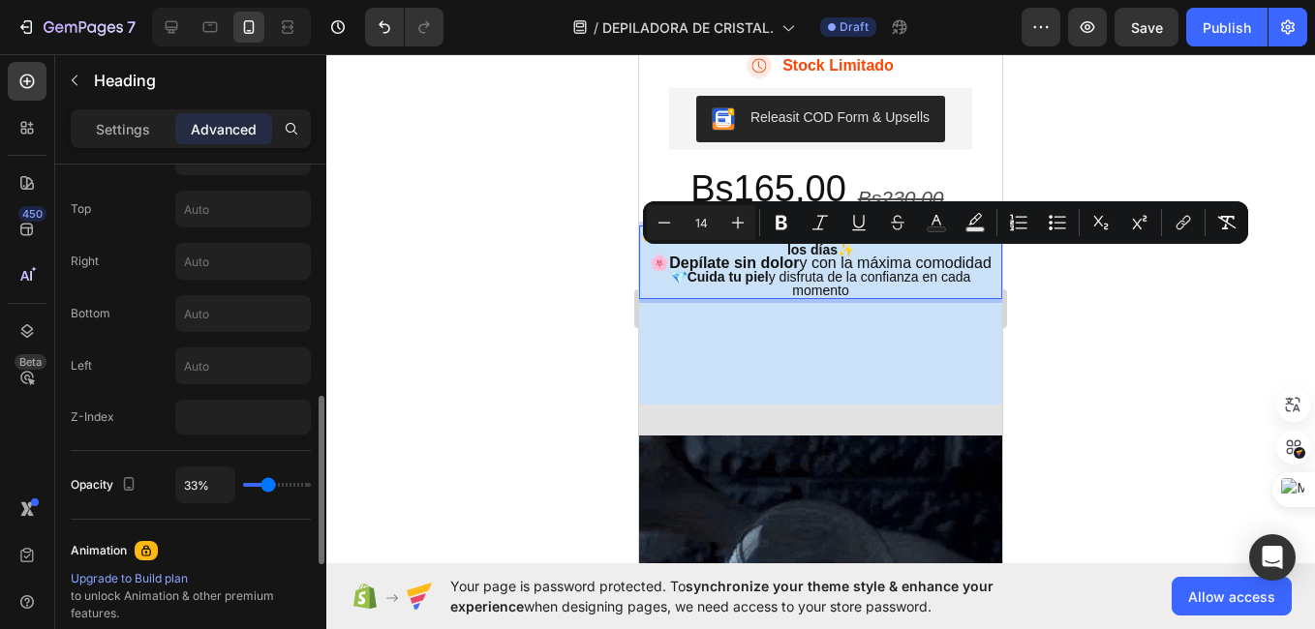
scroll to position [559, 0]
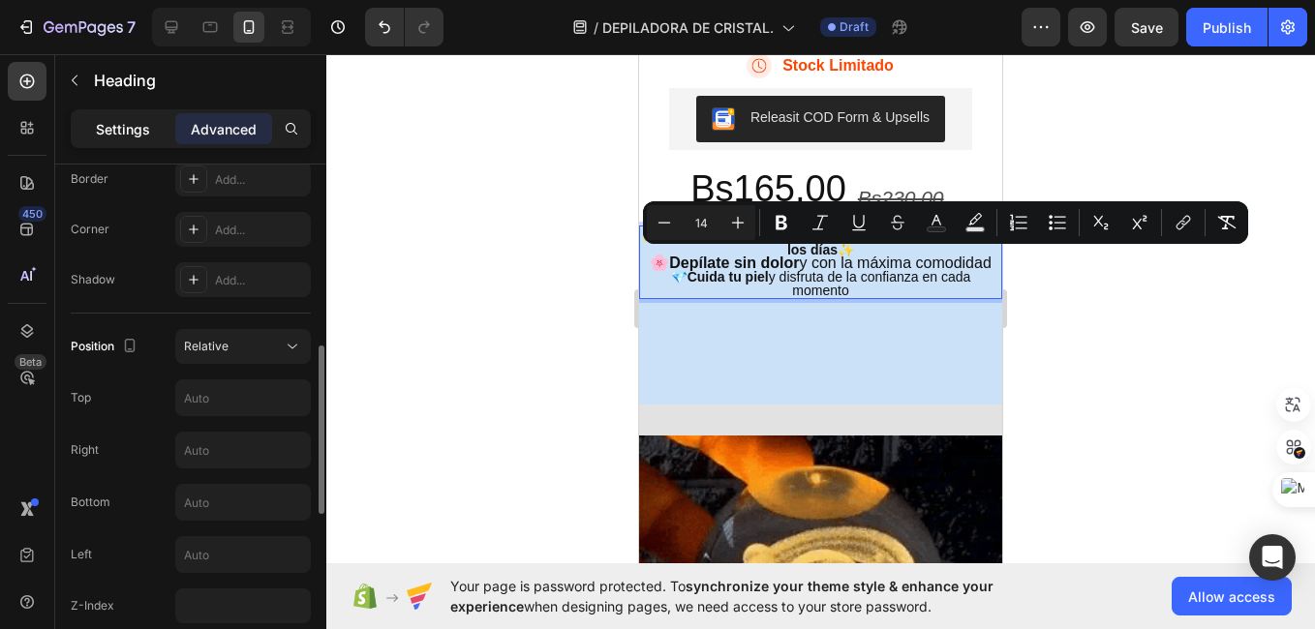
click at [141, 139] on div "Settings" at bounding box center [123, 128] width 97 height 31
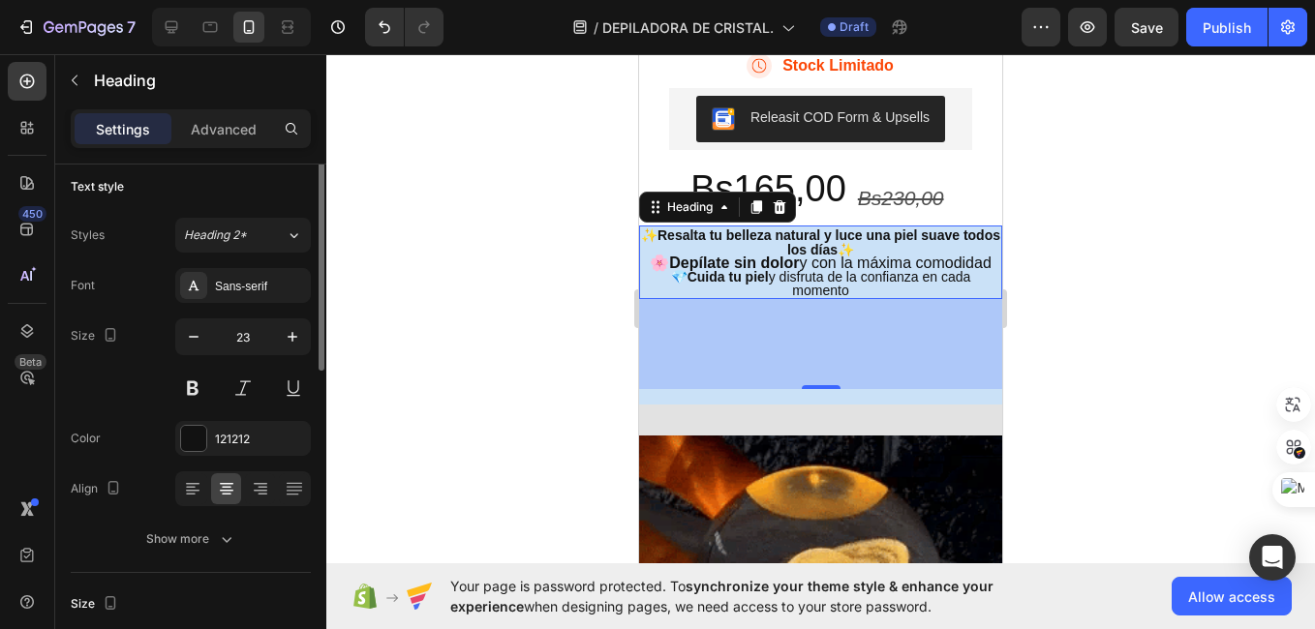
scroll to position [0, 0]
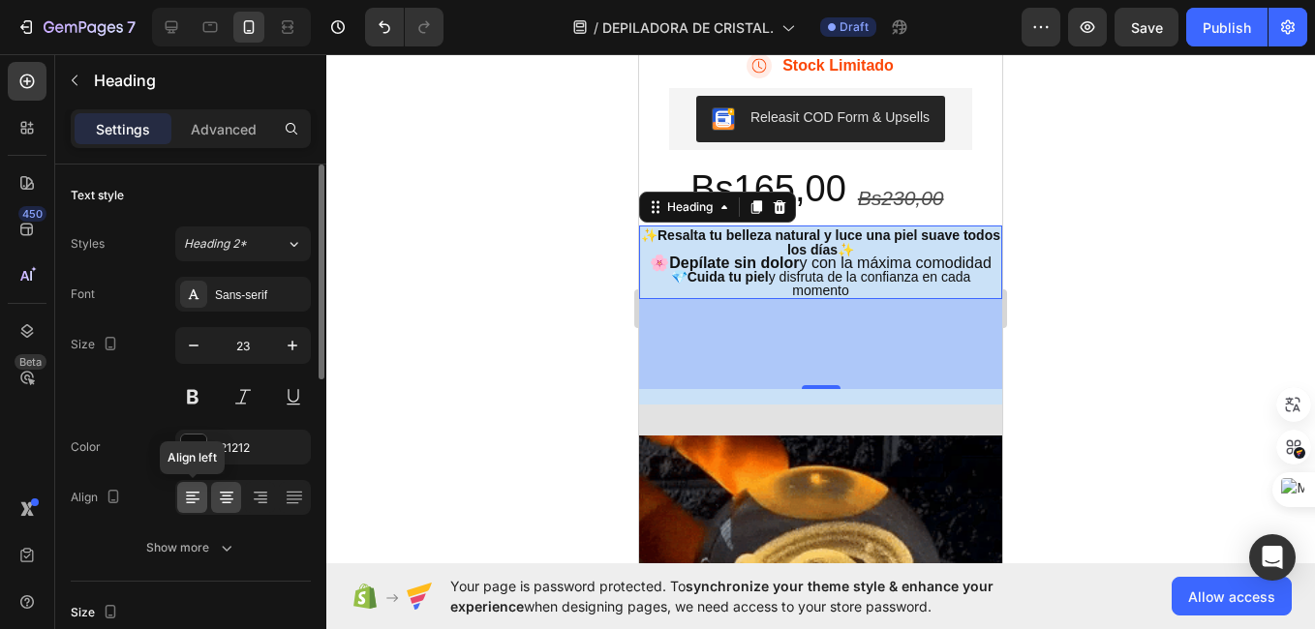
click at [191, 502] on icon at bounding box center [191, 503] width 10 height 2
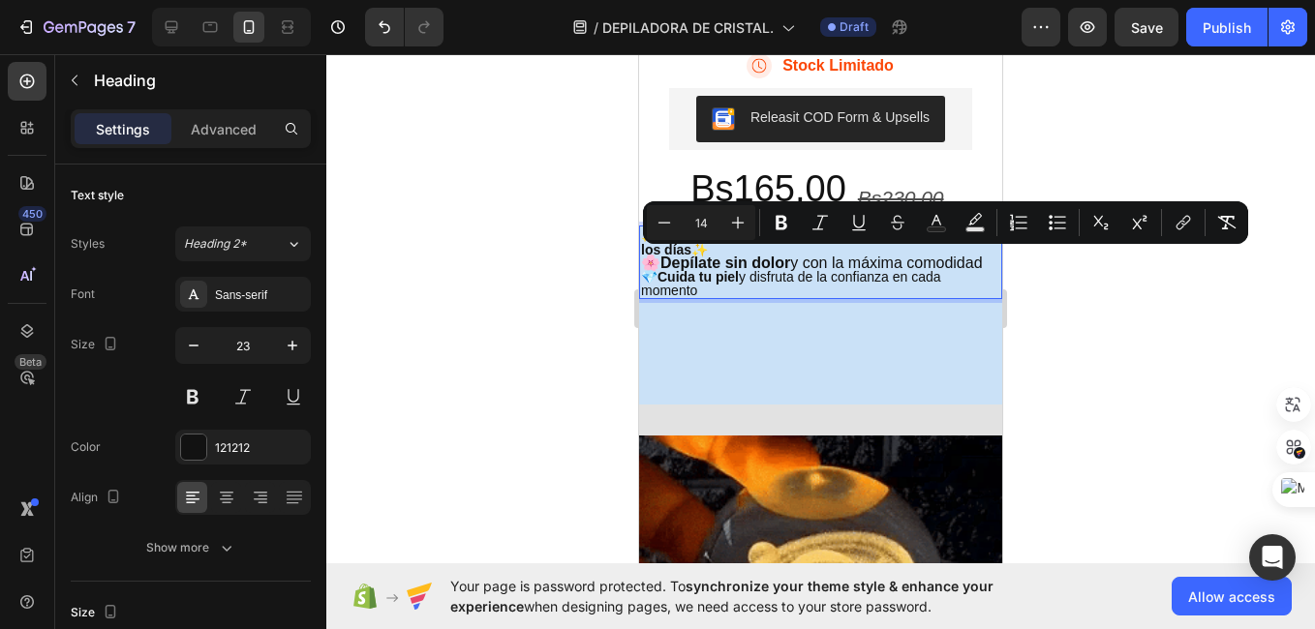
drag, startPoint x: 721, startPoint y: 326, endPoint x: 632, endPoint y: 260, distance: 110.7
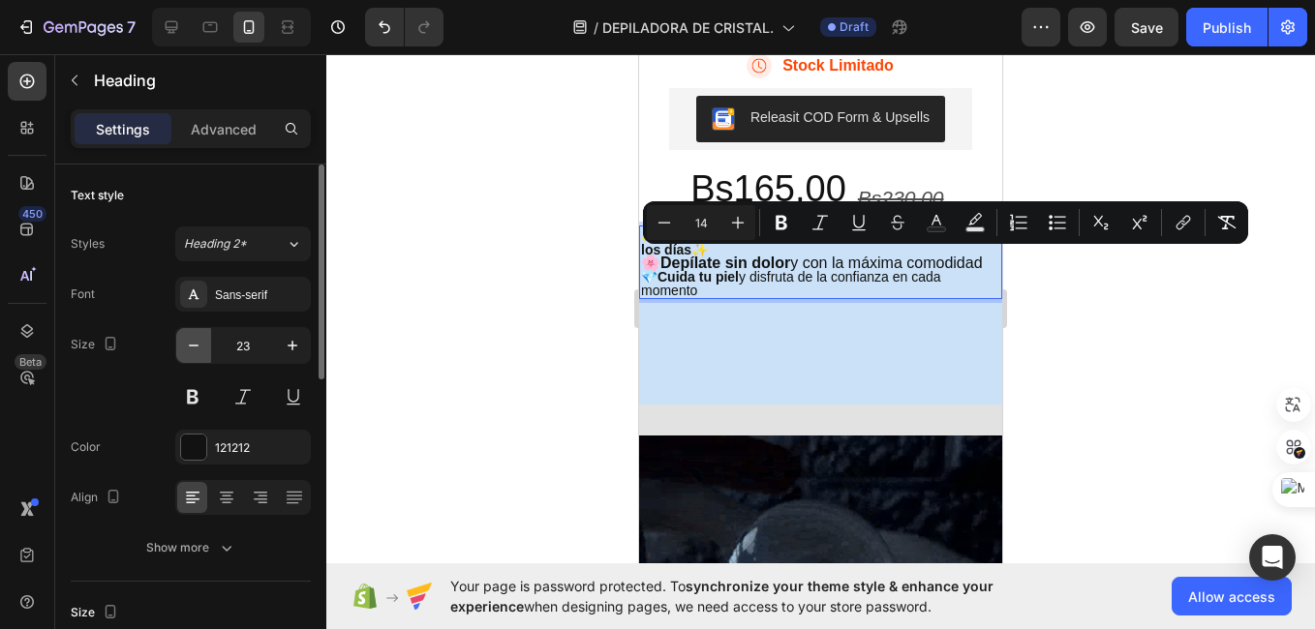
click at [197, 340] on icon "button" at bounding box center [193, 345] width 19 height 19
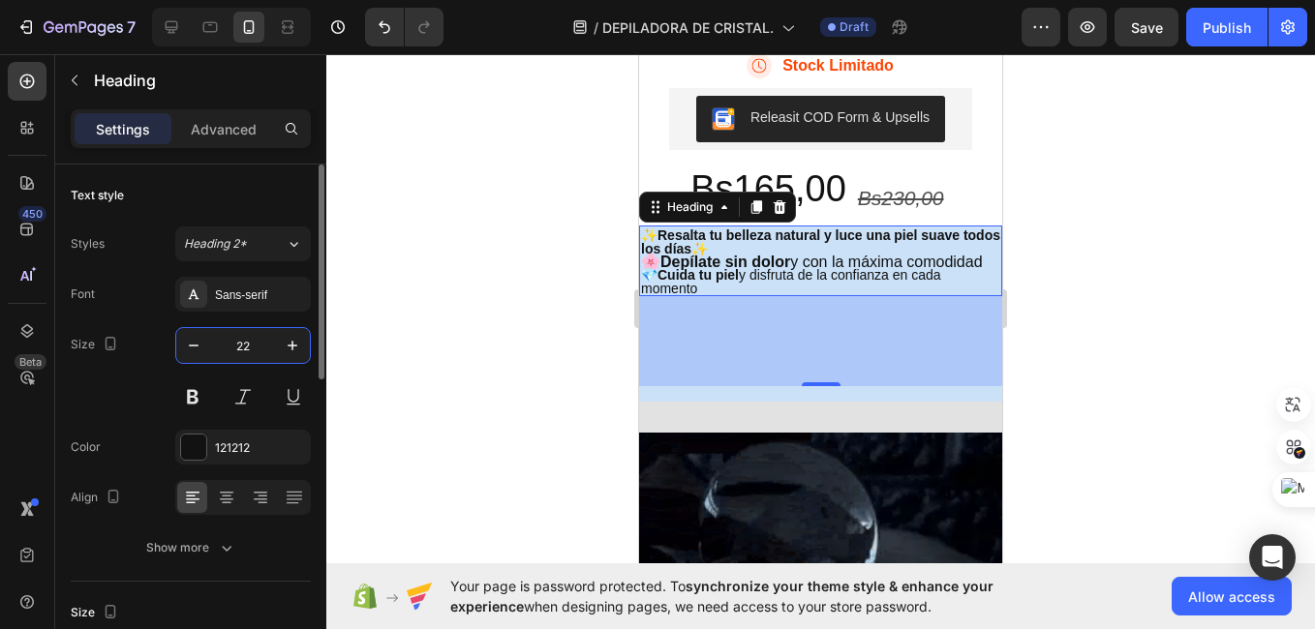
click at [244, 343] on input "22" at bounding box center [243, 345] width 64 height 35
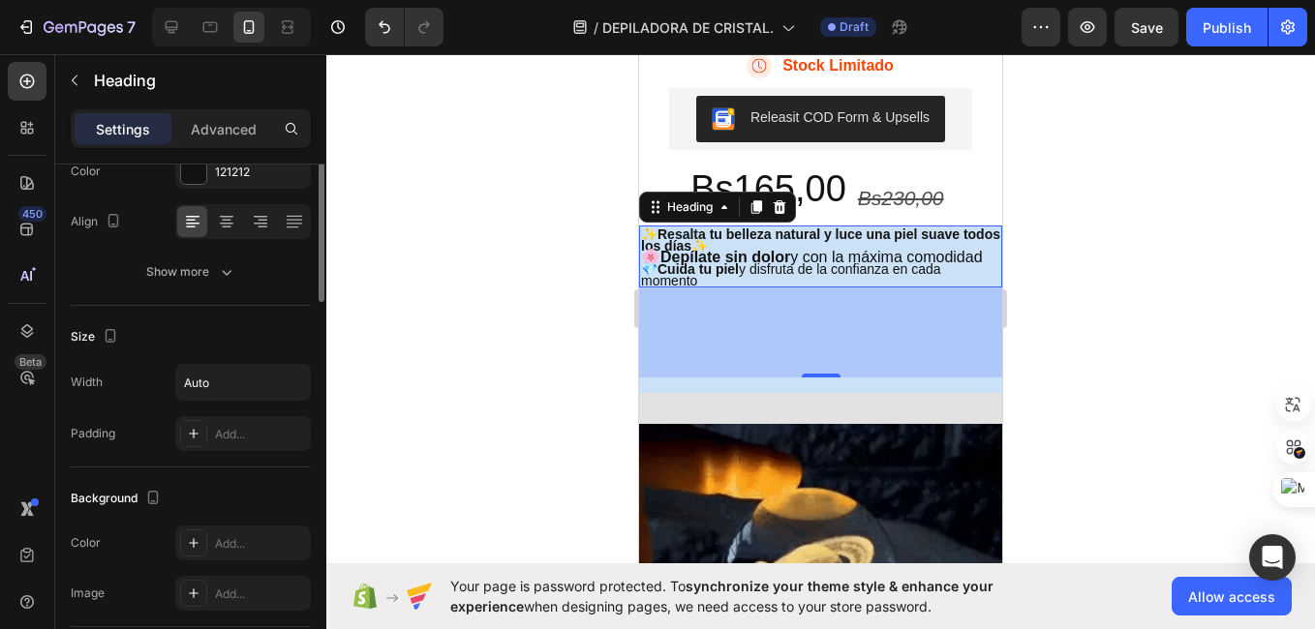
scroll to position [125, 0]
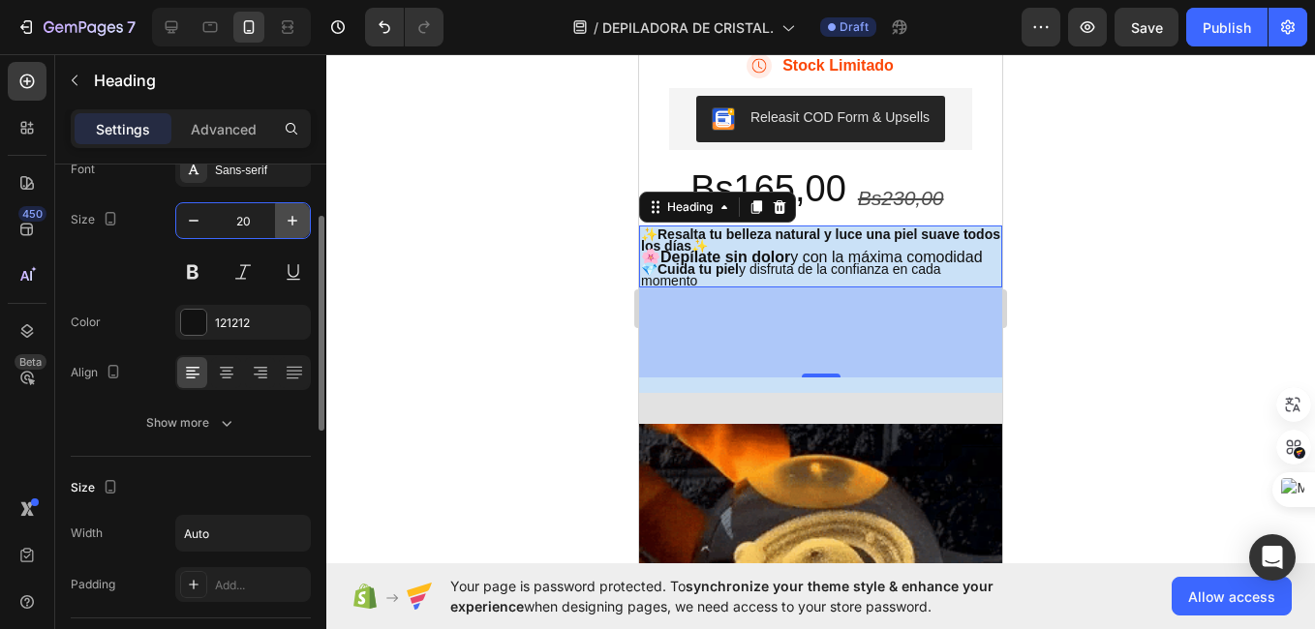
click at [282, 227] on button "button" at bounding box center [292, 220] width 35 height 35
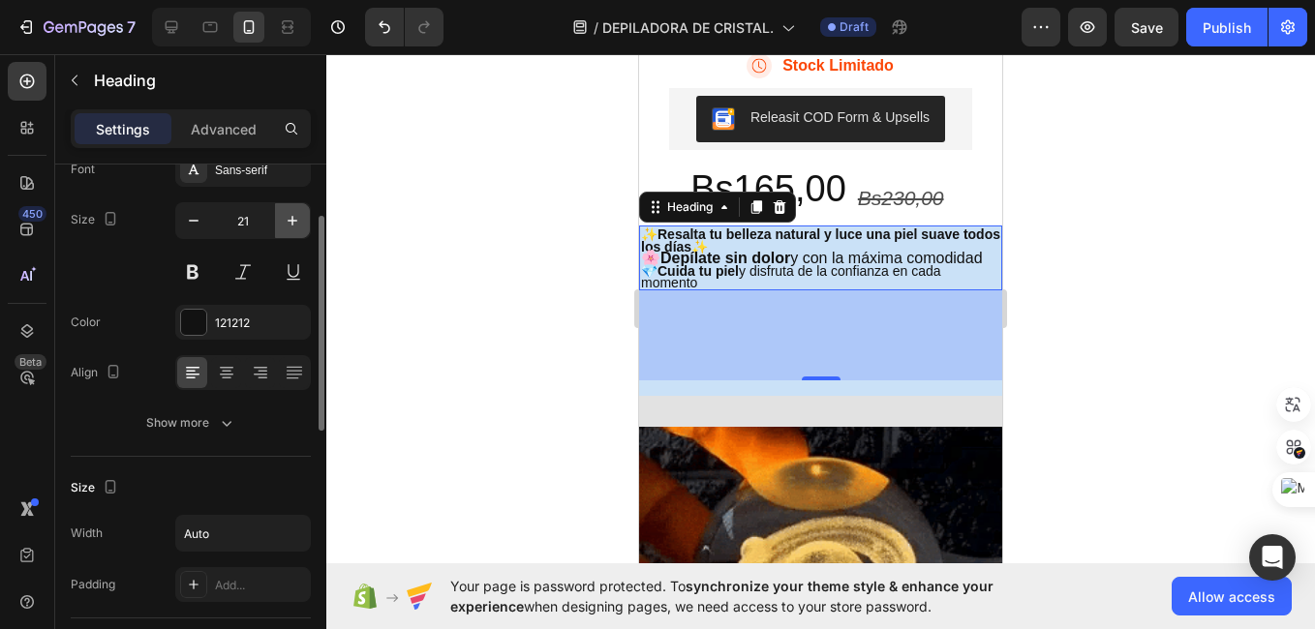
click at [282, 227] on button "button" at bounding box center [292, 220] width 35 height 35
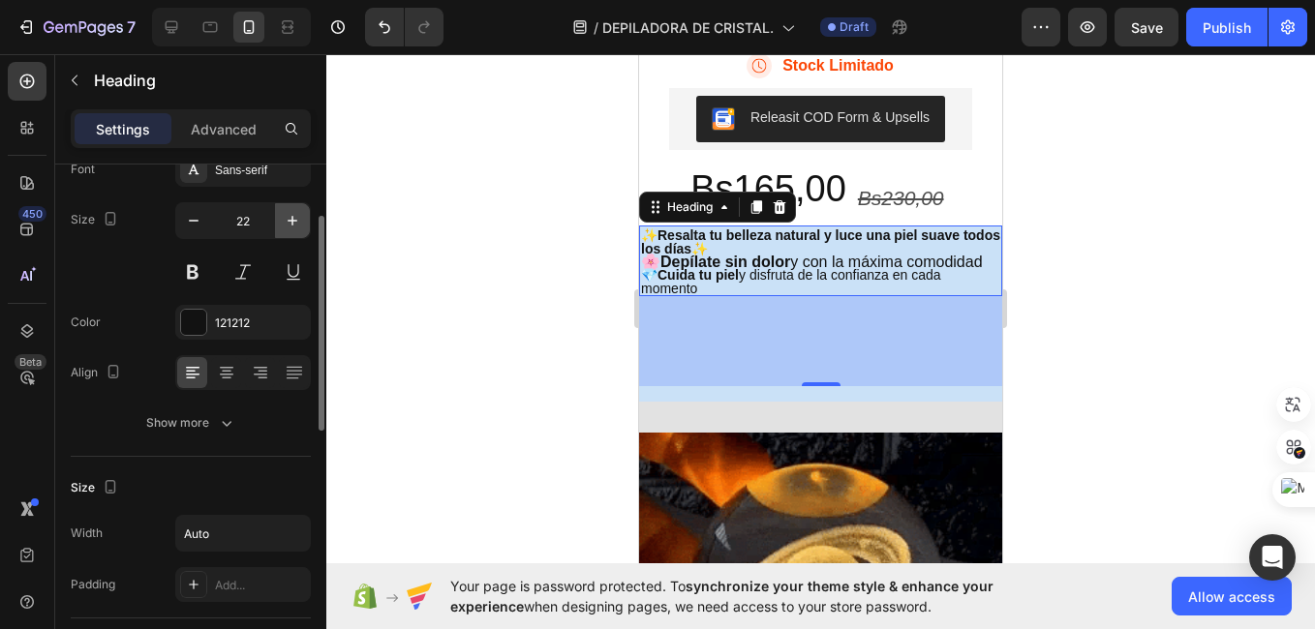
click at [282, 227] on button "button" at bounding box center [292, 220] width 35 height 35
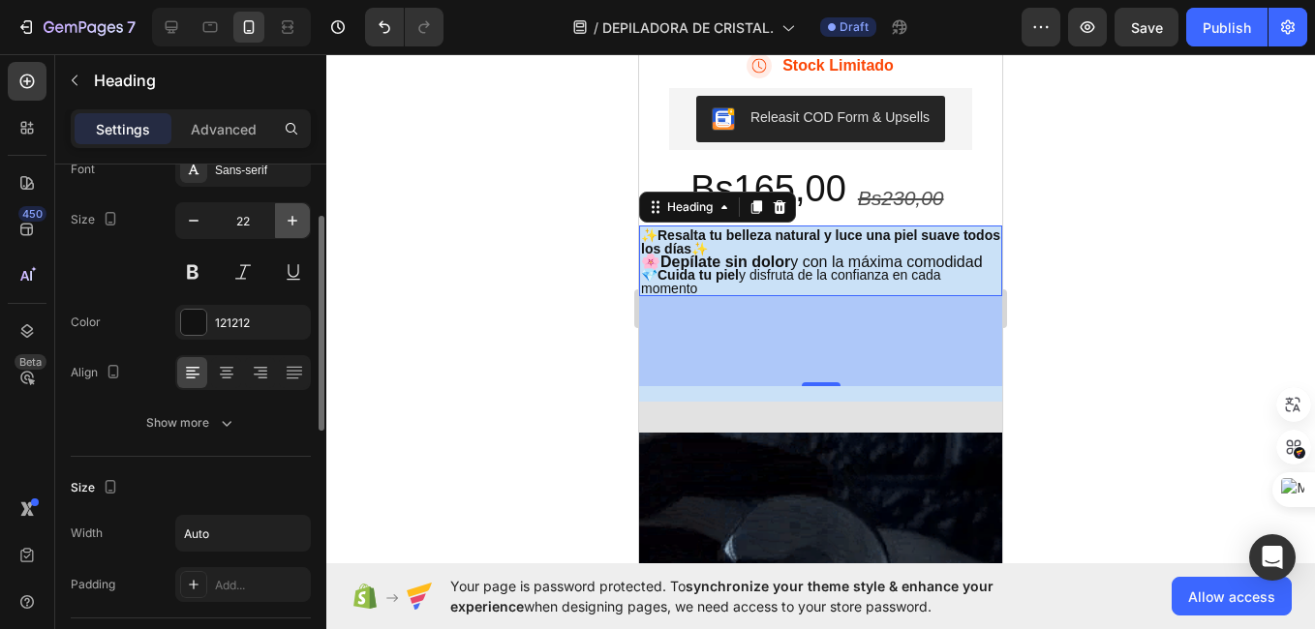
click at [282, 227] on button "button" at bounding box center [292, 220] width 35 height 35
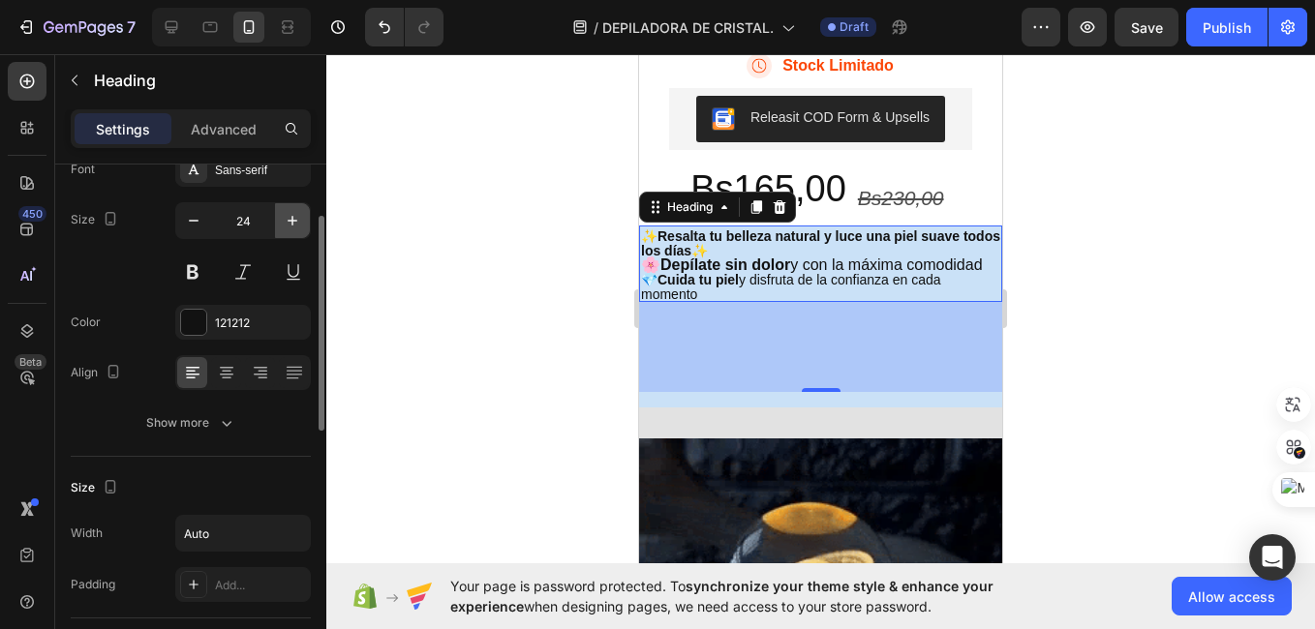
click at [282, 227] on button "button" at bounding box center [292, 220] width 35 height 35
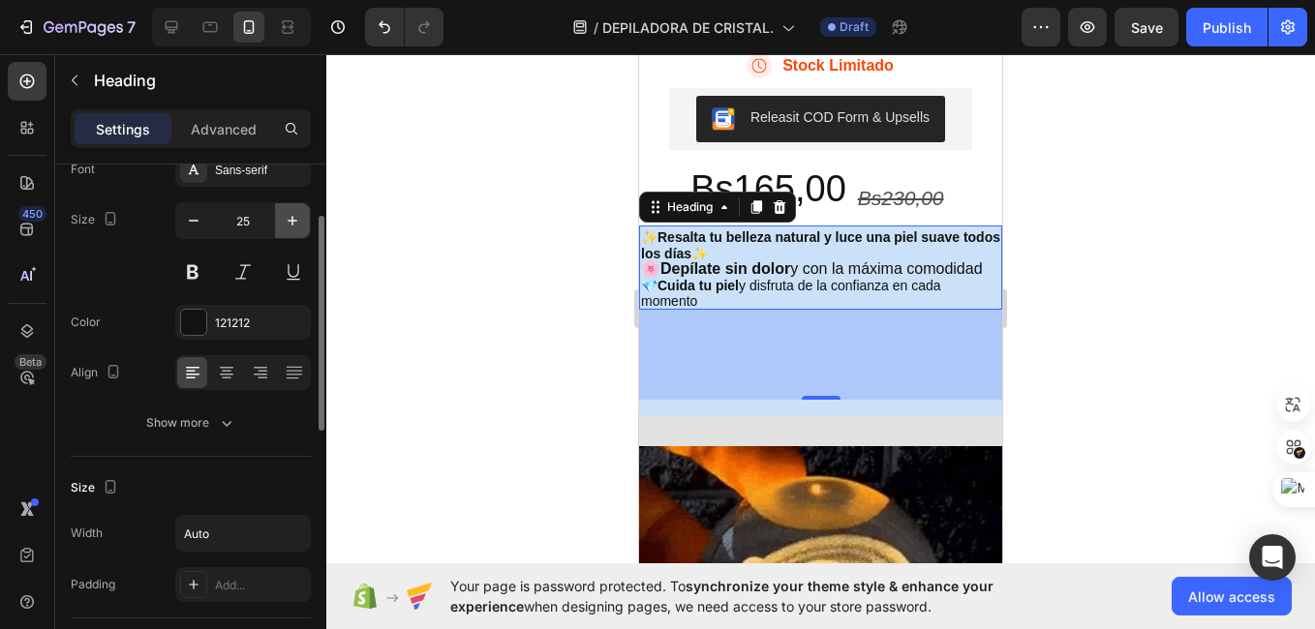
click at [282, 227] on button "button" at bounding box center [292, 220] width 35 height 35
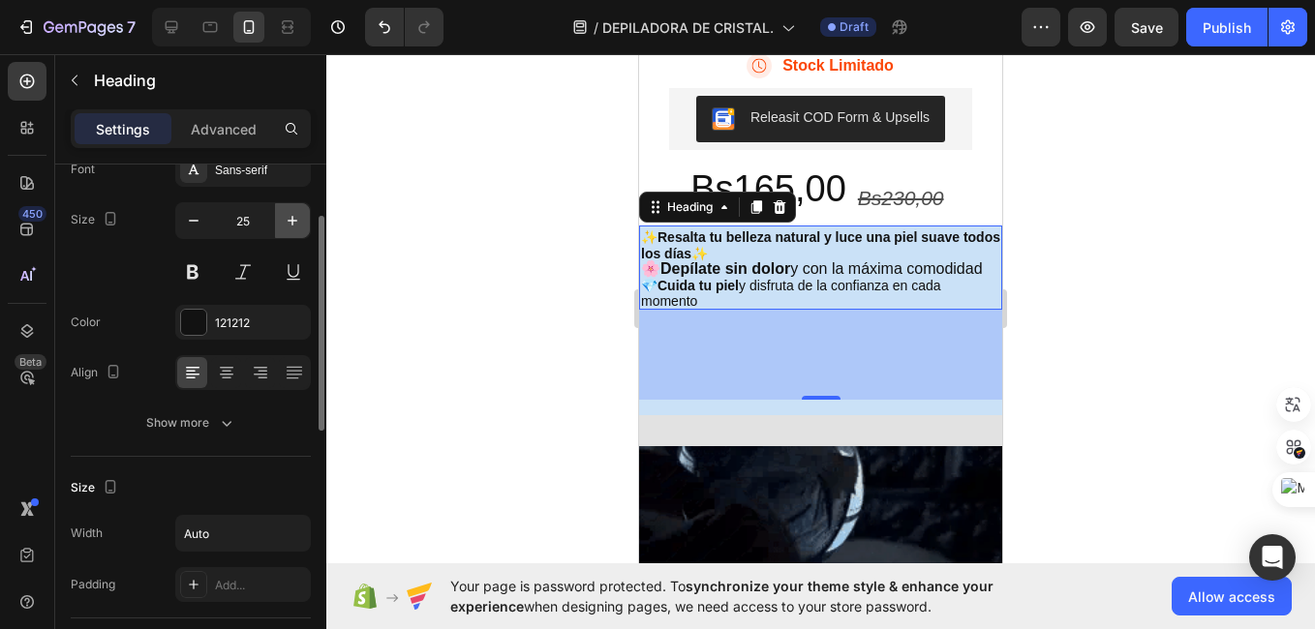
click at [282, 227] on button "button" at bounding box center [292, 220] width 35 height 35
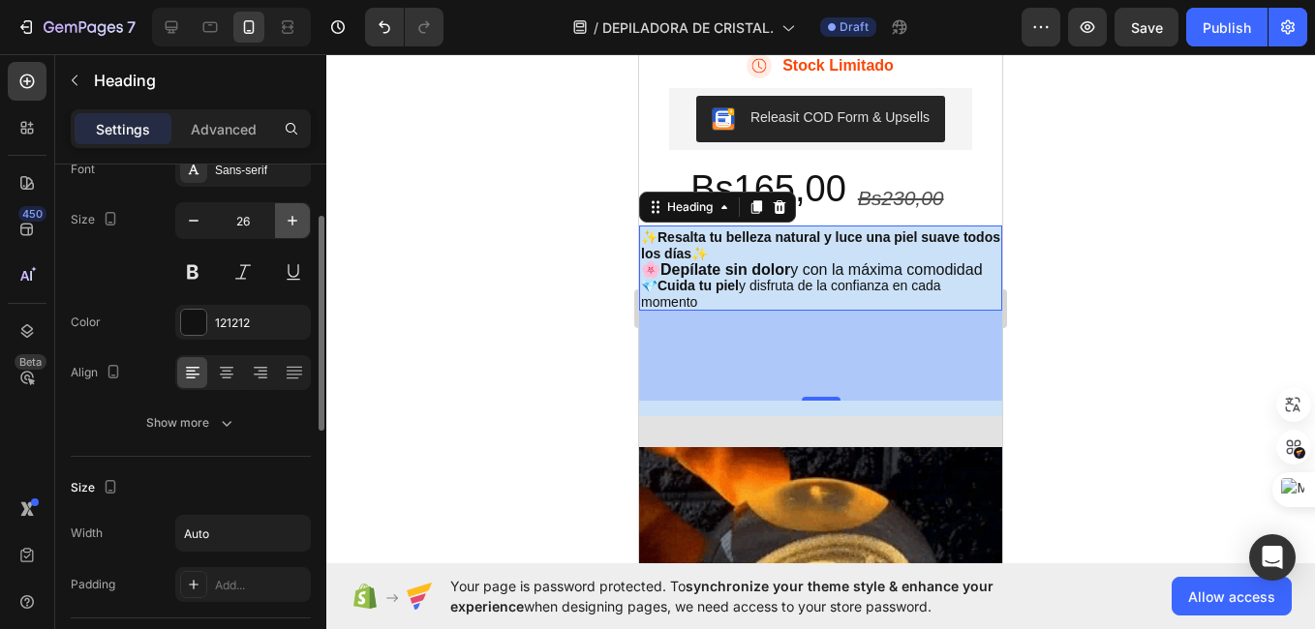
click at [282, 227] on button "button" at bounding box center [292, 220] width 35 height 35
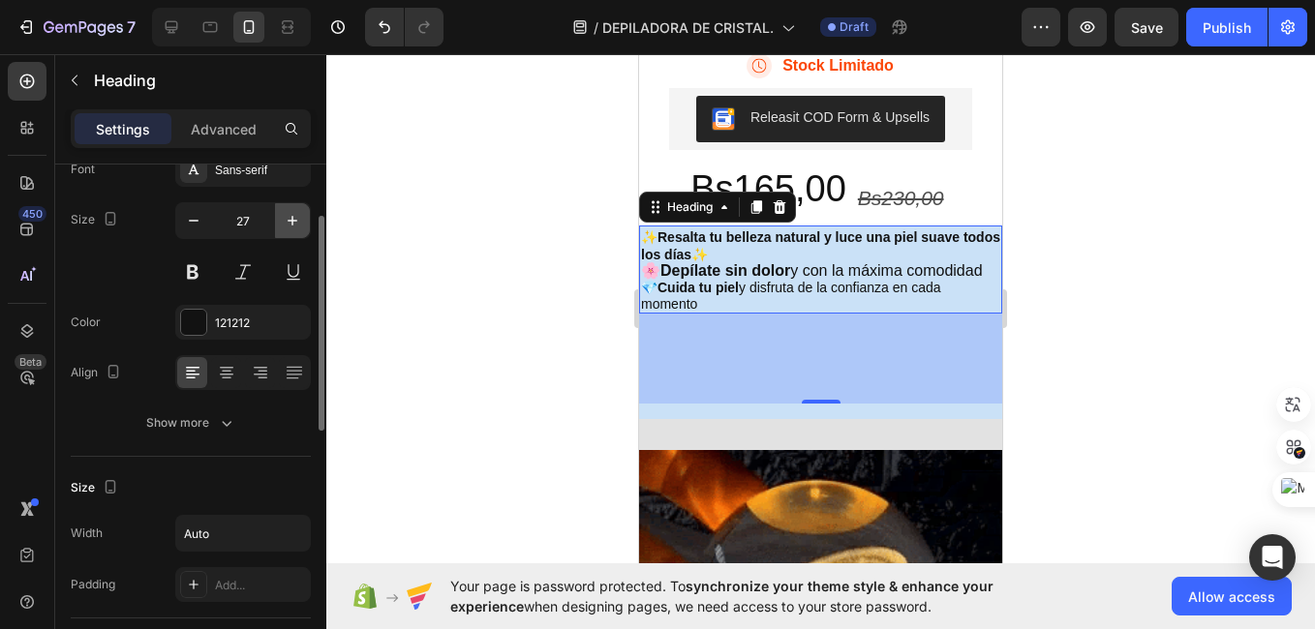
click at [282, 227] on button "button" at bounding box center [292, 220] width 35 height 35
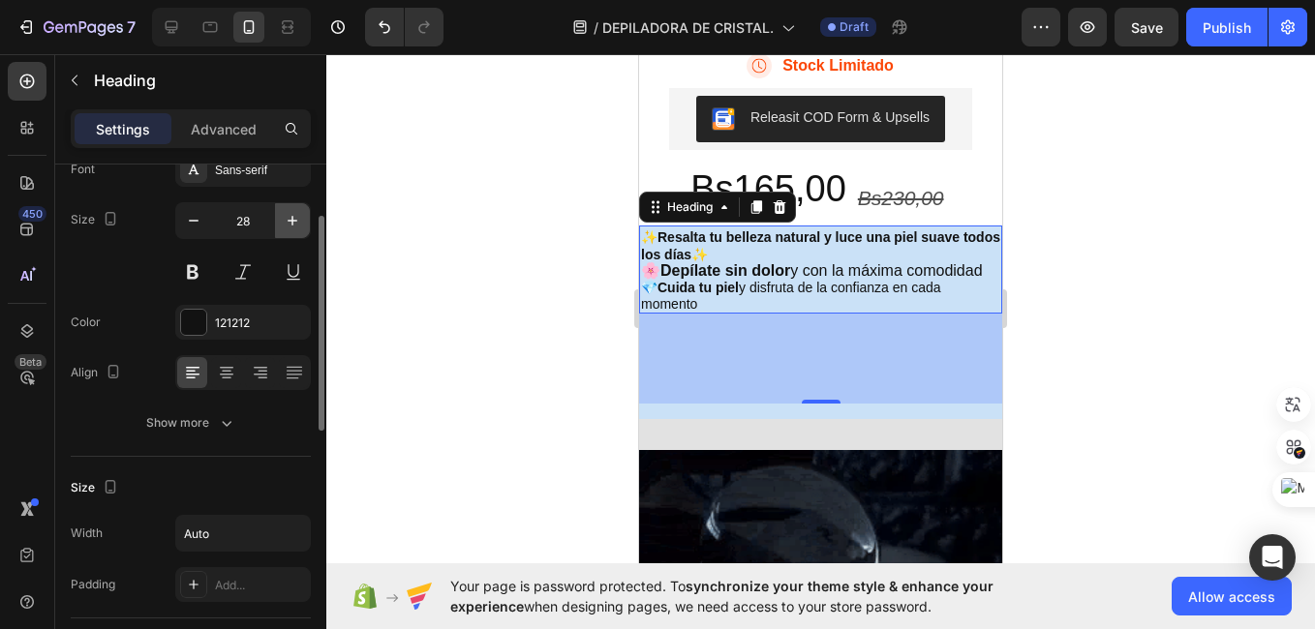
click at [282, 227] on button "button" at bounding box center [292, 220] width 35 height 35
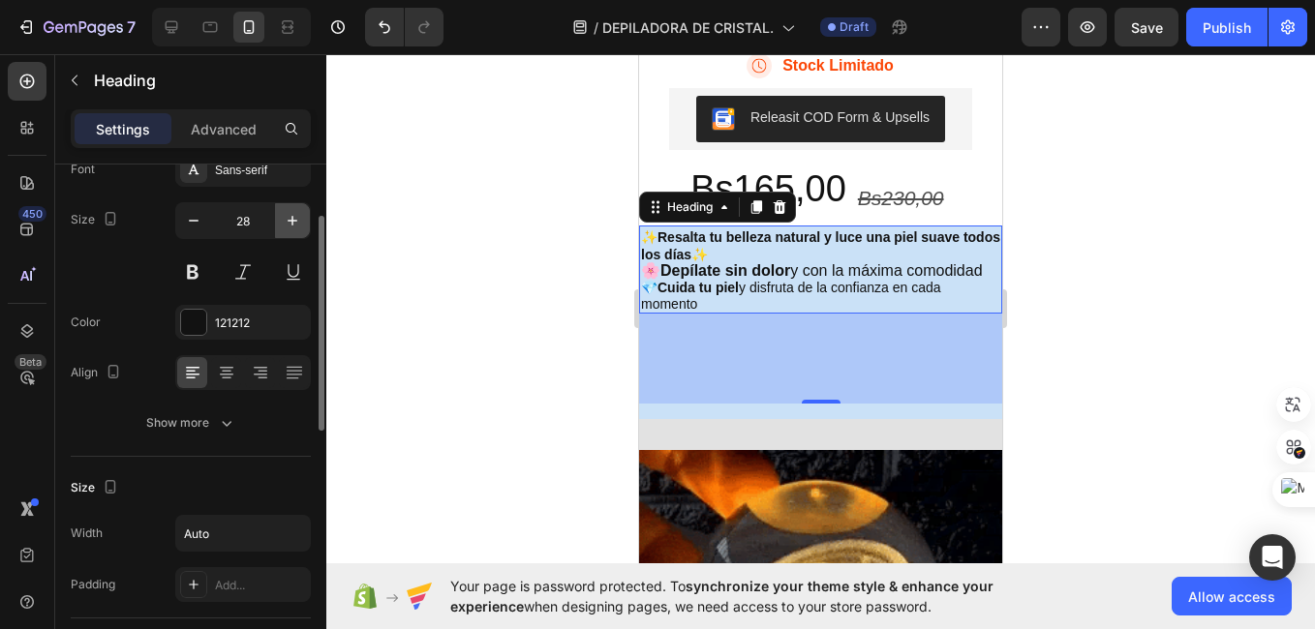
click at [282, 227] on button "button" at bounding box center [292, 220] width 35 height 35
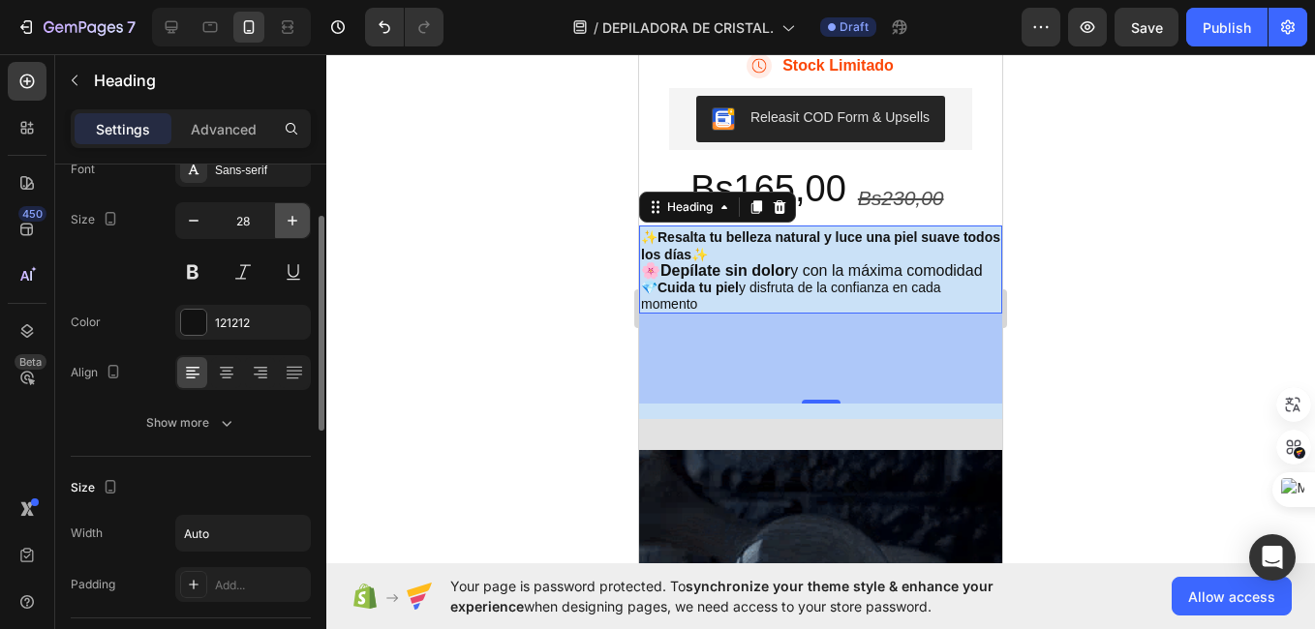
click at [282, 227] on button "button" at bounding box center [292, 220] width 35 height 35
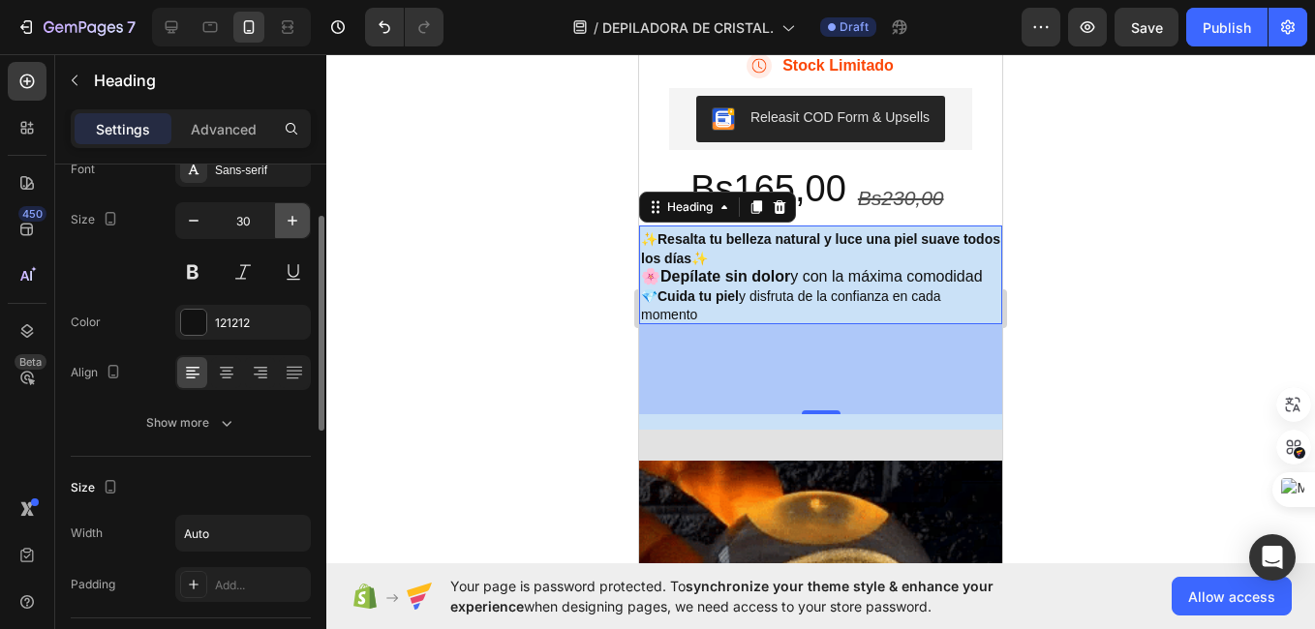
click at [282, 227] on button "button" at bounding box center [292, 220] width 35 height 35
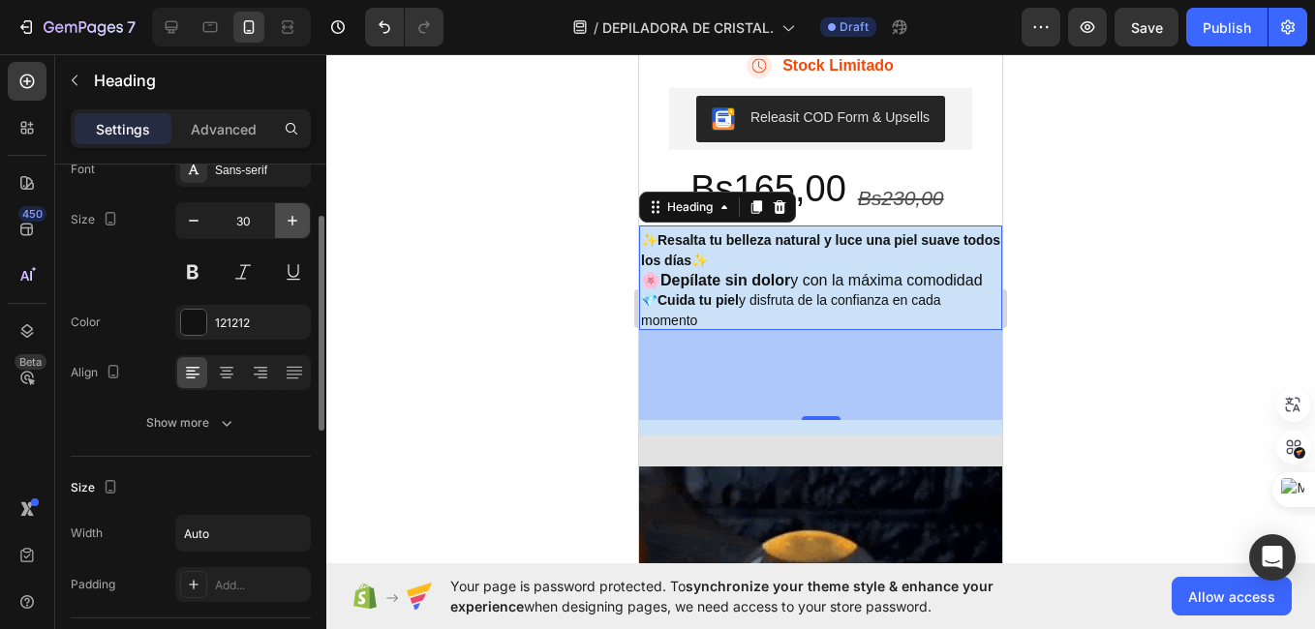
click at [282, 227] on button "button" at bounding box center [292, 220] width 35 height 35
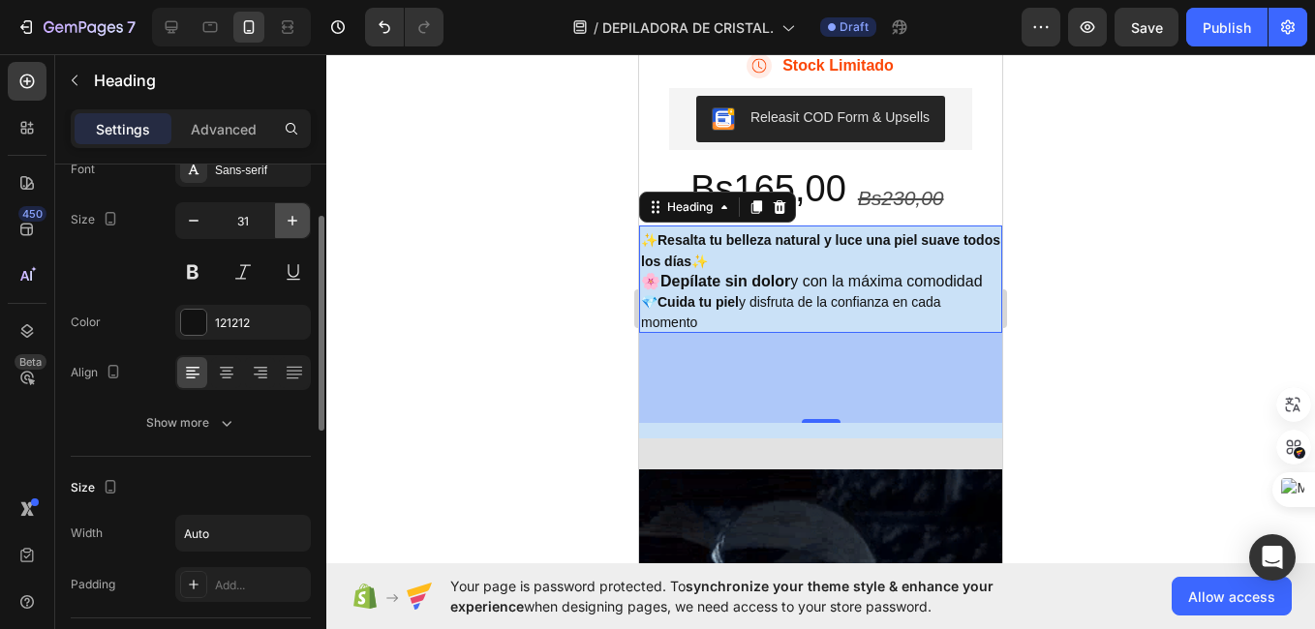
click at [282, 227] on button "button" at bounding box center [292, 220] width 35 height 35
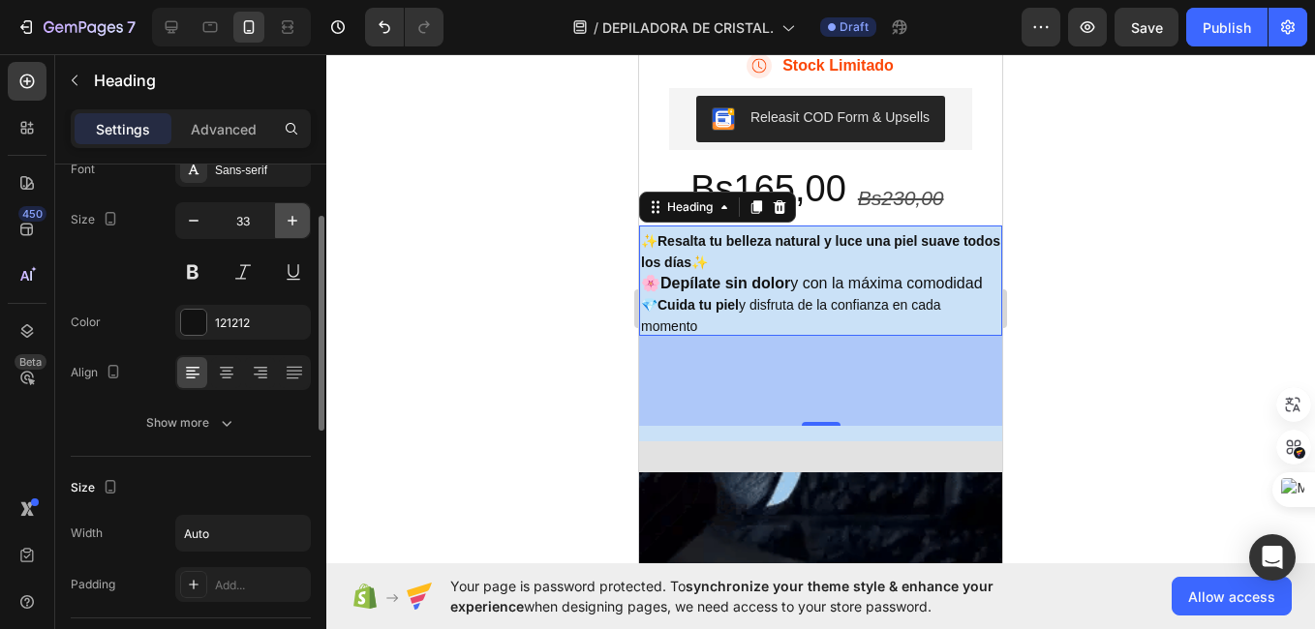
click at [282, 227] on button "button" at bounding box center [292, 220] width 35 height 35
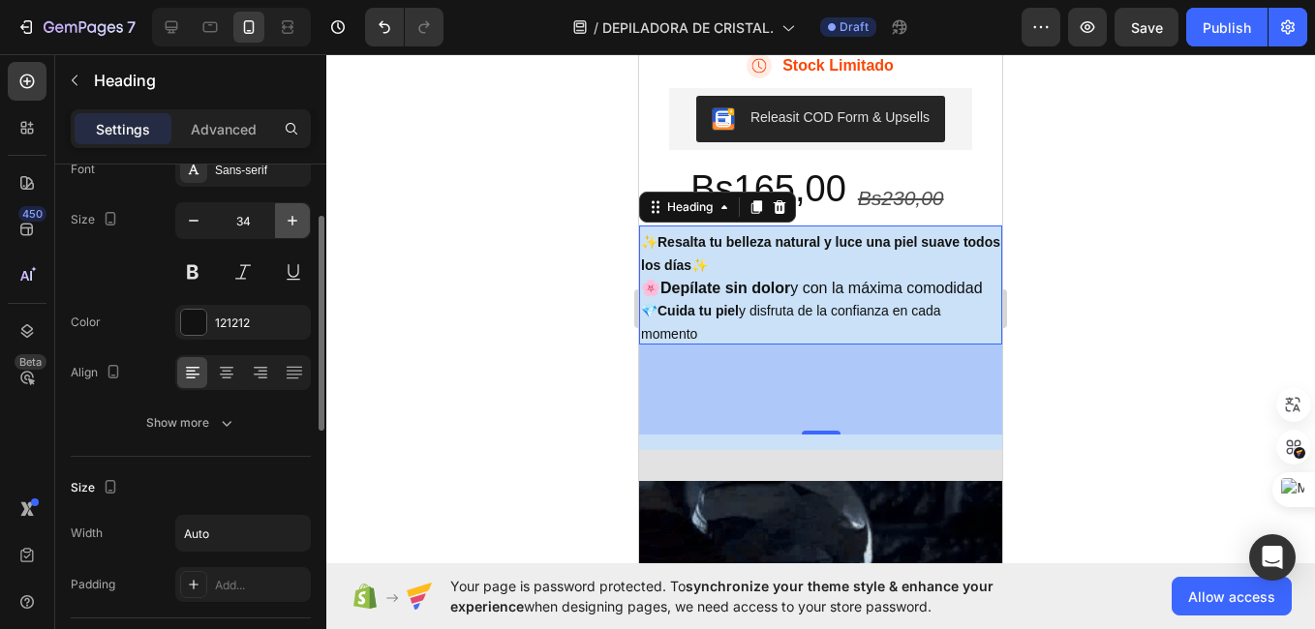
click at [282, 227] on button "button" at bounding box center [292, 220] width 35 height 35
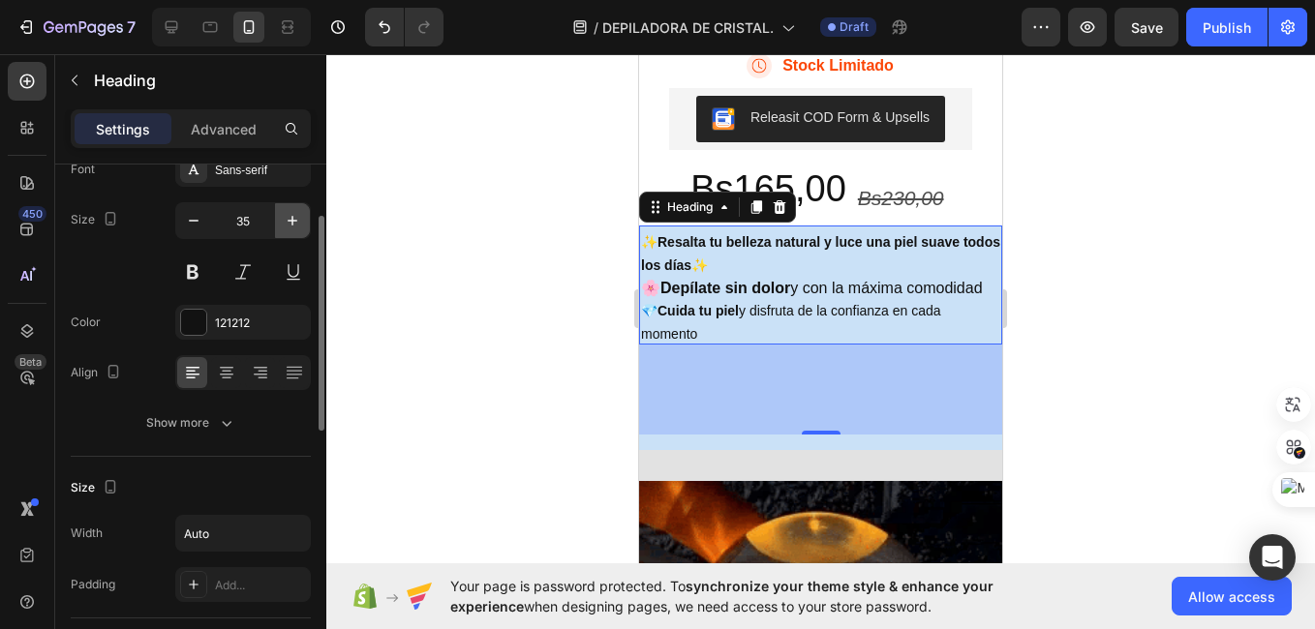
click at [282, 227] on button "button" at bounding box center [292, 220] width 35 height 35
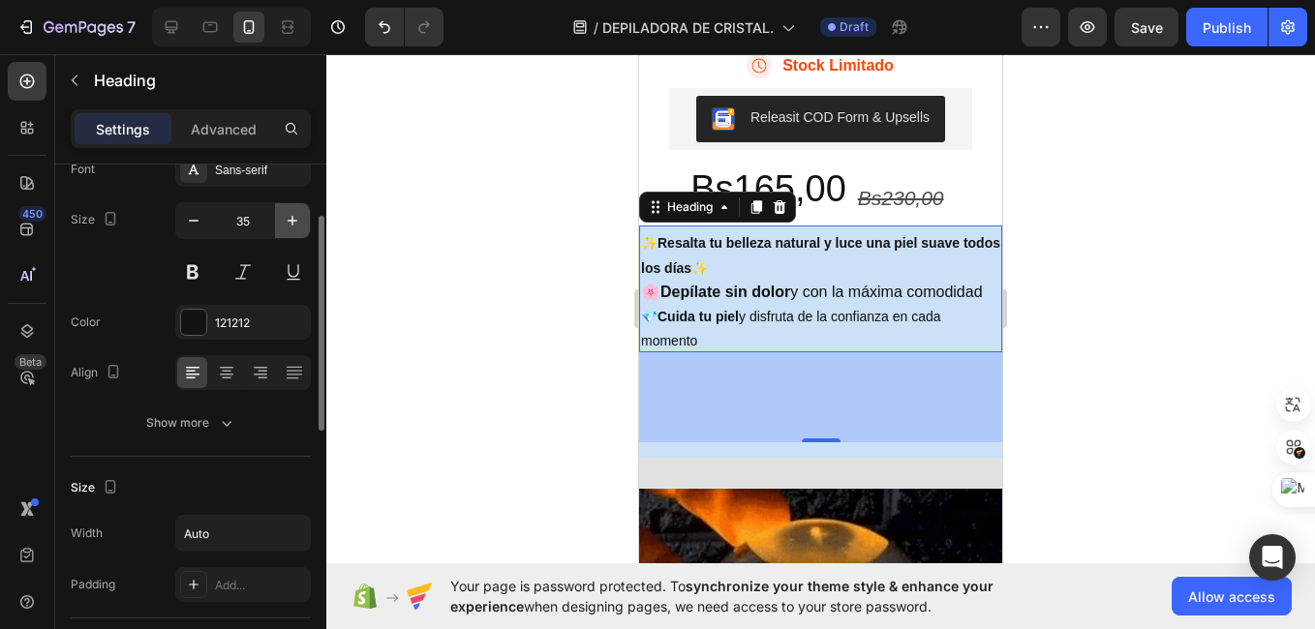
type input "36"
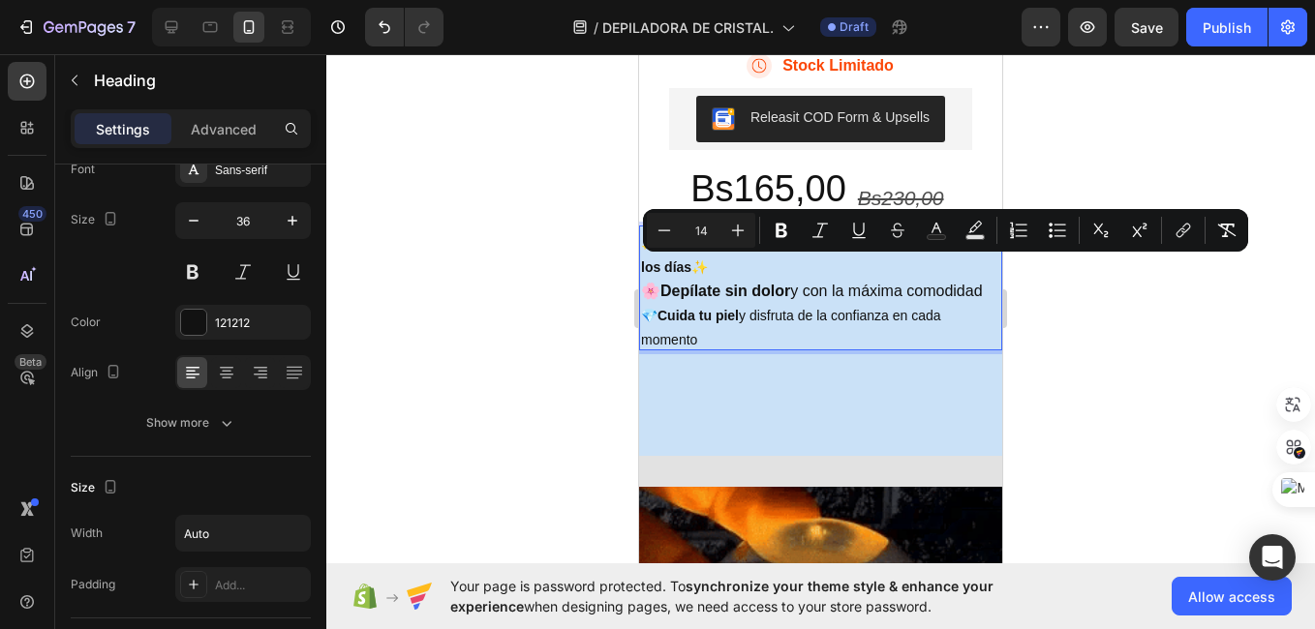
drag, startPoint x: 705, startPoint y: 386, endPoint x: 1264, endPoint y: 318, distance: 563.7
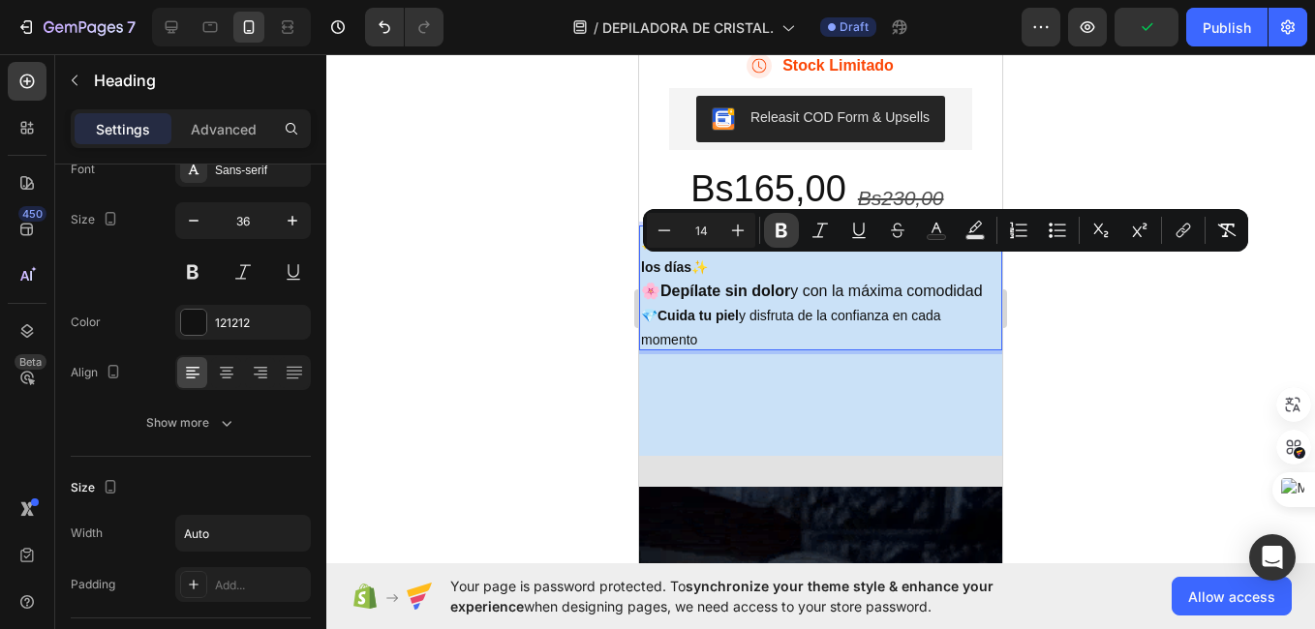
click at [775, 227] on icon "Editor contextual toolbar" at bounding box center [781, 230] width 19 height 19
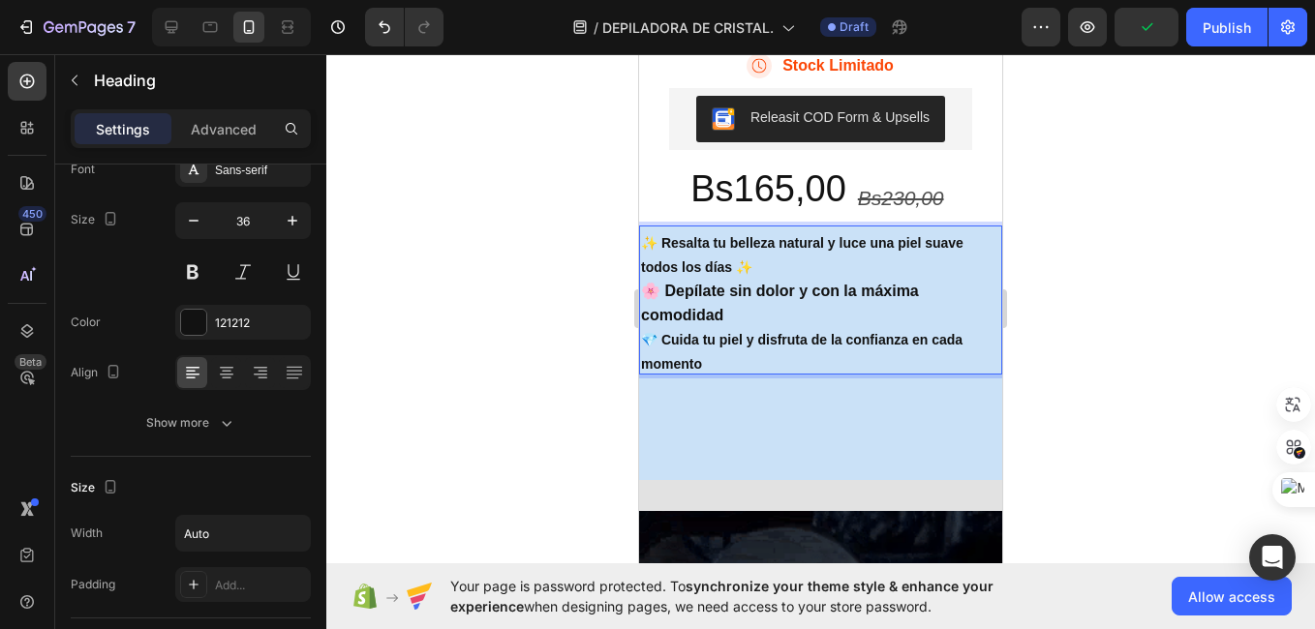
click at [775, 215] on h2 "Bs165,00" at bounding box center [768, 189] width 160 height 51
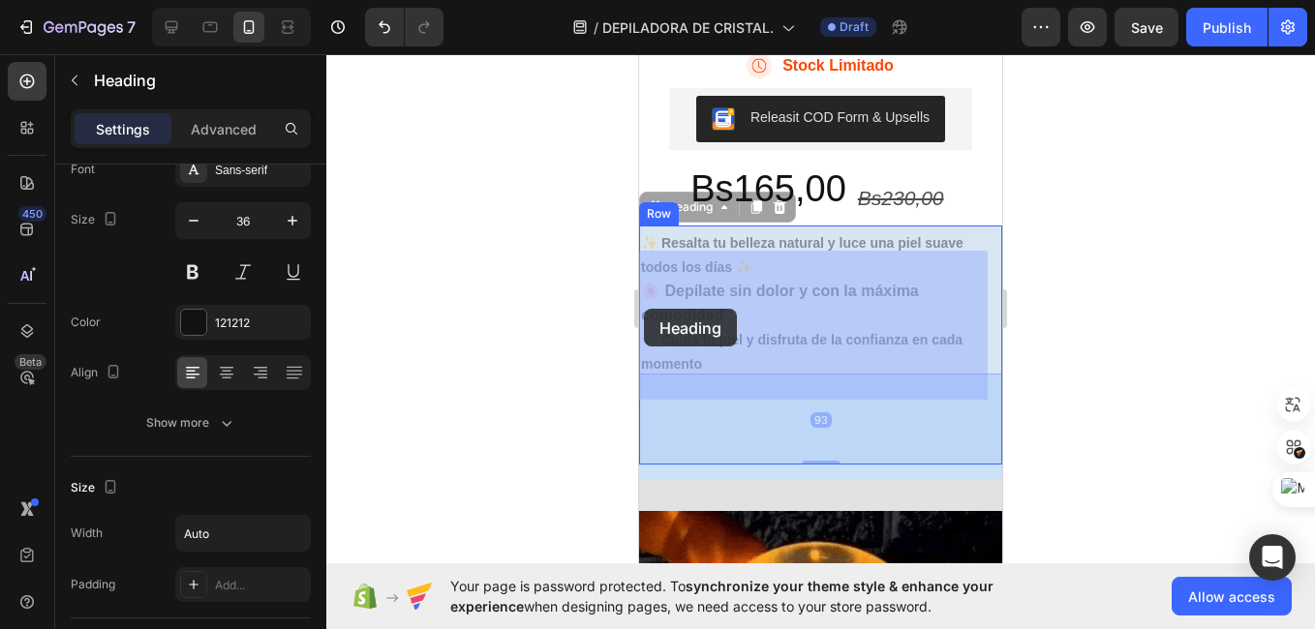
drag, startPoint x: 723, startPoint y: 386, endPoint x: 644, endPoint y: 309, distance: 110.9
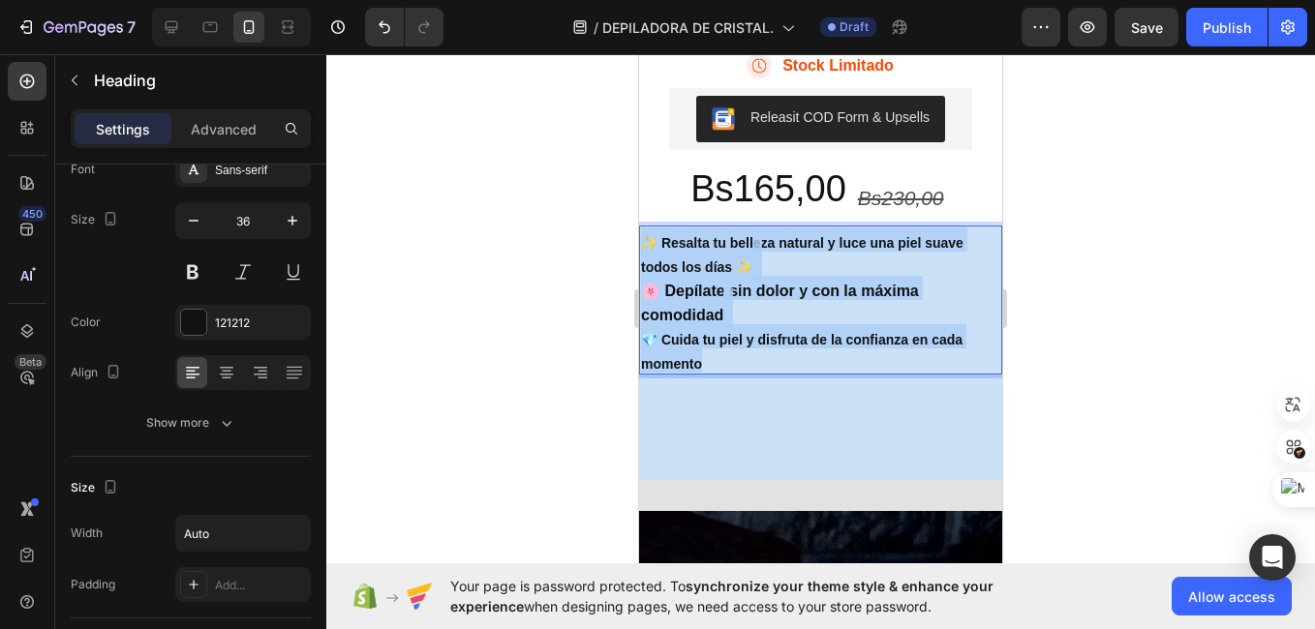
drag, startPoint x: 704, startPoint y: 386, endPoint x: 639, endPoint y: 270, distance: 133.0
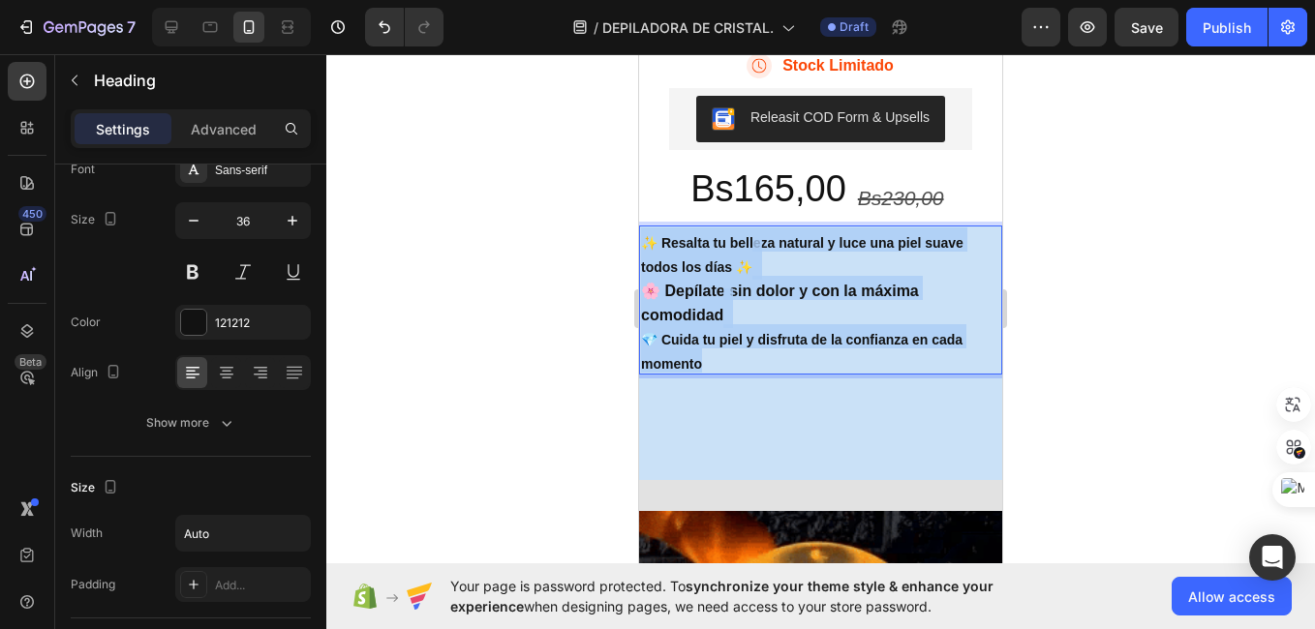
click at [639, 270] on h2 "✨ Resalta tu belleza natural y luce una piel suave todos los días ✨ 🌸 Depílate …" at bounding box center [820, 300] width 363 height 149
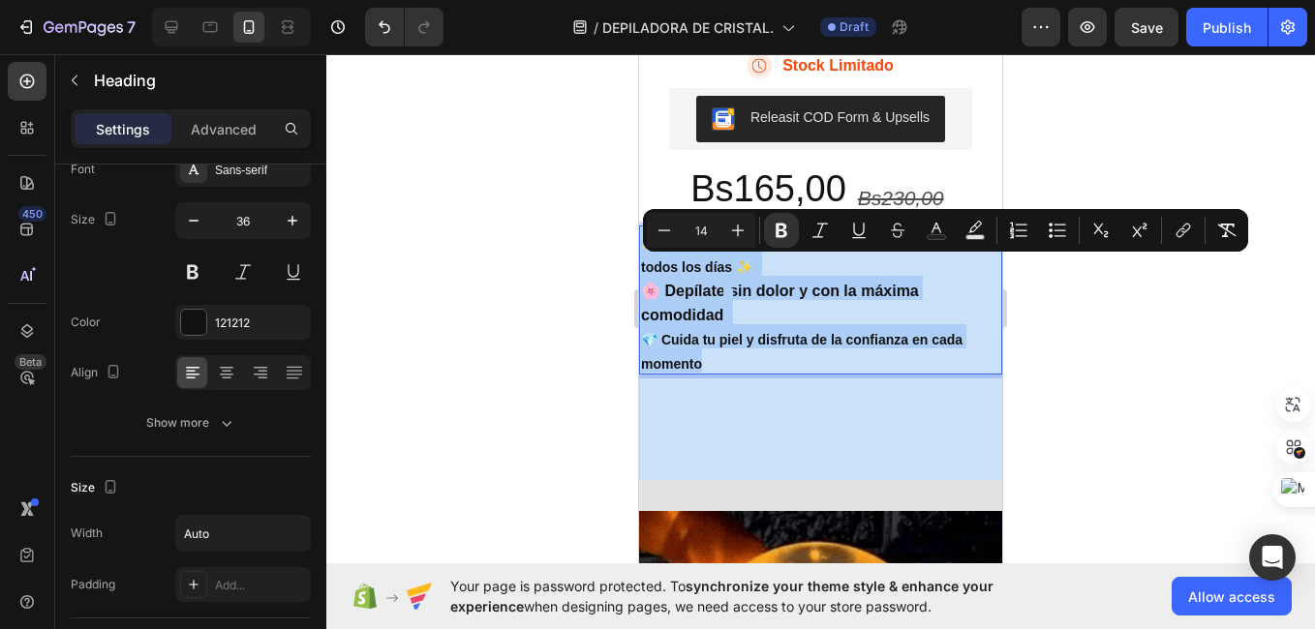
click at [706, 231] on input "14" at bounding box center [700, 230] width 39 height 23
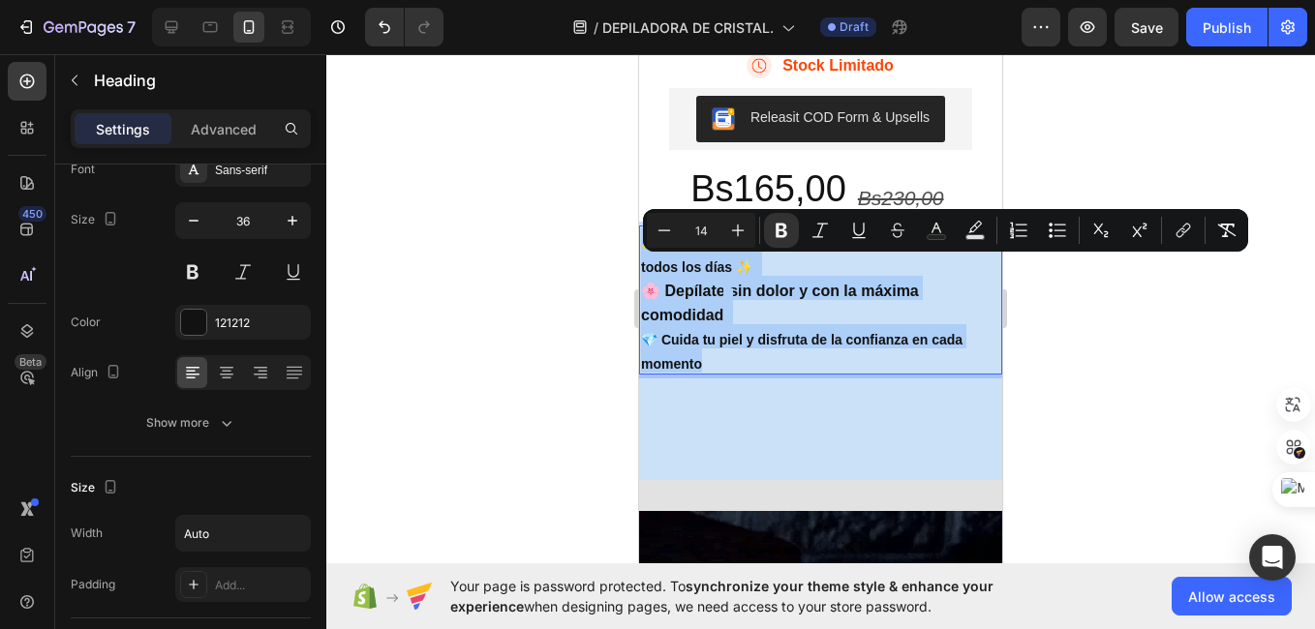
type input "1"
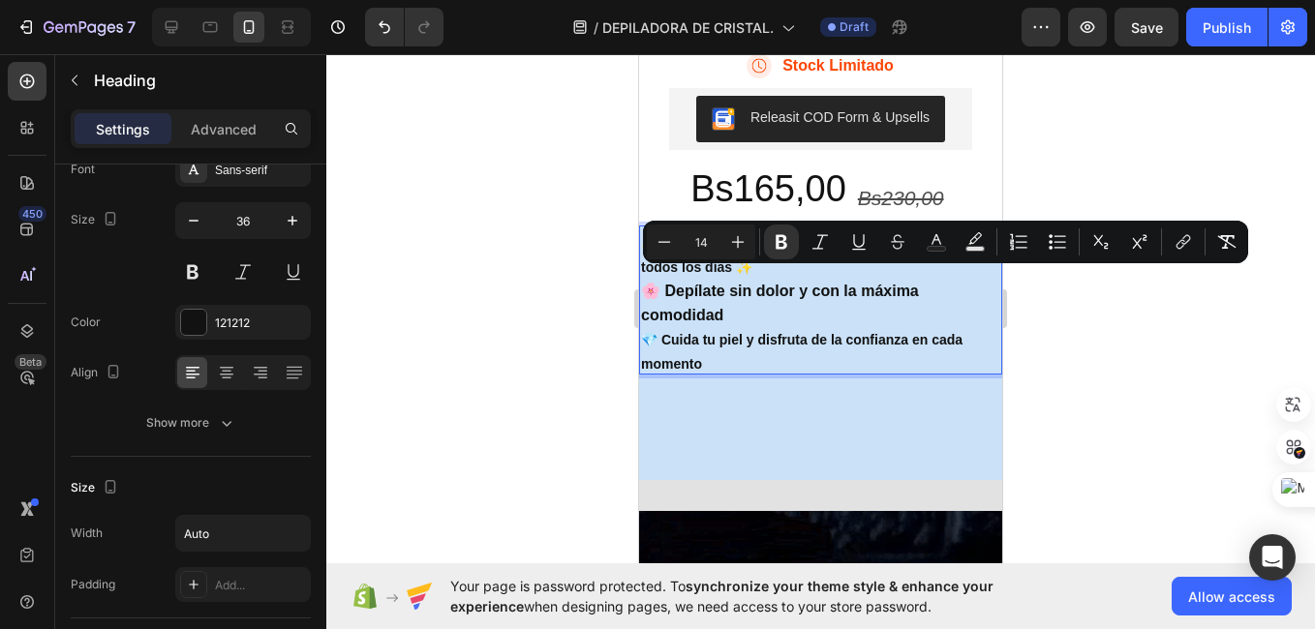
click at [712, 247] on input "14" at bounding box center [700, 241] width 39 height 23
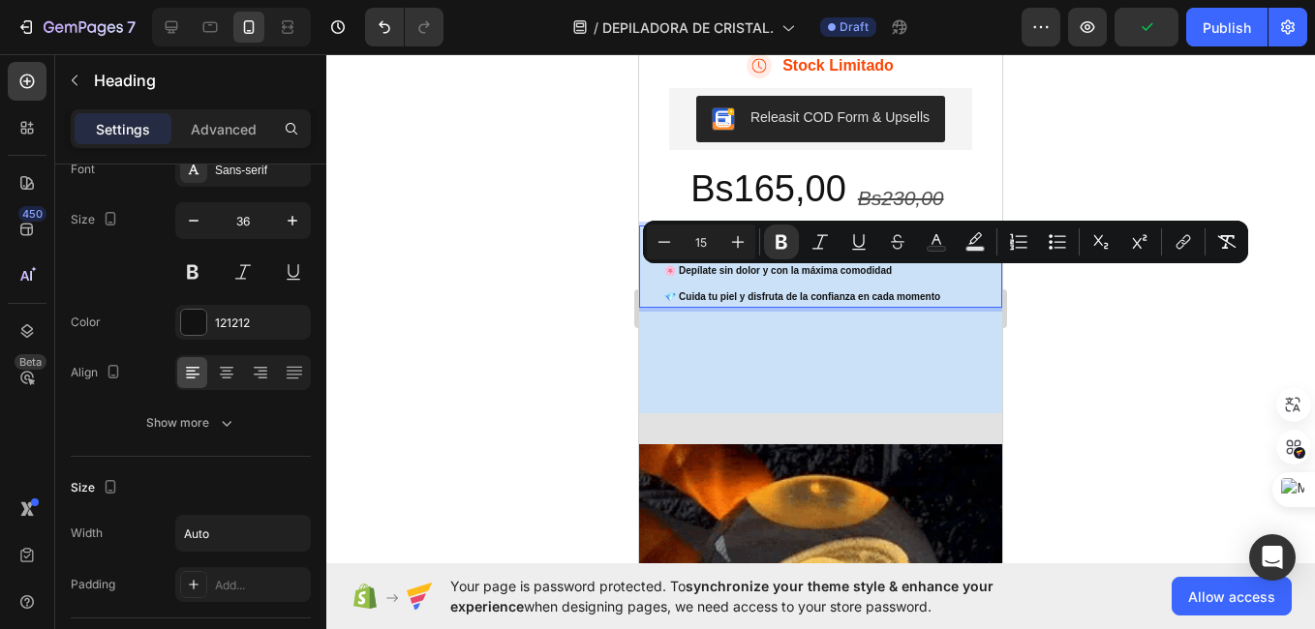
type input "15"
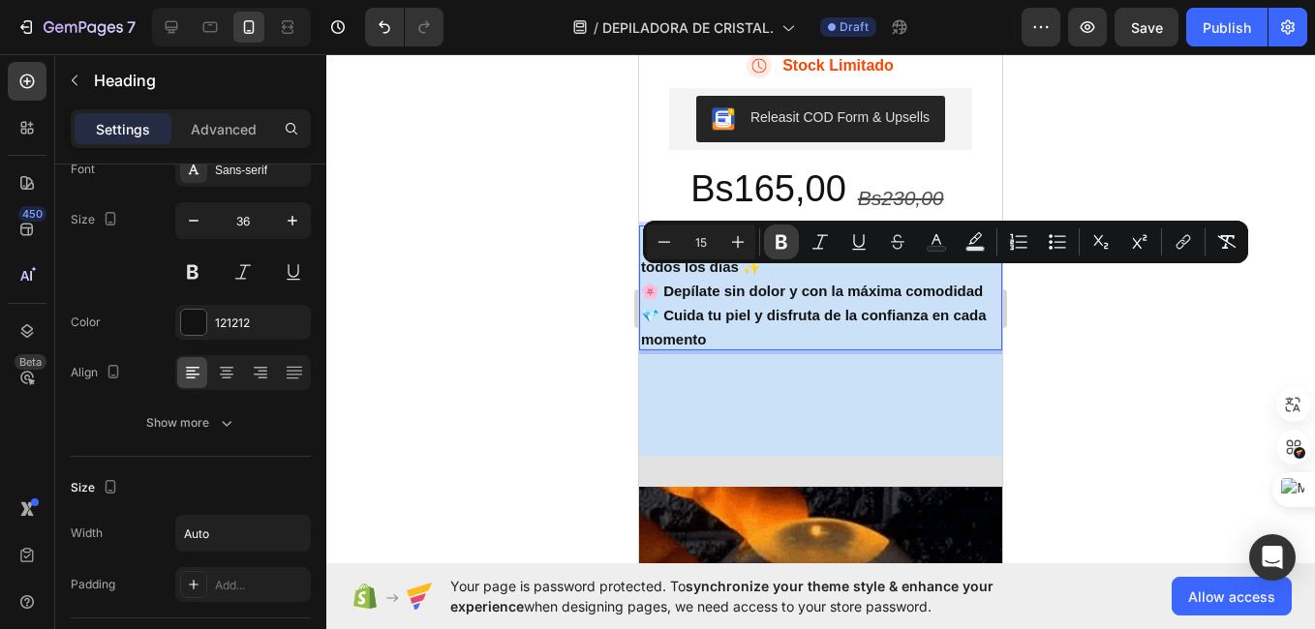
click at [777, 245] on icon "Editor contextual toolbar" at bounding box center [781, 242] width 12 height 15
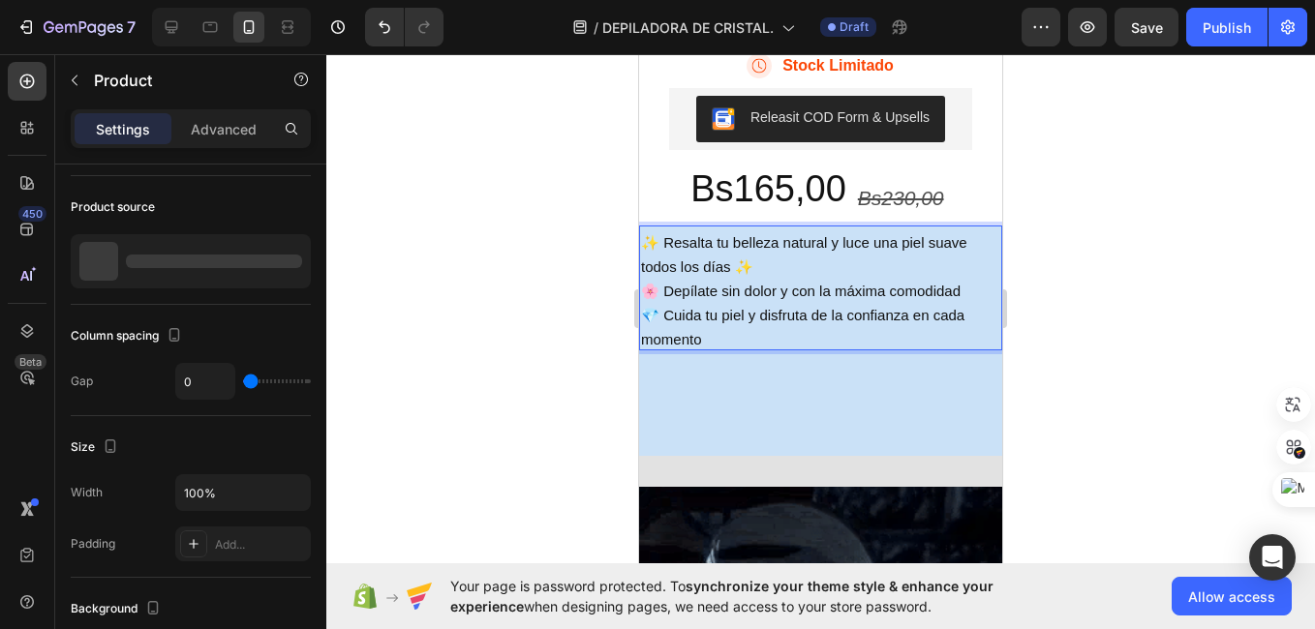
click at [777, 230] on div "Bs165,00 Heading Bs230,00 Text Block Row" at bounding box center [820, 197] width 332 height 67
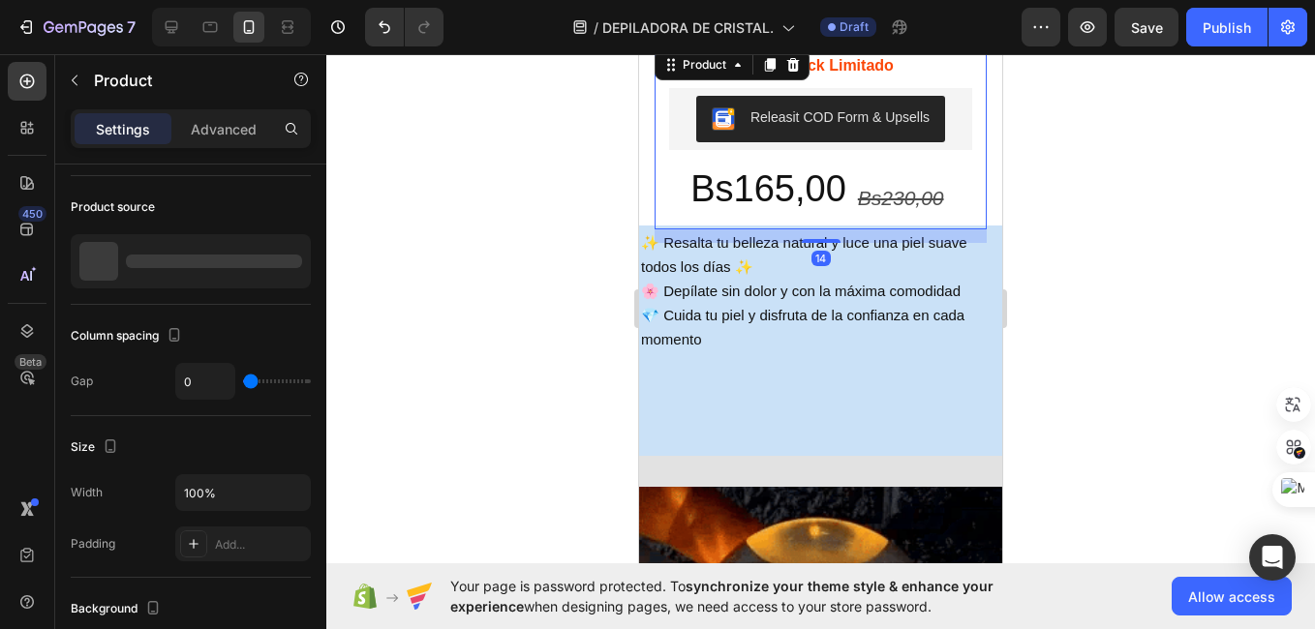
scroll to position [0, 0]
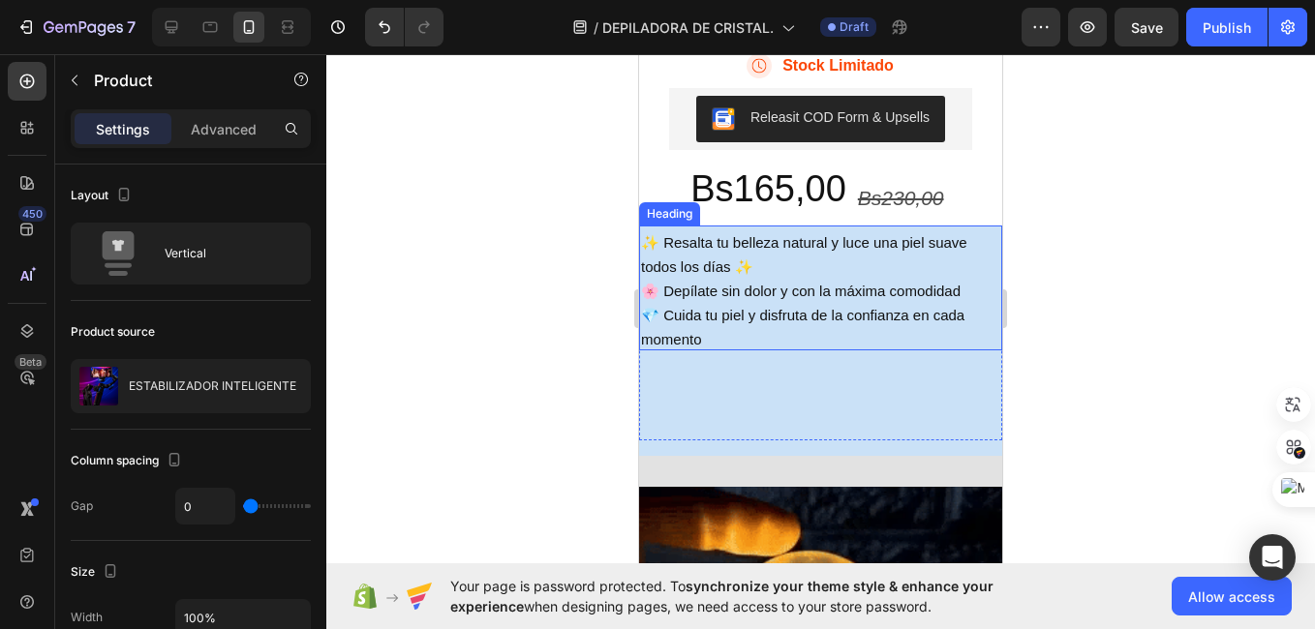
click at [519, 338] on div at bounding box center [820, 341] width 988 height 575
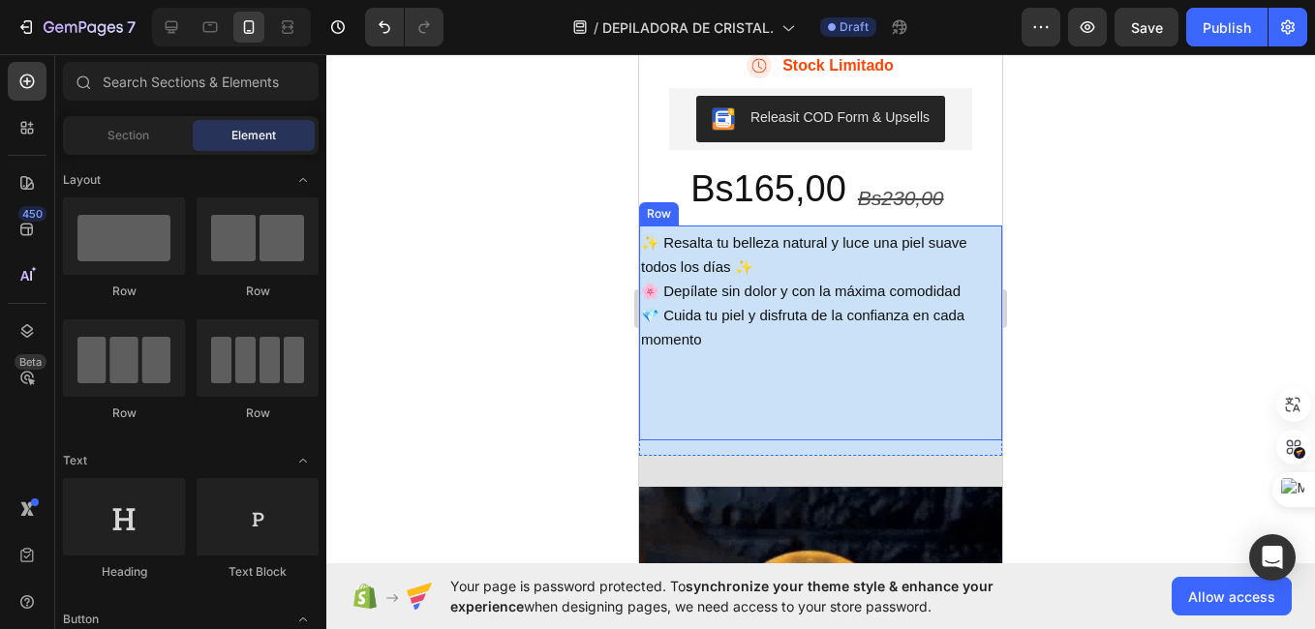
click at [688, 410] on div "⁠⁠⁠⁠⁠⁠⁠ ✨ Resalta tu belleza natural y luce una piel suave todos los días ✨ 🌸 D…" at bounding box center [820, 333] width 363 height 215
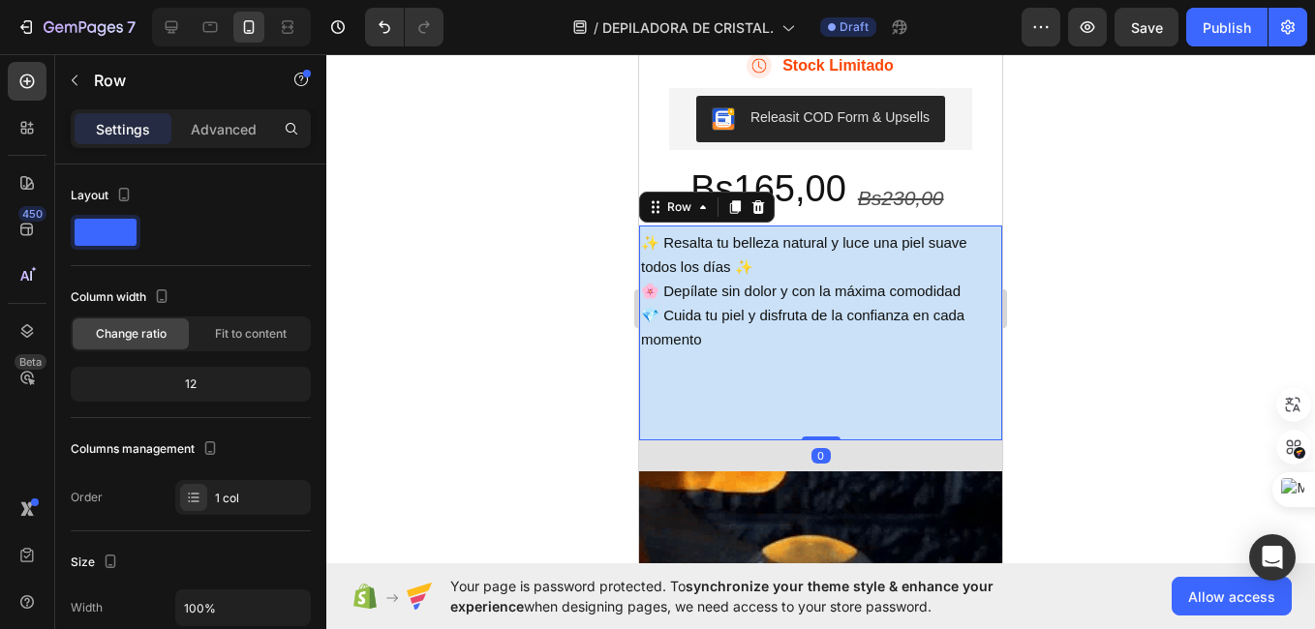
drag, startPoint x: 809, startPoint y: 476, endPoint x: 795, endPoint y: 362, distance: 115.1
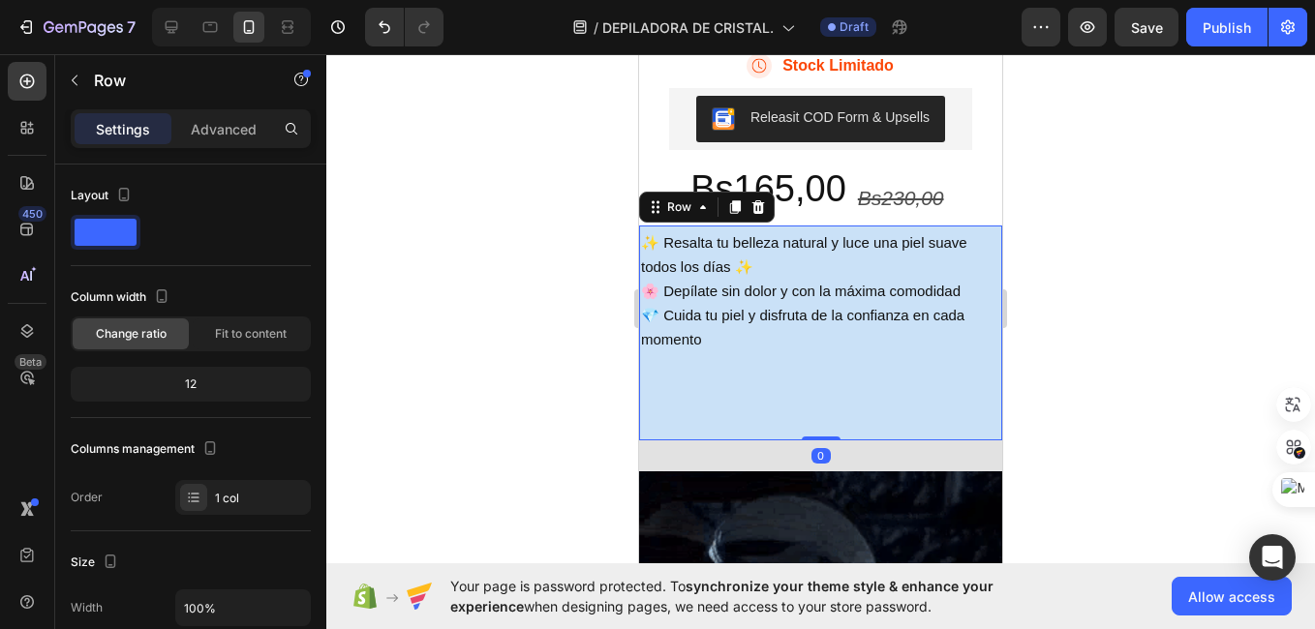
click at [795, 362] on div "⁠⁠⁠⁠⁠⁠⁠ ✨ Resalta tu belleza natural y luce una piel suave todos los días ✨ 🌸 D…" at bounding box center [820, 333] width 363 height 215
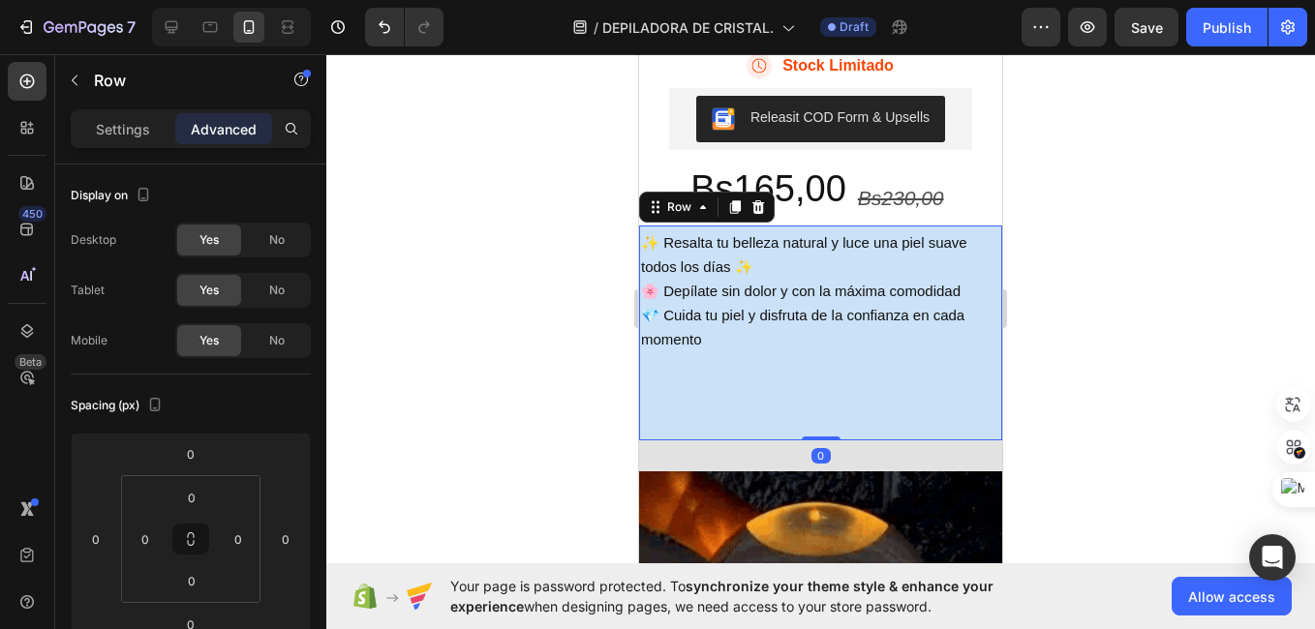
drag, startPoint x: 802, startPoint y: 463, endPoint x: 793, endPoint y: 371, distance: 92.4
click at [793, 371] on div "⁠⁠⁠⁠⁠⁠⁠ ✨ Resalta tu belleza natural y luce una piel suave todos los días ✨ 🌸 D…" at bounding box center [820, 333] width 363 height 215
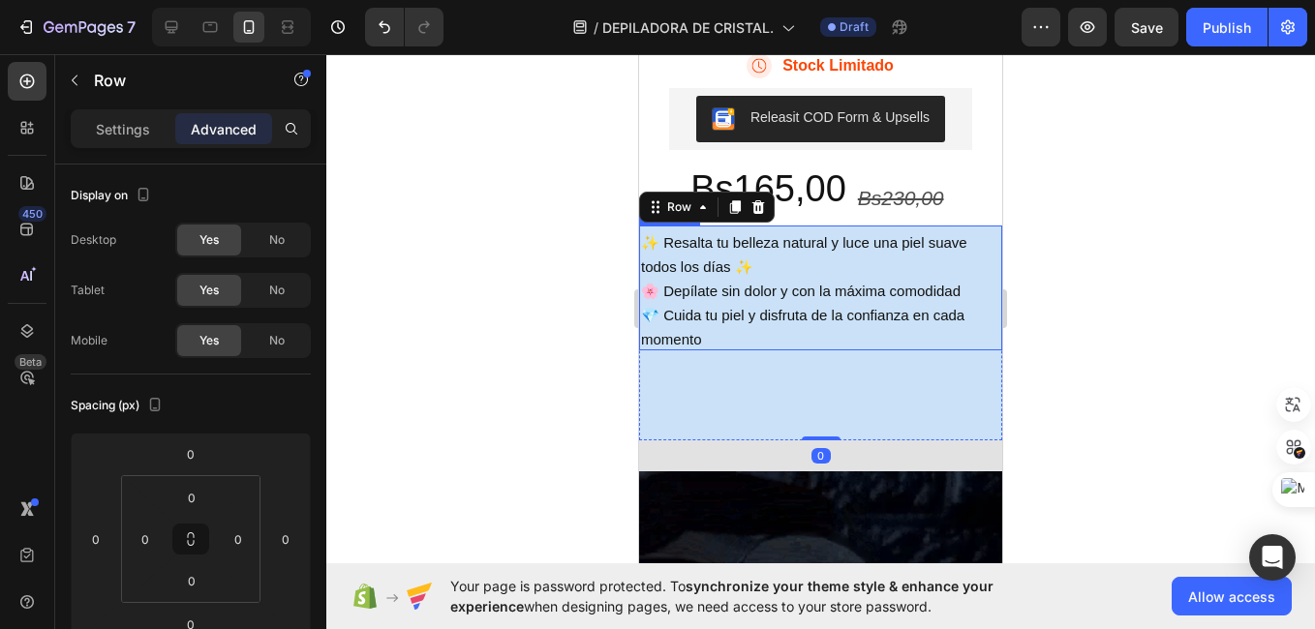
click at [804, 347] on span "💎 Cuida tu piel y disfruta de la confianza en cada momento" at bounding box center [802, 327] width 323 height 41
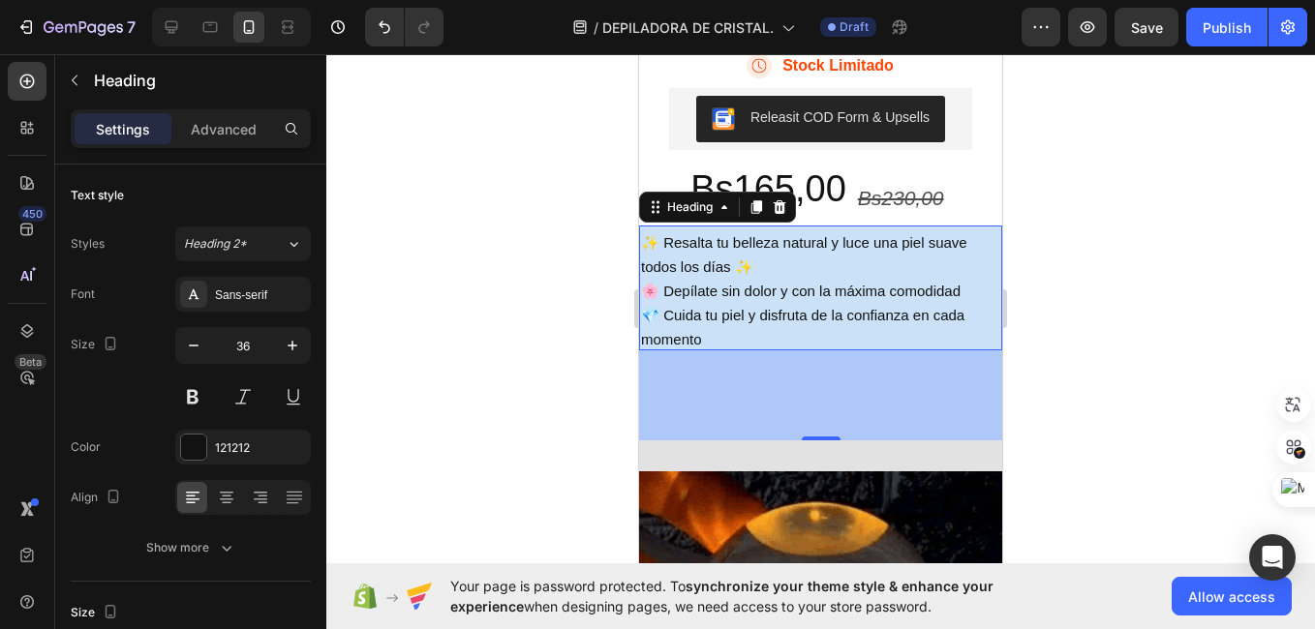
click at [787, 440] on div "93" at bounding box center [820, 395] width 363 height 90
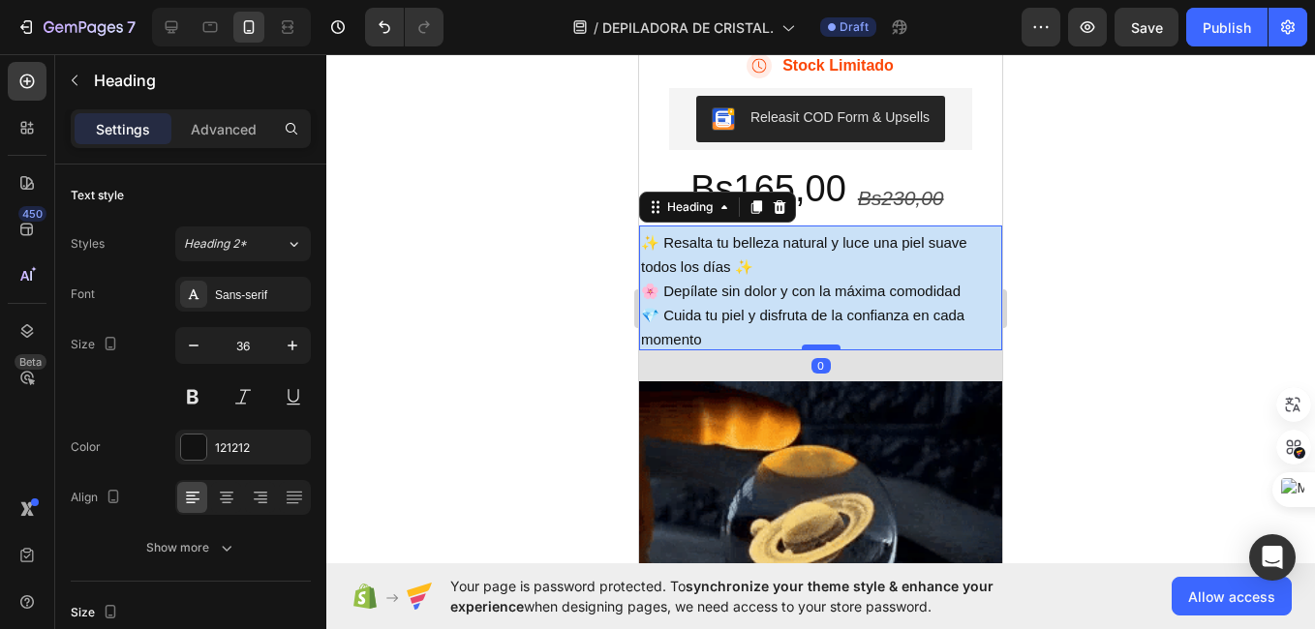
drag, startPoint x: 812, startPoint y: 464, endPoint x: 799, endPoint y: 374, distance: 91.0
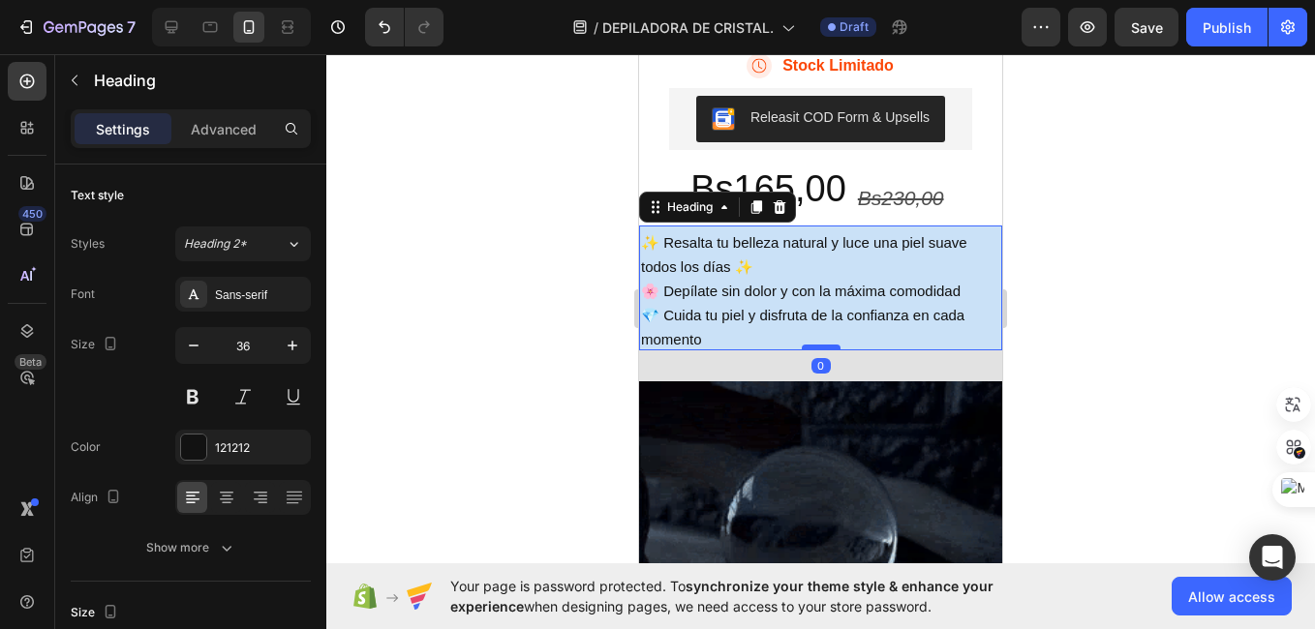
click at [802, 350] on div at bounding box center [821, 348] width 39 height 6
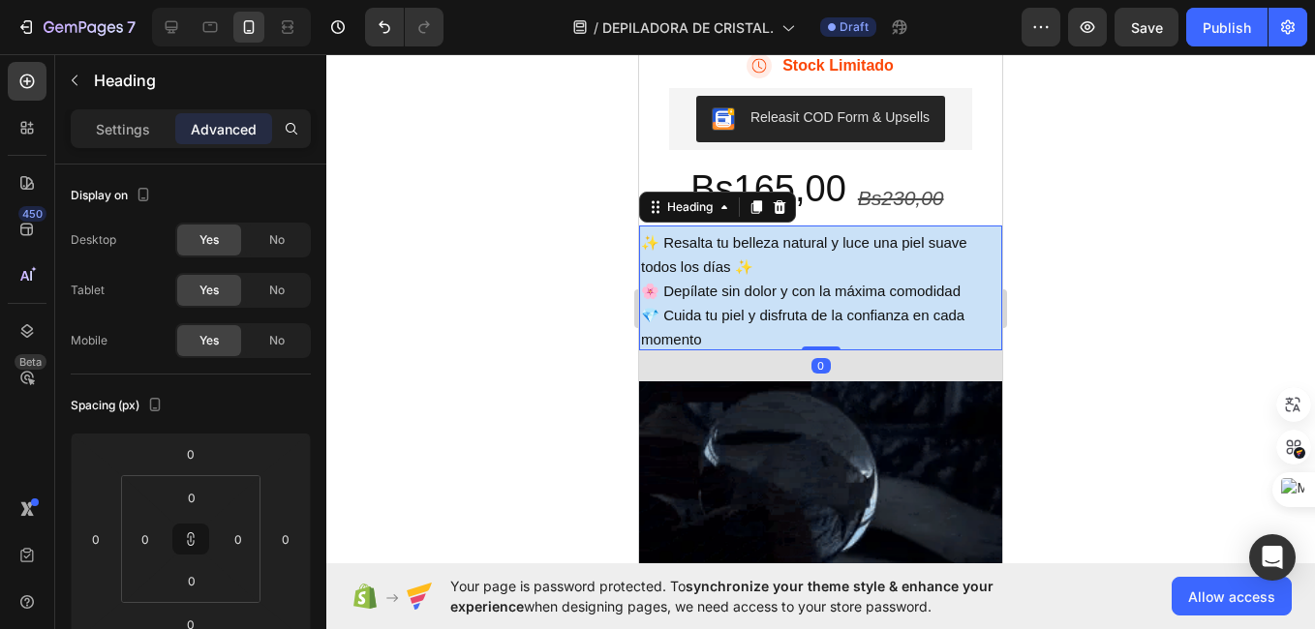
click at [580, 292] on div at bounding box center [820, 341] width 988 height 575
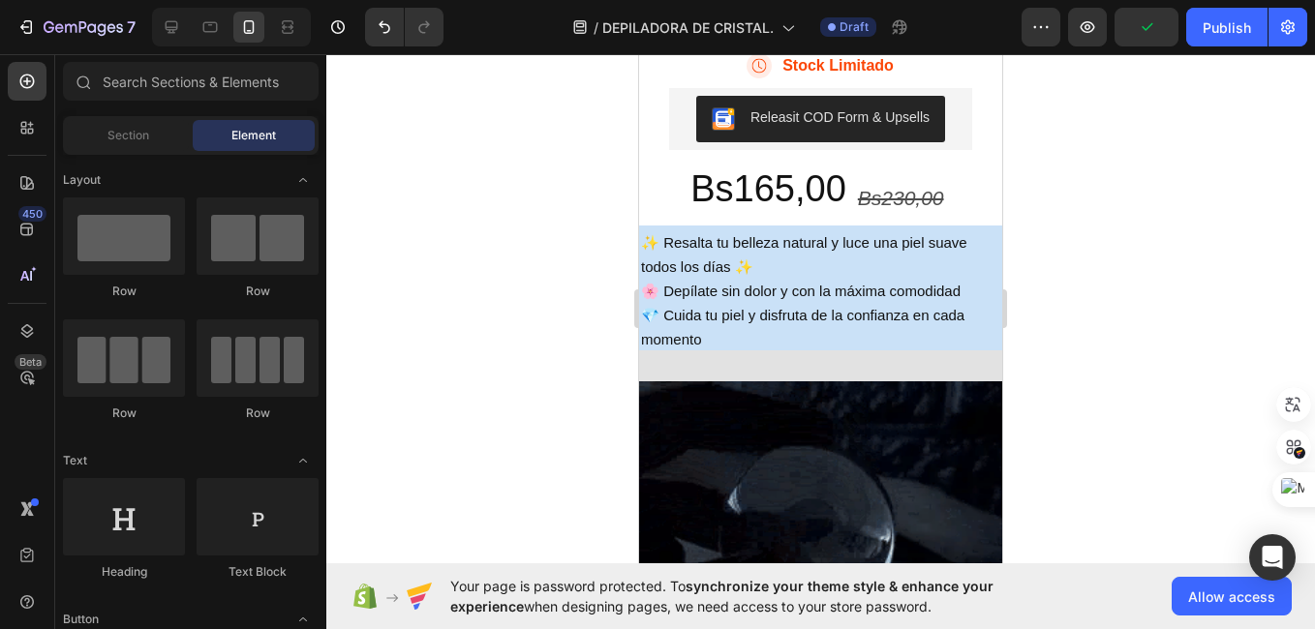
click at [1086, 371] on div at bounding box center [820, 341] width 988 height 575
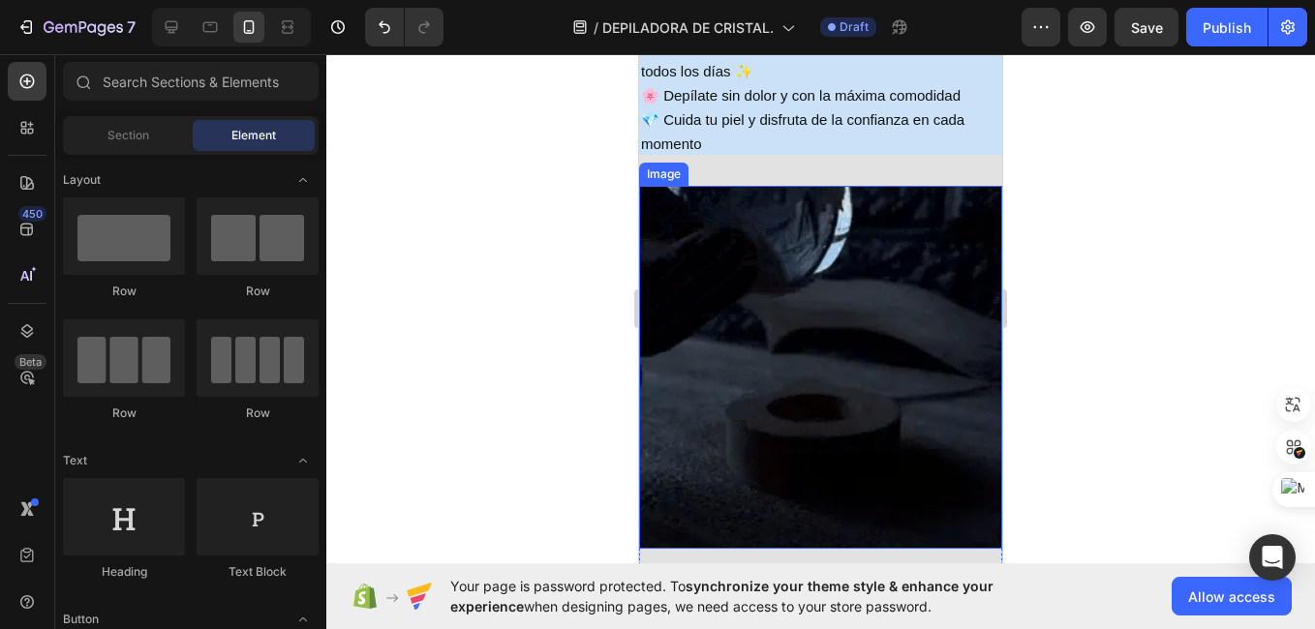
scroll to position [1423, 0]
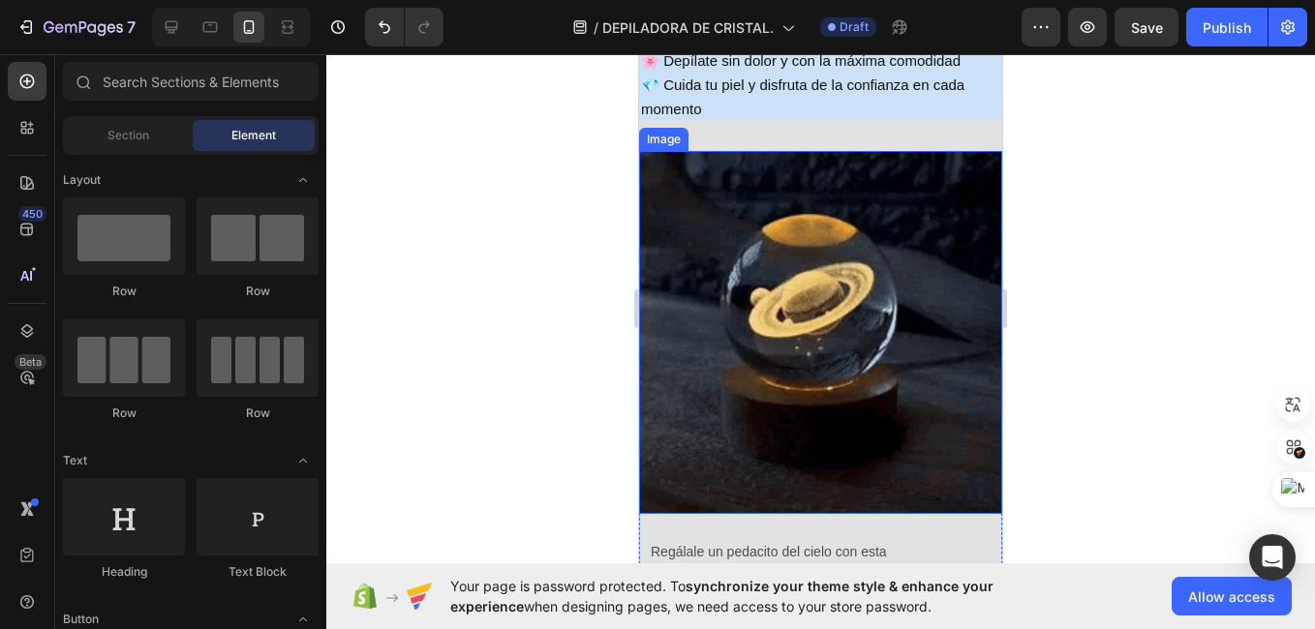
click at [808, 313] on img at bounding box center [820, 332] width 363 height 363
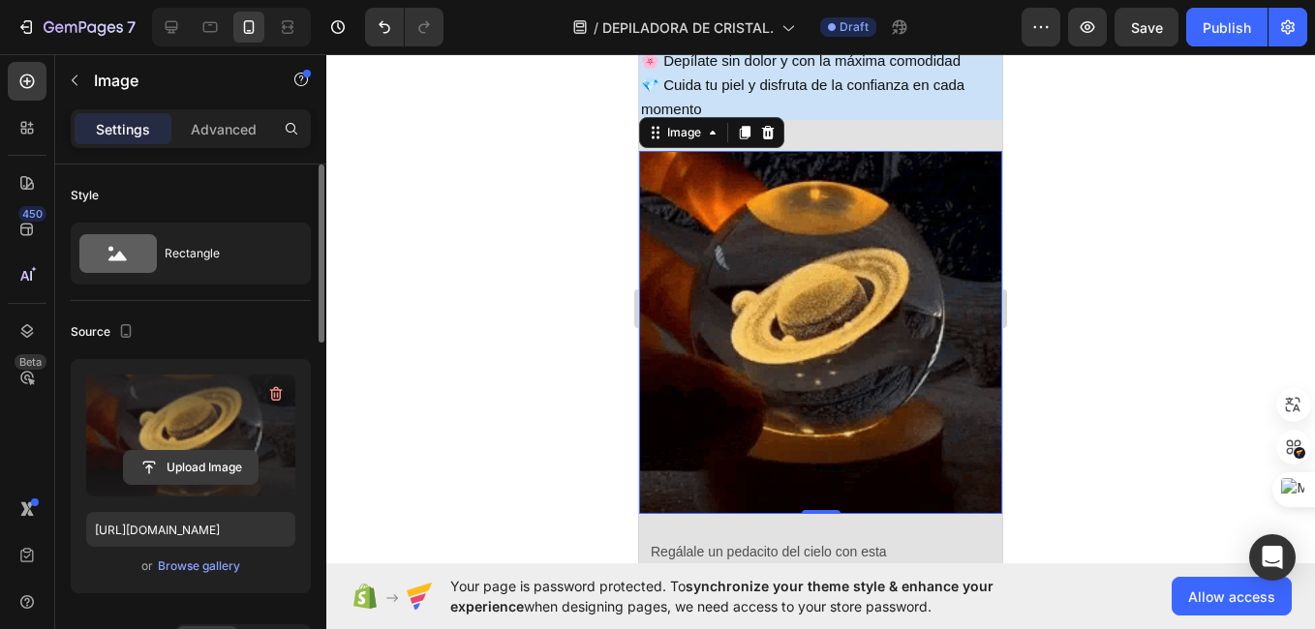
click at [194, 467] on input "file" at bounding box center [191, 467] width 134 height 33
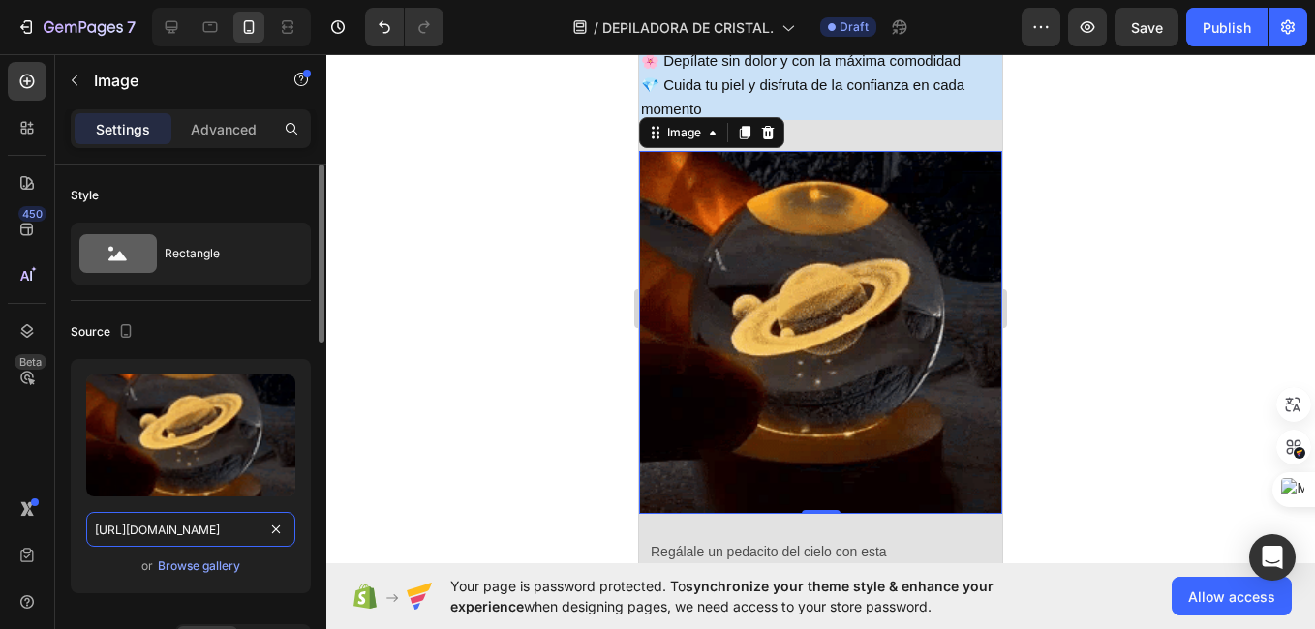
click at [191, 529] on input "[URL][DOMAIN_NAME]" at bounding box center [190, 529] width 209 height 35
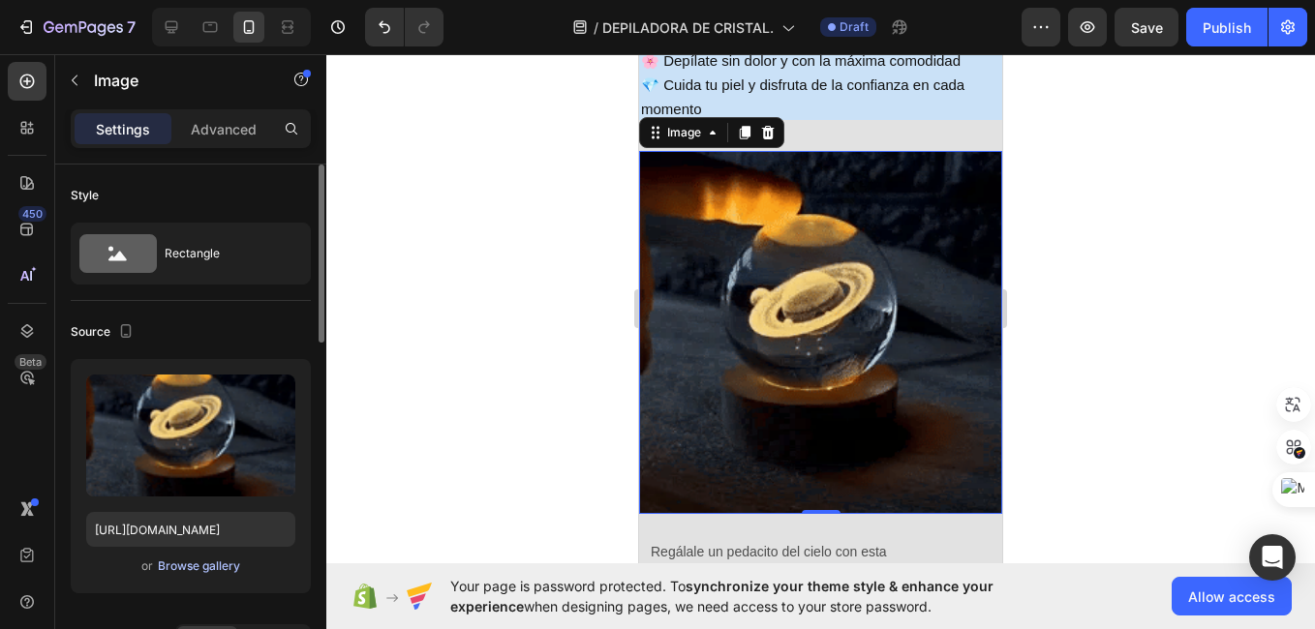
click at [205, 570] on div "Browse gallery" at bounding box center [199, 566] width 82 height 17
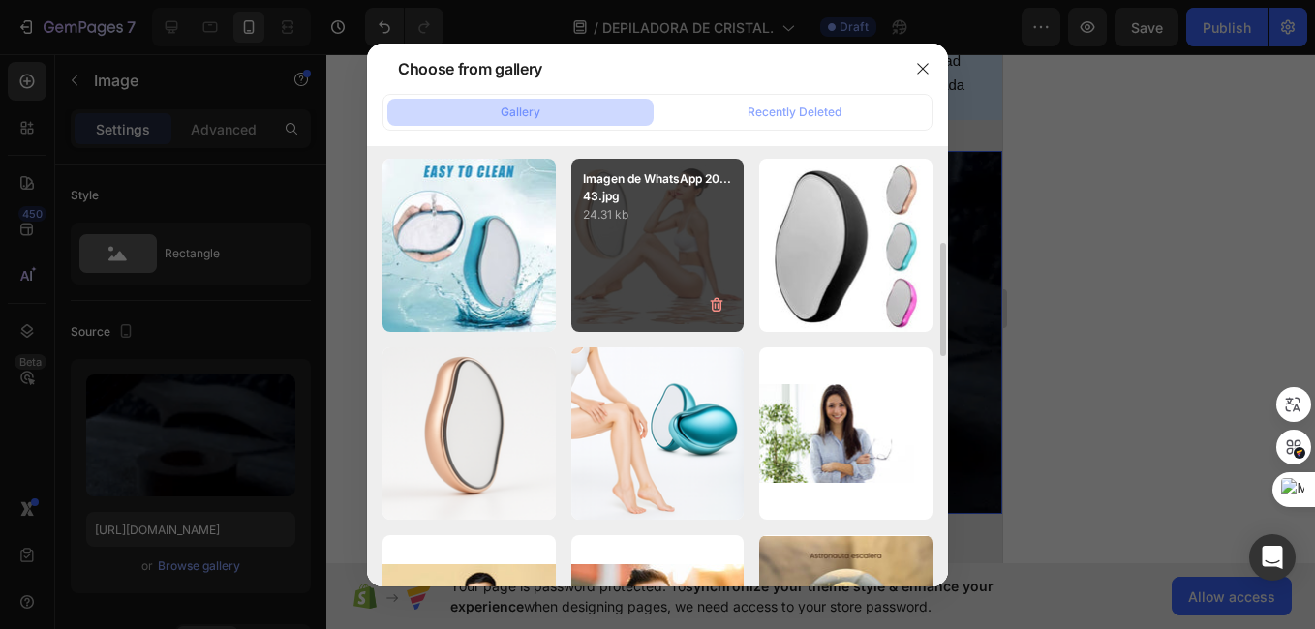
scroll to position [0, 0]
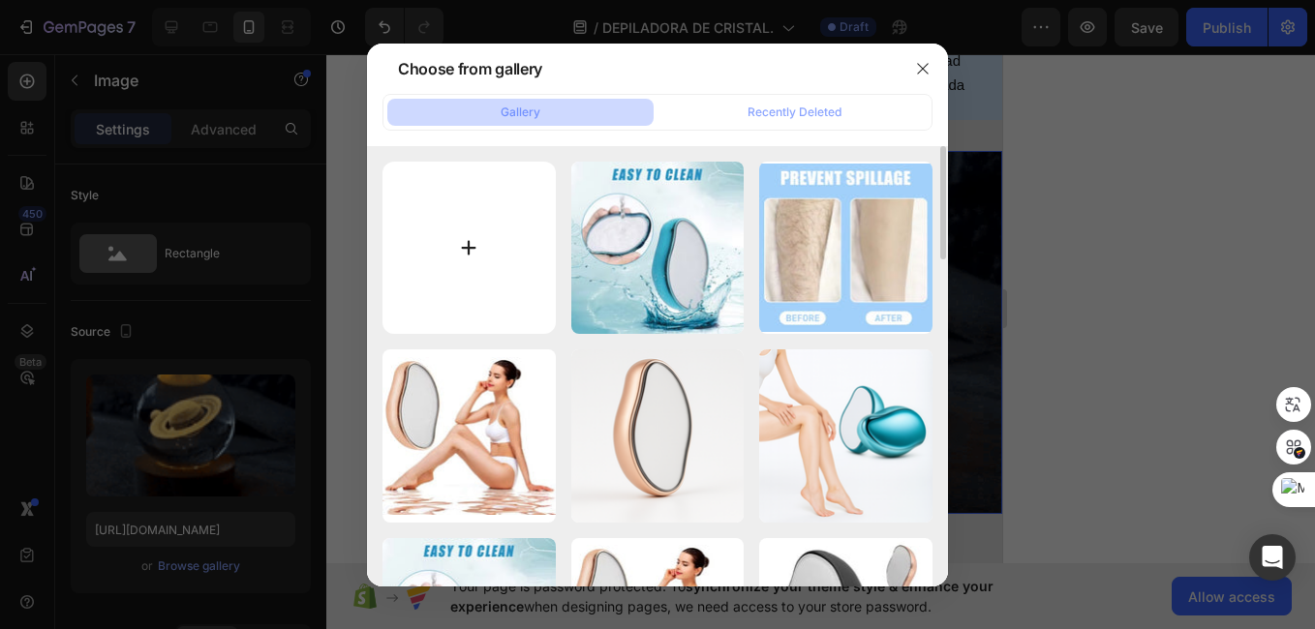
click at [454, 243] on input "file" at bounding box center [468, 248] width 173 height 173
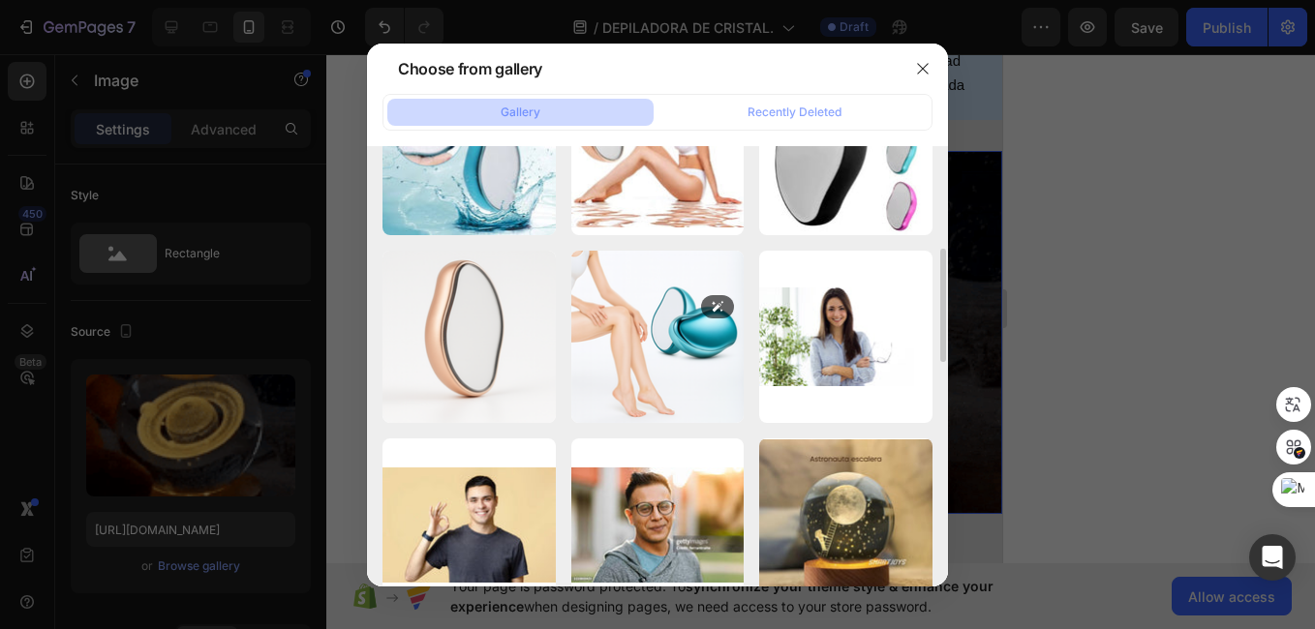
scroll to position [461, 0]
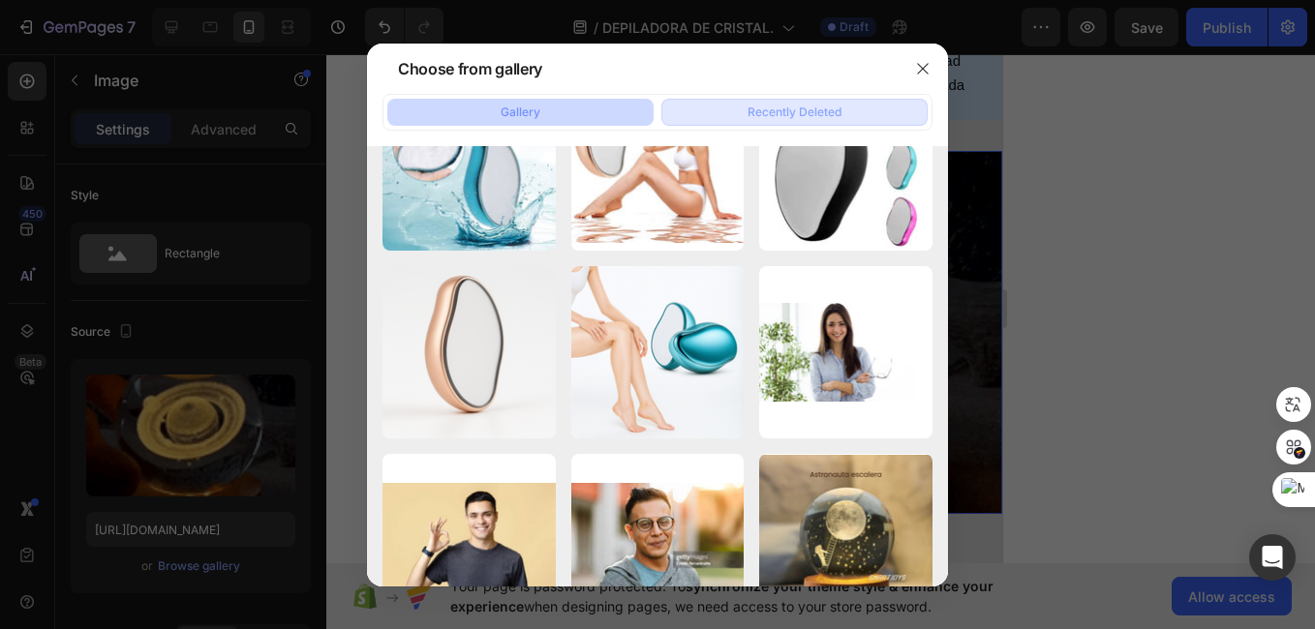
click at [790, 123] on button "Recently Deleted" at bounding box center [794, 112] width 266 height 27
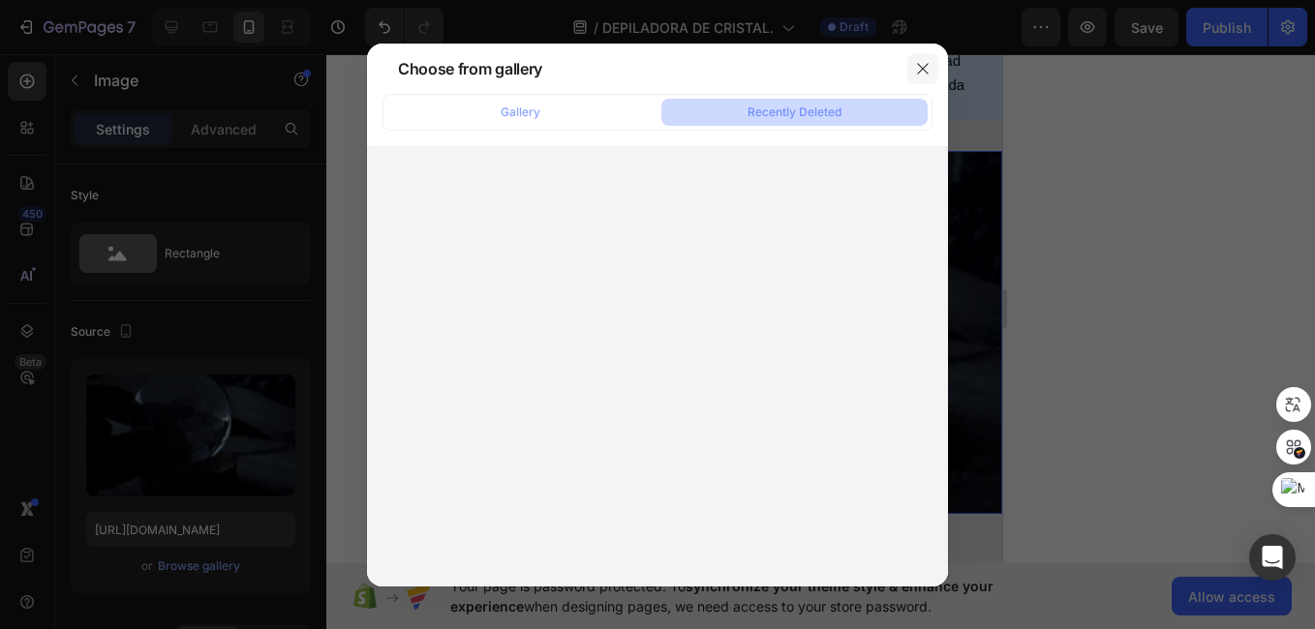
click at [917, 68] on icon "button" at bounding box center [922, 68] width 15 height 15
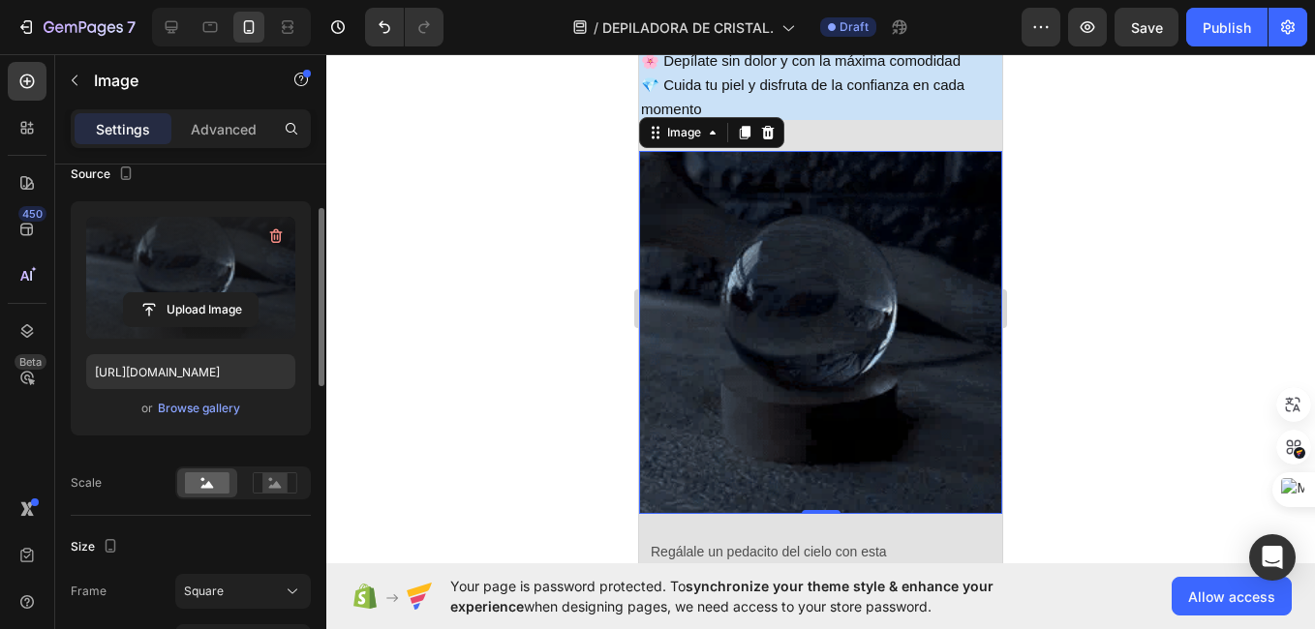
scroll to position [150, 0]
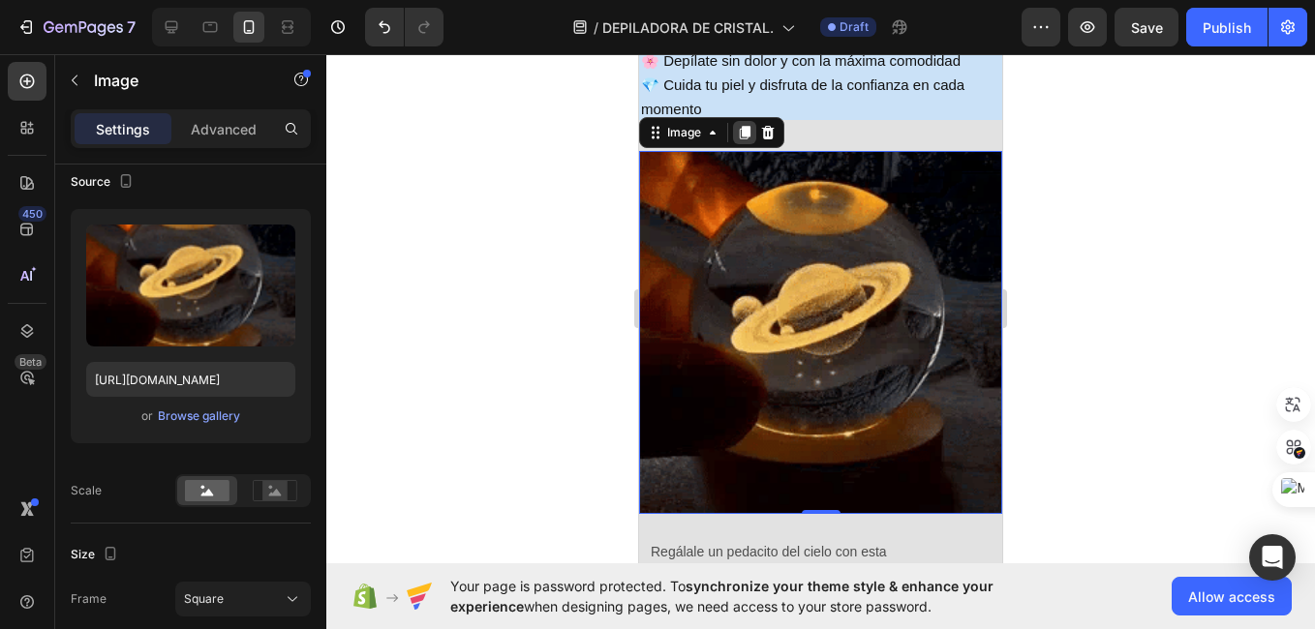
click at [735, 138] on div at bounding box center [744, 132] width 23 height 23
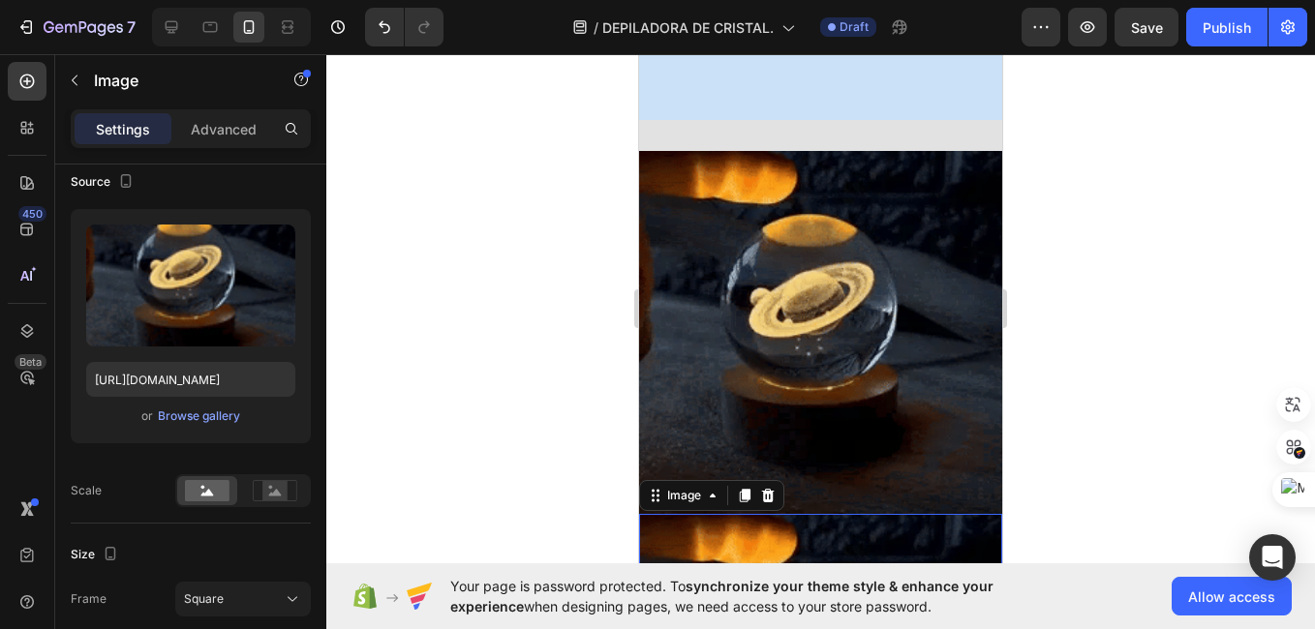
scroll to position [1801, 0]
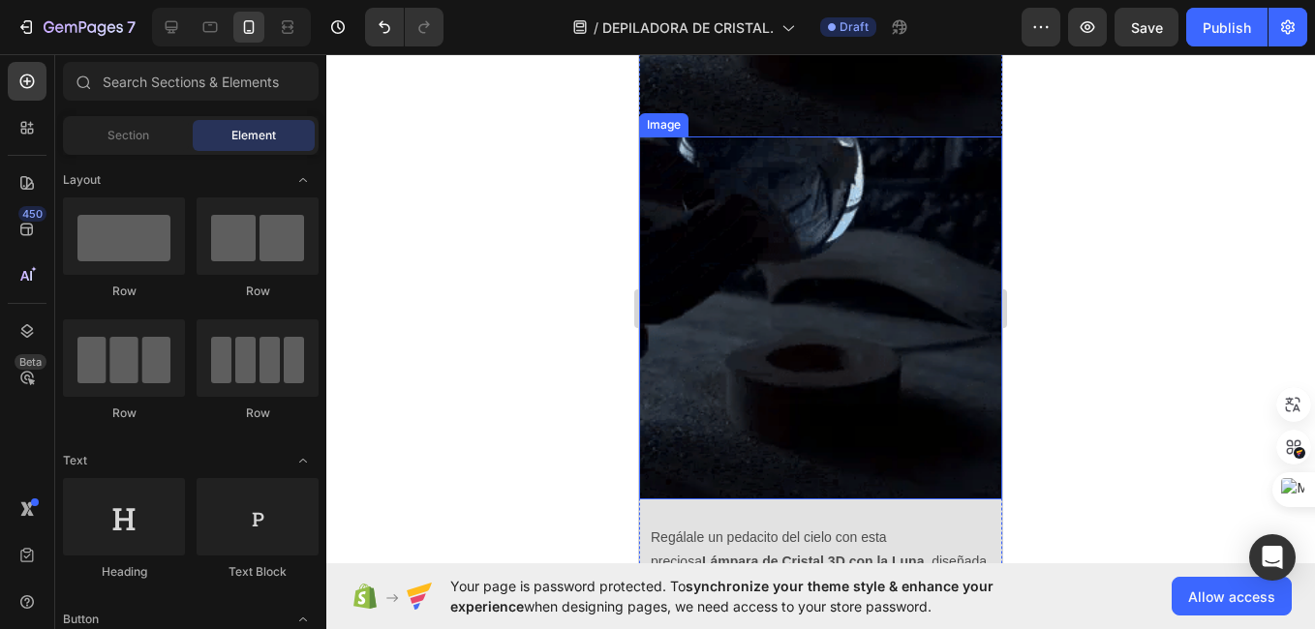
click at [763, 283] on img at bounding box center [820, 317] width 363 height 363
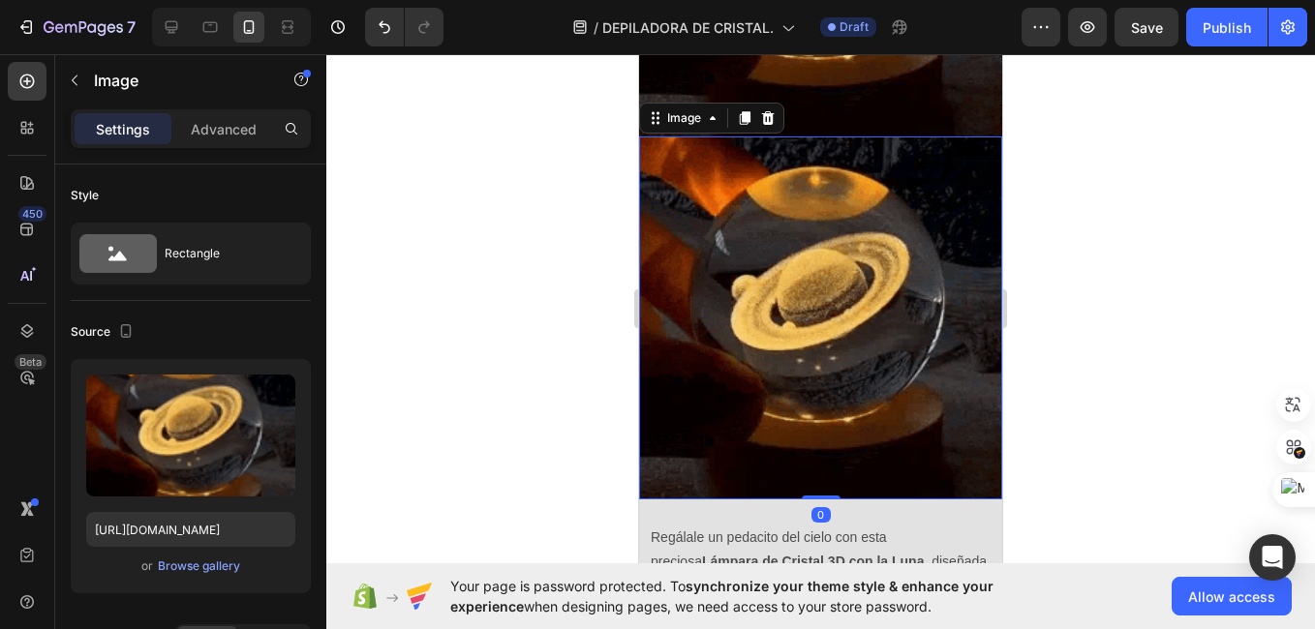
click at [763, 283] on img at bounding box center [820, 317] width 363 height 363
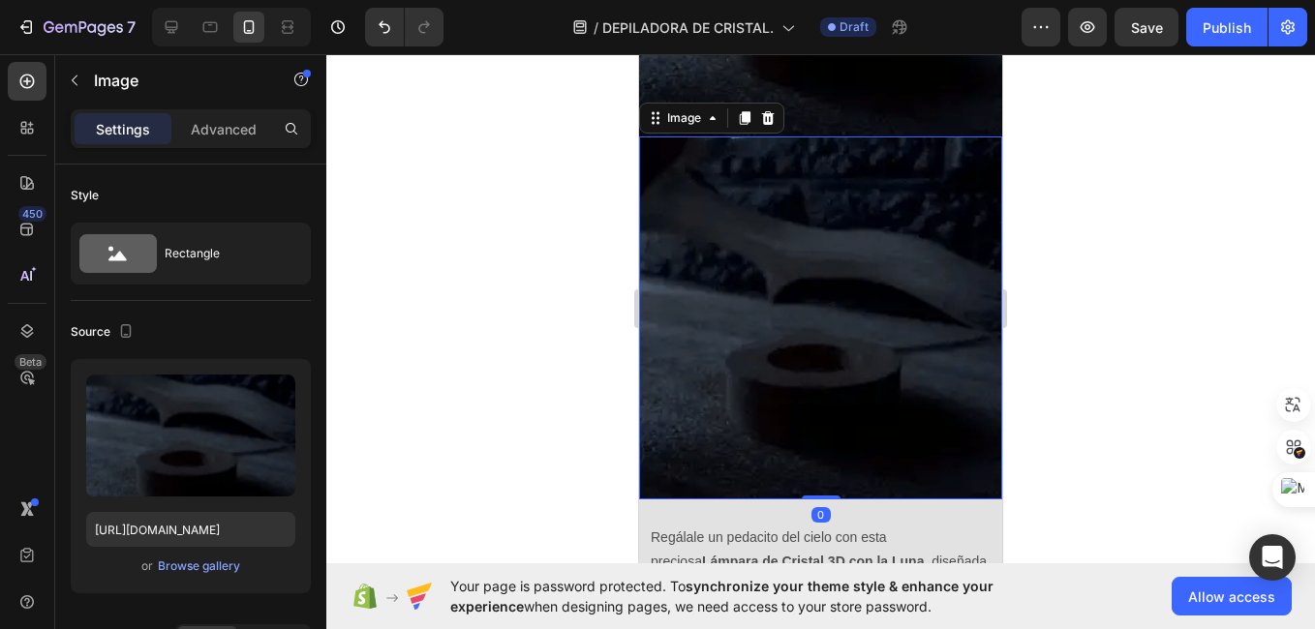
click at [763, 283] on img at bounding box center [820, 317] width 363 height 363
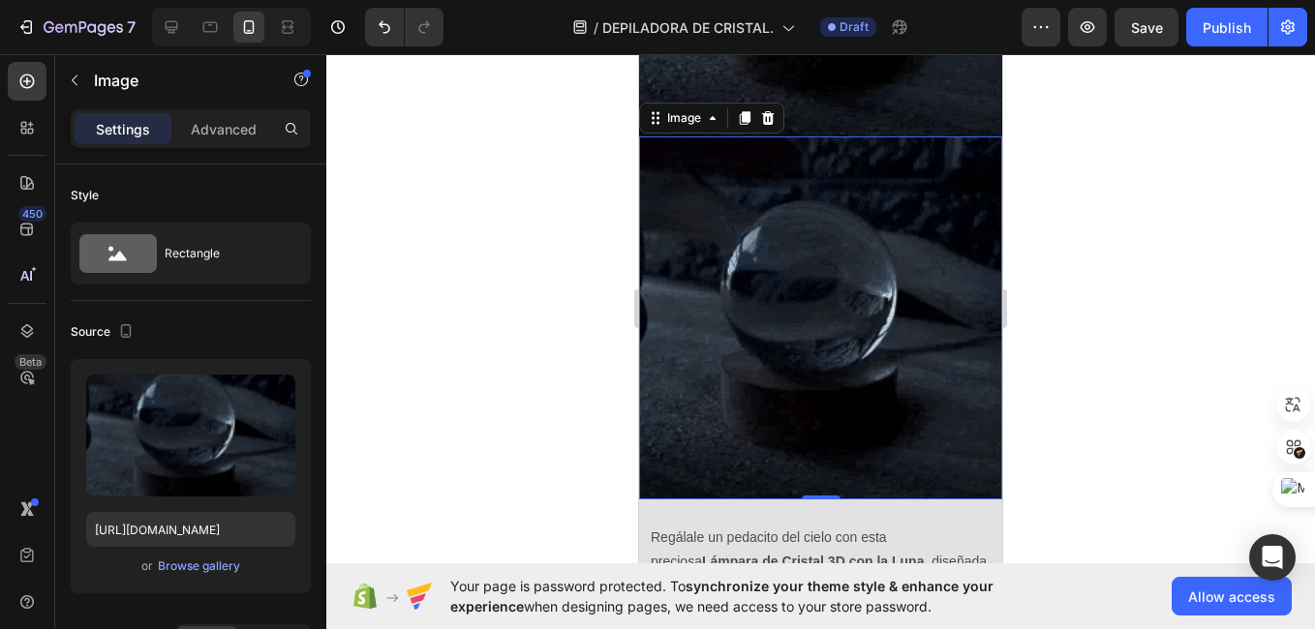
click at [704, 300] on img at bounding box center [820, 317] width 363 height 363
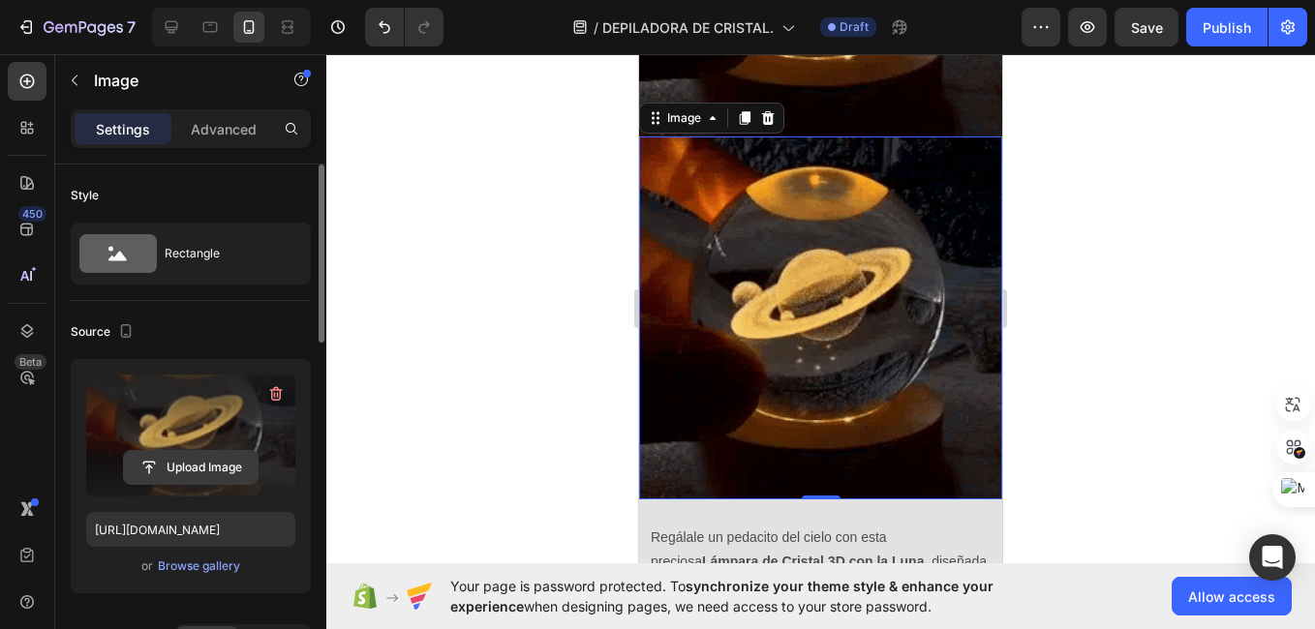
click at [178, 471] on input "file" at bounding box center [191, 467] width 134 height 33
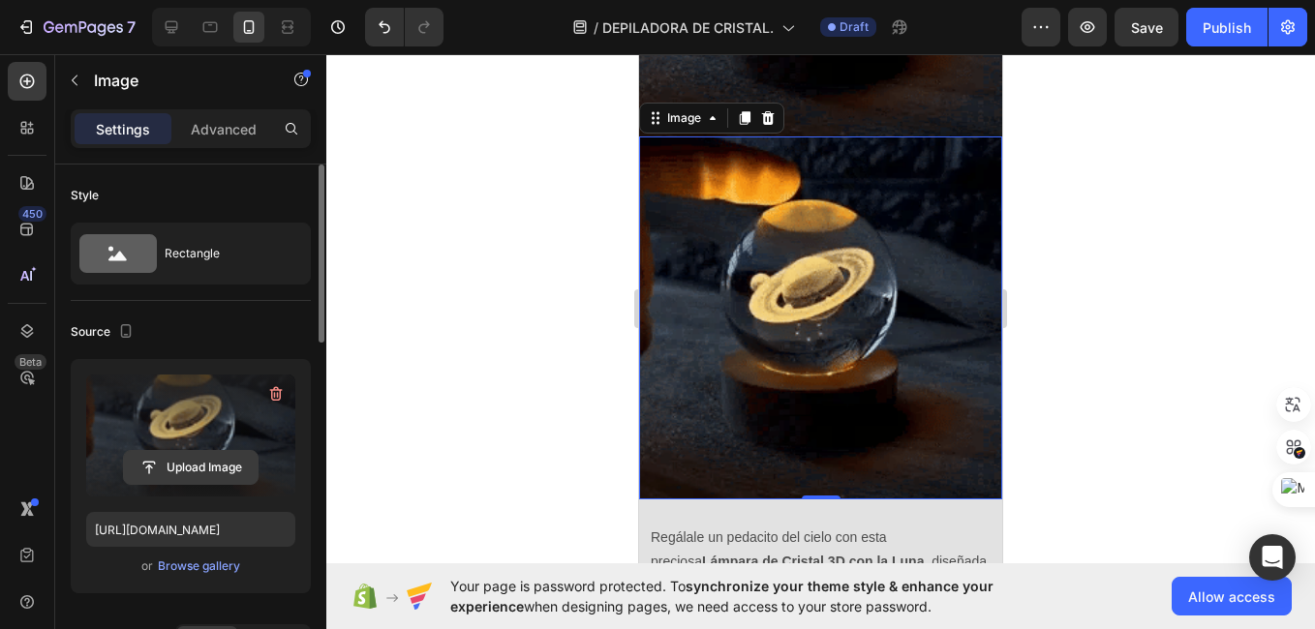
type input "C:\fakepath\Borrador De Pelo De Cristal Para Mujeres Y Hombres,Borrador De Pelo…"
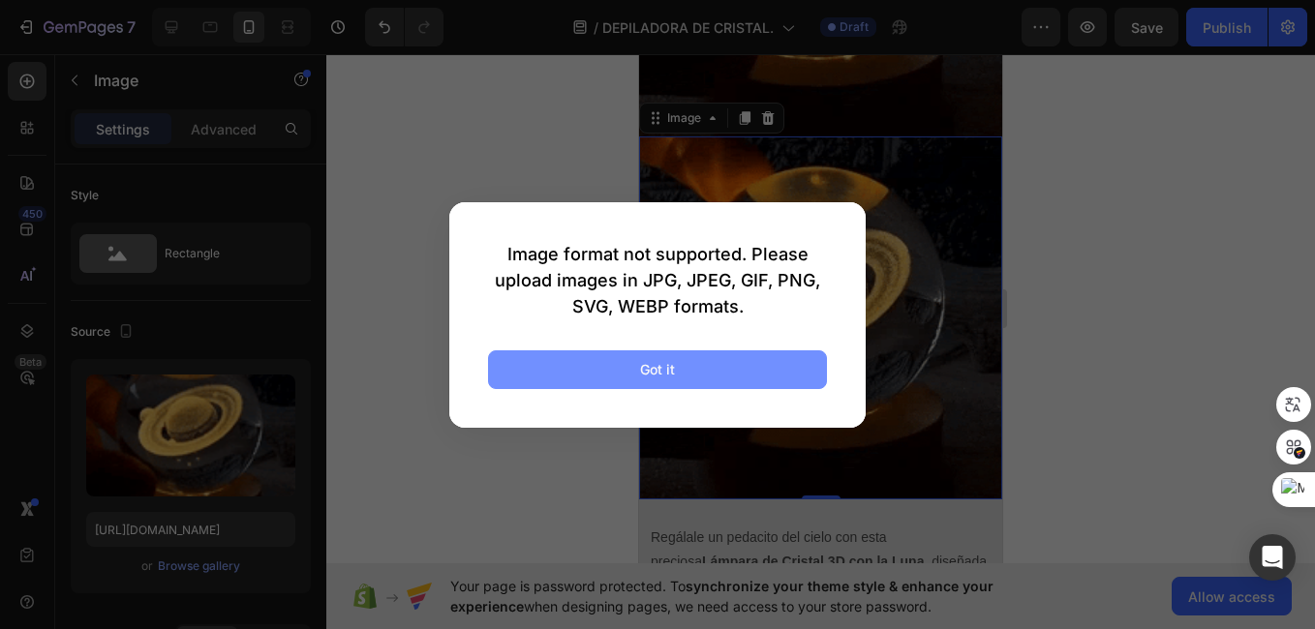
click at [630, 368] on button "Got it" at bounding box center [657, 369] width 339 height 39
